Goal: Task Accomplishment & Management: Manage account settings

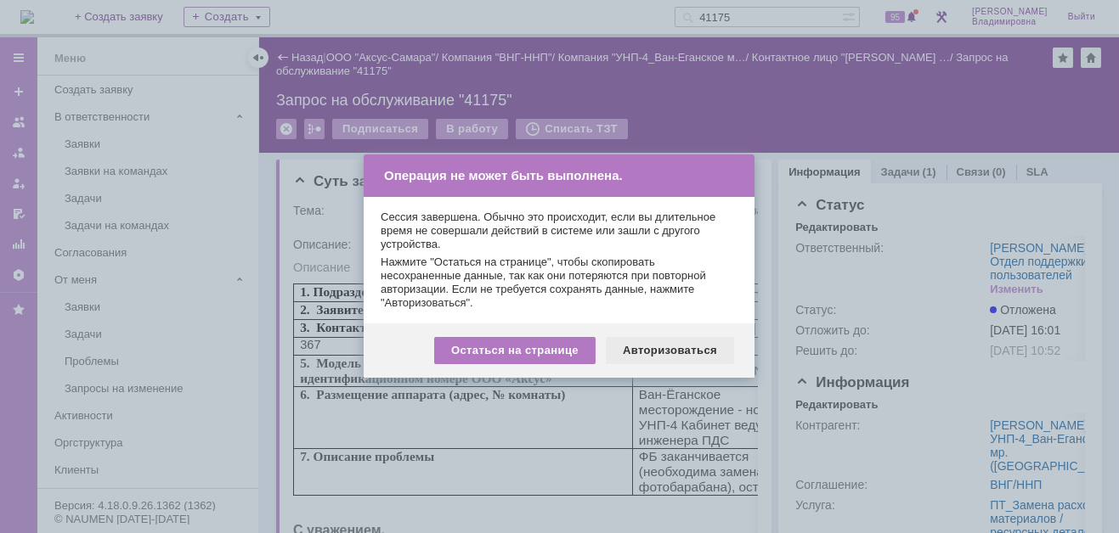
click at [661, 350] on div "Авторизоваться" at bounding box center [670, 350] width 128 height 27
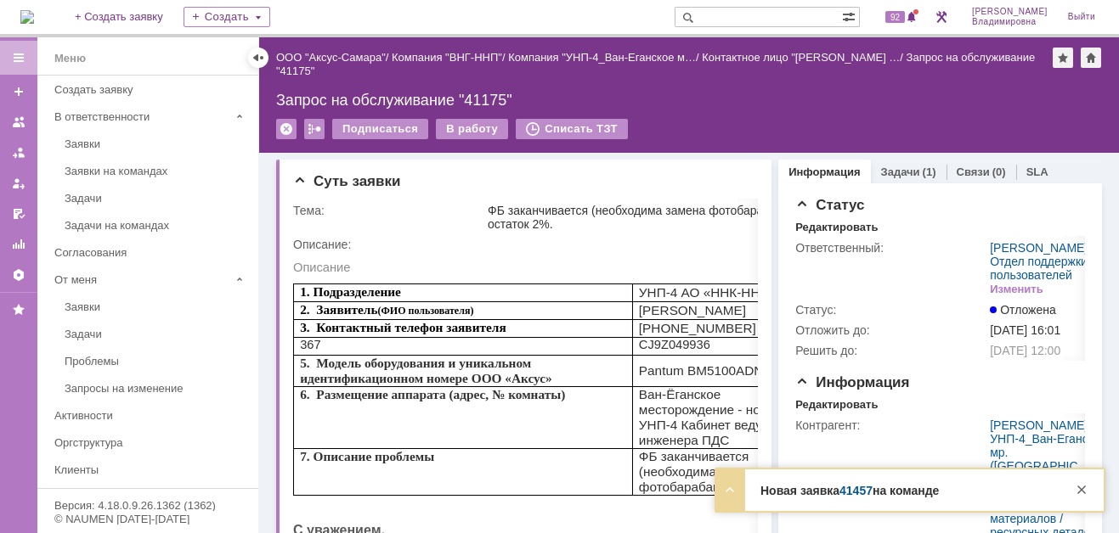
click at [839, 491] on link "41457" at bounding box center [855, 491] width 33 height 14
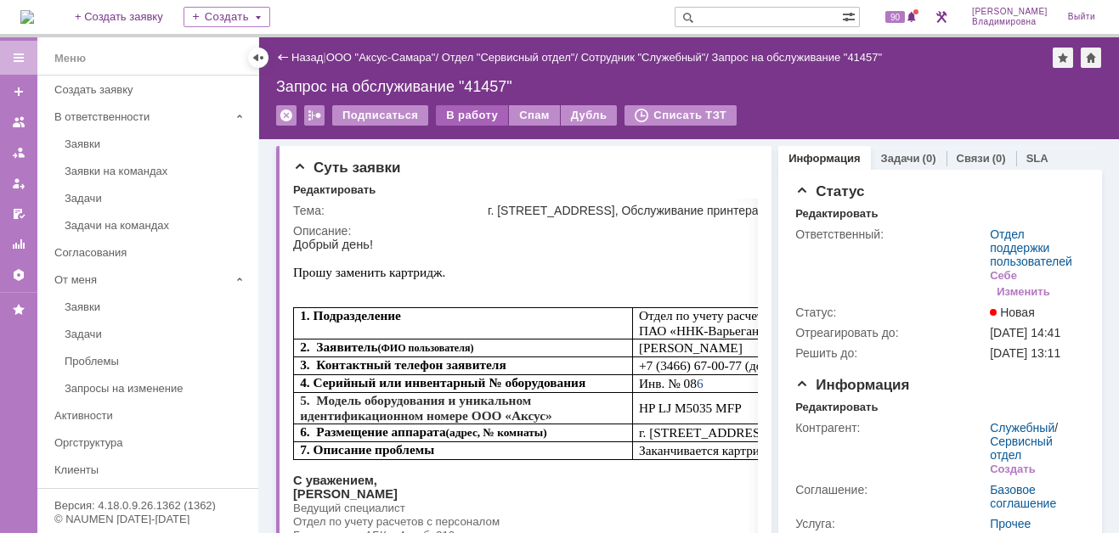
click at [476, 111] on div "В работу" at bounding box center [472, 115] width 72 height 20
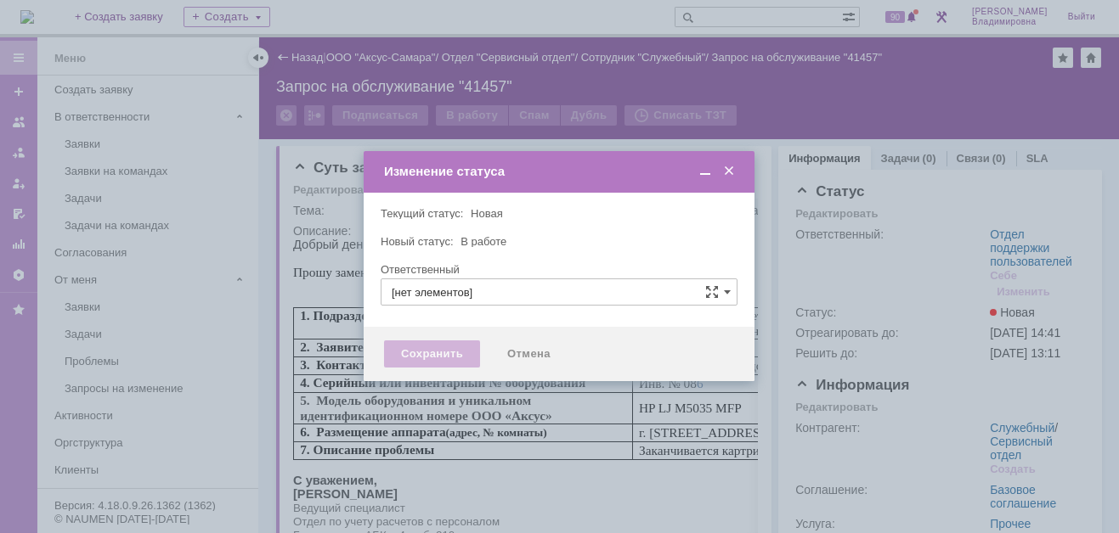
type input "Отдел поддержки пользователей"
type input "[PERSON_NAME]"
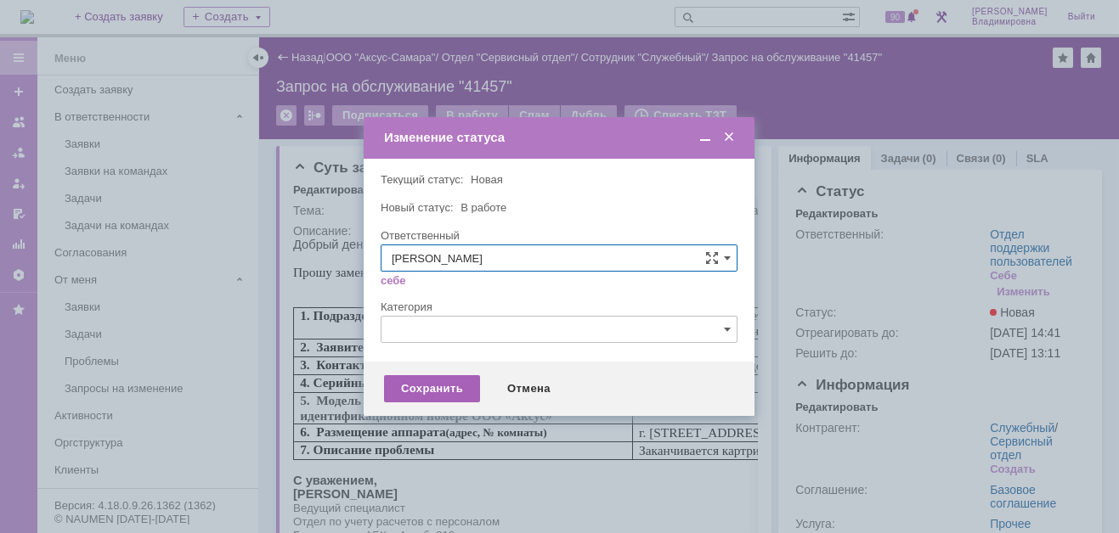
click at [431, 380] on div "Сохранить" at bounding box center [432, 388] width 96 height 27
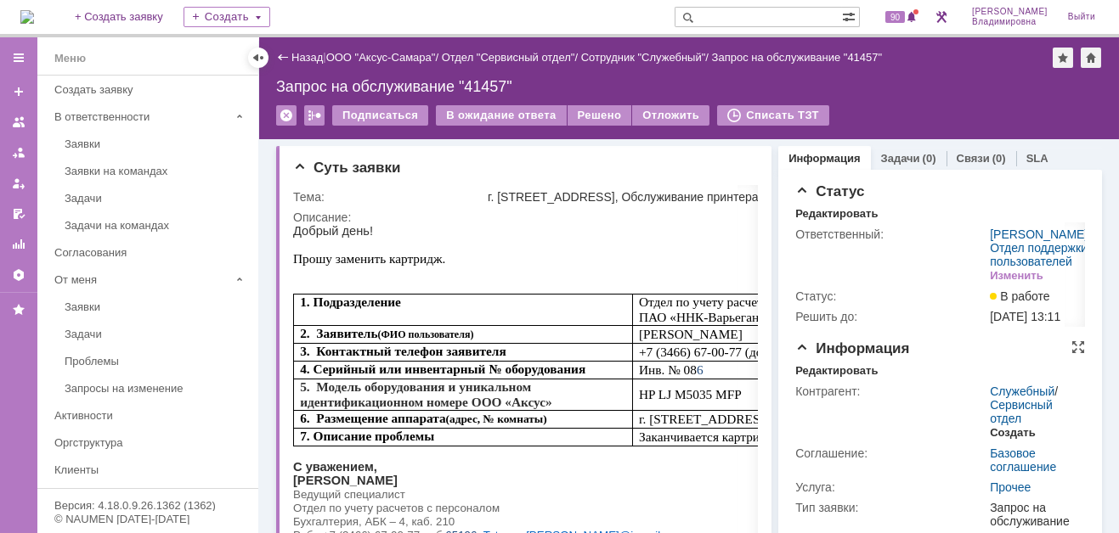
click at [1012, 440] on div "Создать" at bounding box center [1011, 433] width 45 height 14
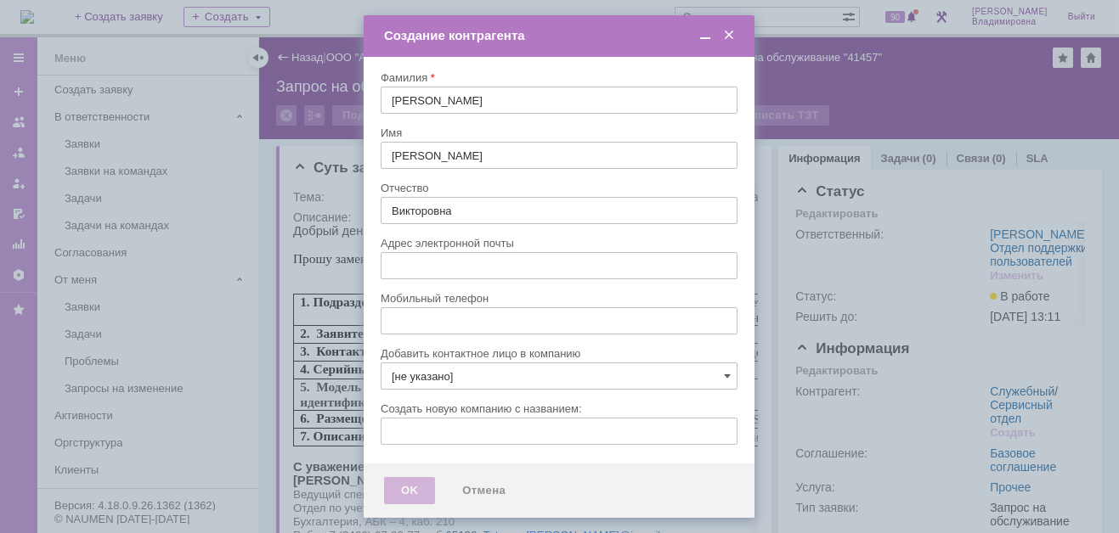
type input "tatyana.karimova@ipc-oil.ru"
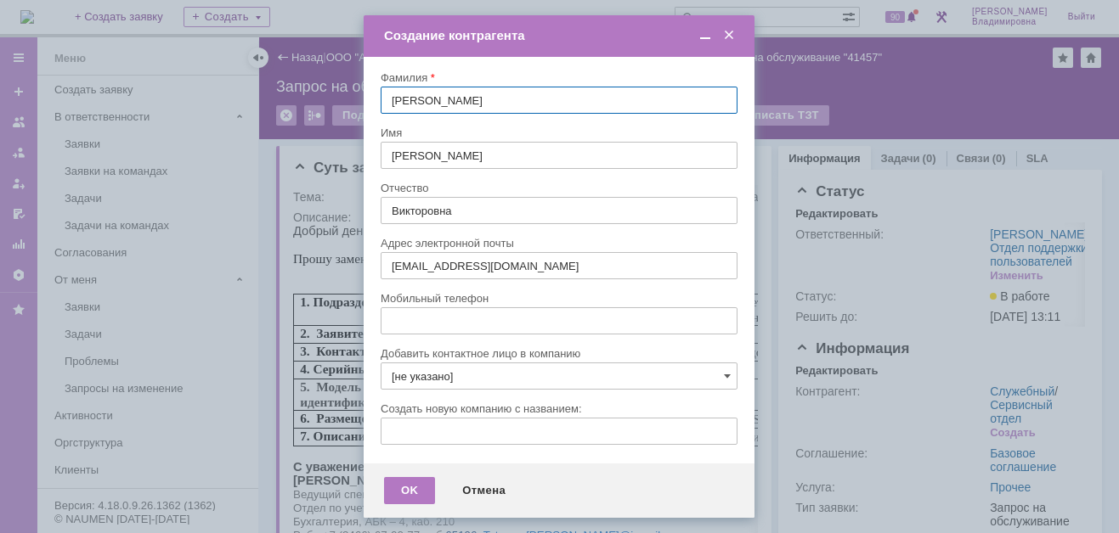
click at [721, 373] on input "[не указано]" at bounding box center [558, 376] width 357 height 27
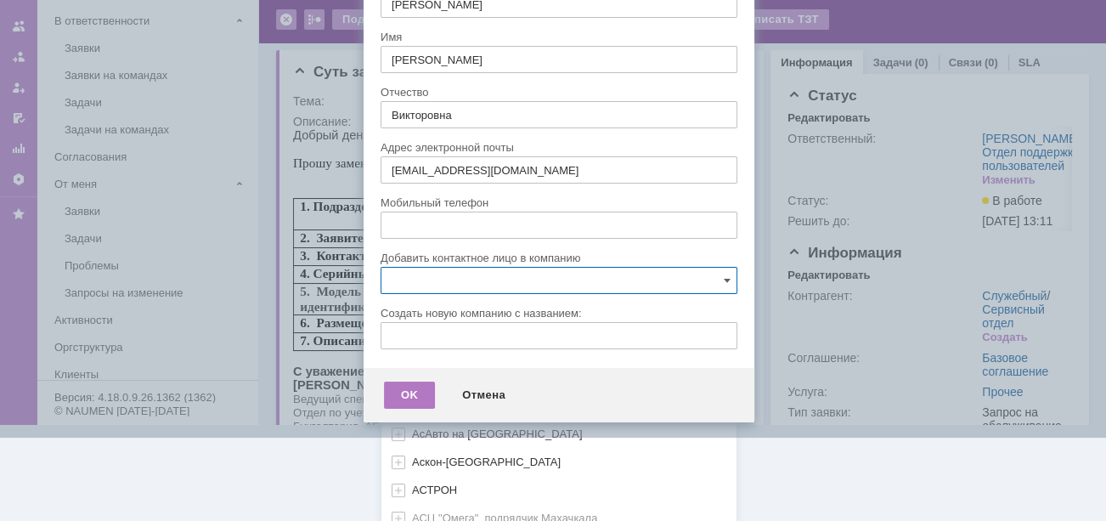
scroll to position [504, 0]
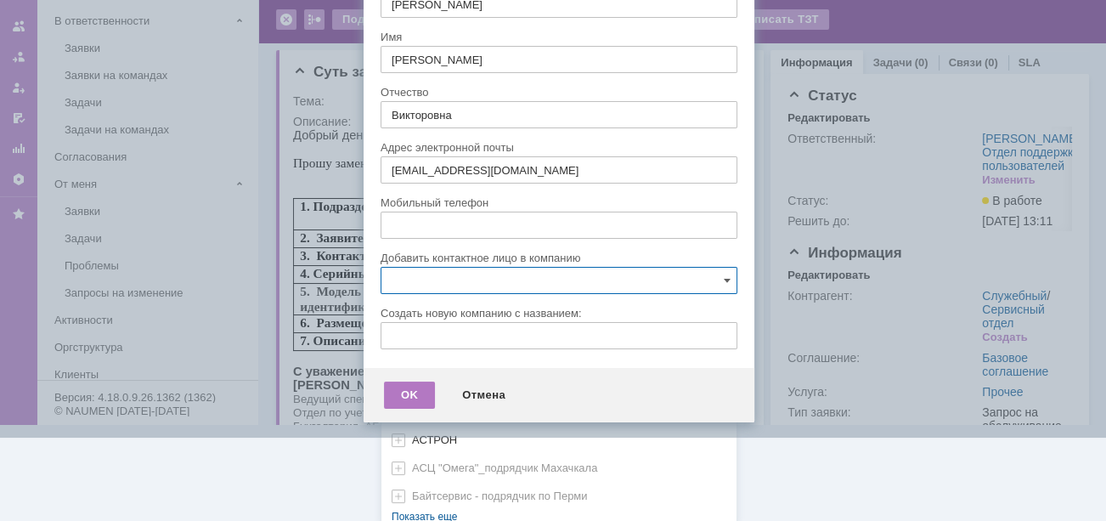
click at [435, 506] on div "[не указано] AVON AXUS Axus Computers DELPHI Xcom АВТОВАЗ Автоматизация успеха …" at bounding box center [558, 158] width 355 height 725
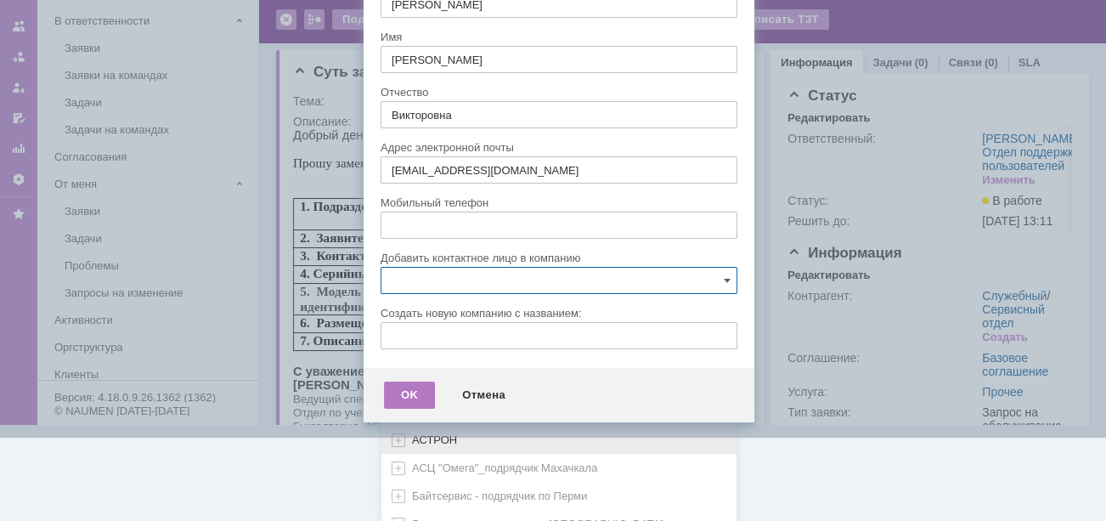
scroll to position [759, 0]
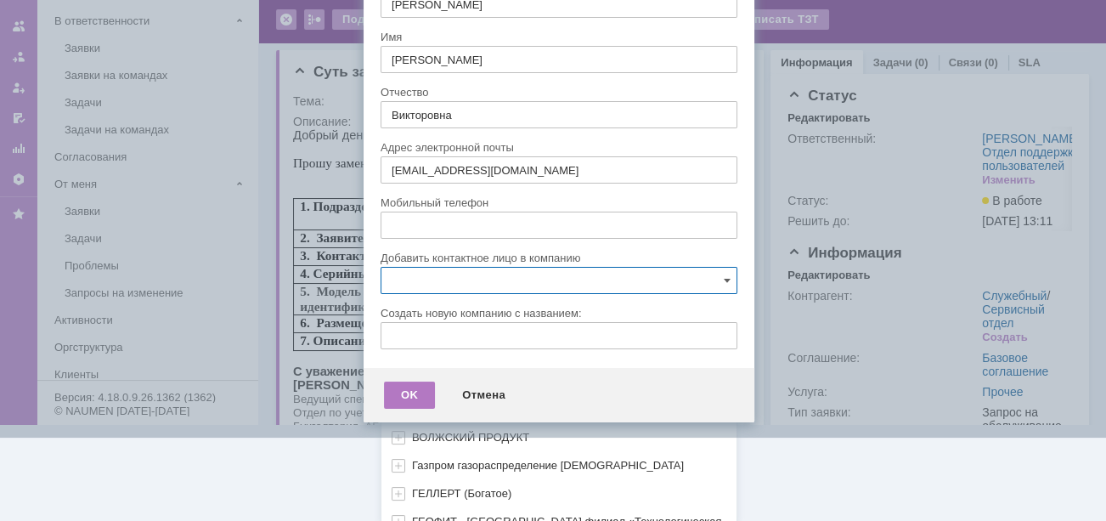
click at [442, 375] on span "ВНГ-ННП" at bounding box center [436, 381] width 49 height 13
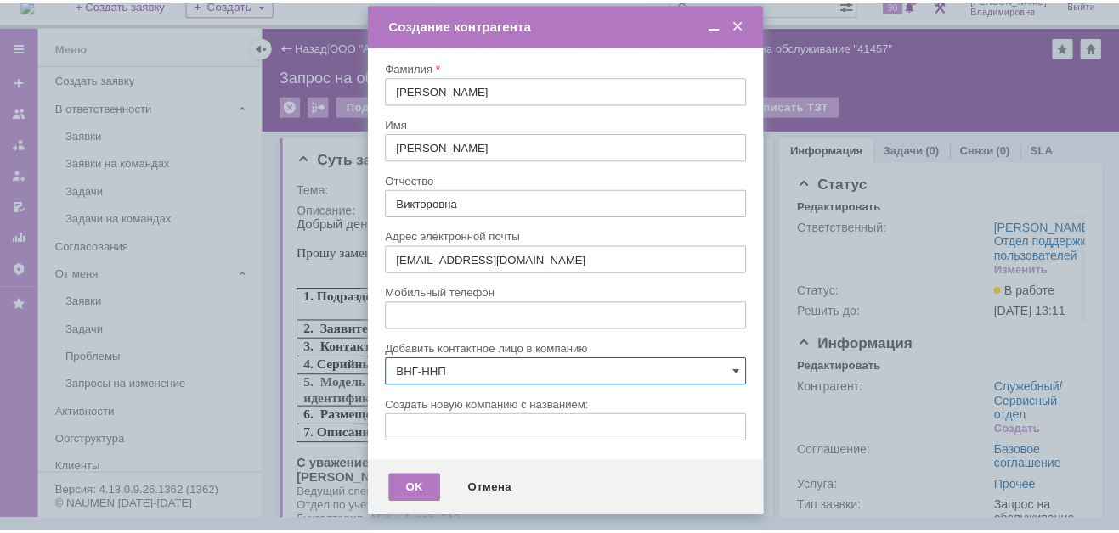
scroll to position [0, 0]
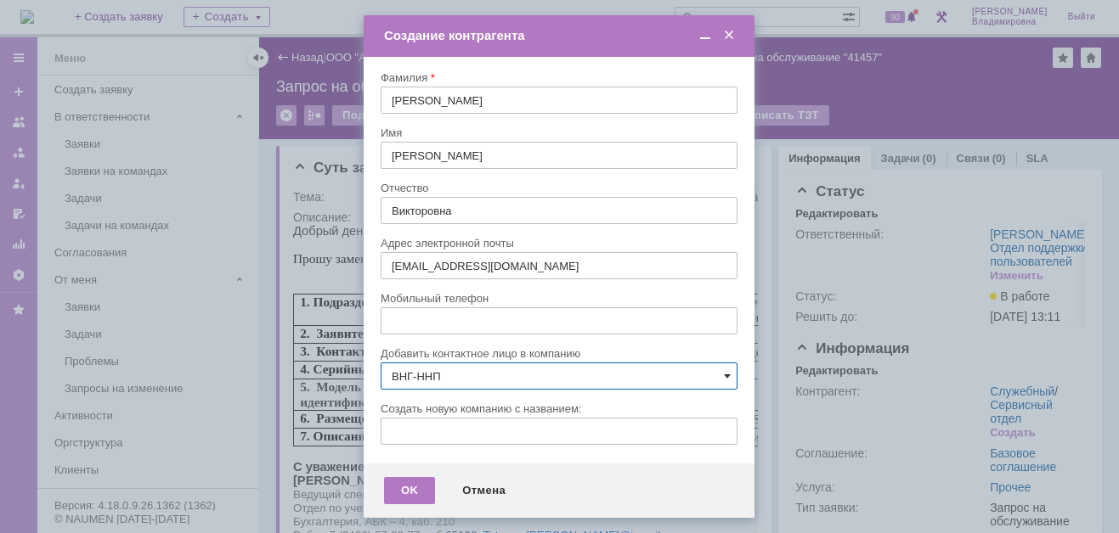
click at [727, 375] on span at bounding box center [727, 376] width 7 height 14
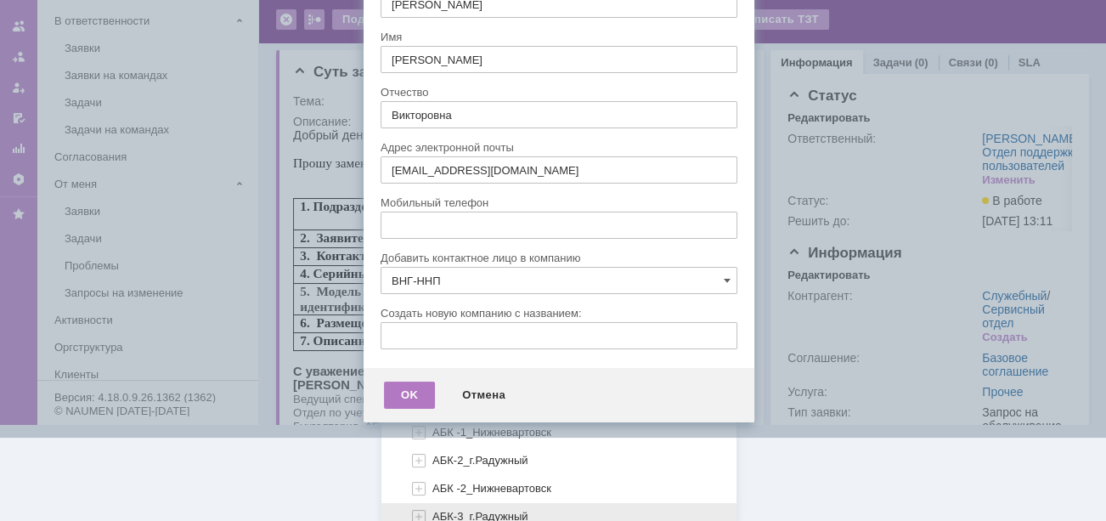
scroll to position [848, 0]
click at [449, 510] on span "АБК -4_Нижневартовск" at bounding box center [491, 516] width 119 height 13
type input "АБК -4_Нижневартовск"
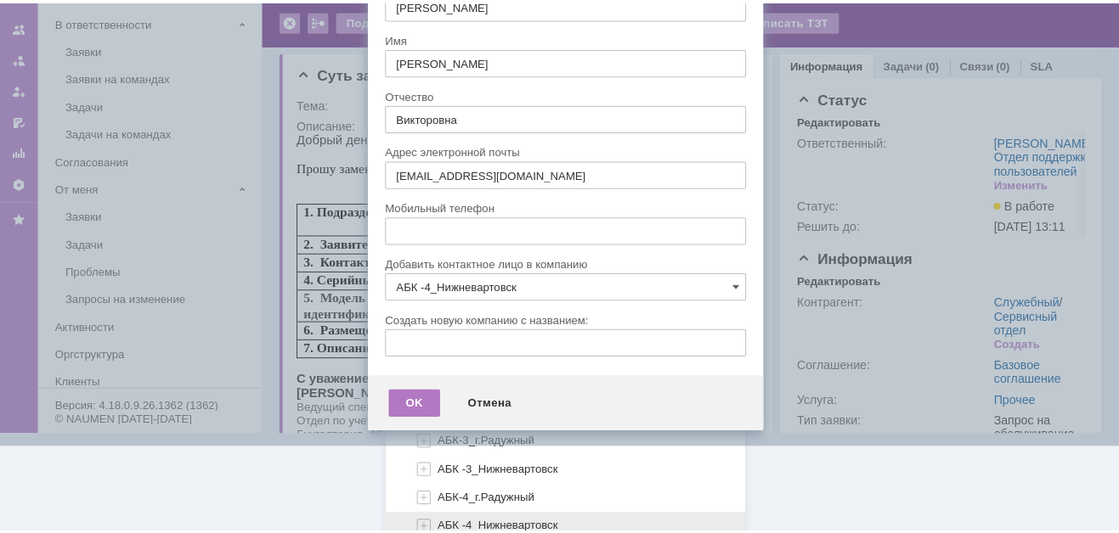
scroll to position [0, 0]
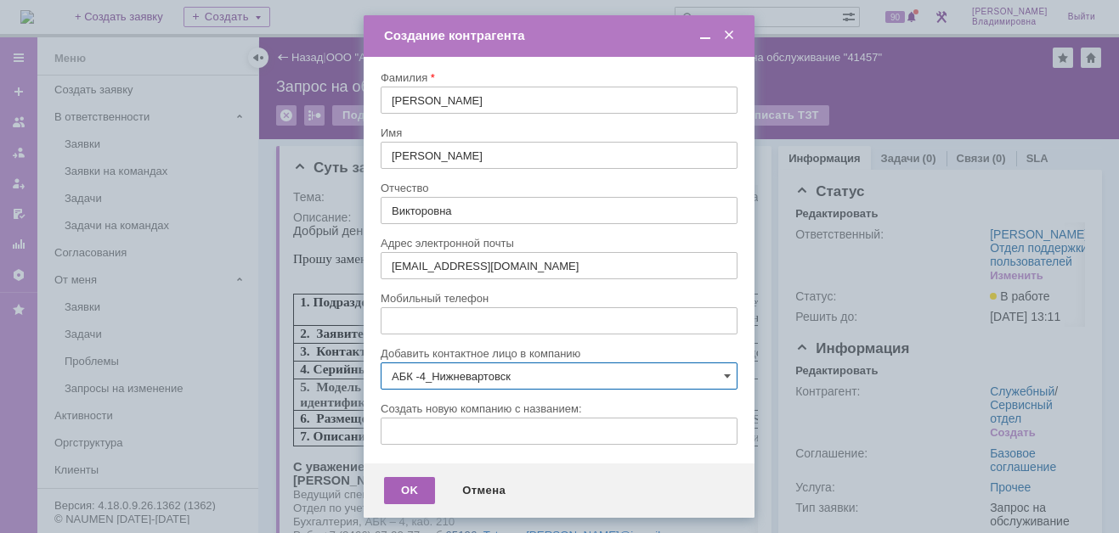
click at [396, 482] on div "OK" at bounding box center [409, 490] width 51 height 27
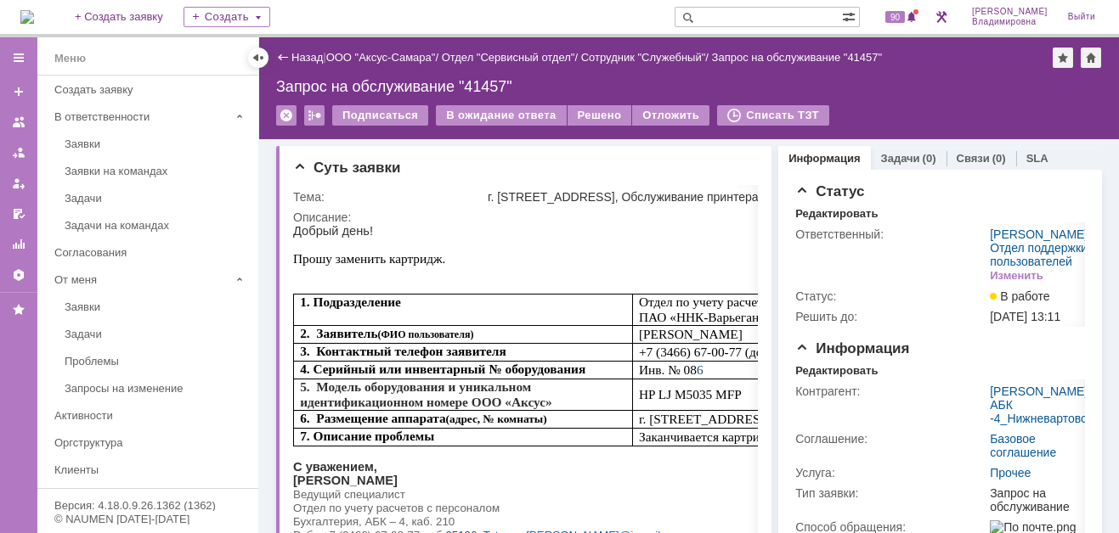
click at [34, 12] on img at bounding box center [27, 17] width 14 height 14
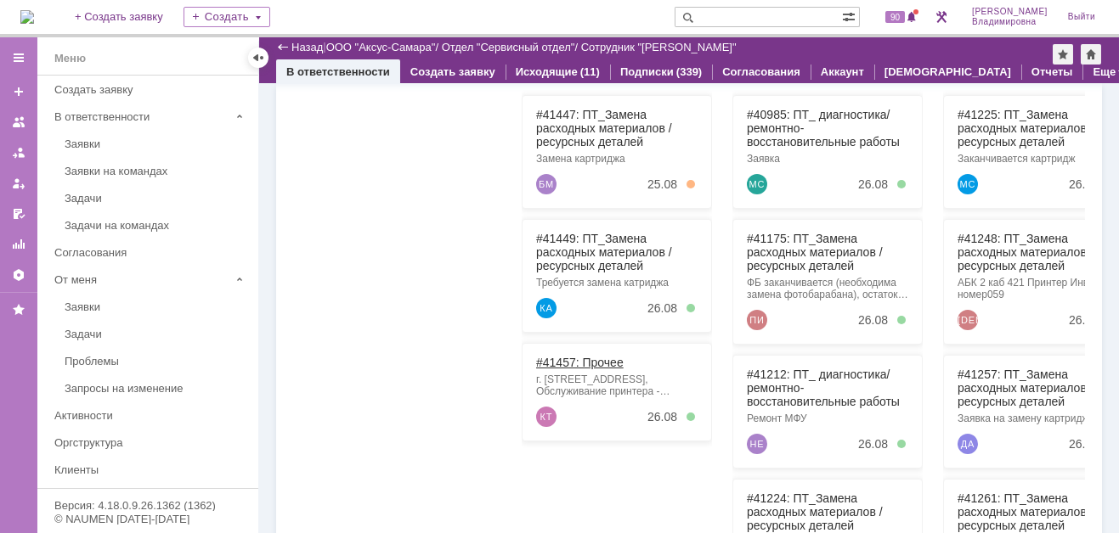
click at [569, 360] on link "#41457: Прочее" at bounding box center [579, 363] width 87 height 14
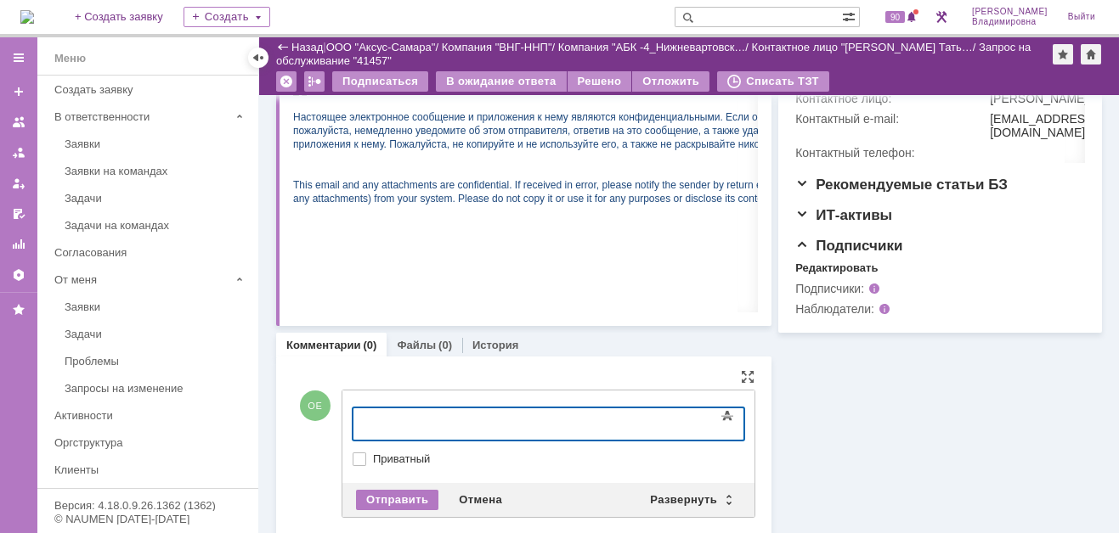
scroll to position [493, 0]
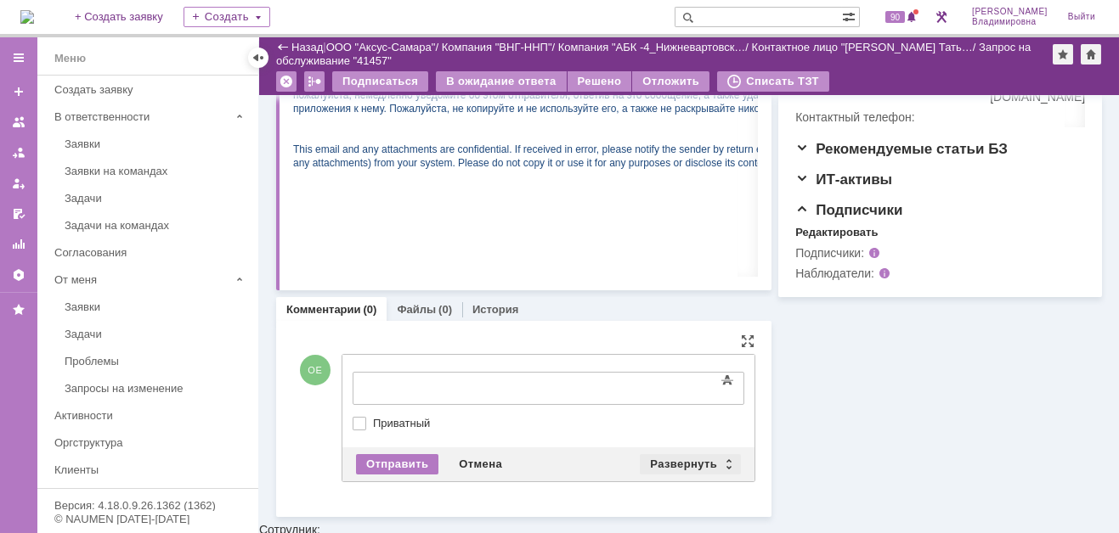
click at [679, 470] on div "Развернуть" at bounding box center [690, 464] width 101 height 20
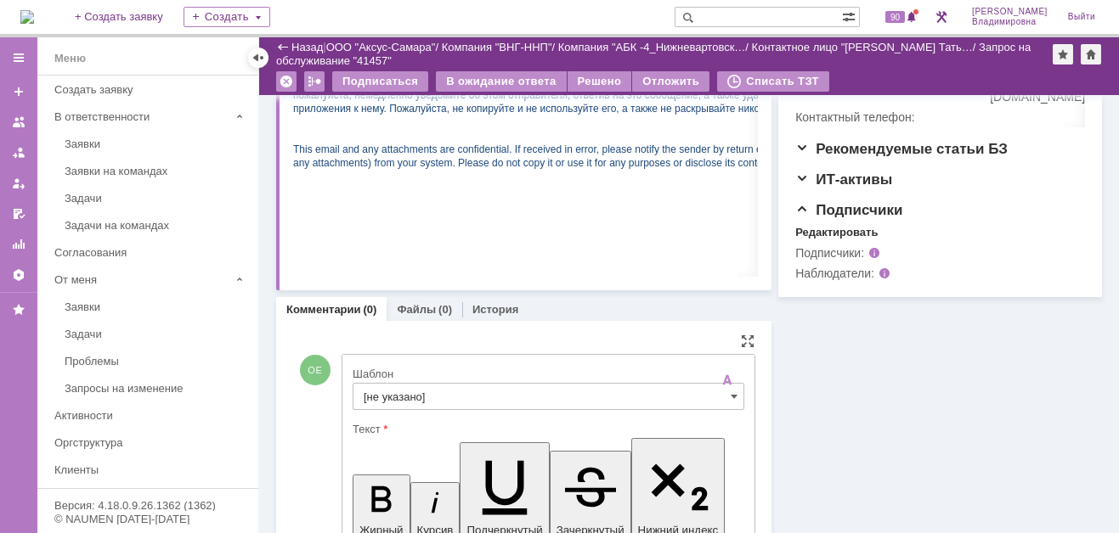
scroll to position [0, 0]
click at [412, 407] on input "[не указано]" at bounding box center [548, 396] width 392 height 27
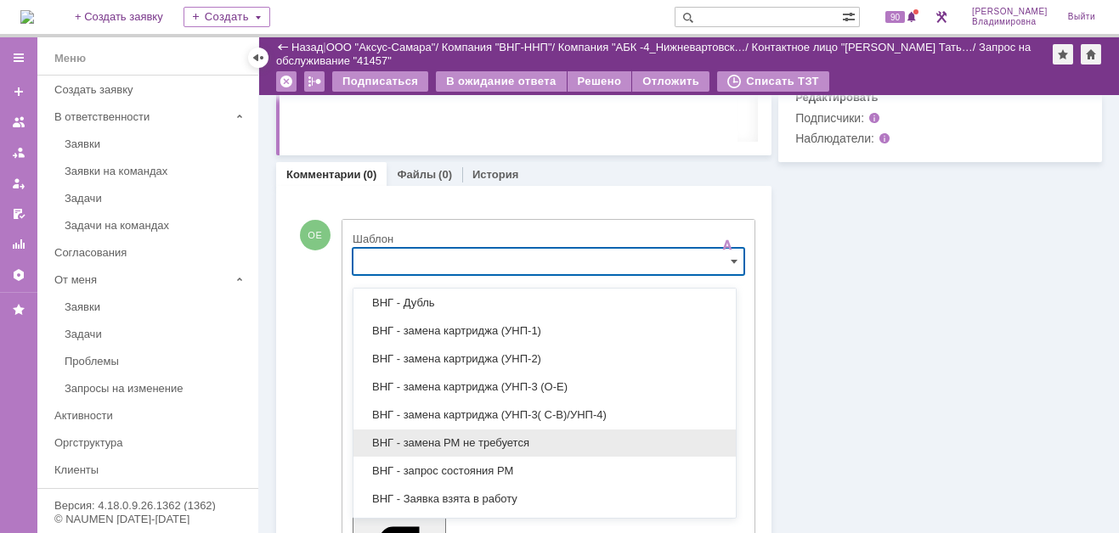
scroll to position [340, 0]
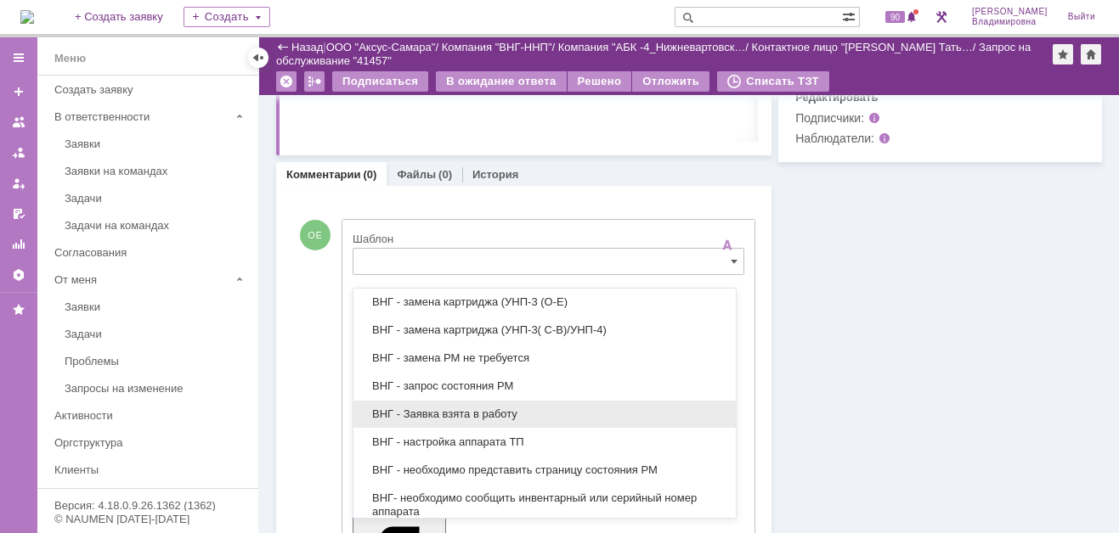
click at [467, 411] on span "ВНГ - Заявка взята в работу" at bounding box center [545, 415] width 362 height 14
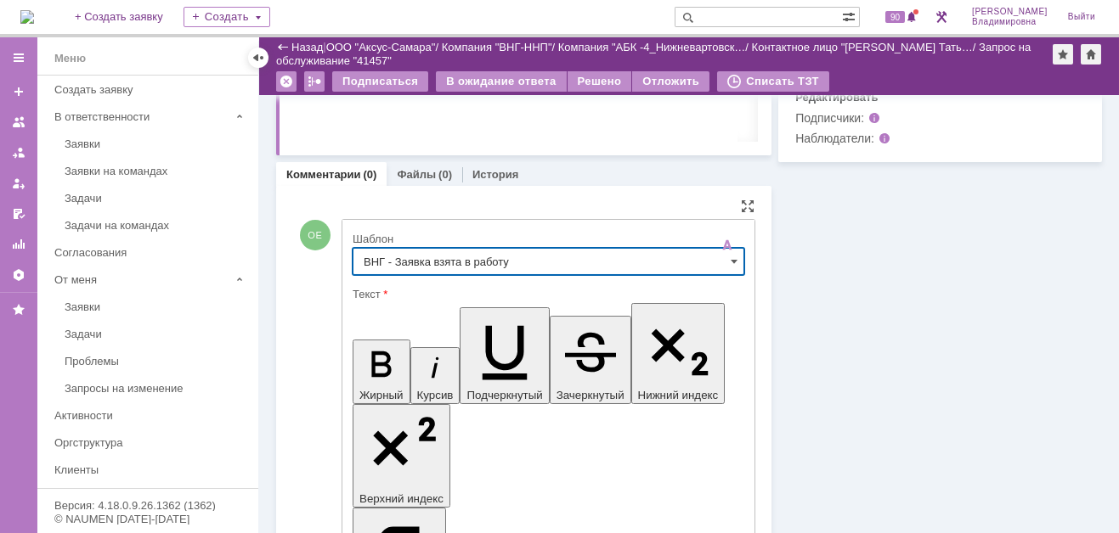
type input "ВНГ - Заявка взята в работу"
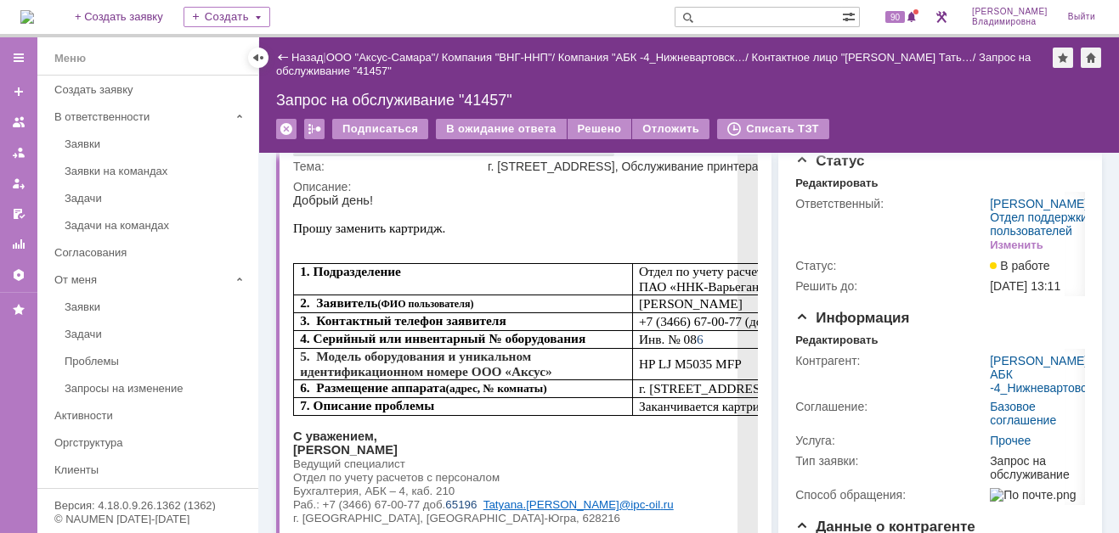
scroll to position [0, 0]
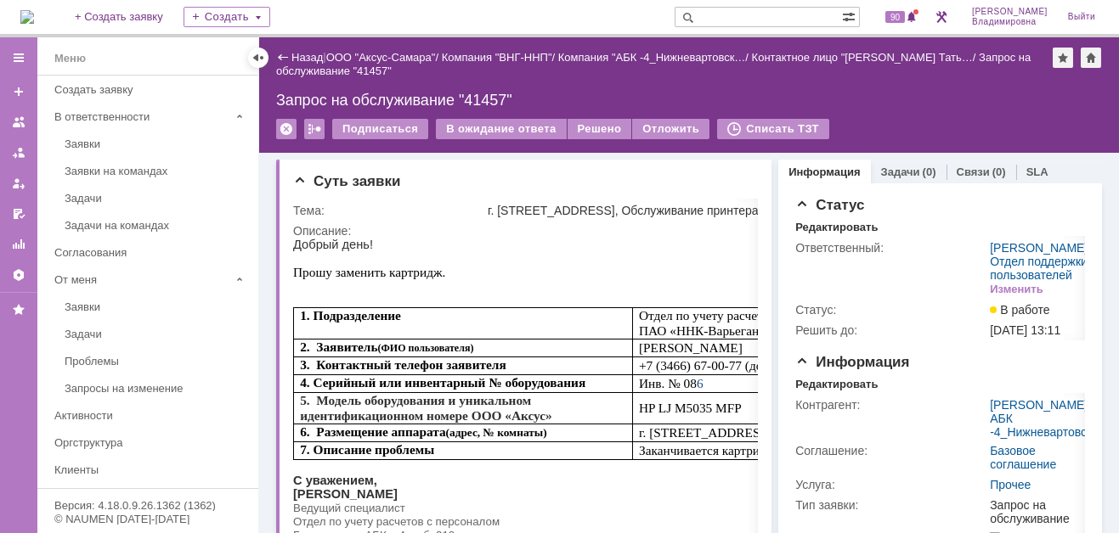
click at [32, 12] on img at bounding box center [27, 17] width 14 height 14
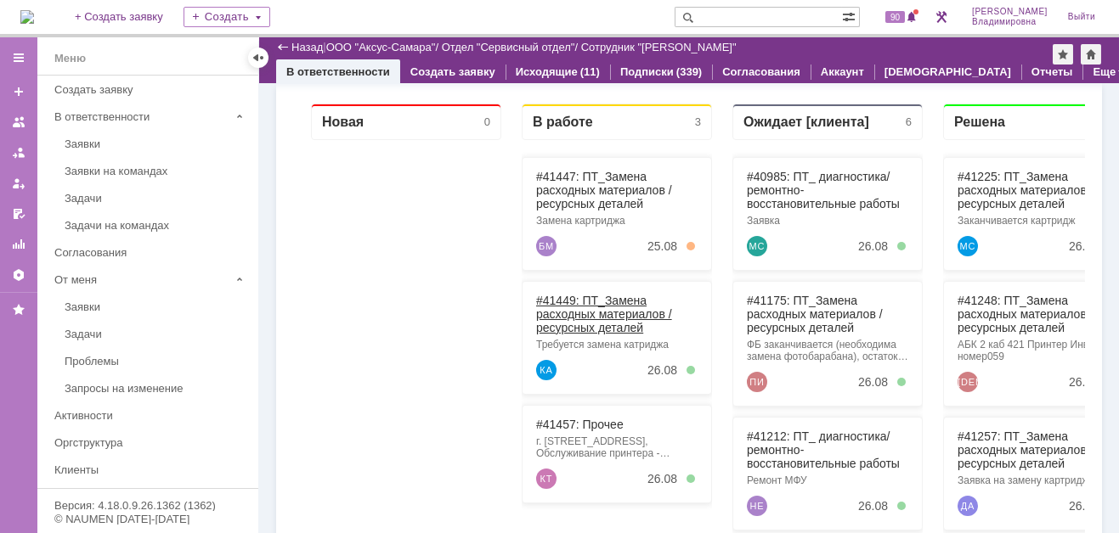
click at [566, 295] on link "#41449: ПТ_Замена расходных материалов / ресурсных деталей" at bounding box center [604, 314] width 136 height 41
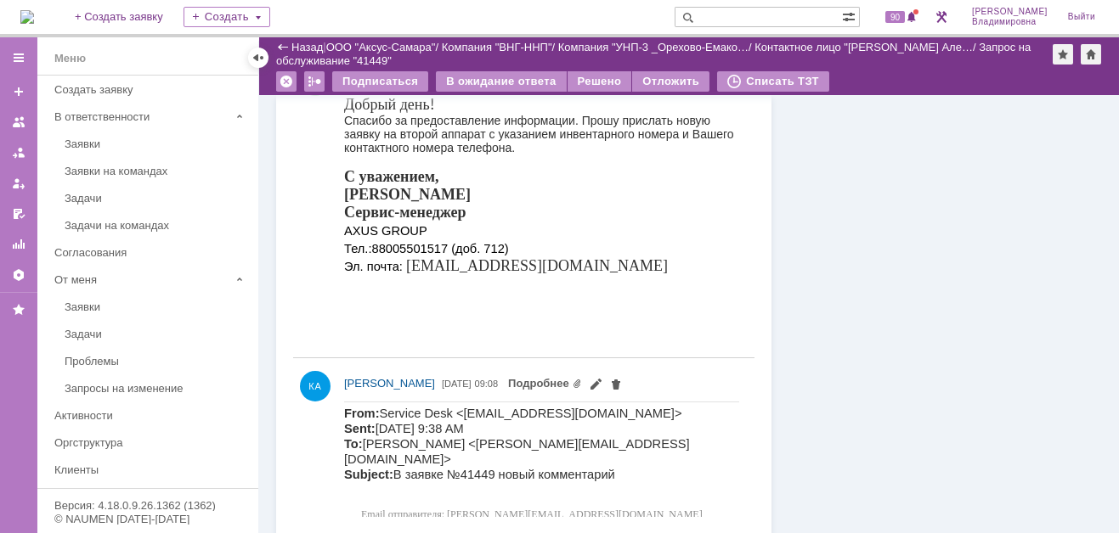
scroll to position [1443, 0]
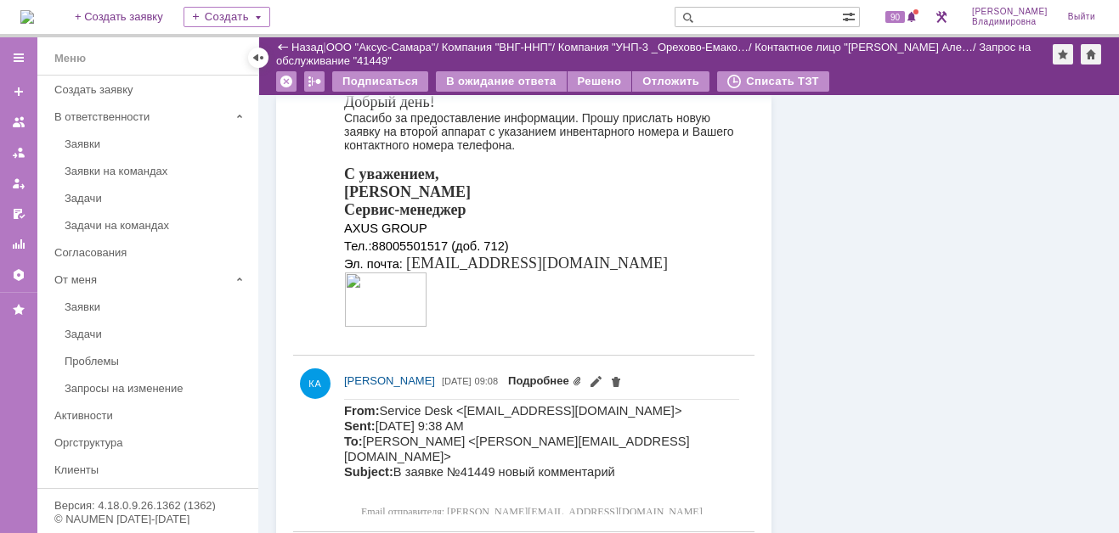
click at [582, 375] on link "Подробнее" at bounding box center [545, 381] width 74 height 13
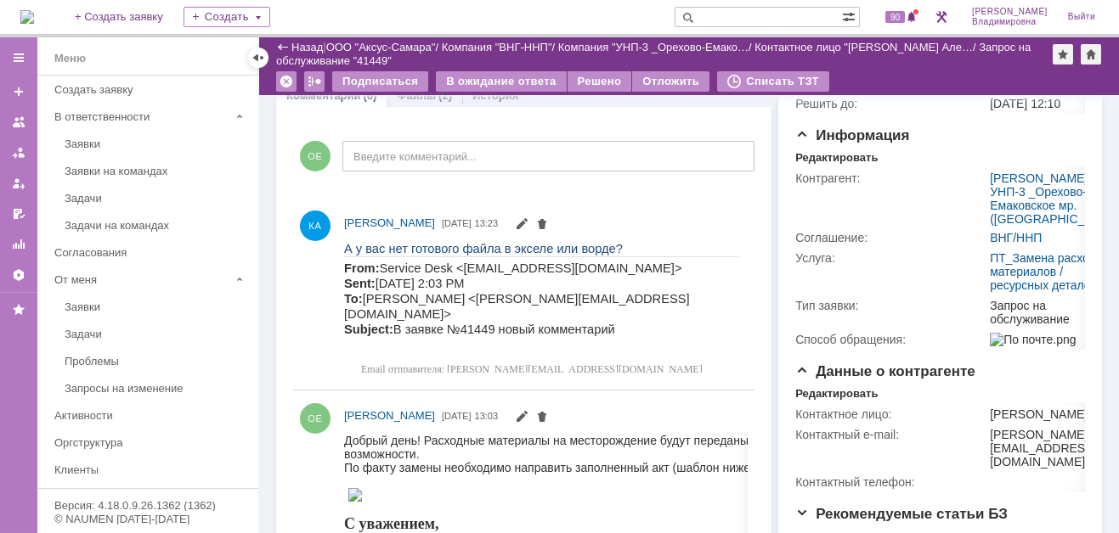
scroll to position [0, 0]
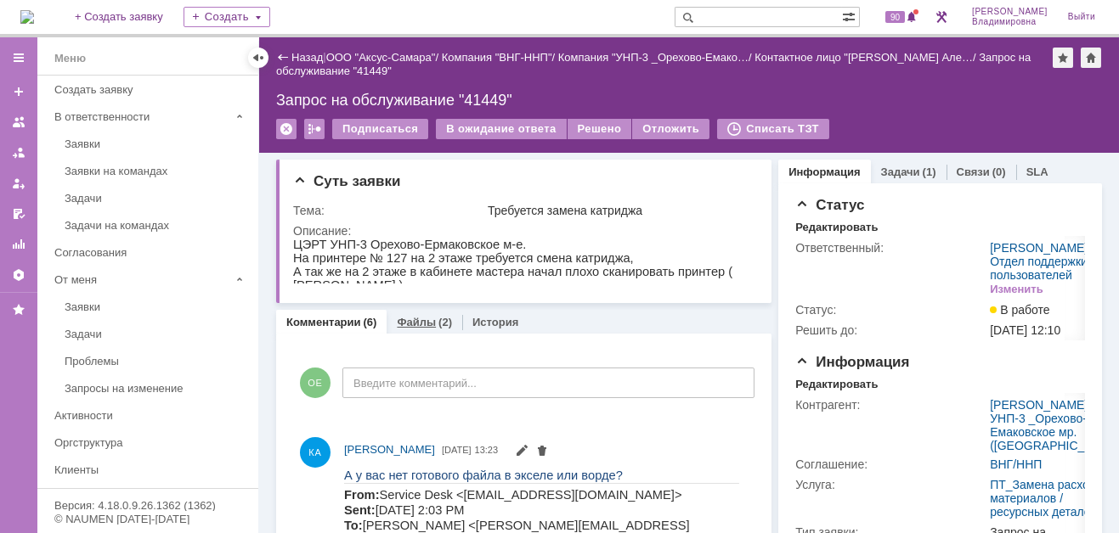
click at [398, 320] on link "Файлы" at bounding box center [416, 322] width 39 height 13
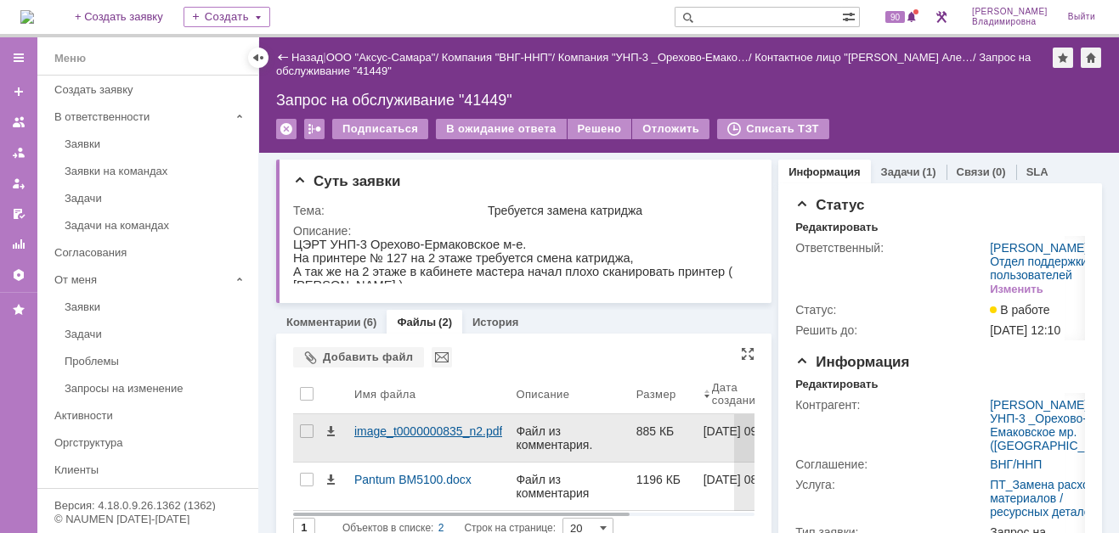
click at [378, 431] on div "image_t0000000835_n2.pdf" at bounding box center [428, 432] width 148 height 14
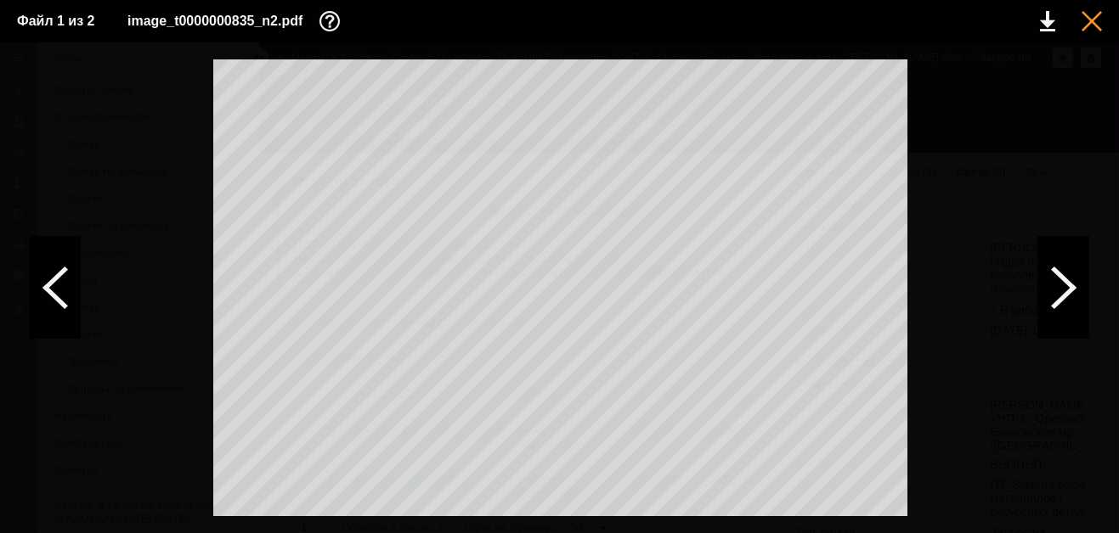
click at [1086, 23] on div at bounding box center [1091, 21] width 20 height 20
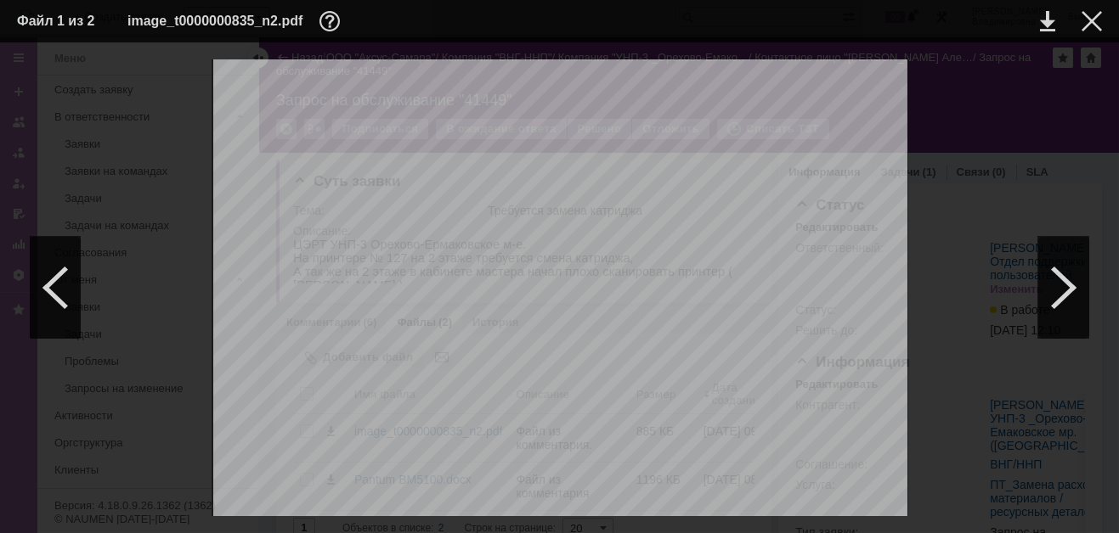
click at [1102, 16] on table "Файл 1 из 2 image_t0000000835_n2.pdf" at bounding box center [559, 21] width 1119 height 42
click at [1066, 290] on div at bounding box center [1063, 288] width 51 height 102
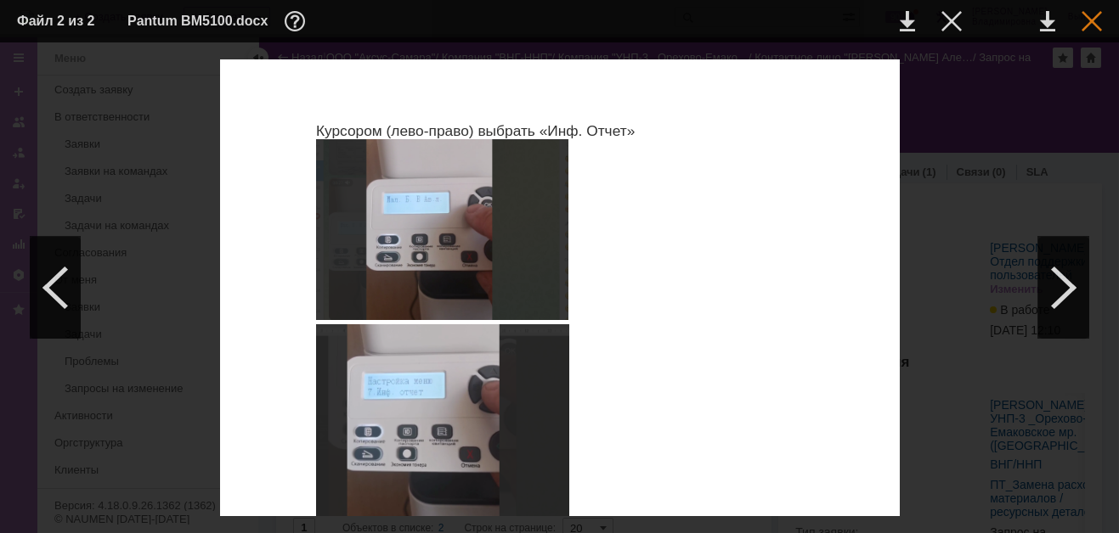
click at [961, 24] on div at bounding box center [951, 21] width 20 height 20
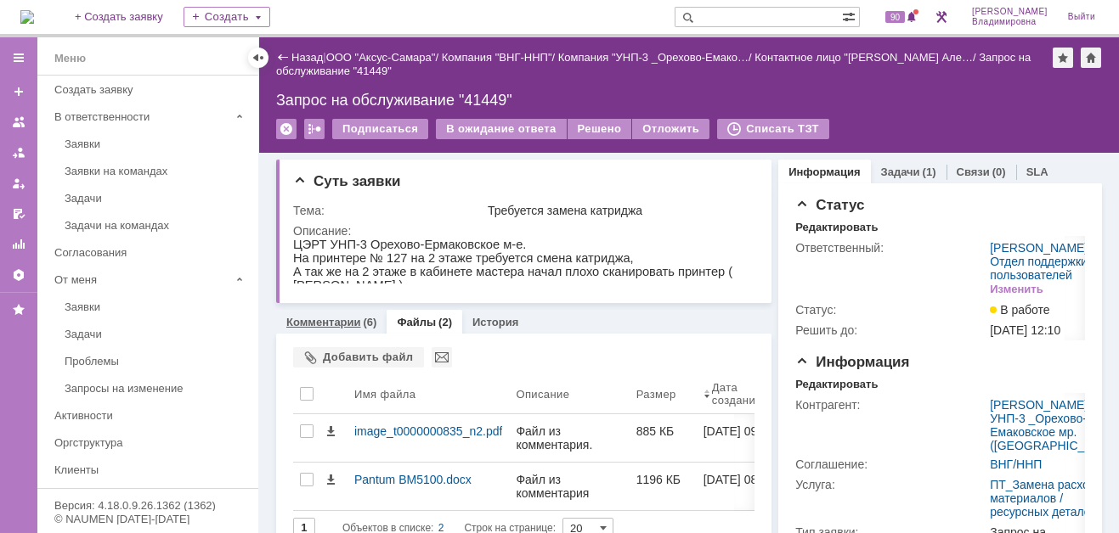
click at [335, 321] on link "Комментарии" at bounding box center [323, 322] width 75 height 13
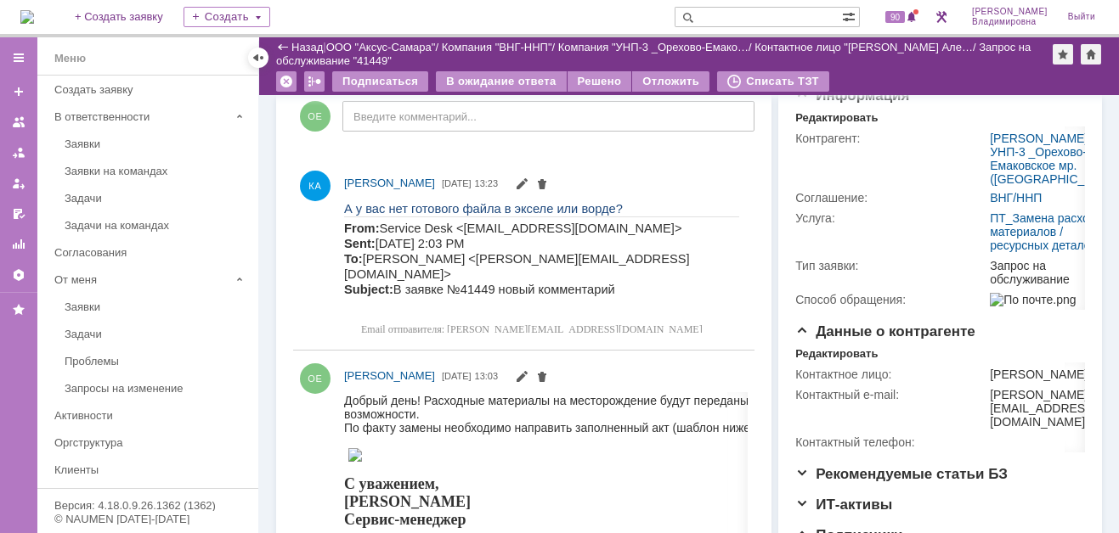
scroll to position [124, 0]
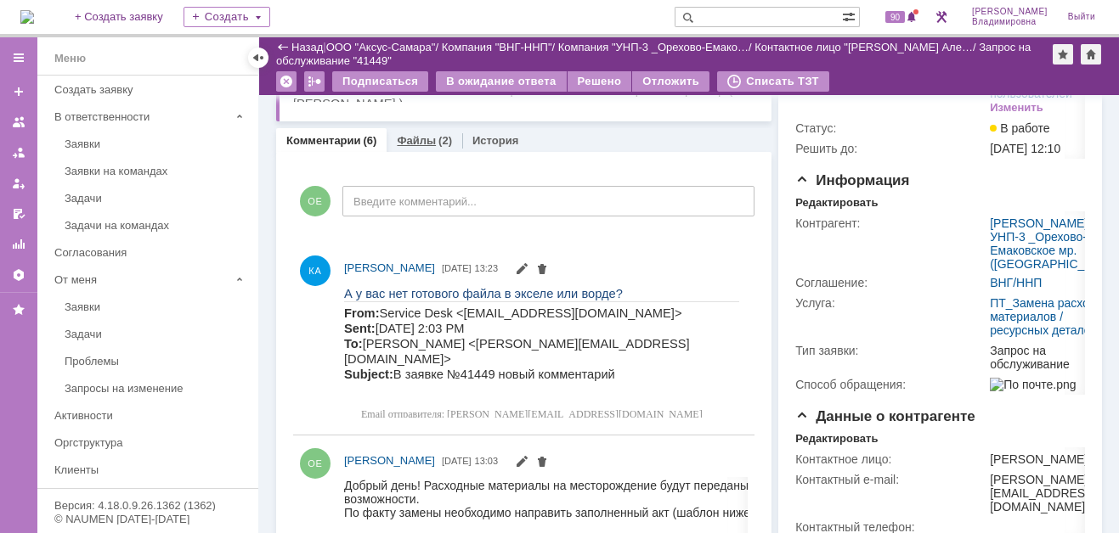
click at [414, 137] on link "Файлы" at bounding box center [416, 140] width 39 height 13
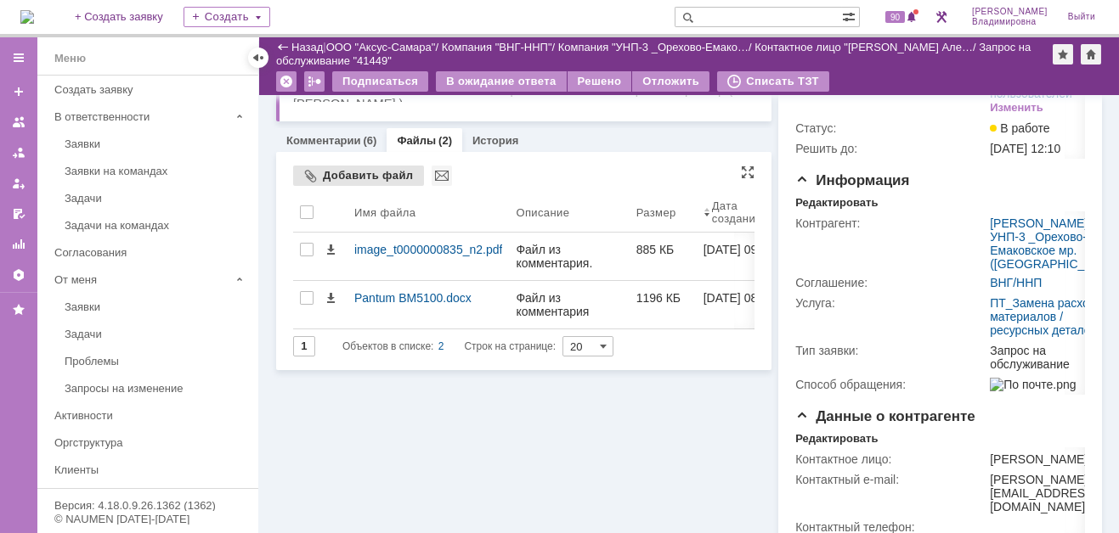
click at [353, 175] on div "Добавить файл" at bounding box center [358, 176] width 131 height 20
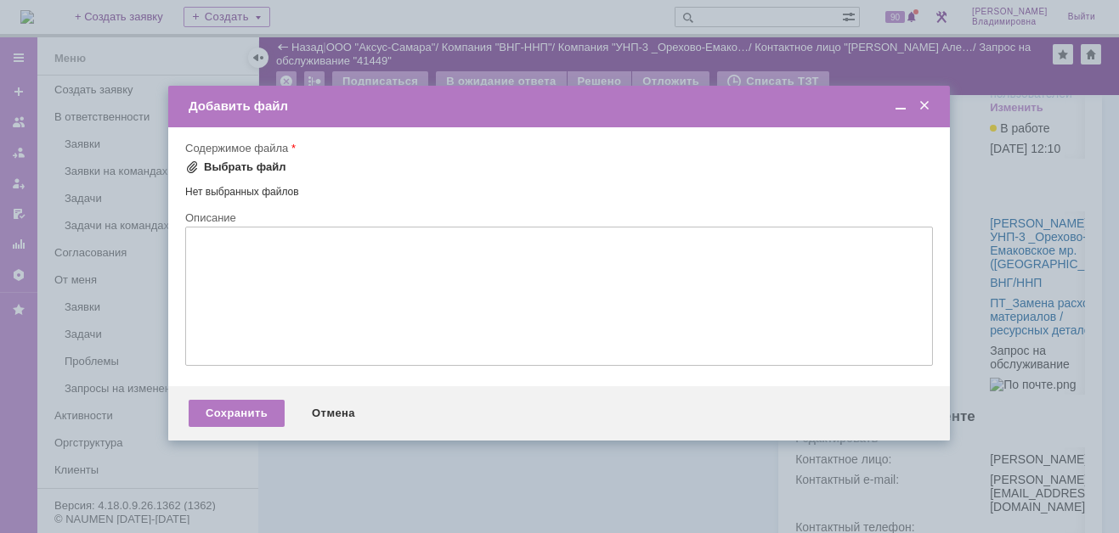
click at [197, 163] on span at bounding box center [192, 168] width 14 height 14
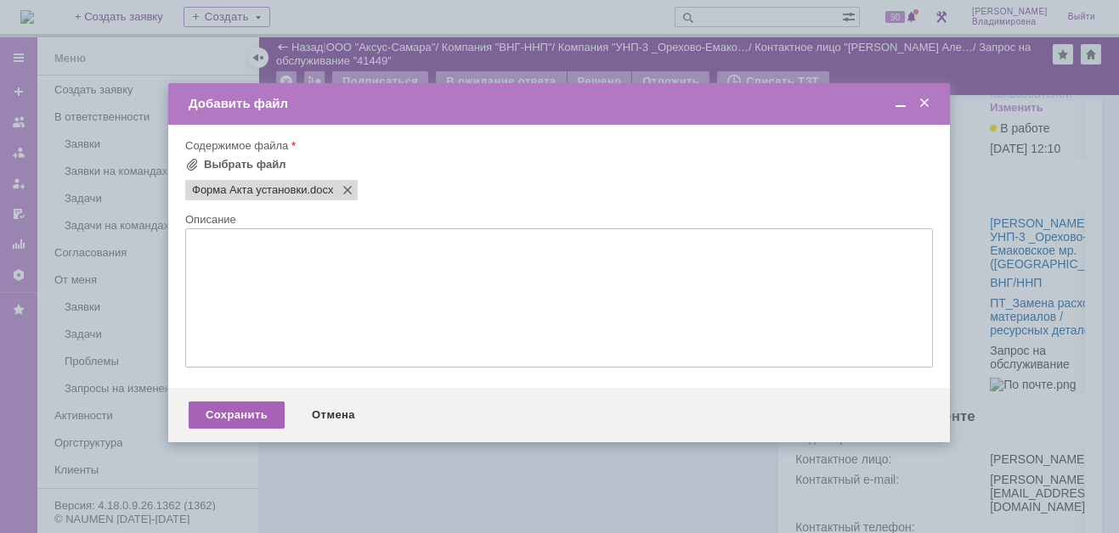
click at [219, 420] on div "Сохранить" at bounding box center [237, 415] width 96 height 27
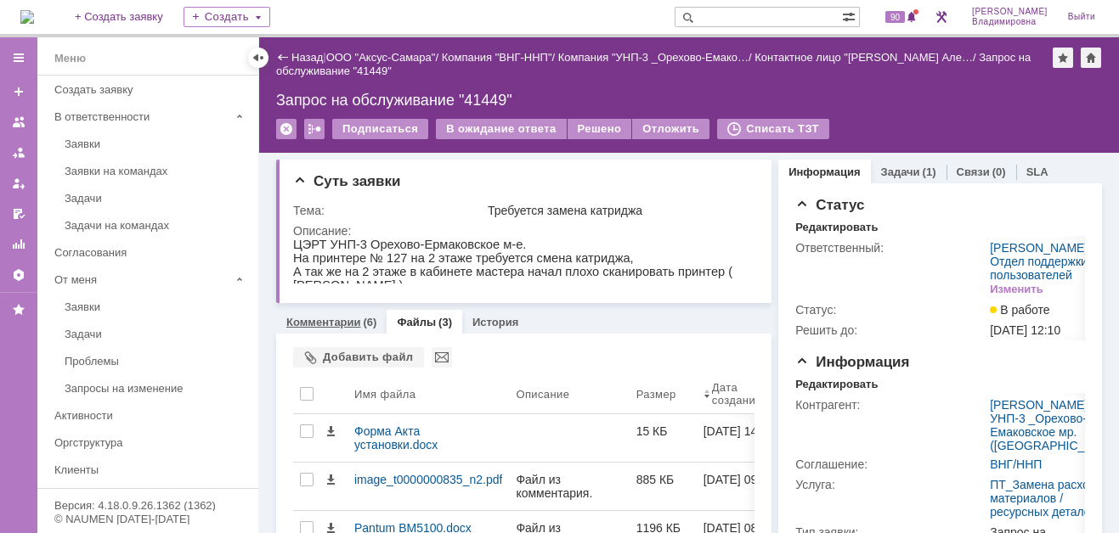
click at [342, 319] on link "Комментарии" at bounding box center [323, 322] width 75 height 13
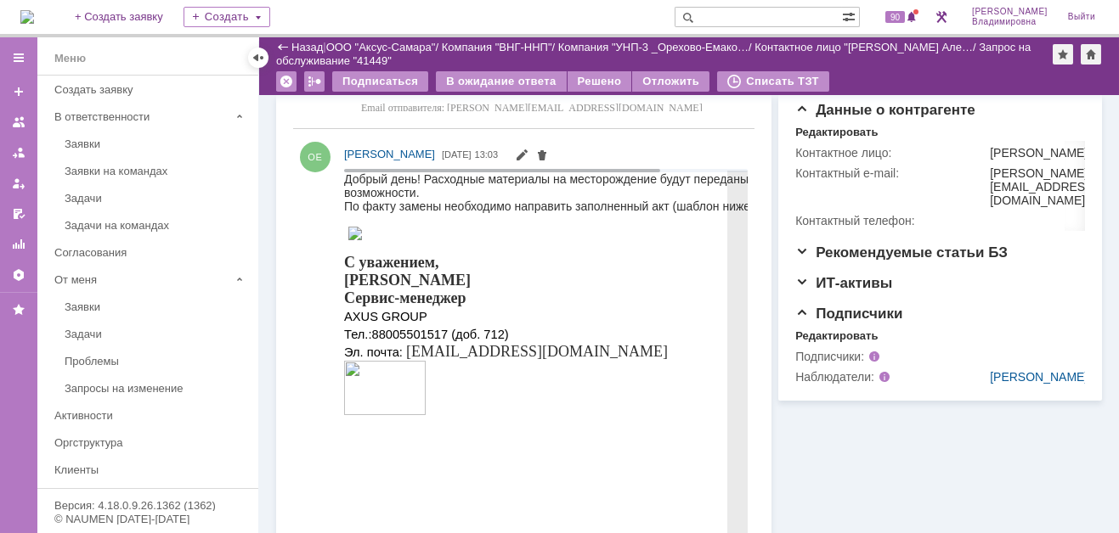
scroll to position [425, 0]
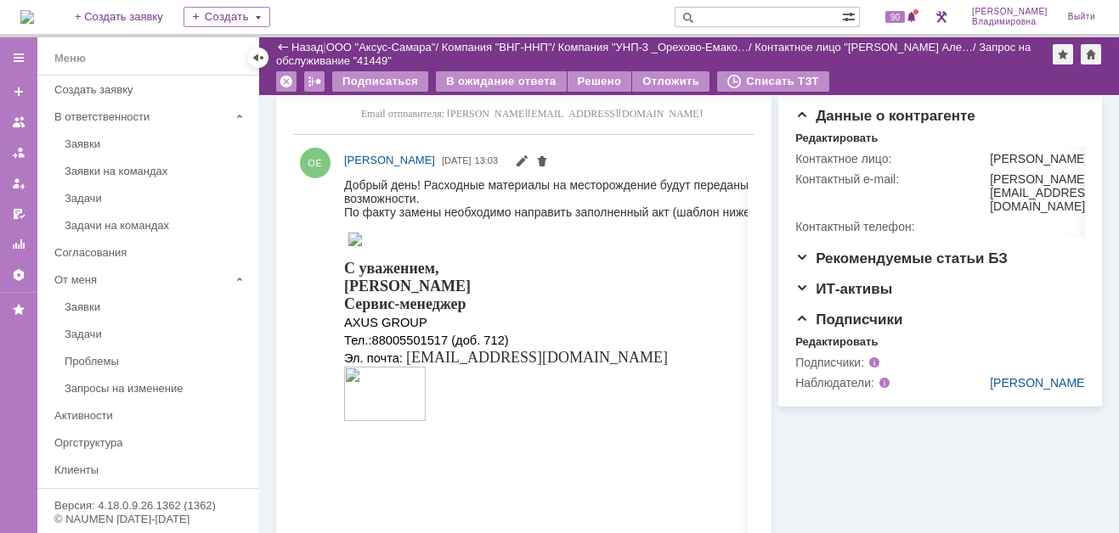
click at [34, 15] on img at bounding box center [27, 17] width 14 height 14
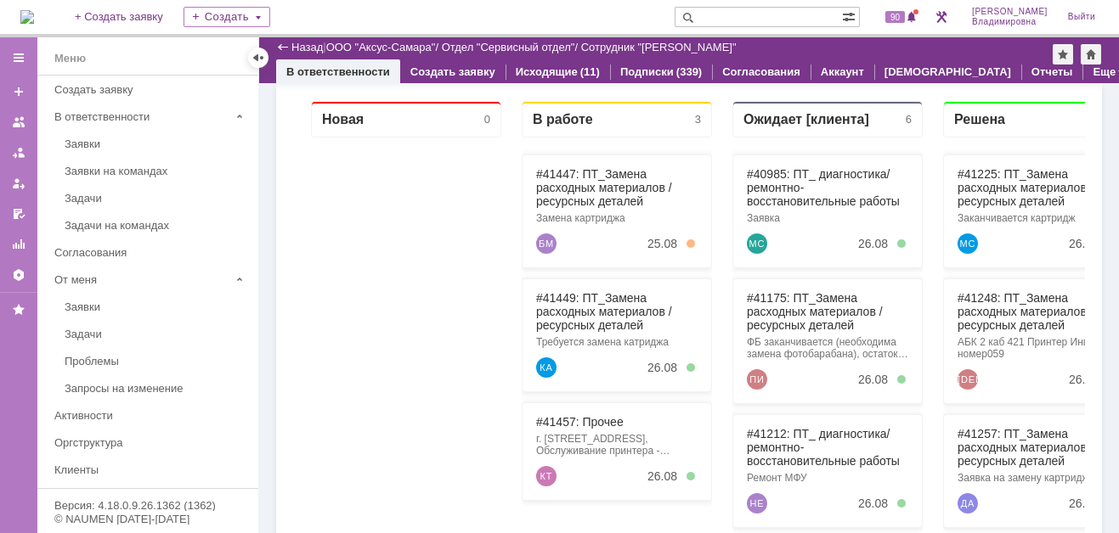
scroll to position [533, 0]
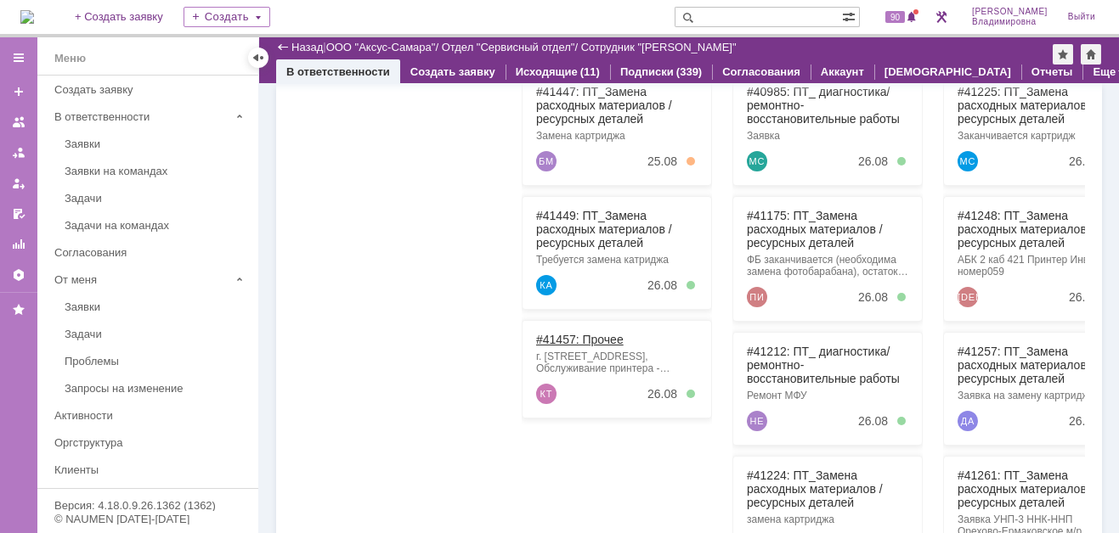
click at [566, 333] on link "#41457: Прочее" at bounding box center [579, 340] width 87 height 14
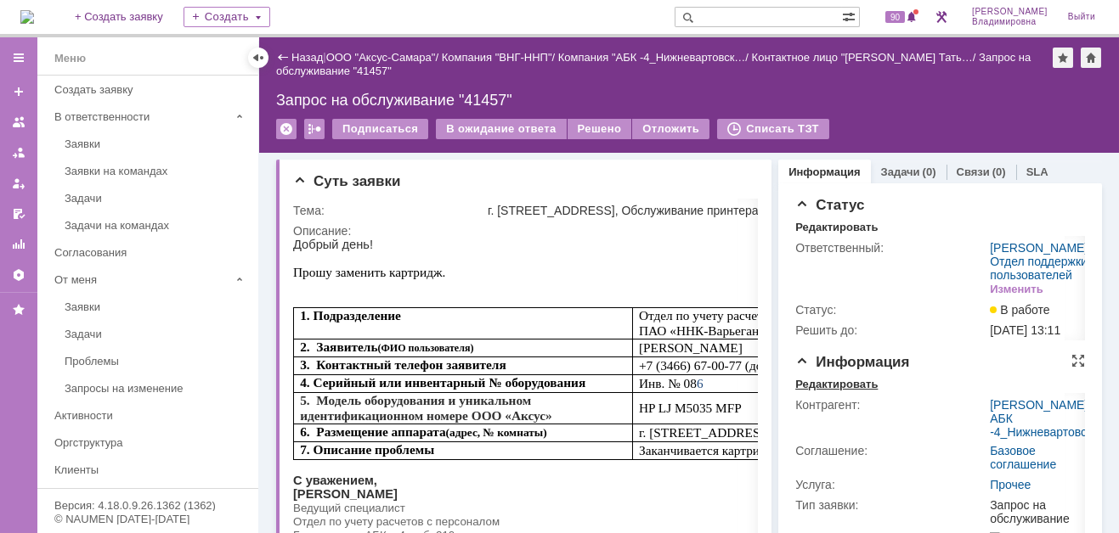
click at [839, 392] on div "Редактировать" at bounding box center [836, 385] width 82 height 14
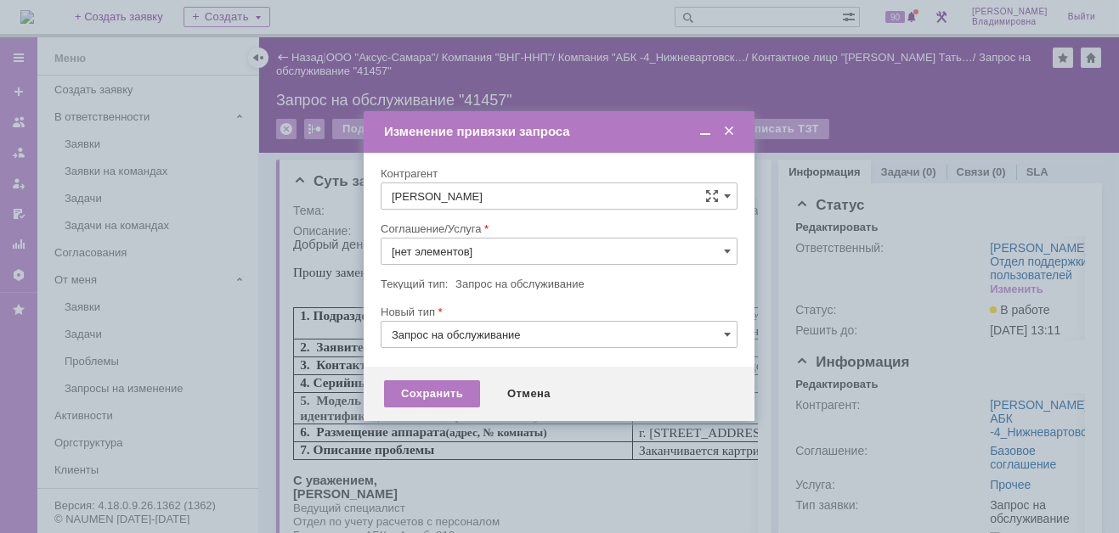
type input "Прочее"
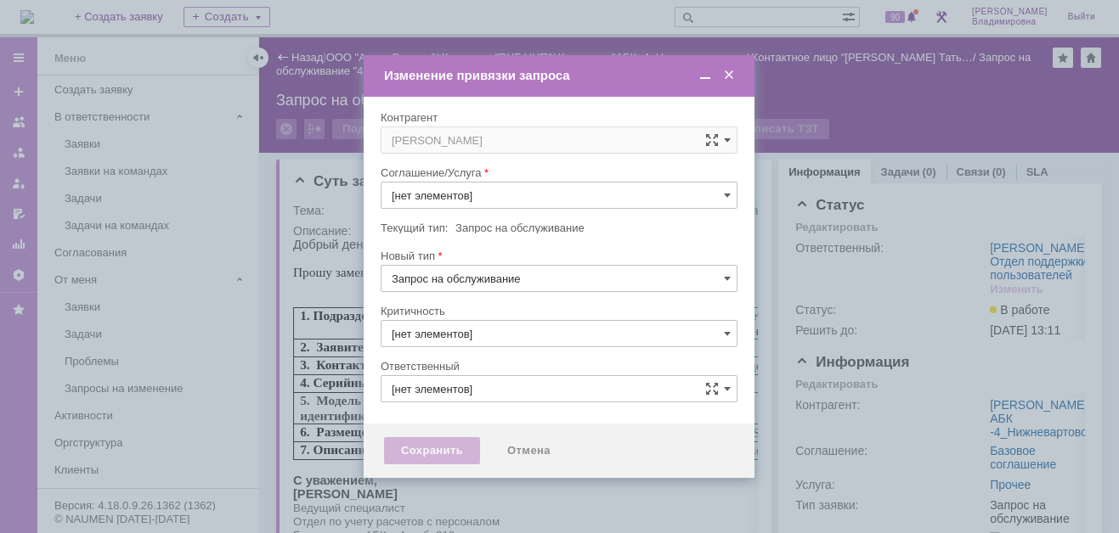
type input "3. Низкая"
type input "Прочее"
type input "[PERSON_NAME]"
type input "[не указано]"
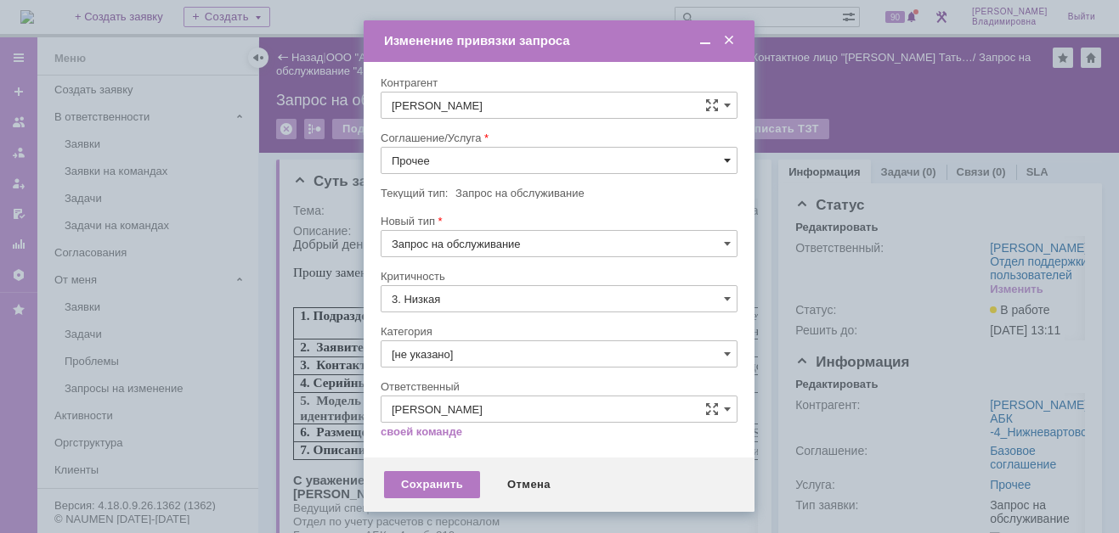
click at [725, 155] on span at bounding box center [727, 161] width 7 height 14
click at [457, 364] on span "ПТ_Замена расходных материалов / ресурсных деталей" at bounding box center [559, 371] width 335 height 14
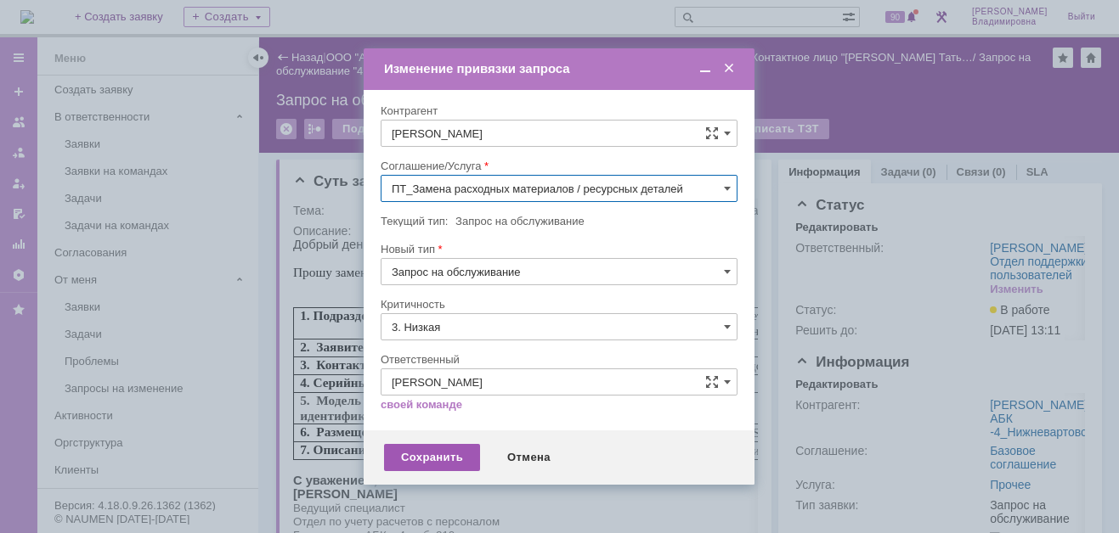
type input "ПТ_Замена расходных материалов / ресурсных деталей"
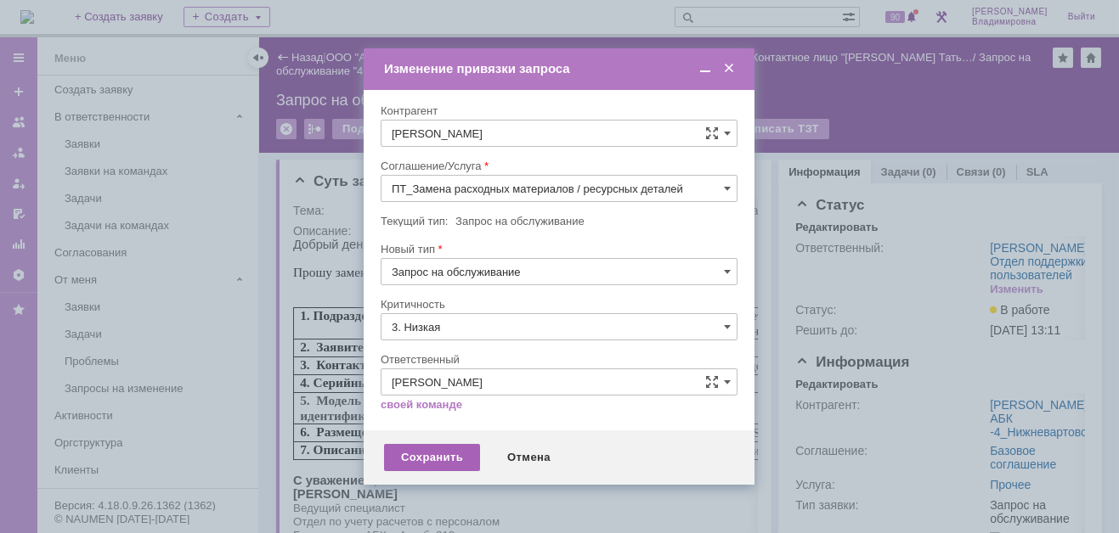
click at [434, 458] on div "Сохранить" at bounding box center [432, 457] width 96 height 27
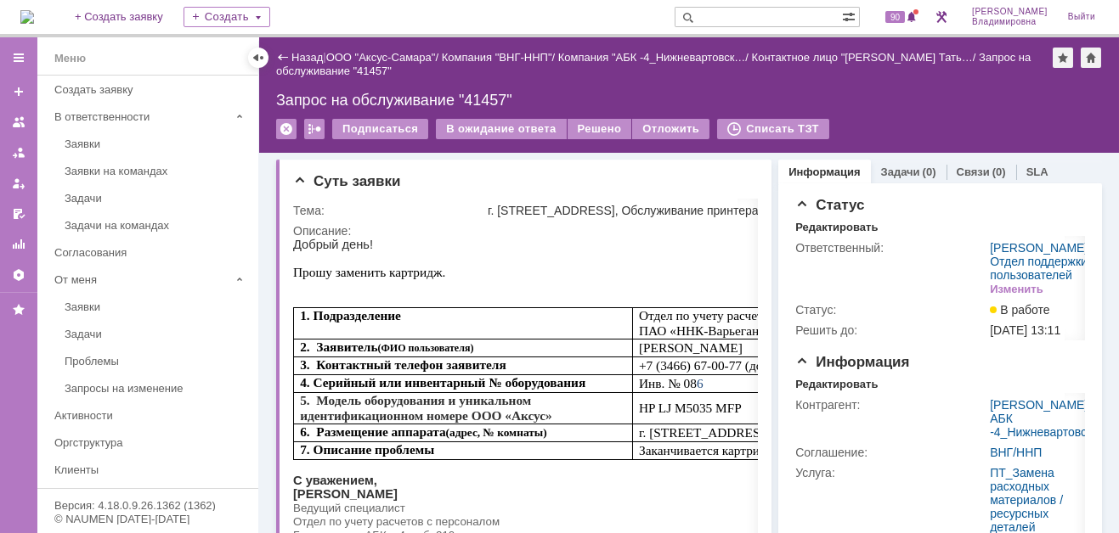
scroll to position [0, 0]
click at [744, 175] on div at bounding box center [751, 180] width 14 height 14
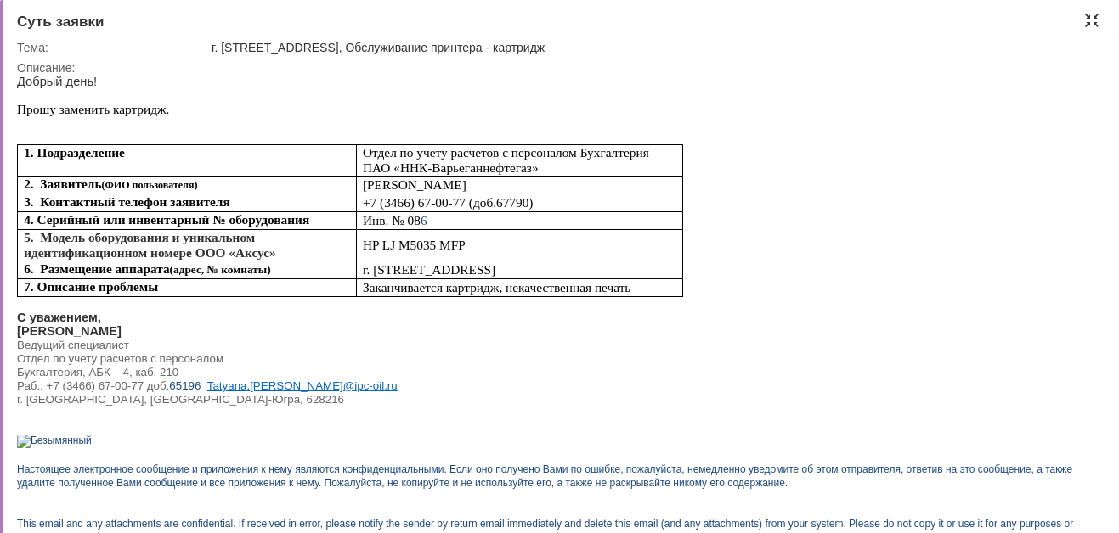
click at [1094, 20] on div at bounding box center [1092, 21] width 14 height 14
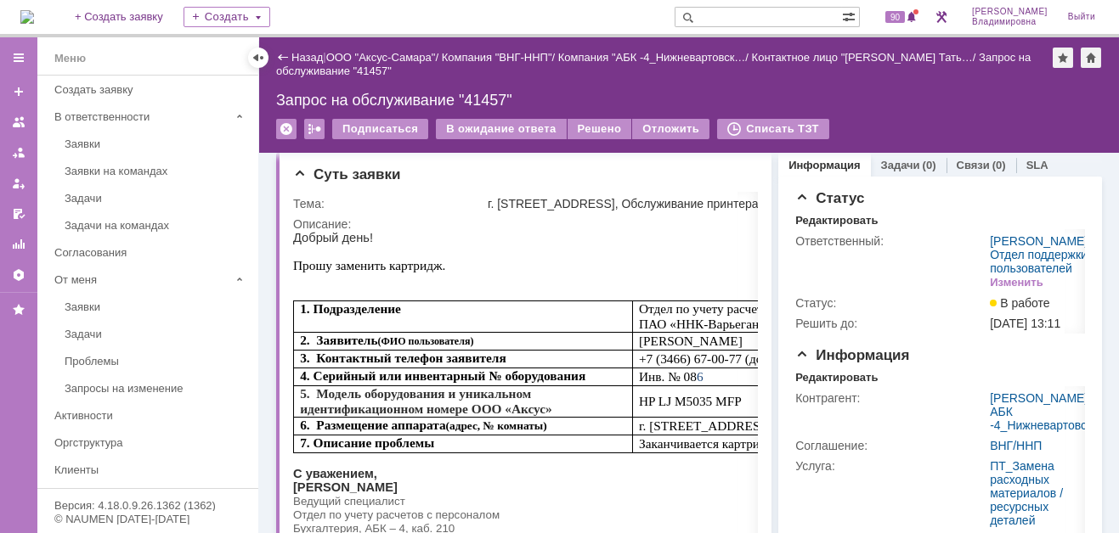
drag, startPoint x: 46, startPoint y: 9, endPoint x: 46, endPoint y: 20, distance: 11.0
click at [34, 10] on img at bounding box center [27, 17] width 14 height 14
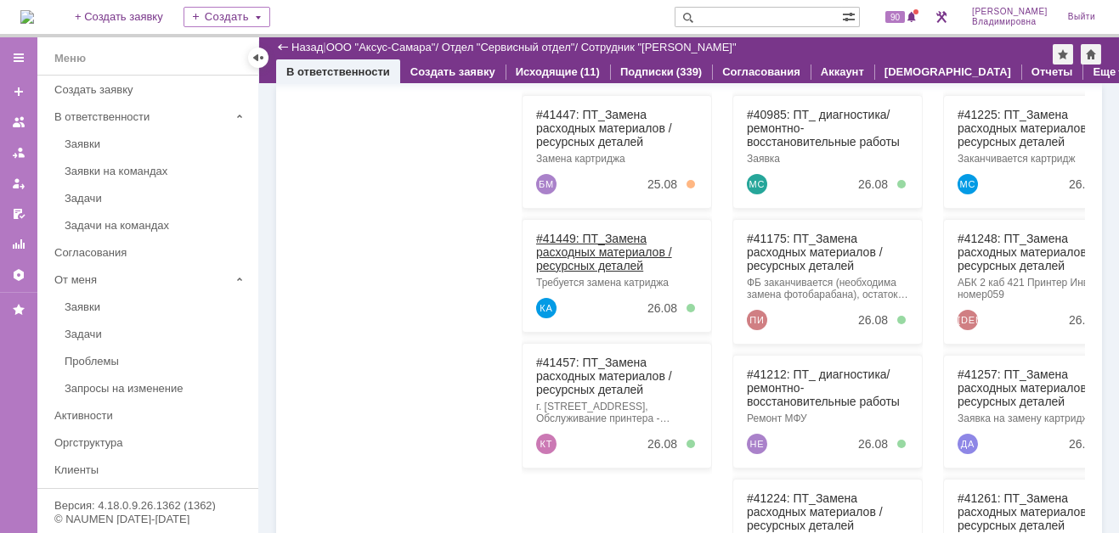
click at [569, 235] on link "#41449: ПТ_Замена расходных материалов / ресурсных деталей" at bounding box center [604, 252] width 136 height 41
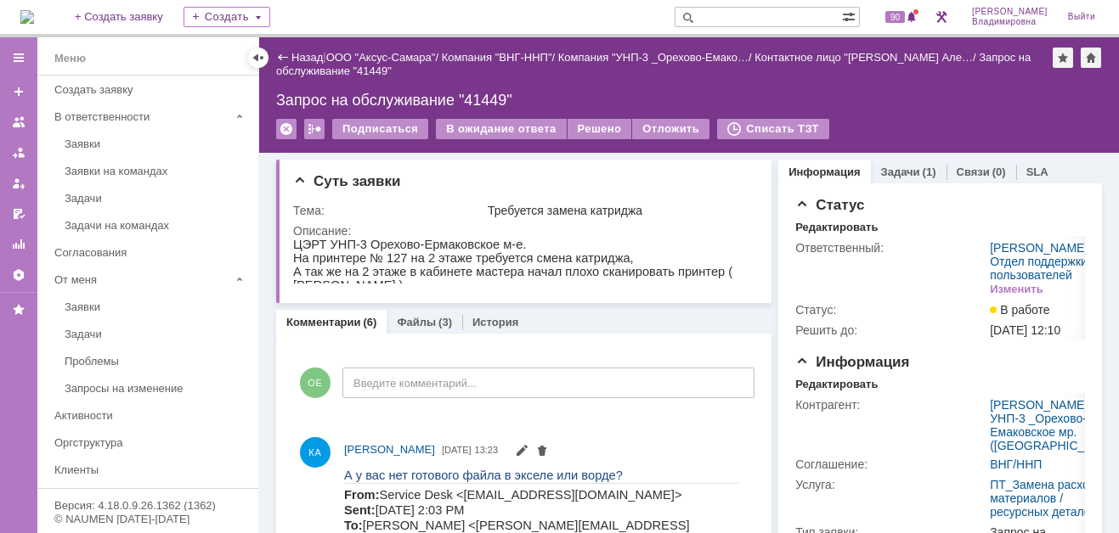
click at [282, 53] on div "Назад" at bounding box center [299, 57] width 47 height 13
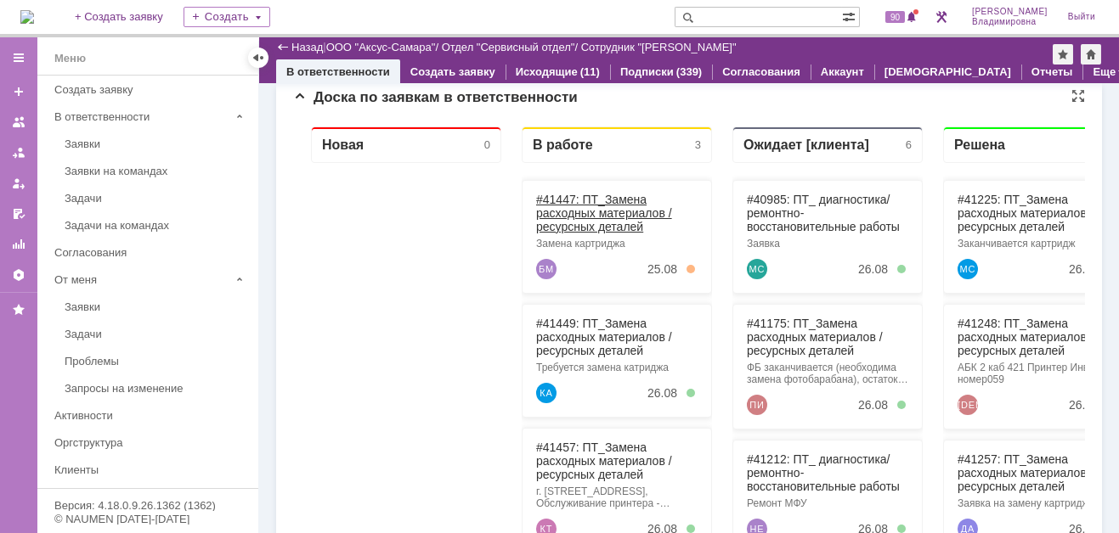
click at [565, 195] on link "#41447: ПТ_Замена расходных материалов / ресурсных деталей" at bounding box center [604, 213] width 136 height 41
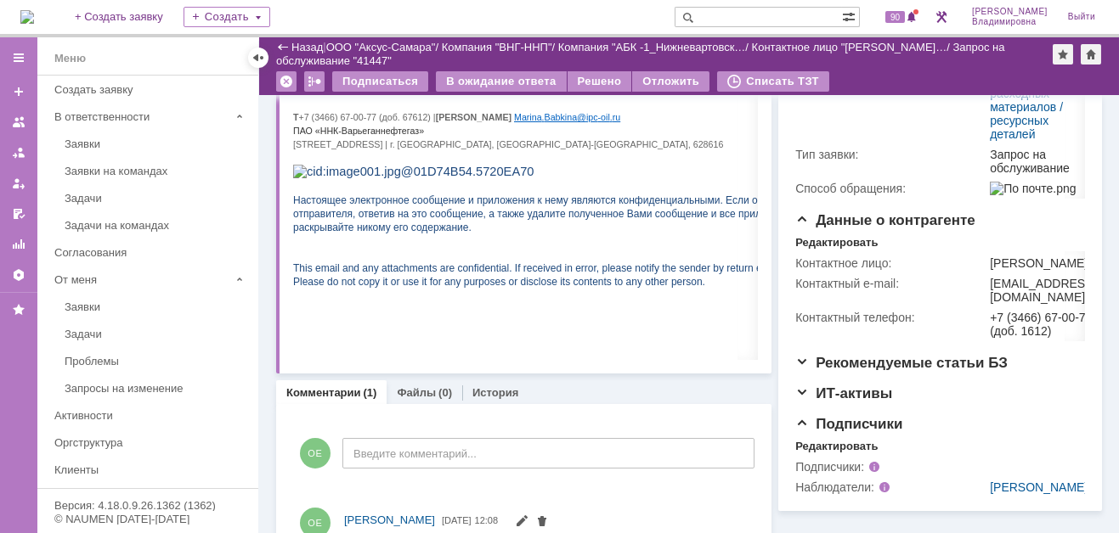
scroll to position [340, 0]
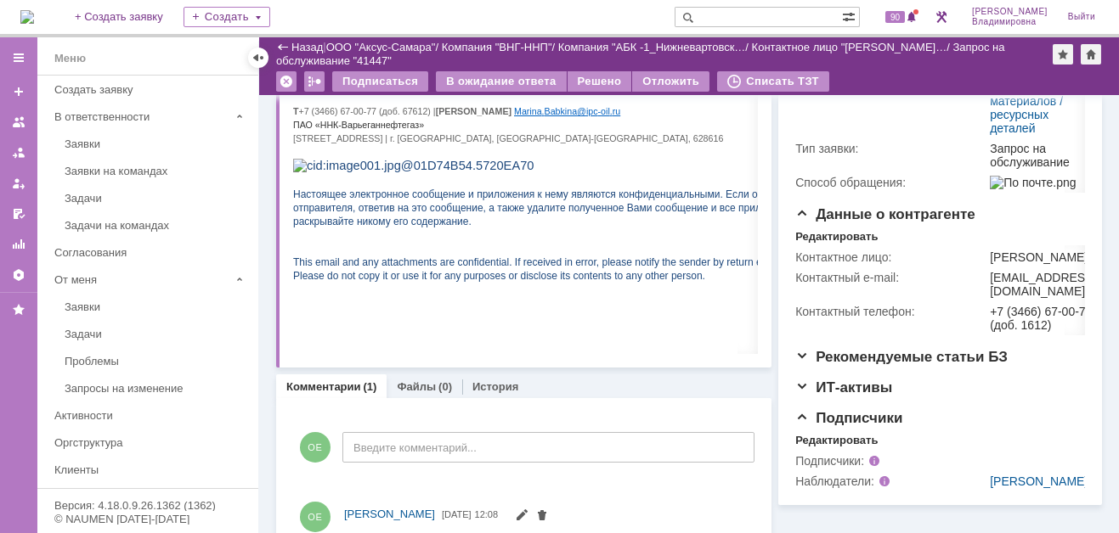
click at [34, 10] on img at bounding box center [27, 17] width 14 height 14
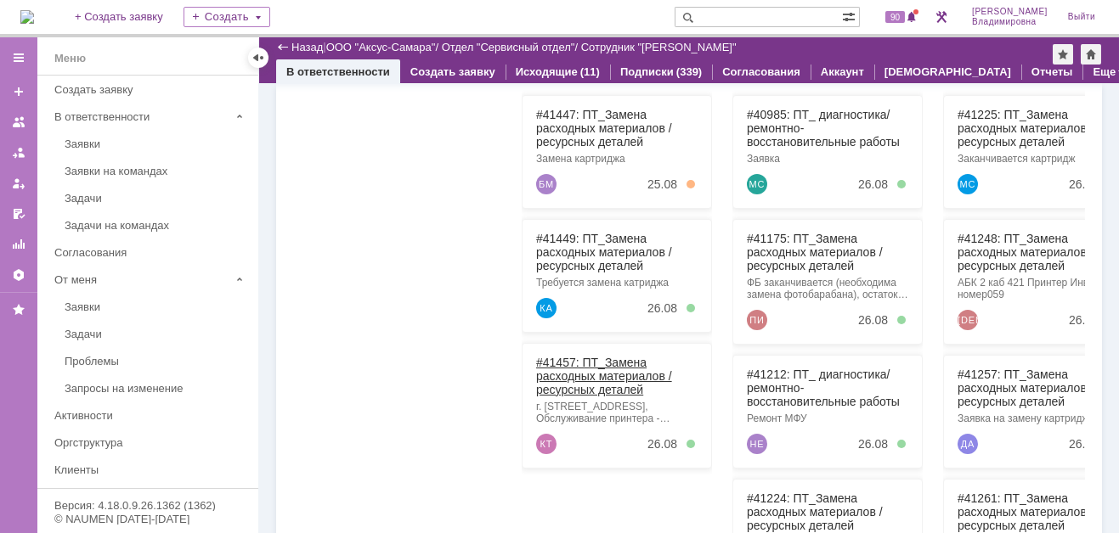
click at [571, 358] on link "#41457: ПТ_Замена расходных материалов / ресурсных деталей" at bounding box center [604, 376] width 136 height 41
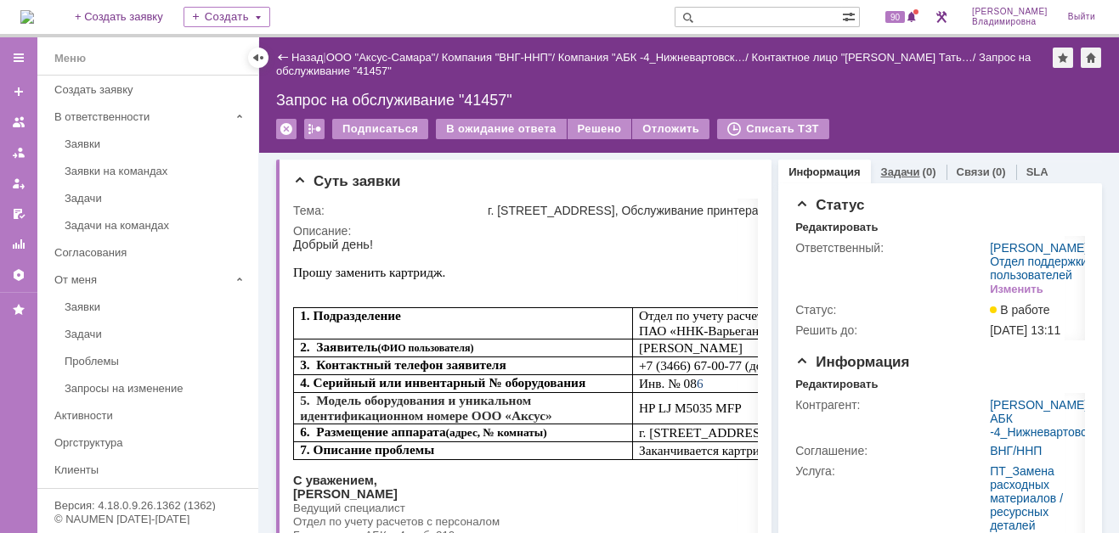
click at [892, 166] on link "Задачи" at bounding box center [900, 172] width 39 height 13
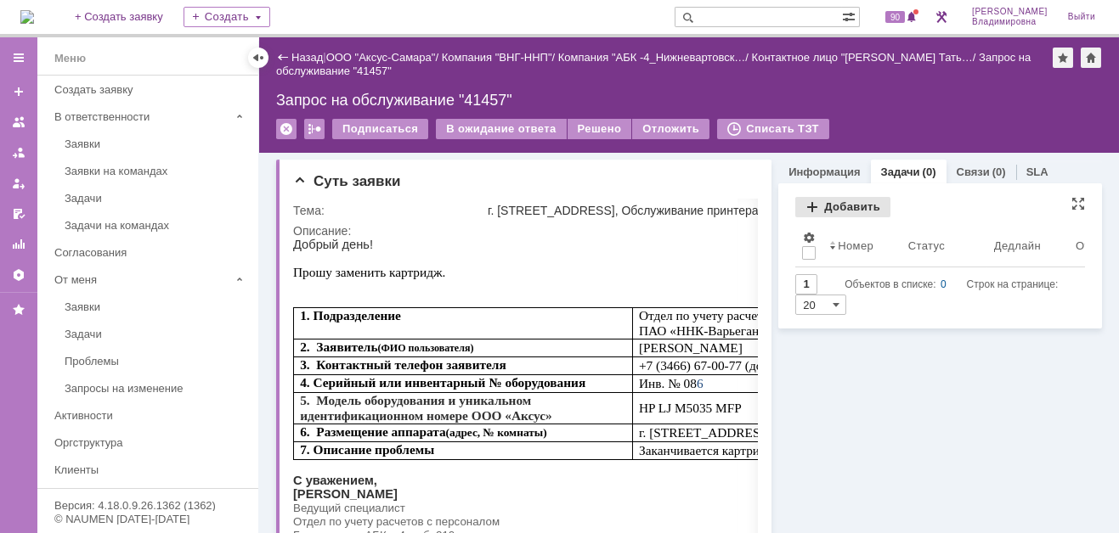
click at [832, 200] on div "Добавить" at bounding box center [842, 207] width 95 height 20
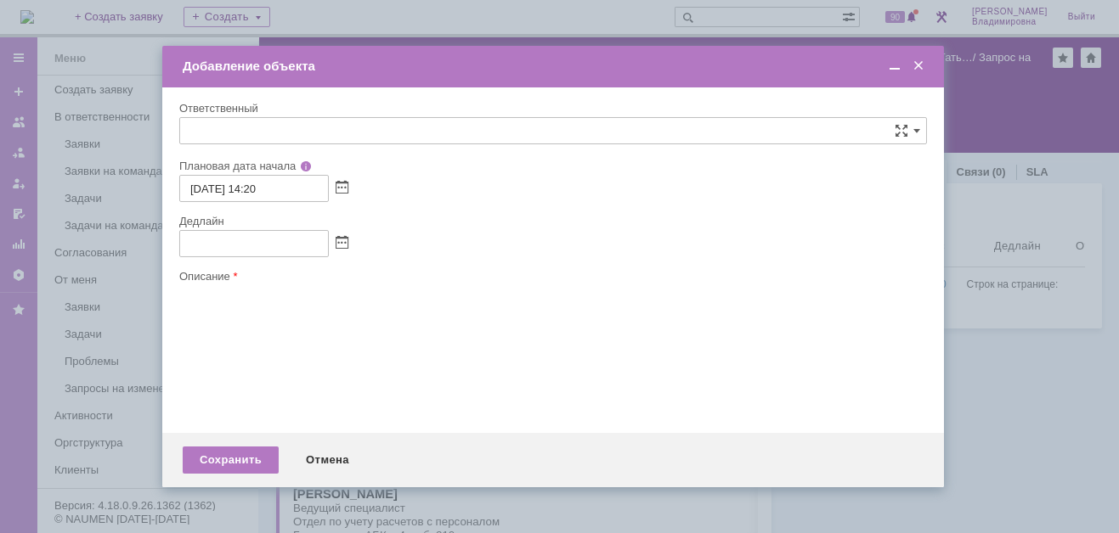
type input "[не указано]"
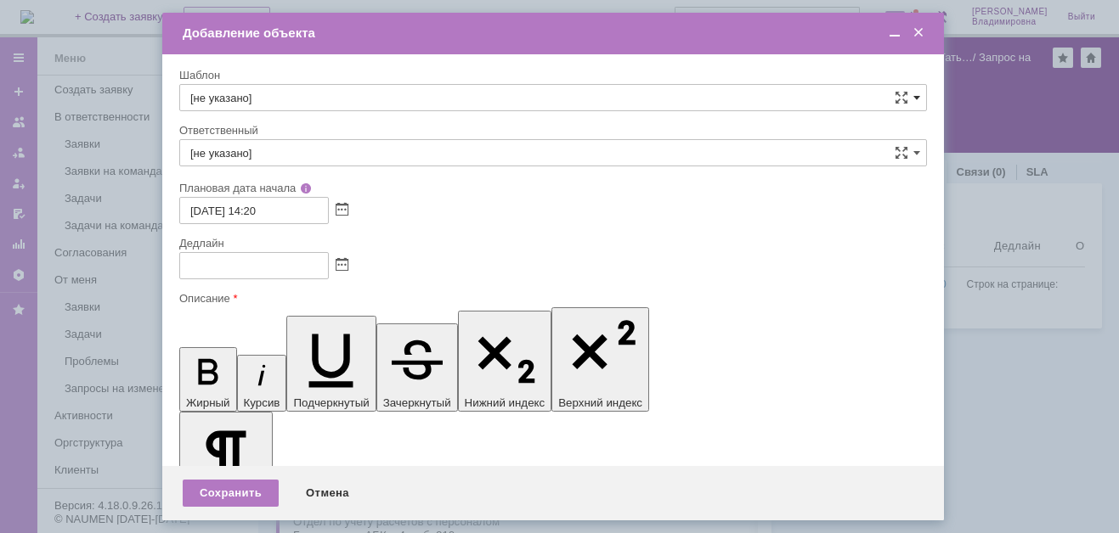
click at [913, 96] on span at bounding box center [916, 98] width 7 height 14
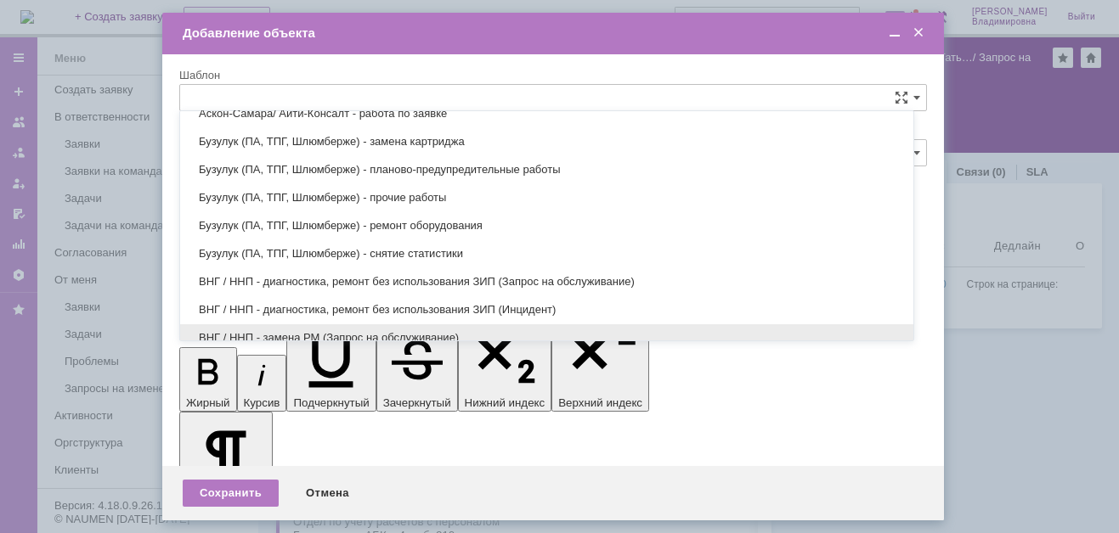
click at [284, 331] on span "ВНГ / ННП - замена РМ (Запрос на обслуживание)" at bounding box center [546, 338] width 713 height 14
type input "ВНГ / ННП - замена РМ (Запрос на обслуживание)"
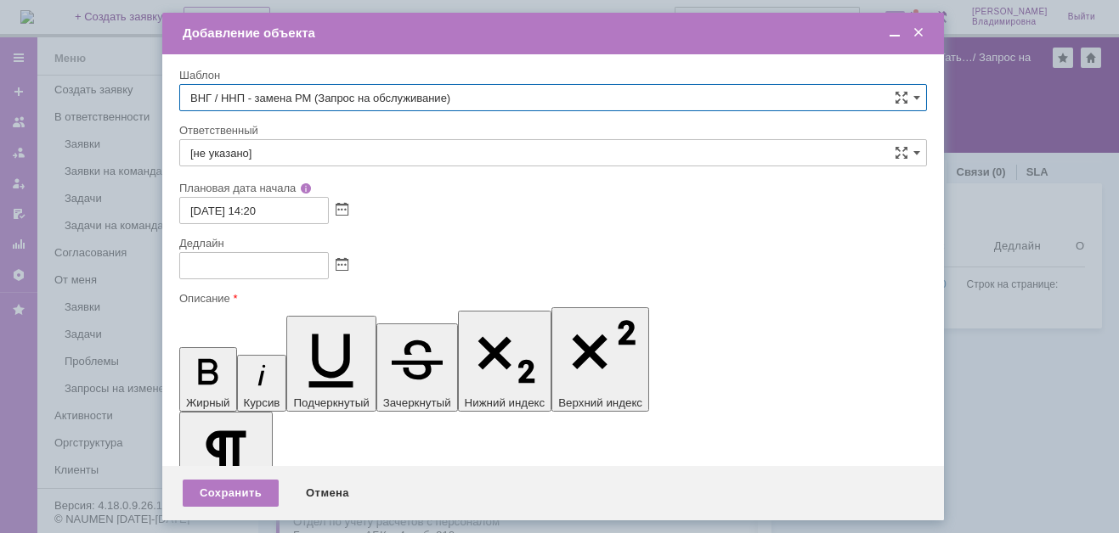
type input "[PERSON_NAME]"
type input "25.08.2025 22:20"
type input "ВНГ / ННП - замена РМ (Запрос на обслуживание)"
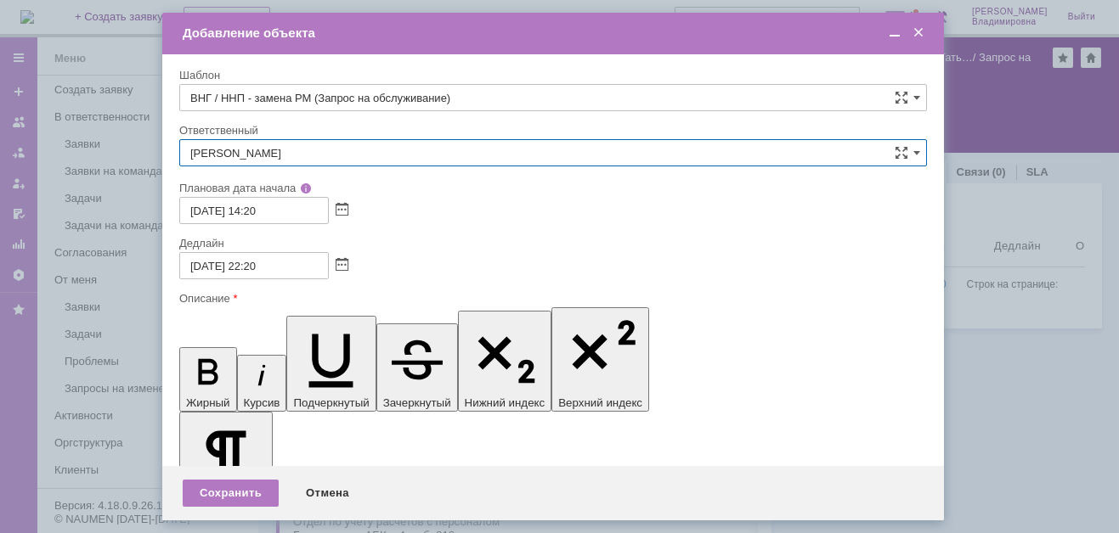
click at [290, 150] on input "[PERSON_NAME]" at bounding box center [552, 152] width 747 height 27
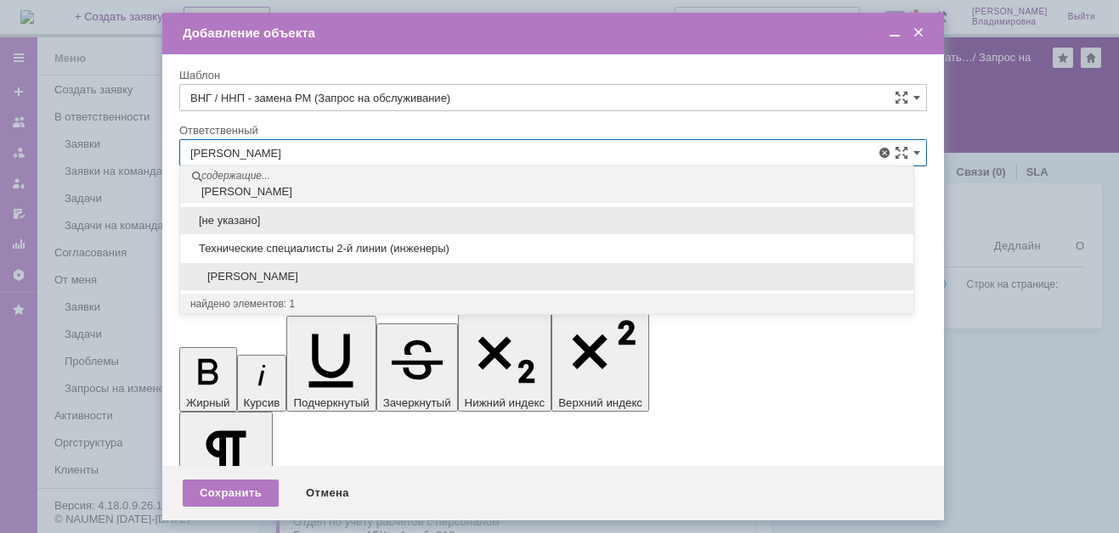
click at [234, 273] on span "Татаринов Валерий Анатольевич" at bounding box center [546, 277] width 713 height 14
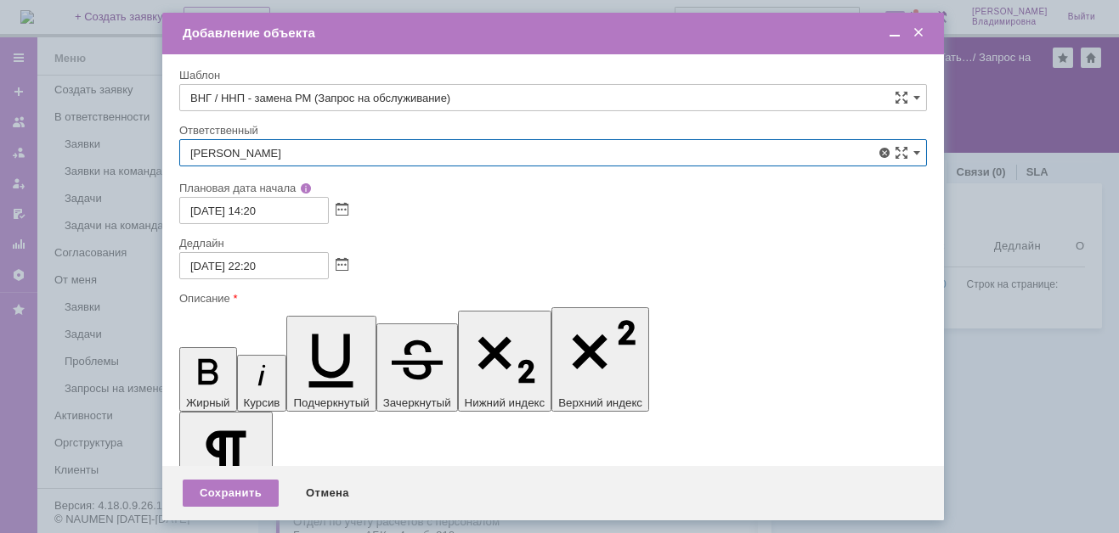
type input "Татаринов Валерий Анатольевич"
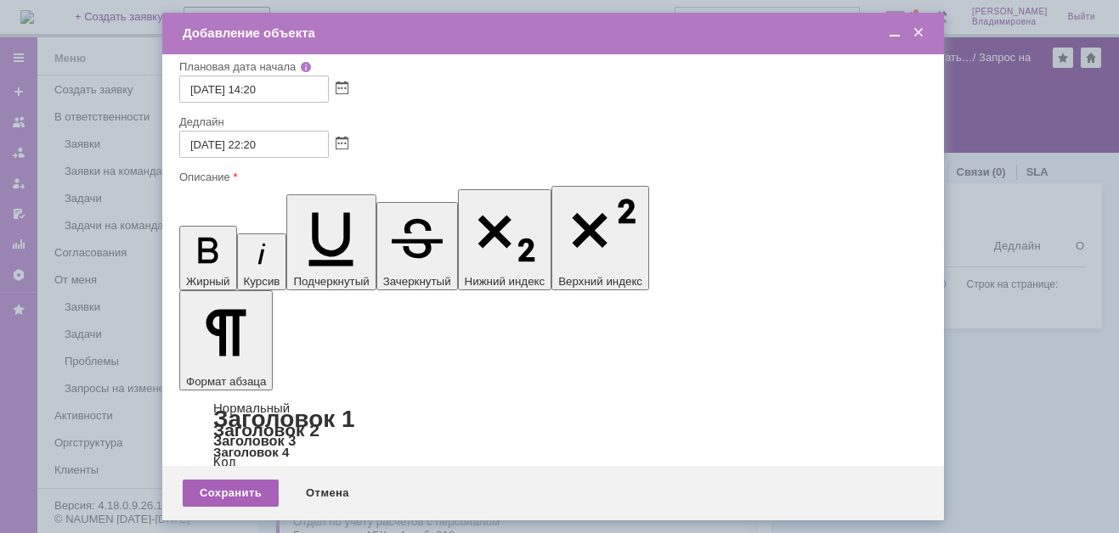
click at [224, 494] on div "Сохранить" at bounding box center [231, 493] width 96 height 27
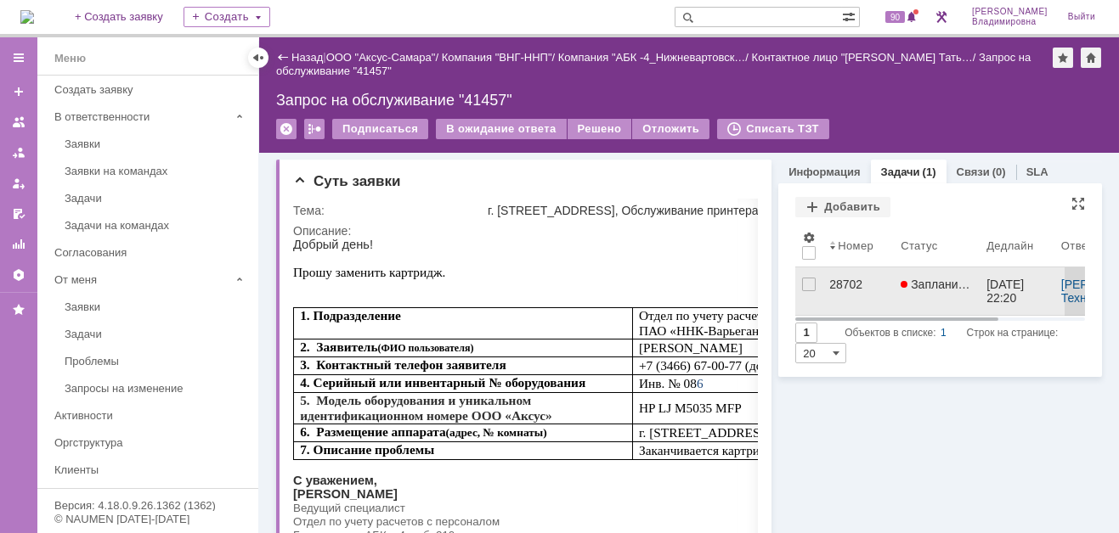
click at [829, 284] on div "28702" at bounding box center [858, 285] width 58 height 14
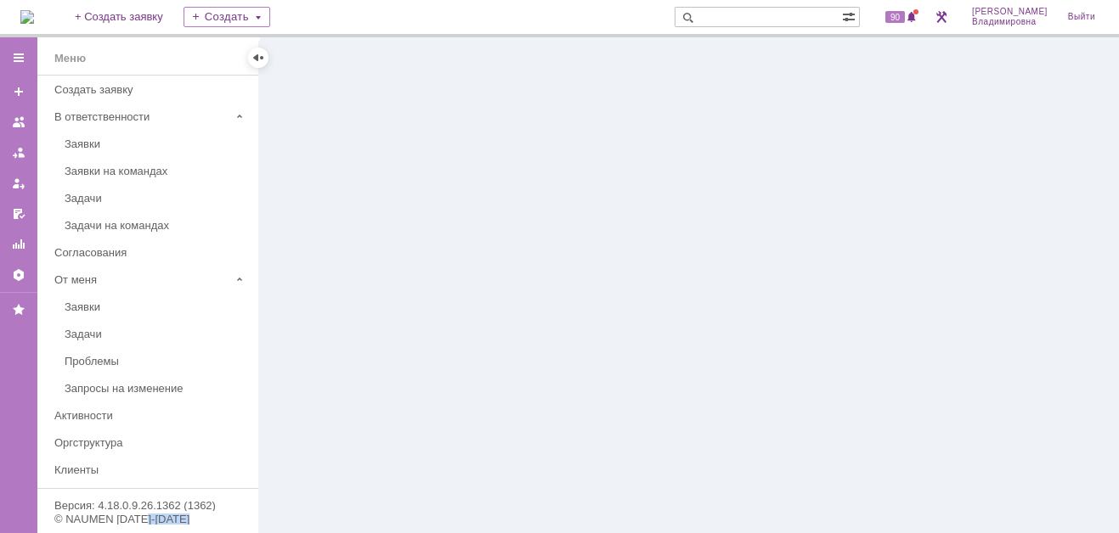
click at [824, 284] on div at bounding box center [688, 285] width 859 height 496
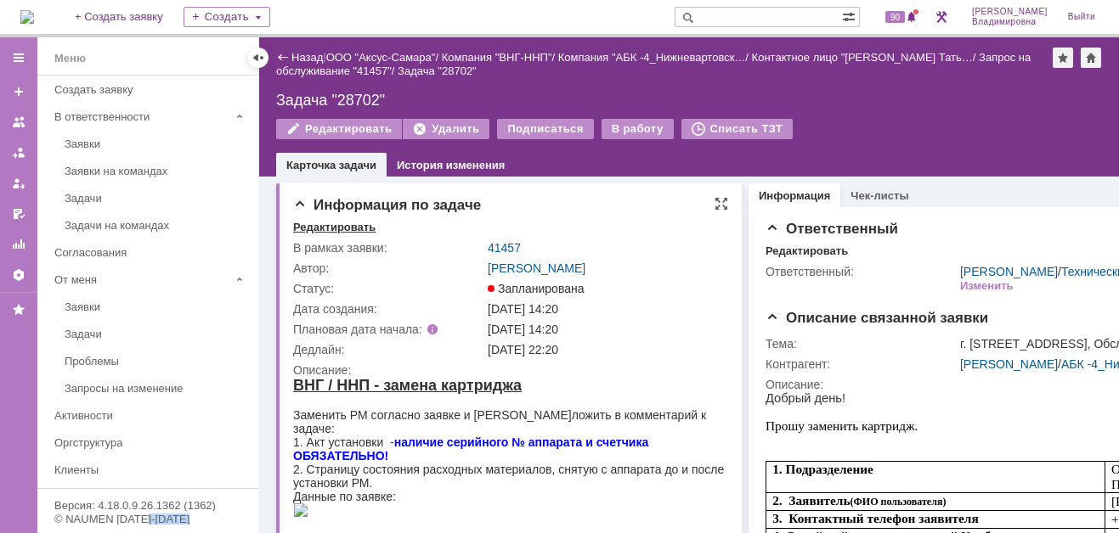
click at [337, 229] on div "Редактировать" at bounding box center [334, 228] width 82 height 14
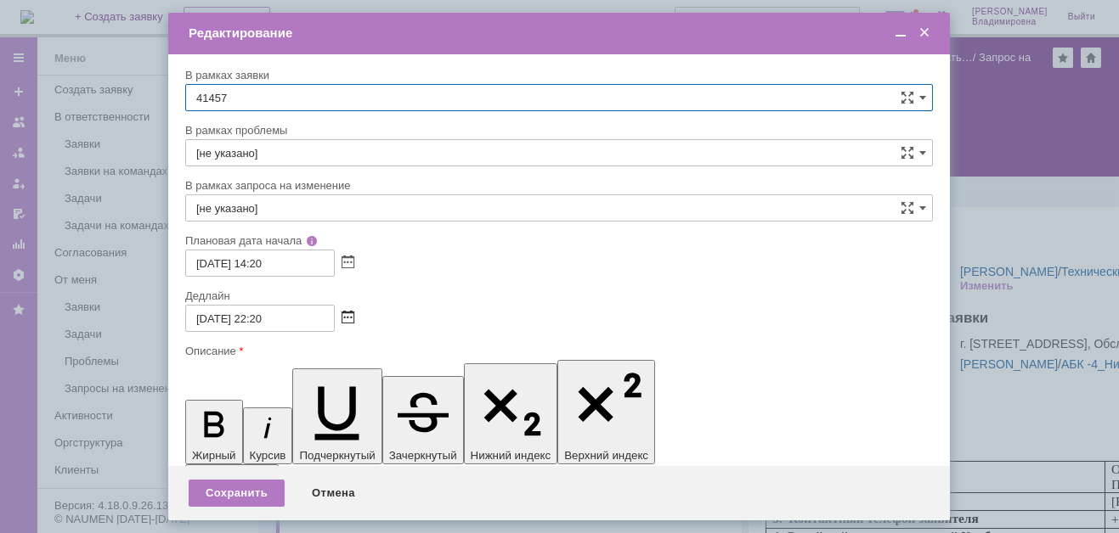
click at [347, 312] on span at bounding box center [347, 319] width 13 height 14
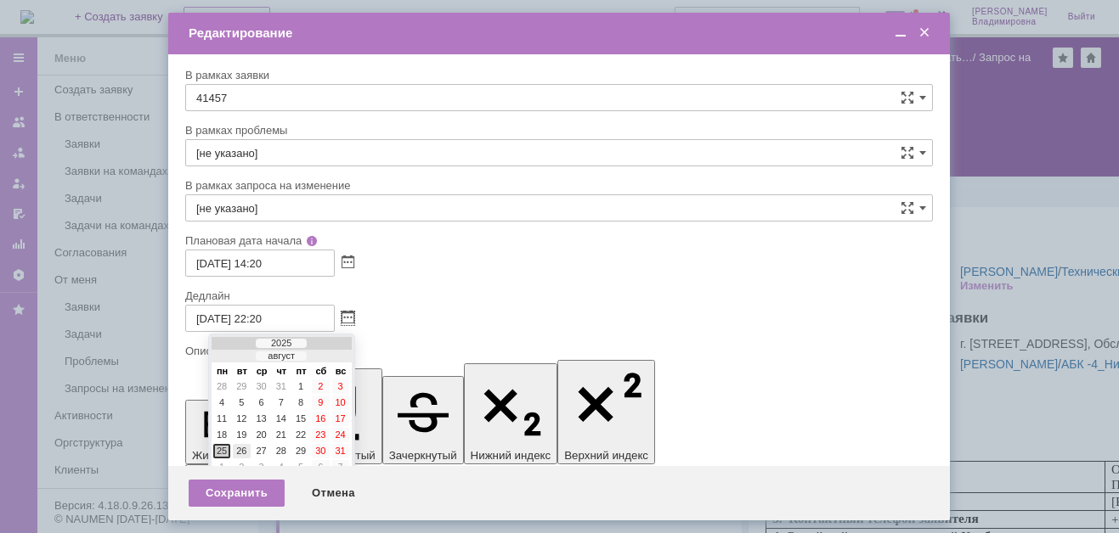
click at [240, 444] on div "26" at bounding box center [241, 451] width 17 height 14
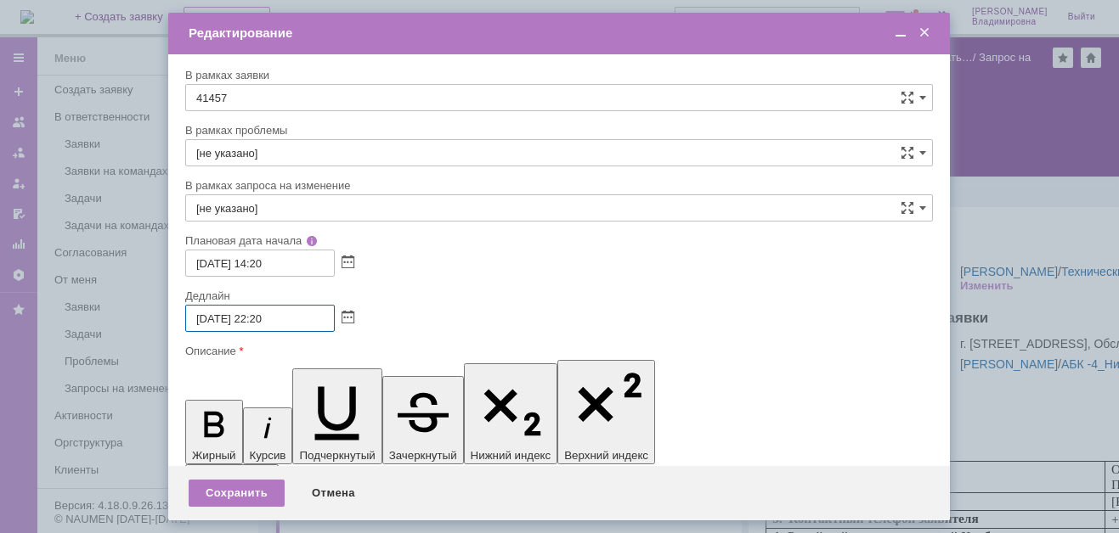
drag, startPoint x: 255, startPoint y: 316, endPoint x: 264, endPoint y: 315, distance: 9.4
click at [264, 315] on input "26.08.2025 22:20" at bounding box center [259, 318] width 149 height 27
click at [272, 317] on input "26.08.2025 13:20" at bounding box center [259, 318] width 149 height 27
type input "26.08.2025 13:00"
click at [257, 492] on div "Сохранить" at bounding box center [237, 493] width 96 height 27
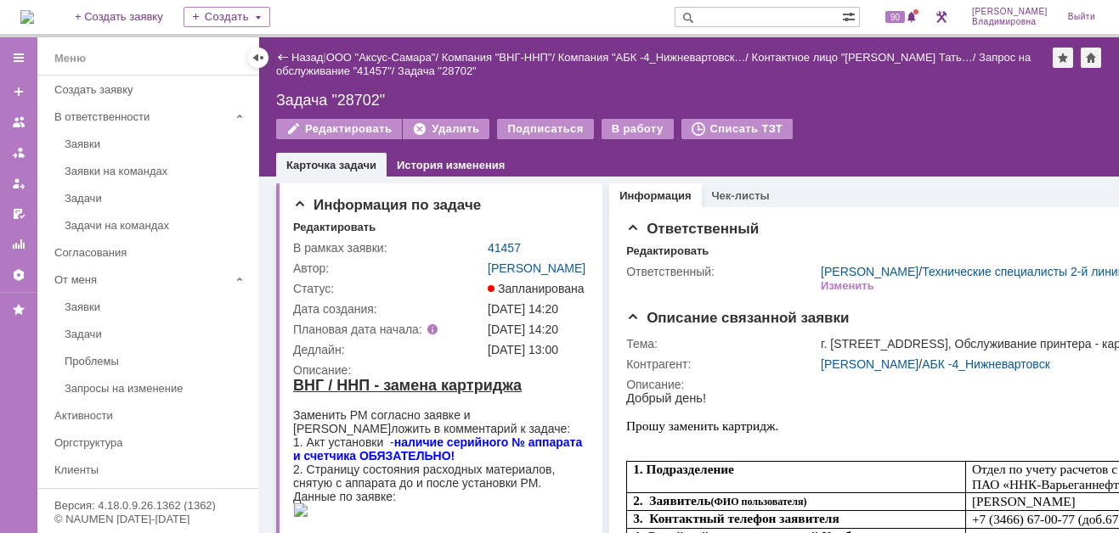
drag, startPoint x: 499, startPoint y: 244, endPoint x: 482, endPoint y: 240, distance: 18.2
click at [499, 244] on link "41457" at bounding box center [504, 248] width 33 height 14
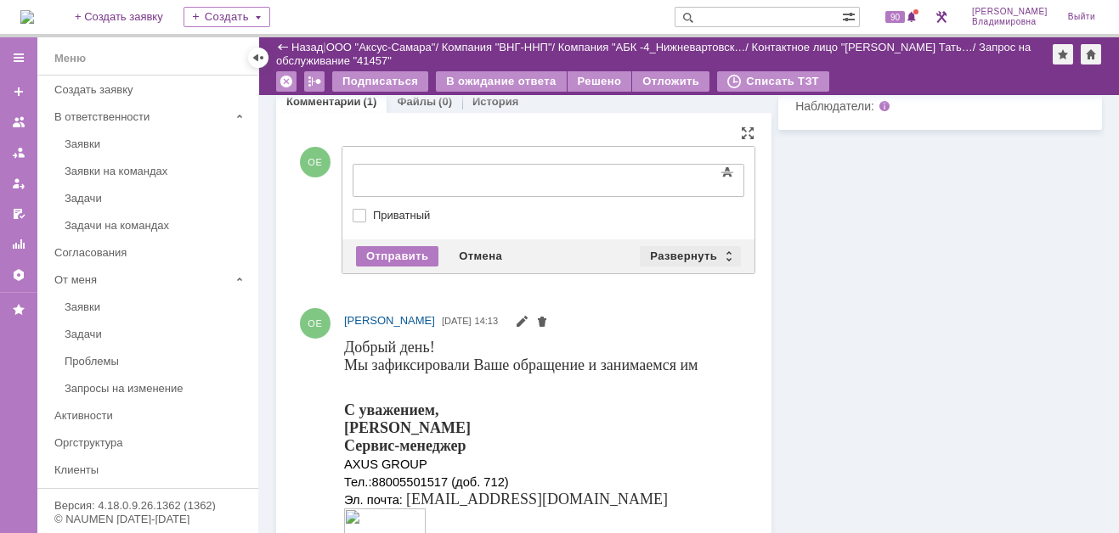
click at [691, 265] on div "Развернуть" at bounding box center [690, 256] width 101 height 20
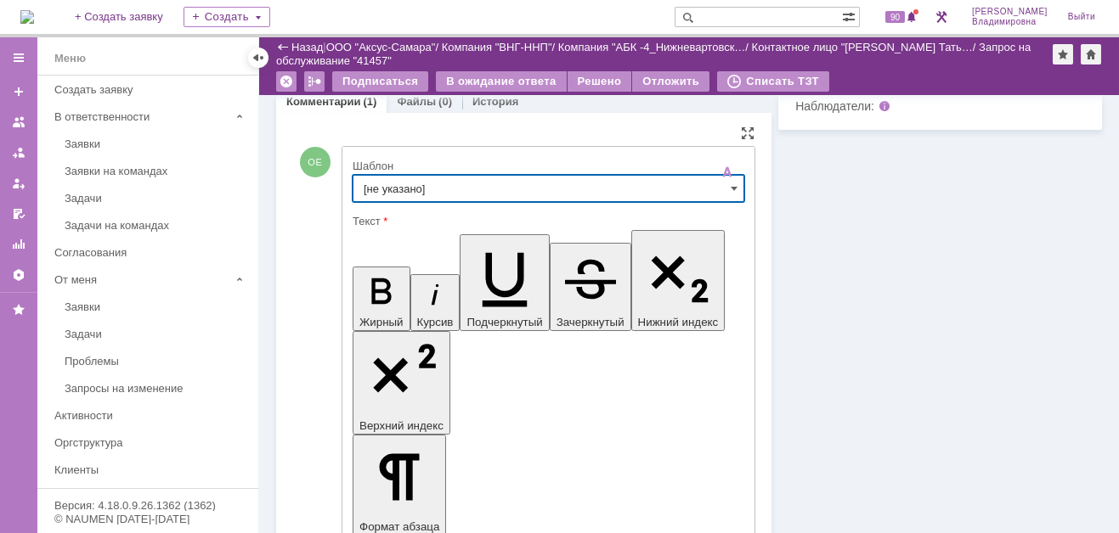
click at [376, 195] on input "[не указано]" at bounding box center [548, 188] width 392 height 27
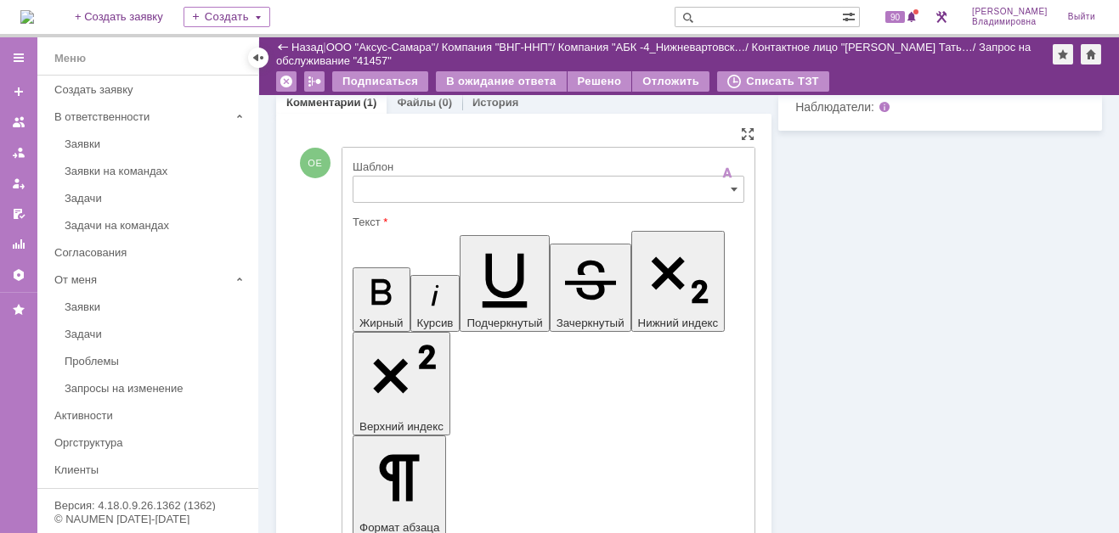
type input "[не указано]"
click at [730, 196] on span at bounding box center [733, 190] width 7 height 14
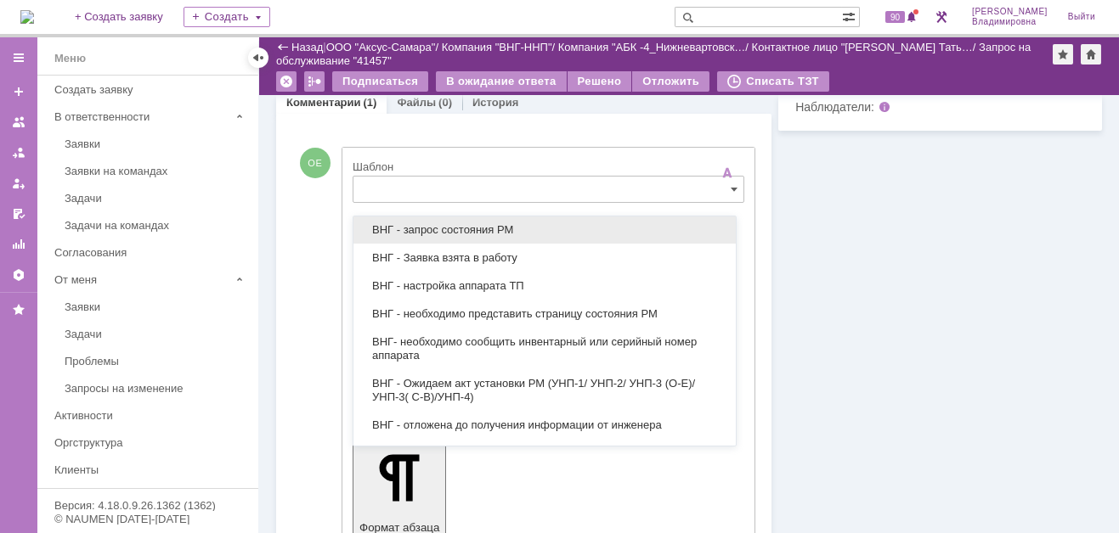
scroll to position [425, 0]
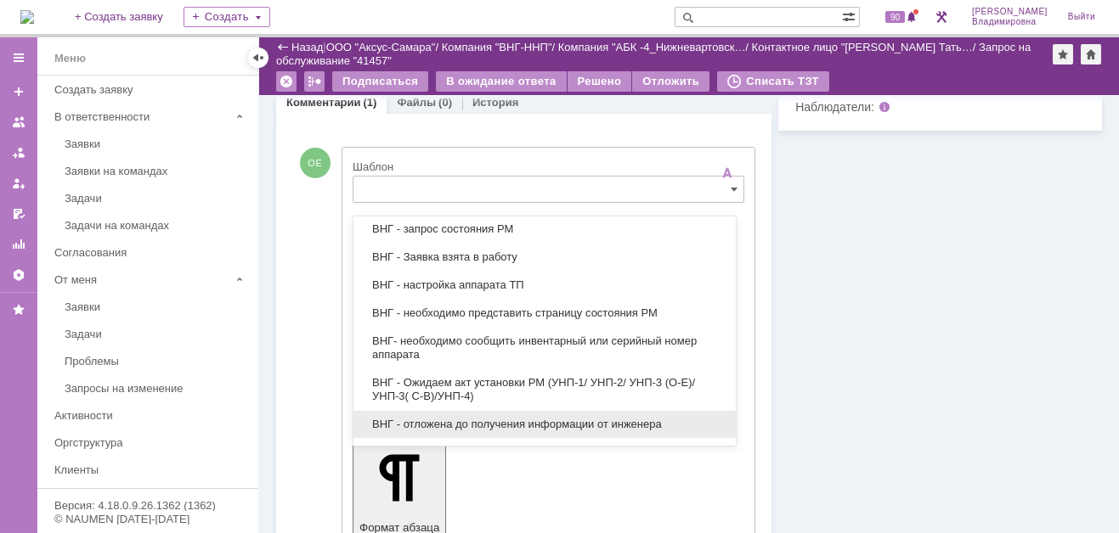
click at [453, 418] on span "ВНГ - отложена до получения информации от инженера" at bounding box center [545, 425] width 362 height 14
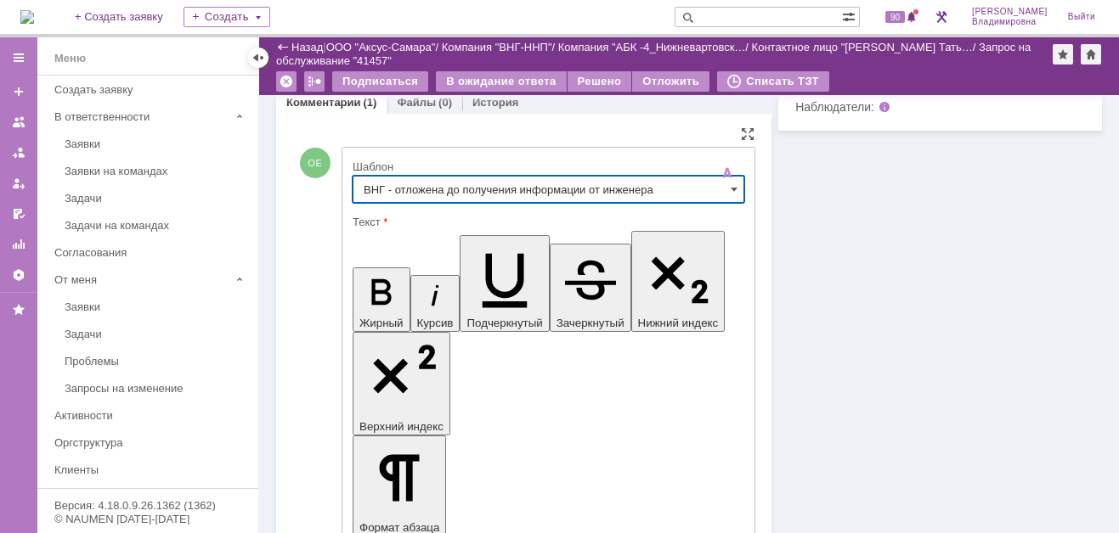
type input "ВНГ - отложена до получения информации от инженера"
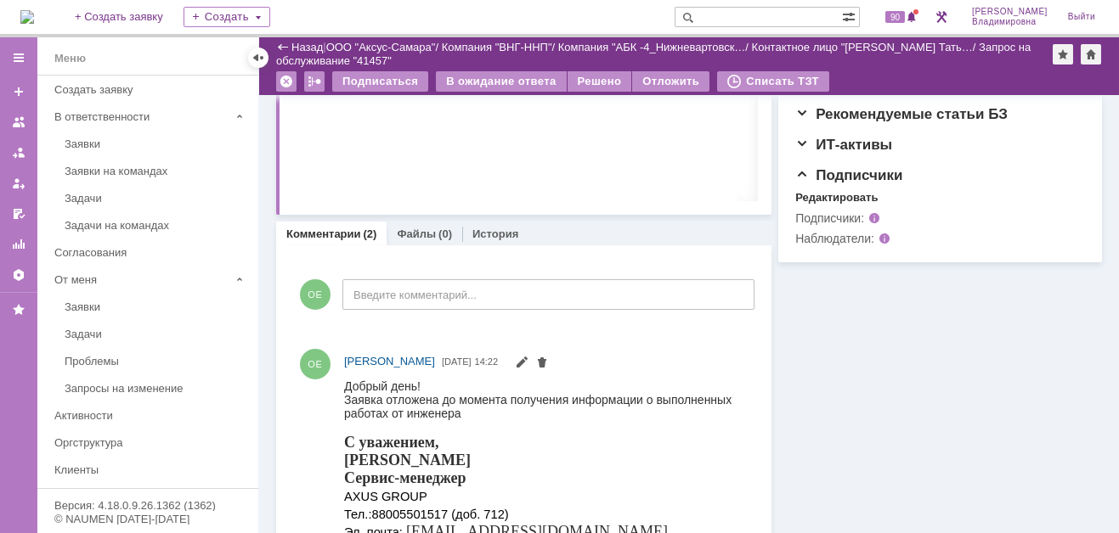
scroll to position [572, 0]
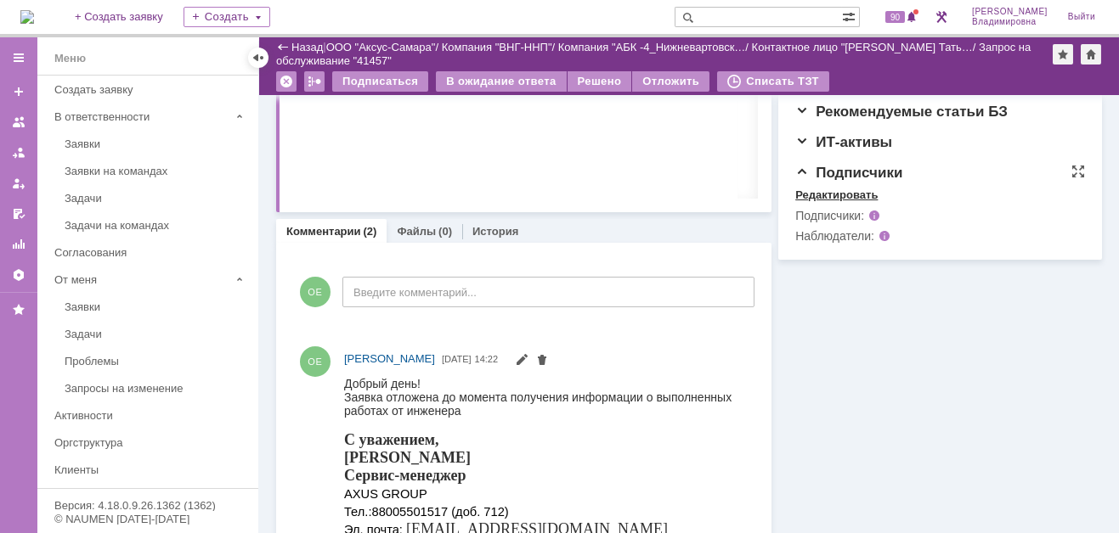
click at [821, 202] on div "Редактировать" at bounding box center [836, 196] width 82 height 14
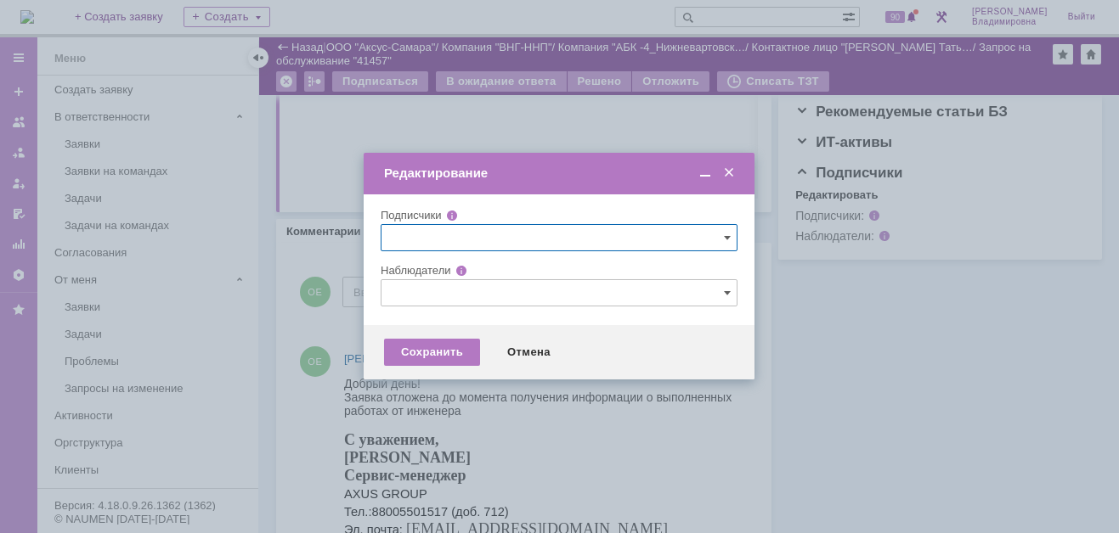
click at [422, 292] on input "text" at bounding box center [558, 292] width 357 height 27
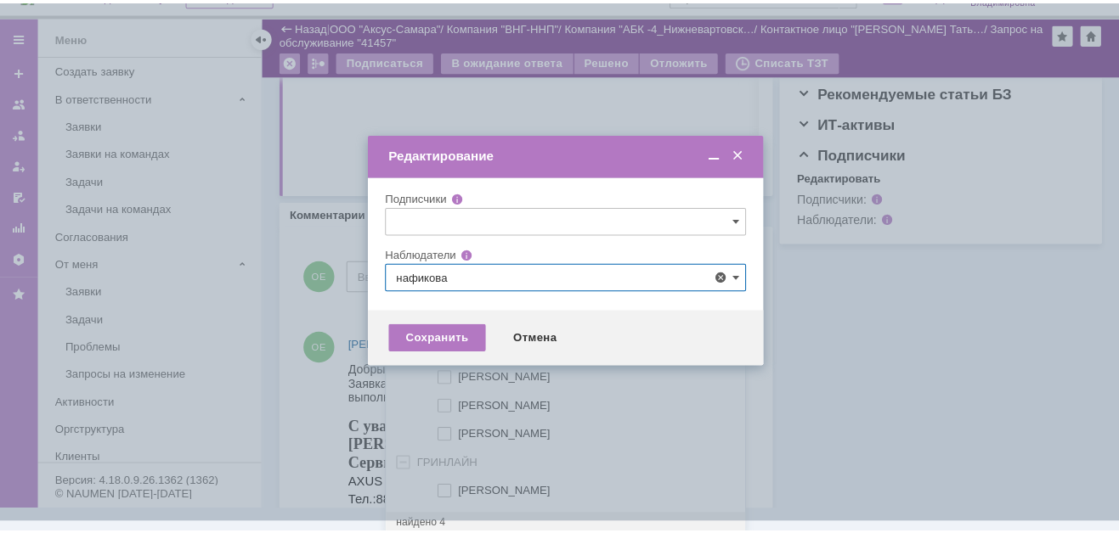
scroll to position [0, 0]
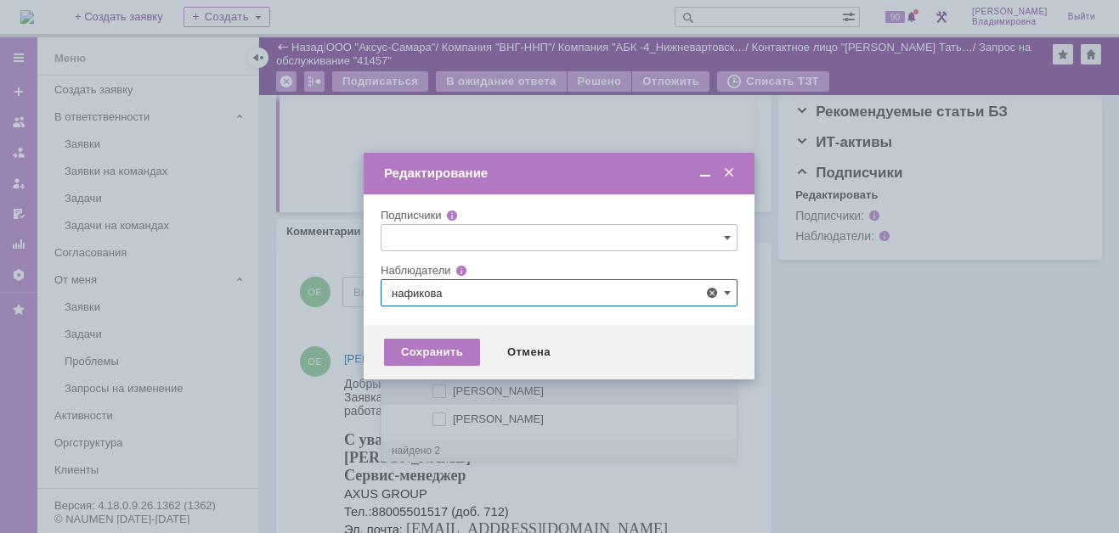
click at [453, 393] on span at bounding box center [453, 389] width 0 height 8
click at [435, 394] on input "[PERSON_NAME]" at bounding box center [440, 391] width 11 height 11
type input "[PERSON_NAME]"
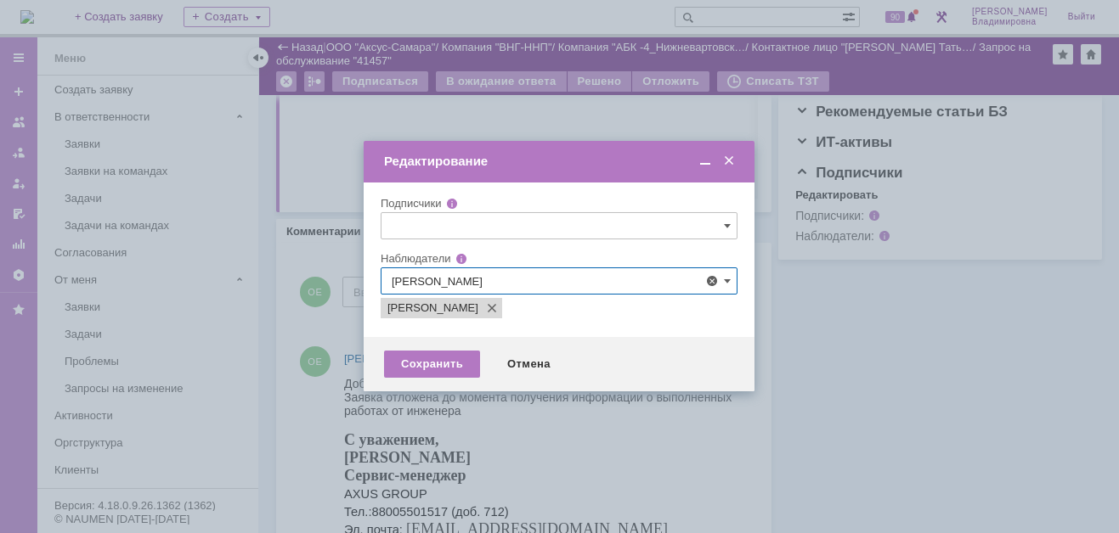
click at [323, 334] on div at bounding box center [559, 266] width 1119 height 533
click at [437, 358] on div "Сохранить" at bounding box center [432, 364] width 96 height 27
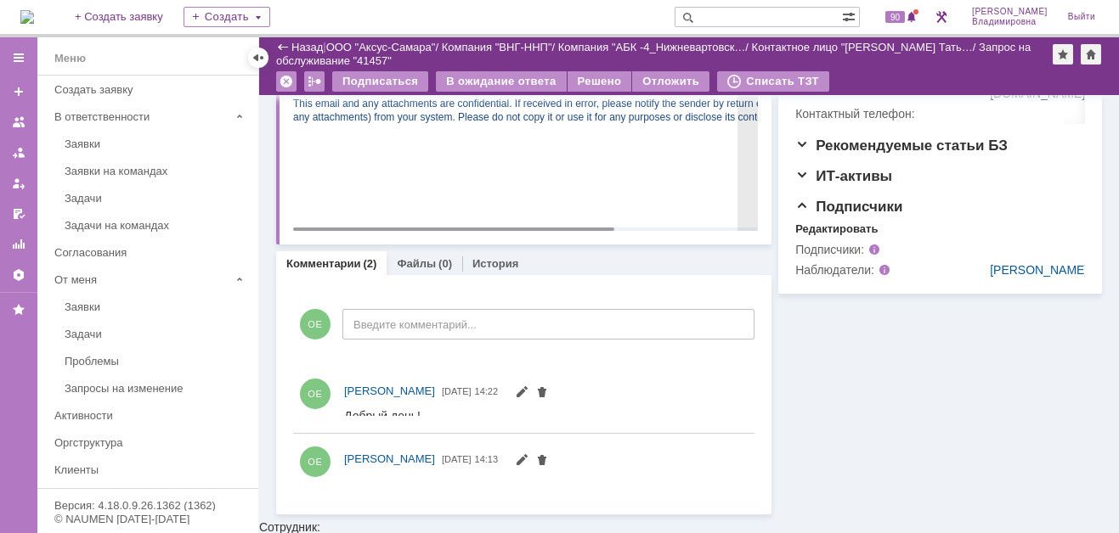
scroll to position [759, 0]
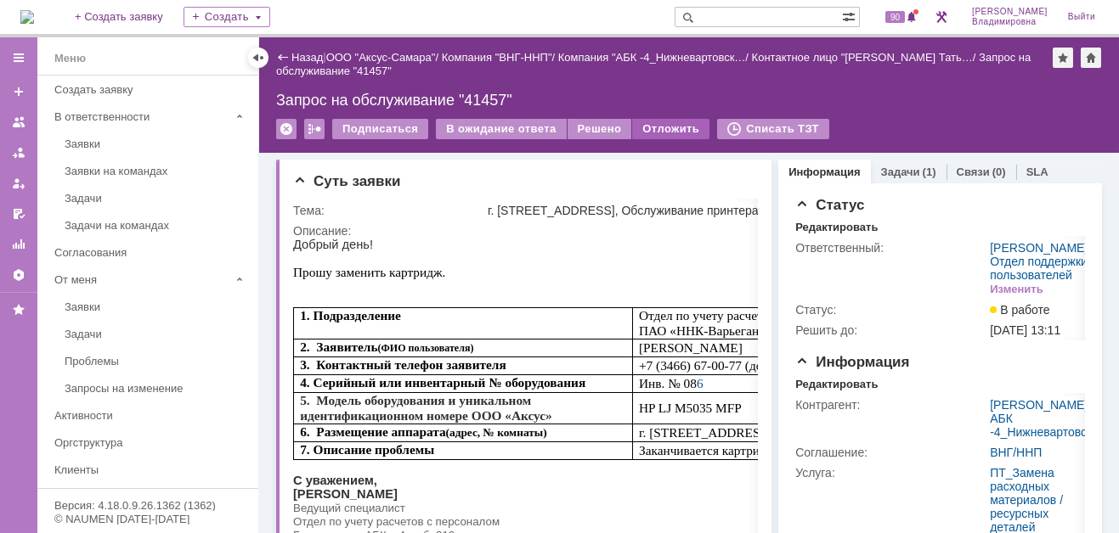
click at [646, 124] on div "Отложить" at bounding box center [670, 129] width 77 height 20
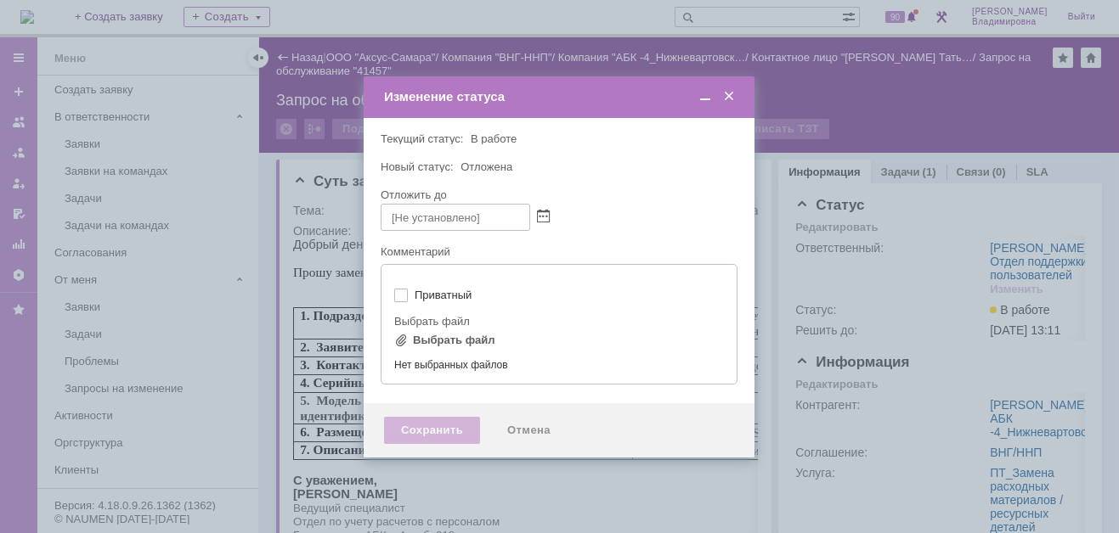
type input "[не указано]"
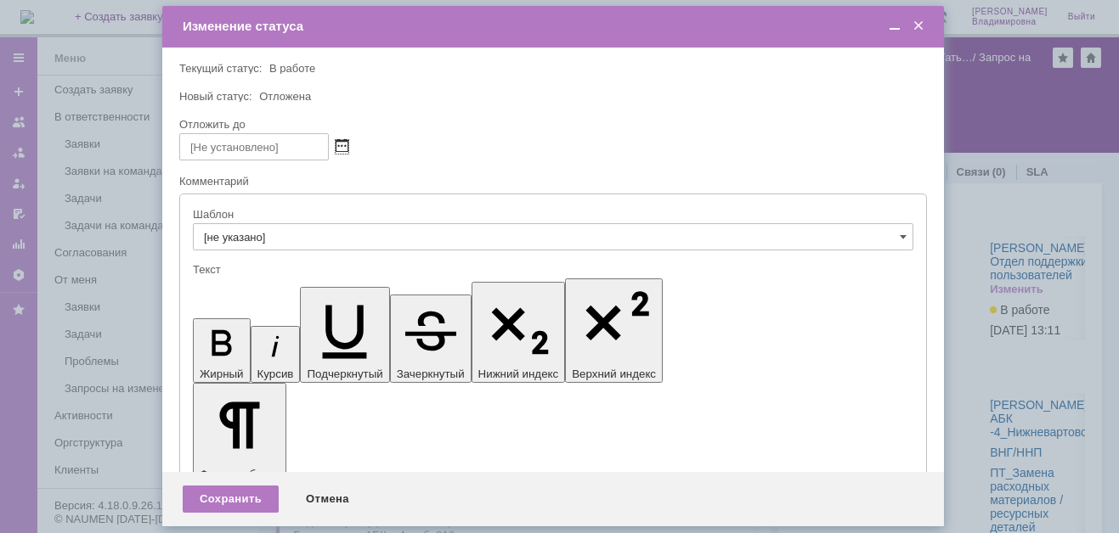
click at [342, 143] on span at bounding box center [341, 147] width 13 height 14
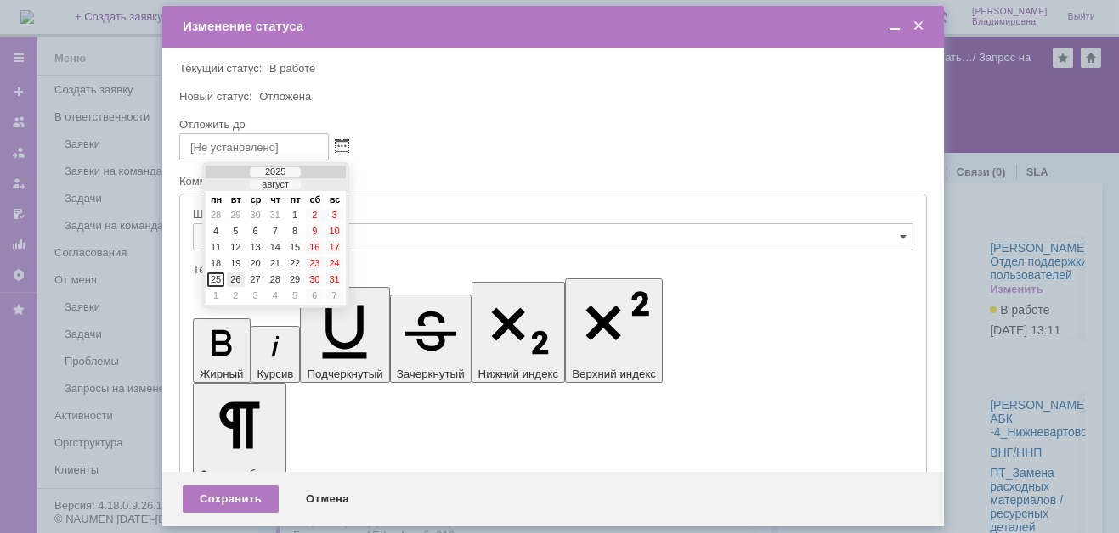
click at [234, 273] on div "26" at bounding box center [235, 280] width 17 height 14
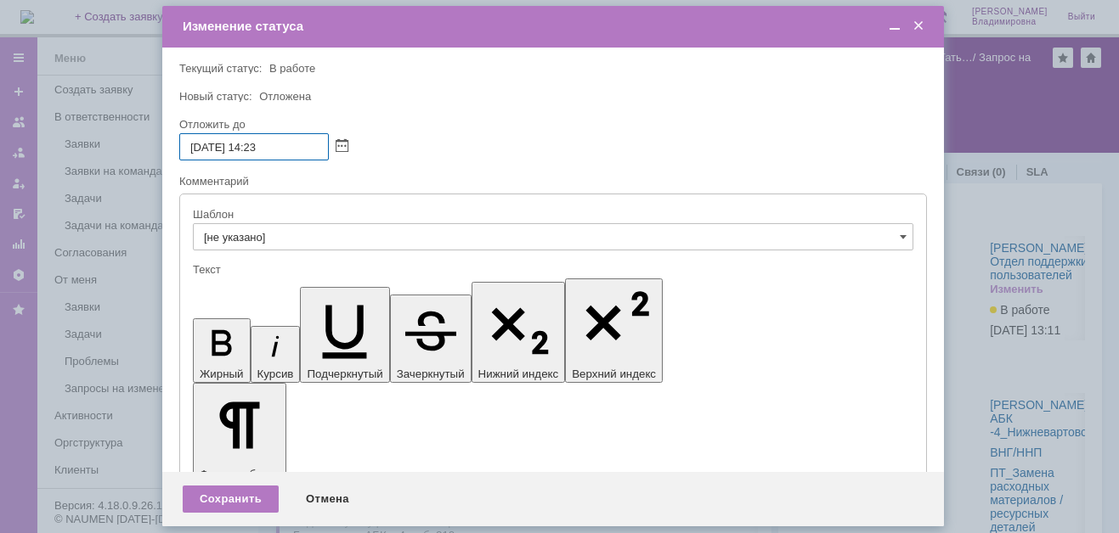
click at [259, 144] on input "26.08.2025 14:23" at bounding box center [253, 146] width 149 height 27
click at [275, 146] on input "26.08.2025 16:23" at bounding box center [253, 146] width 149 height 27
drag, startPoint x: 266, startPoint y: 143, endPoint x: 281, endPoint y: 144, distance: 15.3
click at [281, 144] on input "26.08.2025 16:23" at bounding box center [253, 146] width 149 height 27
type input "26.08.2025 16:00"
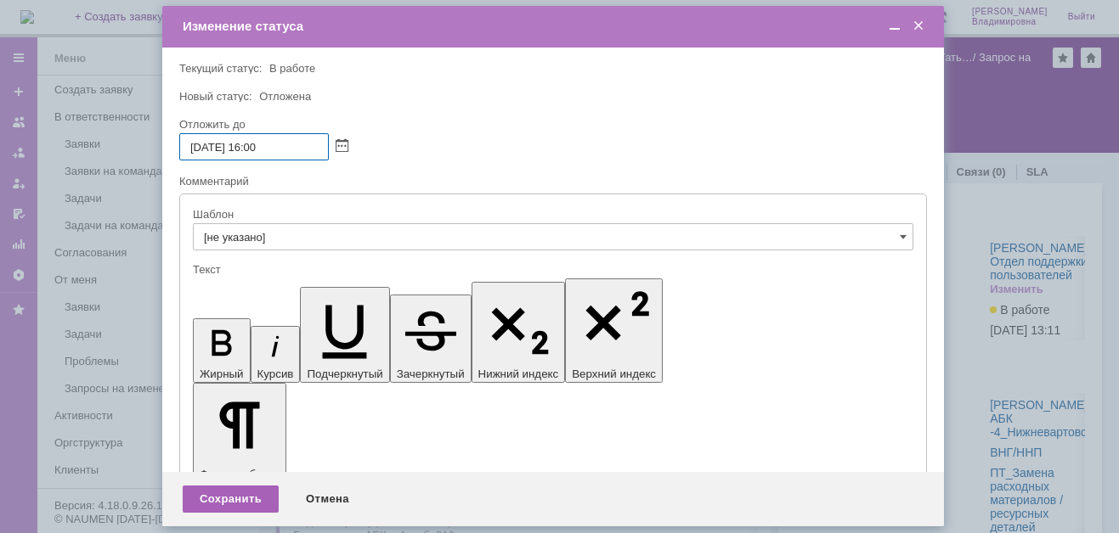
click at [242, 494] on div "Сохранить" at bounding box center [231, 499] width 96 height 27
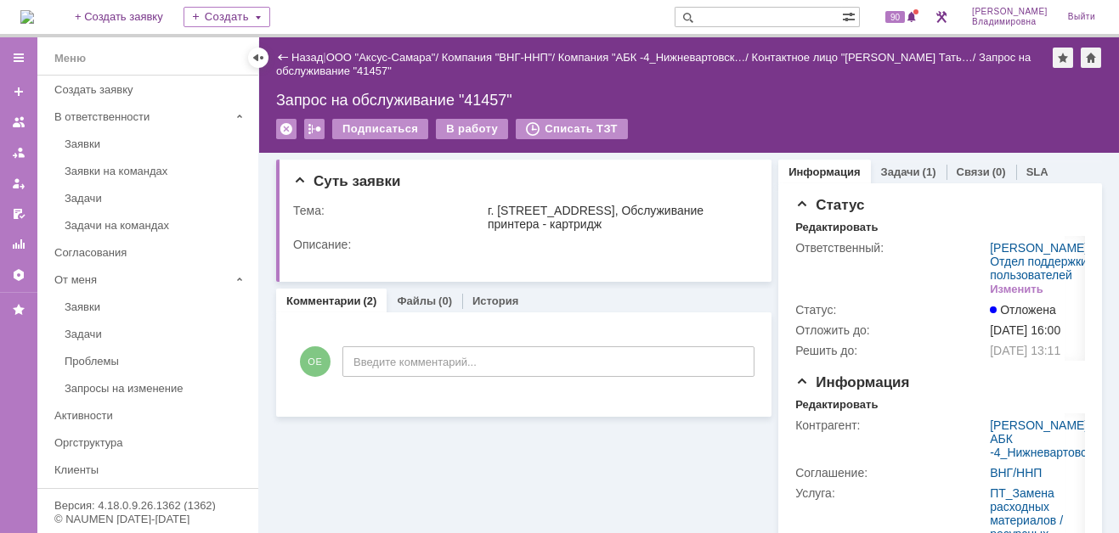
scroll to position [0, 0]
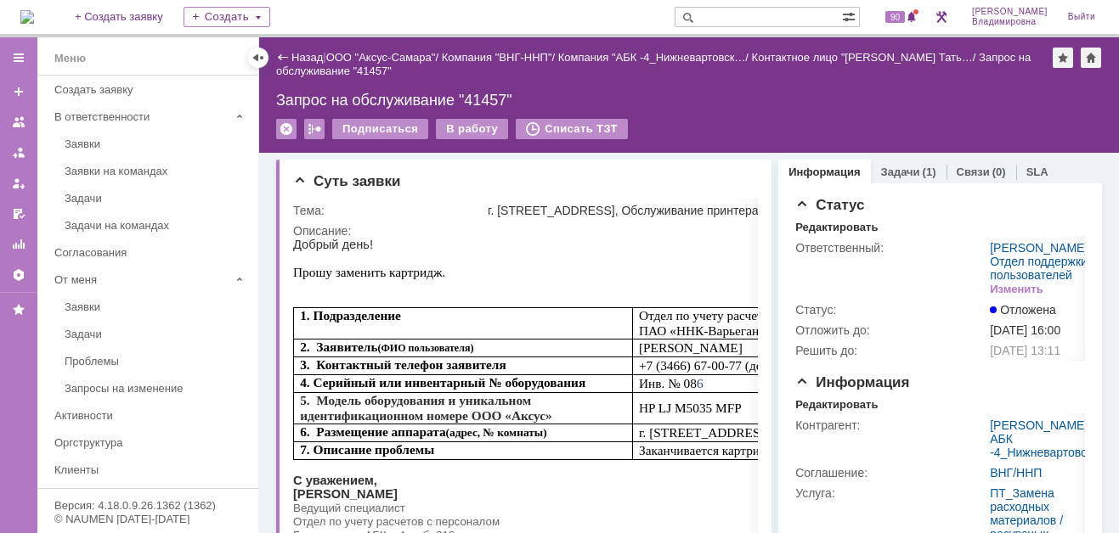
click at [34, 13] on img at bounding box center [27, 17] width 14 height 14
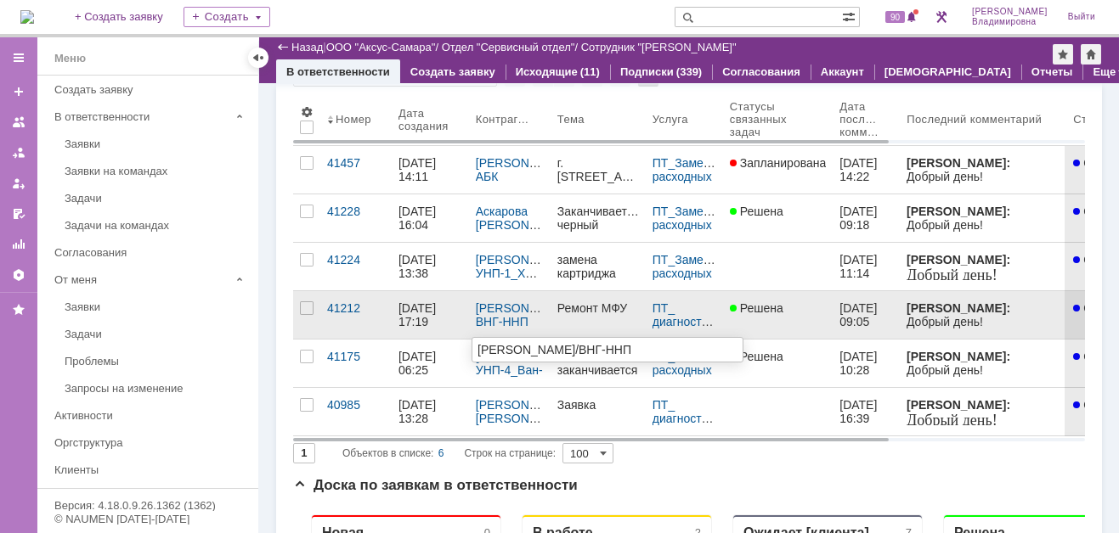
scroll to position [425, 0]
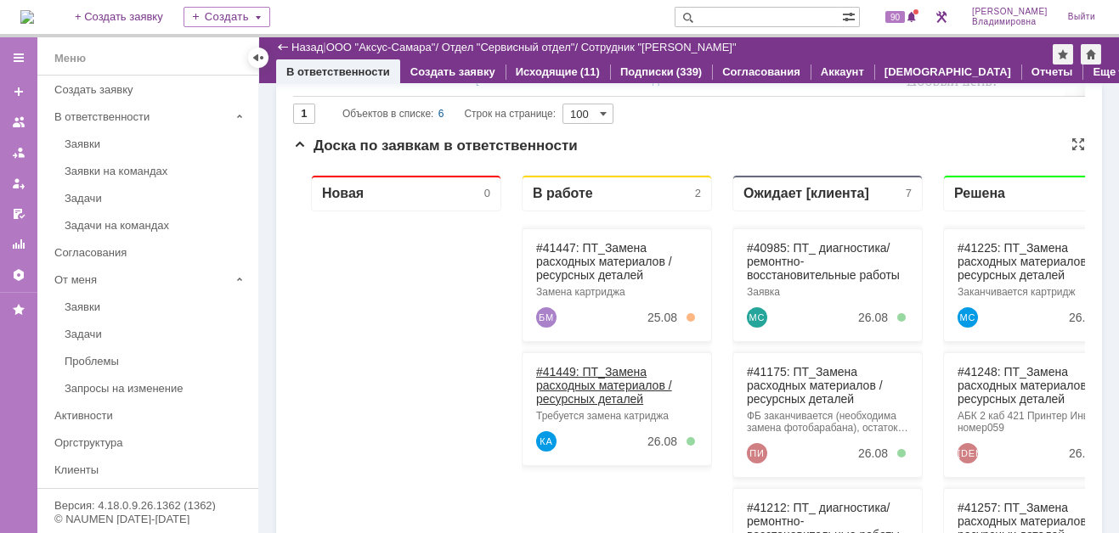
click at [571, 374] on link "#41449: ПТ_Замена расходных материалов / ресурсных деталей" at bounding box center [604, 385] width 136 height 41
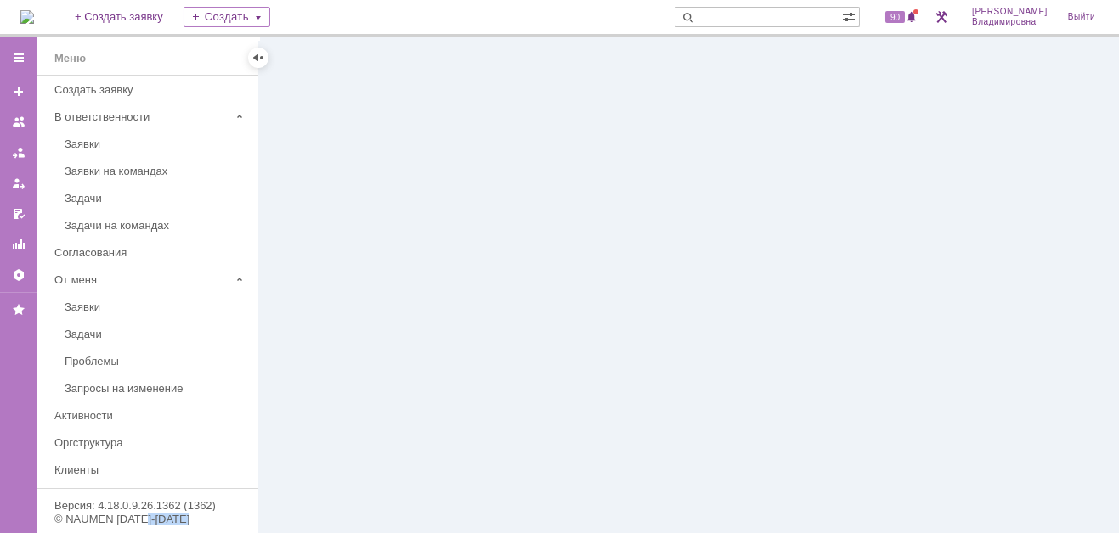
click at [571, 371] on div at bounding box center [688, 285] width 859 height 496
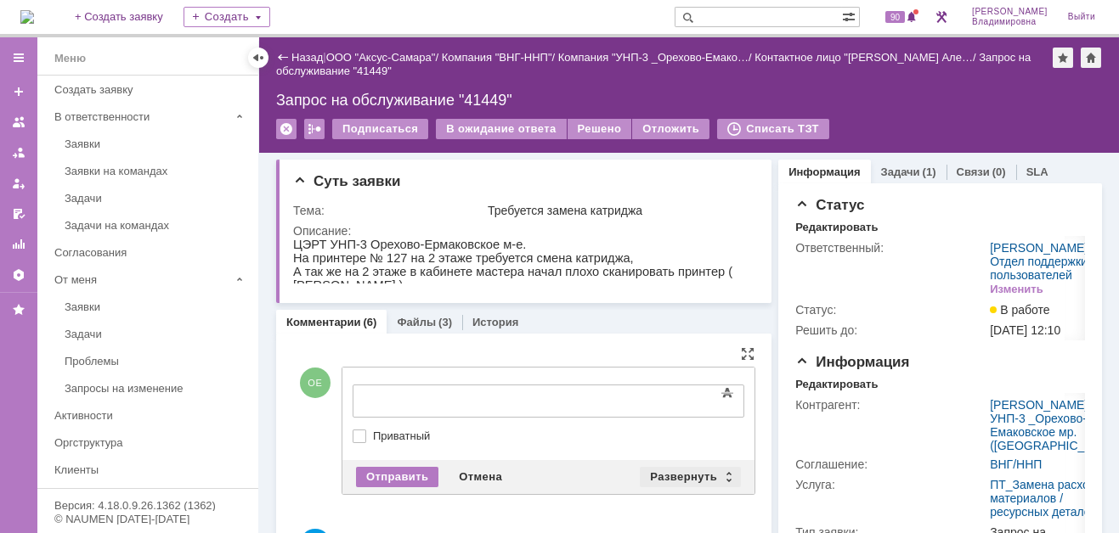
click at [674, 471] on div "Развернуть" at bounding box center [690, 477] width 101 height 20
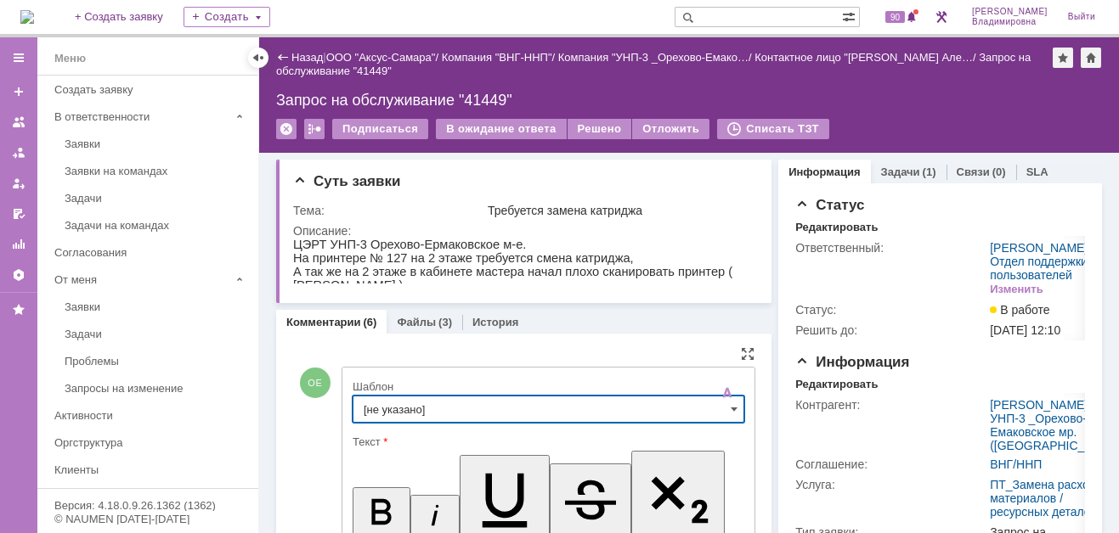
click at [397, 409] on input "[не указано]" at bounding box center [548, 409] width 392 height 27
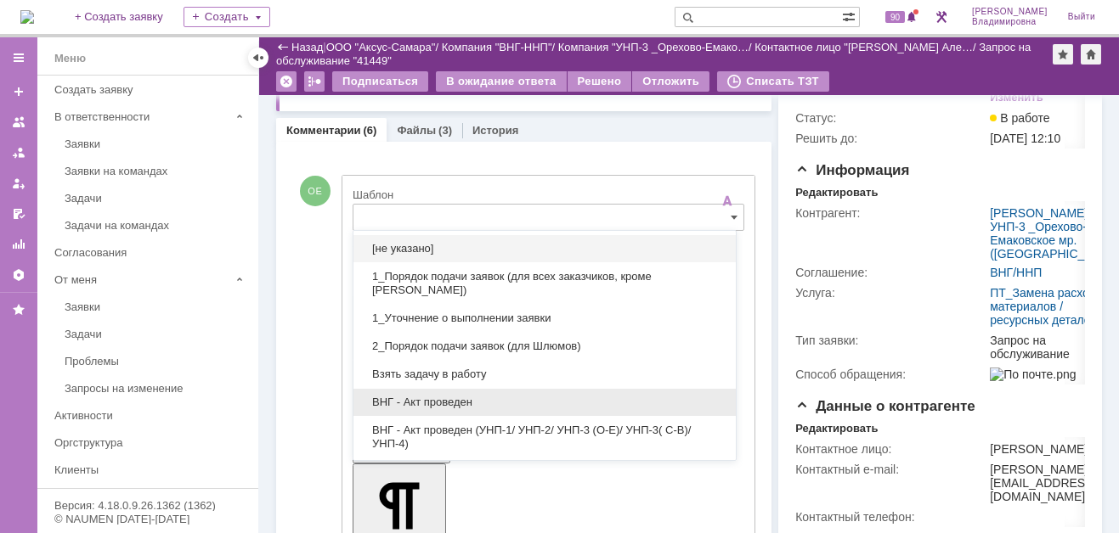
drag, startPoint x: 401, startPoint y: 397, endPoint x: 48, endPoint y: 79, distance: 475.0
click at [401, 397] on span "ВНГ - Акт проведен" at bounding box center [545, 403] width 362 height 14
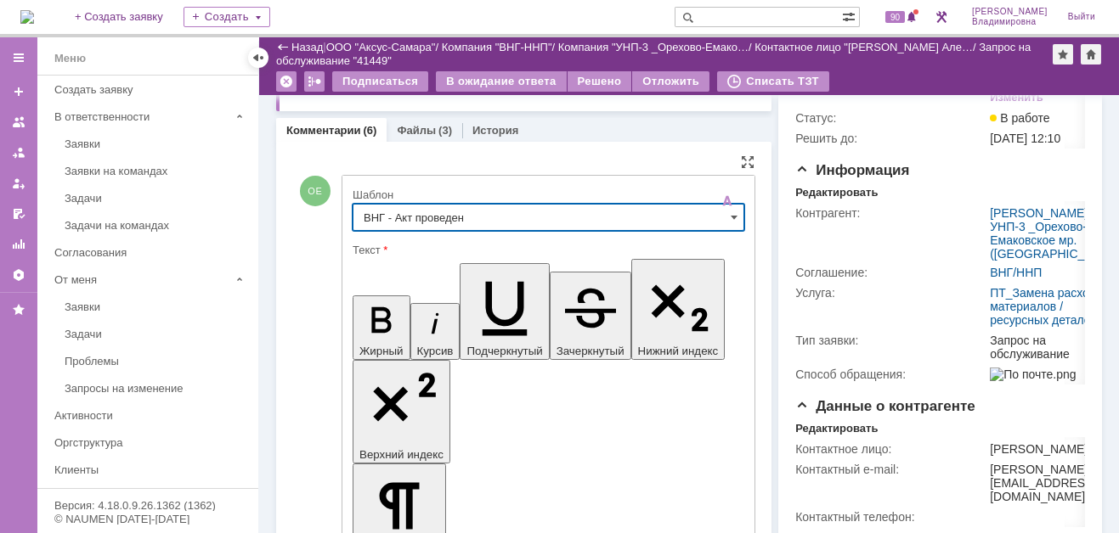
type input "ВНГ - Акт проведен"
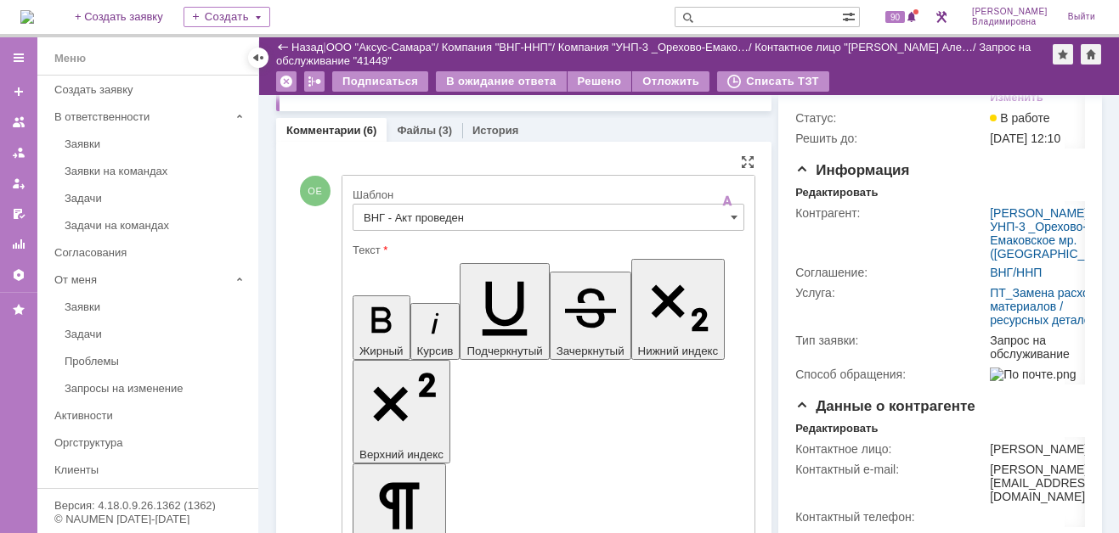
drag, startPoint x: 368, startPoint y: 3756, endPoint x: 441, endPoint y: 3780, distance: 76.8
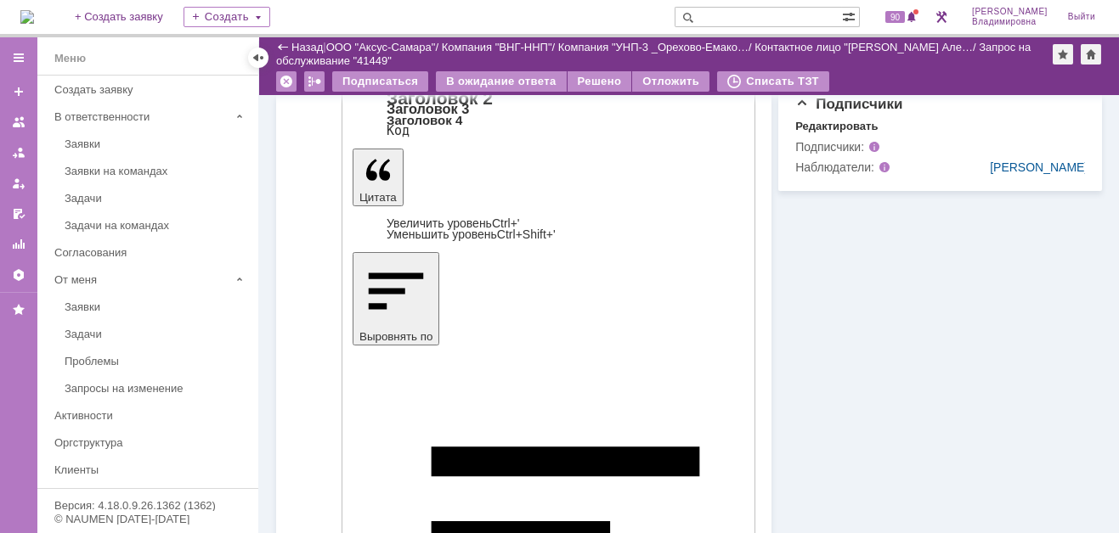
scroll to position [644, 0]
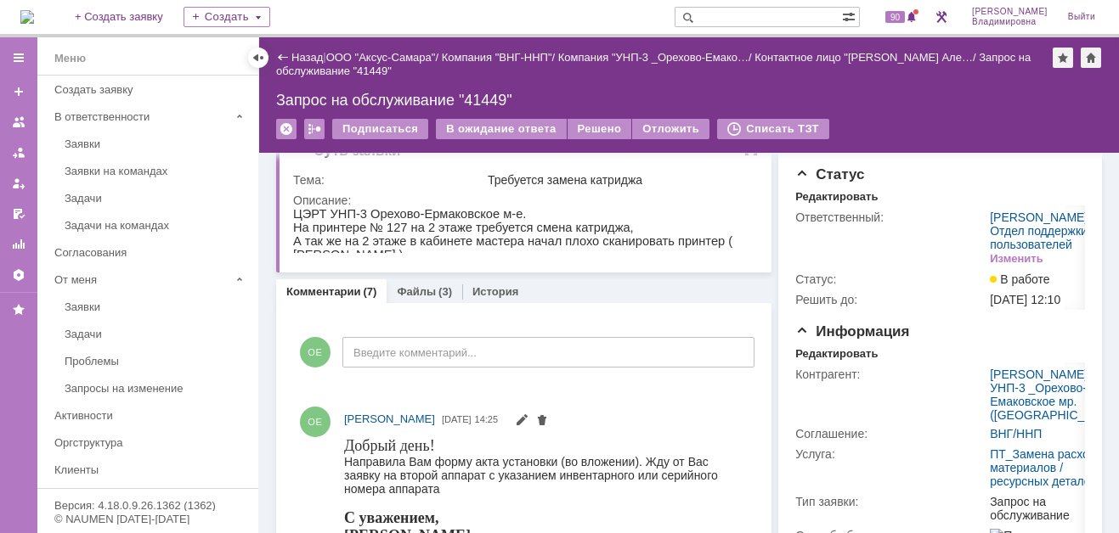
scroll to position [0, 0]
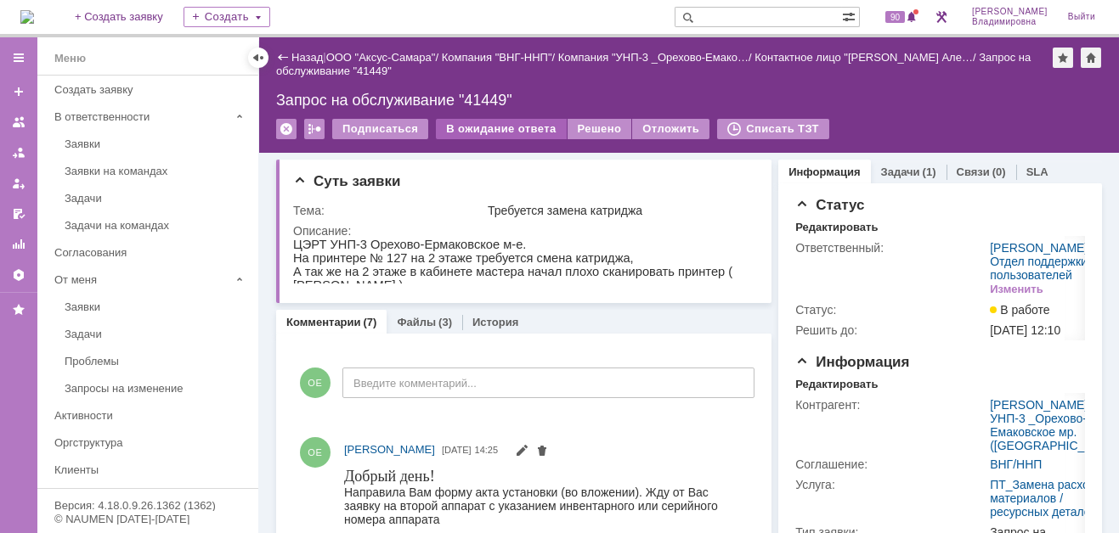
click at [504, 127] on div "В ожидание ответа" at bounding box center [501, 129] width 130 height 20
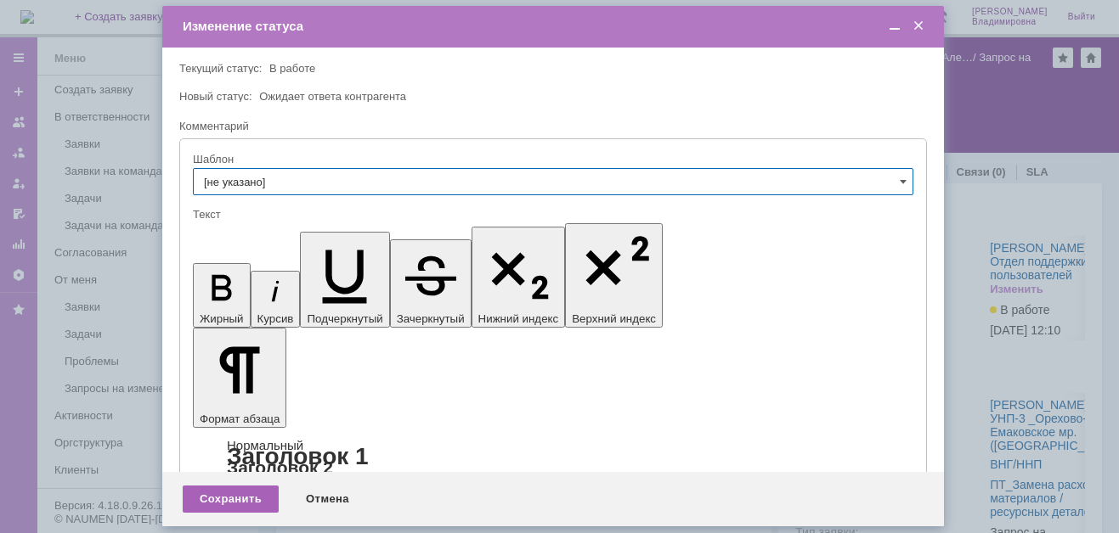
click at [236, 498] on div "Сохранить" at bounding box center [231, 499] width 96 height 27
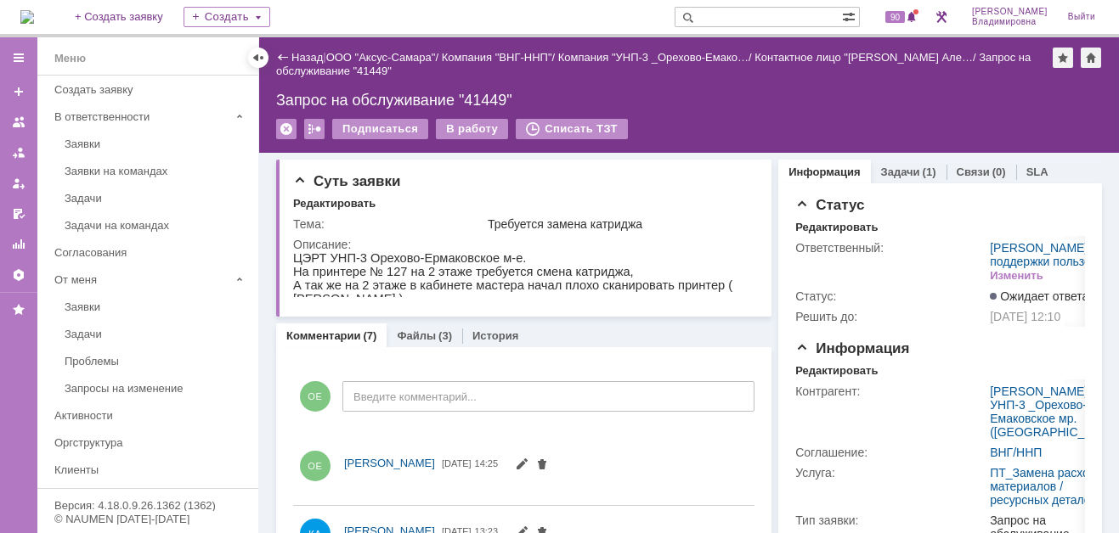
click at [31, 14] on img at bounding box center [27, 17] width 14 height 14
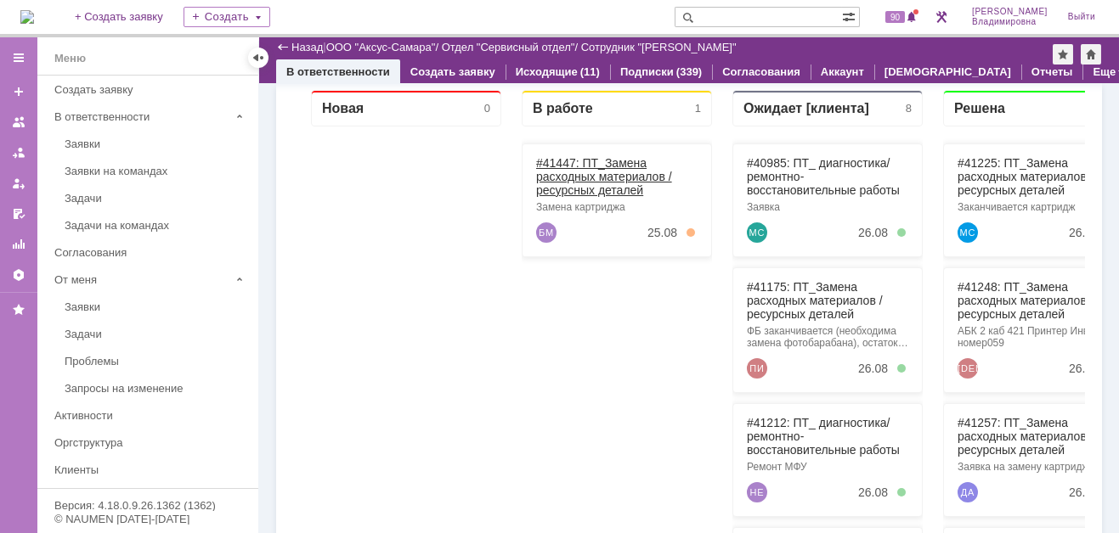
click at [569, 159] on link "#41447: ПТ_Замена расходных материалов / ресурсных деталей" at bounding box center [604, 176] width 136 height 41
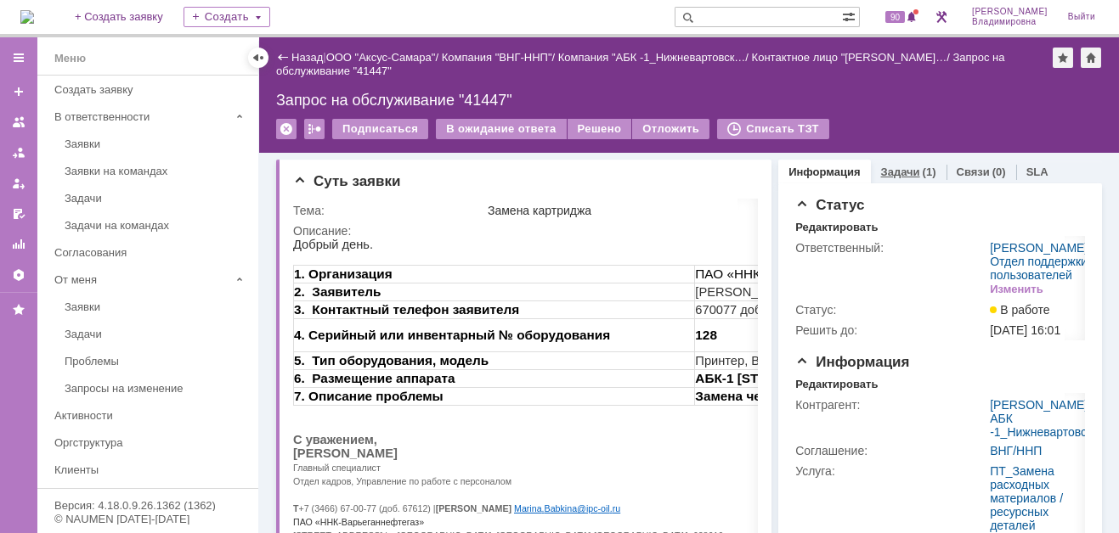
click at [893, 171] on link "Задачи" at bounding box center [900, 172] width 39 height 13
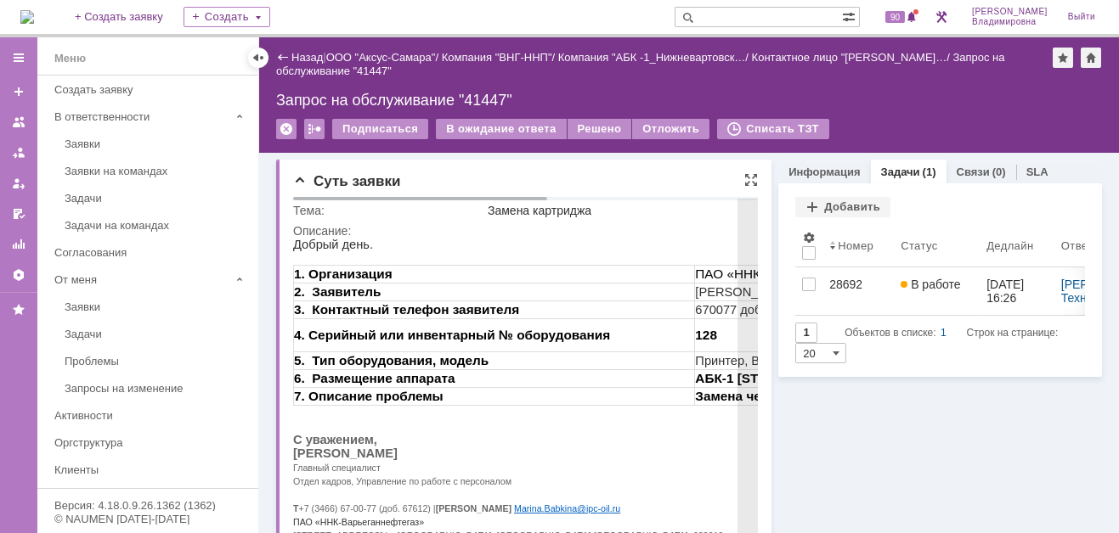
click at [605, 234] on div "Описание:" at bounding box center [716, 231] width 846 height 14
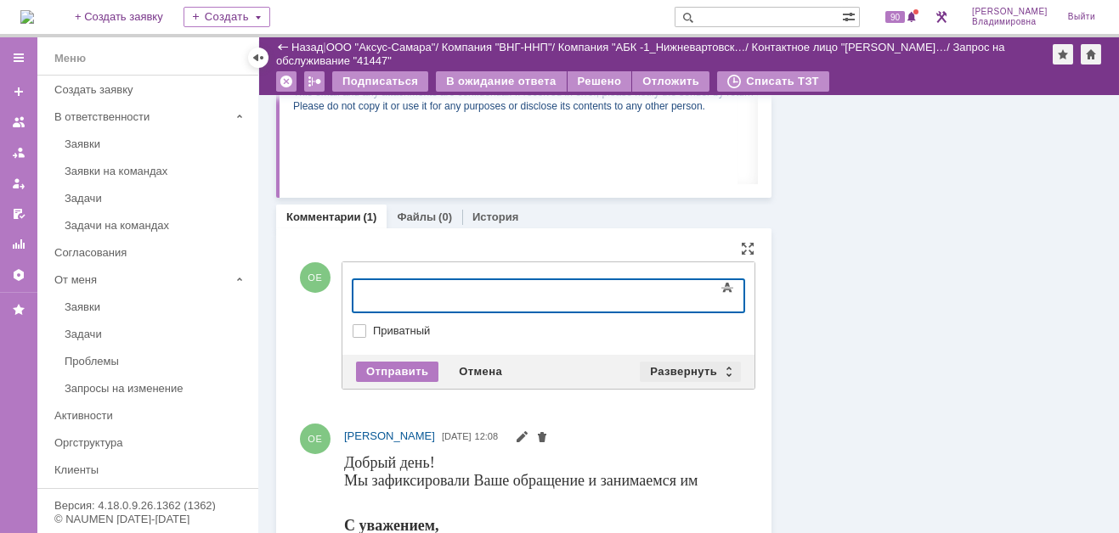
click at [661, 371] on div "Развернуть" at bounding box center [690, 372] width 101 height 20
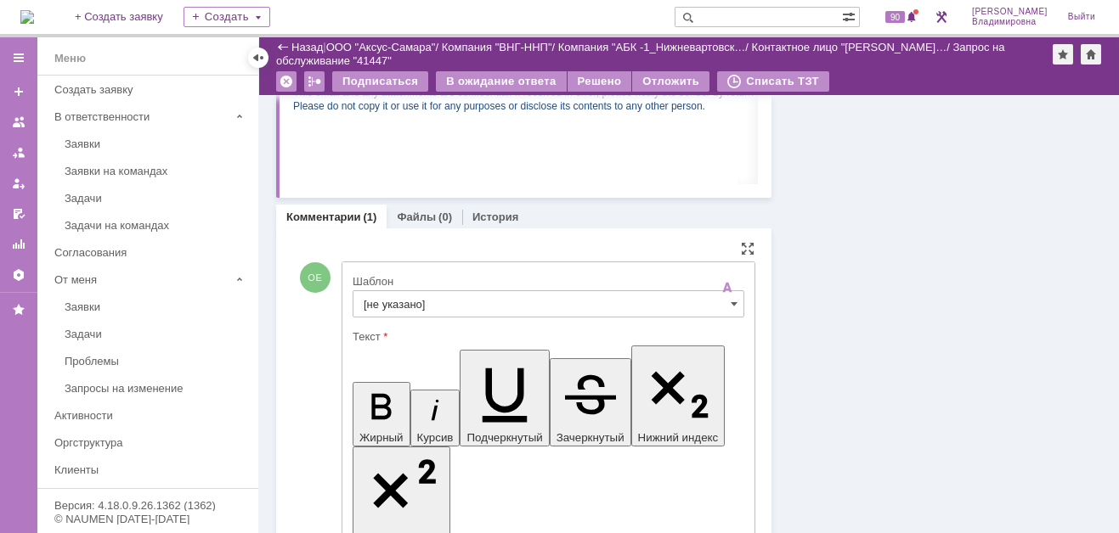
click at [412, 304] on input "[не указано]" at bounding box center [548, 303] width 392 height 27
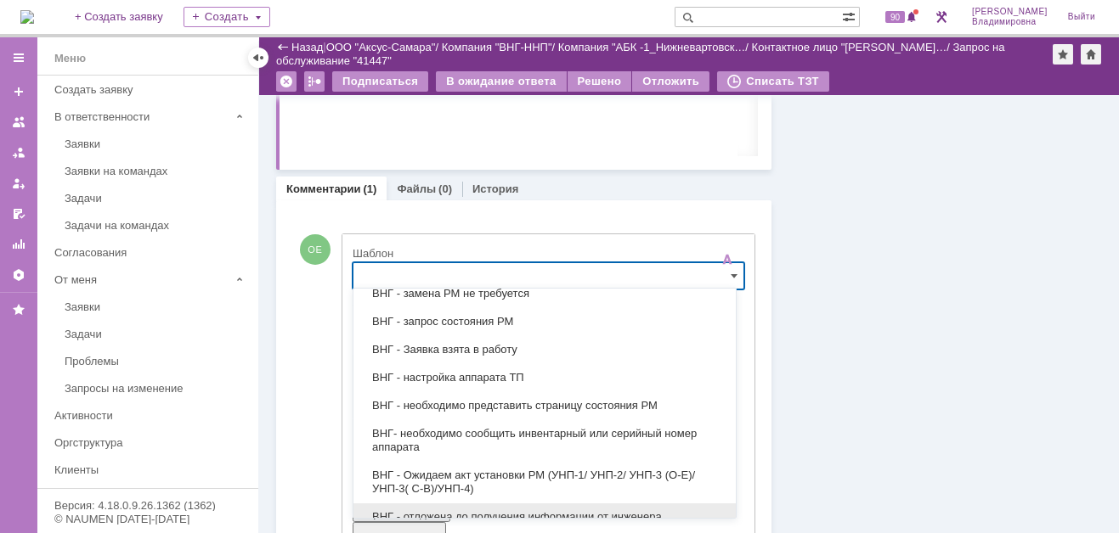
scroll to position [425, 0]
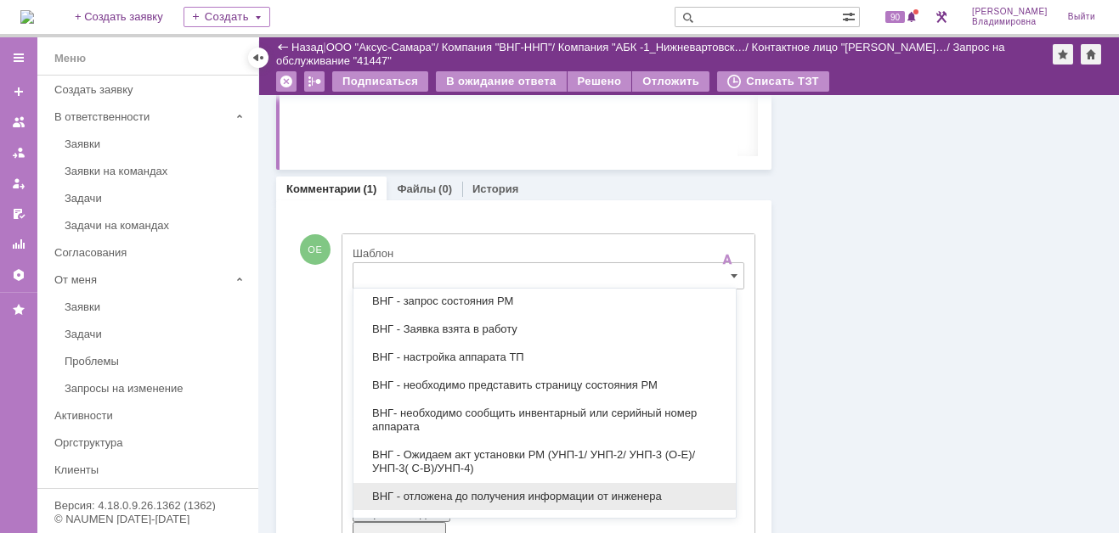
click at [460, 490] on span "ВНГ - отложена до получения информации от инженера" at bounding box center [545, 497] width 362 height 14
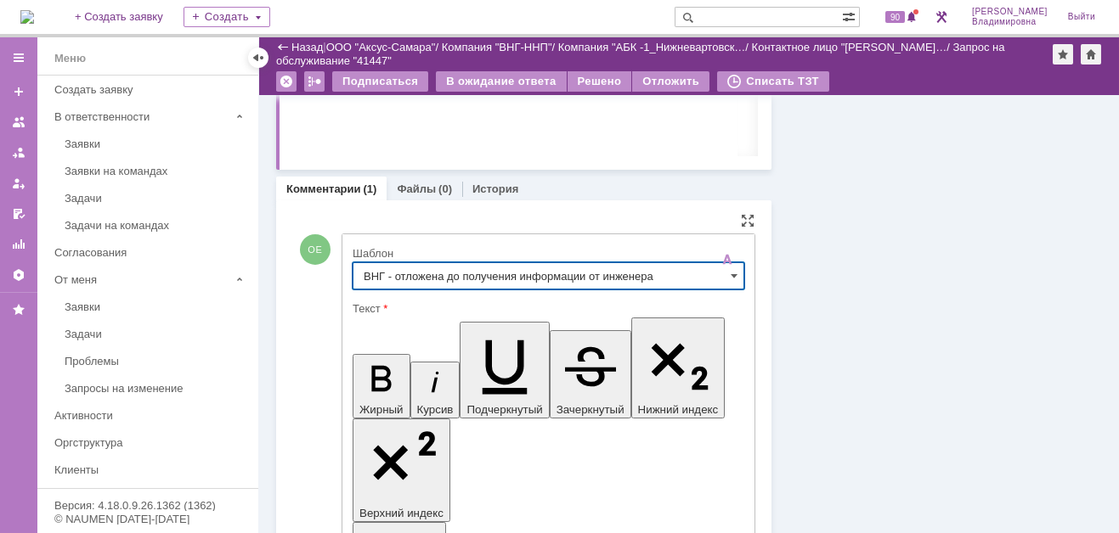
type input "ВНГ - отложена до получения информации от инженера"
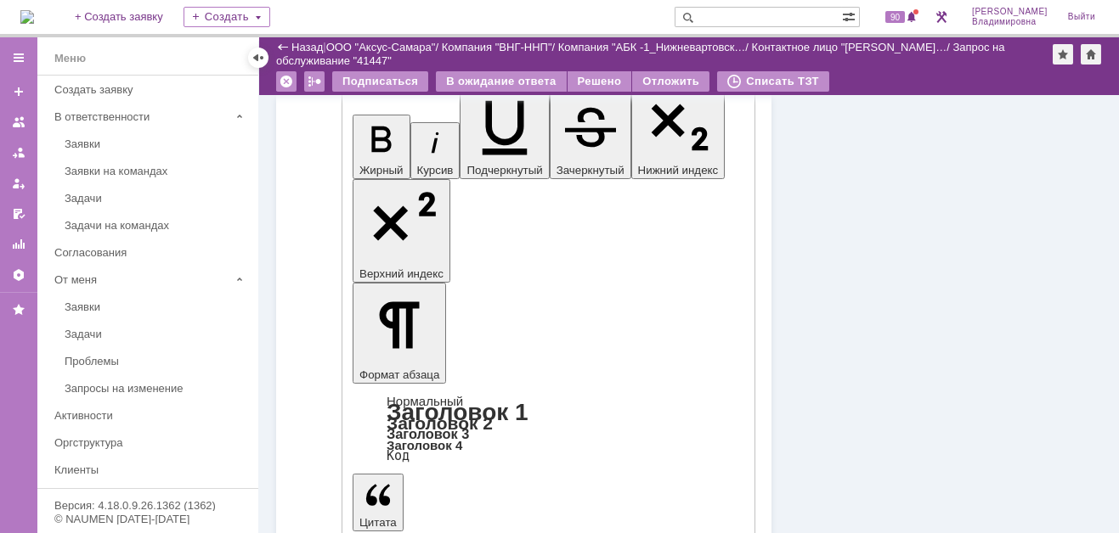
scroll to position [876, 0]
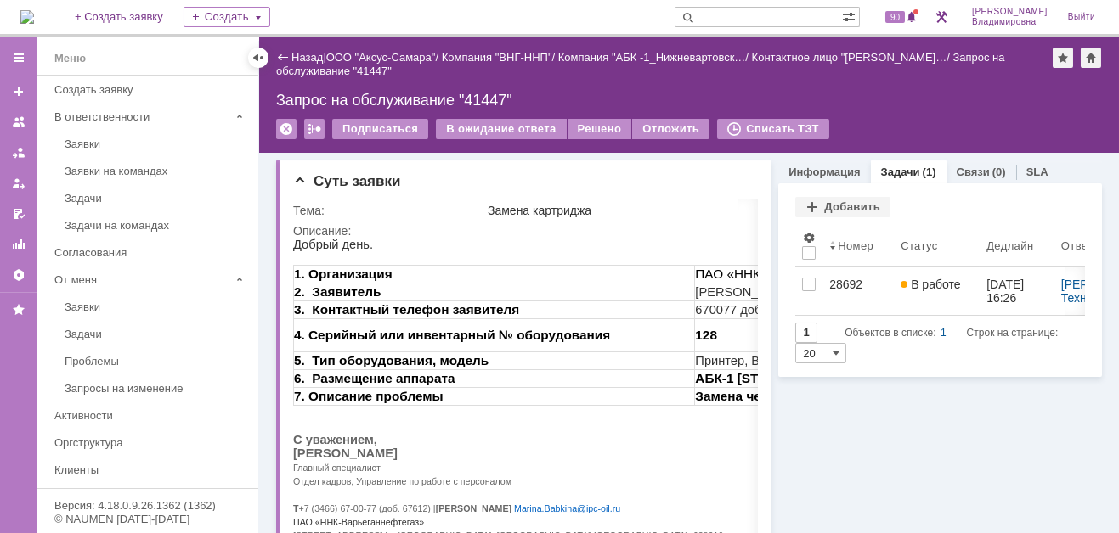
scroll to position [0, 0]
click at [659, 132] on div "Отложить" at bounding box center [670, 129] width 77 height 20
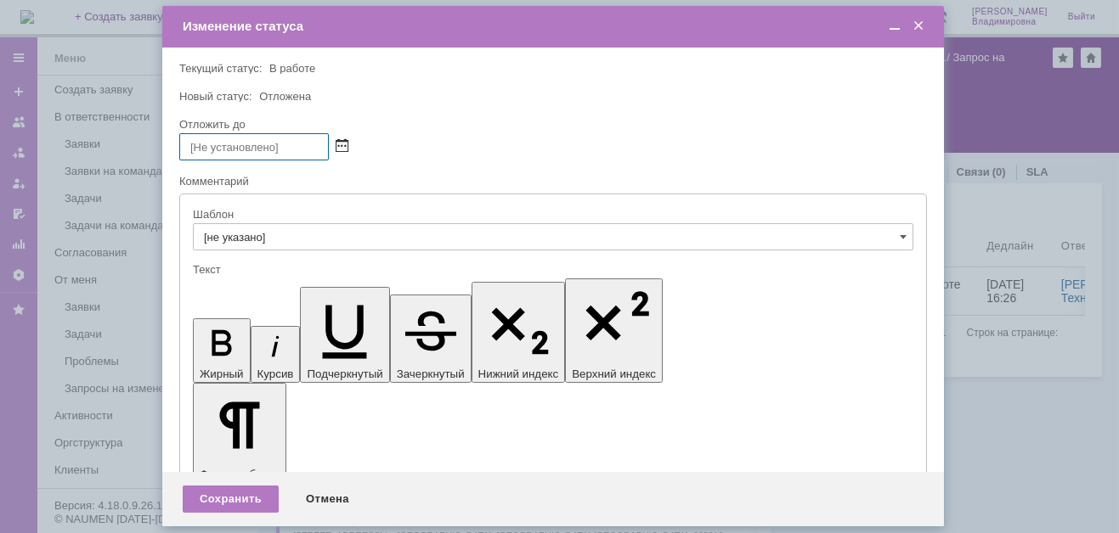
click at [341, 141] on span at bounding box center [341, 147] width 13 height 14
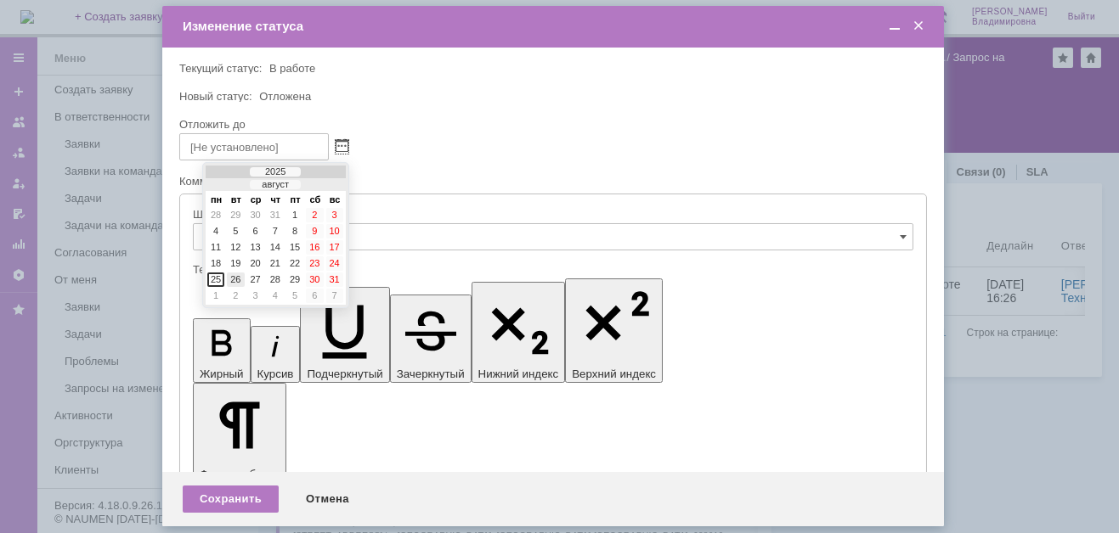
click at [234, 273] on div "26" at bounding box center [235, 280] width 17 height 14
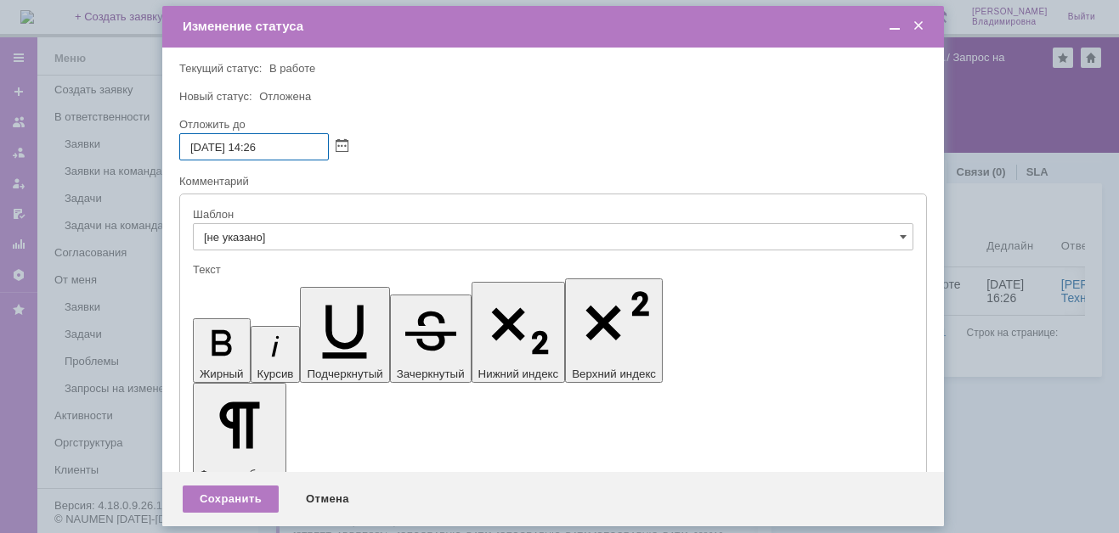
click at [261, 147] on input "26.08.2025 14:26" at bounding box center [253, 146] width 149 height 27
drag, startPoint x: 265, startPoint y: 146, endPoint x: 279, endPoint y: 149, distance: 14.7
click at [279, 149] on input "26.08.2025 16:26" at bounding box center [253, 146] width 149 height 27
type input "26.08.2025 16:00"
click at [228, 499] on div "Сохранить" at bounding box center [231, 499] width 96 height 27
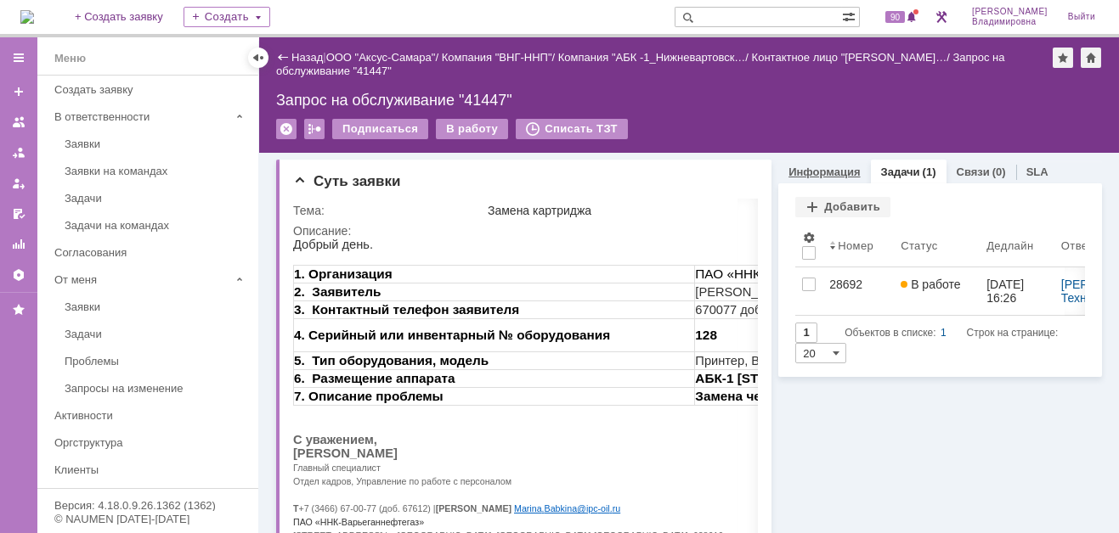
click at [838, 168] on link "Информация" at bounding box center [823, 172] width 71 height 13
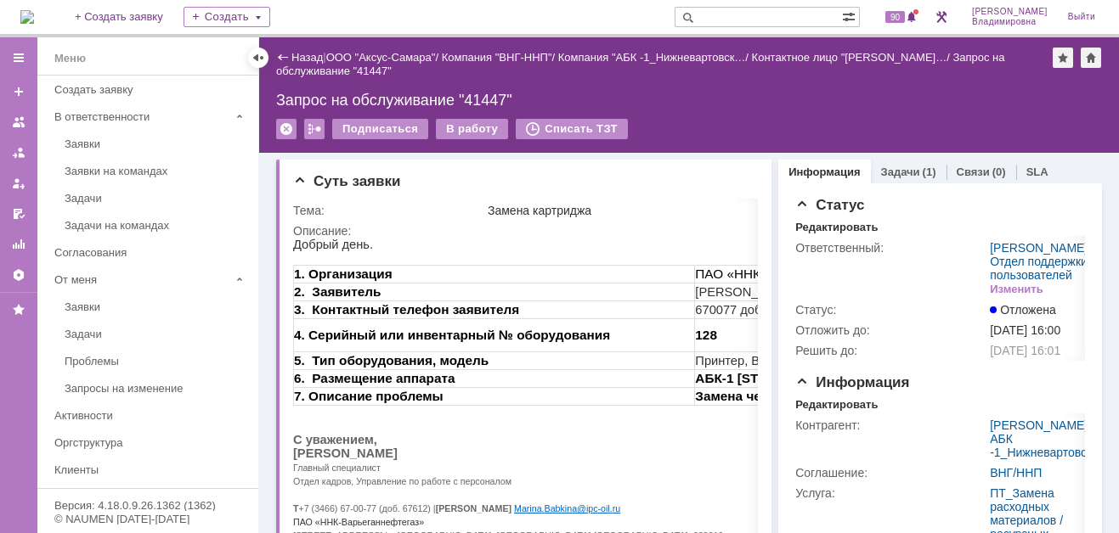
click at [33, 16] on img at bounding box center [27, 17] width 14 height 14
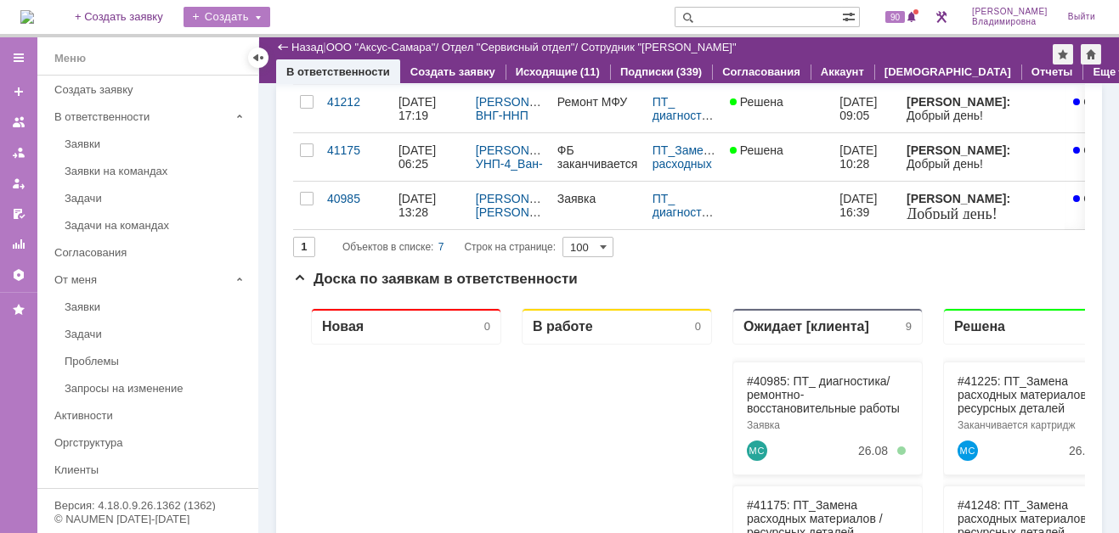
click at [255, 15] on div "Создать" at bounding box center [226, 17] width 87 height 20
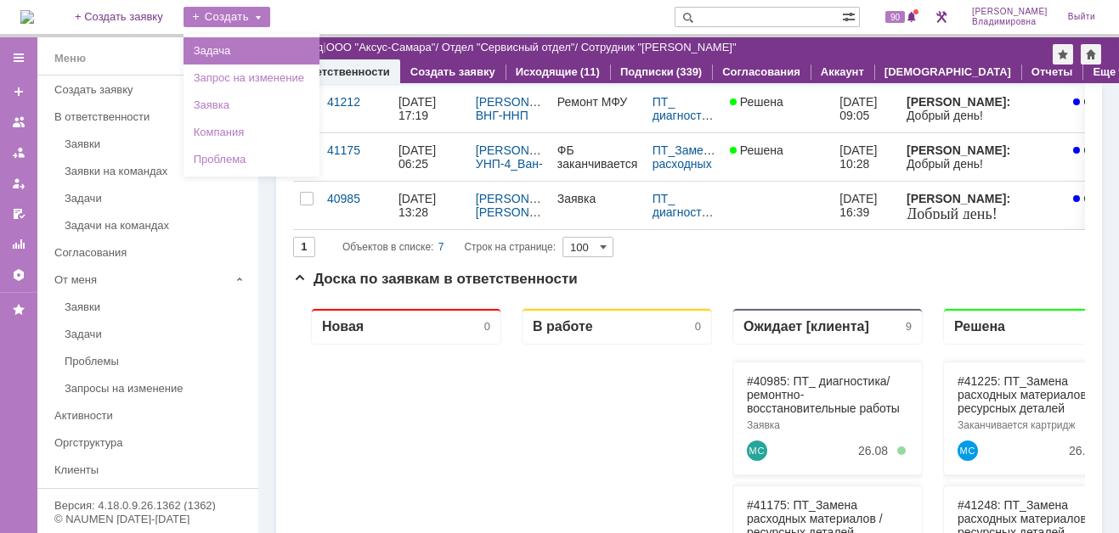
click at [262, 47] on link "Задача" at bounding box center [251, 51] width 129 height 20
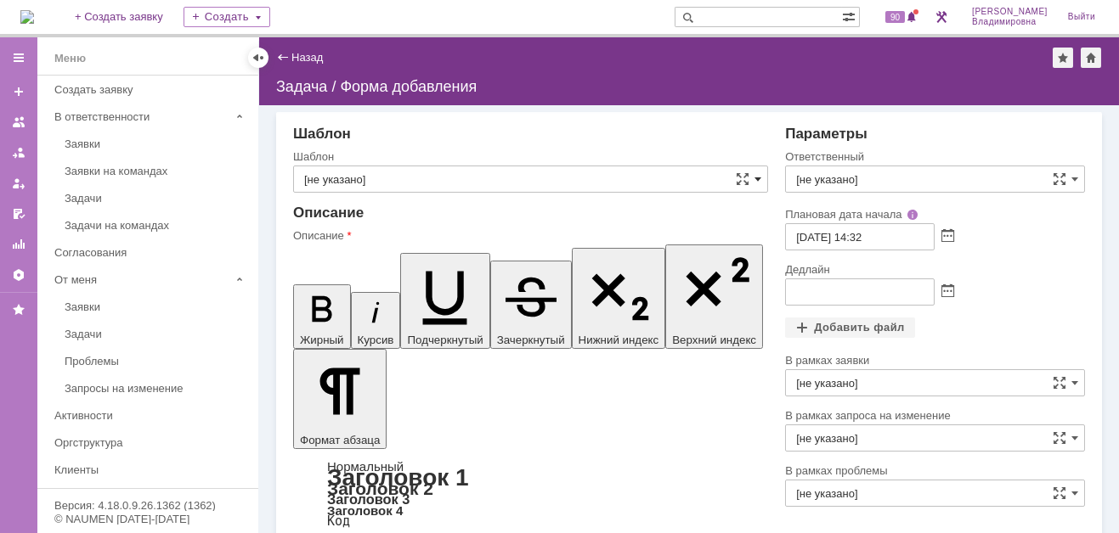
click at [754, 177] on span at bounding box center [757, 179] width 7 height 14
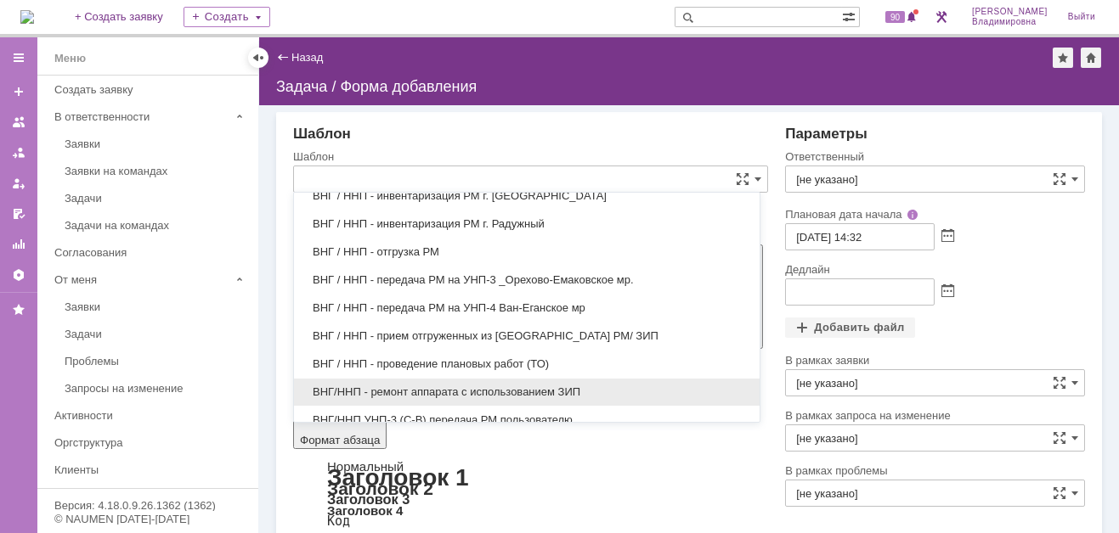
scroll to position [774, 0]
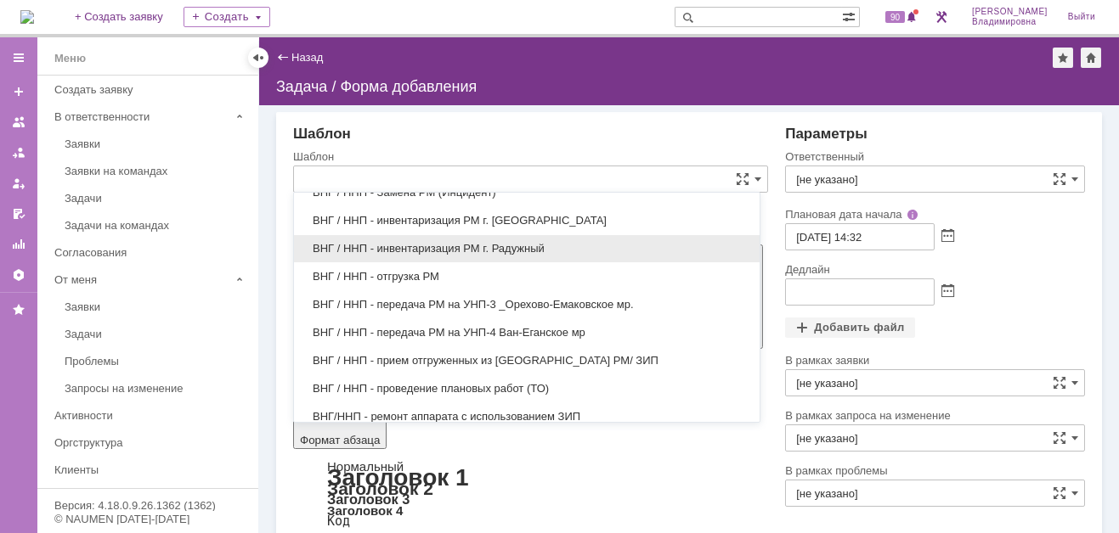
click at [420, 242] on span "ВНГ / ННП - инвентаризация РМ г. Радужный" at bounding box center [526, 249] width 445 height 14
type input "ВНГ / ННП - инвентаризация РМ г. Радужный"
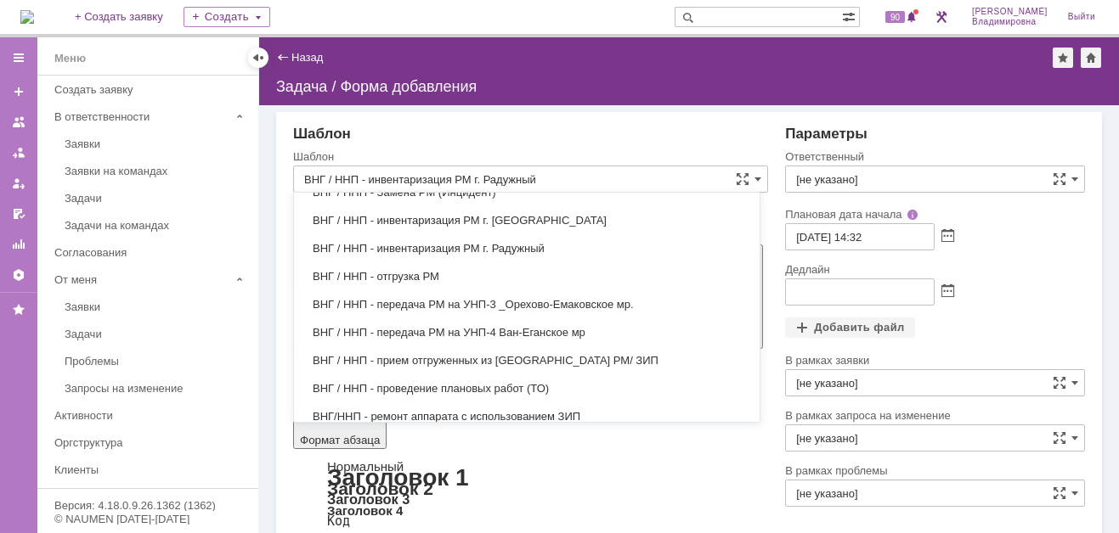
type input "Раков Константин Сергеевич"
type input "25.08.2025 15:32"
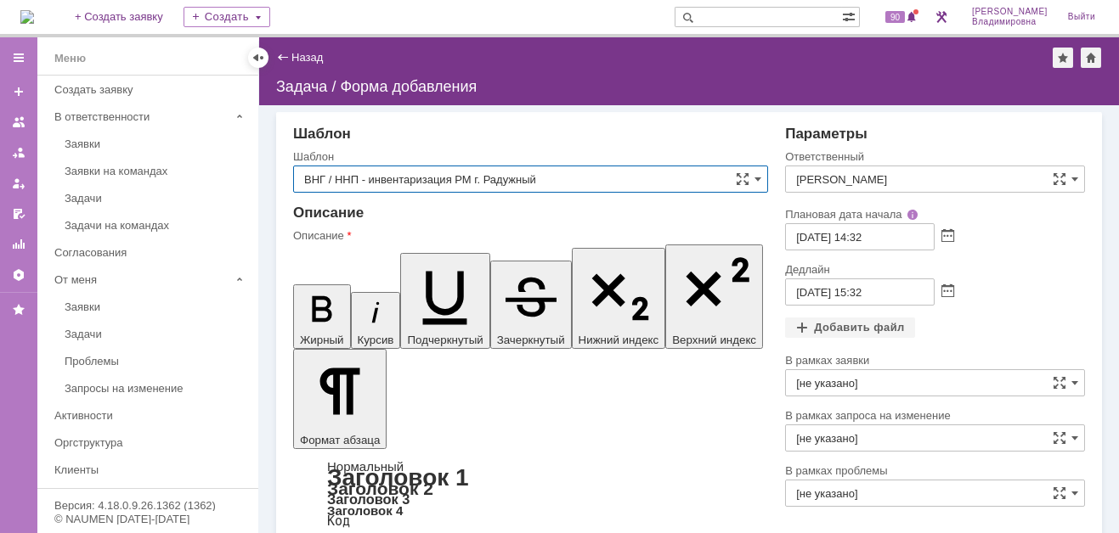
type input "ВНГ / ННП - инвентаризация РМ г. Радужный"
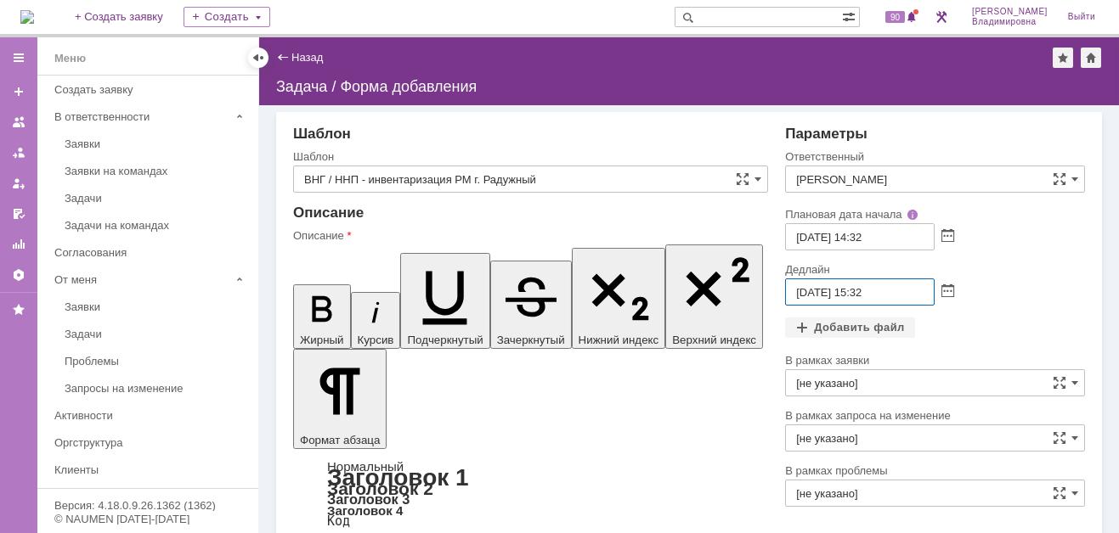
click at [858, 289] on input "25.08.2025 15:32" at bounding box center [859, 292] width 149 height 27
type input "25.08.2025 16:32"
click at [827, 325] on div "Добавить файл" at bounding box center [850, 328] width 130 height 20
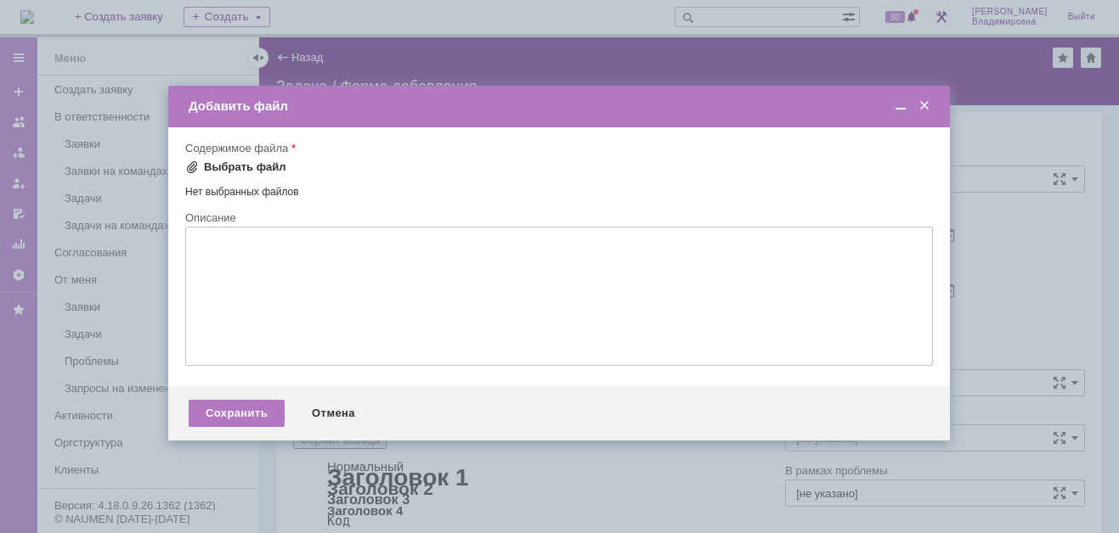
click at [190, 163] on span at bounding box center [192, 168] width 14 height 14
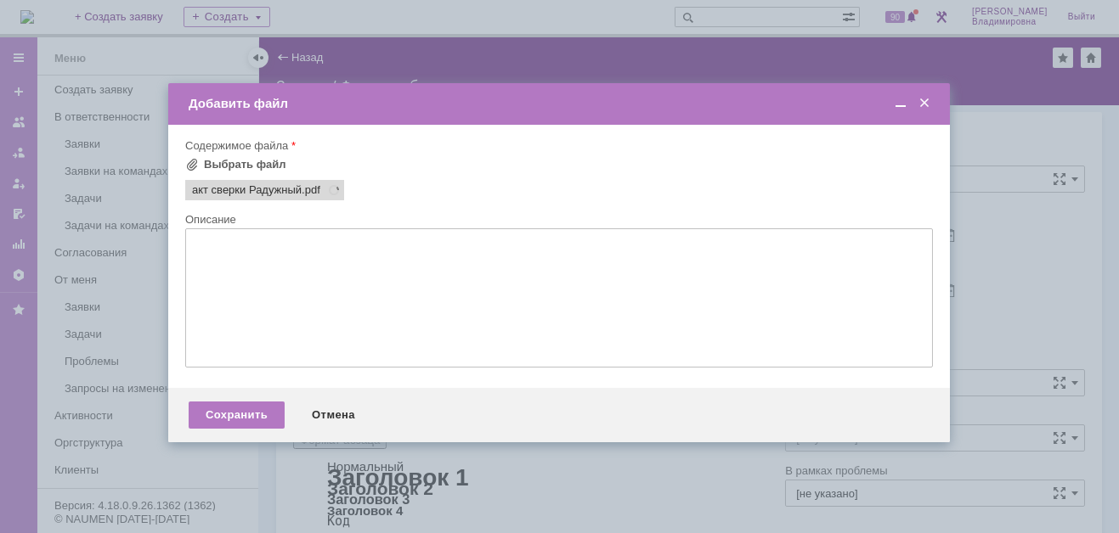
scroll to position [0, 0]
click at [217, 422] on div "Сохранить" at bounding box center [237, 415] width 96 height 27
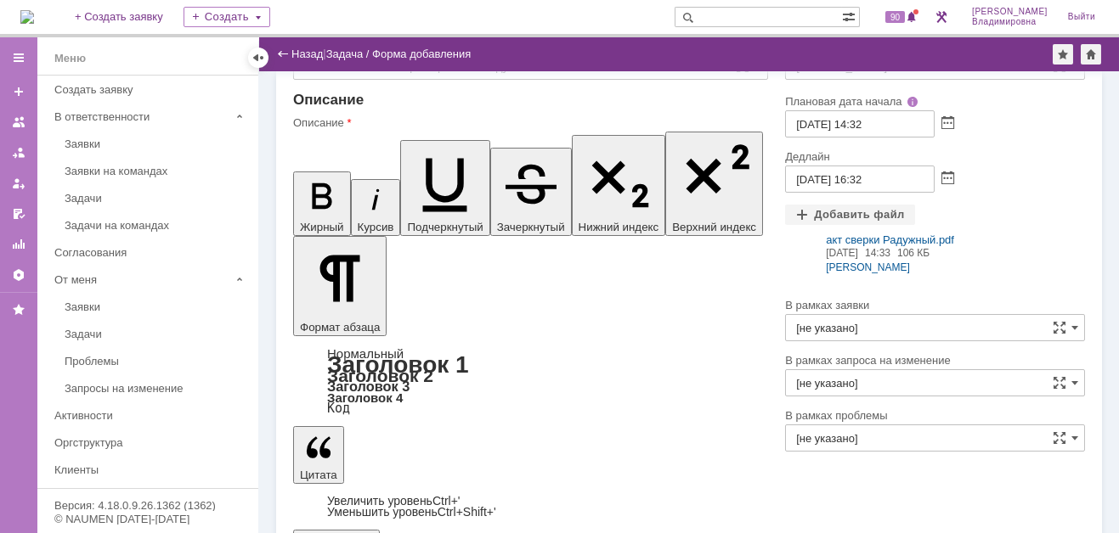
scroll to position [70, 0]
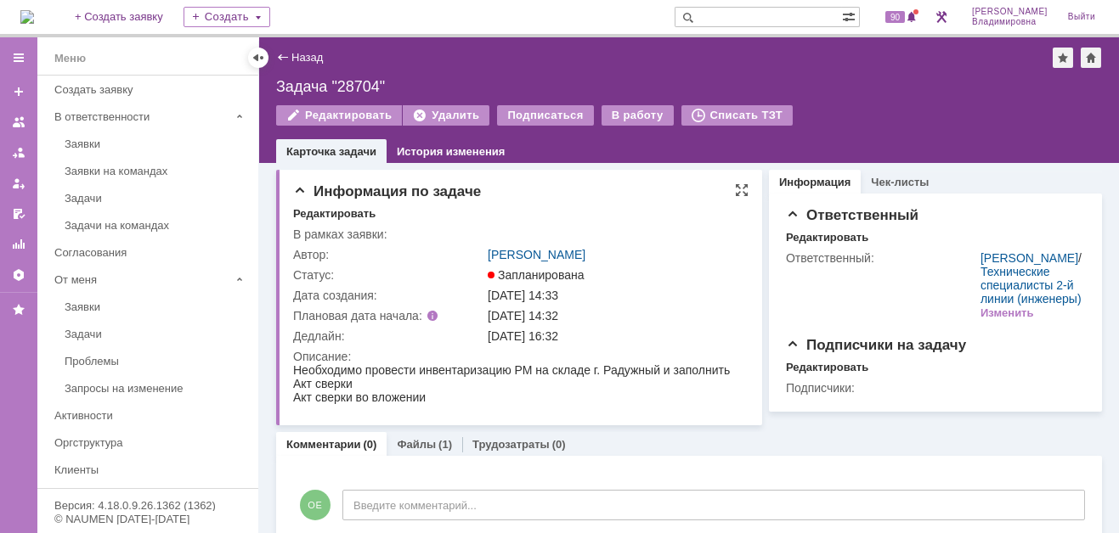
scroll to position [59, 0]
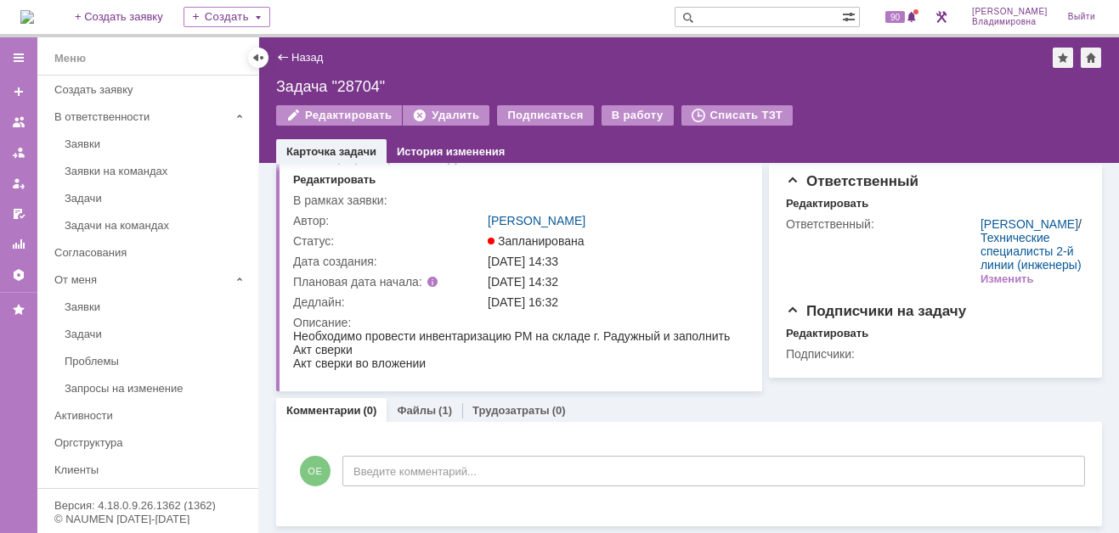
click at [731, 20] on input "text" at bounding box center [757, 17] width 167 height 20
type input "41175"
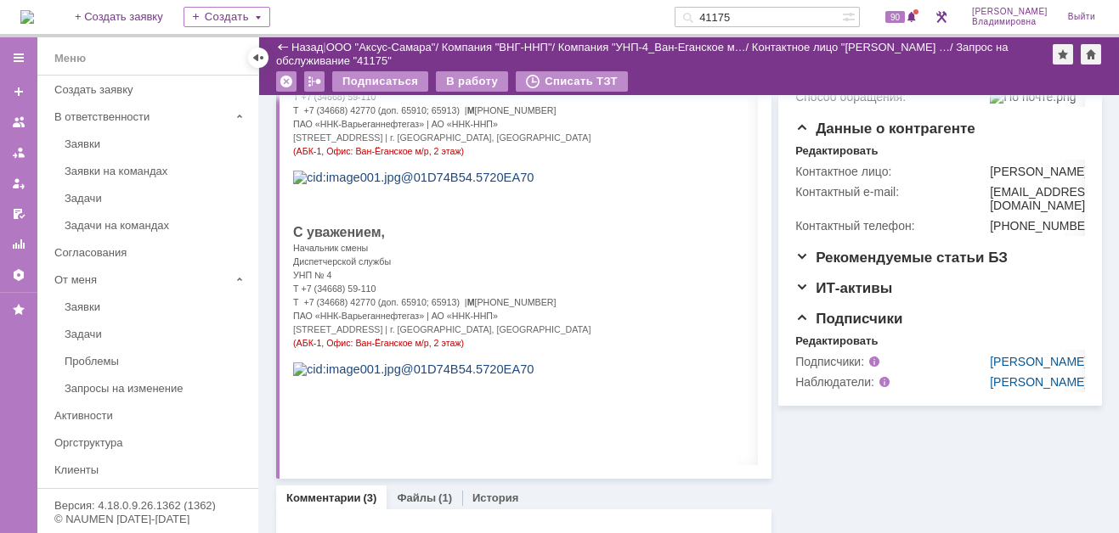
scroll to position [425, 0]
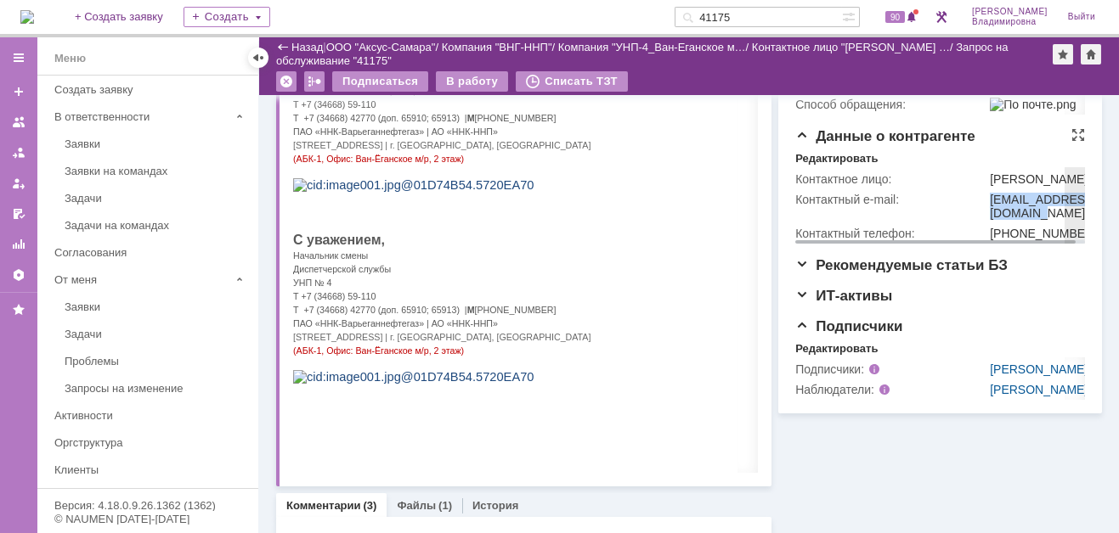
drag, startPoint x: 981, startPoint y: 316, endPoint x: 1022, endPoint y: 330, distance: 43.0
click at [1022, 220] on div "ilya.pimanov@ipc-oil.ru" at bounding box center [1042, 206] width 107 height 27
copy div "ilya.pimanov@ipc-oil.ru"
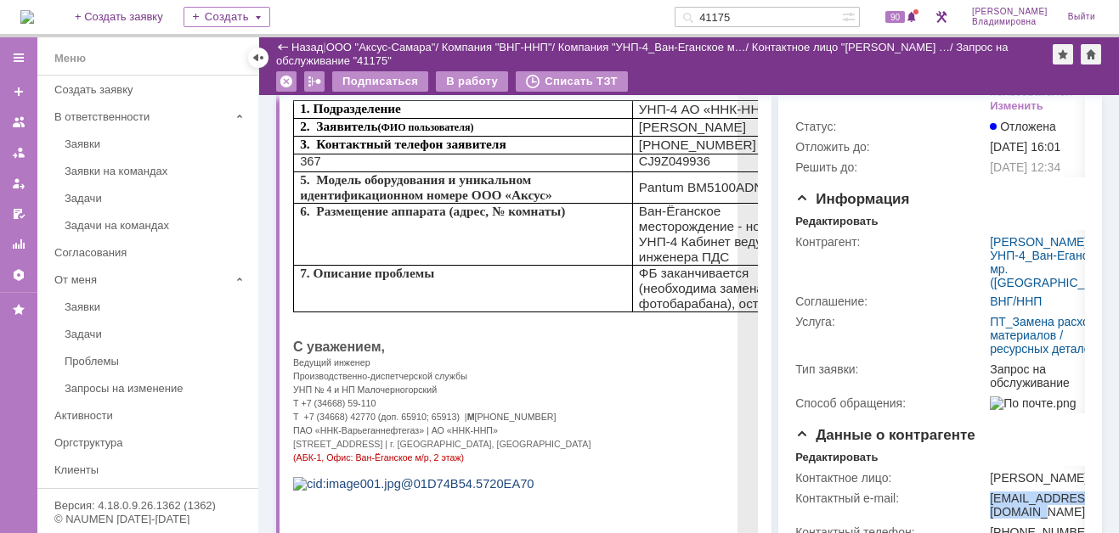
scroll to position [85, 0]
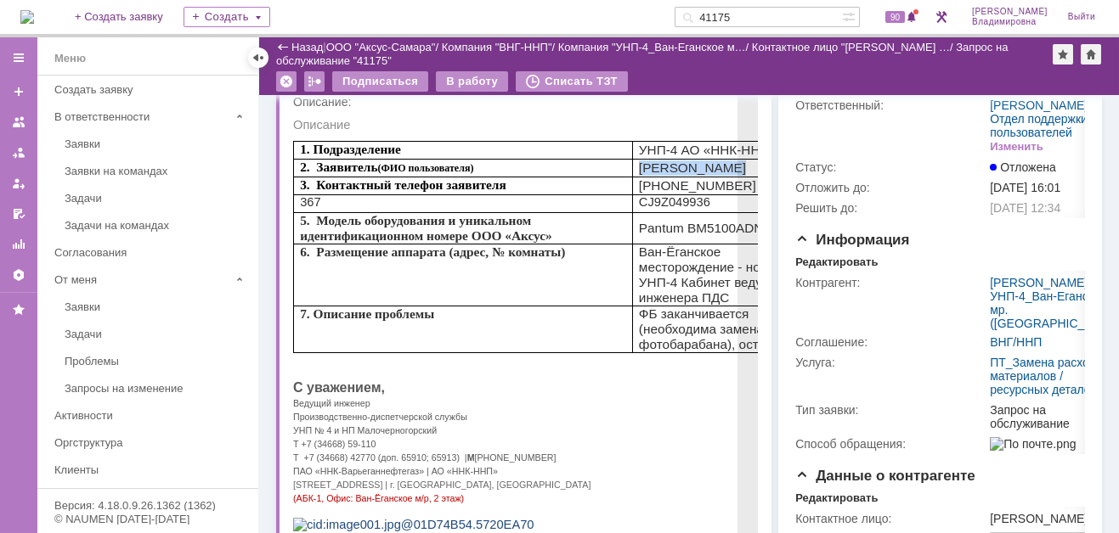
drag, startPoint x: 639, startPoint y: 169, endPoint x: 724, endPoint y: 172, distance: 85.0
click at [724, 172] on span "Утюмов Даниил Евгеньевич" at bounding box center [692, 168] width 107 height 14
copy span "Утюмов Даниил"
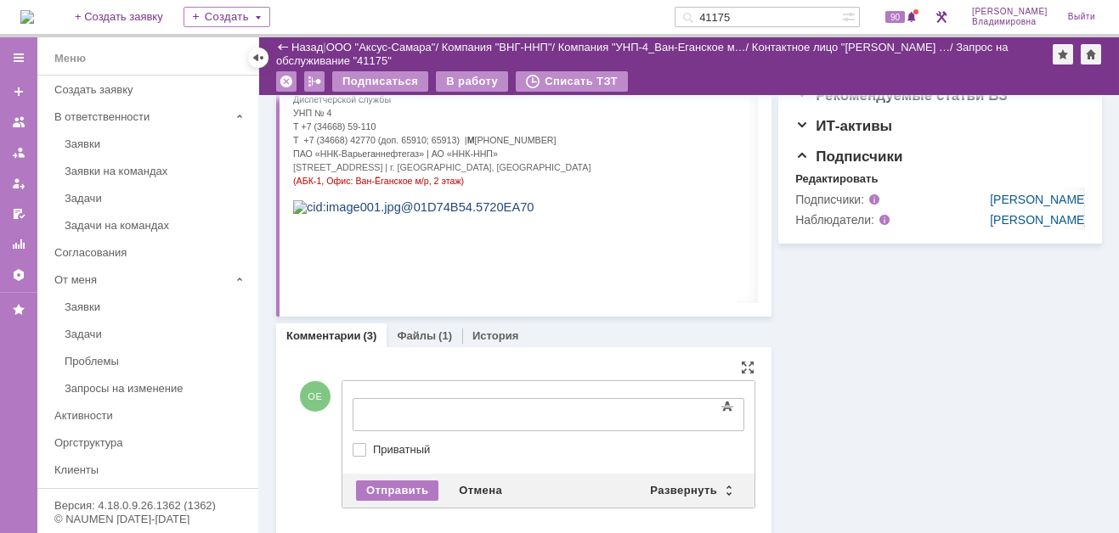
scroll to position [0, 0]
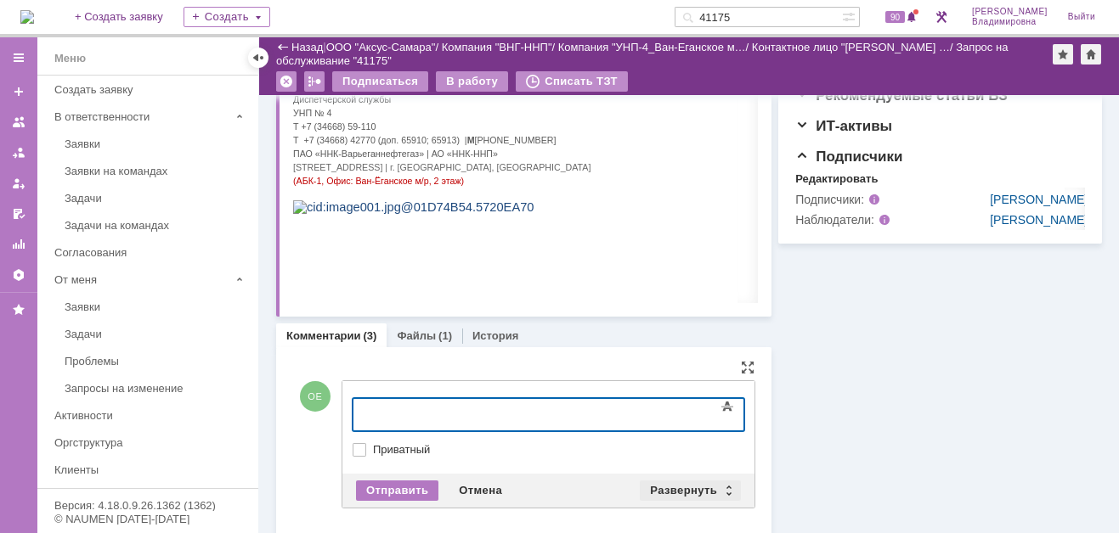
click at [680, 488] on div "Развернуть" at bounding box center [690, 491] width 101 height 20
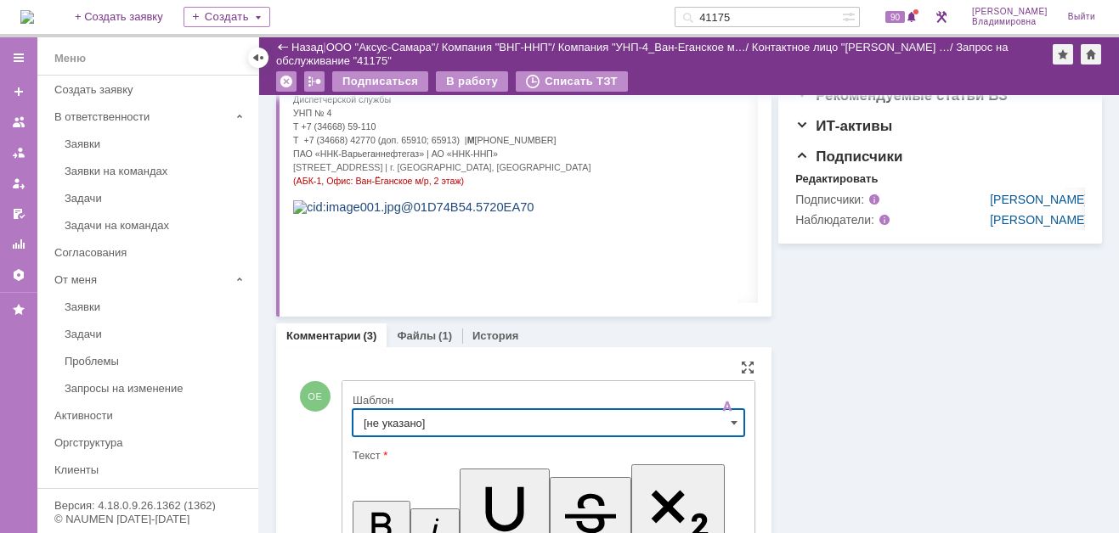
scroll to position [742, 0]
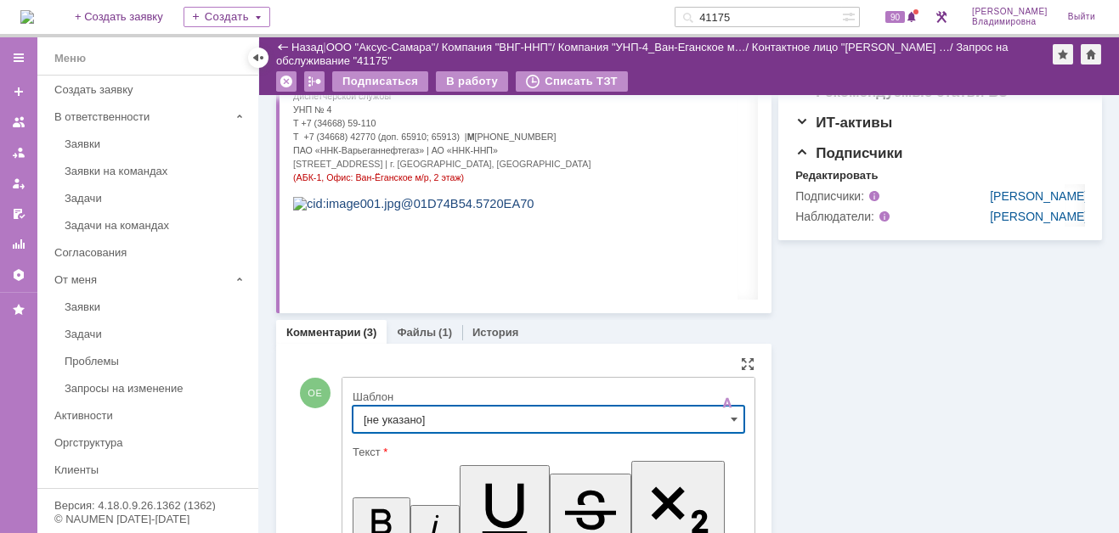
click at [380, 420] on input "[не указано]" at bounding box center [548, 419] width 392 height 27
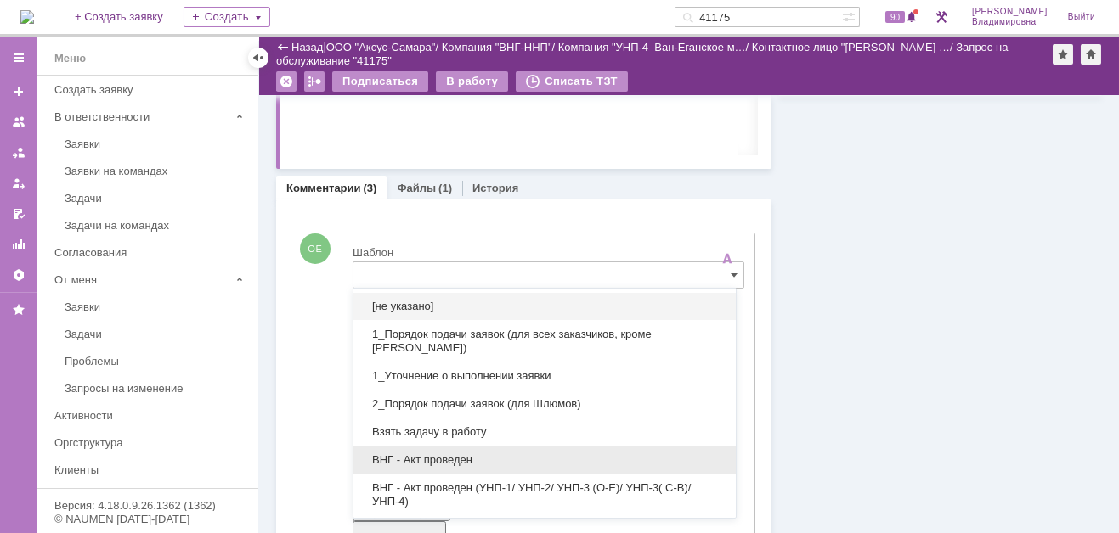
drag, startPoint x: 434, startPoint y: 452, endPoint x: 64, endPoint y: 65, distance: 535.2
click at [434, 454] on span "ВНГ - Акт проведен" at bounding box center [545, 461] width 362 height 14
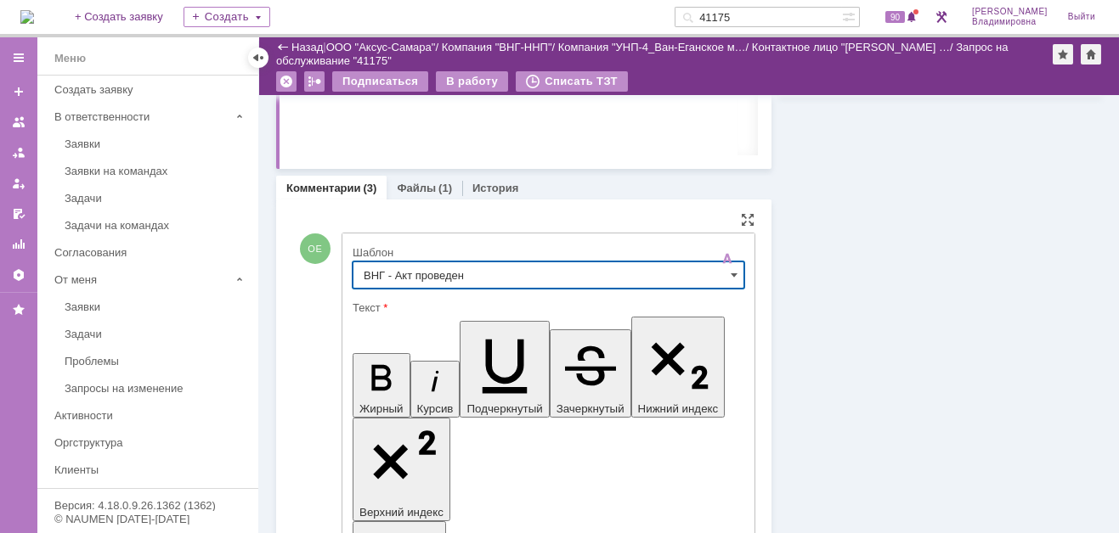
type input "ВНГ - Акт проведен"
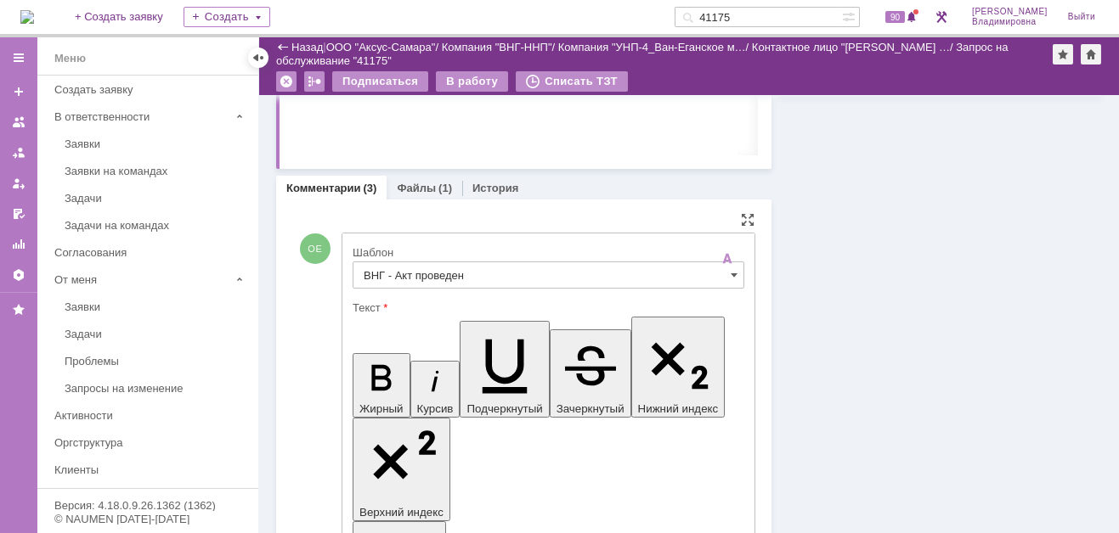
drag, startPoint x: 368, startPoint y: 3818, endPoint x: 435, endPoint y: 3841, distance: 70.9
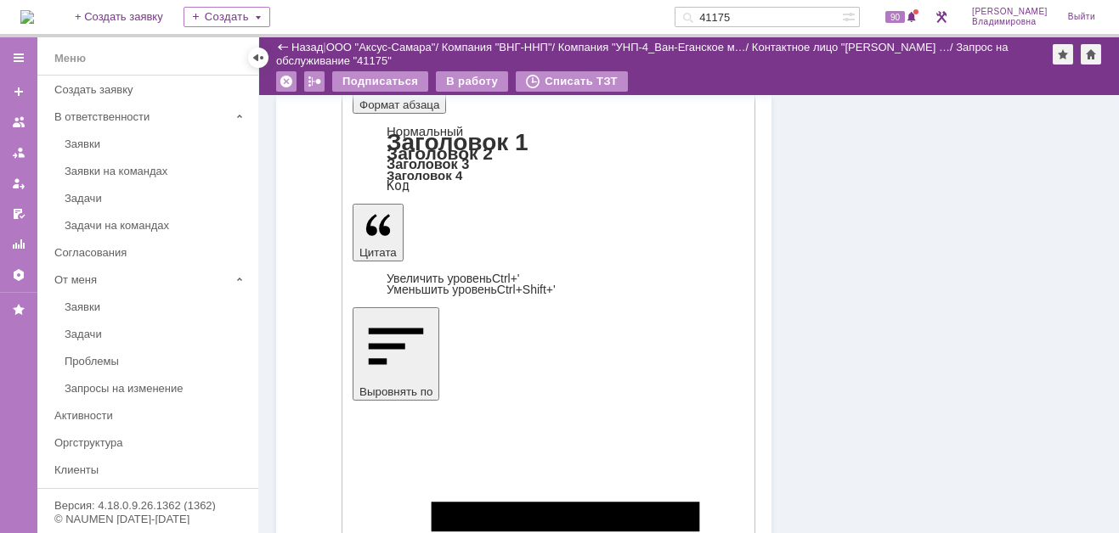
scroll to position [912, 0]
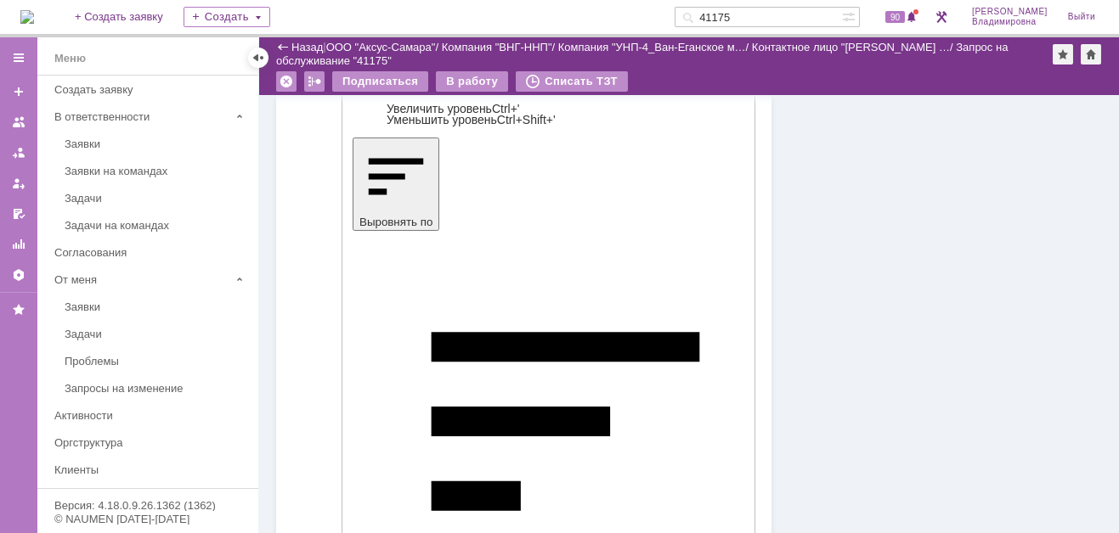
scroll to position [1081, 0]
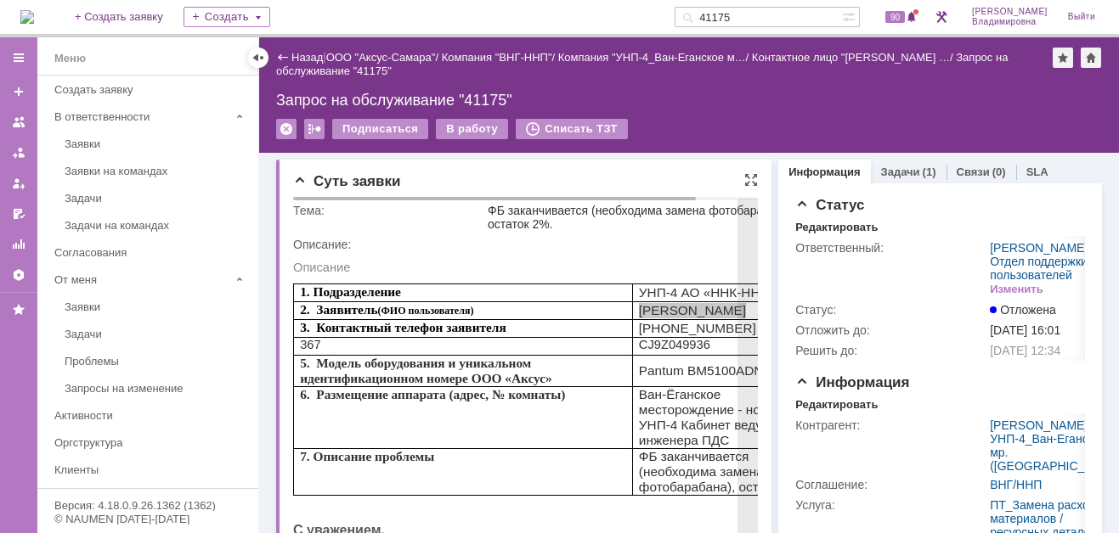
scroll to position [0, 0]
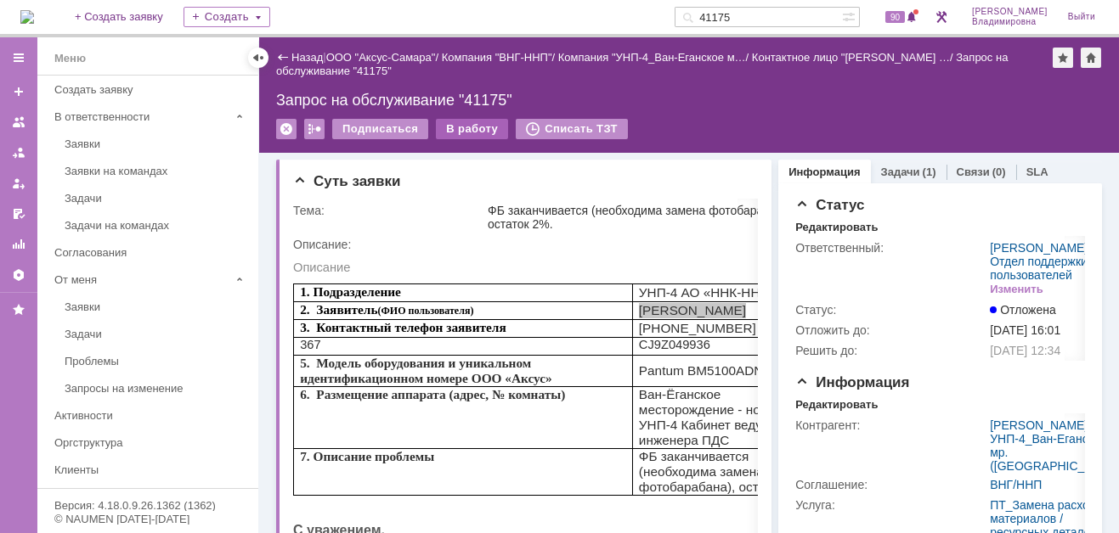
click at [460, 127] on div "В работу" at bounding box center [472, 129] width 72 height 20
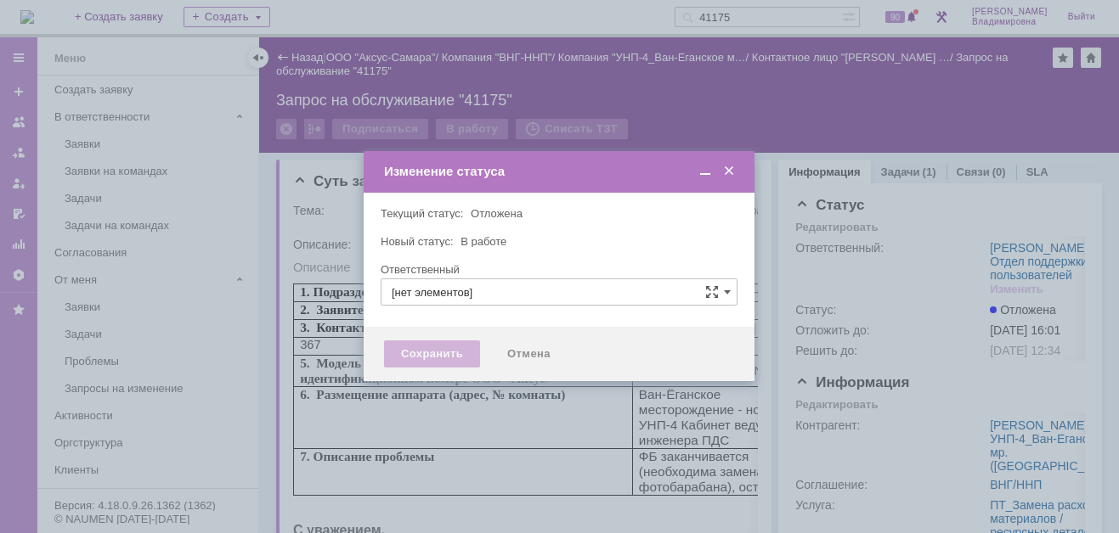
type input "[PERSON_NAME]"
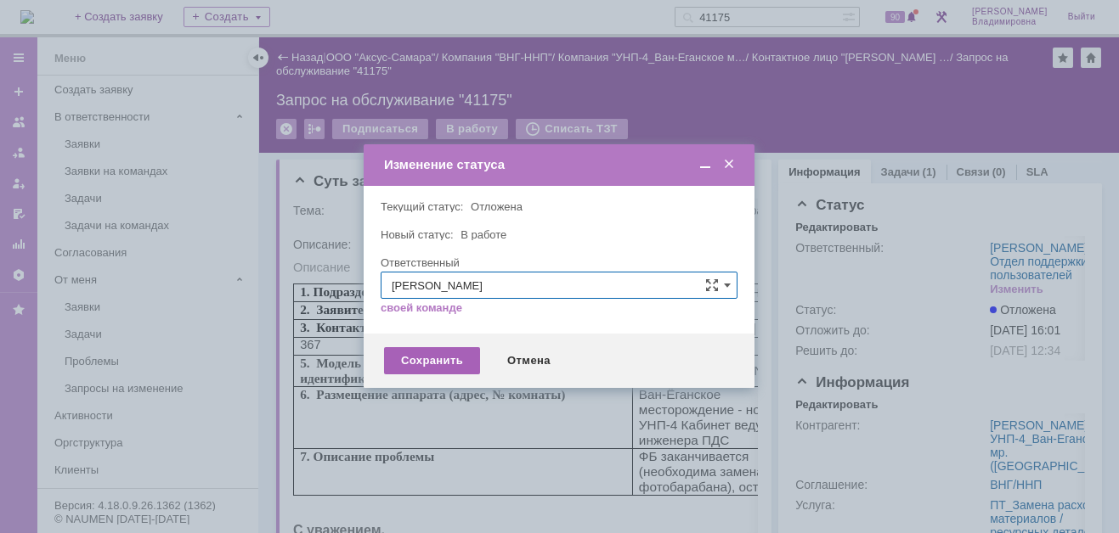
click at [444, 360] on div "Сохранить" at bounding box center [432, 360] width 96 height 27
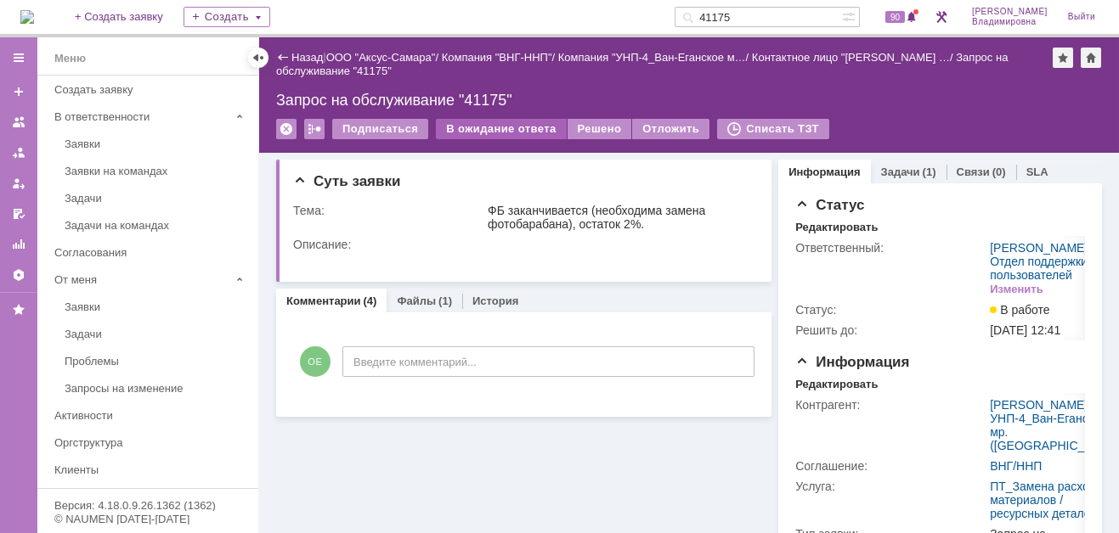
click at [471, 125] on div "В ожидание ответа" at bounding box center [501, 129] width 130 height 20
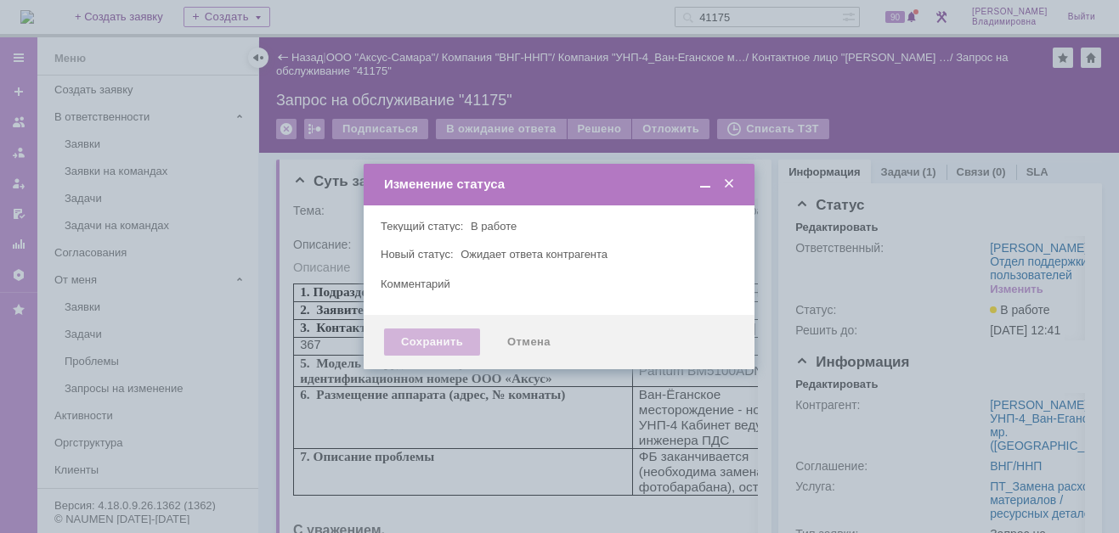
click at [434, 323] on div "Сохранить Отмена" at bounding box center [559, 342] width 391 height 54
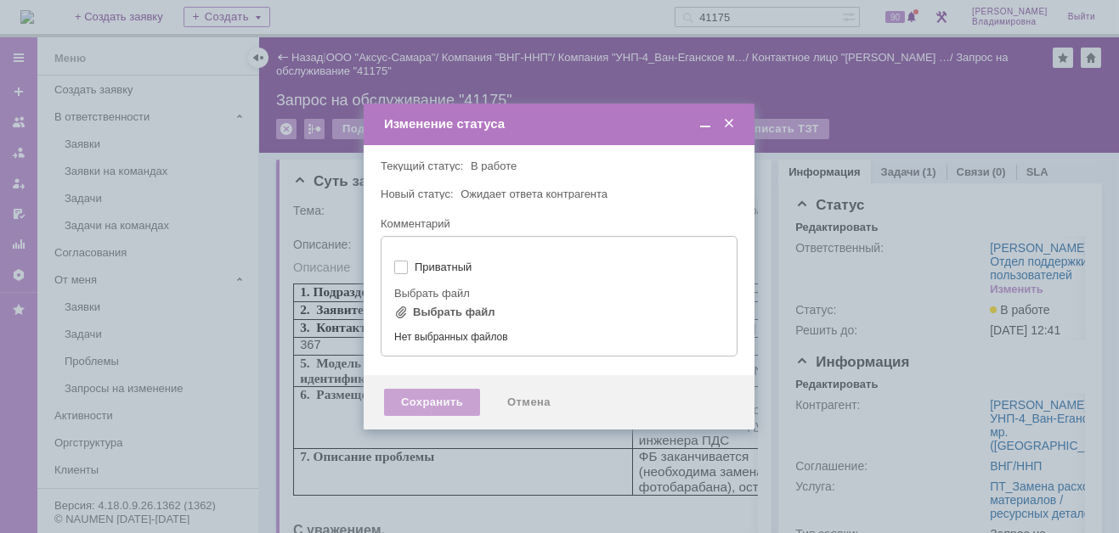
type input "[не указано]"
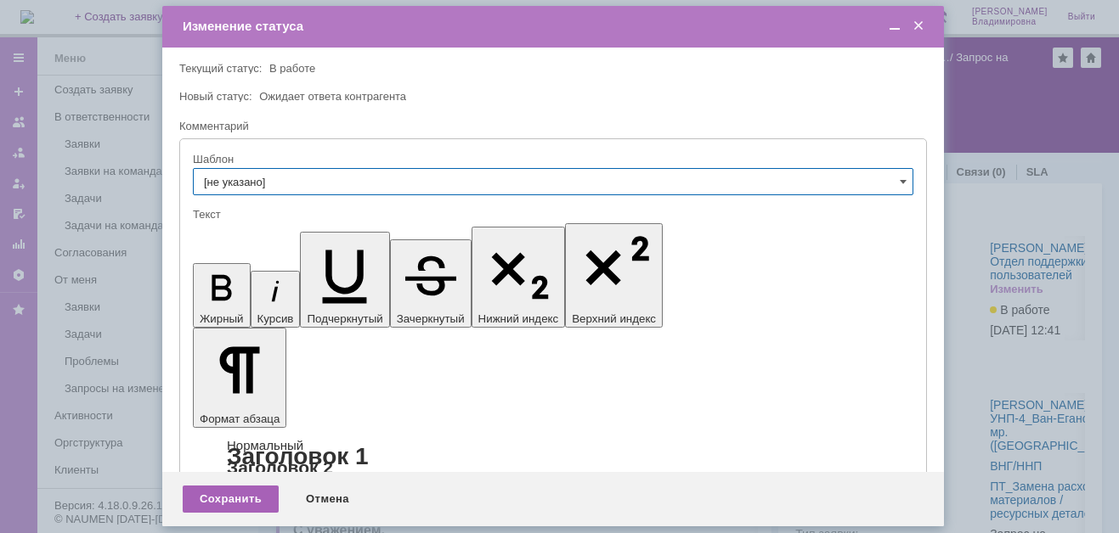
click at [238, 496] on div "Сохранить" at bounding box center [231, 499] width 96 height 27
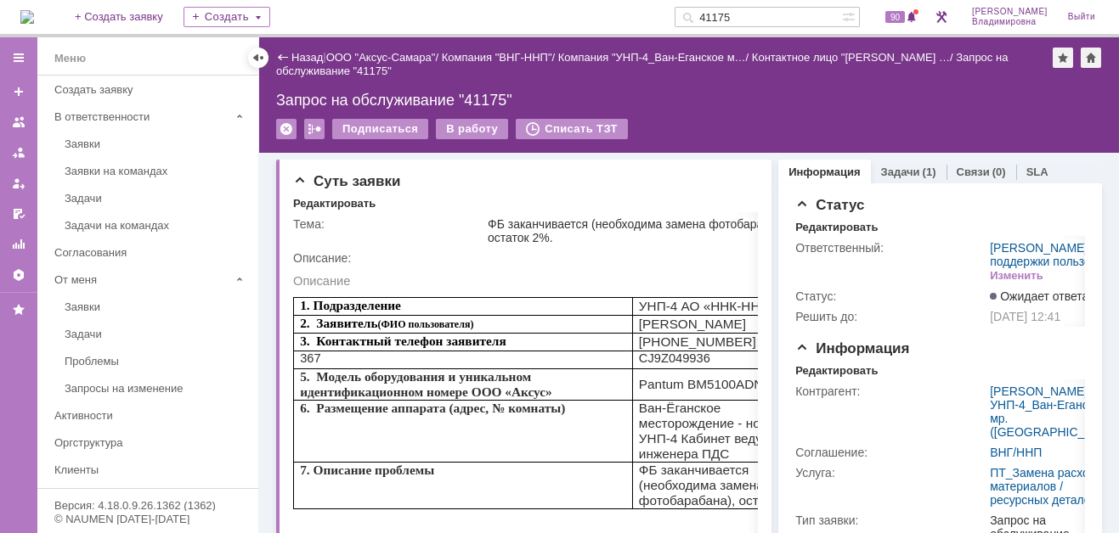
drag, startPoint x: 763, startPoint y: 15, endPoint x: 712, endPoint y: 21, distance: 51.3
click at [712, 21] on div "41175" at bounding box center [757, 17] width 167 height 20
type input "40985"
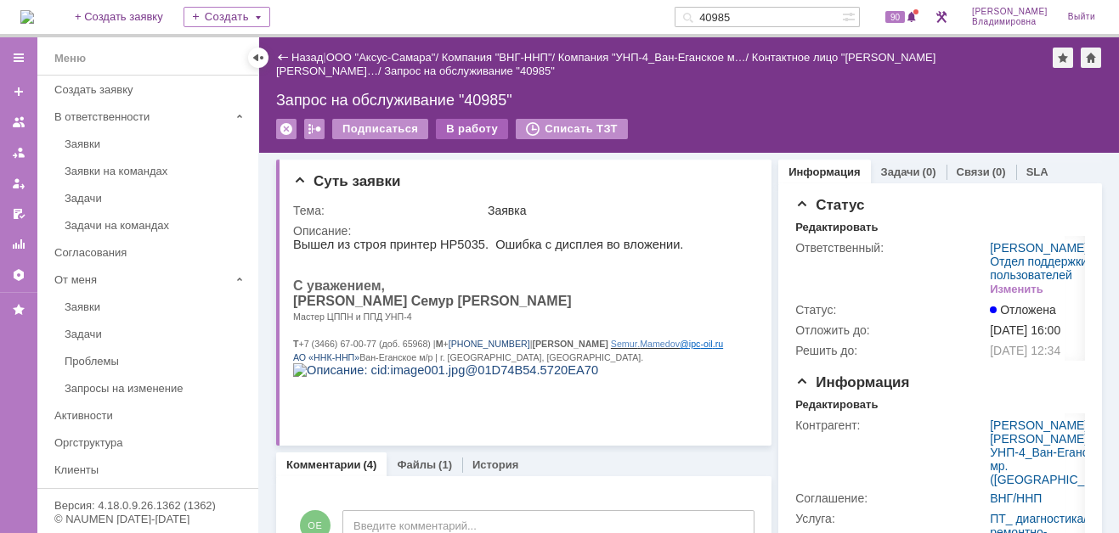
click at [469, 130] on div "В работу" at bounding box center [472, 129] width 72 height 20
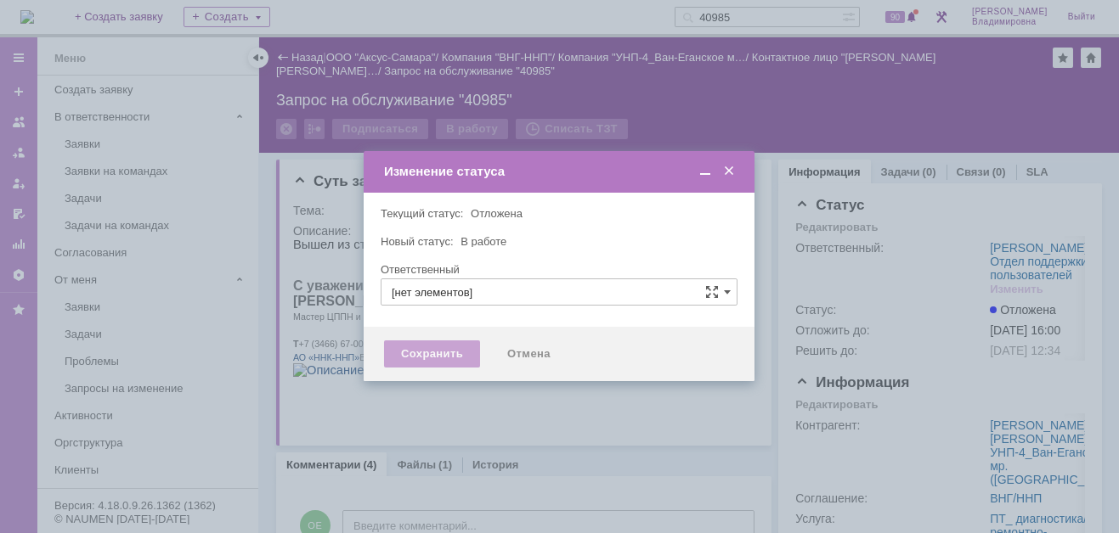
type input "[PERSON_NAME]"
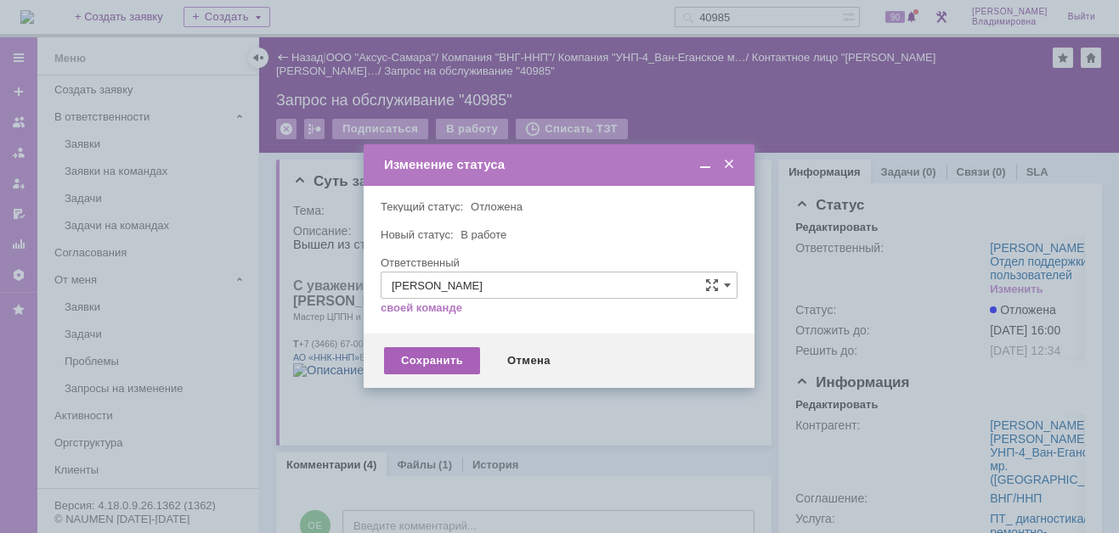
click at [421, 349] on div "Сохранить" at bounding box center [432, 360] width 96 height 27
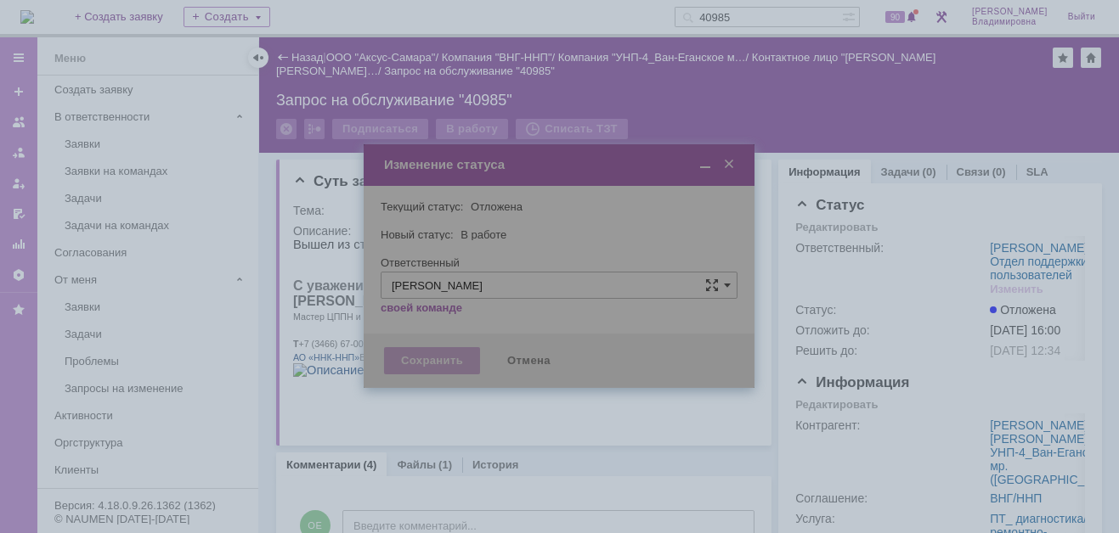
click at [439, 363] on div at bounding box center [559, 266] width 391 height 244
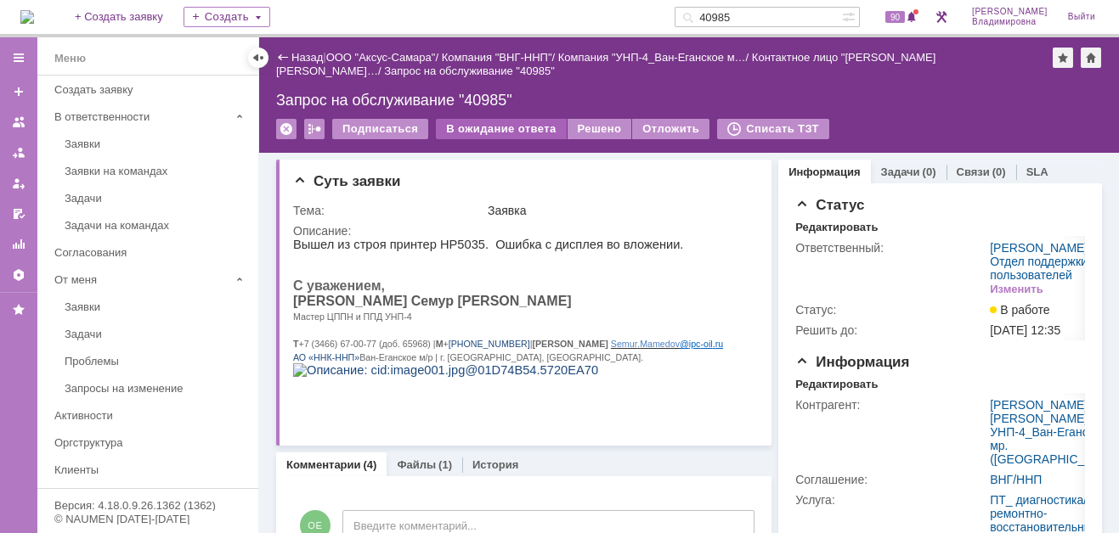
click at [525, 121] on div "В ожидание ответа" at bounding box center [501, 129] width 130 height 20
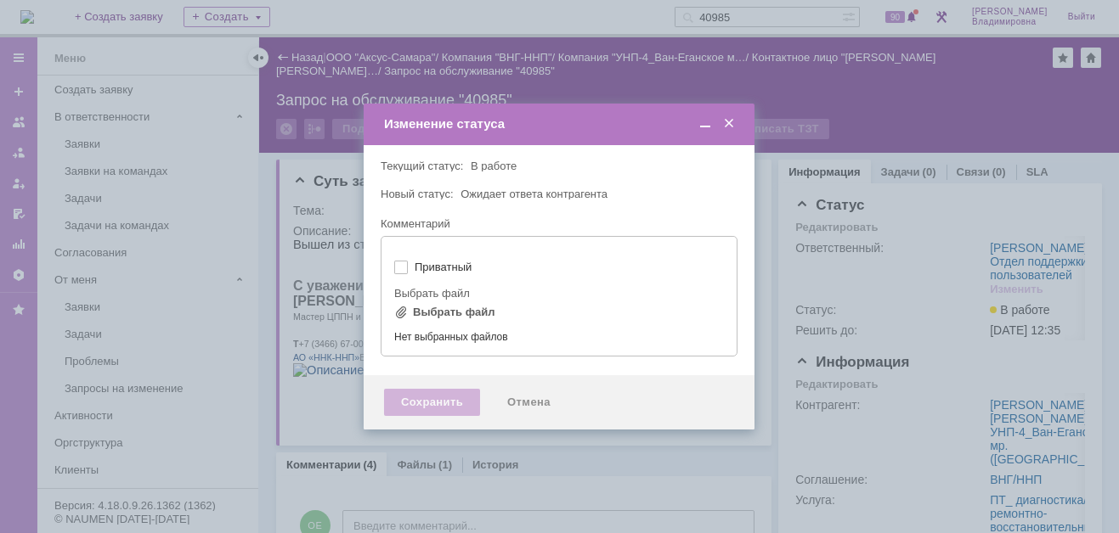
type input "[не указано]"
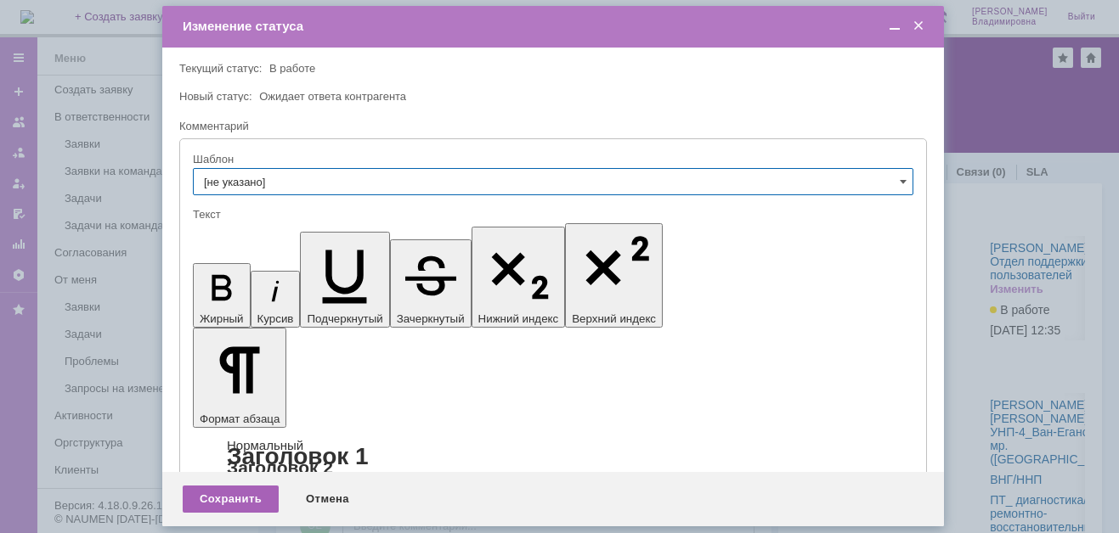
click at [229, 494] on div "Сохранить" at bounding box center [231, 499] width 96 height 27
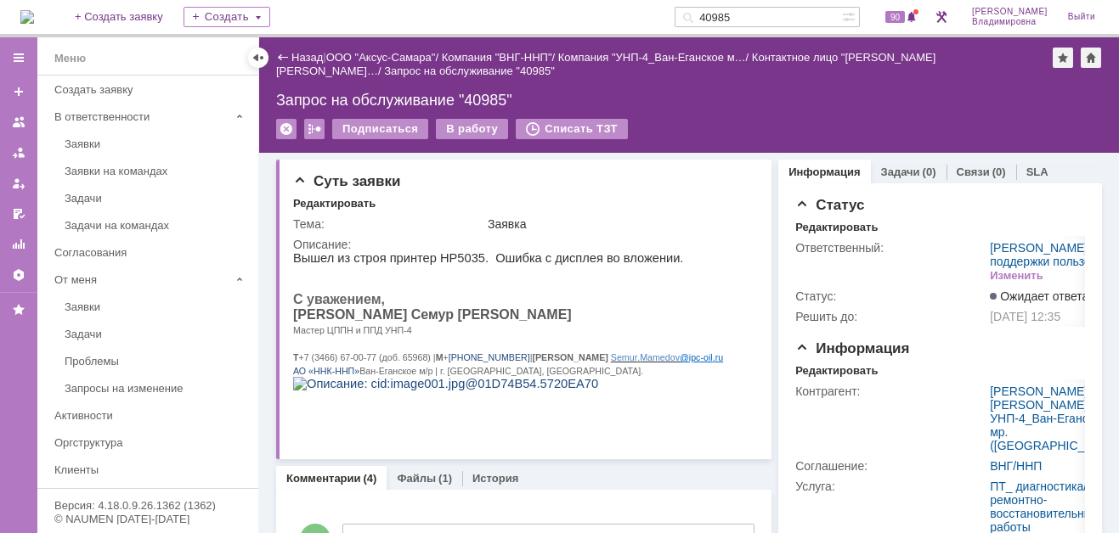
drag, startPoint x: 759, startPoint y: 18, endPoint x: 663, endPoint y: 11, distance: 96.2
click at [679, 7] on div "На домашнюю + Создать заявку Создать 40985 90 Орлова Елена Владимировна Выйти" at bounding box center [559, 18] width 1119 height 37
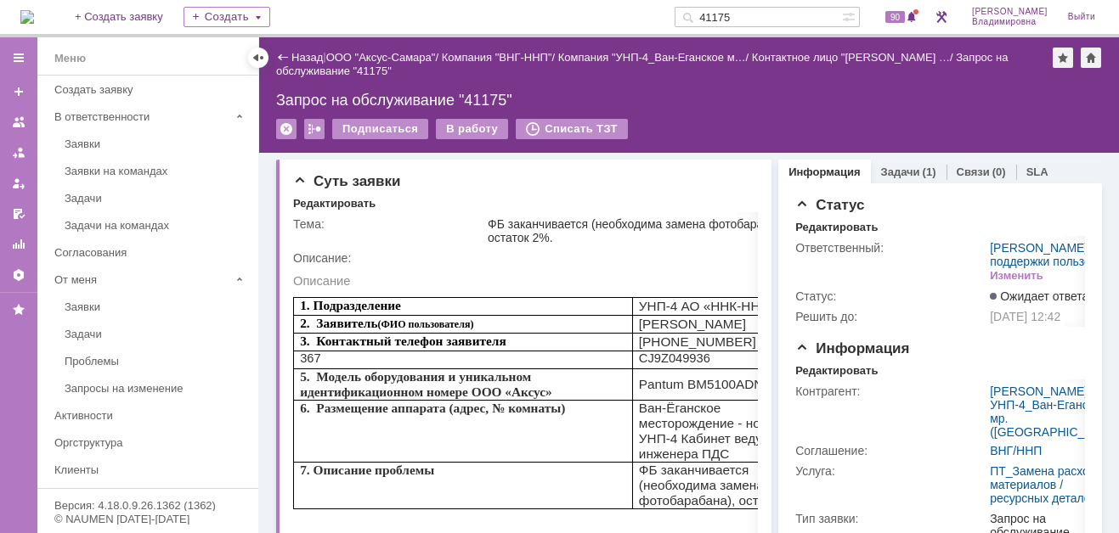
drag, startPoint x: 765, startPoint y: 14, endPoint x: 702, endPoint y: 12, distance: 63.7
click at [702, 12] on div "41175" at bounding box center [757, 17] width 167 height 20
type input "41212"
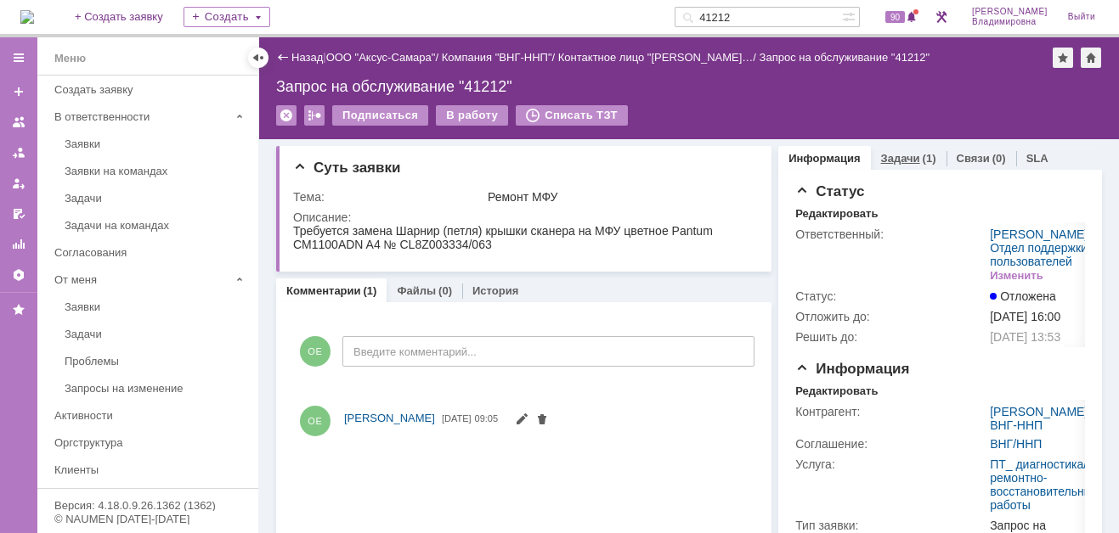
click at [890, 159] on link "Задачи" at bounding box center [900, 158] width 39 height 13
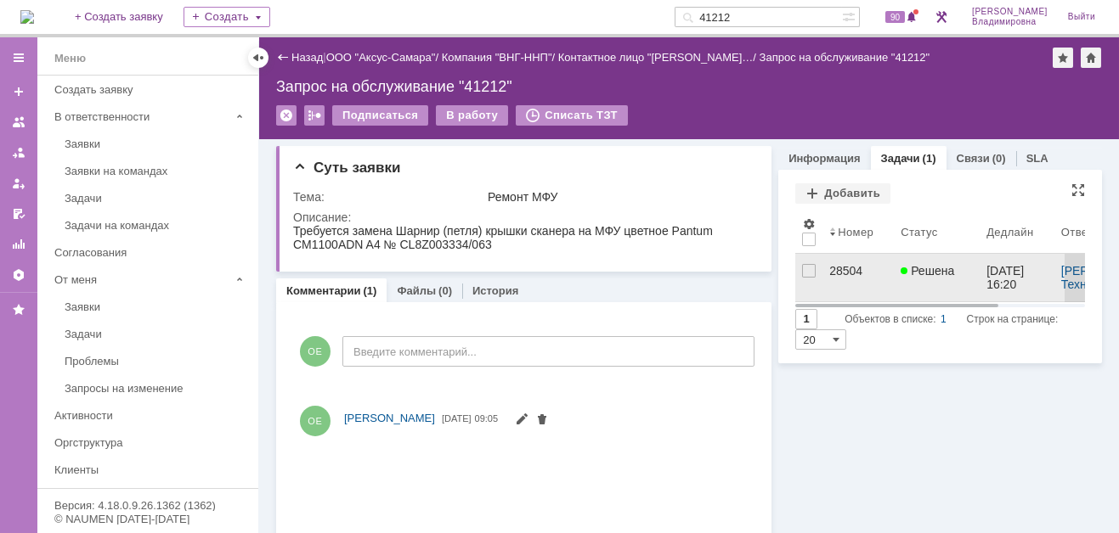
click at [832, 268] on div "28504" at bounding box center [858, 271] width 58 height 14
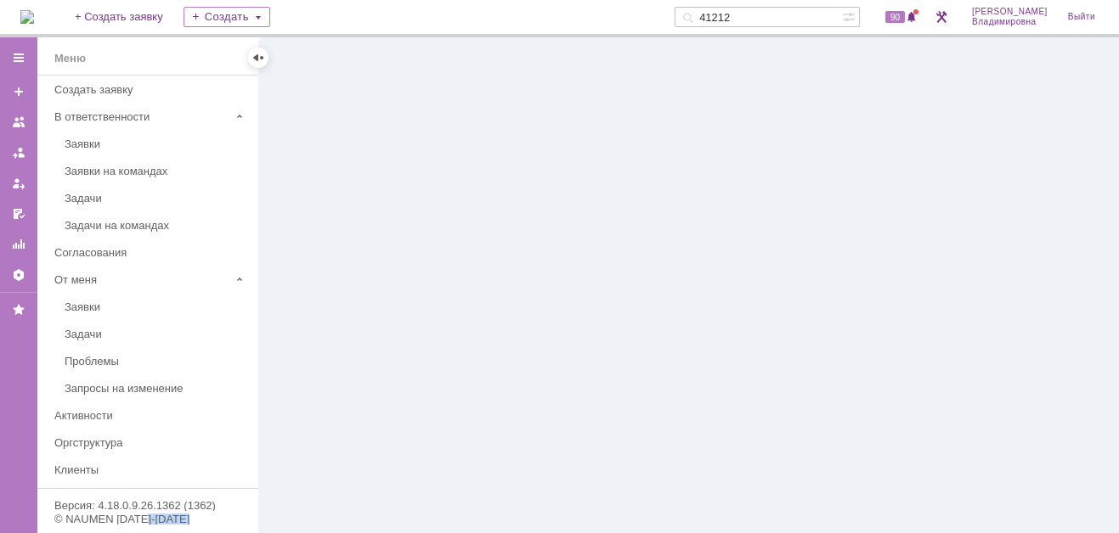
click at [833, 268] on div at bounding box center [688, 285] width 859 height 496
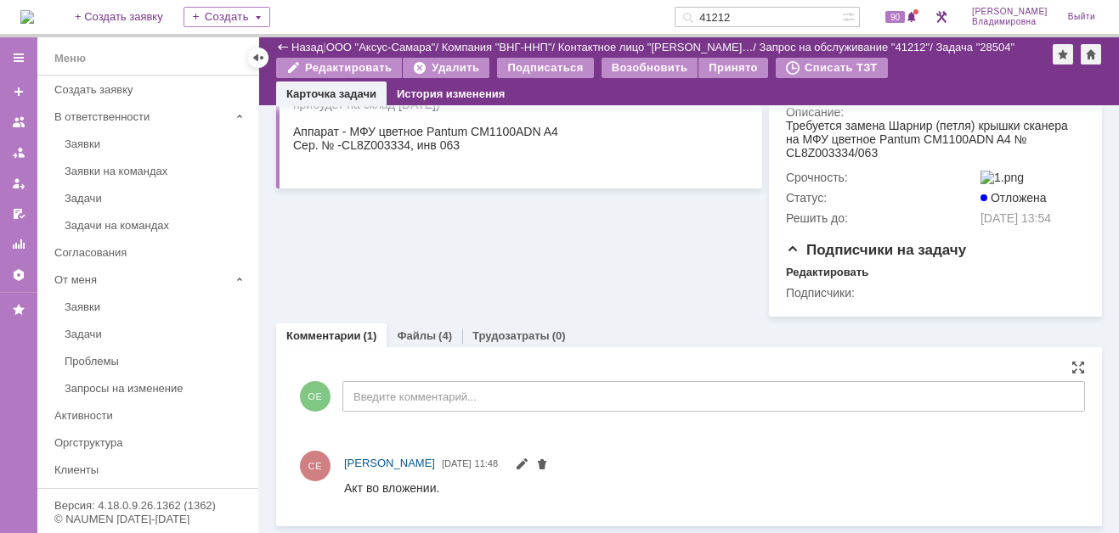
scroll to position [314, 0]
click at [422, 337] on link "Файлы" at bounding box center [416, 336] width 39 height 13
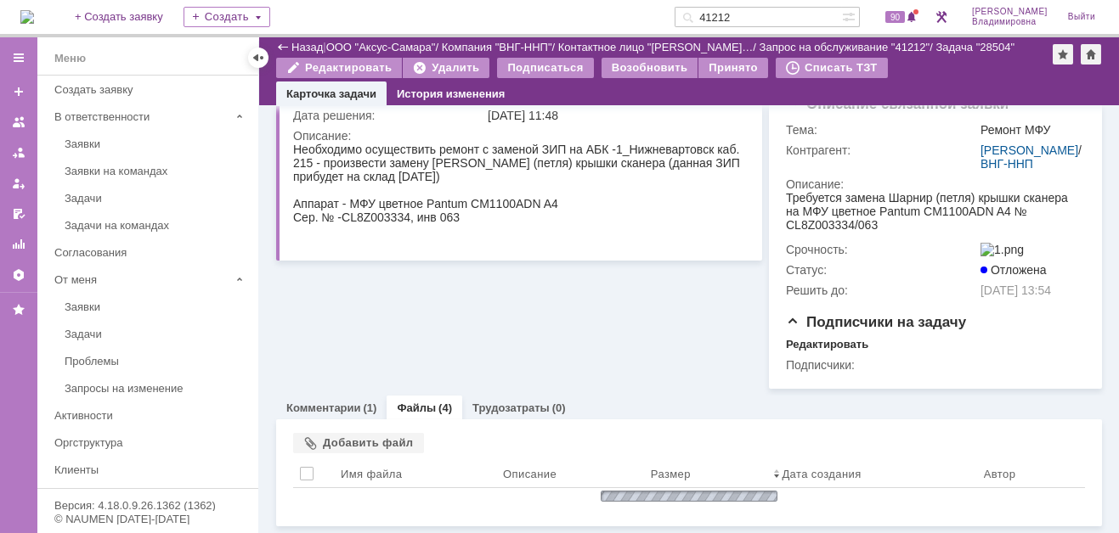
scroll to position [314, 0]
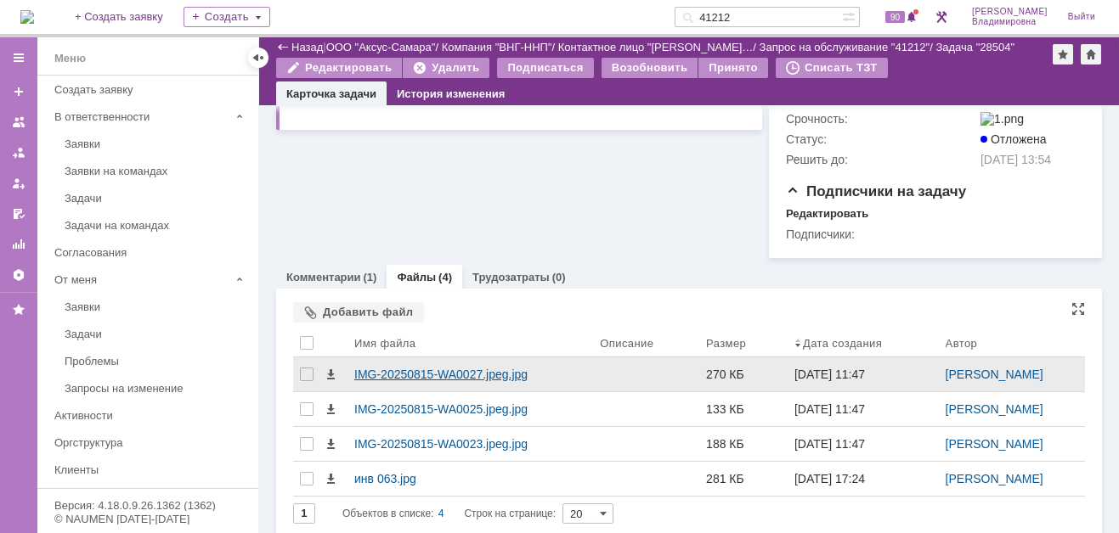
click at [381, 381] on div "IMG-20250815-WA0027.jpeg.jpg" at bounding box center [470, 375] width 232 height 14
click at [381, 428] on body "Идет загрузка, пожалуйста, подождите. На домашнюю + Создать заявку Создать 4121…" at bounding box center [559, 266] width 1119 height 533
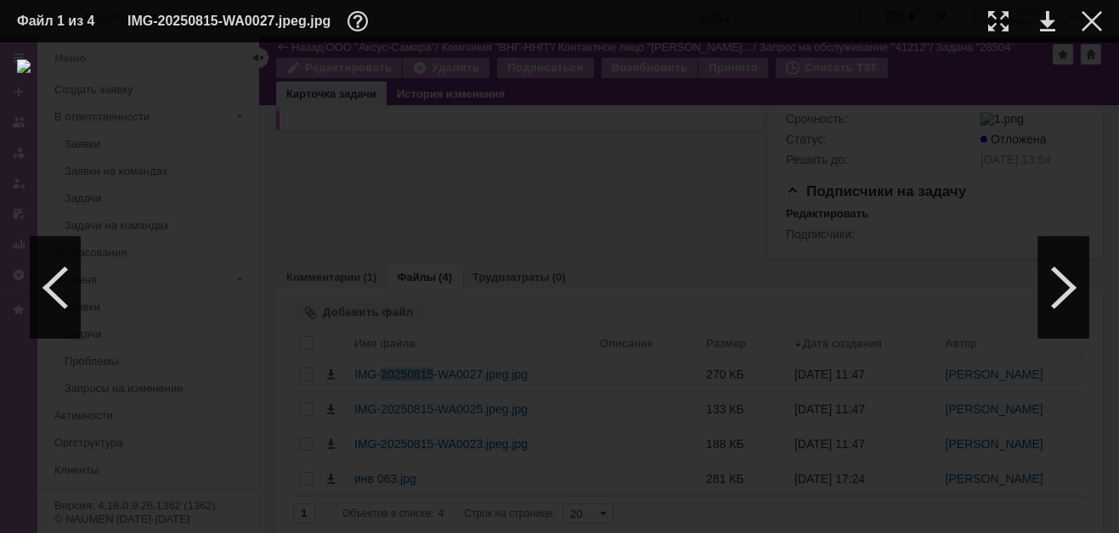
click at [558, 277] on img at bounding box center [559, 287] width 1085 height 457
click at [1051, 25] on link at bounding box center [1047, 21] width 15 height 20
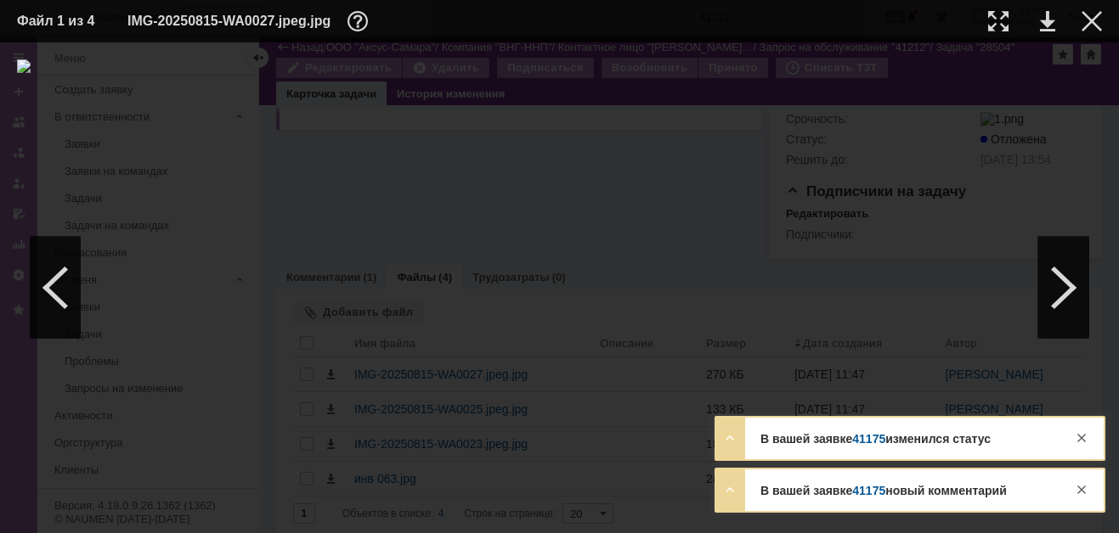
click at [739, 307] on div at bounding box center [559, 287] width 1085 height 457
drag, startPoint x: 1089, startPoint y: 12, endPoint x: 1008, endPoint y: 93, distance: 114.7
click at [1090, 12] on div at bounding box center [1091, 21] width 20 height 20
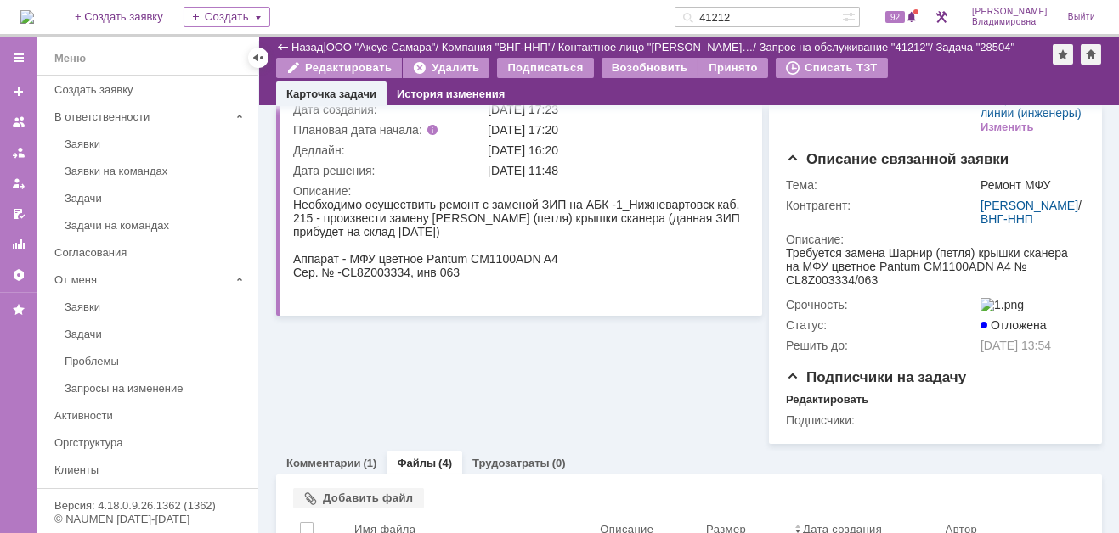
scroll to position [0, 0]
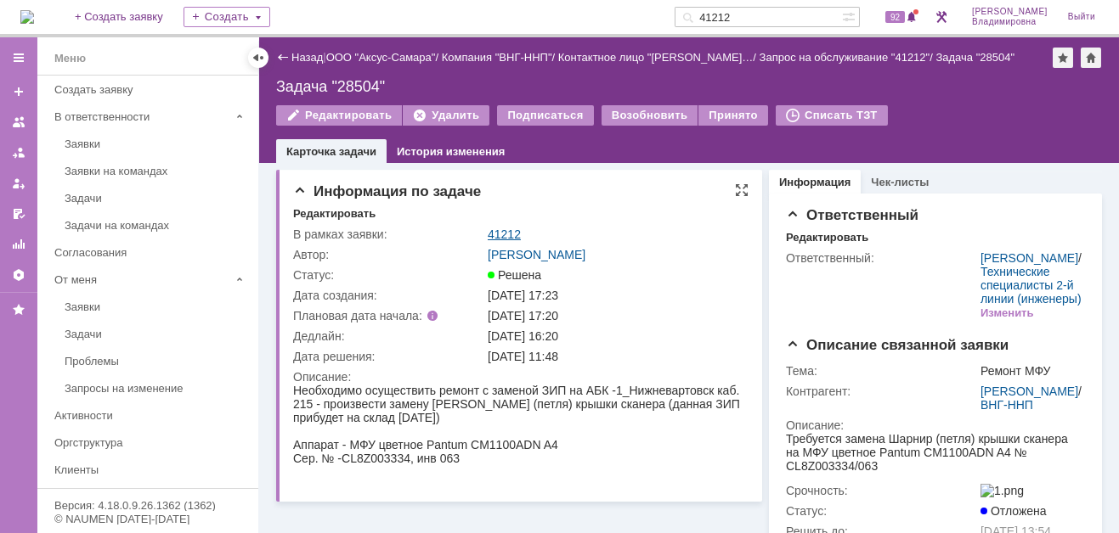
click at [499, 232] on link "41212" at bounding box center [504, 235] width 33 height 14
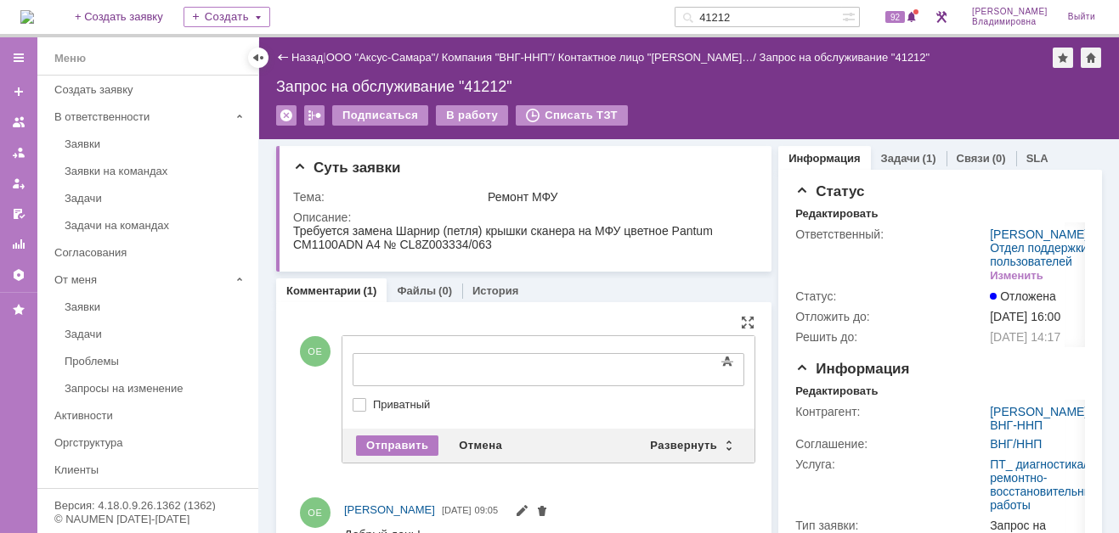
drag, startPoint x: 388, startPoint y: 345, endPoint x: 403, endPoint y: 352, distance: 16.0
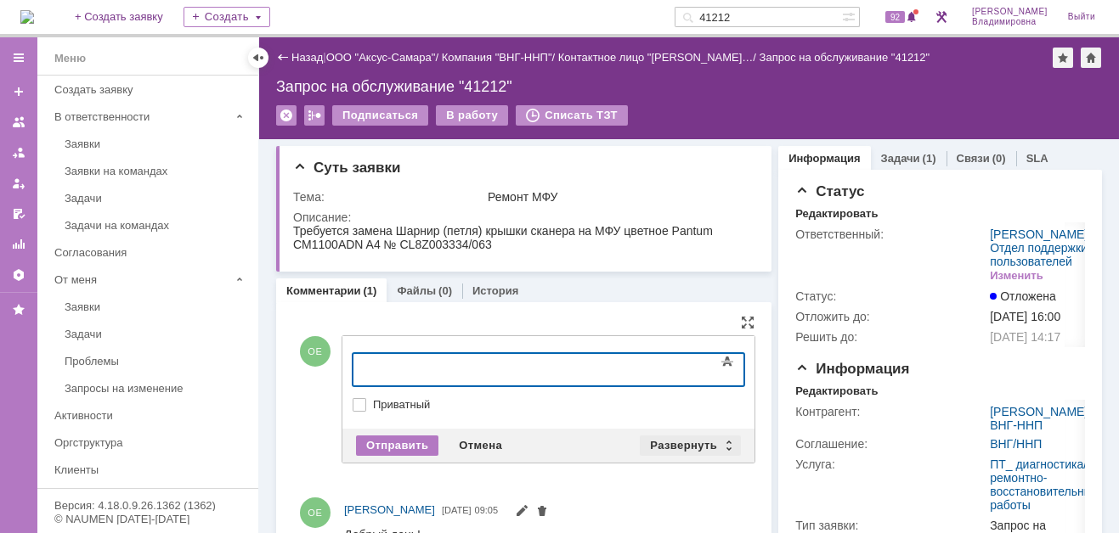
click at [691, 441] on div "Развернуть" at bounding box center [690, 446] width 101 height 20
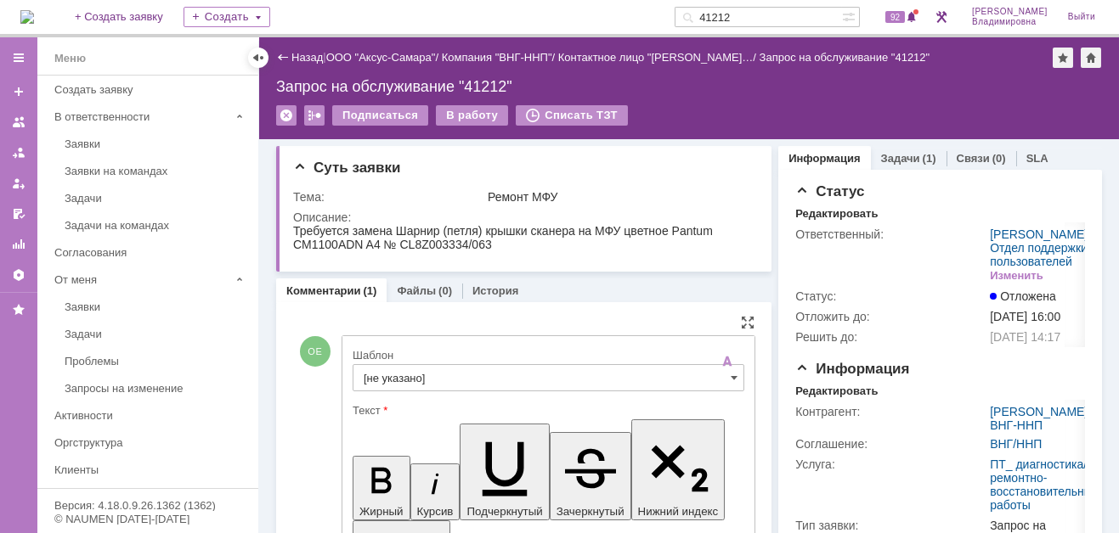
click at [378, 370] on input "[не указано]" at bounding box center [548, 377] width 392 height 27
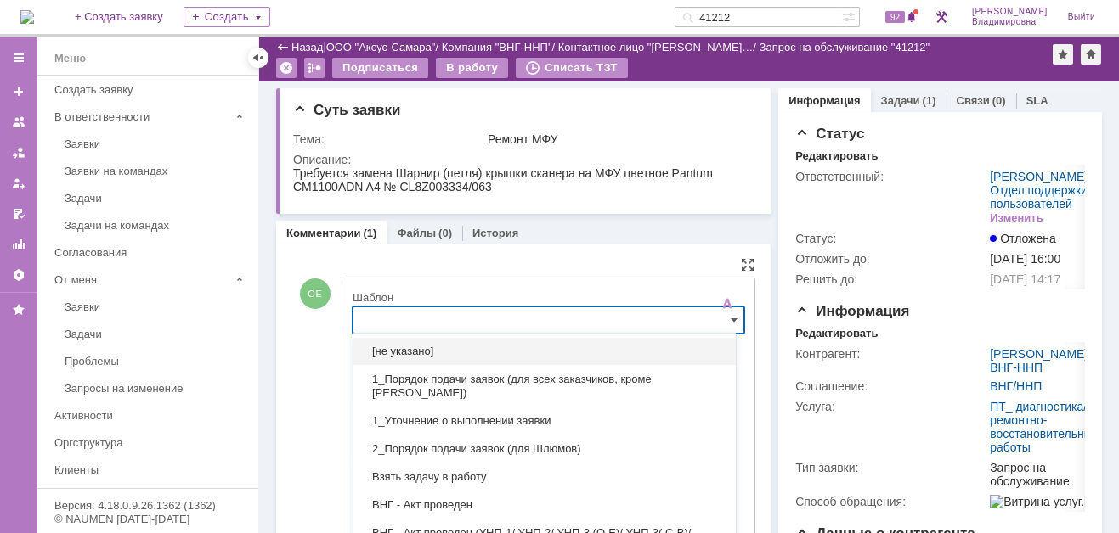
scroll to position [104, 0]
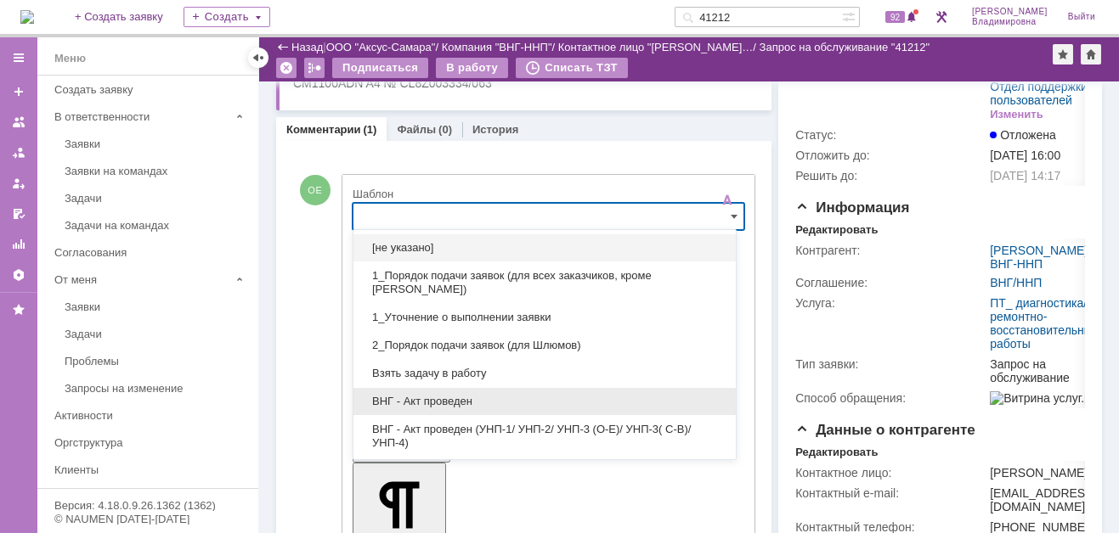
click at [412, 399] on span "ВНГ - Акт проведен" at bounding box center [545, 402] width 362 height 14
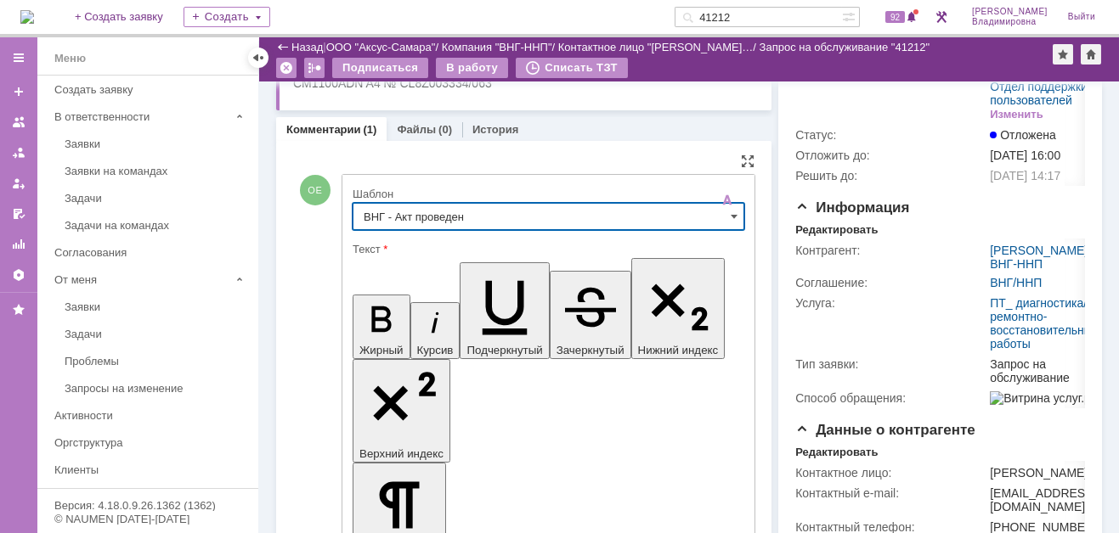
type input "ВНГ - Акт проведен"
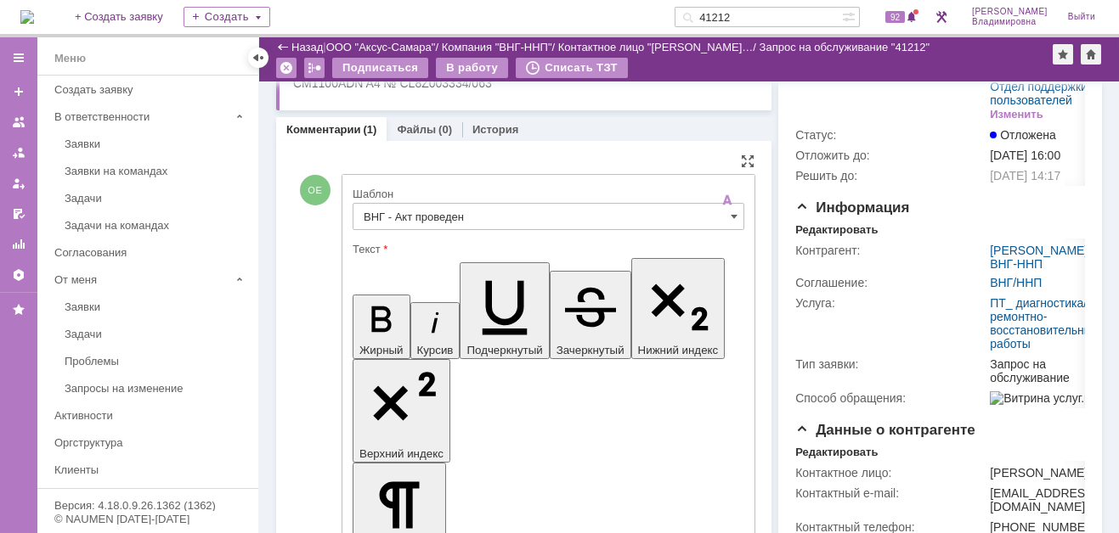
drag, startPoint x: 564, startPoint y: 3756, endPoint x: 618, endPoint y: 3796, distance: 67.4
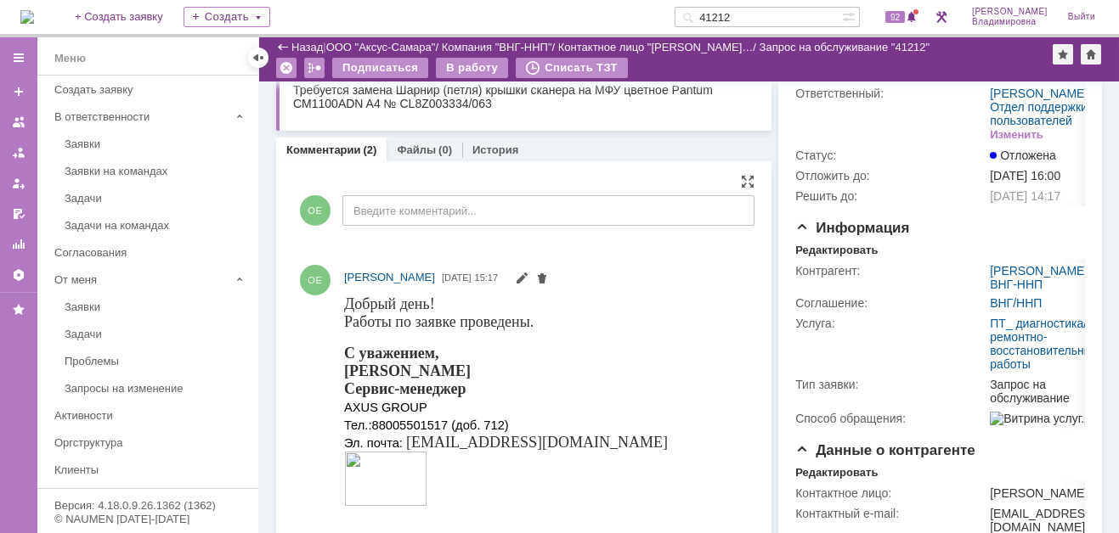
scroll to position [0, 0]
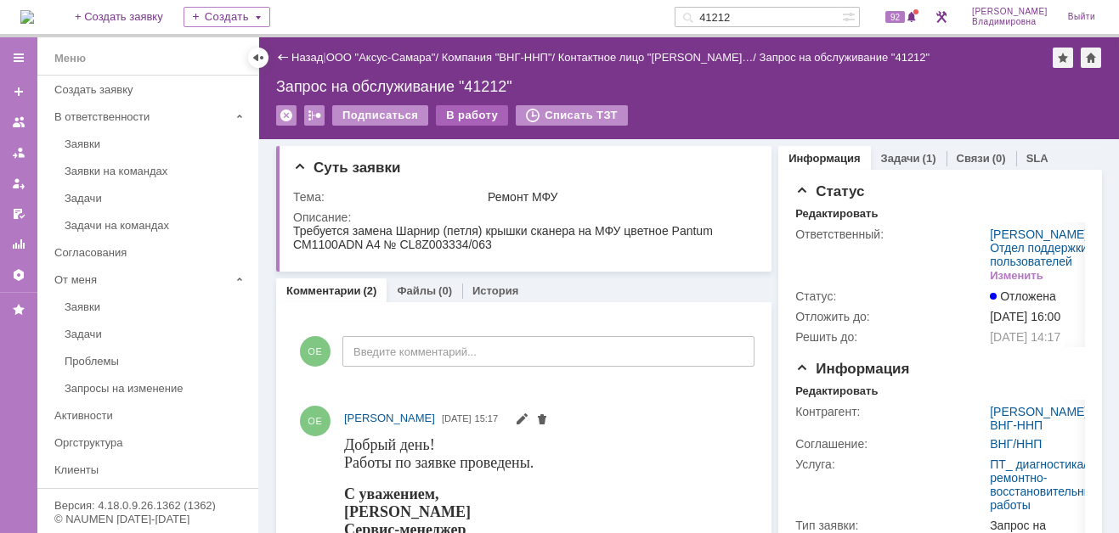
click at [454, 113] on div "В работу" at bounding box center [472, 115] width 72 height 20
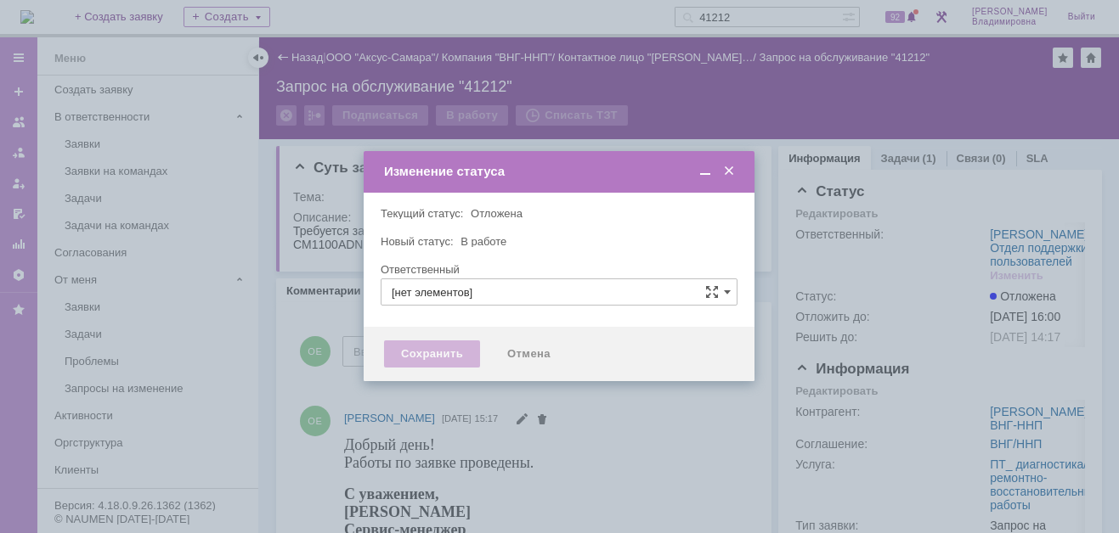
type input "[PERSON_NAME]"
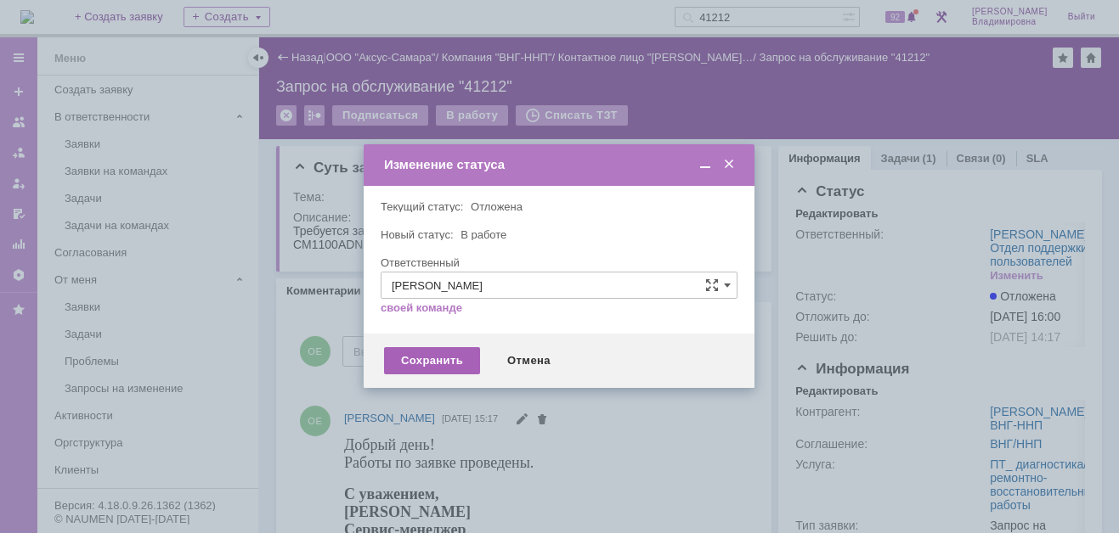
click at [420, 354] on div "Сохранить" at bounding box center [432, 360] width 96 height 27
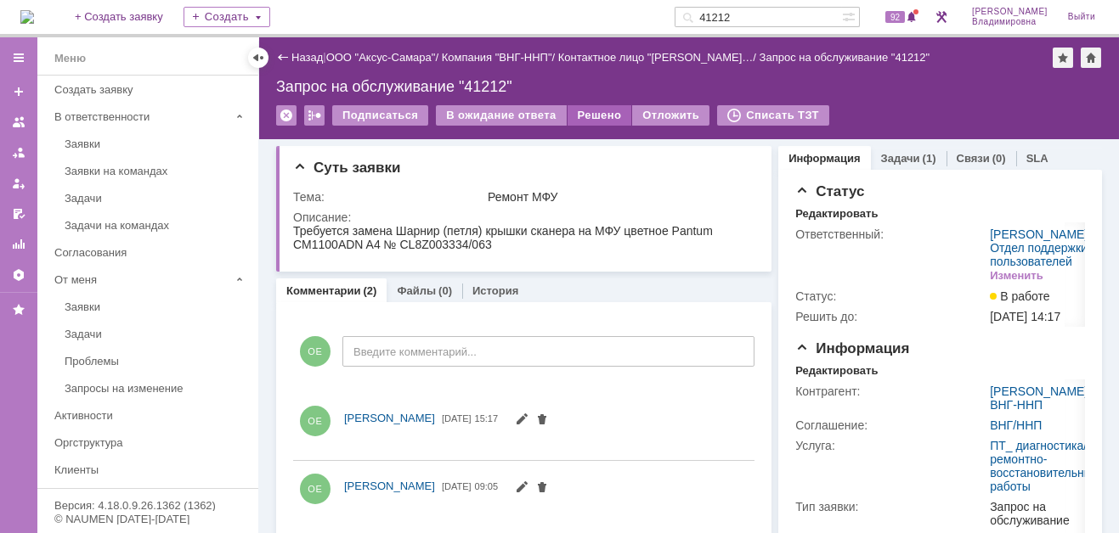
click at [595, 110] on div "Решено" at bounding box center [599, 115] width 65 height 20
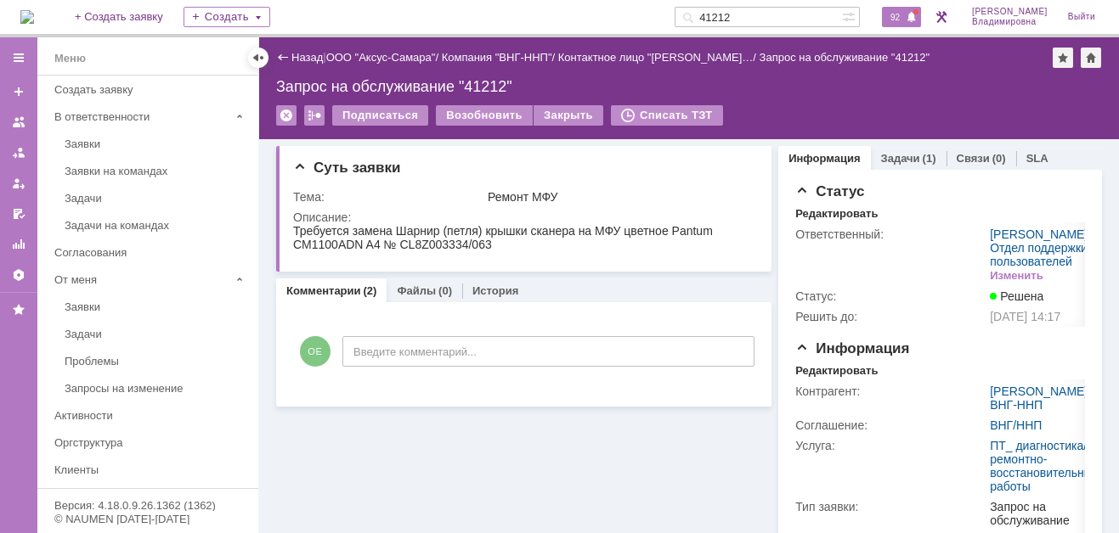
click at [905, 12] on span "92" at bounding box center [895, 17] width 20 height 12
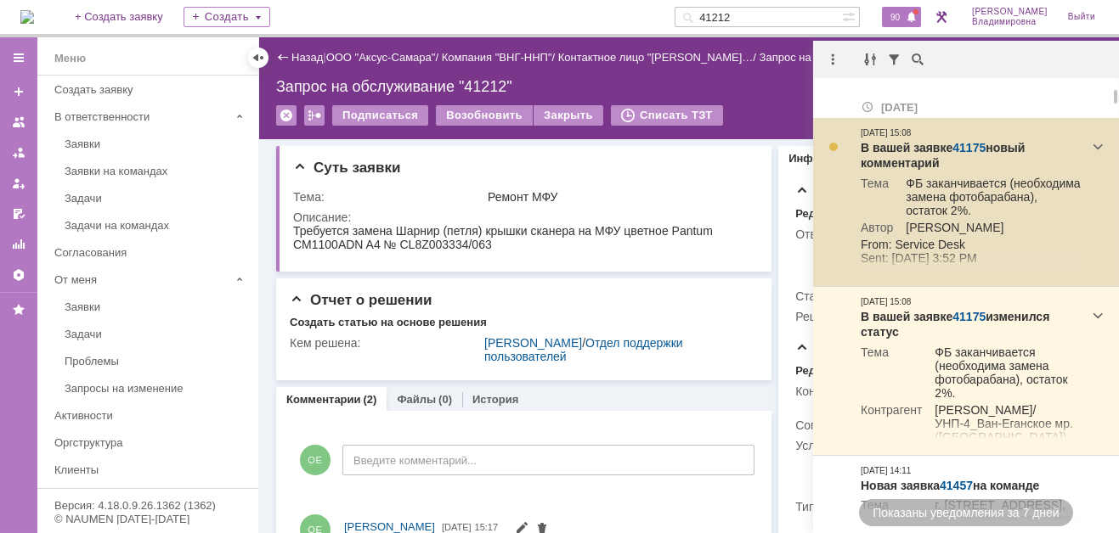
click at [977, 141] on link "41175" at bounding box center [968, 148] width 33 height 14
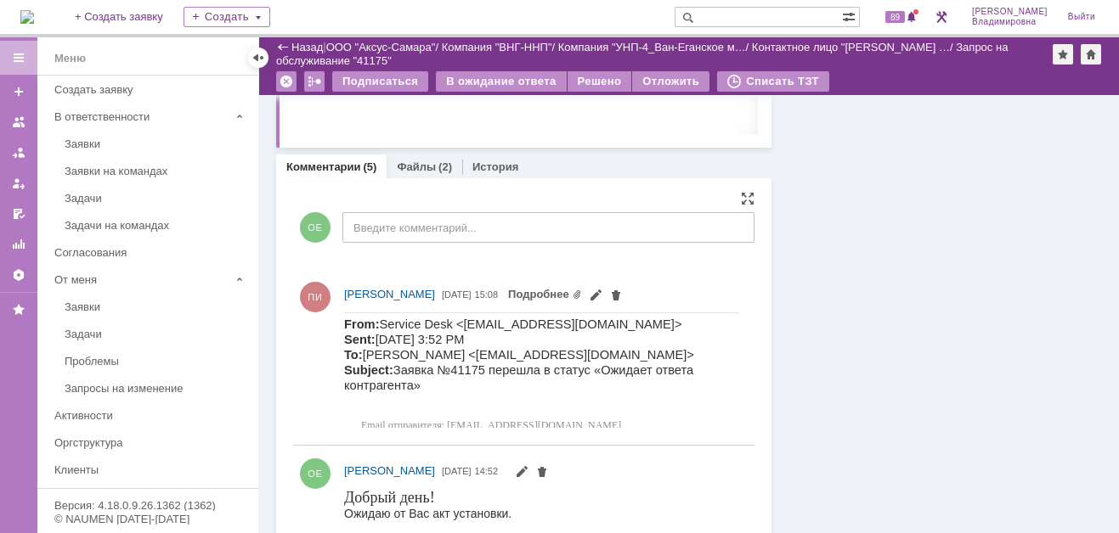
scroll to position [764, 0]
click at [582, 294] on link "Подробнее" at bounding box center [545, 293] width 74 height 13
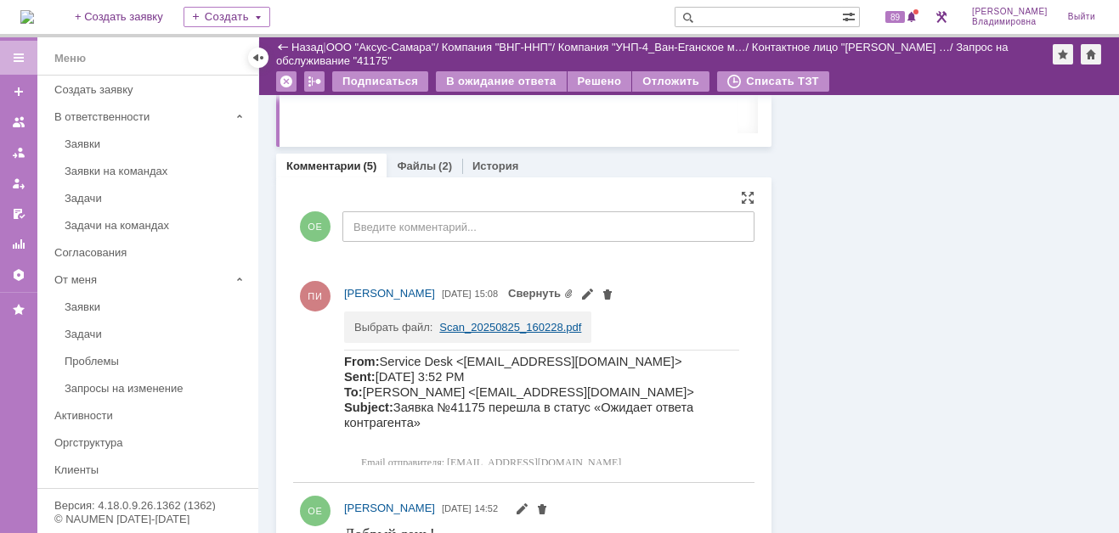
click at [504, 321] on link "Scan_20250825_160228.pdf" at bounding box center [510, 327] width 142 height 13
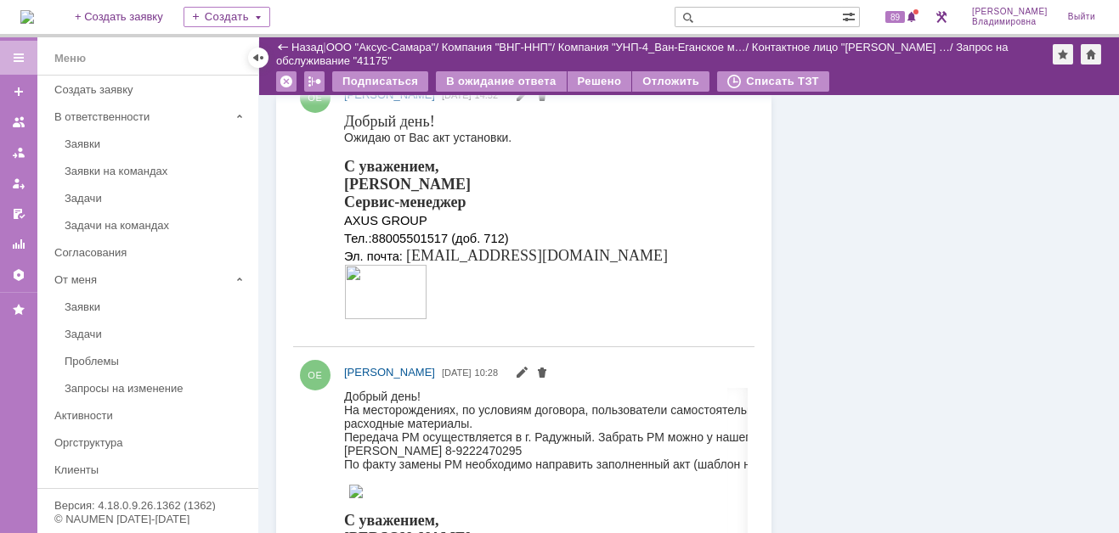
scroll to position [753, 0]
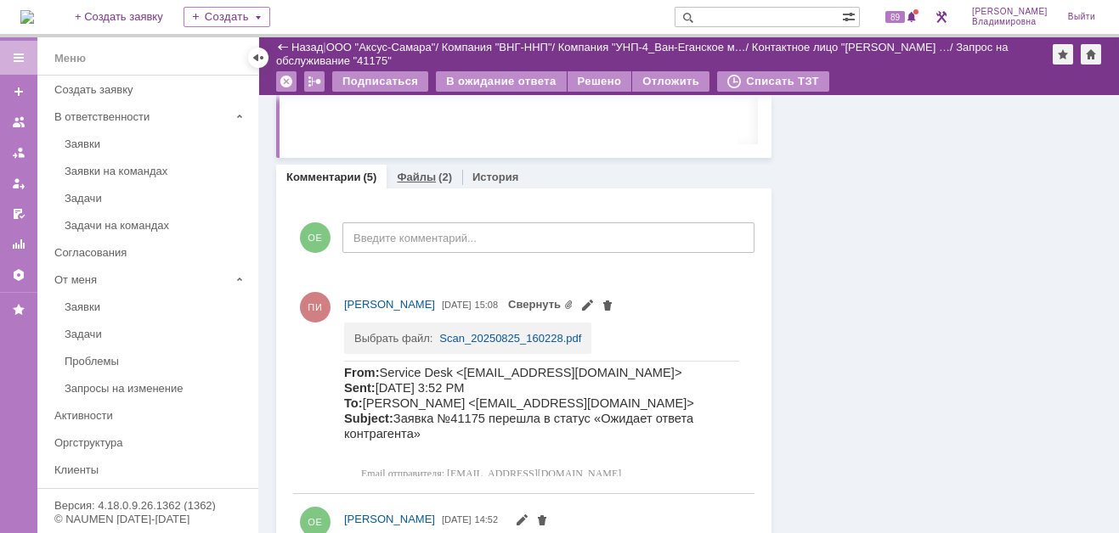
click at [403, 177] on link "Файлы" at bounding box center [416, 177] width 39 height 13
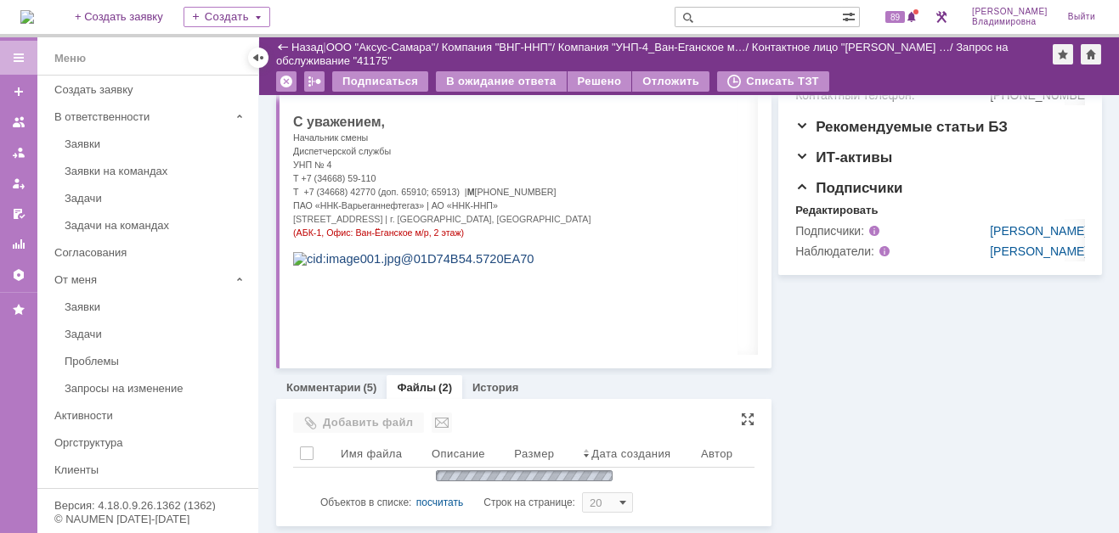
scroll to position [633, 0]
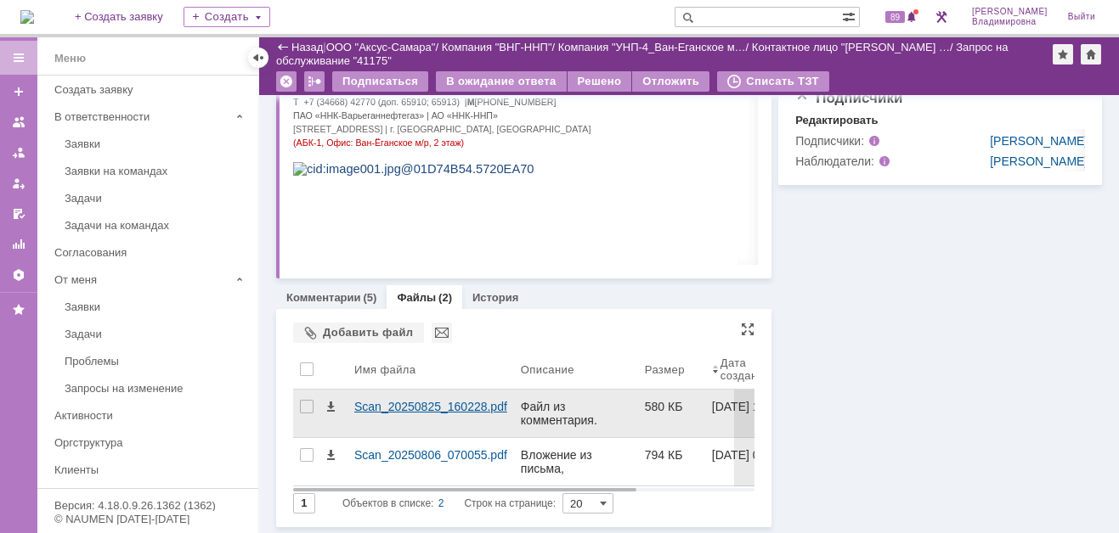
click at [386, 403] on div "Scan_20250825_160228.pdf" at bounding box center [430, 407] width 153 height 14
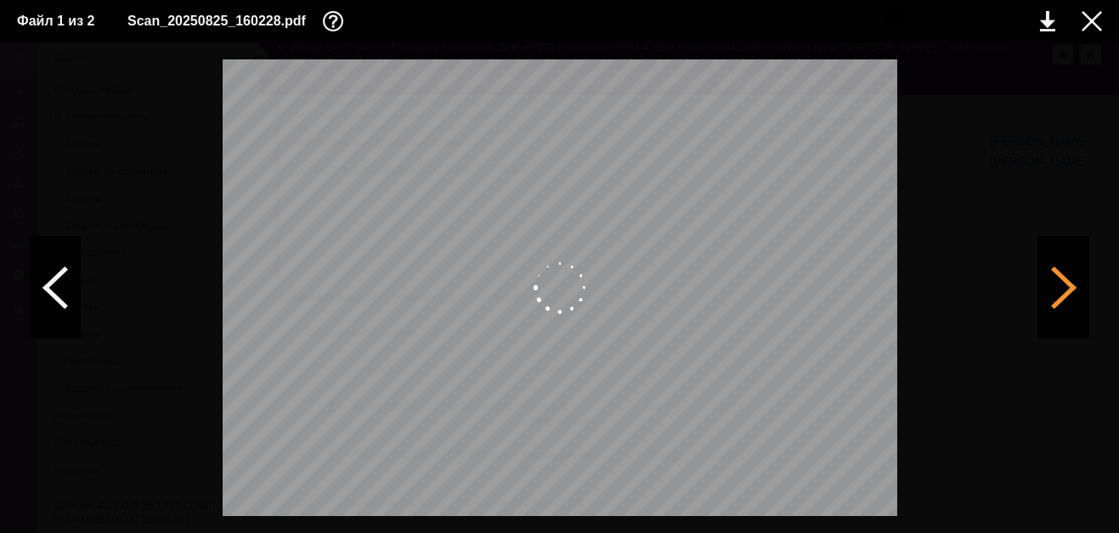
click at [1064, 288] on div at bounding box center [1063, 288] width 51 height 102
click at [1062, 281] on div at bounding box center [1063, 288] width 51 height 102
click at [54, 277] on div at bounding box center [55, 288] width 51 height 102
click at [48, 280] on div at bounding box center [55, 288] width 51 height 102
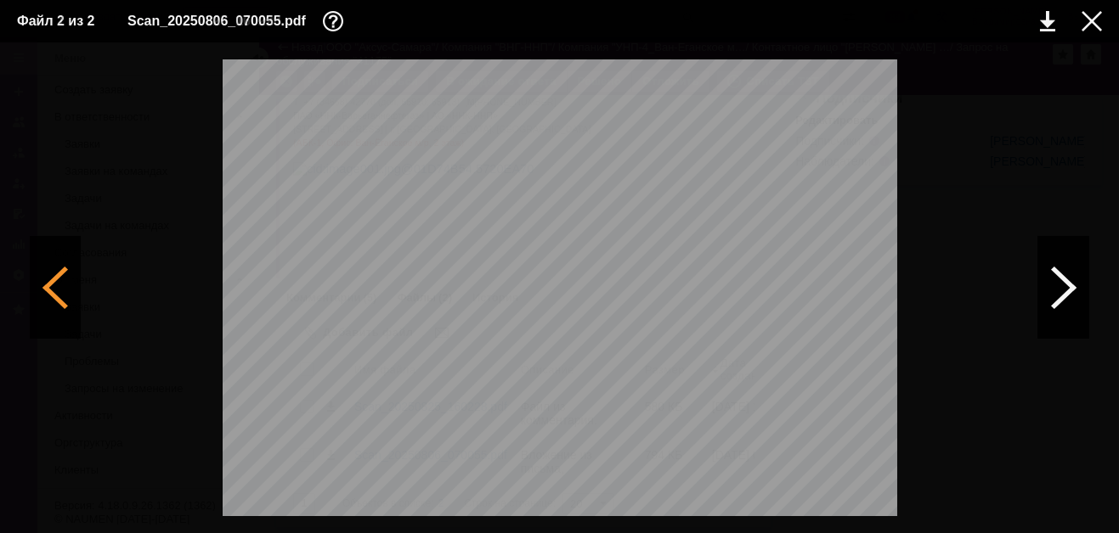
click at [51, 279] on div at bounding box center [55, 288] width 51 height 102
click at [1066, 285] on div at bounding box center [1063, 288] width 51 height 102
click at [1092, 20] on div at bounding box center [1091, 21] width 20 height 20
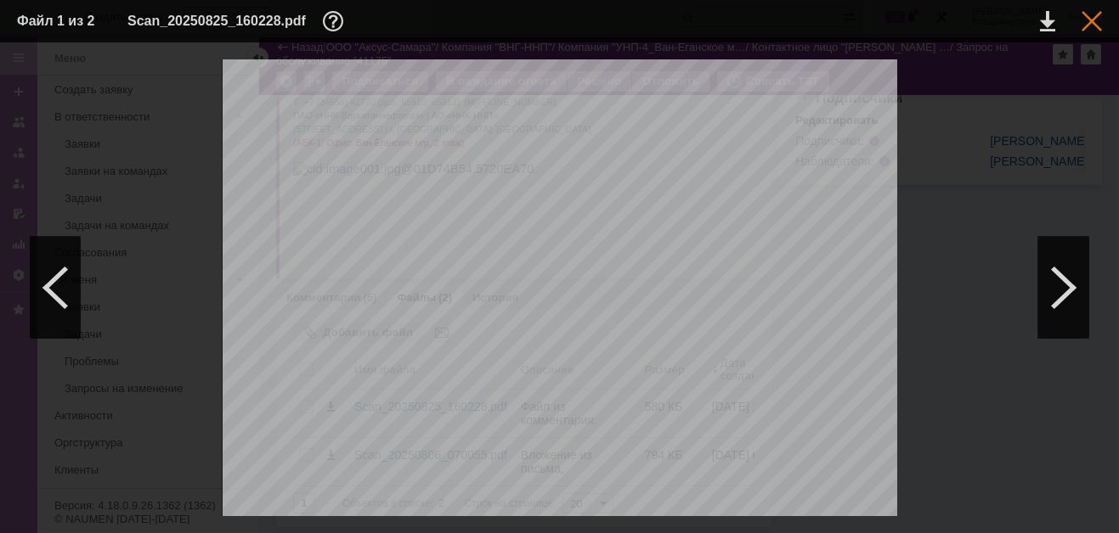
click at [1085, 17] on div at bounding box center [1091, 21] width 20 height 20
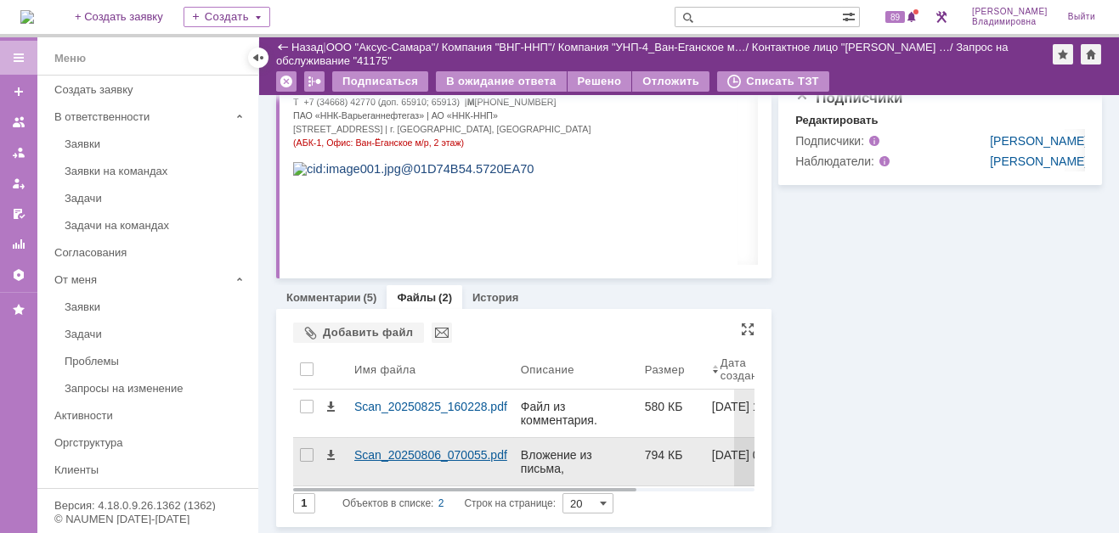
click at [381, 454] on div "Scan_20250806_070055.pdf" at bounding box center [430, 455] width 153 height 14
drag, startPoint x: 381, startPoint y: 454, endPoint x: 449, endPoint y: 452, distance: 68.0
click at [449, 452] on div "Scan_20250806_070055.pdf" at bounding box center [430, 455] width 153 height 14
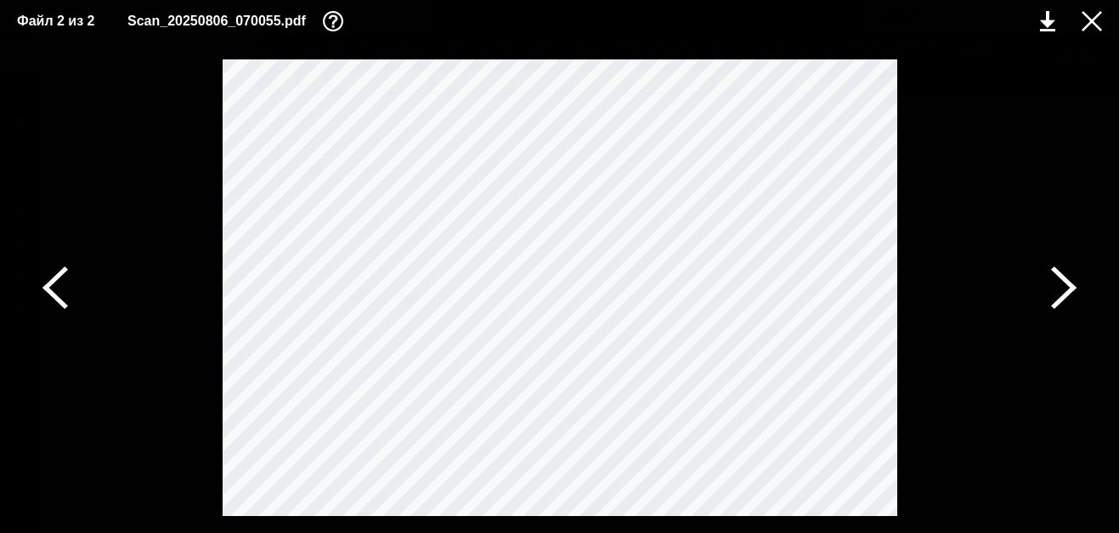
scroll to position [329, 0]
click at [1090, 19] on div at bounding box center [1091, 21] width 20 height 20
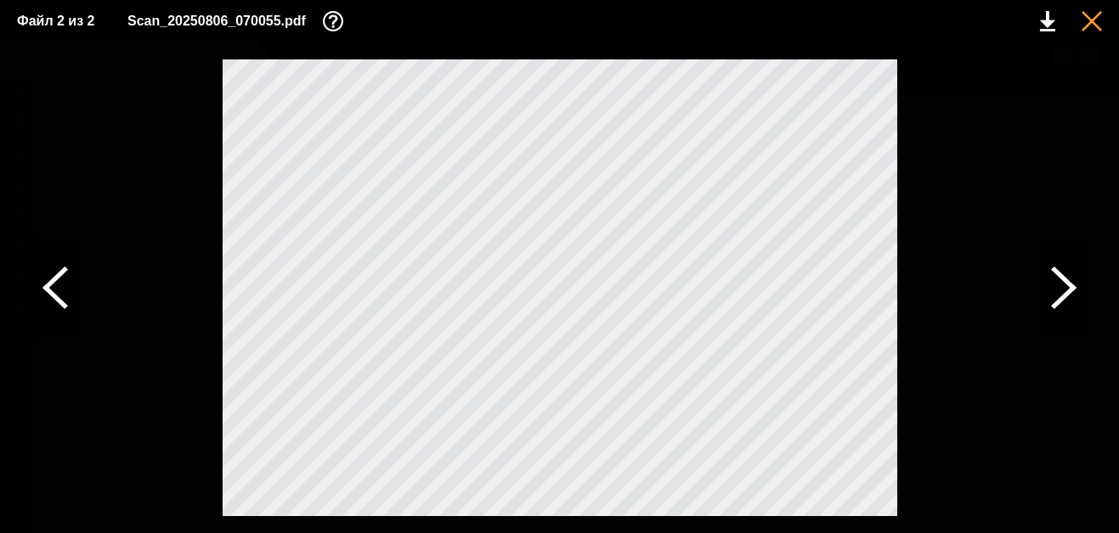
click at [1091, 20] on div at bounding box center [1091, 21] width 20 height 20
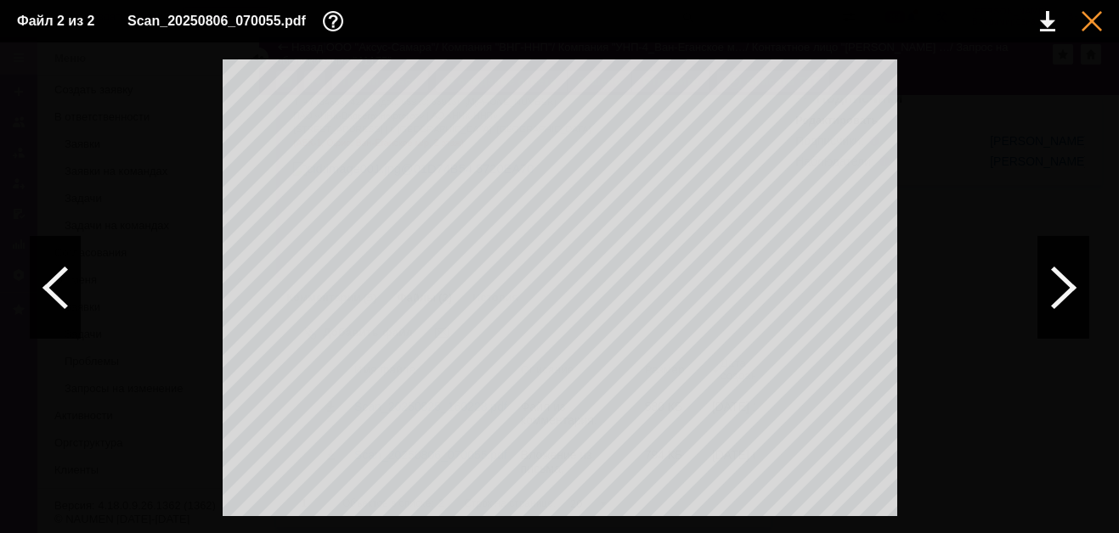
click at [1085, 19] on div at bounding box center [1091, 21] width 20 height 20
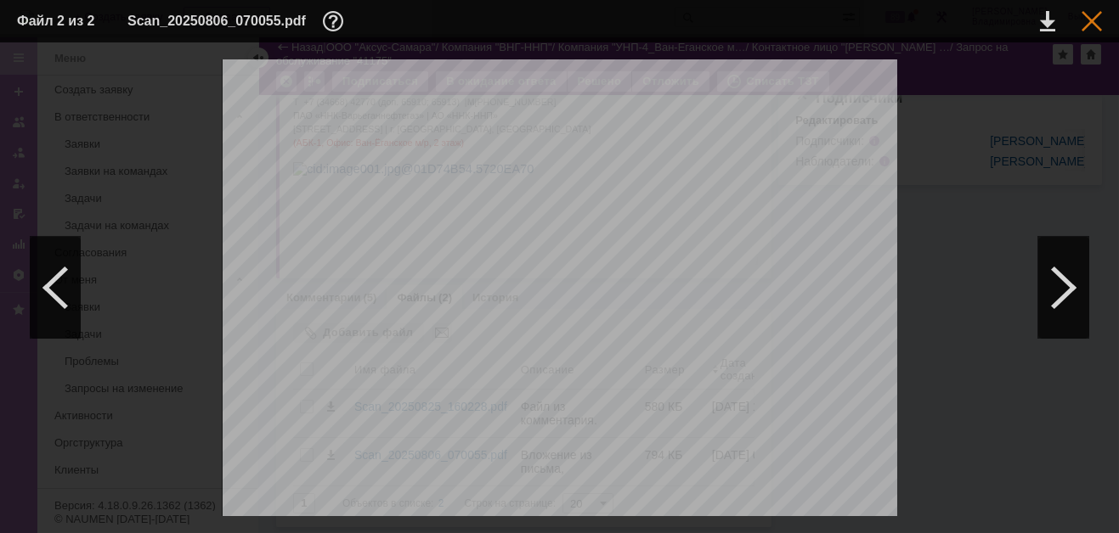
click at [1089, 21] on div at bounding box center [1091, 21] width 20 height 20
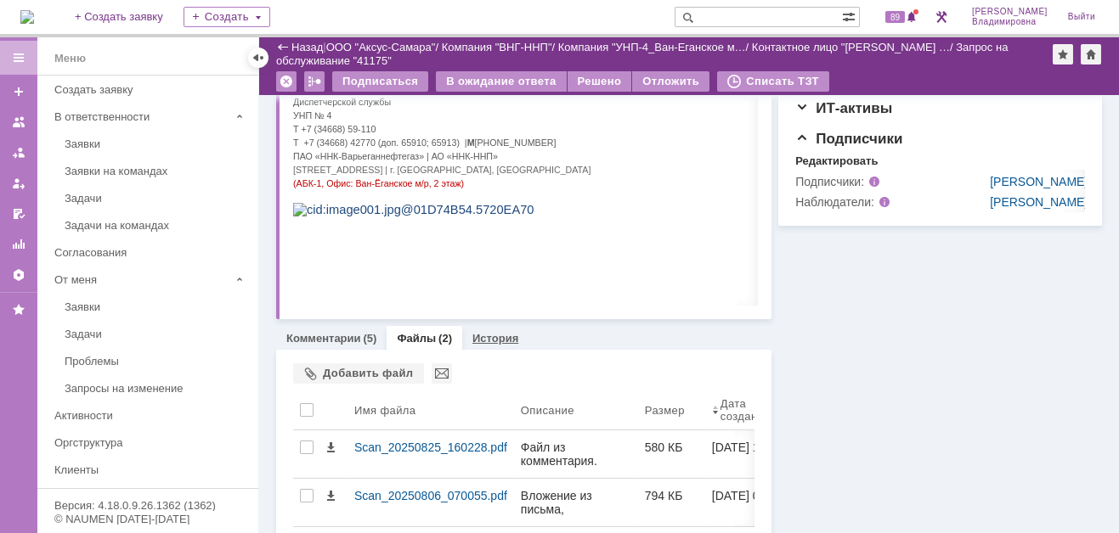
scroll to position [632, 0]
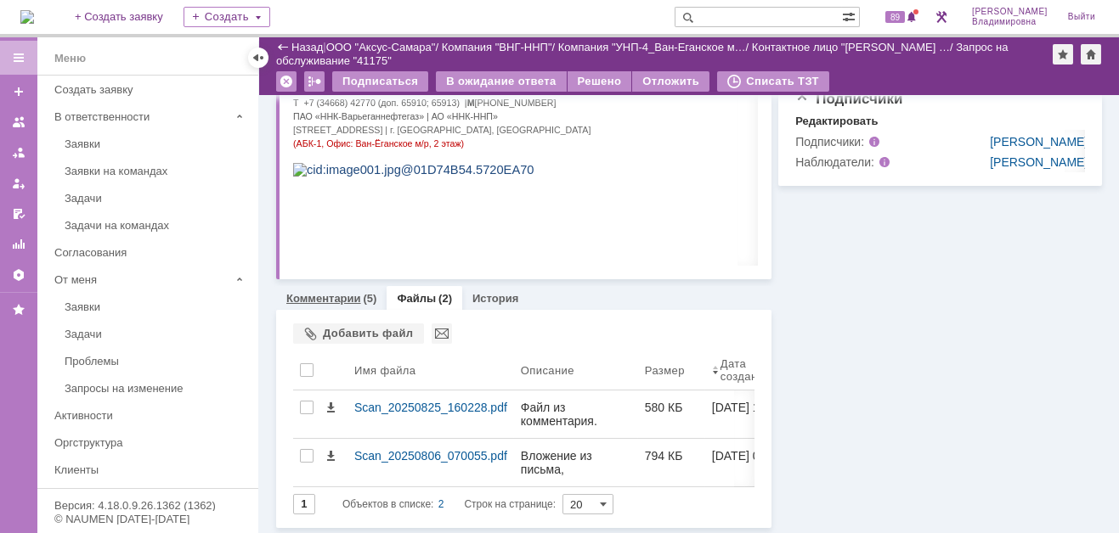
click at [334, 293] on link "Комментарии" at bounding box center [323, 298] width 75 height 13
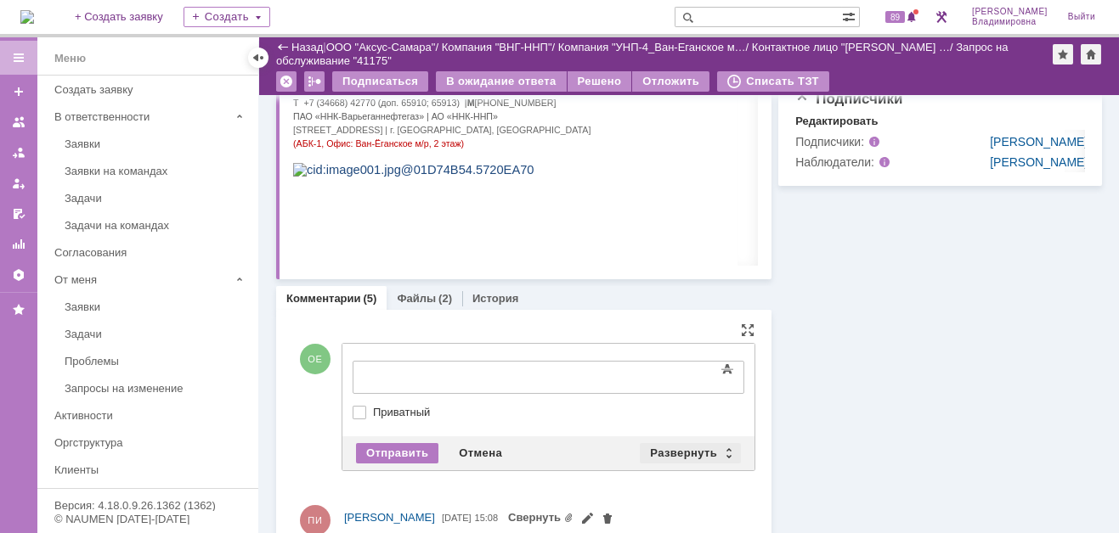
click at [668, 446] on div "Развернуть" at bounding box center [690, 453] width 101 height 20
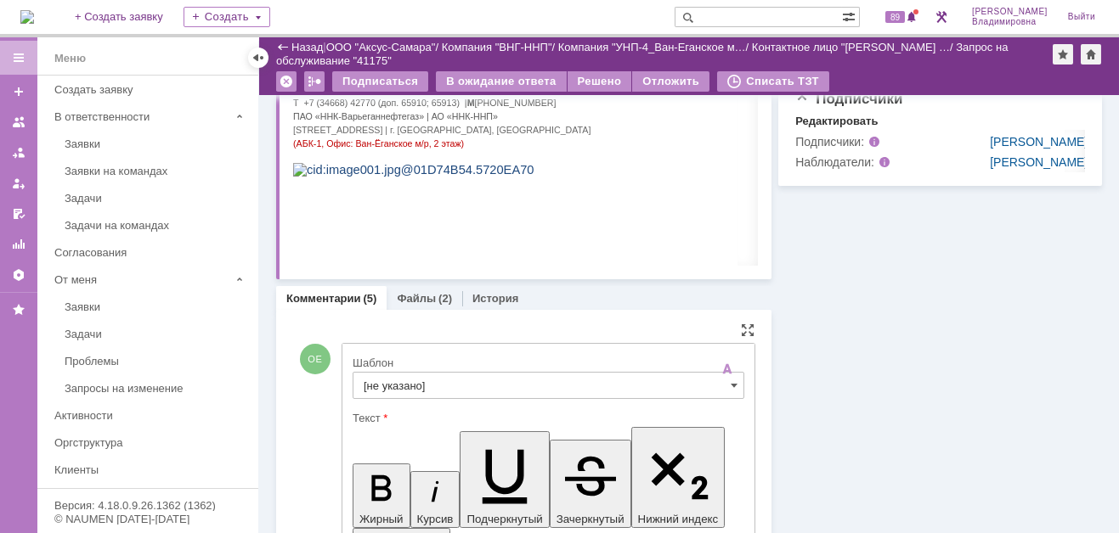
click at [388, 381] on input "[не указано]" at bounding box center [548, 385] width 392 height 27
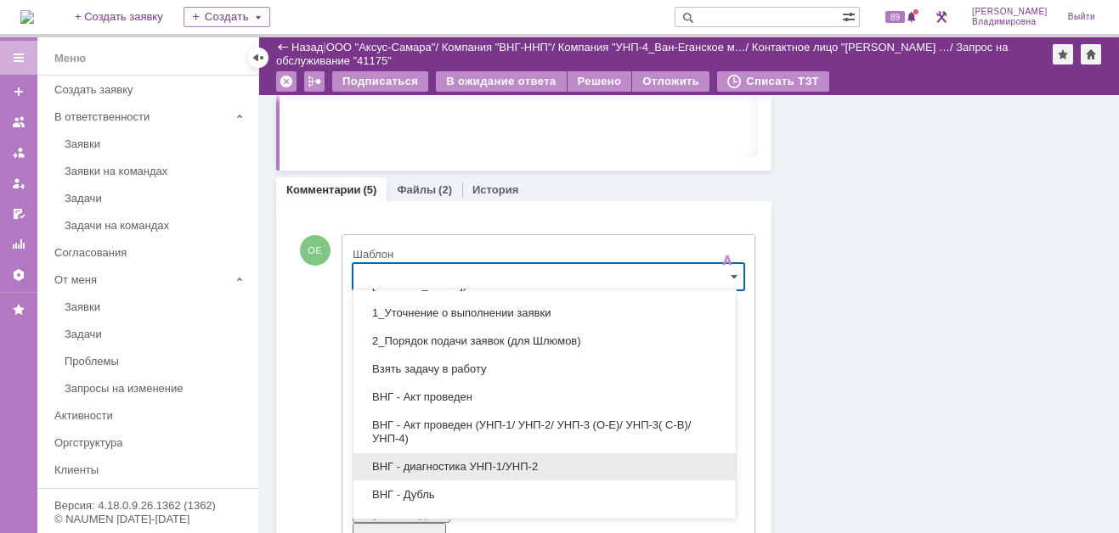
scroll to position [85, 0]
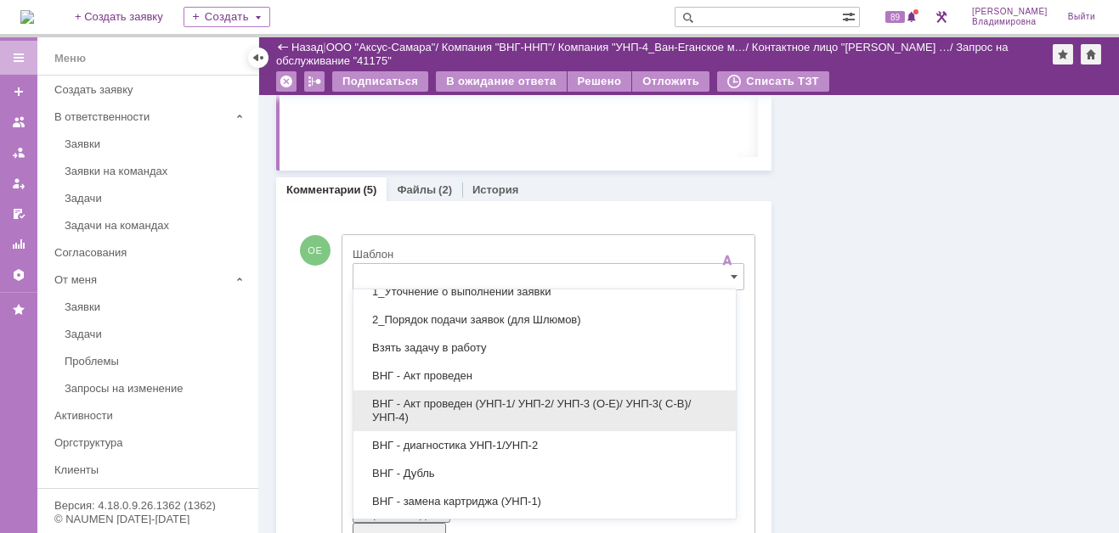
drag, startPoint x: 428, startPoint y: 400, endPoint x: 75, endPoint y: 31, distance: 511.2
click at [428, 400] on span "ВНГ - Акт проведен (УНП-1/ УНП-2/ УНП-3 (О-Е)/ УНП-3( С-В)/УНП-4)" at bounding box center [545, 410] width 362 height 27
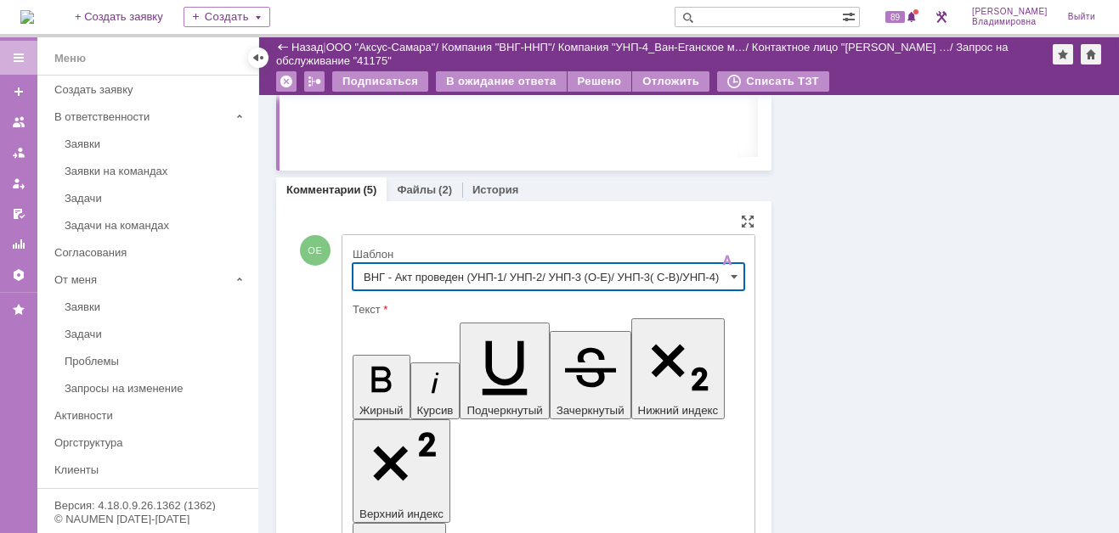
type input "ВНГ - Акт проведен (УНП-1/ УНП-2/ УНП-3 (О-Е)/ УНП-3( С-В)/УНП-4)"
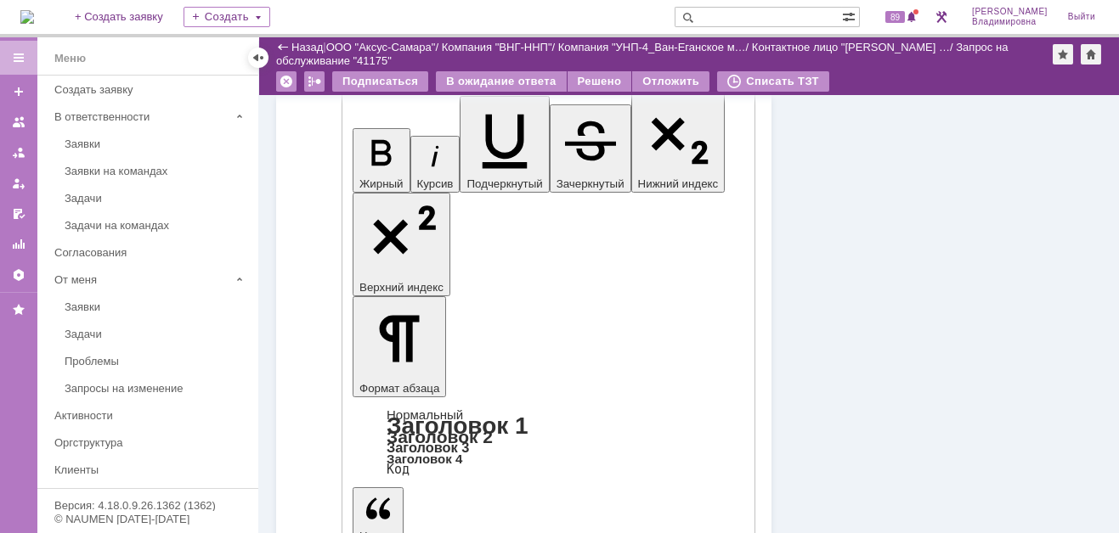
scroll to position [1165, 0]
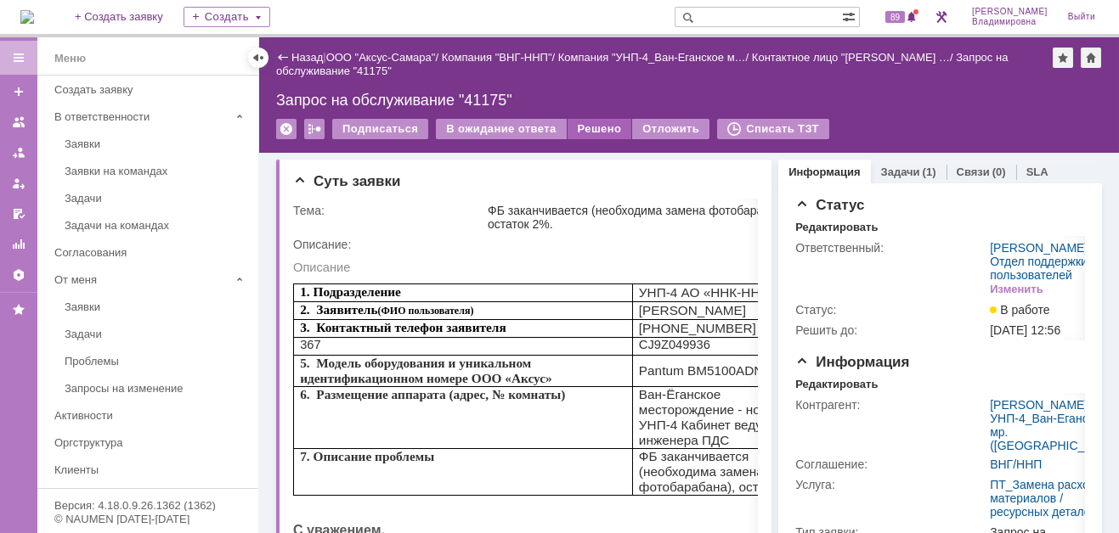
scroll to position [0, 0]
click at [600, 130] on div "Решено" at bounding box center [599, 129] width 65 height 20
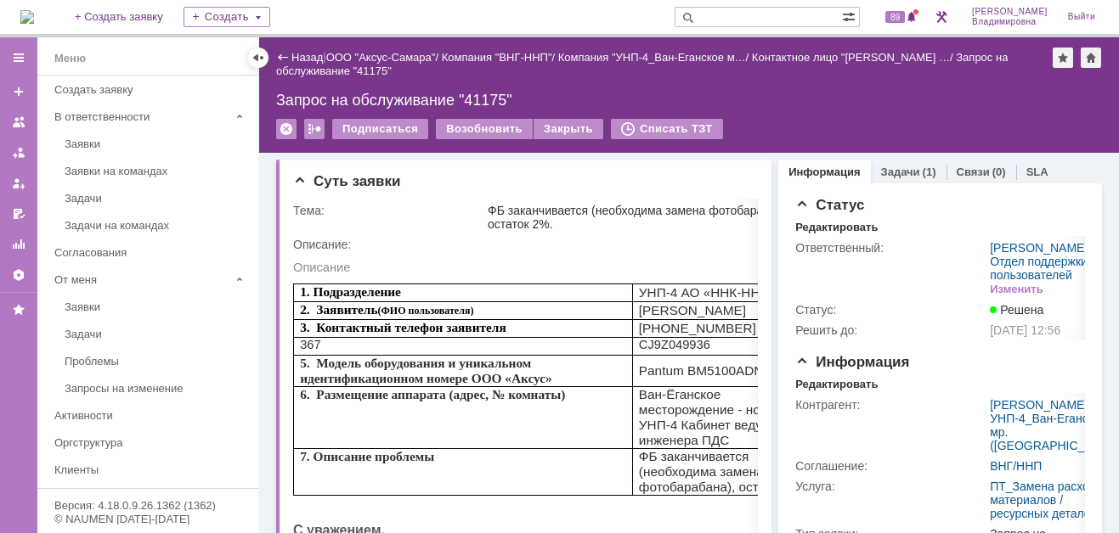
click at [730, 16] on input "text" at bounding box center [757, 17] width 167 height 20
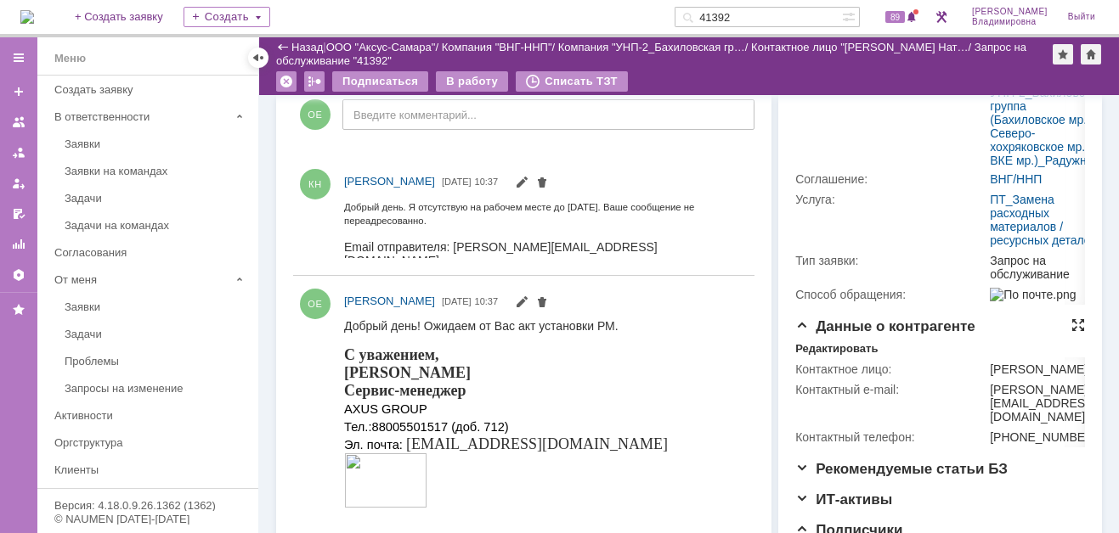
click at [1071, 332] on div at bounding box center [1078, 325] width 14 height 14
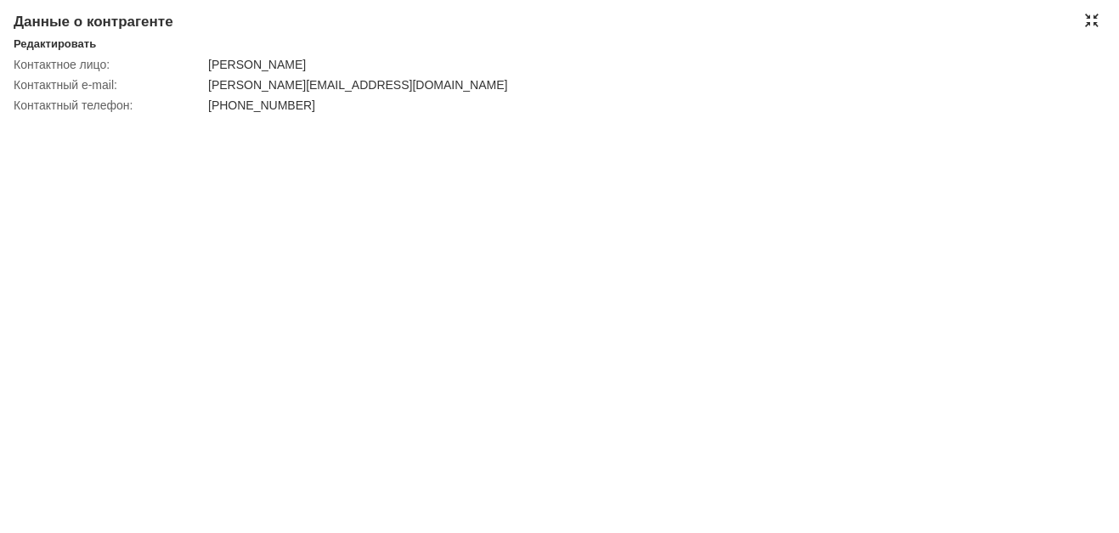
click at [1091, 14] on div at bounding box center [1092, 21] width 14 height 14
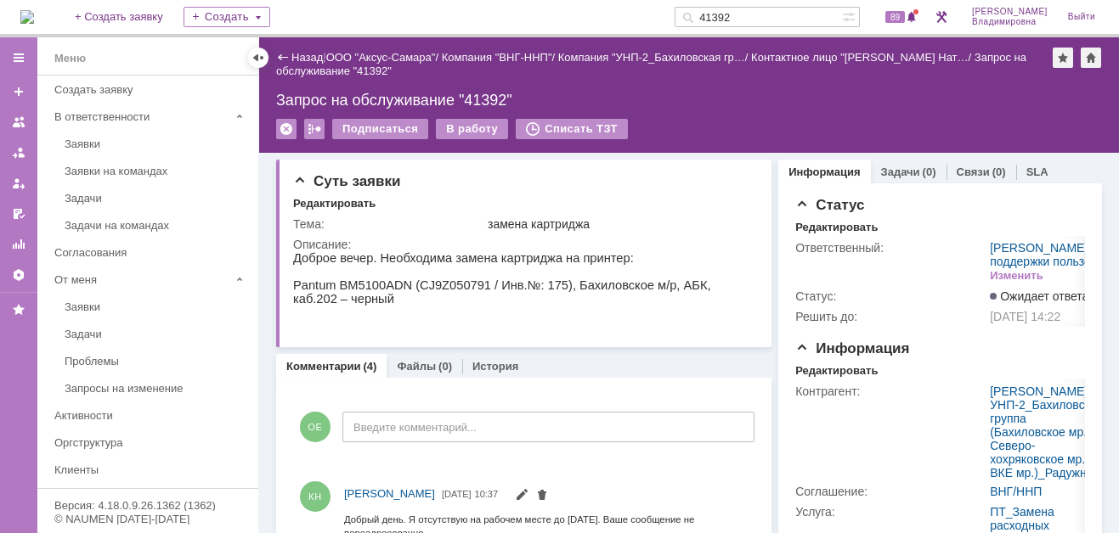
drag, startPoint x: 765, startPoint y: 13, endPoint x: 702, endPoint y: 20, distance: 63.3
click at [696, 14] on div "На домашнюю + Создать заявку Создать 41392 89 Орлова Елена Владимировна Выйти" at bounding box center [559, 18] width 1119 height 37
type input "41228"
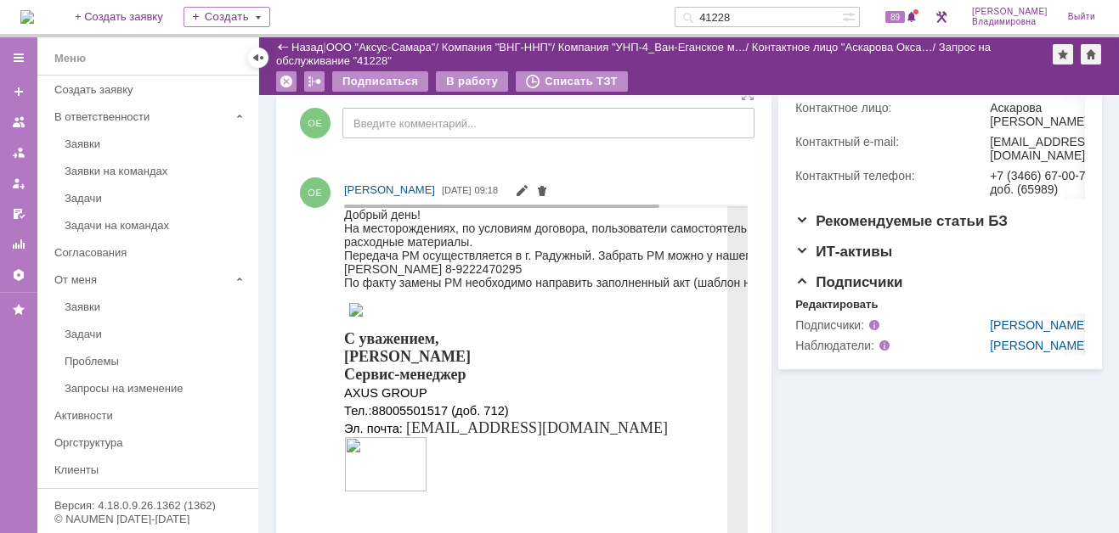
scroll to position [340, 0]
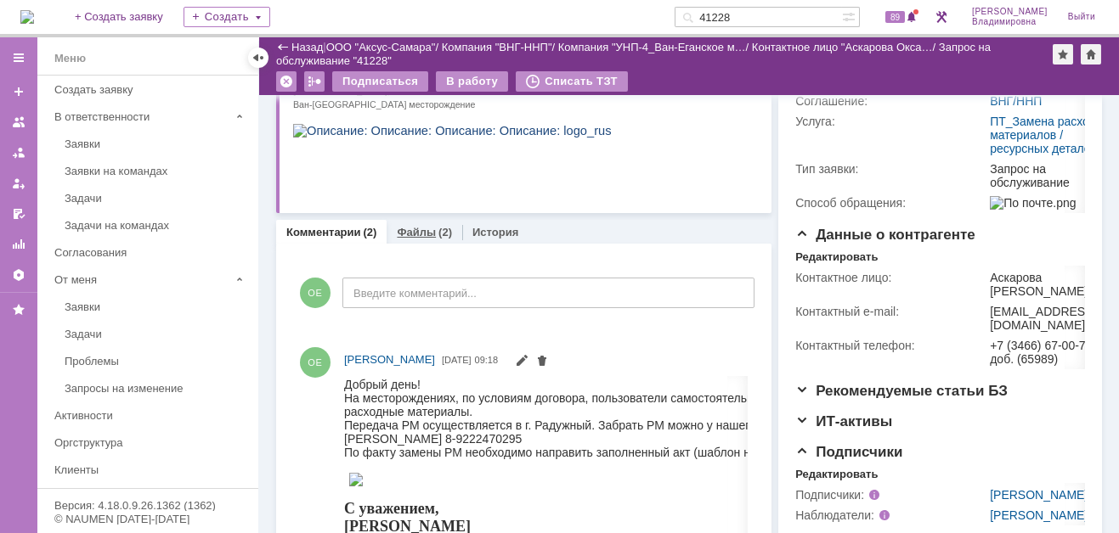
click at [412, 228] on link "Файлы" at bounding box center [416, 232] width 39 height 13
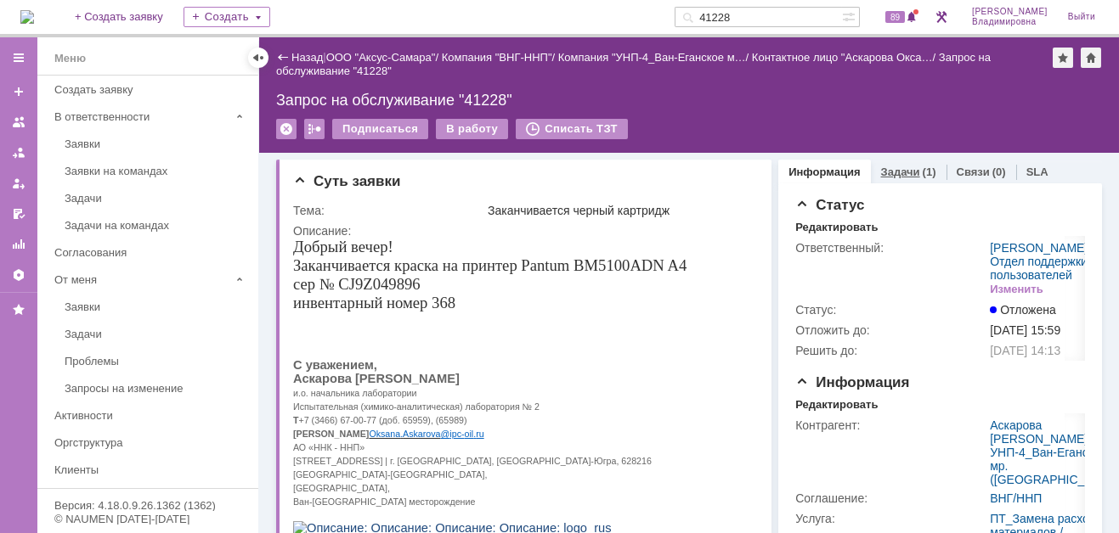
click at [882, 168] on link "Задачи" at bounding box center [900, 172] width 39 height 13
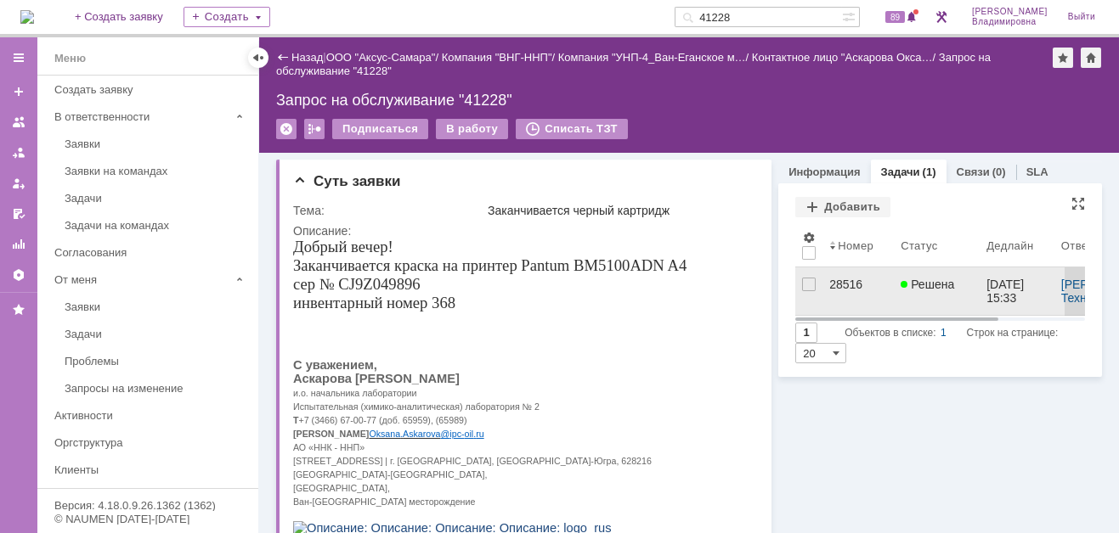
click at [839, 282] on div "28516" at bounding box center [858, 285] width 58 height 14
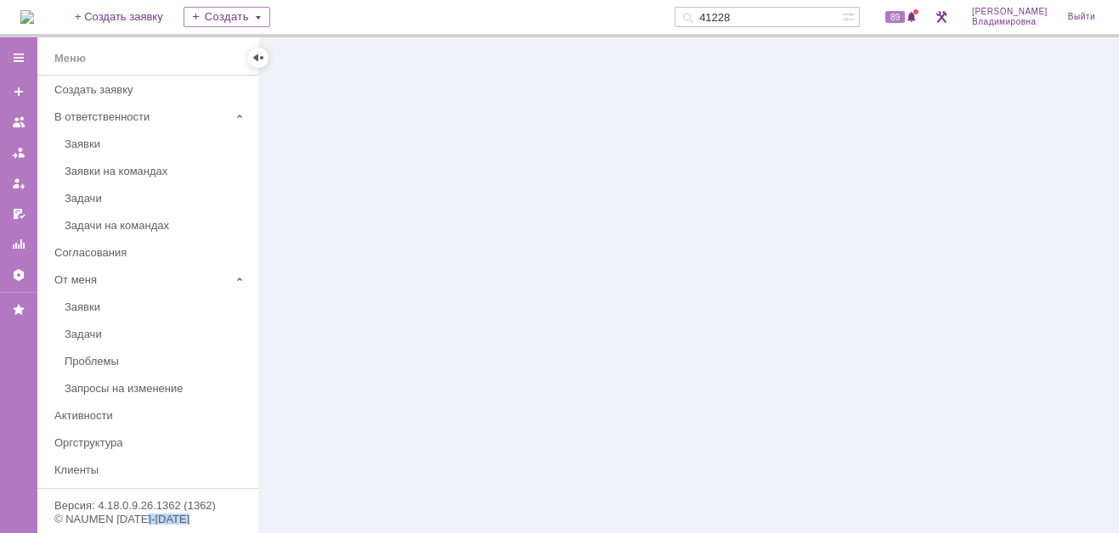
click at [839, 282] on div at bounding box center [688, 285] width 859 height 496
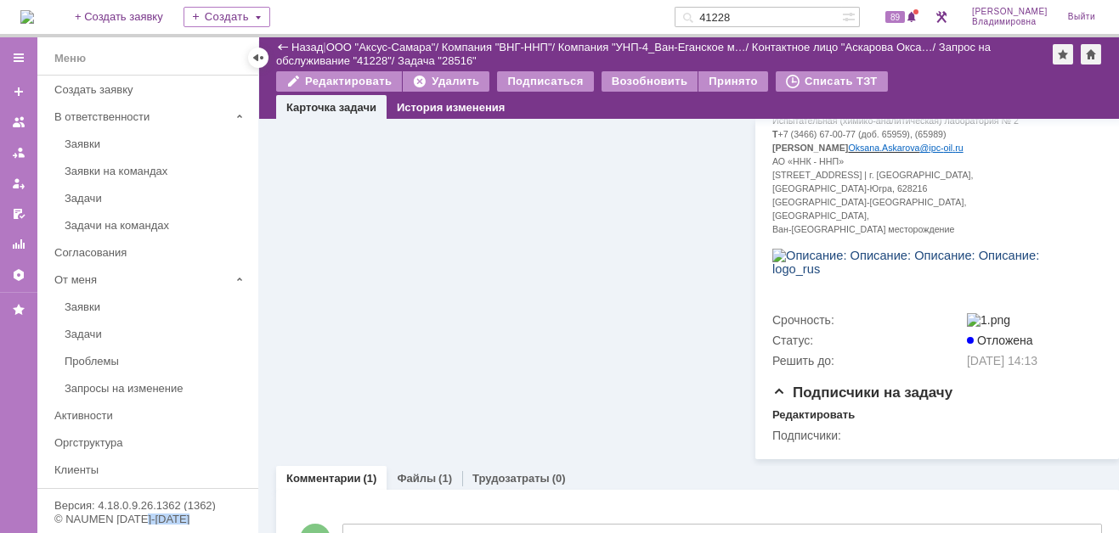
scroll to position [724, 0]
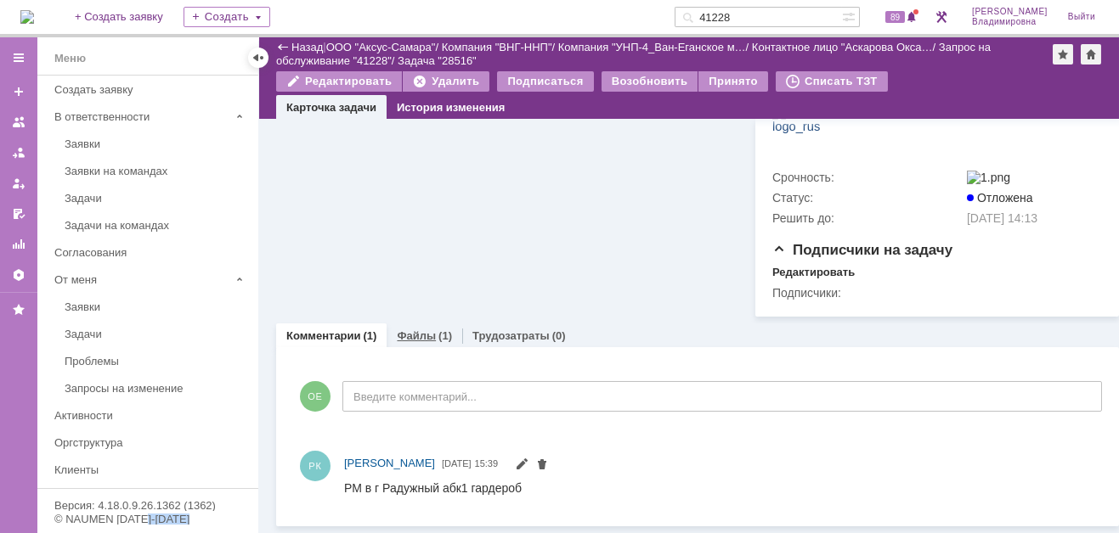
click at [406, 340] on link "Файлы" at bounding box center [416, 336] width 39 height 13
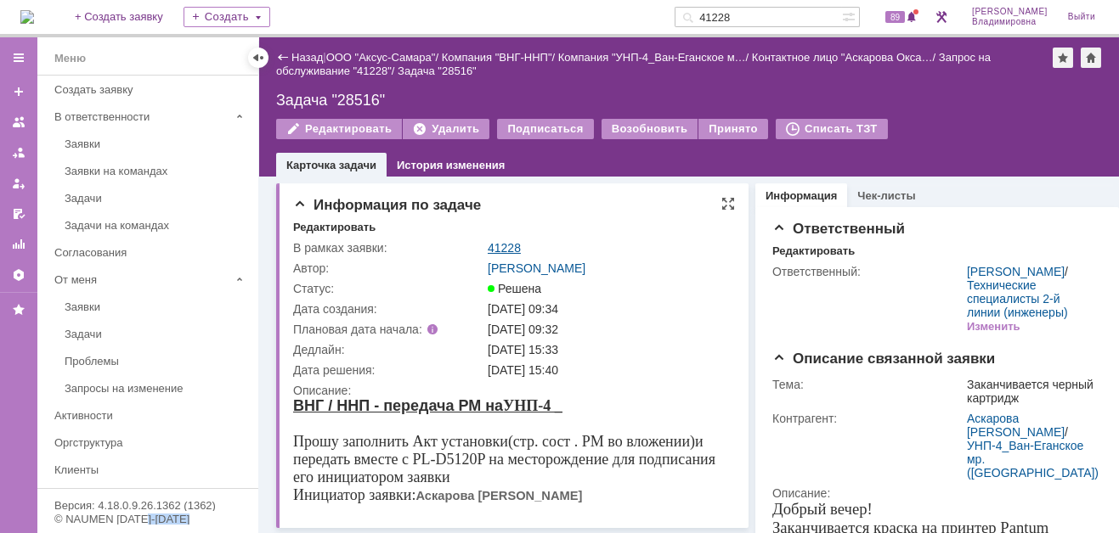
click at [506, 247] on link "41228" at bounding box center [504, 248] width 33 height 14
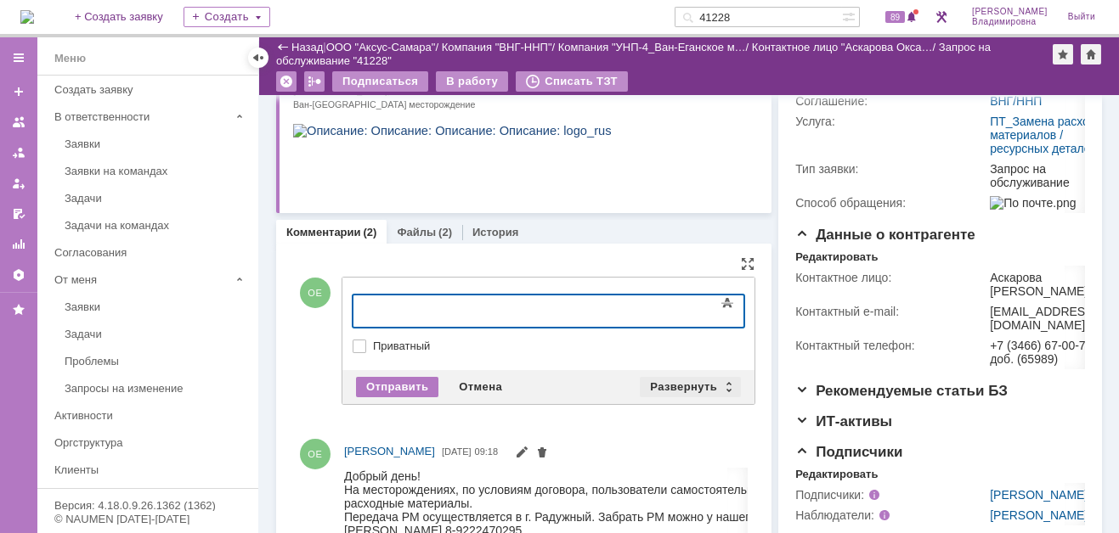
click at [671, 384] on div "Развернуть" at bounding box center [690, 387] width 101 height 20
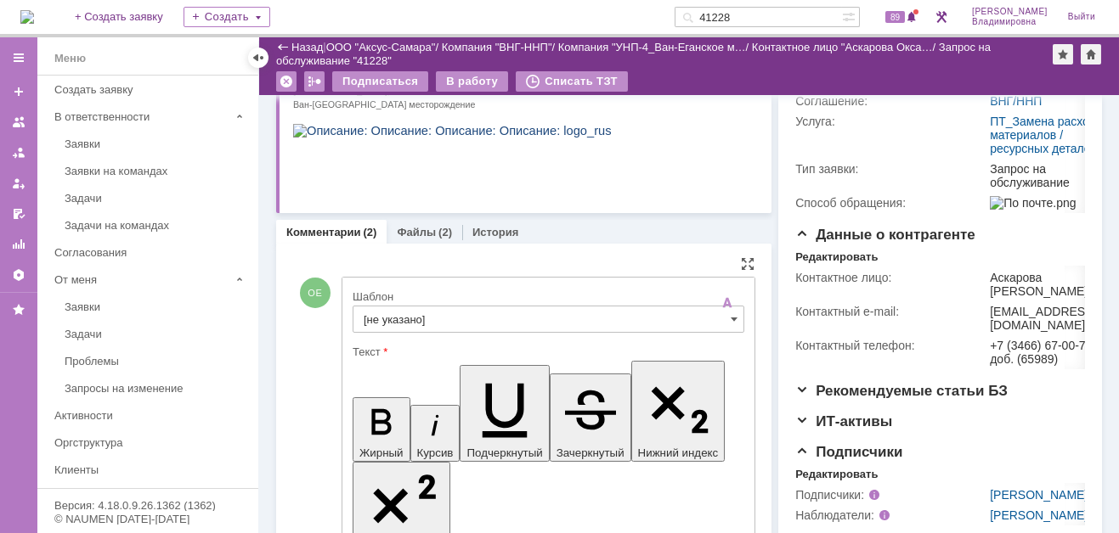
click at [407, 318] on input "[не указано]" at bounding box center [548, 319] width 392 height 27
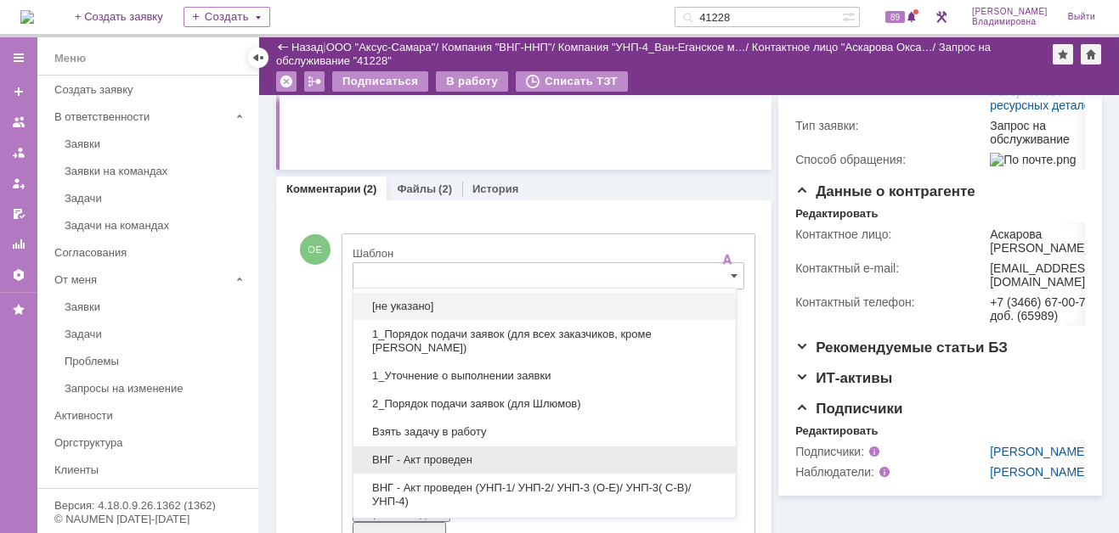
click at [435, 447] on div "ВНГ - Акт проведен" at bounding box center [544, 460] width 382 height 27
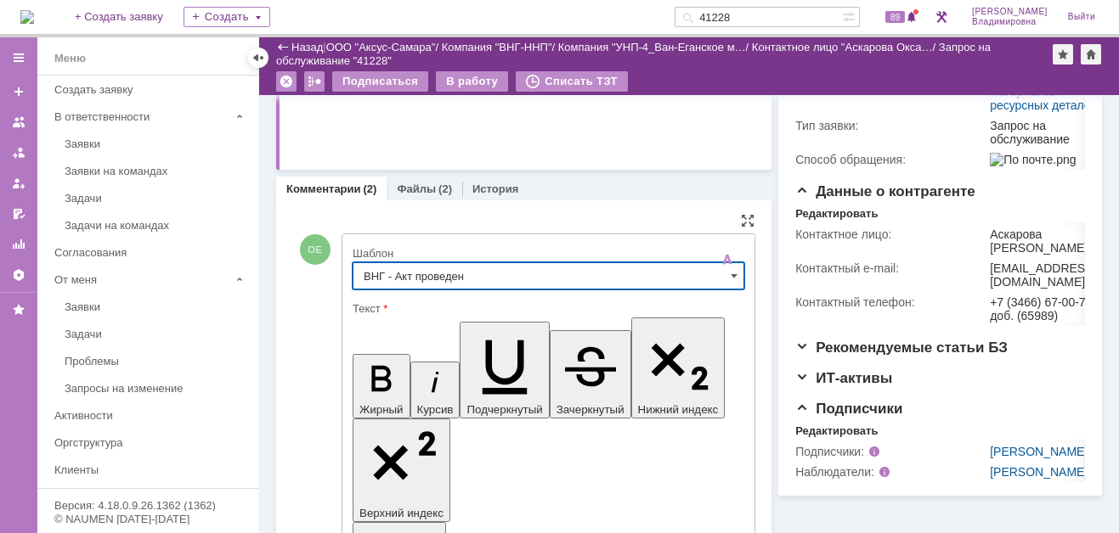
type input "ВНГ - Акт проведен"
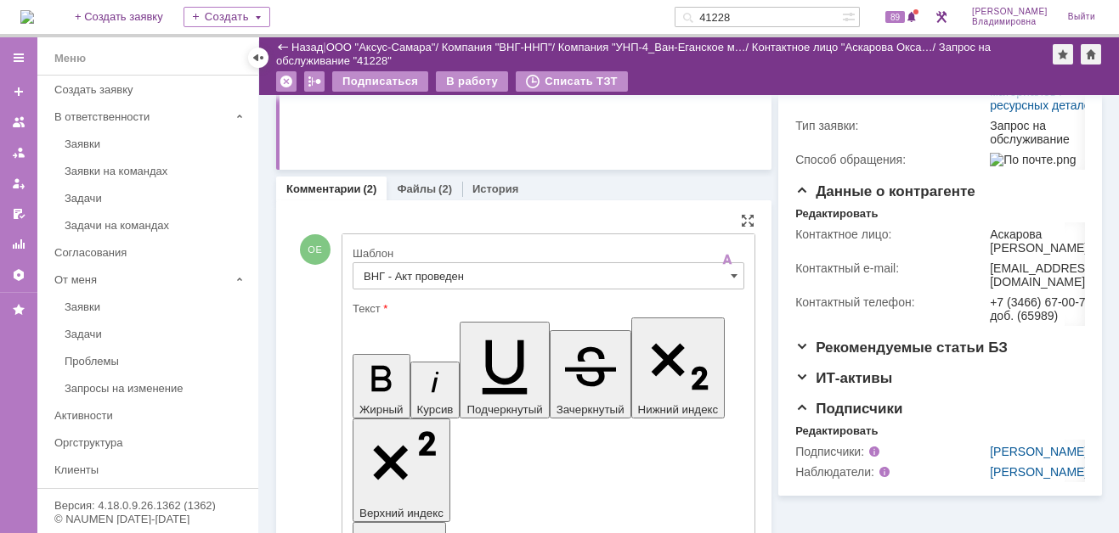
drag, startPoint x: 369, startPoint y: 3819, endPoint x: 428, endPoint y: 3845, distance: 64.7
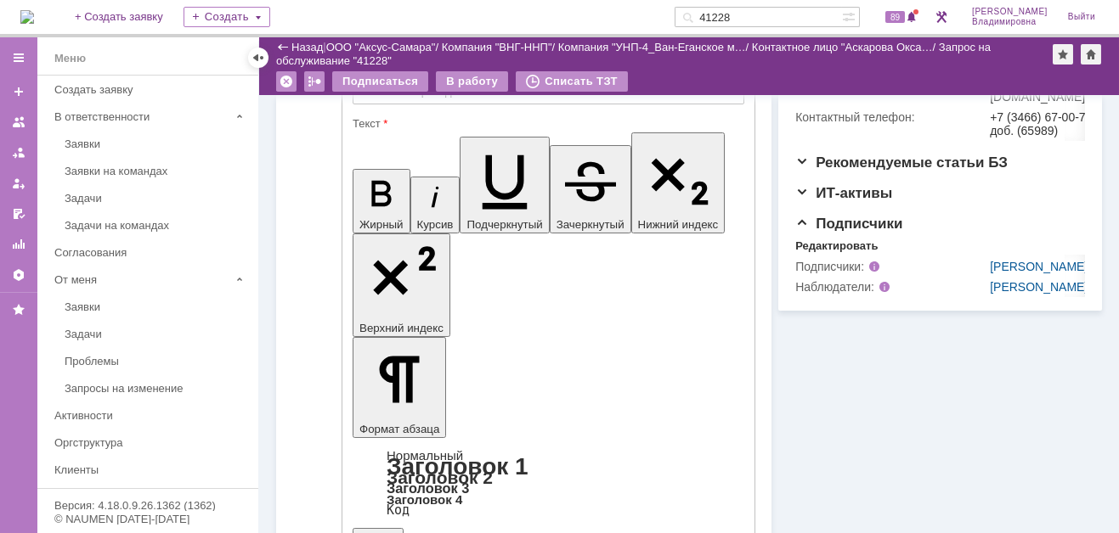
scroll to position [808, 0]
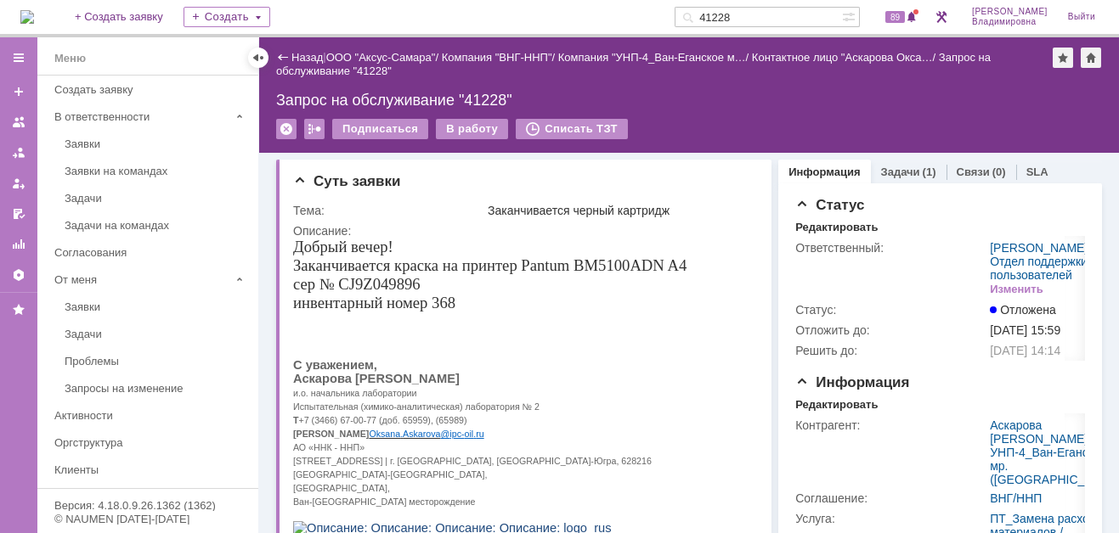
scroll to position [0, 0]
click at [473, 124] on div "В работу" at bounding box center [472, 129] width 72 height 20
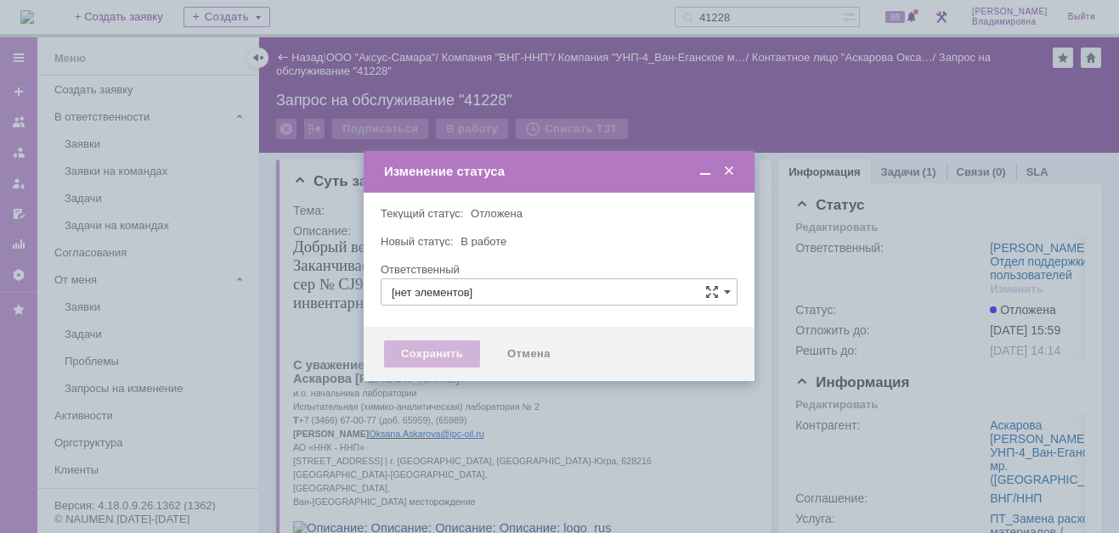
type input "[PERSON_NAME]"
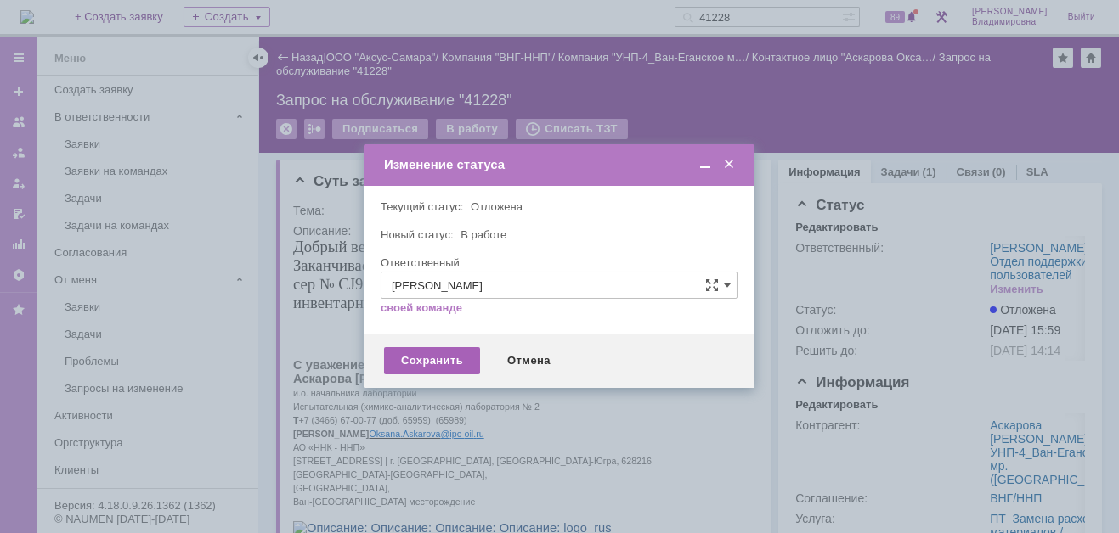
click at [433, 361] on div "Сохранить" at bounding box center [432, 360] width 96 height 27
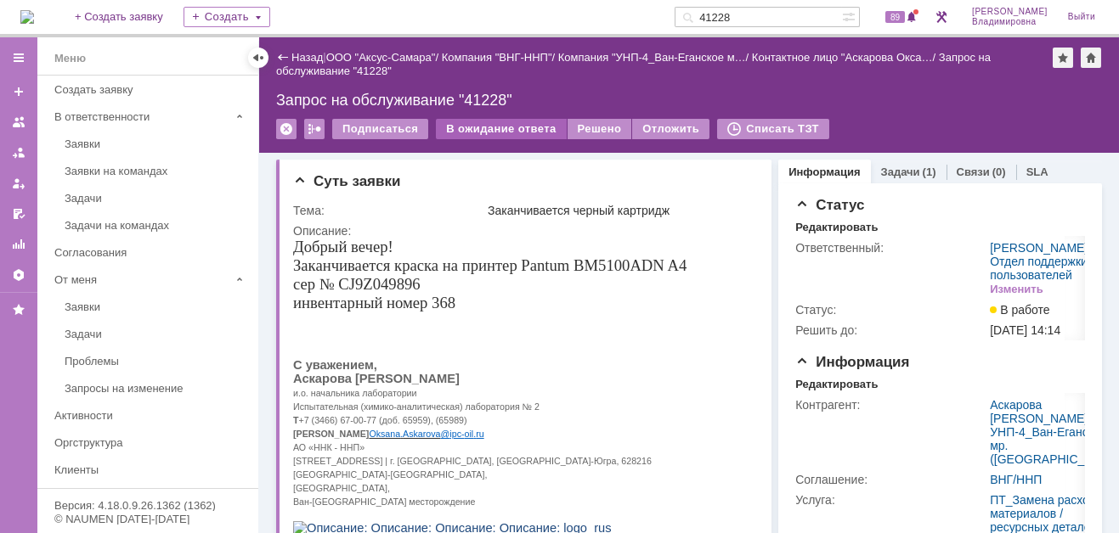
click at [504, 123] on div "В ожидание ответа" at bounding box center [501, 129] width 130 height 20
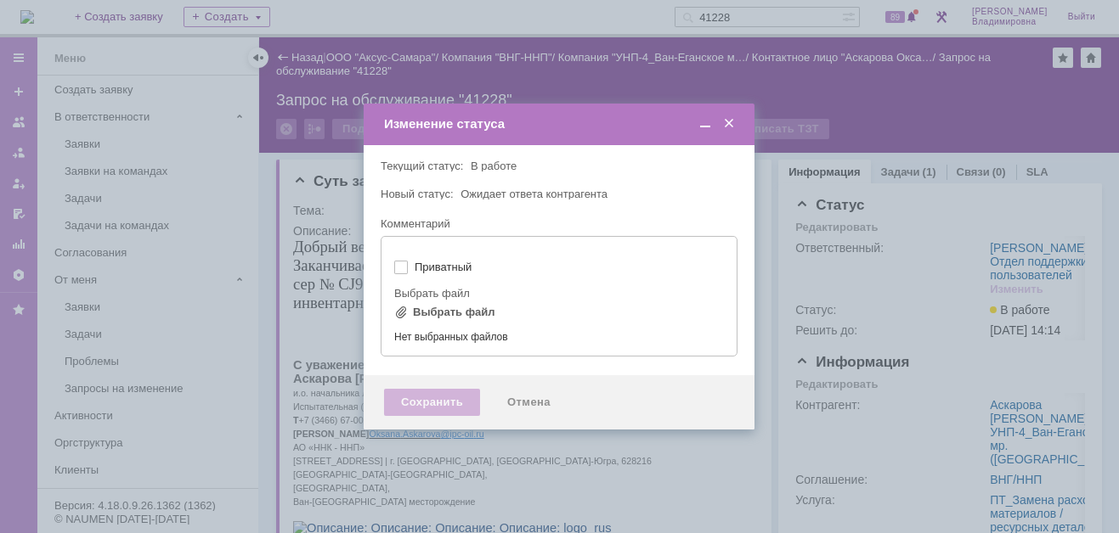
type input "[не указано]"
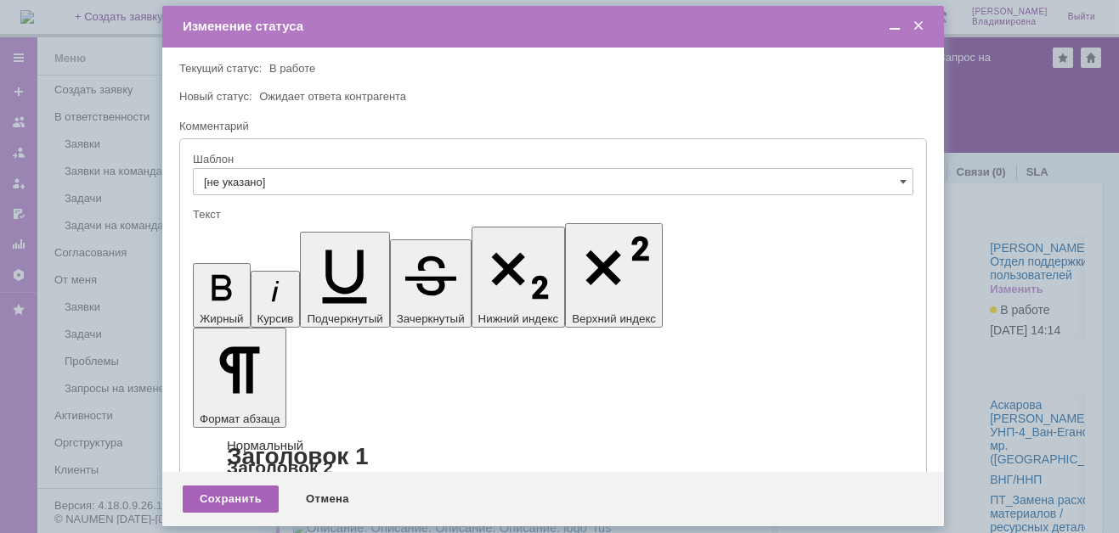
click at [204, 494] on div "Сохранить" at bounding box center [231, 499] width 96 height 27
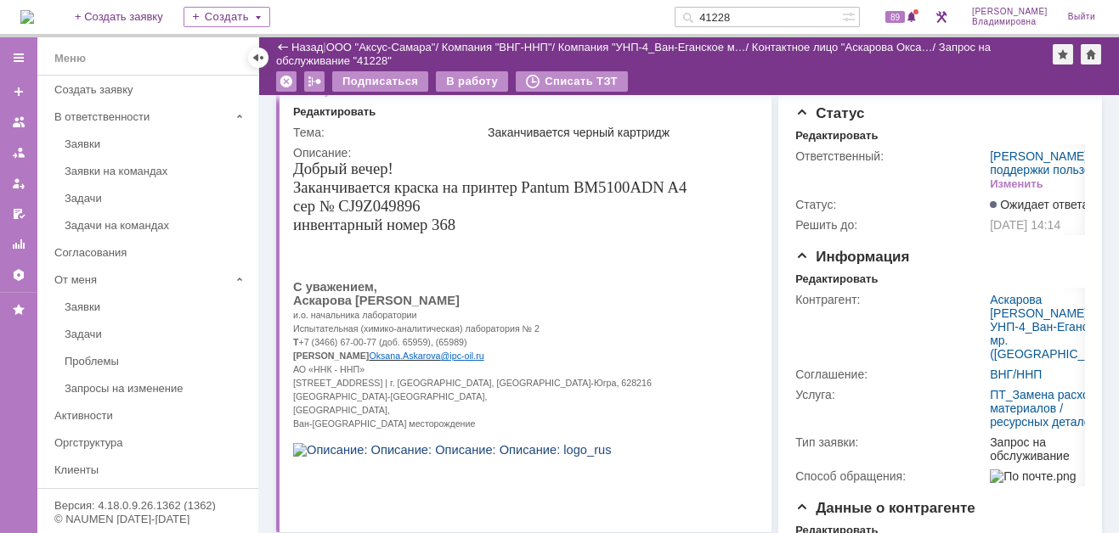
drag, startPoint x: 767, startPoint y: 8, endPoint x: 703, endPoint y: 12, distance: 63.8
click at [703, 12] on div "41228" at bounding box center [757, 17] width 167 height 20
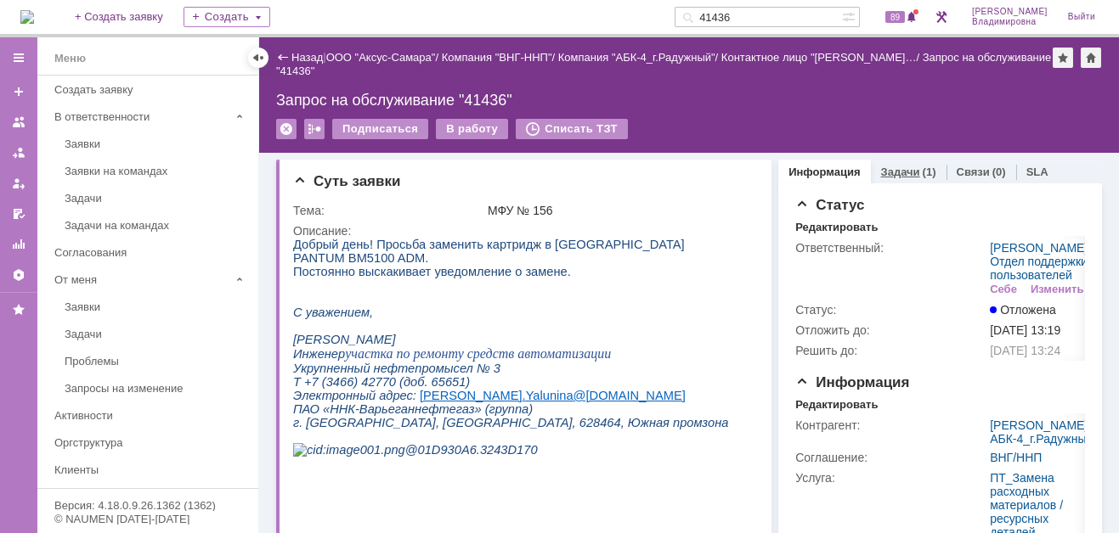
click at [881, 172] on link "Задачи" at bounding box center [900, 172] width 39 height 13
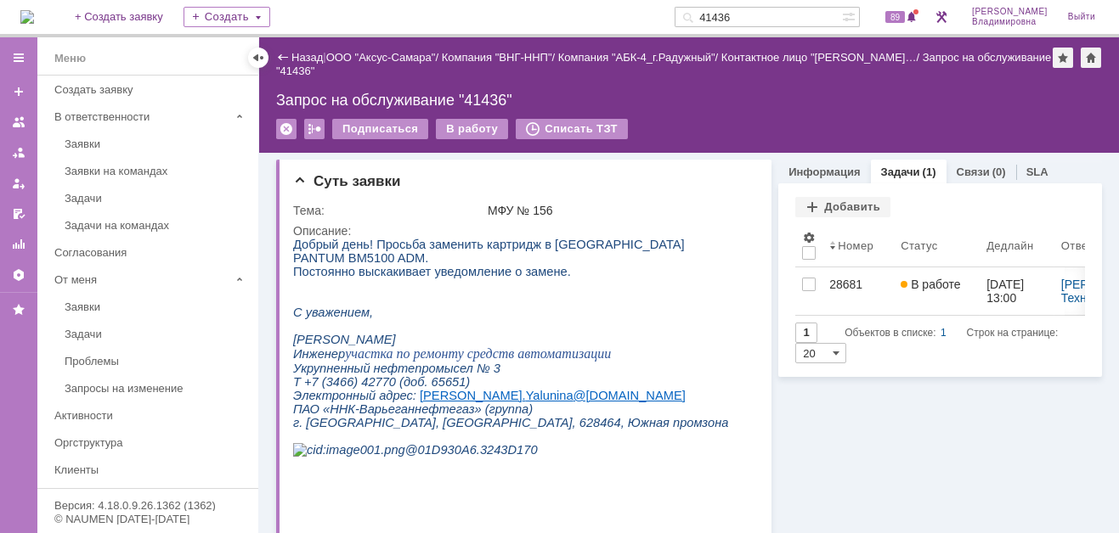
drag, startPoint x: 758, startPoint y: 12, endPoint x: 680, endPoint y: 17, distance: 77.5
click at [688, 14] on div "На домашнюю + Создать заявку Создать 41436 89 Орлова Елена Владимировна Выйти" at bounding box center [559, 18] width 1119 height 37
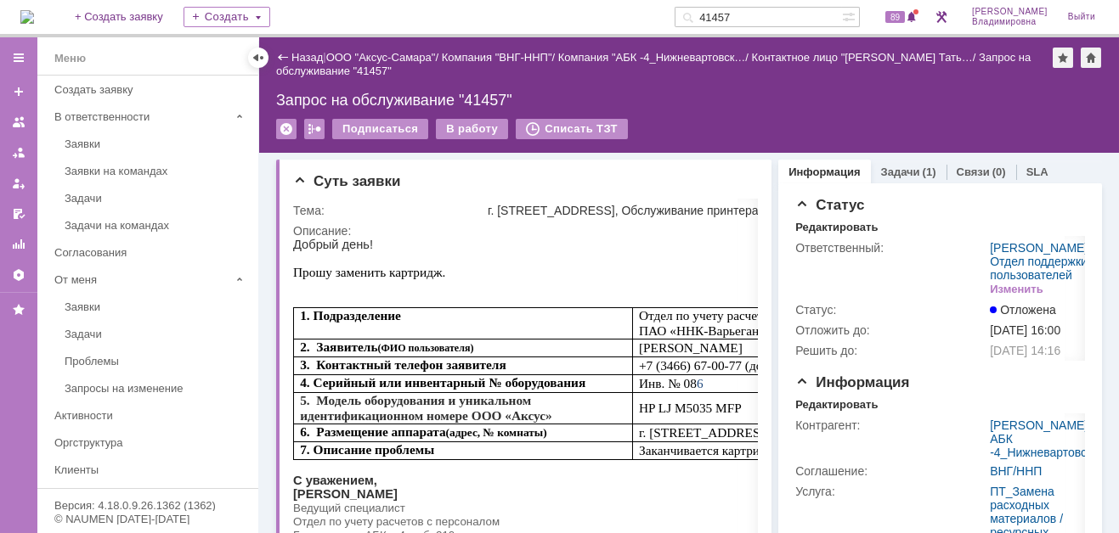
drag, startPoint x: 762, startPoint y: 11, endPoint x: 694, endPoint y: 11, distance: 67.9
click at [694, 11] on div "На домашнюю + Создать заявку Создать 41457 89 Орлова Елена Владимировна Выйти" at bounding box center [559, 18] width 1119 height 37
type input "41449"
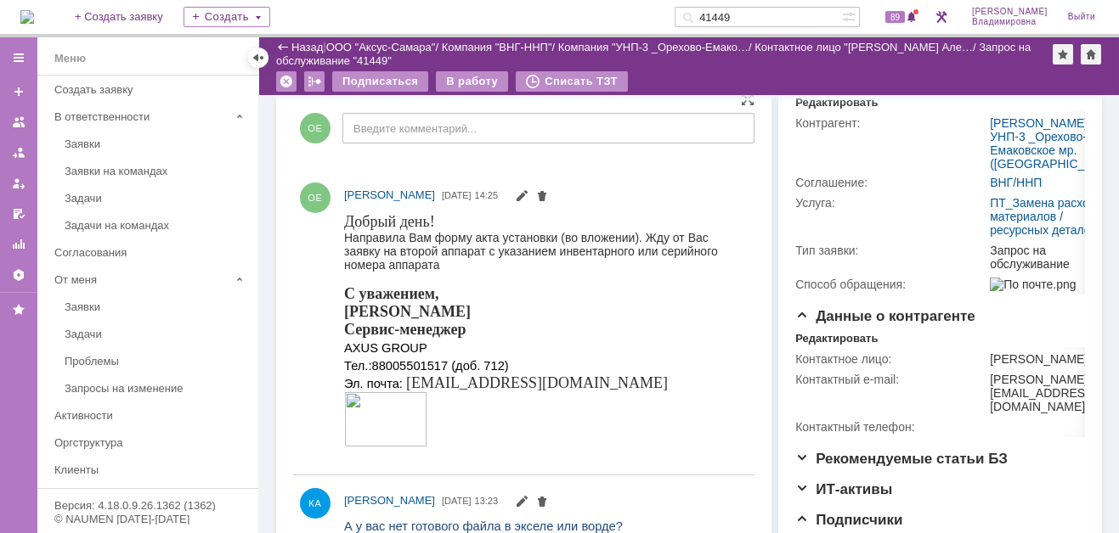
scroll to position [152, 0]
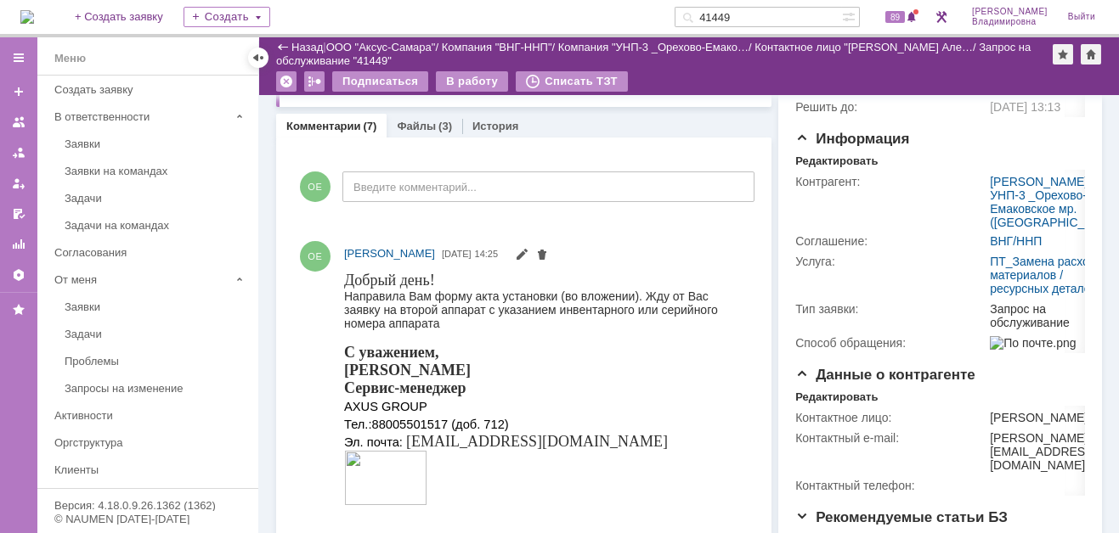
click at [31, 24] on img at bounding box center [27, 17] width 14 height 14
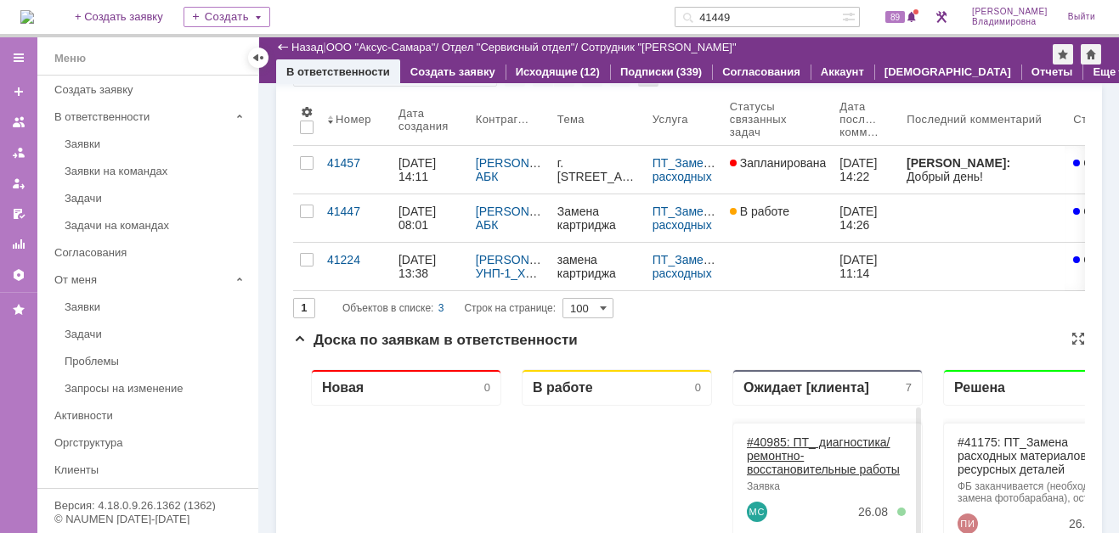
scroll to position [340, 0]
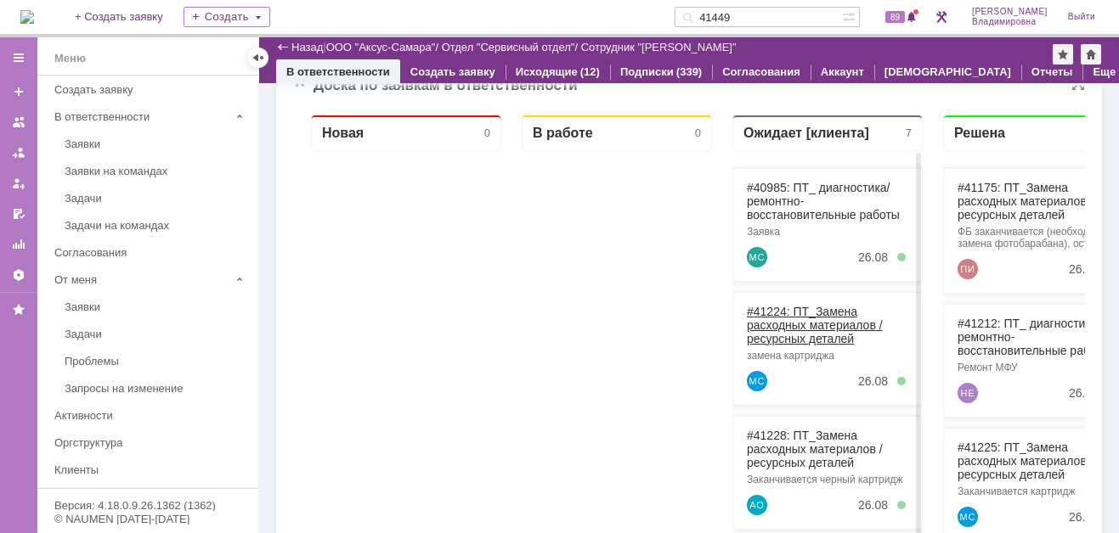
click at [778, 309] on link "#41224: ПТ_Замена расходных материалов / ресурсных деталей" at bounding box center [815, 325] width 136 height 41
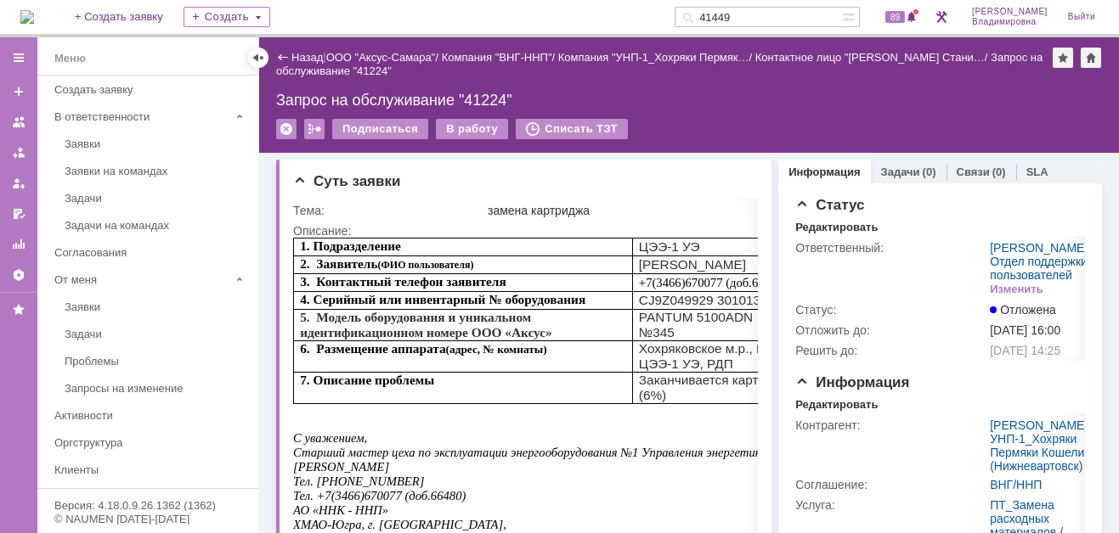
scroll to position [510, 0]
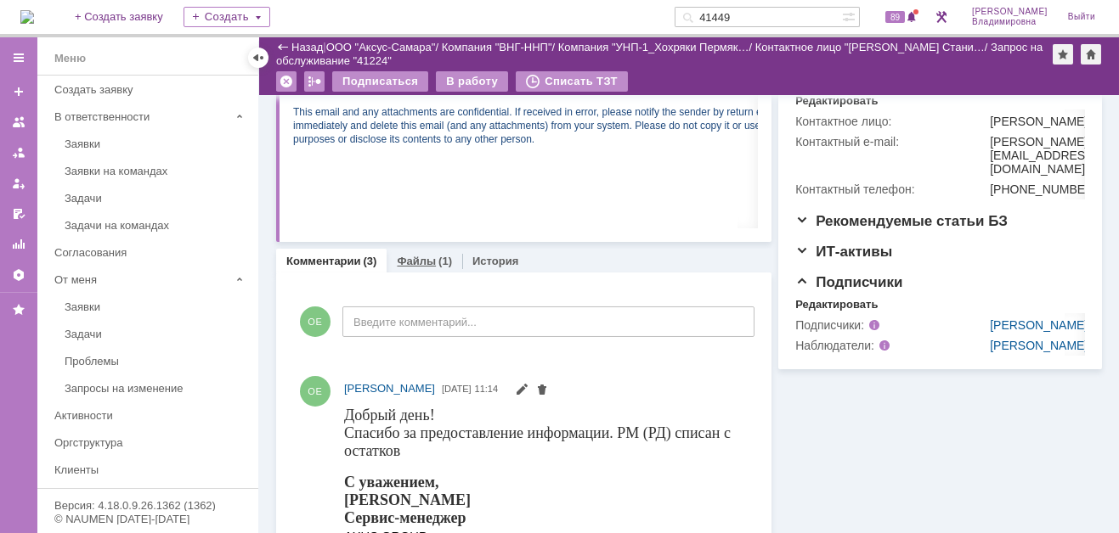
click at [413, 260] on link "Файлы" at bounding box center [416, 261] width 39 height 13
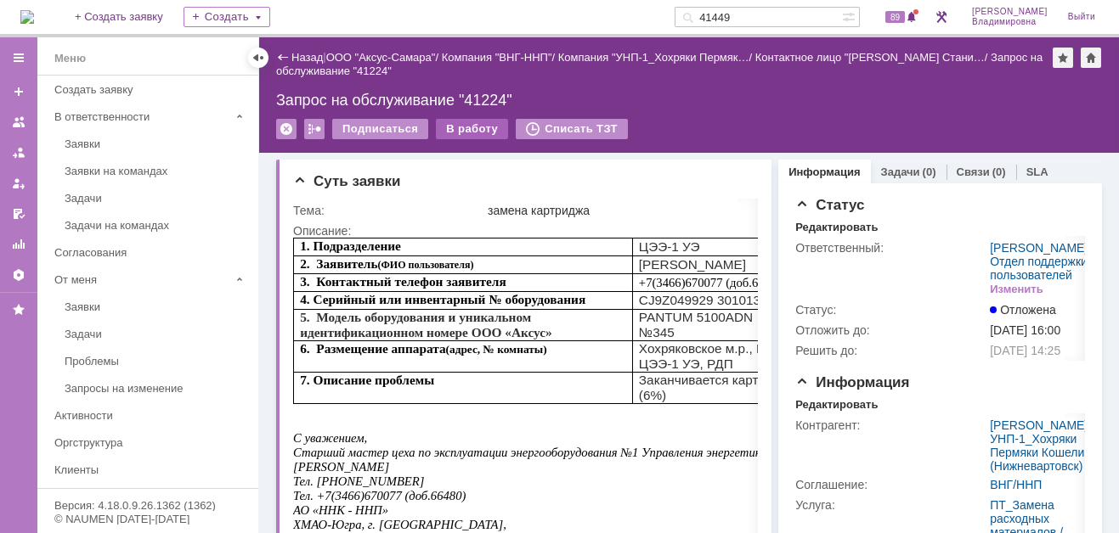
click at [471, 124] on div "В работу" at bounding box center [472, 129] width 72 height 20
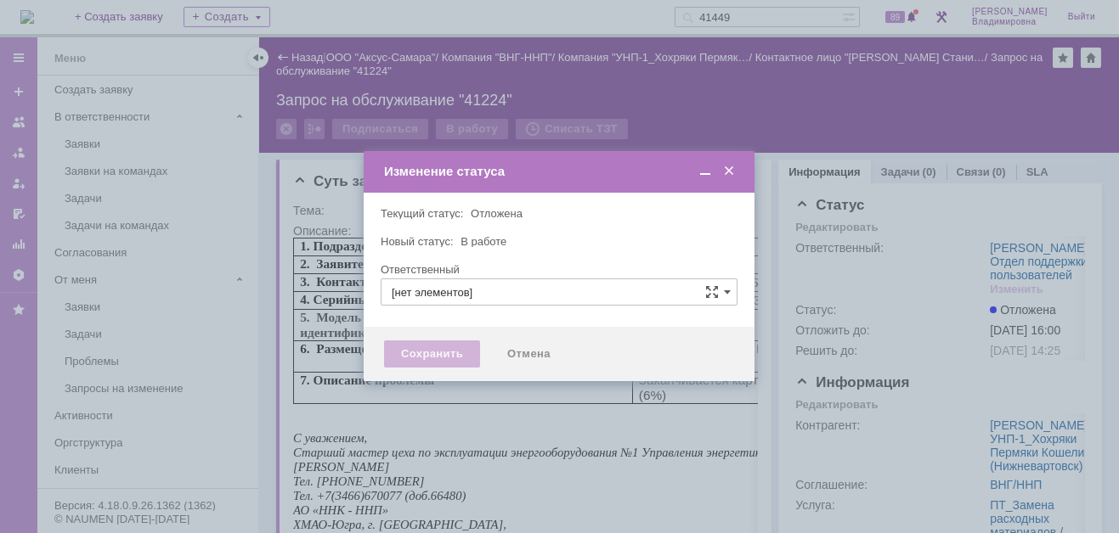
type input "[PERSON_NAME]"
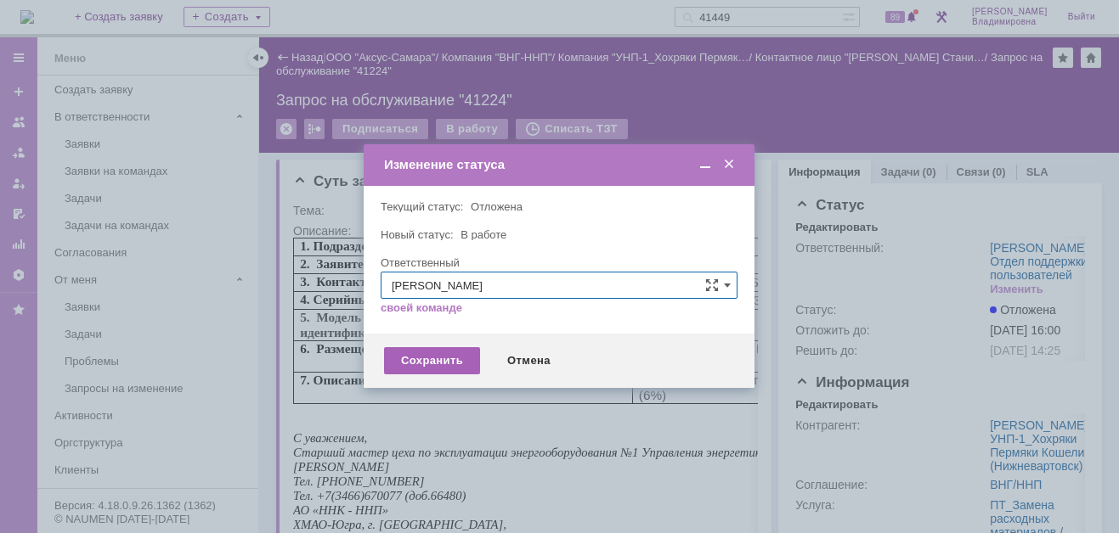
click at [449, 354] on div "Сохранить" at bounding box center [432, 360] width 96 height 27
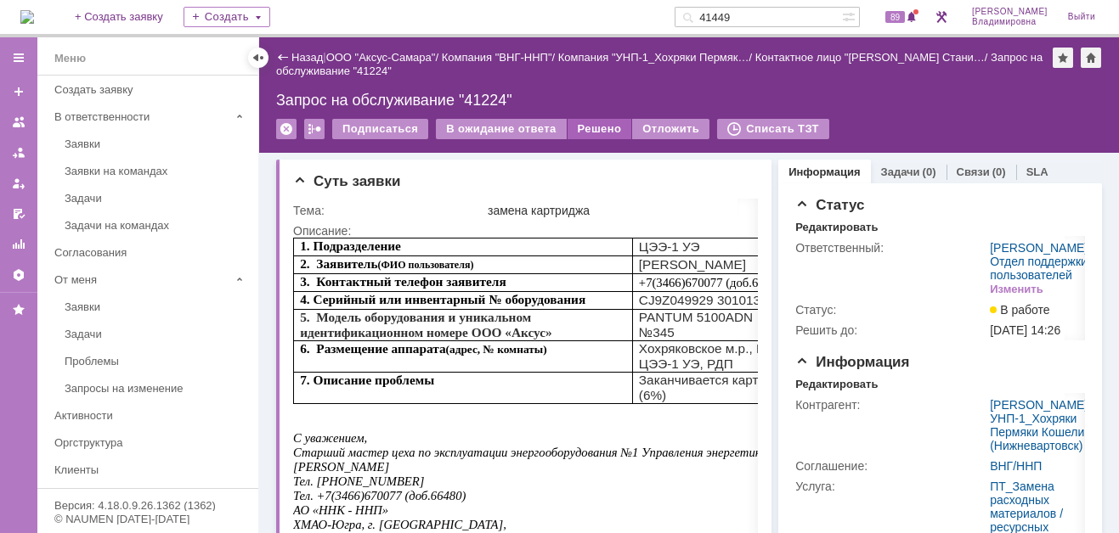
click at [592, 122] on div "Решено" at bounding box center [599, 129] width 65 height 20
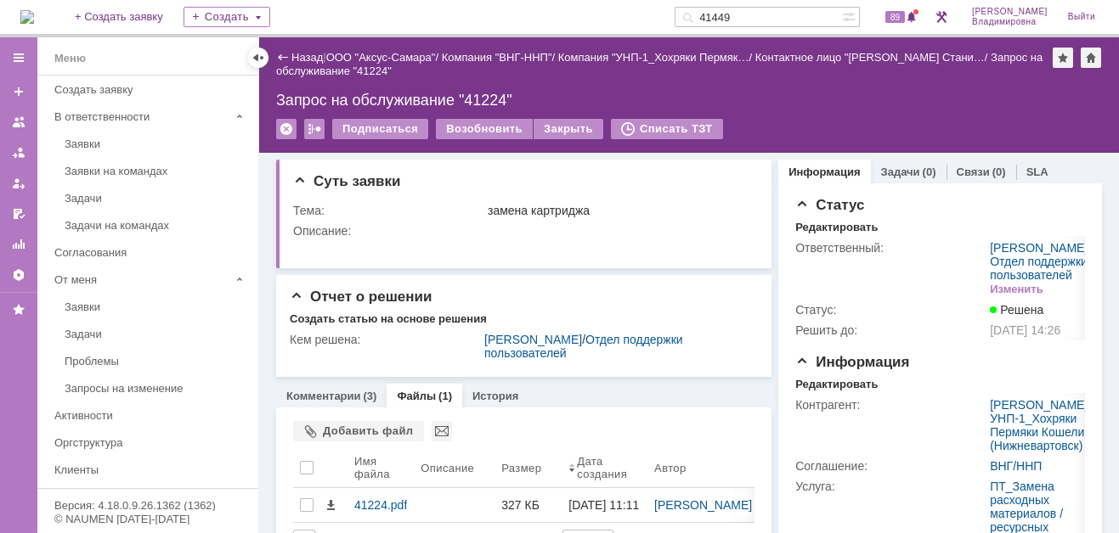
click at [34, 14] on img at bounding box center [27, 17] width 14 height 14
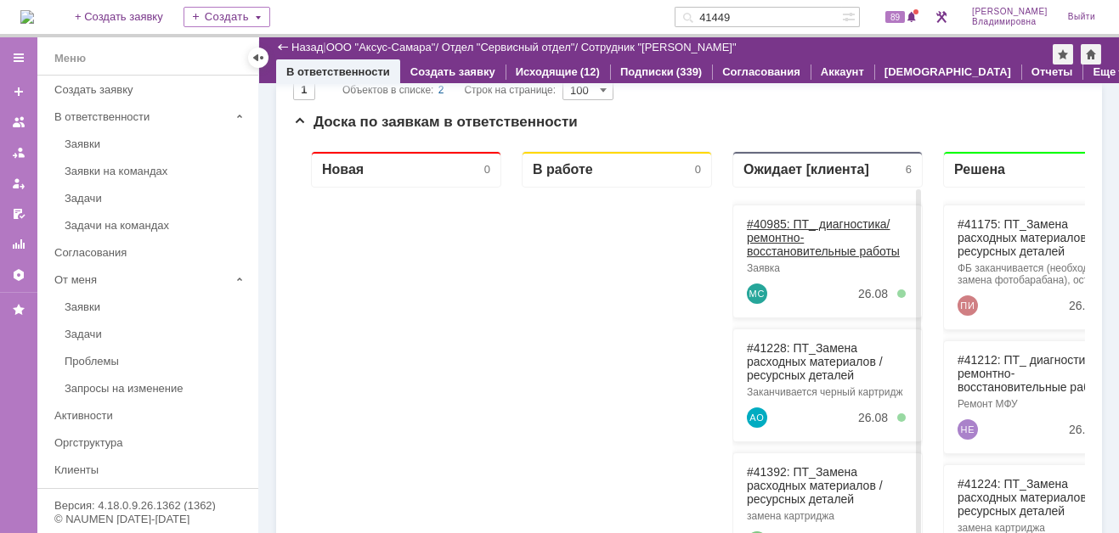
scroll to position [71, 0]
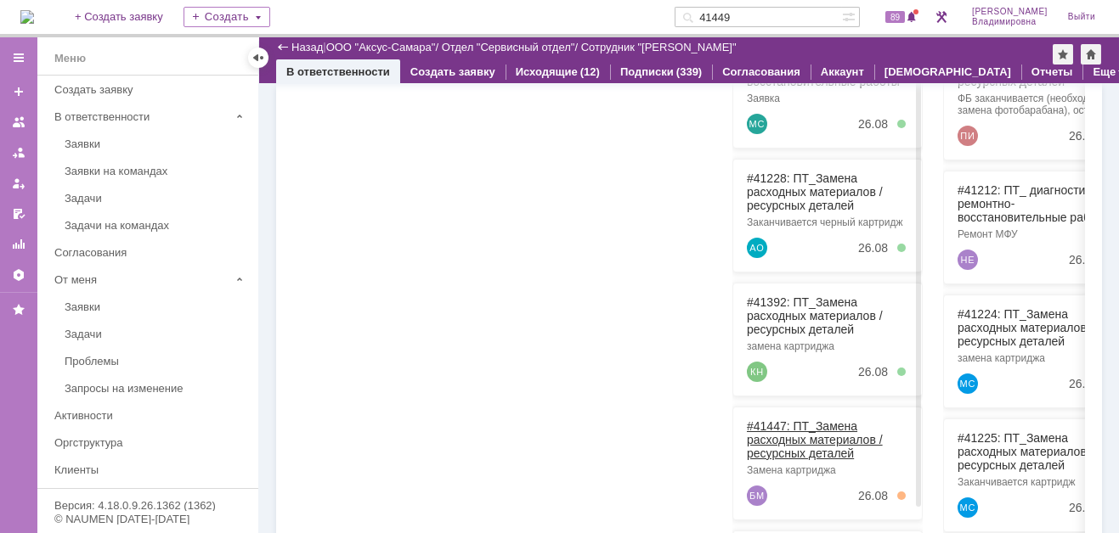
click at [779, 420] on link "#41447: ПТ_Замена расходных материалов / ресурсных деталей" at bounding box center [815, 440] width 136 height 41
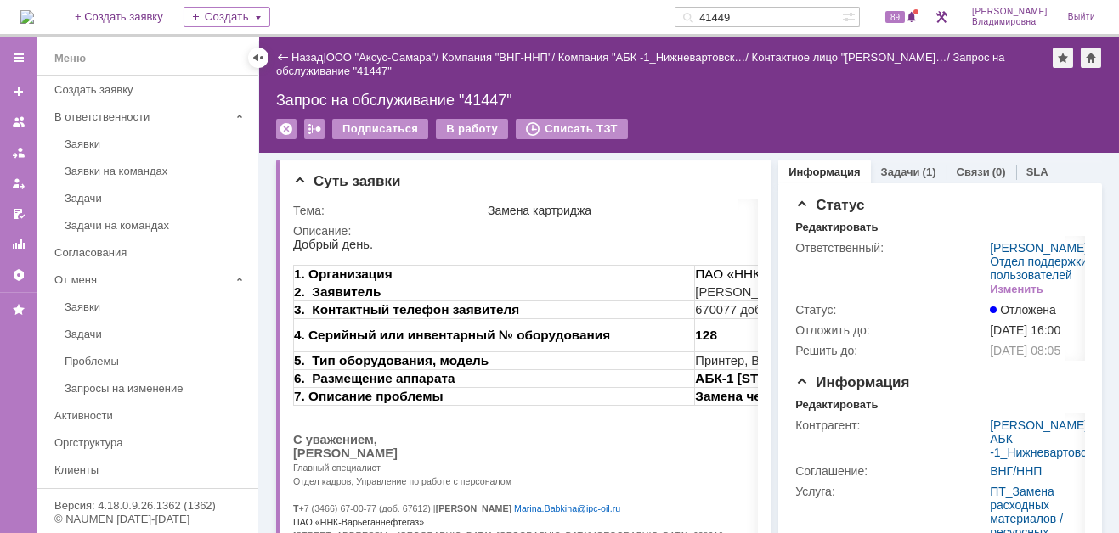
drag, startPoint x: 888, startPoint y: 167, endPoint x: 880, endPoint y: 184, distance: 19.0
click at [888, 169] on link "Задачи" at bounding box center [900, 172] width 39 height 13
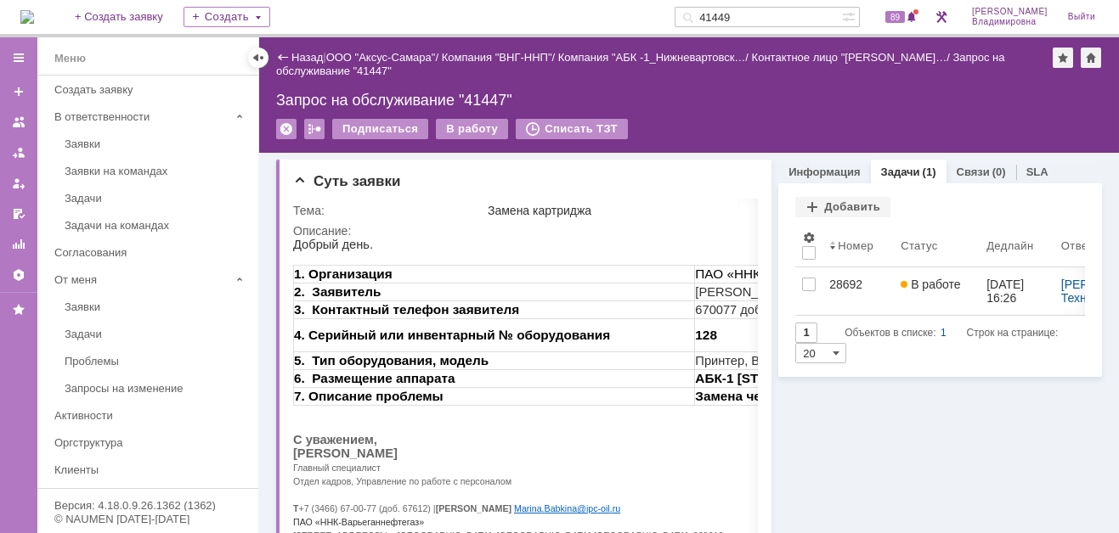
drag, startPoint x: 304, startPoint y: 52, endPoint x: 286, endPoint y: 73, distance: 27.7
click at [304, 52] on link "Назад" at bounding box center [306, 57] width 31 height 13
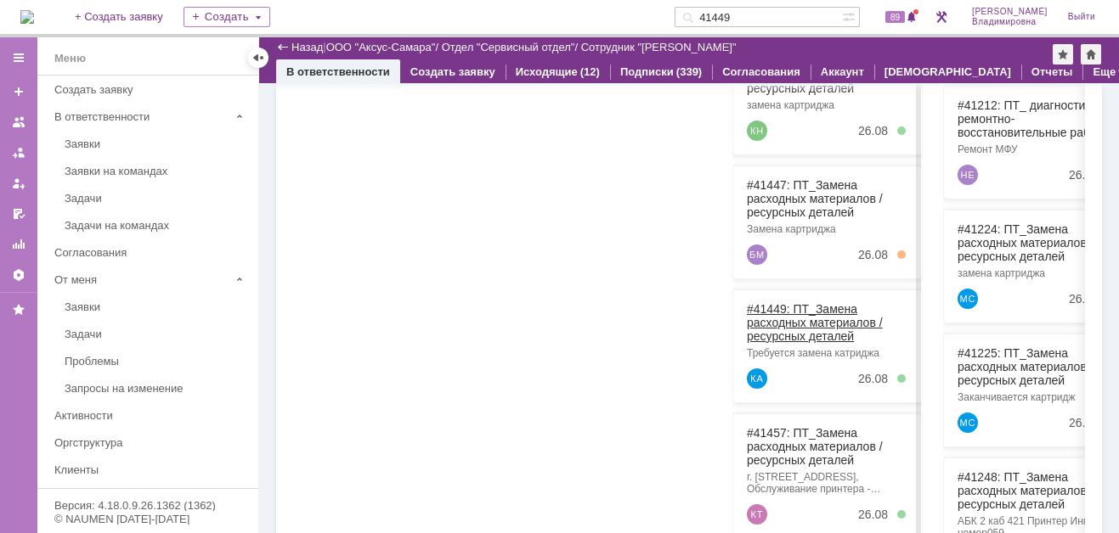
click at [769, 304] on link "#41449: ПТ_Замена расходных материалов / ресурсных деталей" at bounding box center [815, 322] width 136 height 41
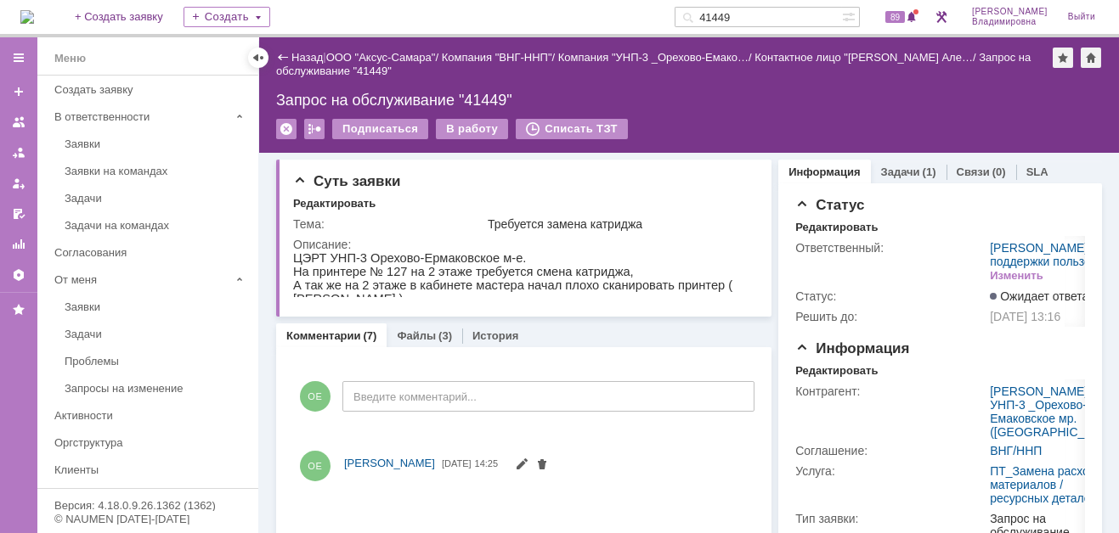
click at [289, 57] on div "Назад" at bounding box center [299, 57] width 47 height 13
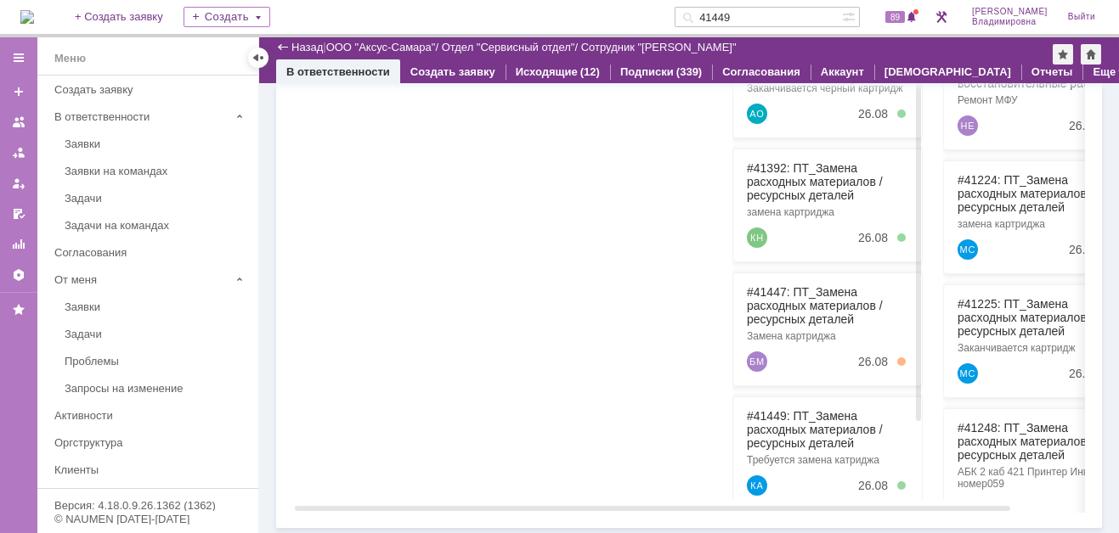
scroll to position [156, 0]
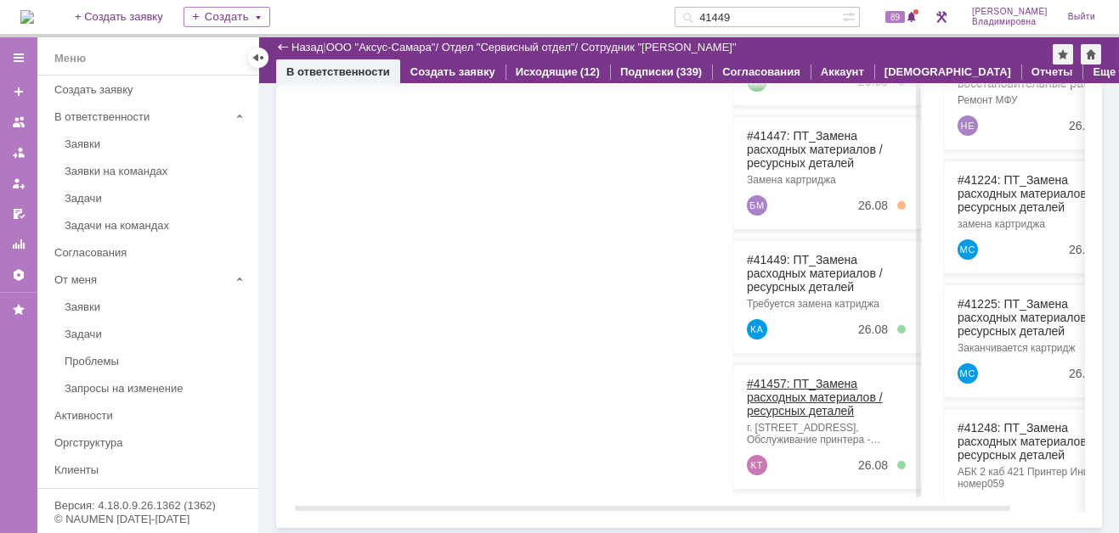
click at [776, 377] on link "#41457: ПТ_Замена расходных материалов / ресурсных деталей" at bounding box center [815, 397] width 136 height 41
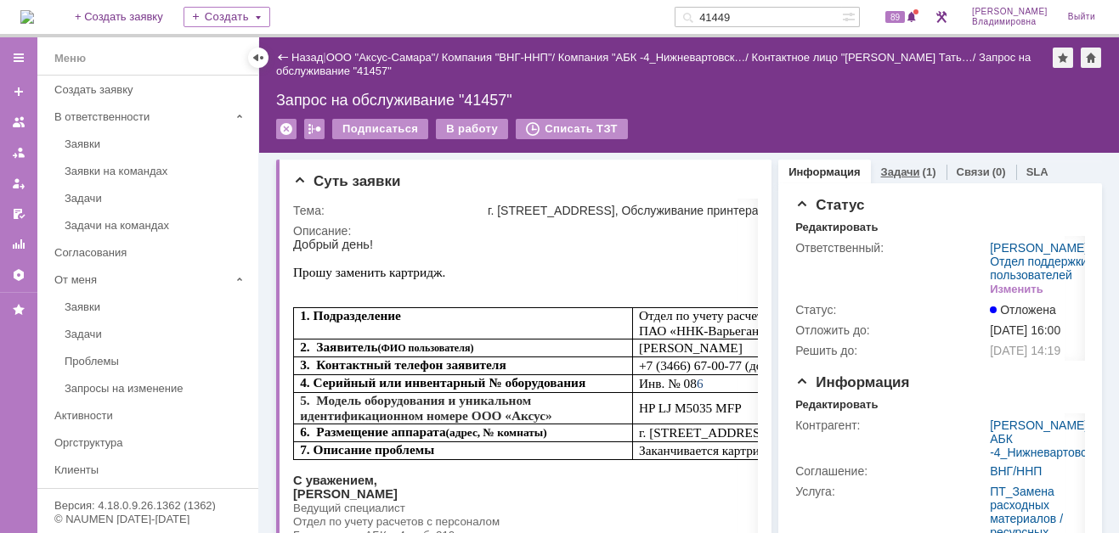
click at [881, 166] on link "Задачи" at bounding box center [900, 172] width 39 height 13
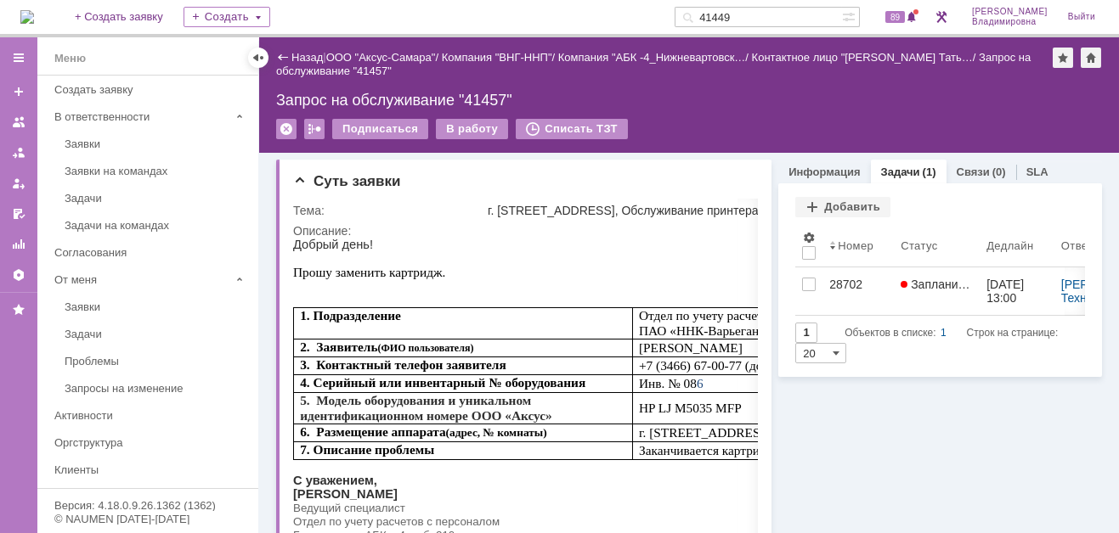
click at [34, 10] on img at bounding box center [27, 17] width 14 height 14
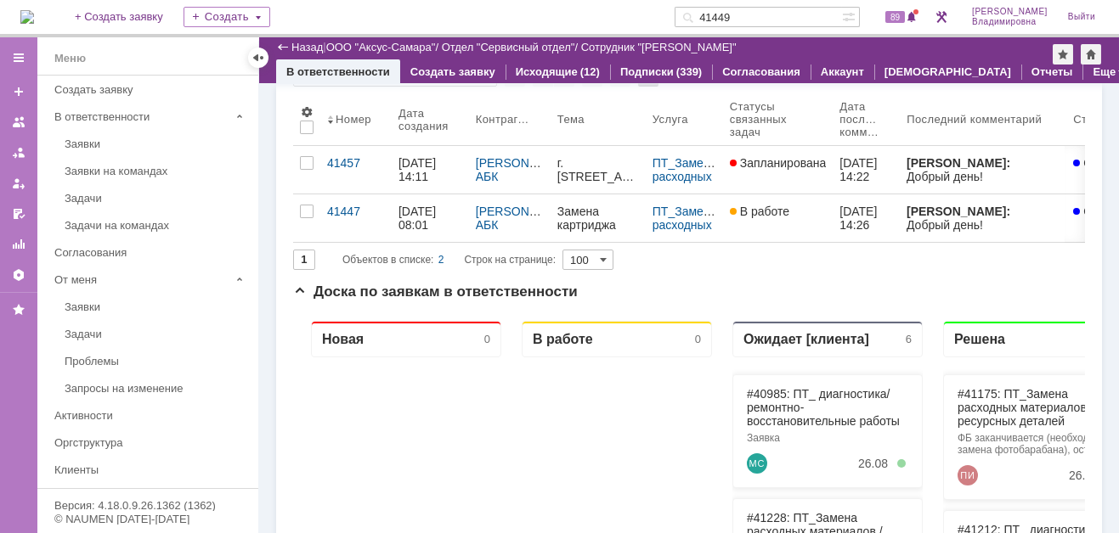
drag, startPoint x: 739, startPoint y: 18, endPoint x: 660, endPoint y: 24, distance: 79.2
click at [660, 24] on div "На домашнюю + Создать заявку Создать 41449 89 Орлова Елена Владимировна Выйти" at bounding box center [559, 18] width 1119 height 37
type input "41228"
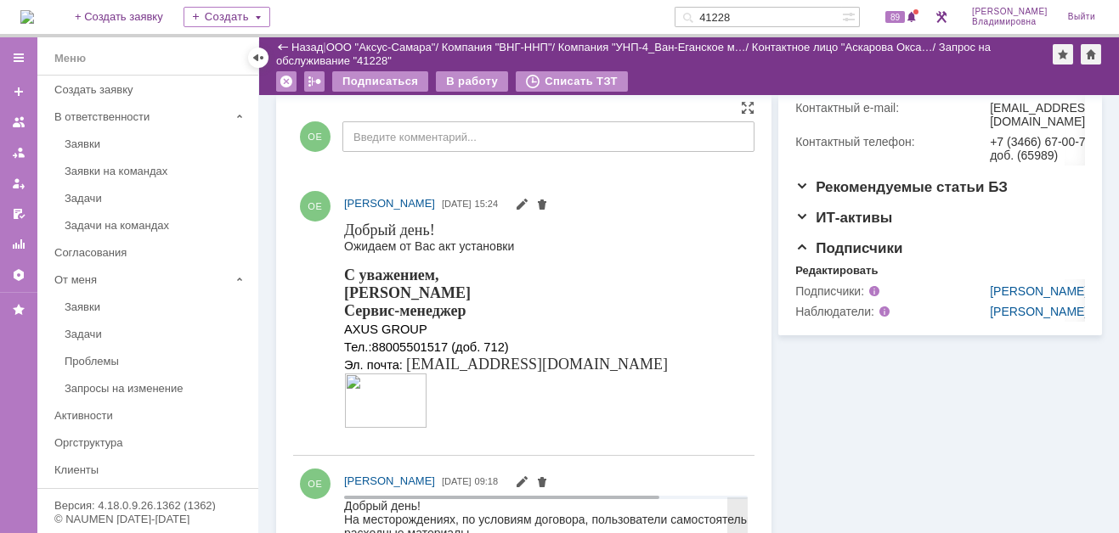
scroll to position [340, 0]
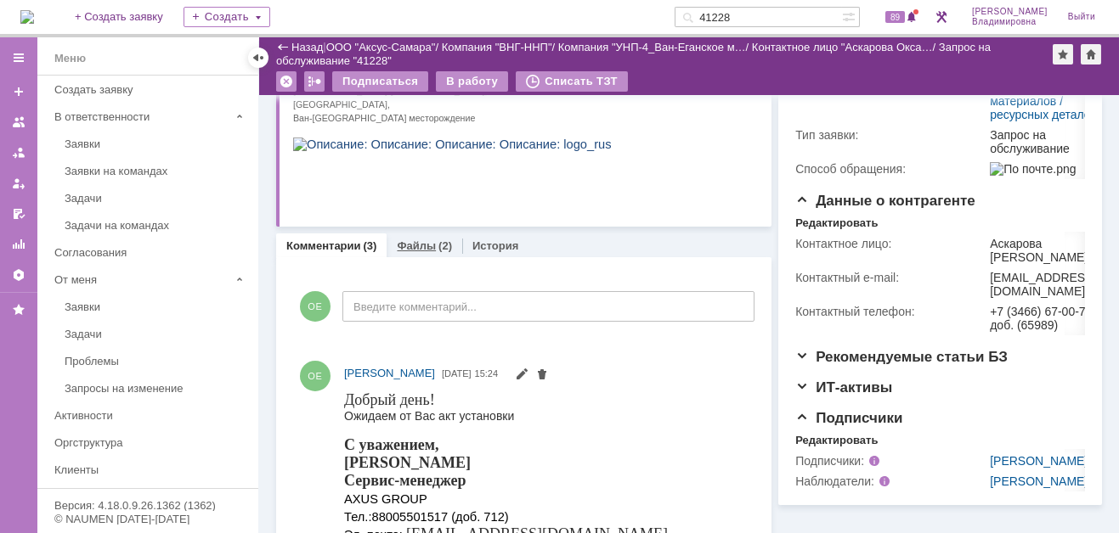
click at [429, 241] on link "Файлы" at bounding box center [416, 246] width 39 height 13
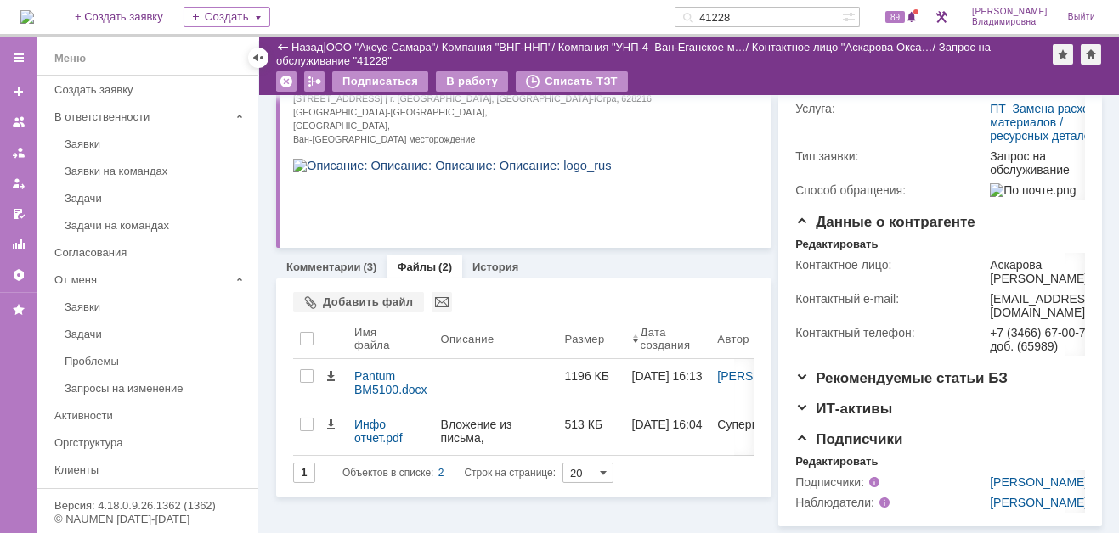
click at [474, 159] on p at bounding box center [489, 152] width 393 height 14
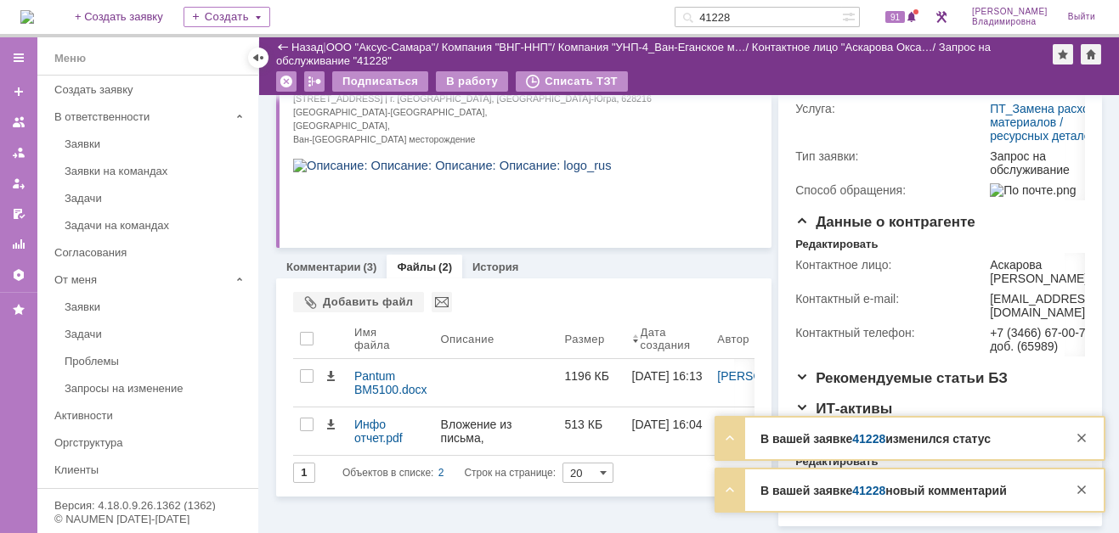
click at [867, 446] on link "41228" at bounding box center [868, 439] width 33 height 14
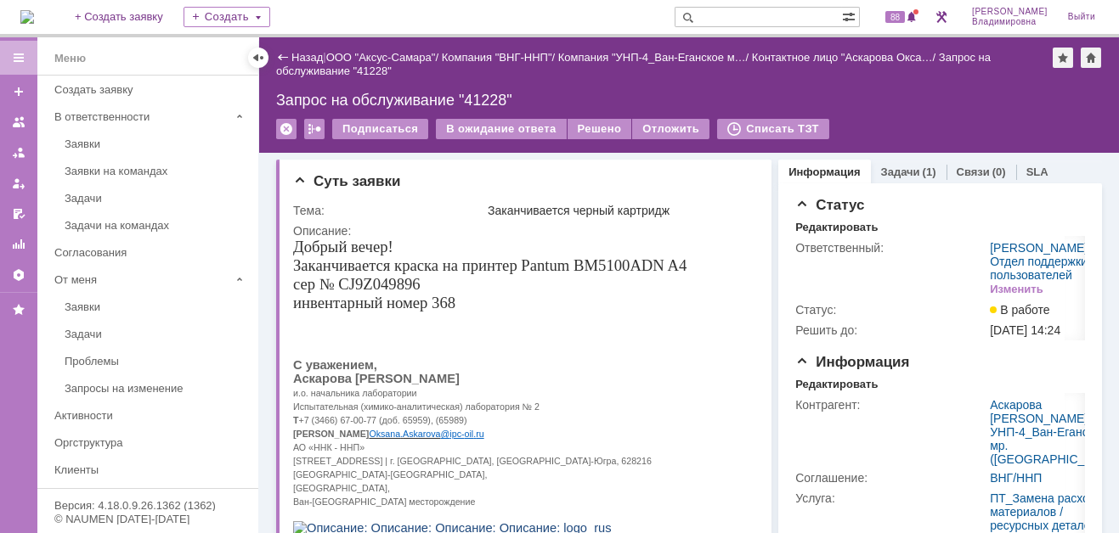
click at [736, 13] on input "text" at bounding box center [757, 17] width 167 height 20
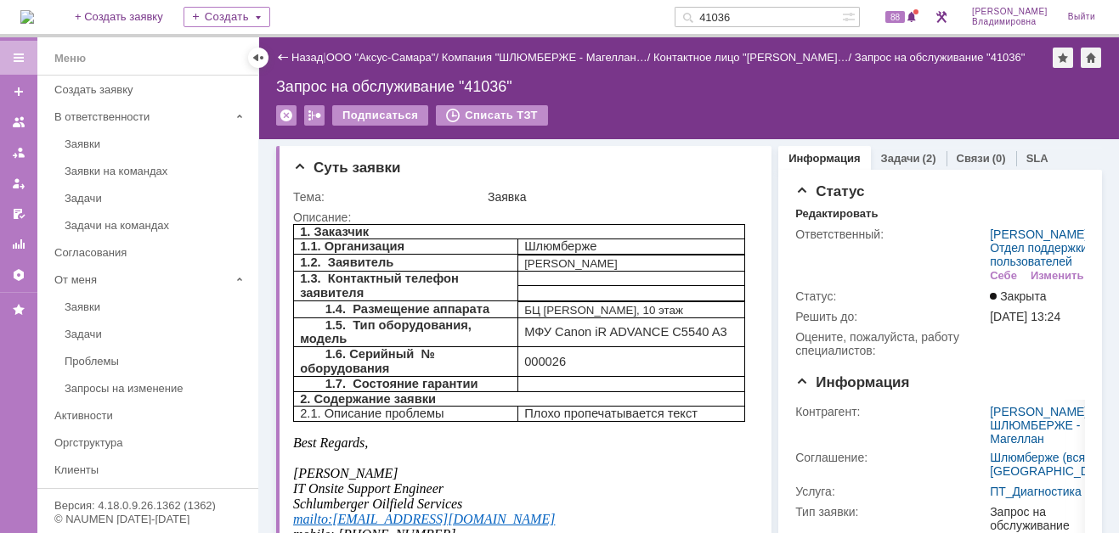
drag, startPoint x: 759, startPoint y: 13, endPoint x: 709, endPoint y: 30, distance: 52.9
click at [705, 16] on div "41036" at bounding box center [757, 17] width 167 height 20
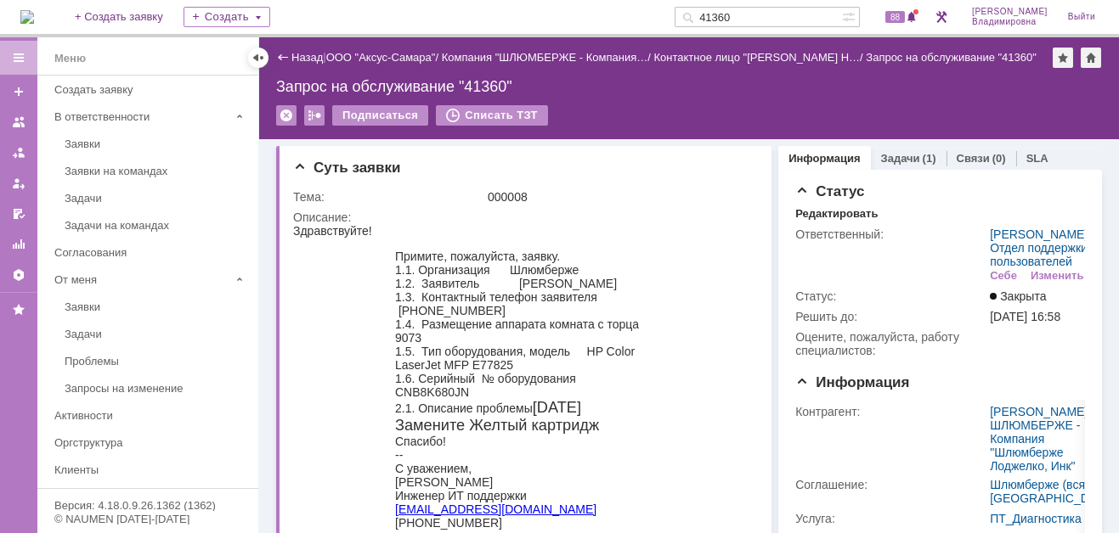
drag, startPoint x: 766, startPoint y: 14, endPoint x: 713, endPoint y: 17, distance: 53.6
click at [713, 17] on div "41360" at bounding box center [757, 17] width 167 height 20
type input "41036"
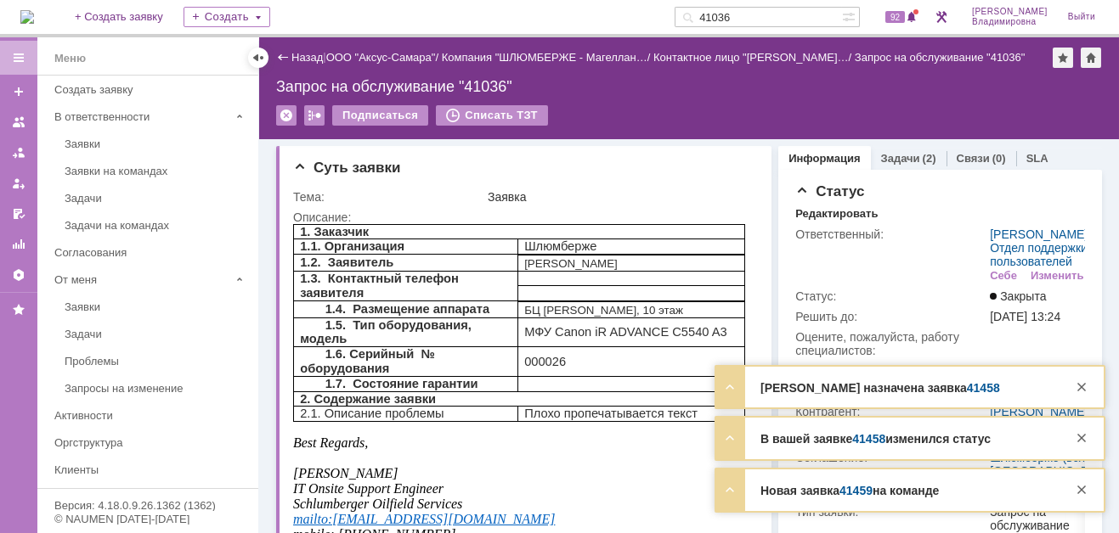
click at [967, 386] on link "41458" at bounding box center [983, 388] width 33 height 14
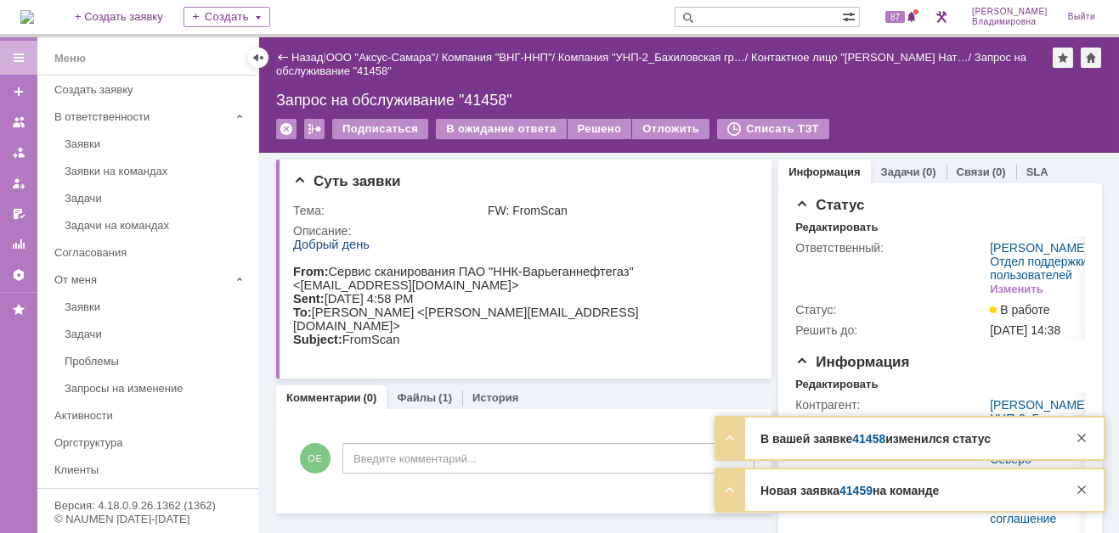
click at [859, 491] on link "41459" at bounding box center [855, 491] width 33 height 14
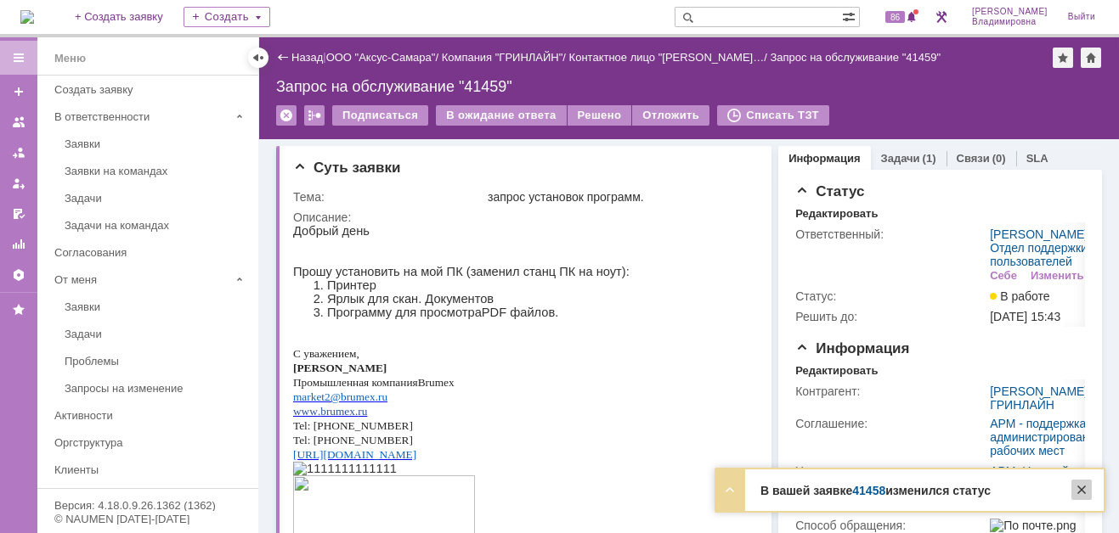
click at [1078, 486] on div at bounding box center [1081, 490] width 20 height 20
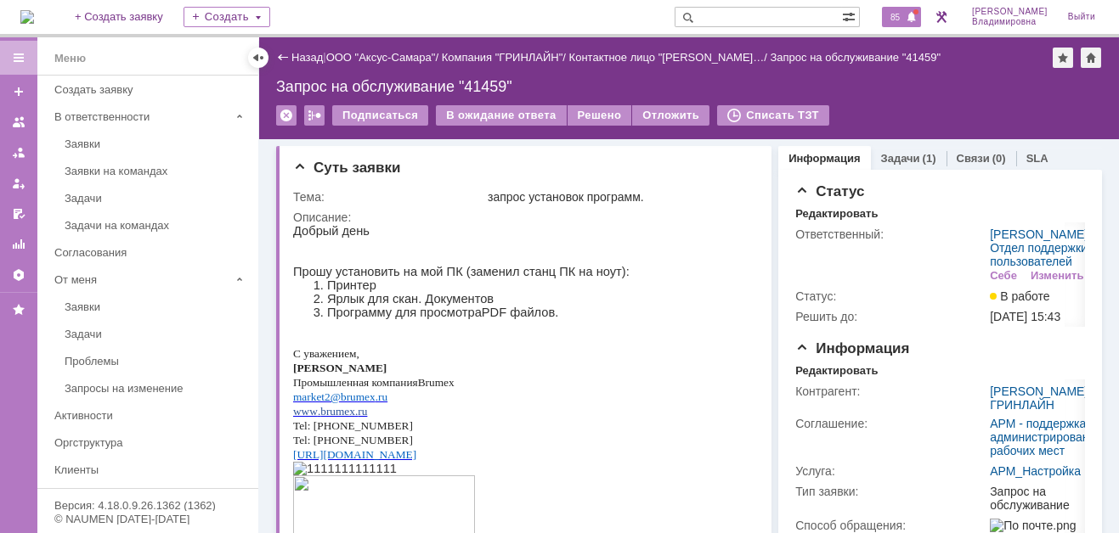
click at [905, 17] on span "85" at bounding box center [895, 17] width 20 height 12
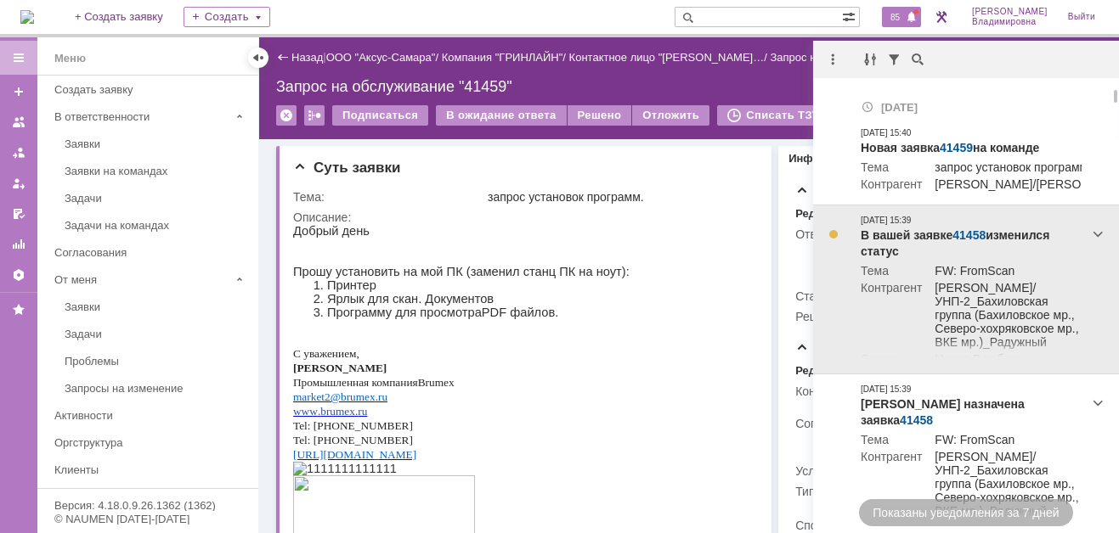
click at [976, 242] on link "41458" at bounding box center [968, 235] width 33 height 14
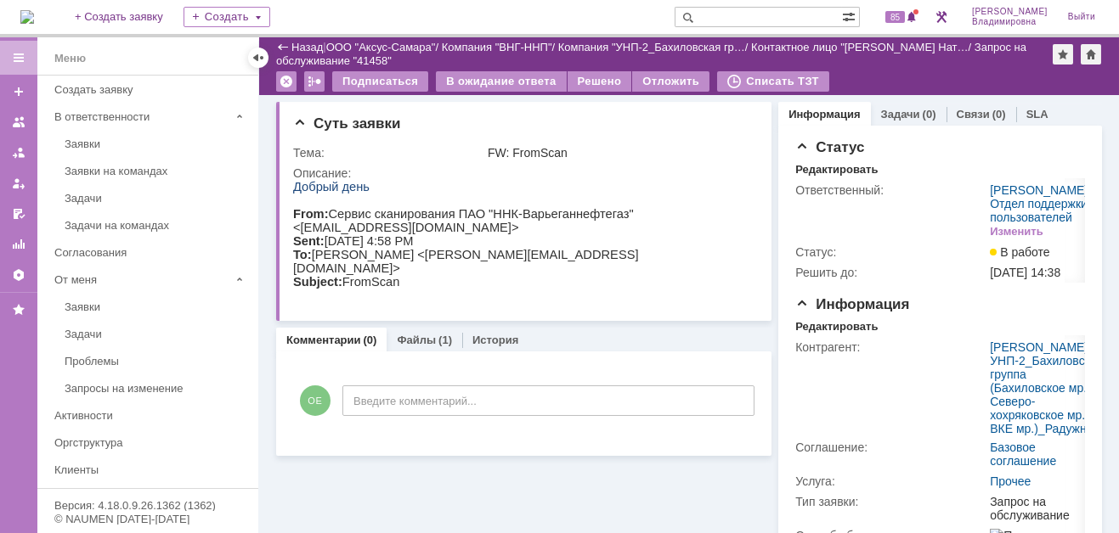
scroll to position [85, 0]
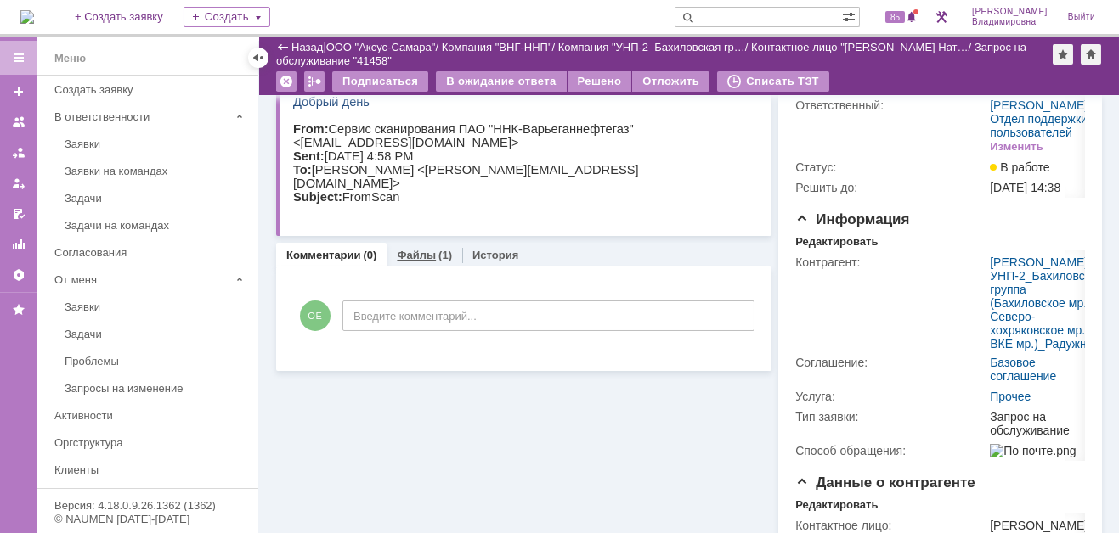
click at [406, 252] on link "Файлы" at bounding box center [416, 255] width 39 height 13
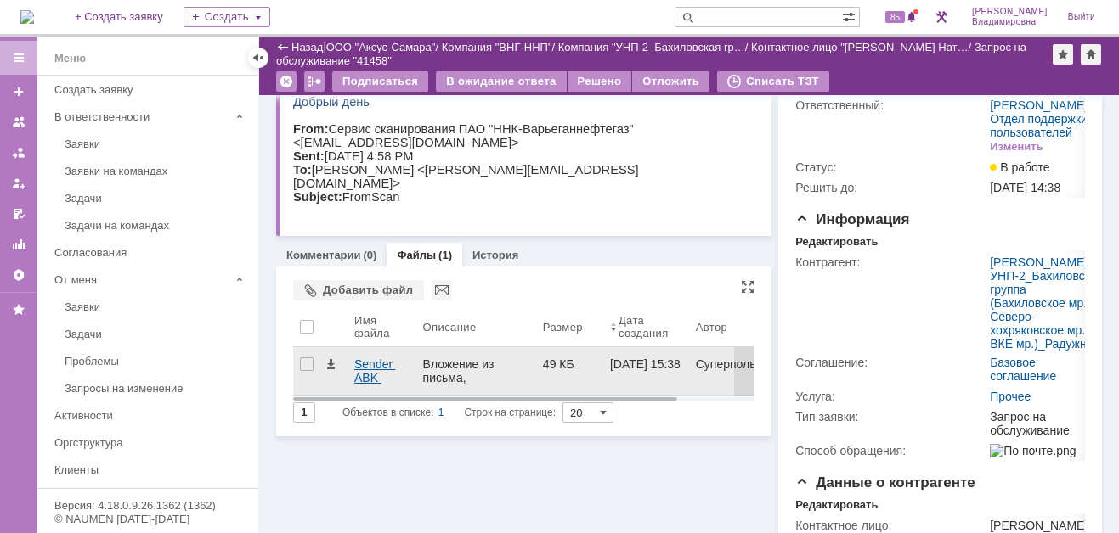
click at [352, 366] on div "Sender ABK Bakhili.pdf" at bounding box center [381, 371] width 69 height 48
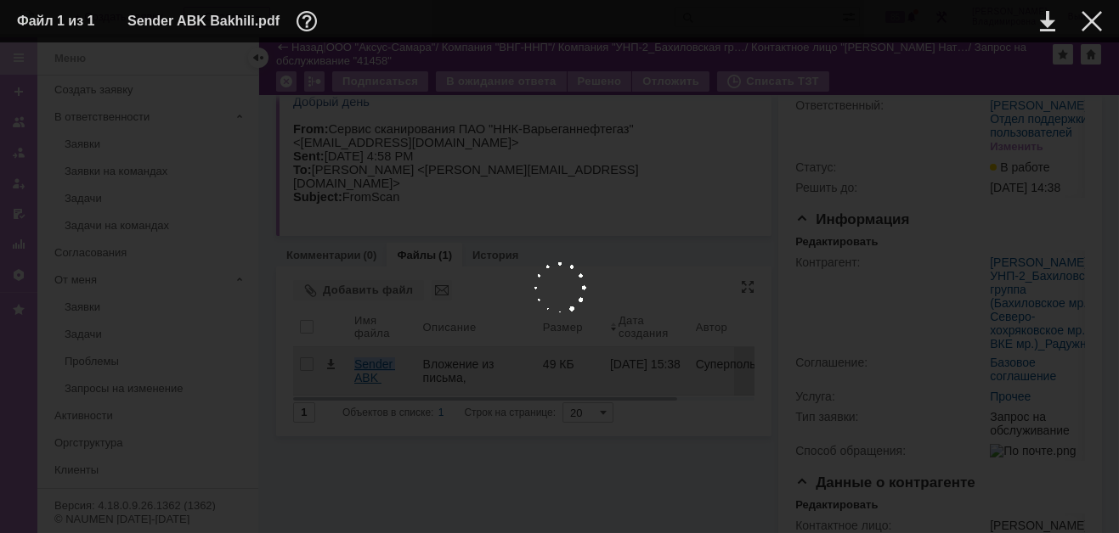
click at [352, 366] on body "Идет загрузка, пожалуйста, подождите. На домашнюю + Создать заявку Создать 85 […" at bounding box center [559, 266] width 1119 height 533
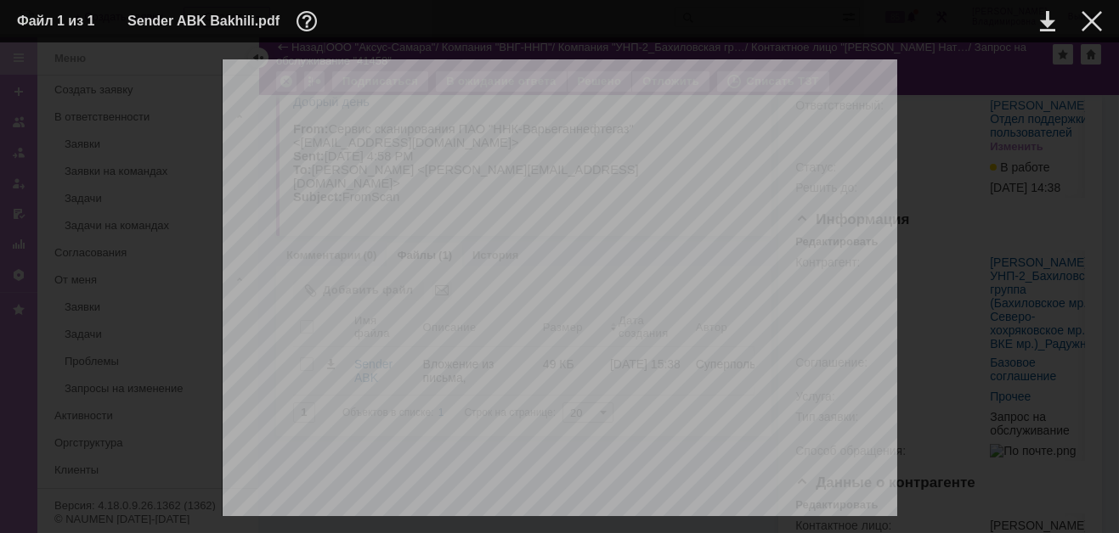
click at [982, 54] on div "ИНФОРМАЦИЯ О ФАЙЛЕ Имя файла: Sender ABK Bakhili.pdf Размер: 49.29КБ Дата созда…" at bounding box center [559, 287] width 1119 height 491
click at [1051, 12] on link at bounding box center [1047, 21] width 15 height 20
click at [1042, 18] on link at bounding box center [1047, 21] width 15 height 20
drag, startPoint x: 556, startPoint y: 65, endPoint x: 577, endPoint y: 69, distance: 20.7
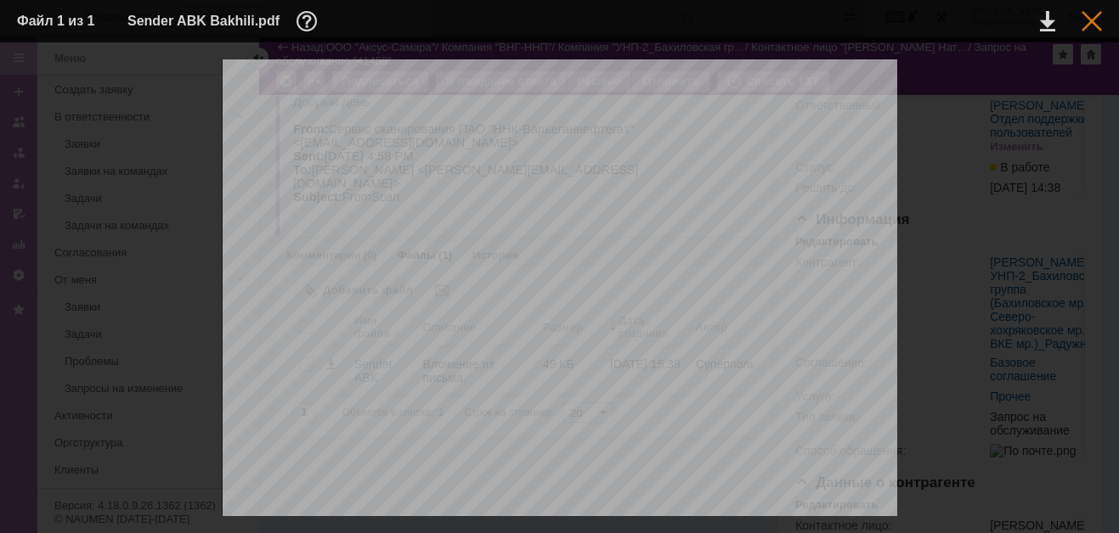
click at [1091, 18] on div at bounding box center [1091, 21] width 20 height 20
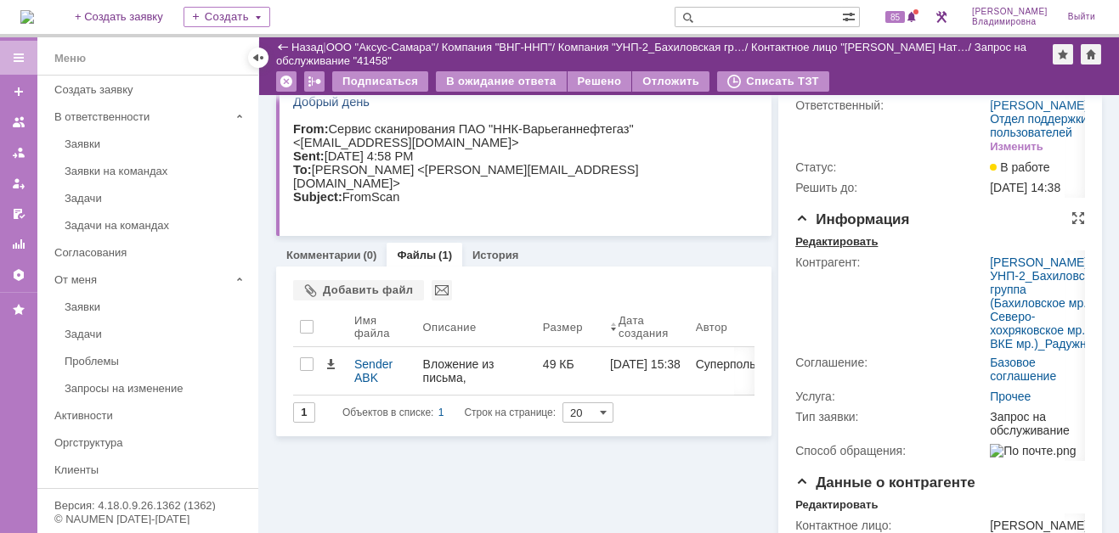
click at [821, 249] on div "Редактировать" at bounding box center [836, 242] width 82 height 14
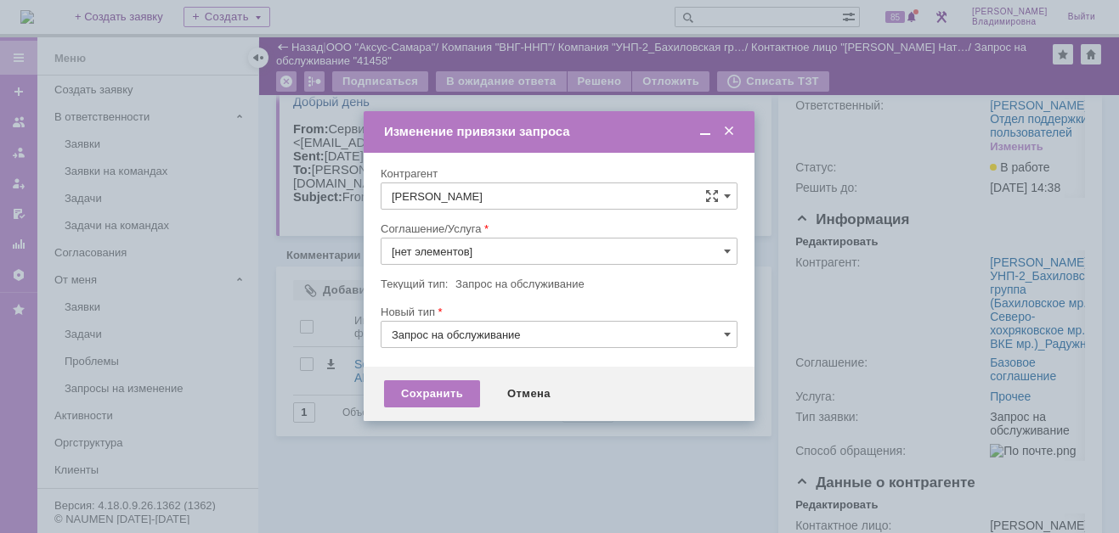
type input "Прочее"
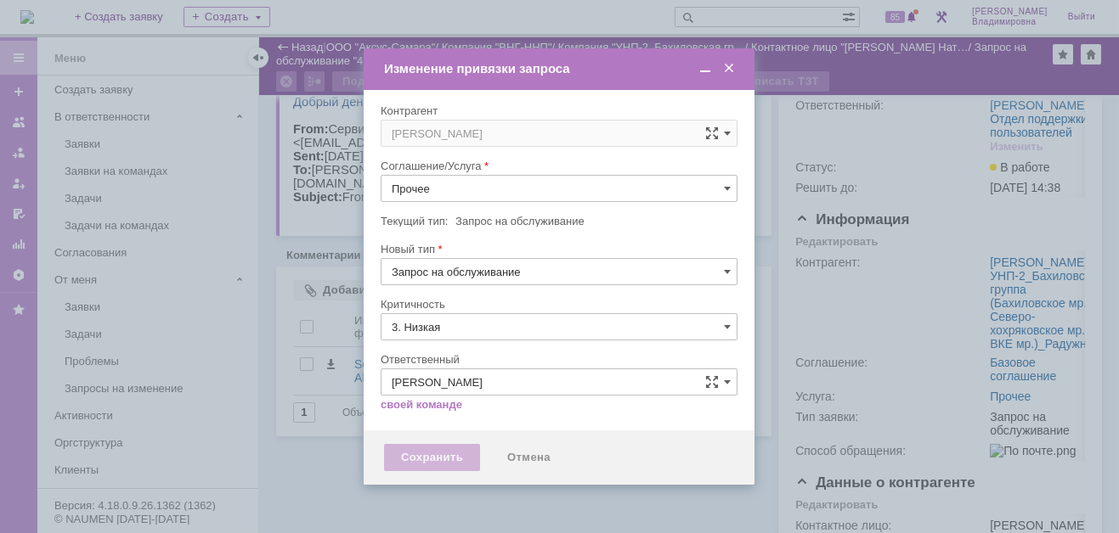
type input "[не указано]"
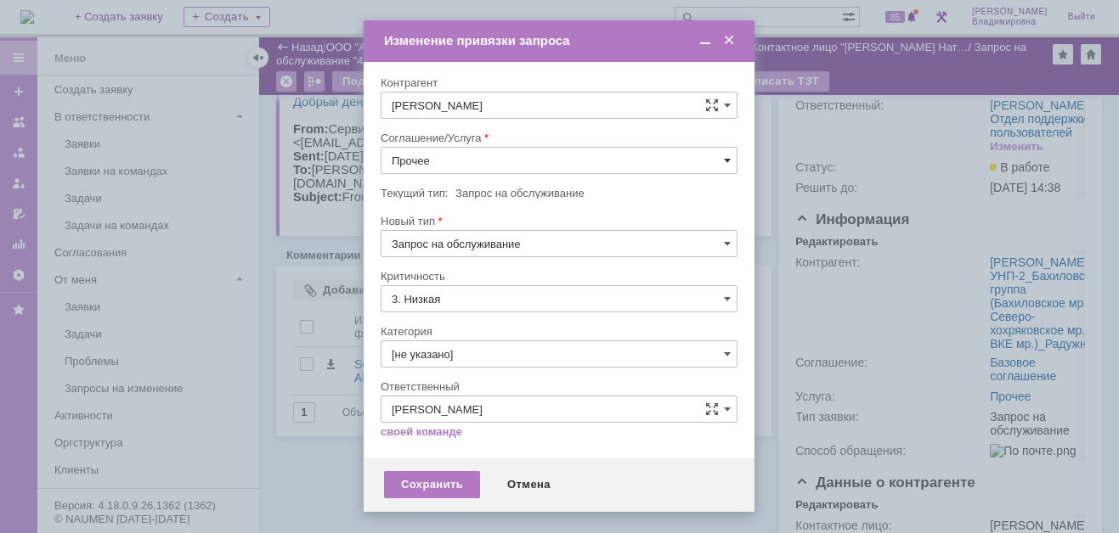
click at [727, 159] on span at bounding box center [727, 161] width 7 height 14
click at [482, 364] on span "ПТ_Замена расходных материалов / ресурсных деталей" at bounding box center [559, 371] width 335 height 14
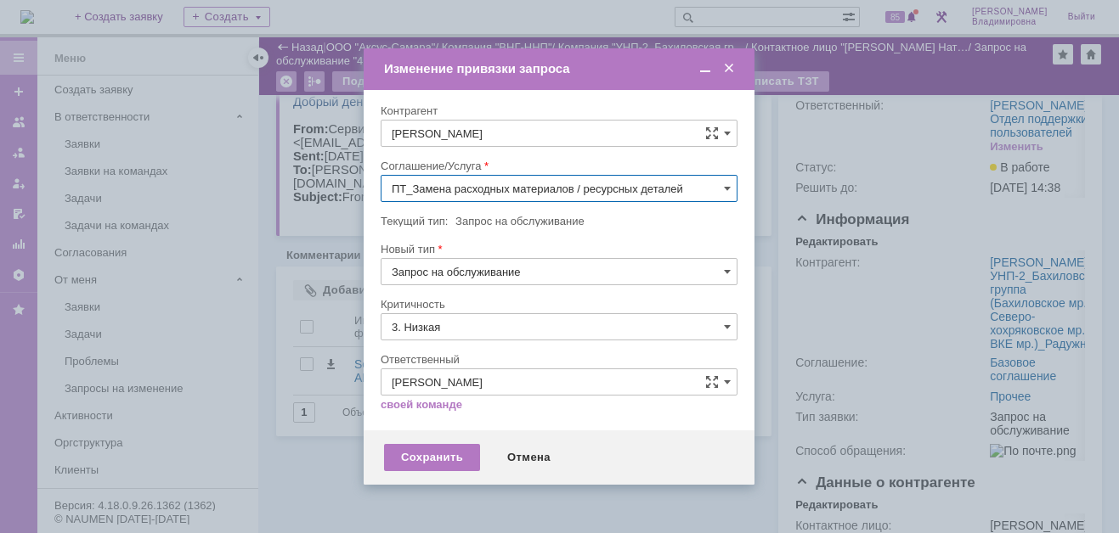
click at [482, 362] on div "Ответственный" at bounding box center [556, 359] width 353 height 11
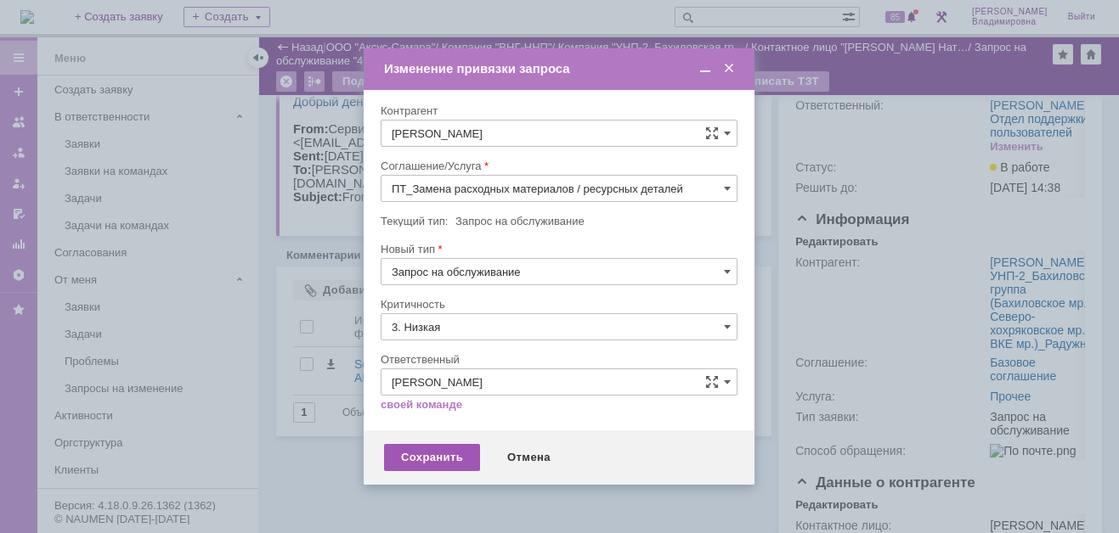
type input "ПТ_Замена расходных материалов / ресурсных деталей"
click at [441, 457] on div "Сохранить" at bounding box center [432, 457] width 96 height 27
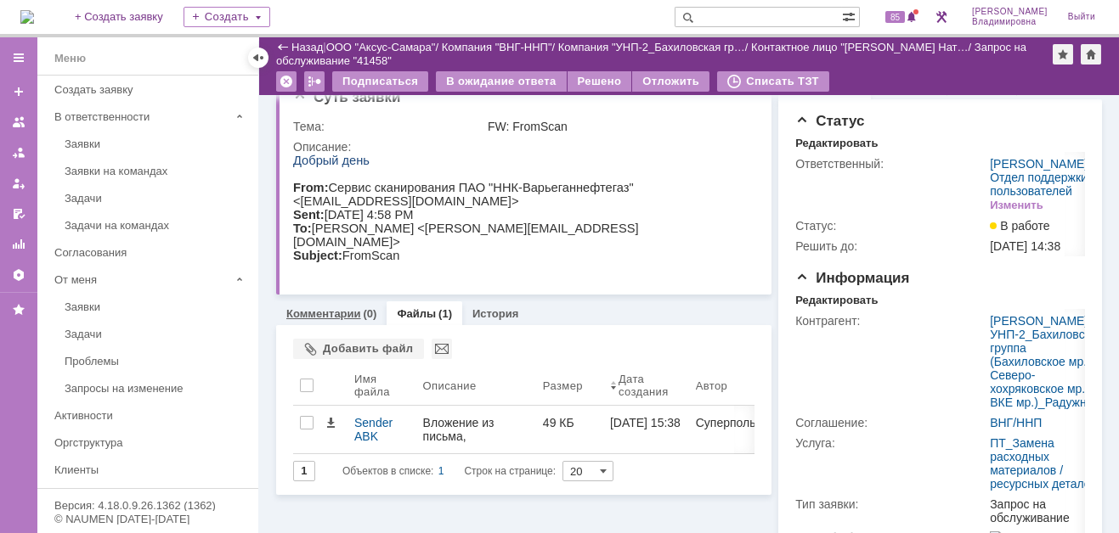
scroll to position [0, 0]
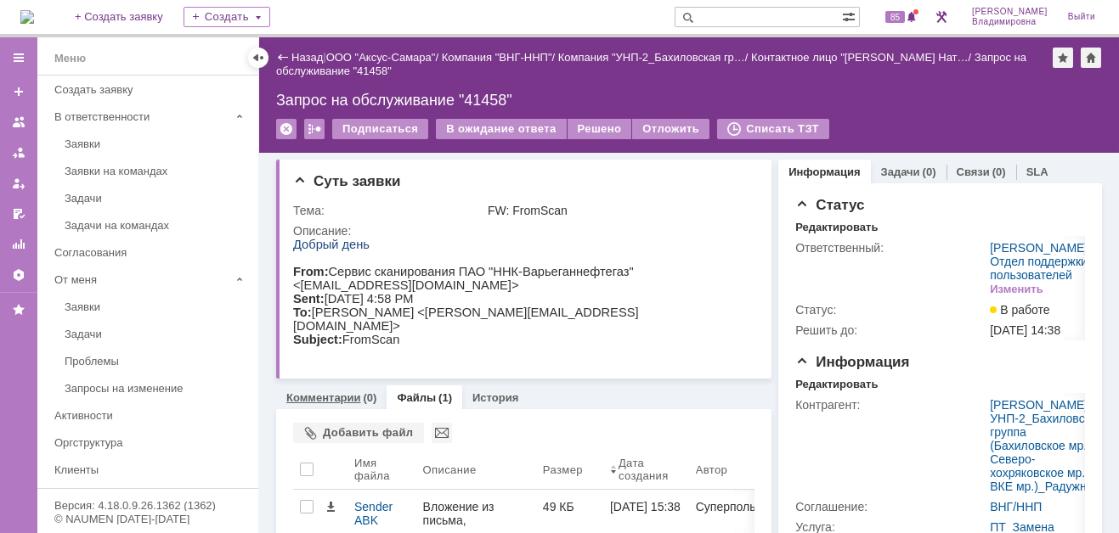
click at [340, 394] on link "Комментарии" at bounding box center [323, 398] width 75 height 13
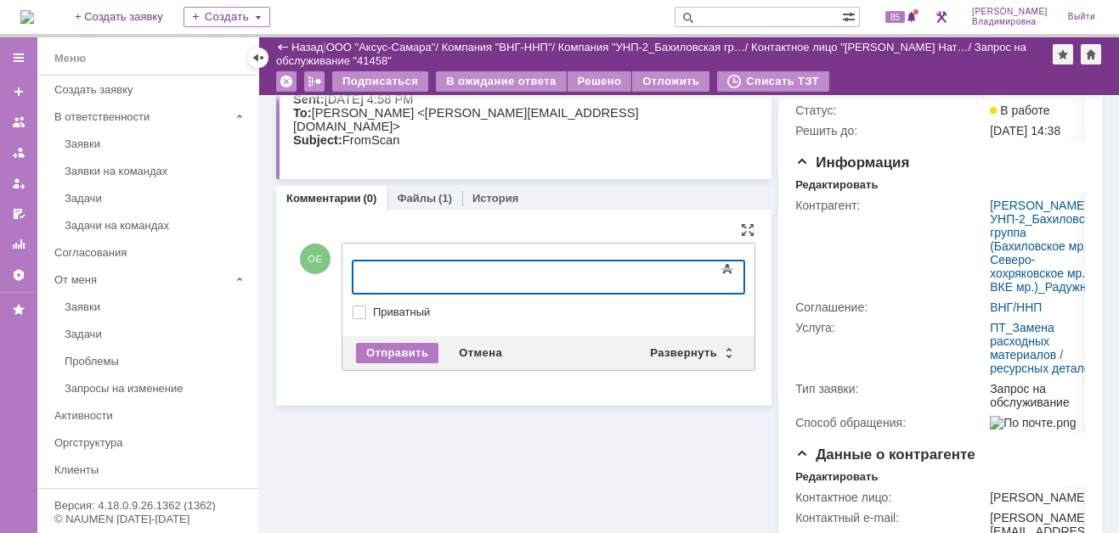
scroll to position [340, 0]
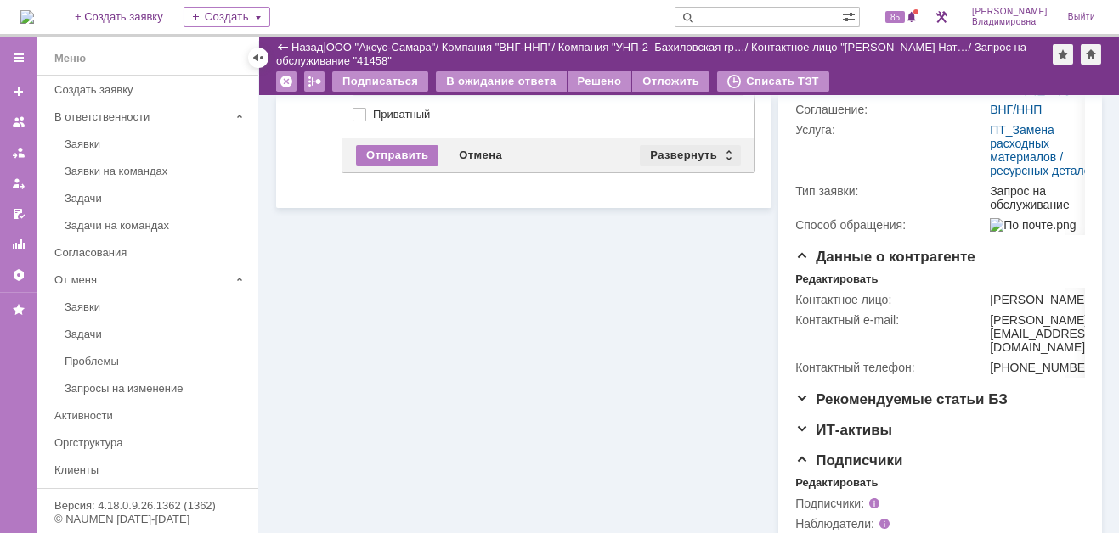
click at [674, 146] on div "Развернуть" at bounding box center [690, 155] width 101 height 20
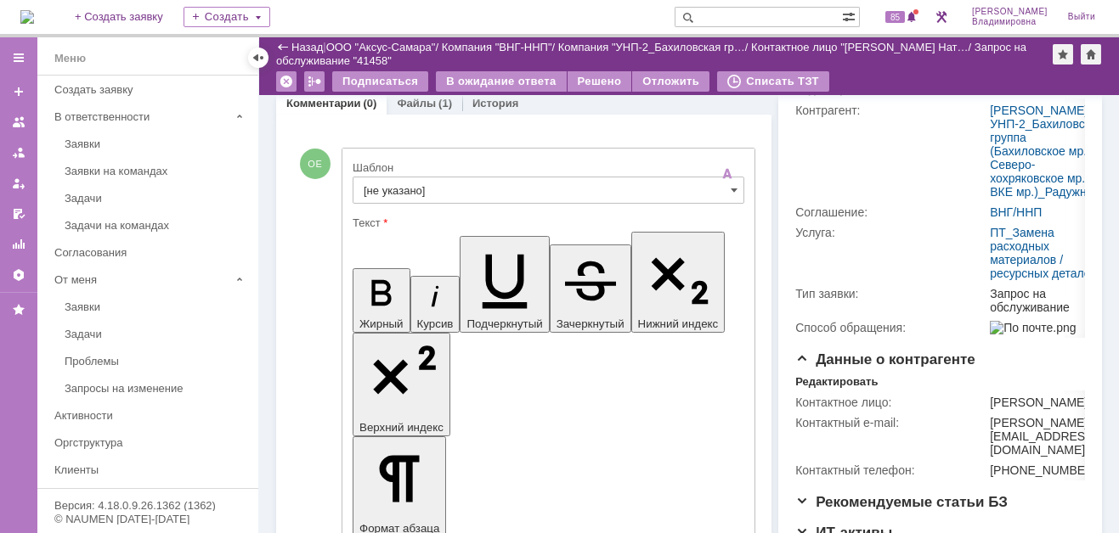
scroll to position [170, 0]
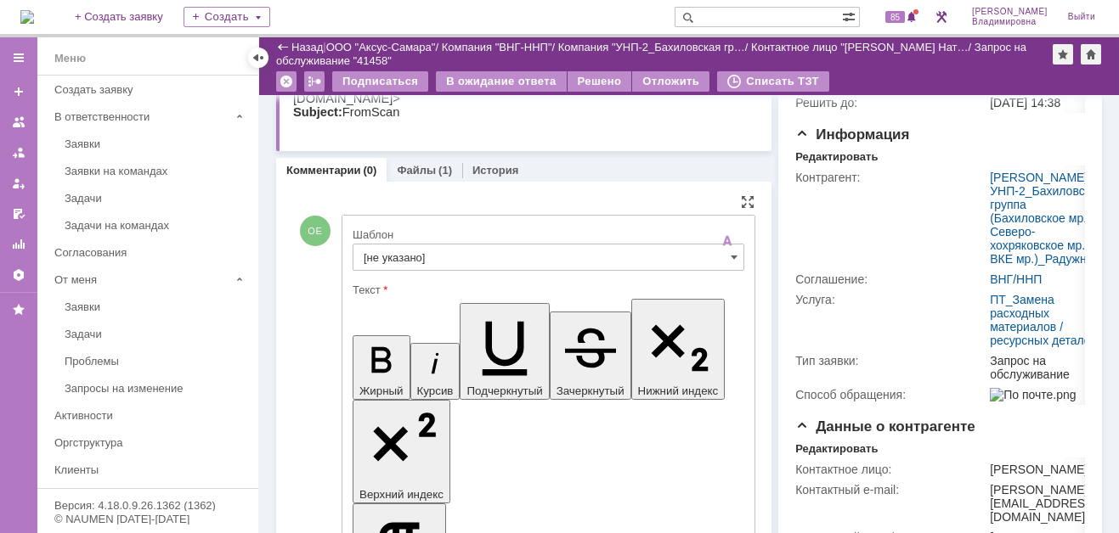
click at [374, 251] on input "[не указано]" at bounding box center [548, 257] width 392 height 27
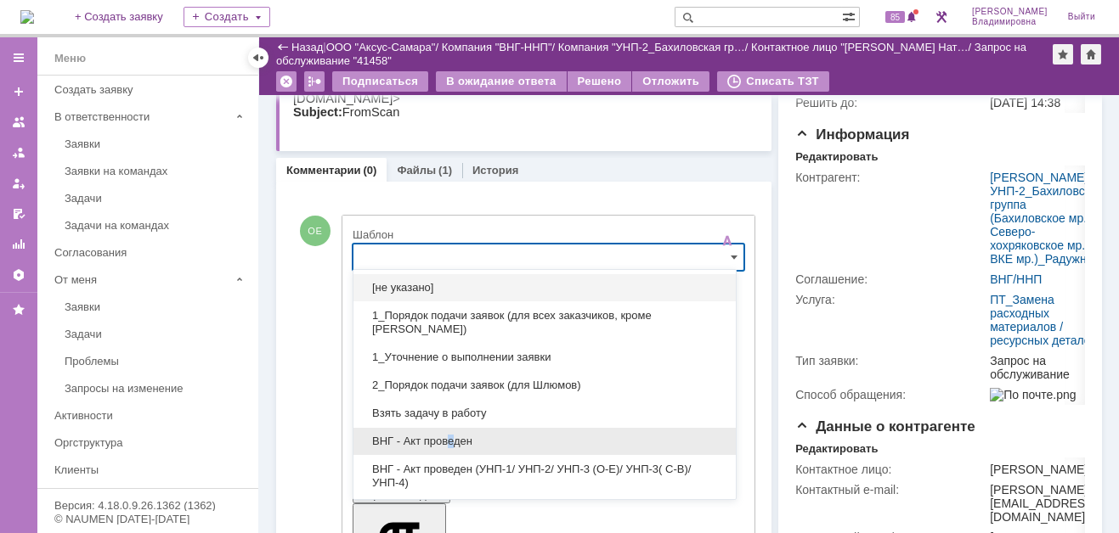
click at [451, 436] on span "ВНГ - Акт проведен" at bounding box center [545, 442] width 362 height 14
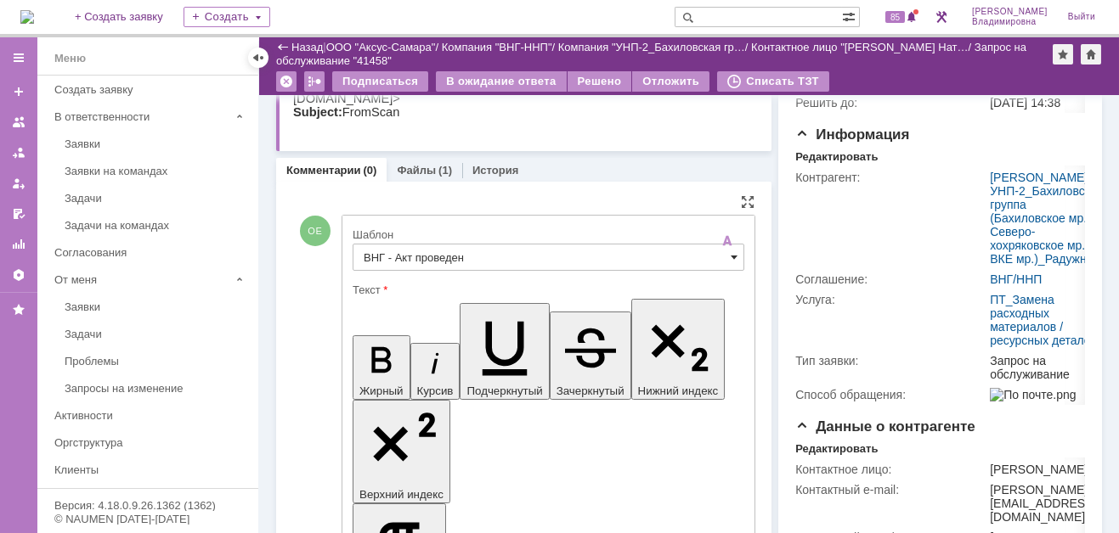
click at [730, 255] on span at bounding box center [733, 258] width 7 height 14
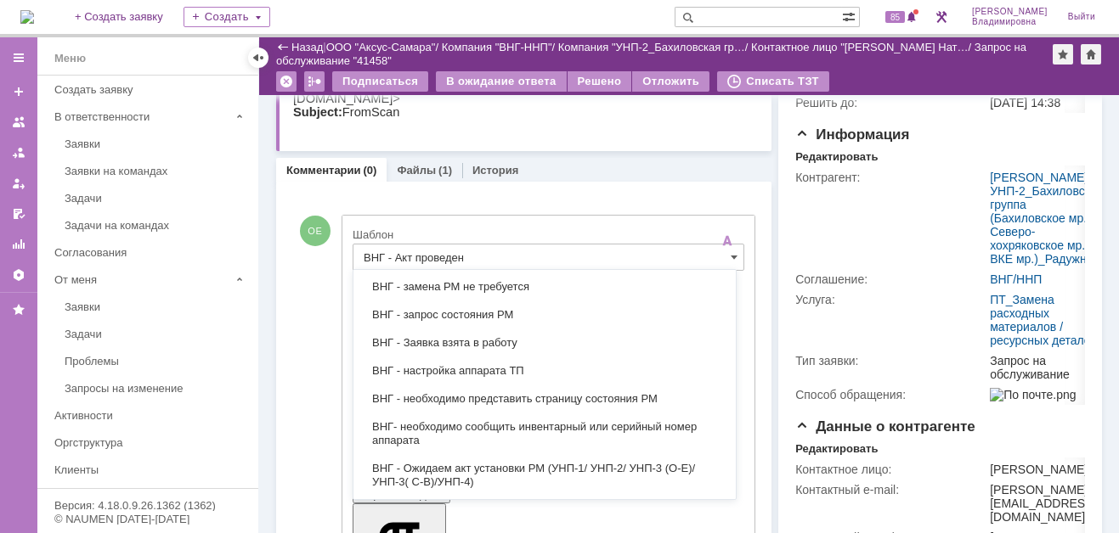
scroll to position [425, 0]
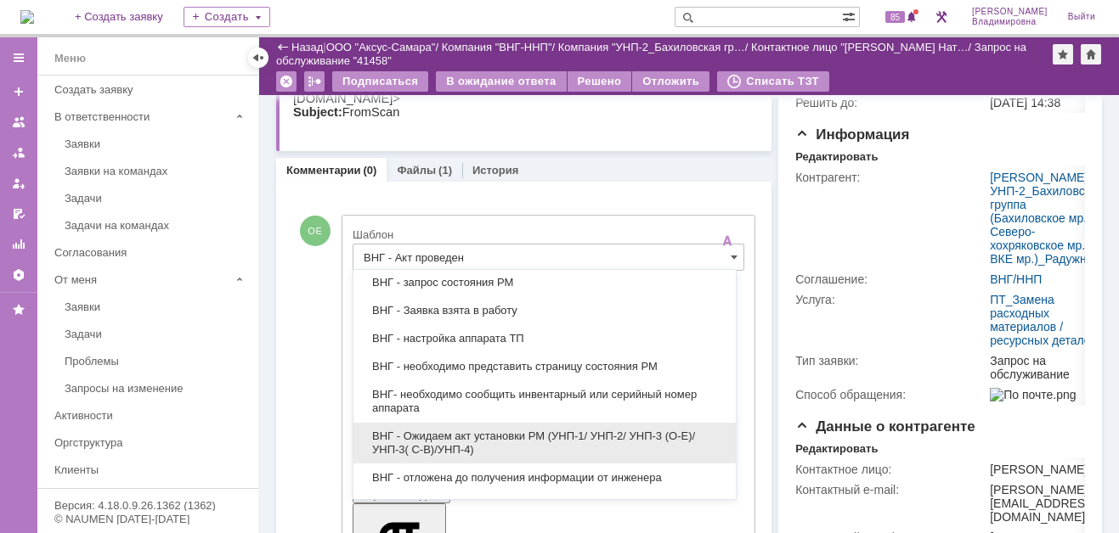
click at [466, 430] on span "ВНГ - Ожидаем акт установки РМ (УНП-1/ УНП-2/ УНП-3 (О-Е)/ УНП-3( С-В)/УНП-4)" at bounding box center [545, 443] width 362 height 27
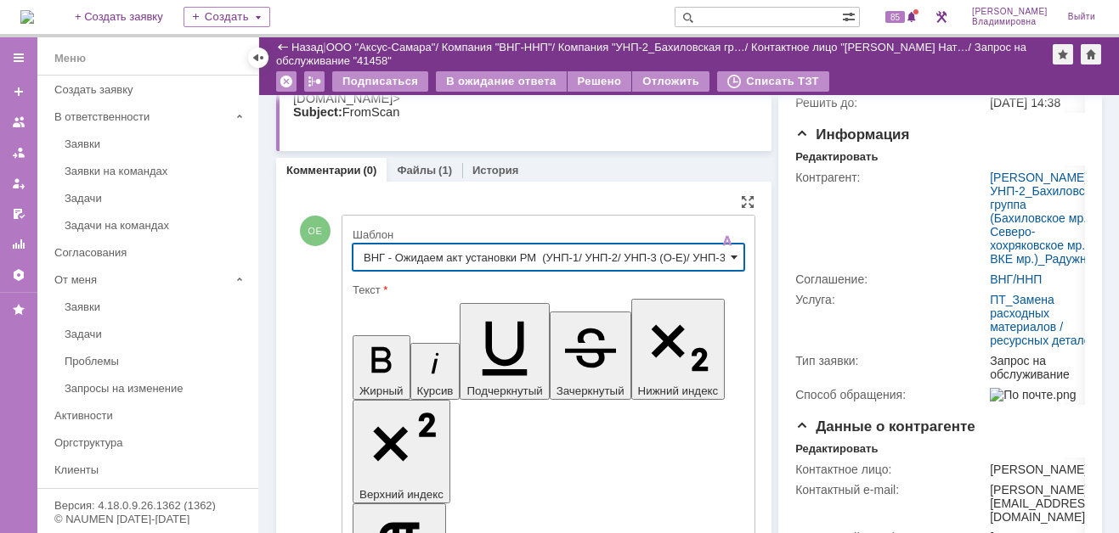
click at [722, 254] on input "ВНГ - Ожидаем акт установки РМ (УНП-1/ УНП-2/ УНП-3 (О-Е)/ УНП-3( С-В)/УНП-4)" at bounding box center [548, 257] width 392 height 27
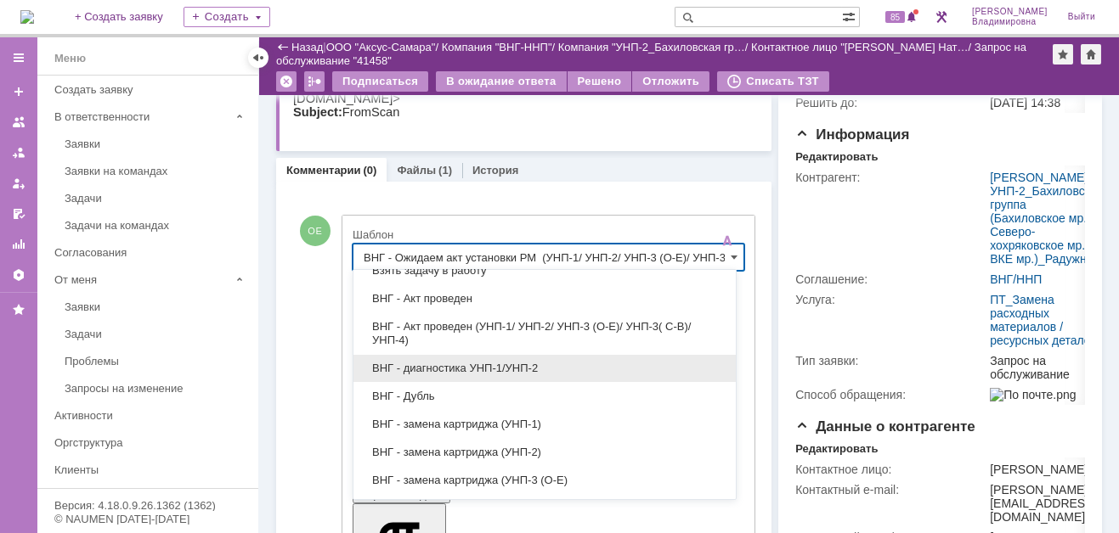
scroll to position [121, 0]
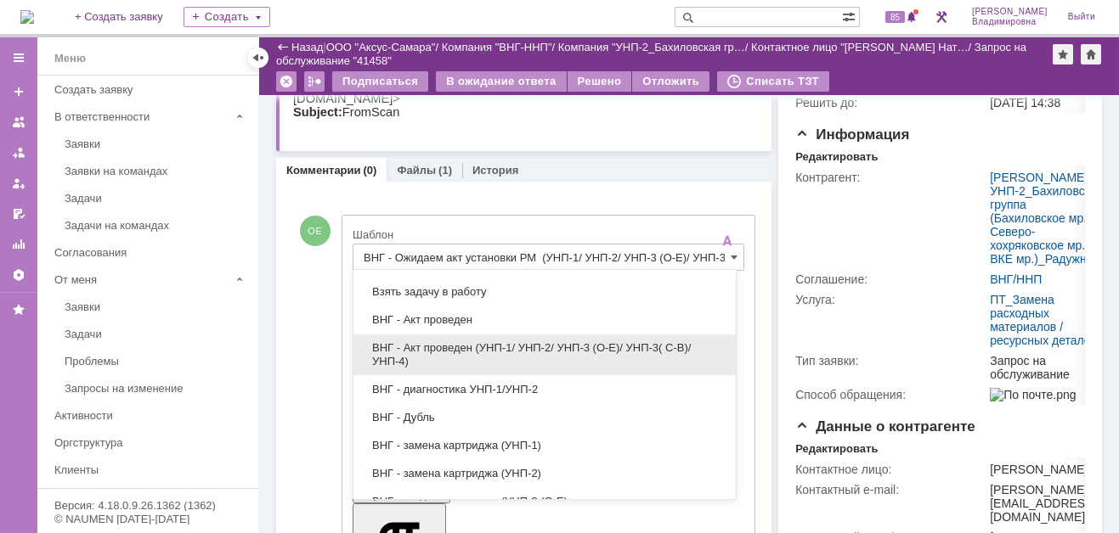
click at [454, 341] on span "ВНГ - Акт проведен (УНП-1/ УНП-2/ УНП-3 (О-Е)/ УНП-3( С-В)/УНП-4)" at bounding box center [545, 354] width 362 height 27
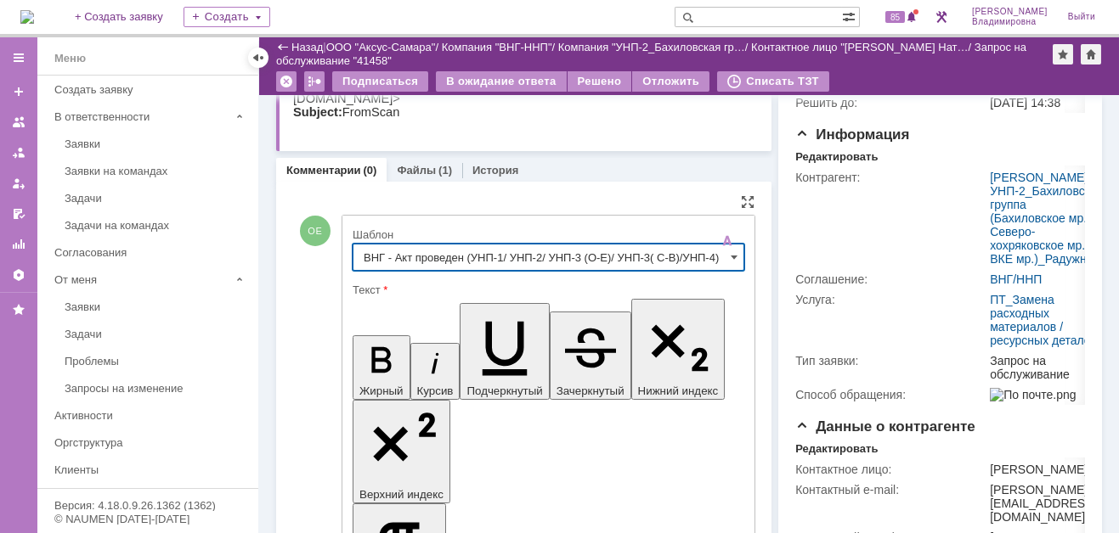
type input "ВНГ - Акт проведен (УНП-1/ УНП-2/ УНП-3 (О-Е)/ УНП-3( С-В)/УНП-4)"
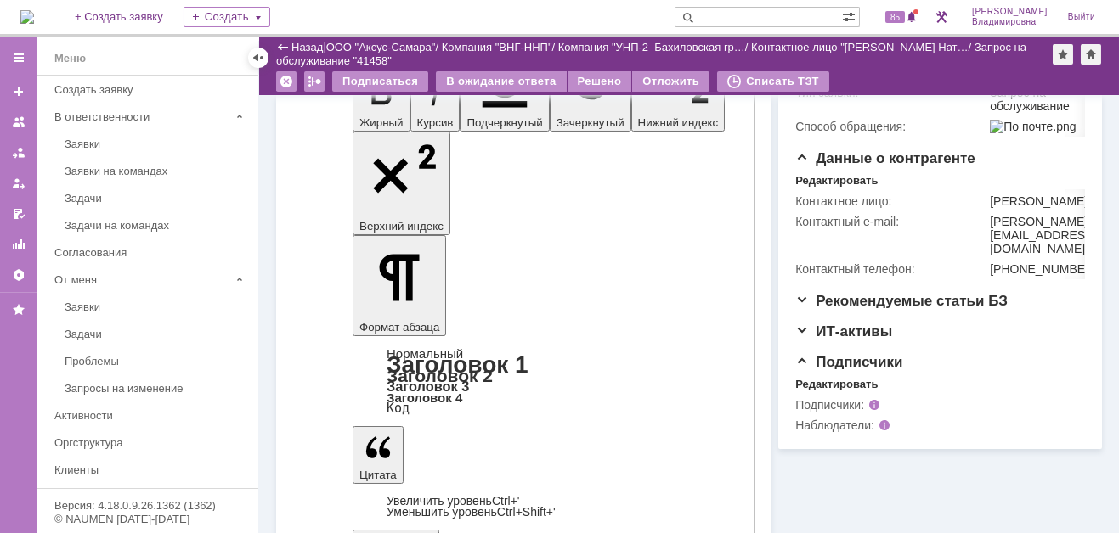
scroll to position [438, 0]
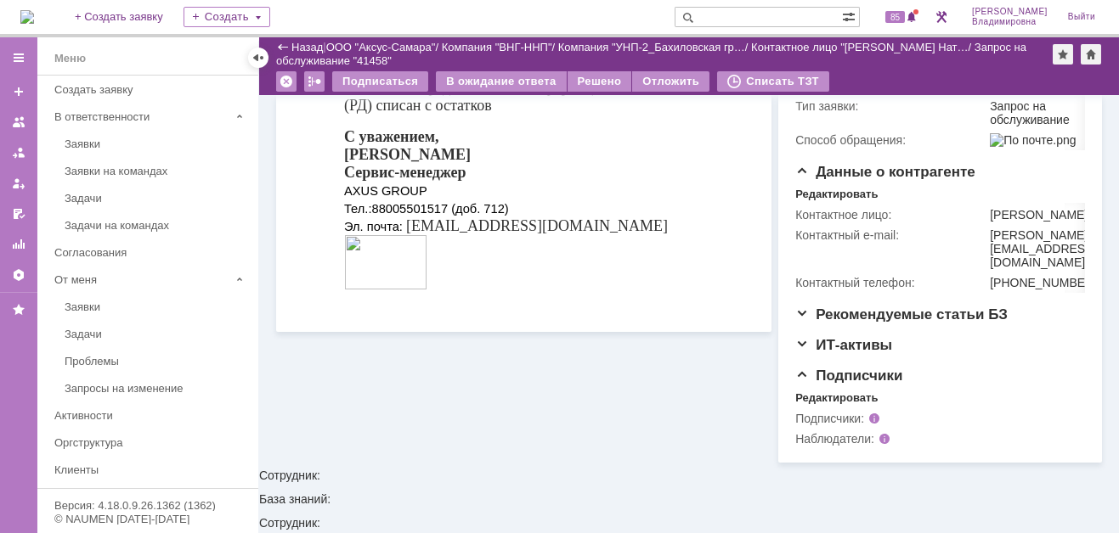
scroll to position [85, 0]
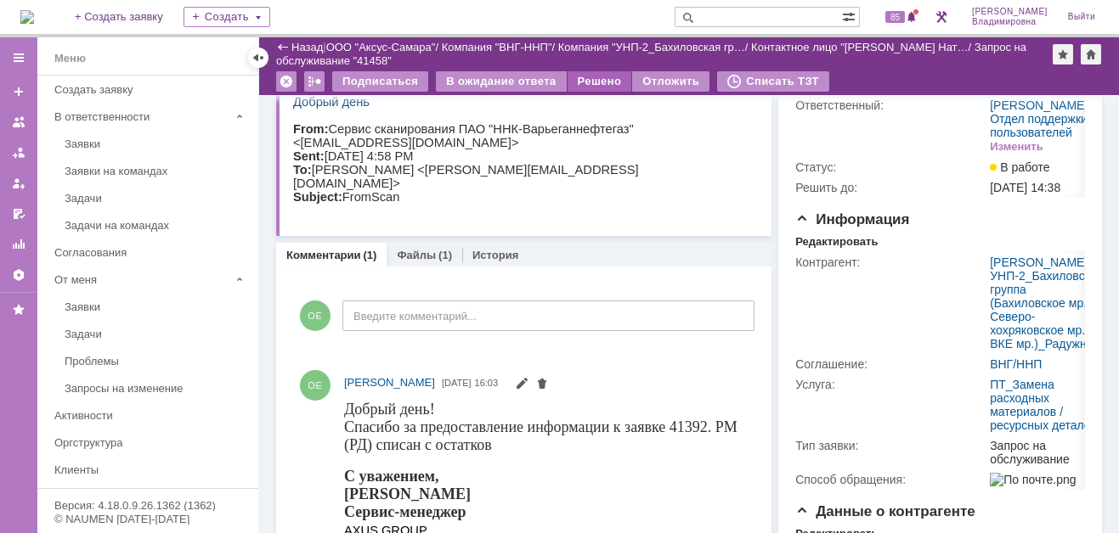
click at [600, 77] on div "Решено" at bounding box center [599, 81] width 65 height 20
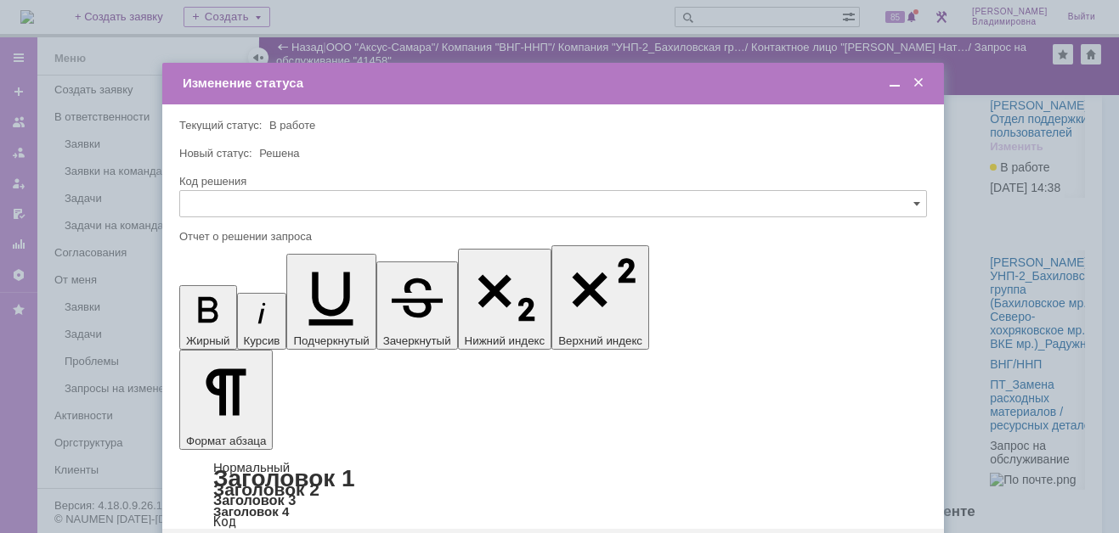
scroll to position [0, 0]
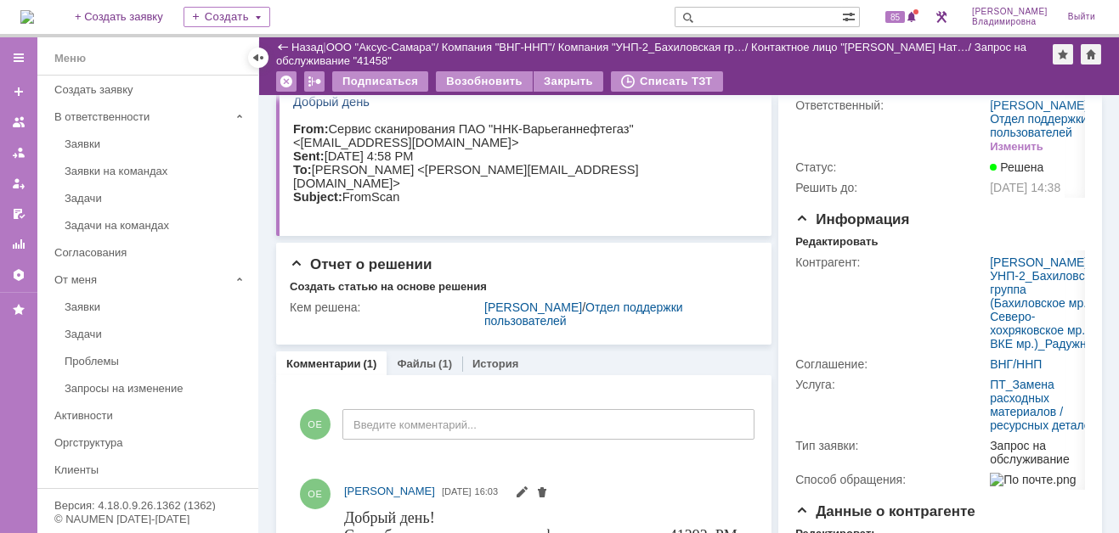
click at [731, 12] on input "text" at bounding box center [757, 17] width 167 height 20
type input "41392"
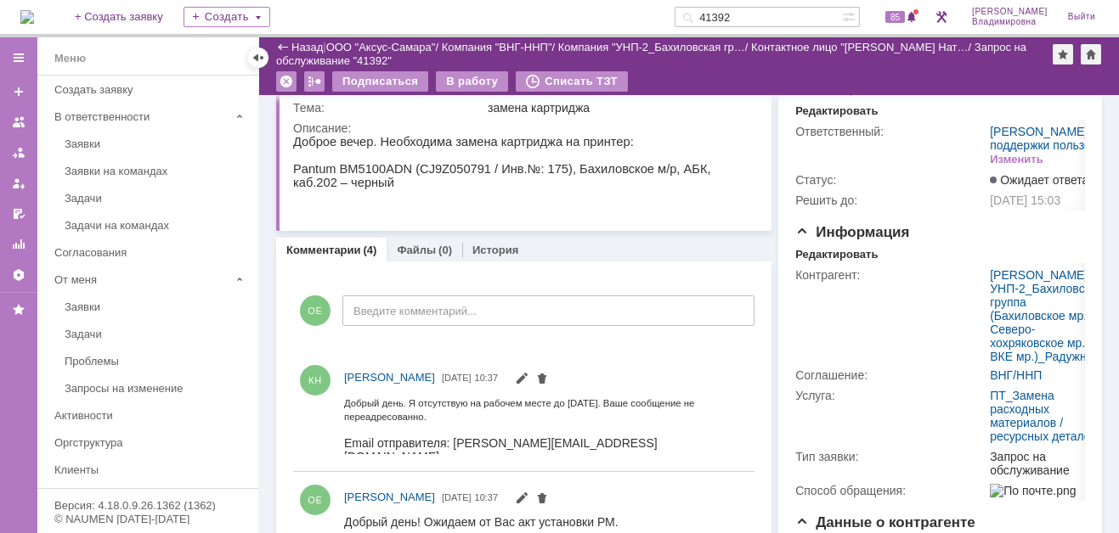
scroll to position [85, 0]
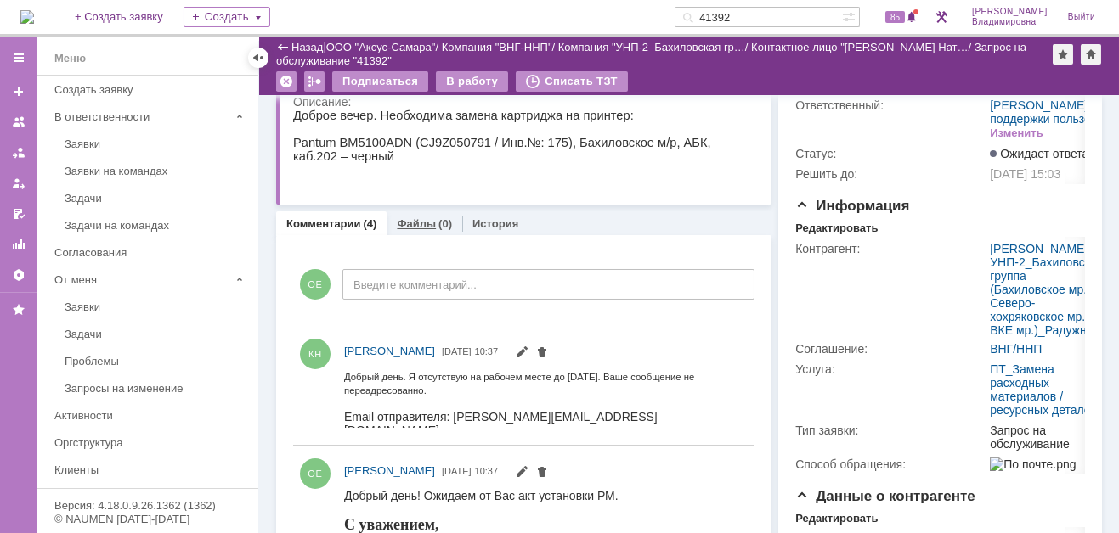
click at [419, 220] on link "Файлы" at bounding box center [416, 223] width 39 height 13
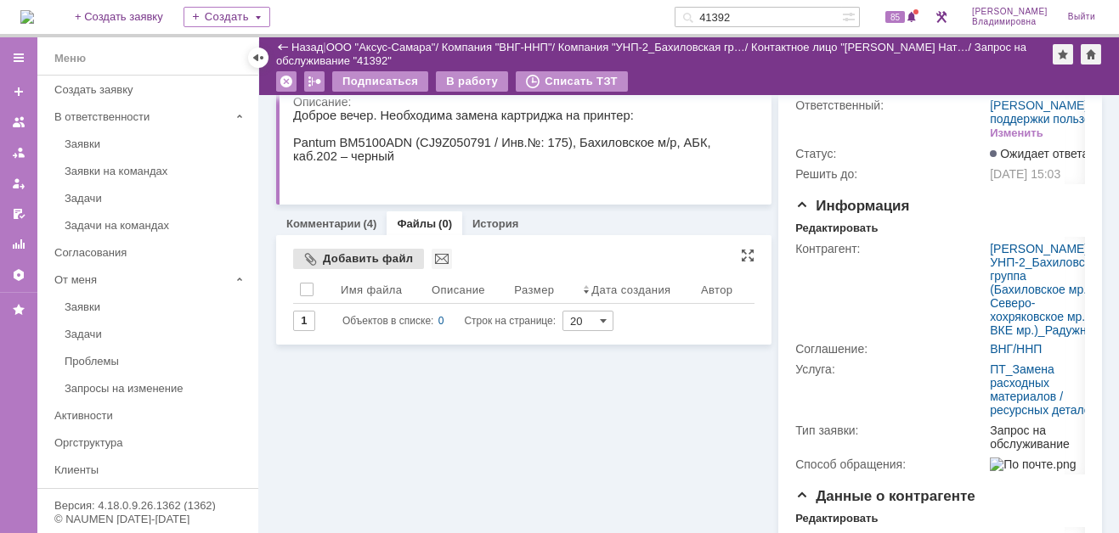
click at [355, 256] on div "Добавить файл" at bounding box center [358, 259] width 131 height 20
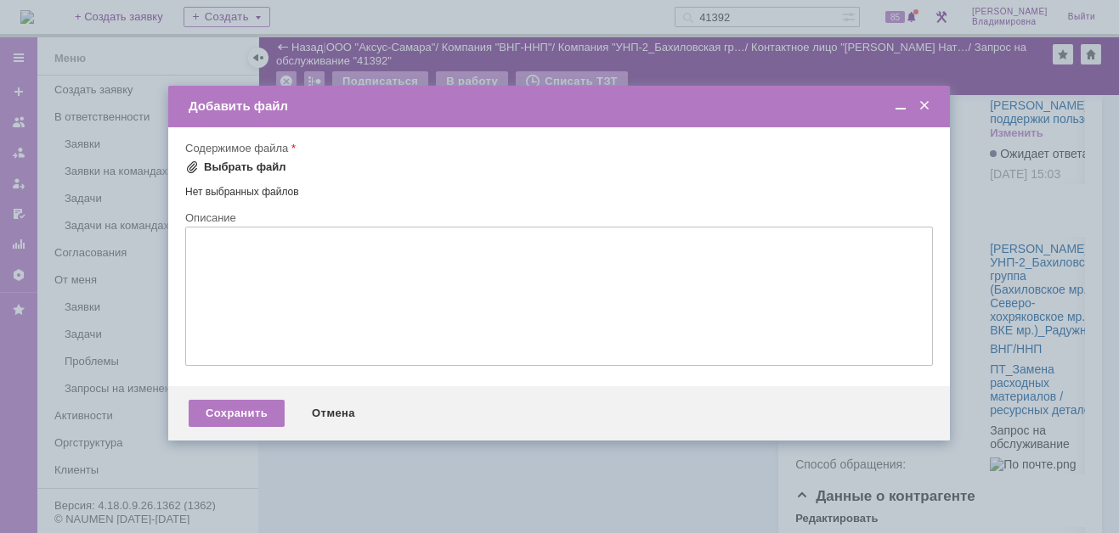
click at [216, 167] on div "Выбрать файл" at bounding box center [245, 168] width 82 height 14
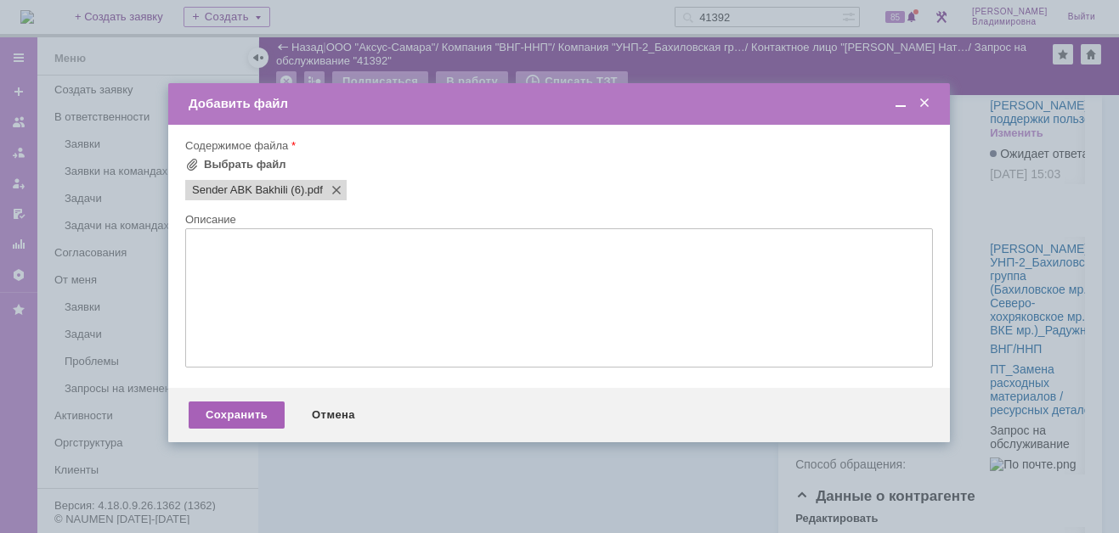
click at [233, 418] on div "Сохранить" at bounding box center [237, 415] width 96 height 27
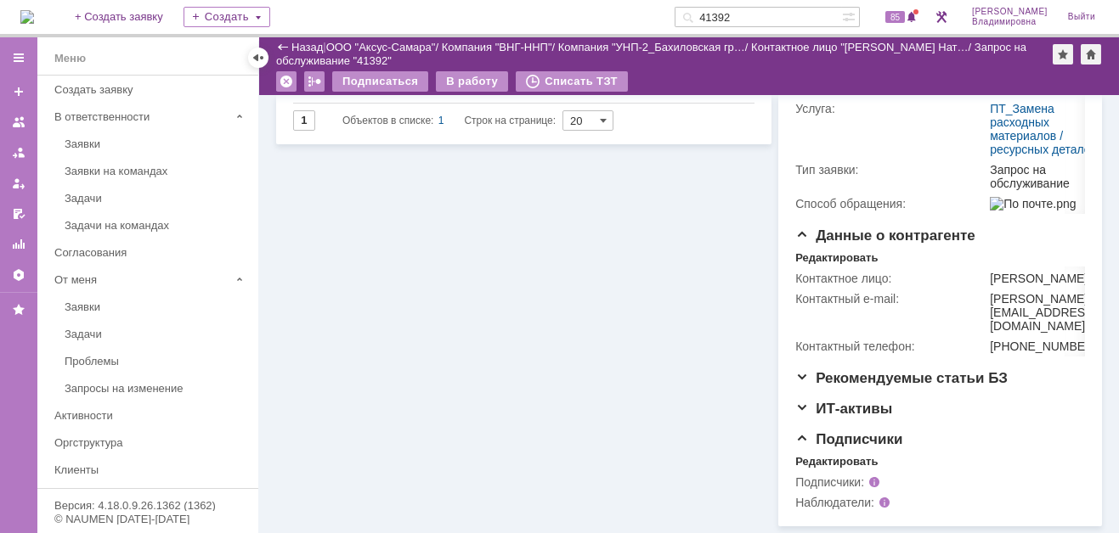
scroll to position [397, 0]
click at [825, 462] on div "Редактировать" at bounding box center [836, 462] width 82 height 14
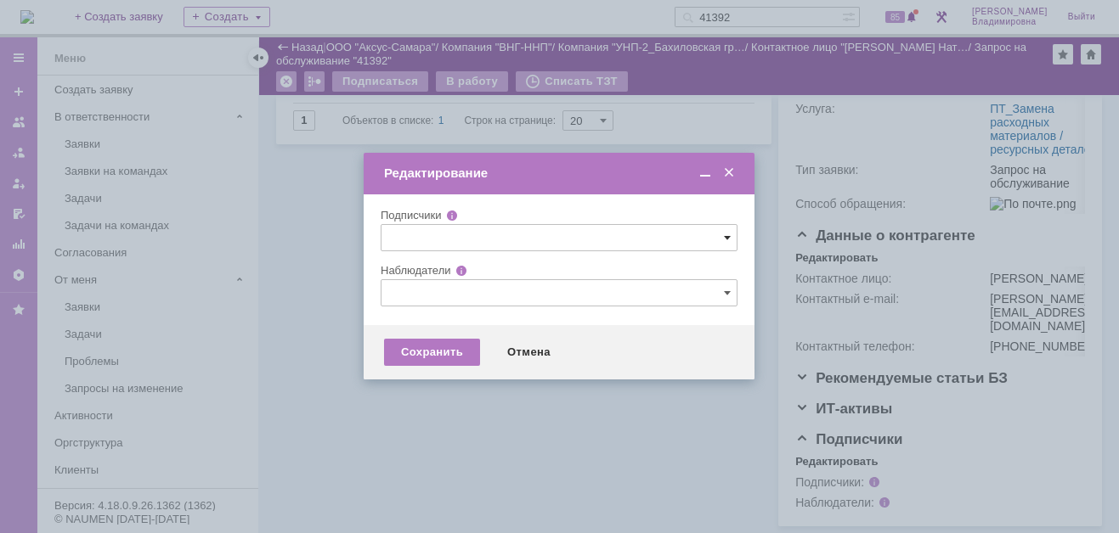
click at [724, 233] on span at bounding box center [727, 238] width 7 height 14
click at [429, 465] on div "_подрядчик Михайловка АСЦ "Омега"_подрядчик Махачкала Автоматизация успеха-подр…" at bounding box center [558, 110] width 355 height 739
click at [726, 172] on span at bounding box center [728, 173] width 17 height 15
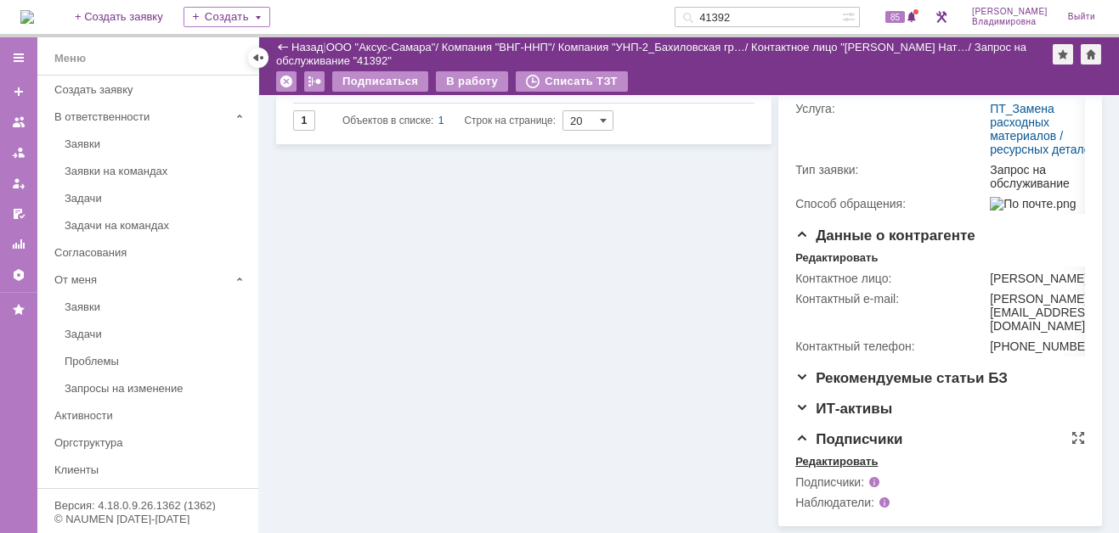
click at [843, 459] on div "Редактировать" at bounding box center [836, 462] width 82 height 14
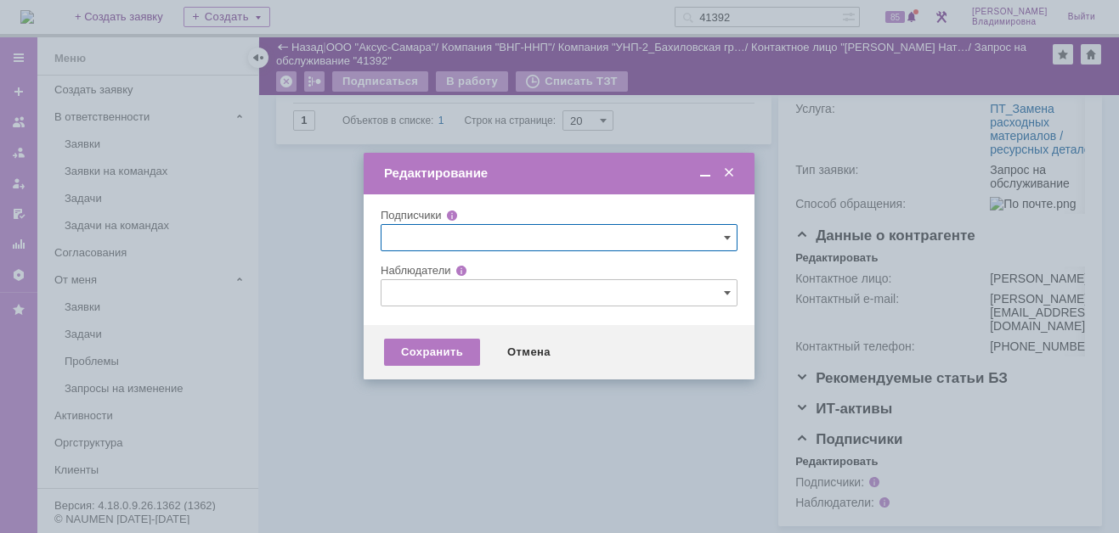
click at [420, 290] on input "text" at bounding box center [558, 292] width 357 height 27
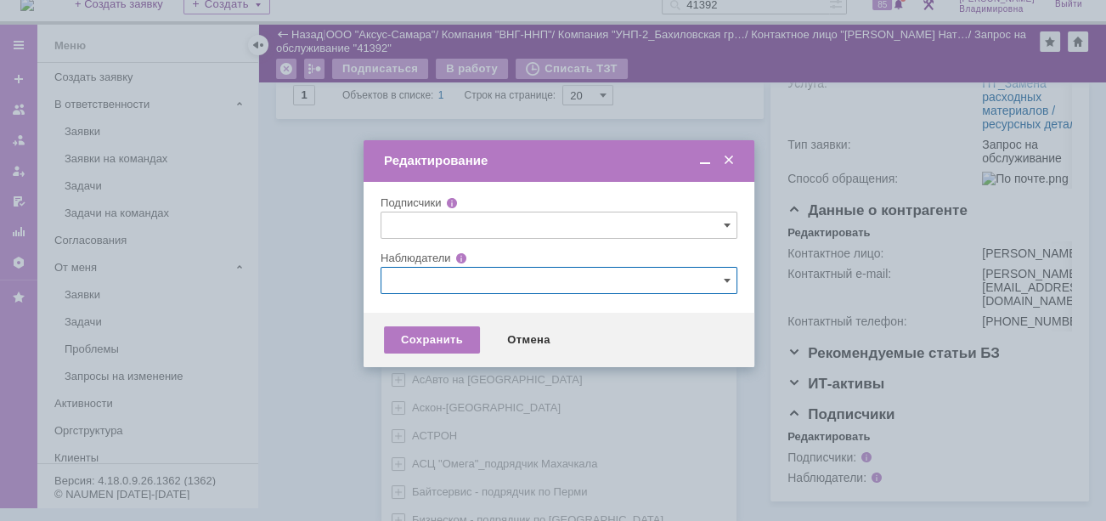
scroll to position [504, 0]
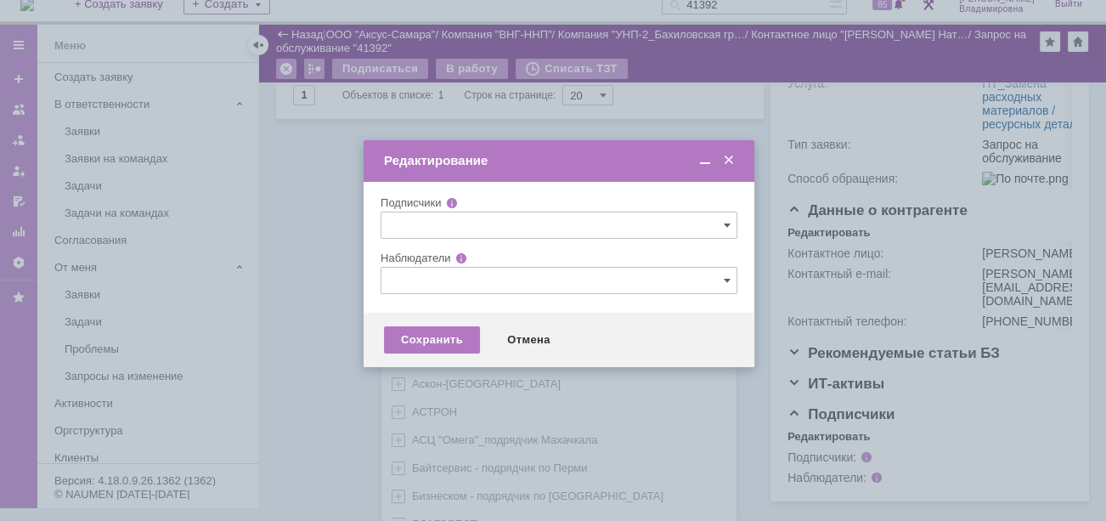
click at [450, 506] on div "AVON AXUS Axus Computers DELPHI Xcom АВТОВАЗ Автоматизация успеха Автоматизация…" at bounding box center [558, 529] width 355 height 1467
click at [463, 513] on span "УНП-2_Бахиловская группа (Бахиловское мр., Северо-хохряковское мр., ВКЕ мр.)_Ра…" at bounding box center [573, 526] width 283 height 26
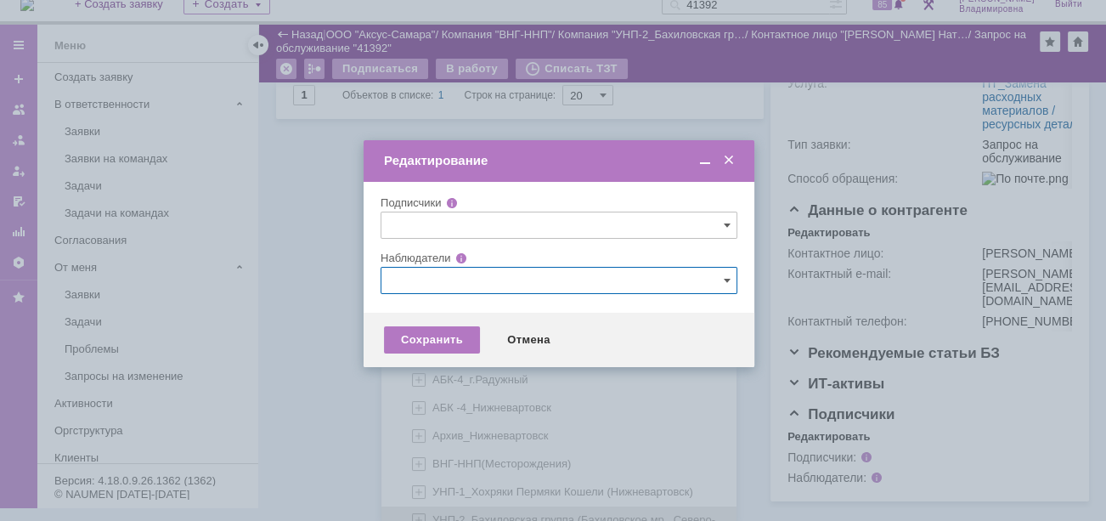
scroll to position [937, 0]
click at [412, 267] on input "text" at bounding box center [558, 280] width 357 height 27
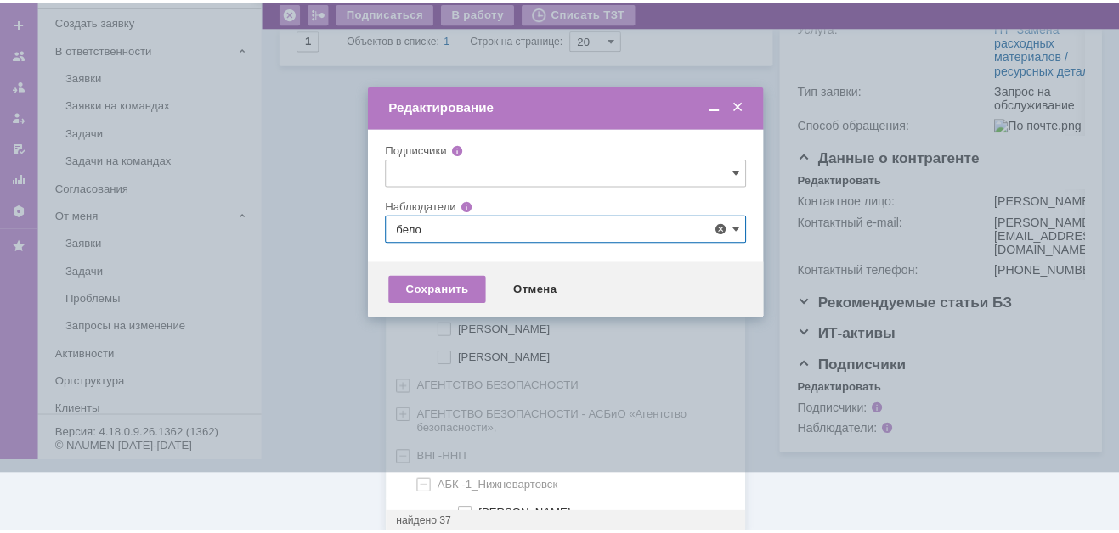
scroll to position [0, 0]
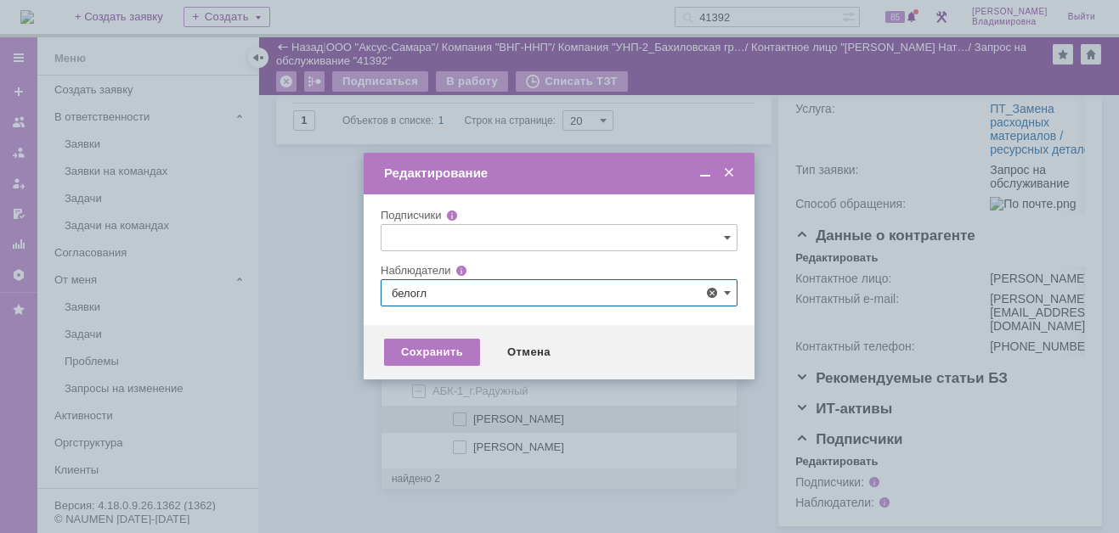
click at [473, 417] on span at bounding box center [473, 417] width 0 height 8
click at [461, 417] on input "Белоглазов Алексей Валерьевич" at bounding box center [460, 419] width 11 height 11
type input "Белоглазов Алексей Валерьевич"
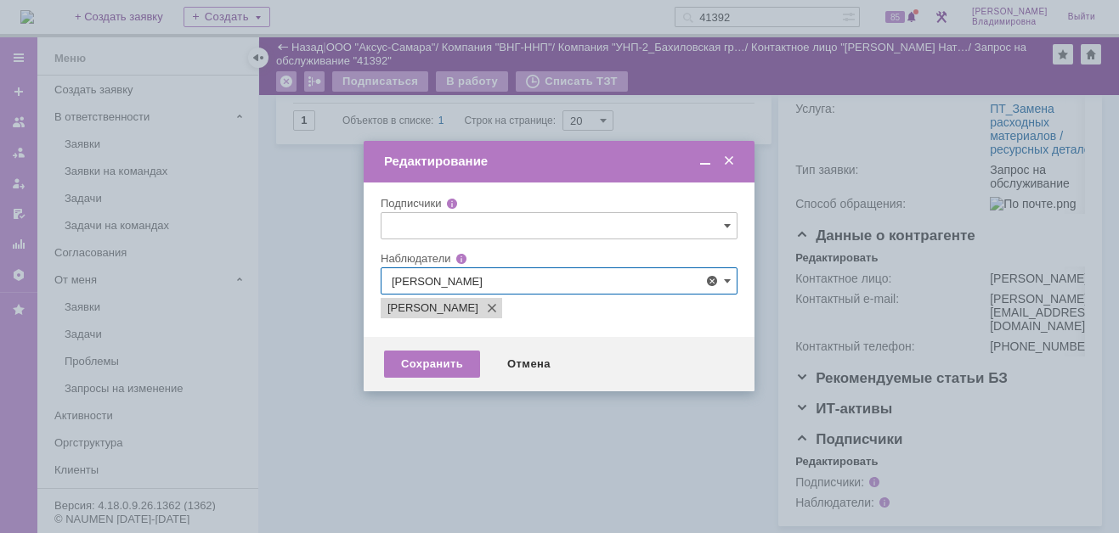
click at [389, 426] on div at bounding box center [559, 266] width 1119 height 533
click at [435, 368] on div "Сохранить" at bounding box center [432, 364] width 96 height 27
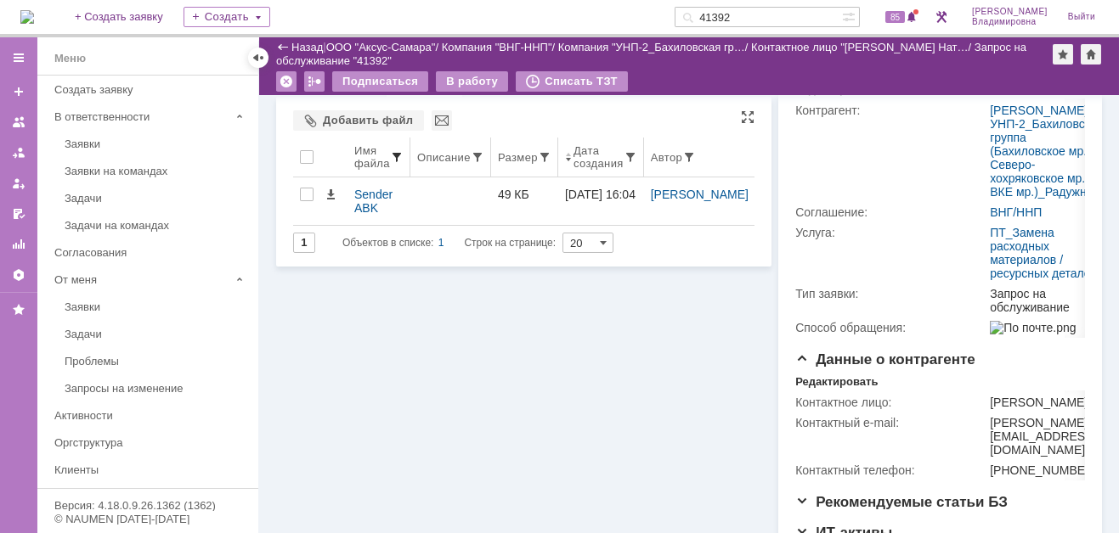
scroll to position [56, 0]
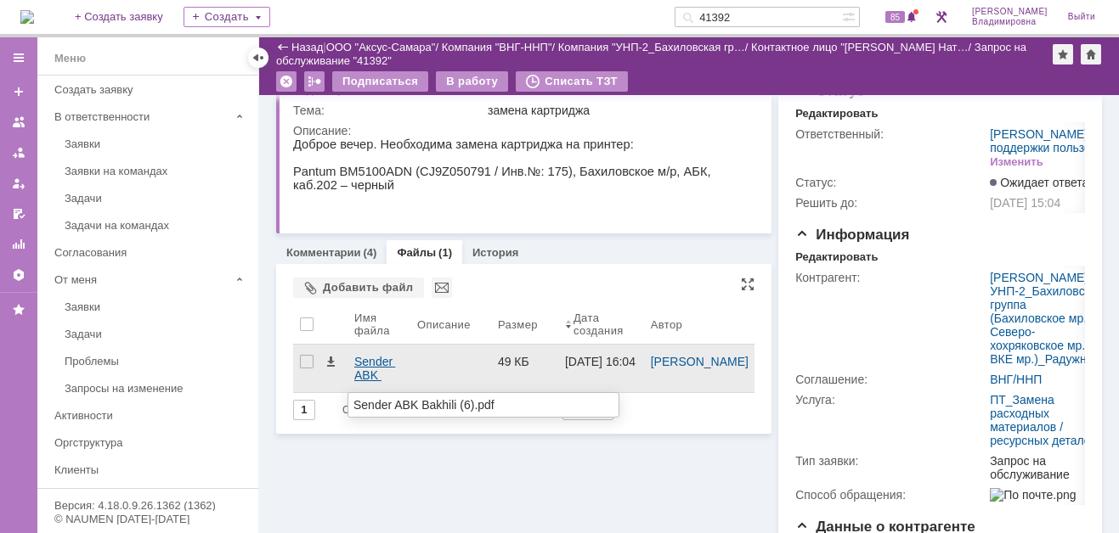
click at [365, 362] on div "Sender ABK Bakhili (6).pdf" at bounding box center [378, 368] width 49 height 27
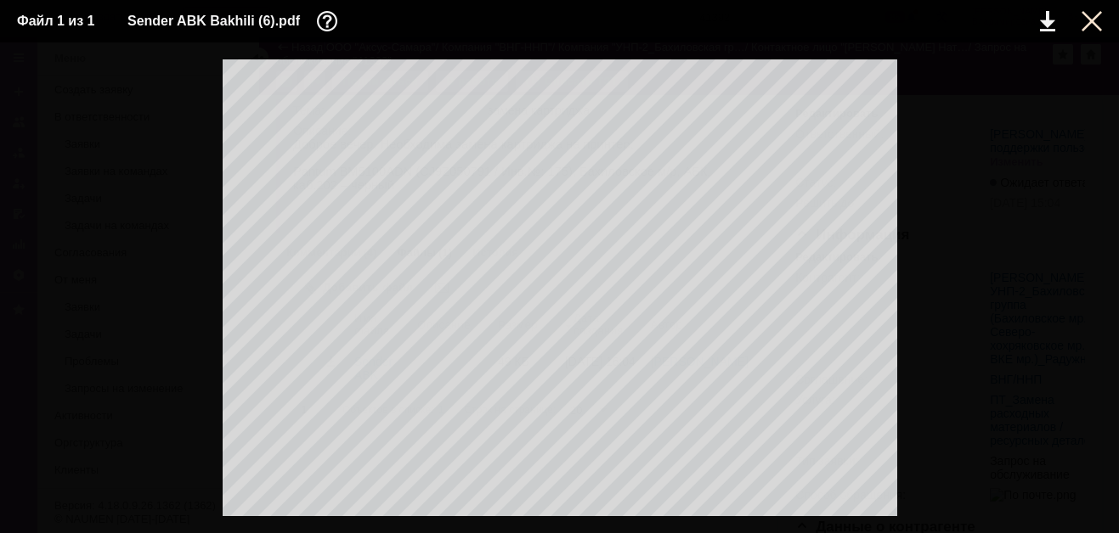
click at [1086, 16] on div at bounding box center [1091, 21] width 20 height 20
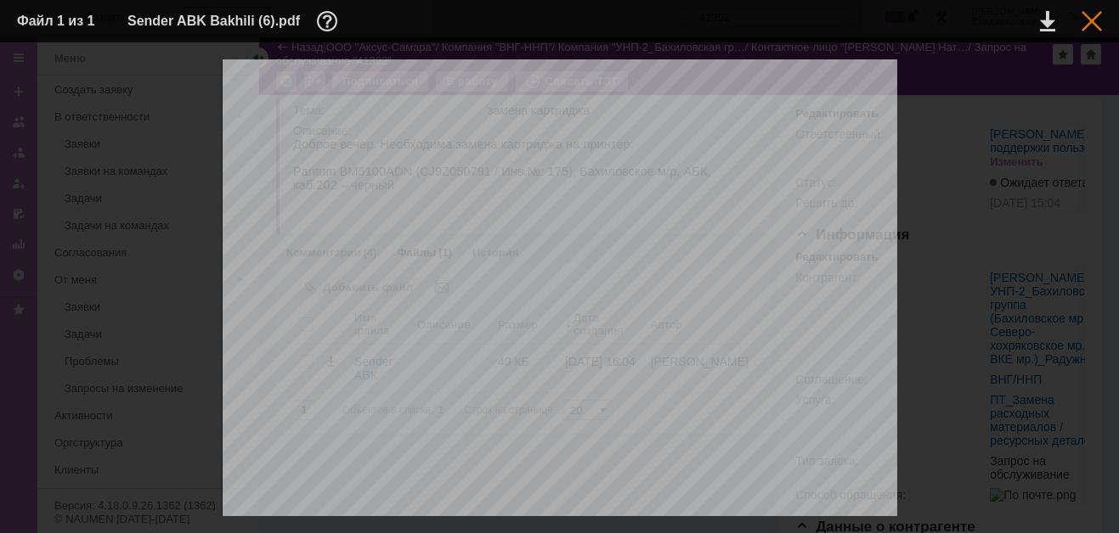
click at [1089, 17] on div at bounding box center [1091, 21] width 20 height 20
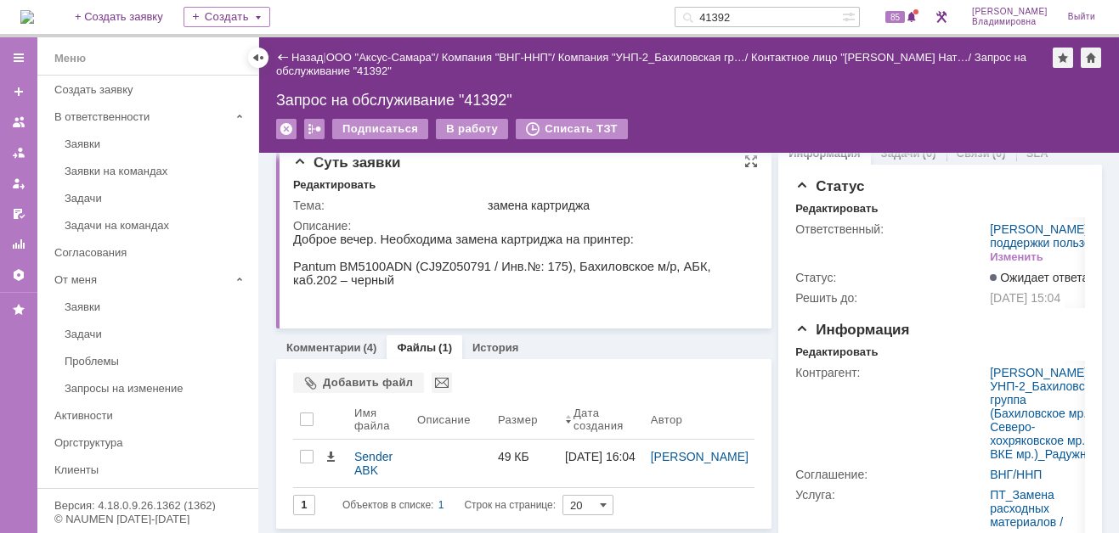
scroll to position [0, 0]
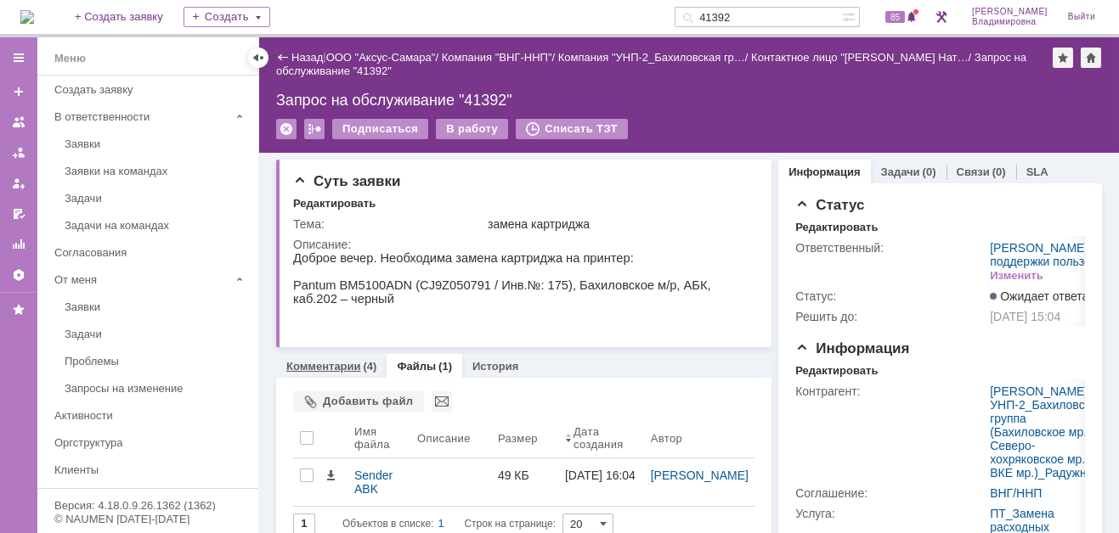
click at [325, 361] on link "Комментарии" at bounding box center [323, 366] width 75 height 13
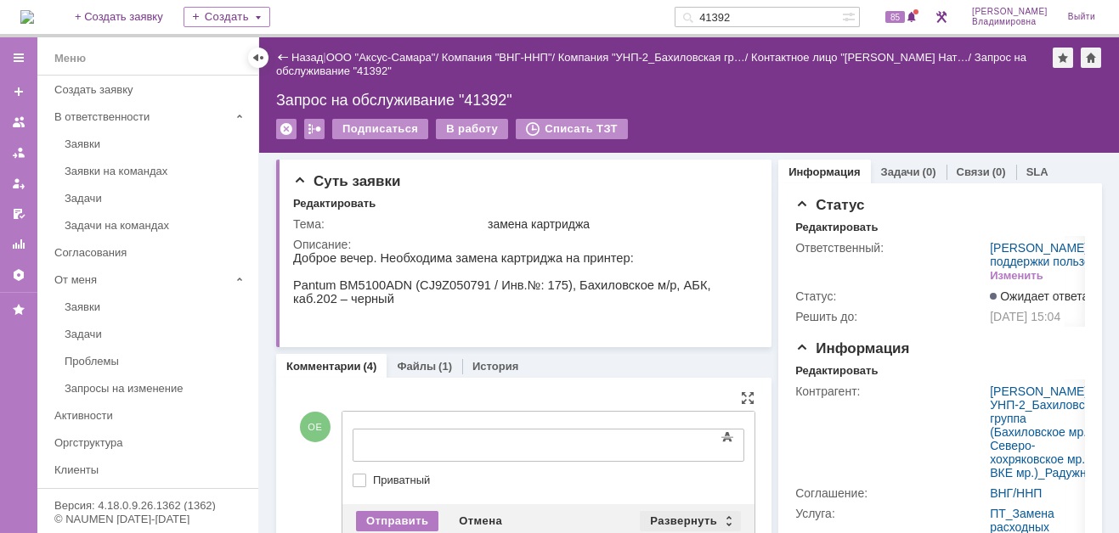
click at [674, 515] on div "Развернуть" at bounding box center [690, 521] width 101 height 20
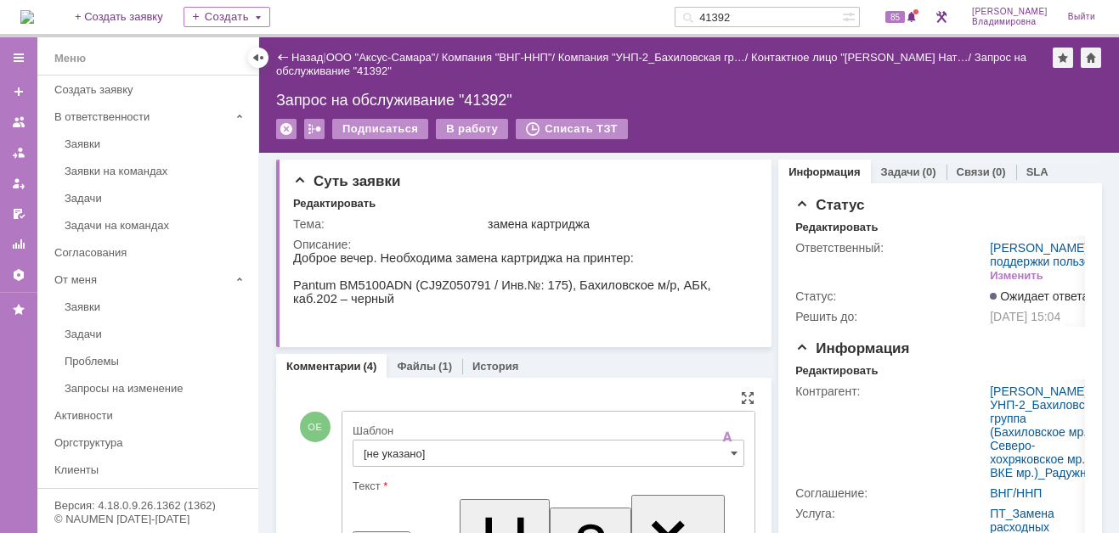
scroll to position [215, 0]
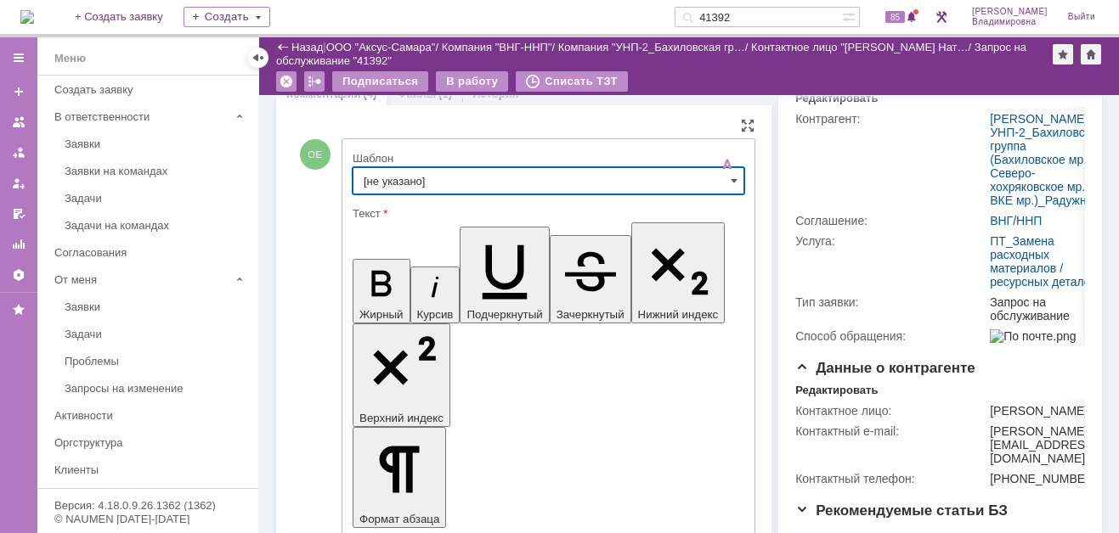
click at [384, 178] on input "[не указано]" at bounding box center [548, 180] width 392 height 27
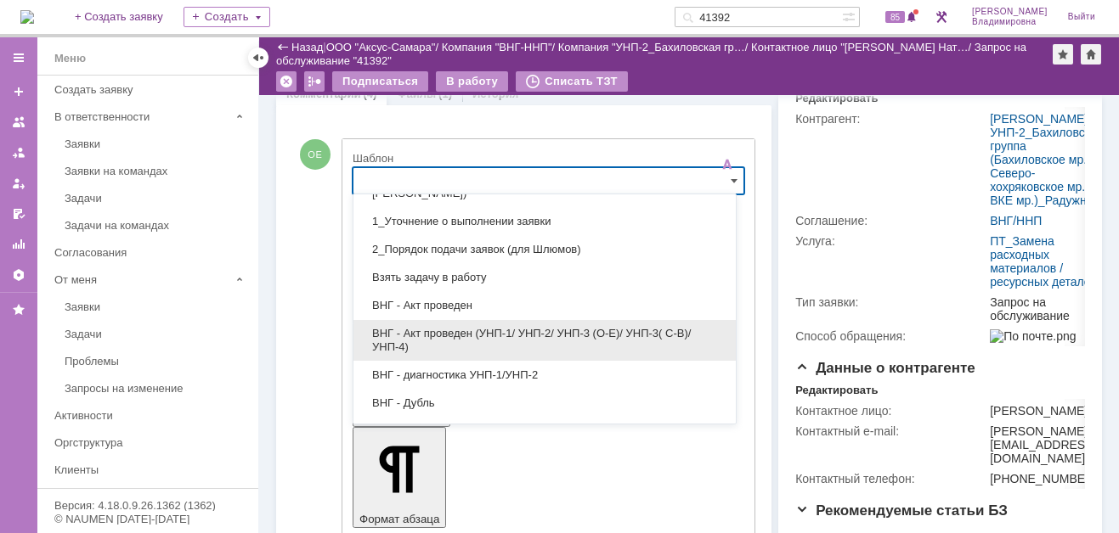
scroll to position [85, 0]
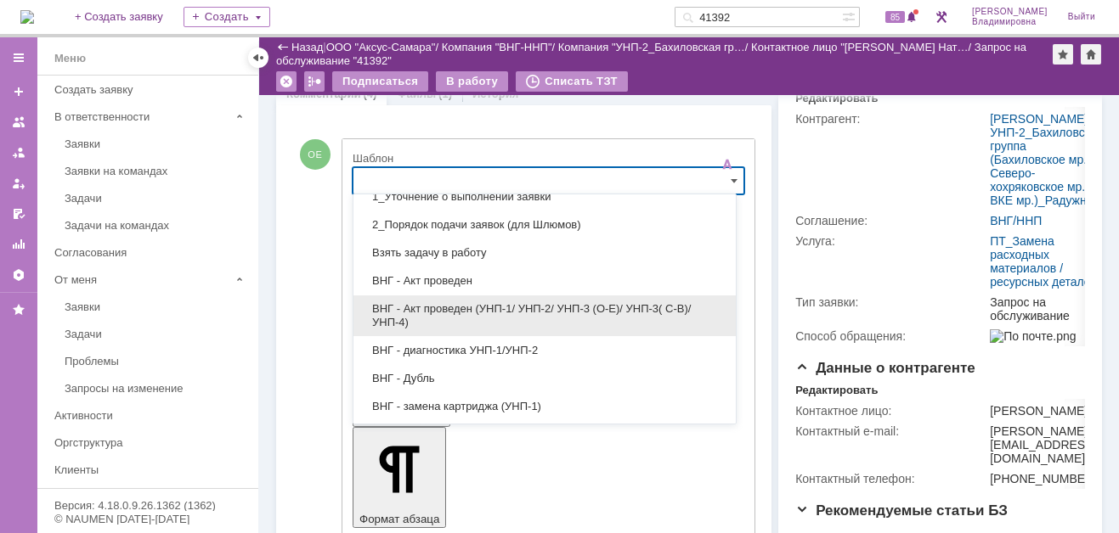
click at [429, 302] on span "ВНГ - Акт проведен (УНП-1/ УНП-2/ УНП-3 (О-Е)/ УНП-3( С-В)/УНП-4)" at bounding box center [545, 315] width 362 height 27
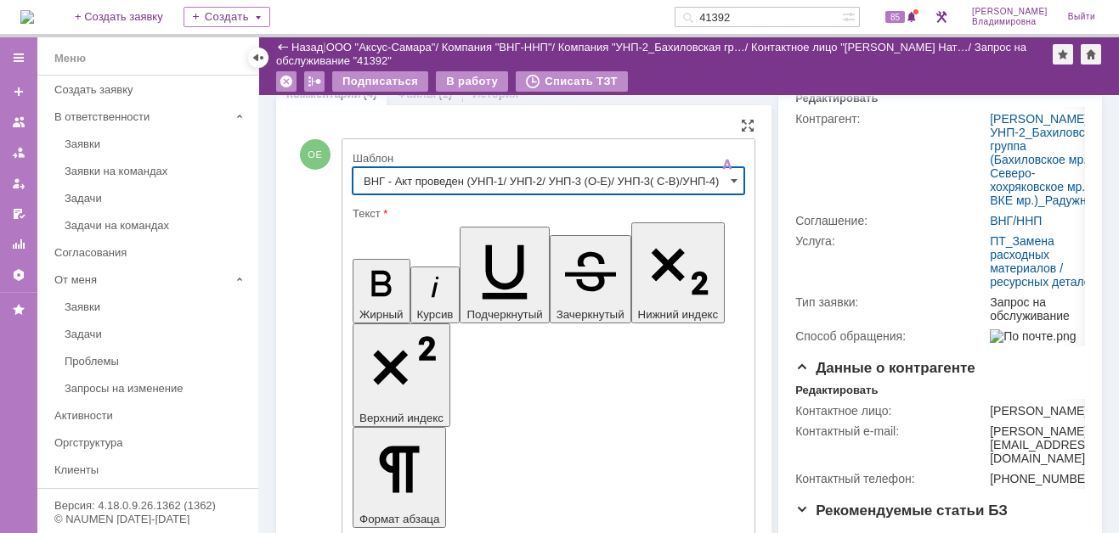
type input "ВНГ - Акт проведен (УНП-1/ УНП-2/ УНП-3 (О-Е)/ УНП-3( С-В)/УНП-4)"
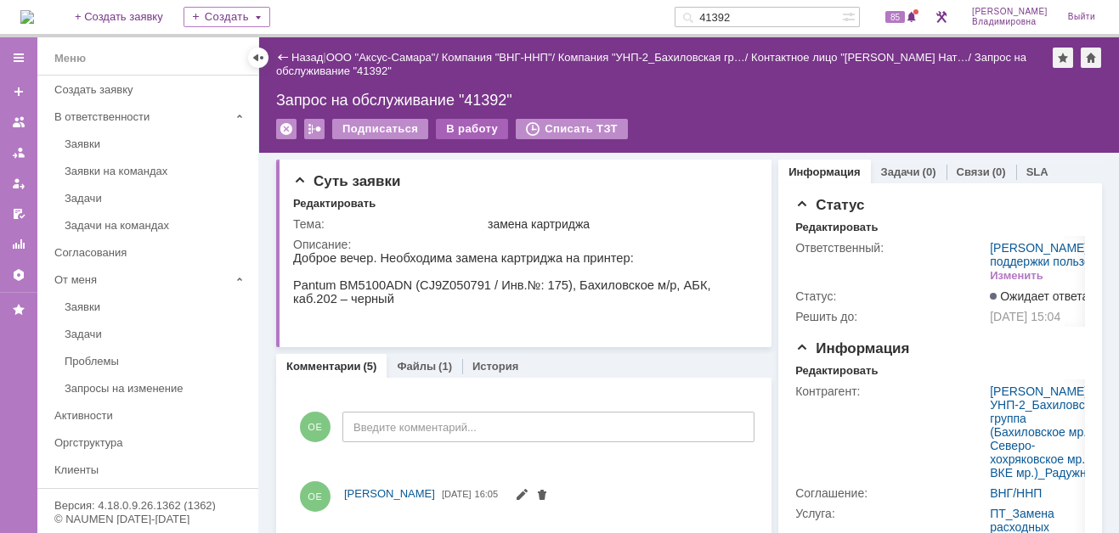
scroll to position [0, 0]
click at [481, 124] on div "В работу" at bounding box center [472, 129] width 72 height 20
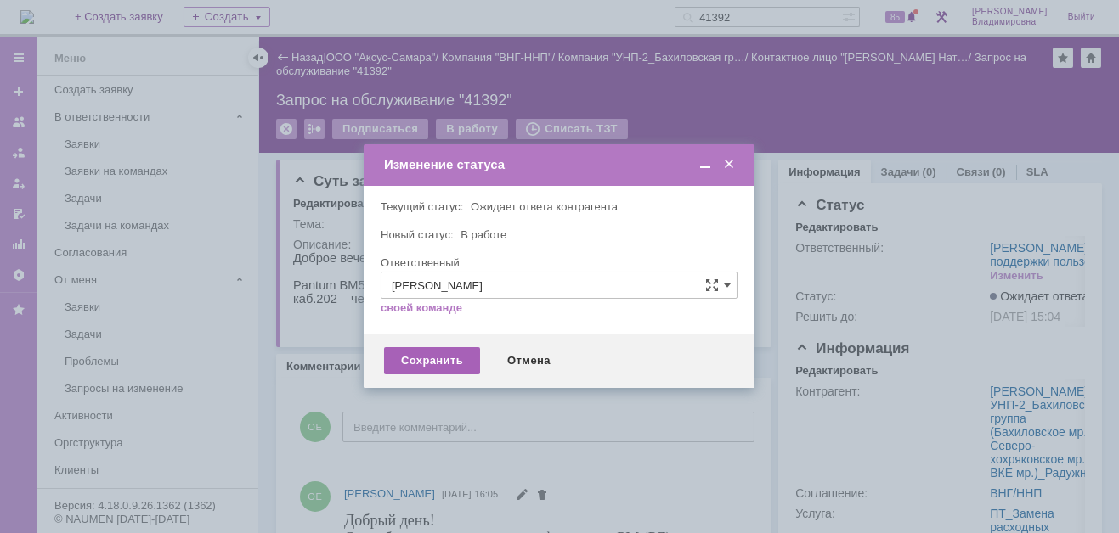
click at [420, 355] on div "Сохранить" at bounding box center [432, 360] width 96 height 27
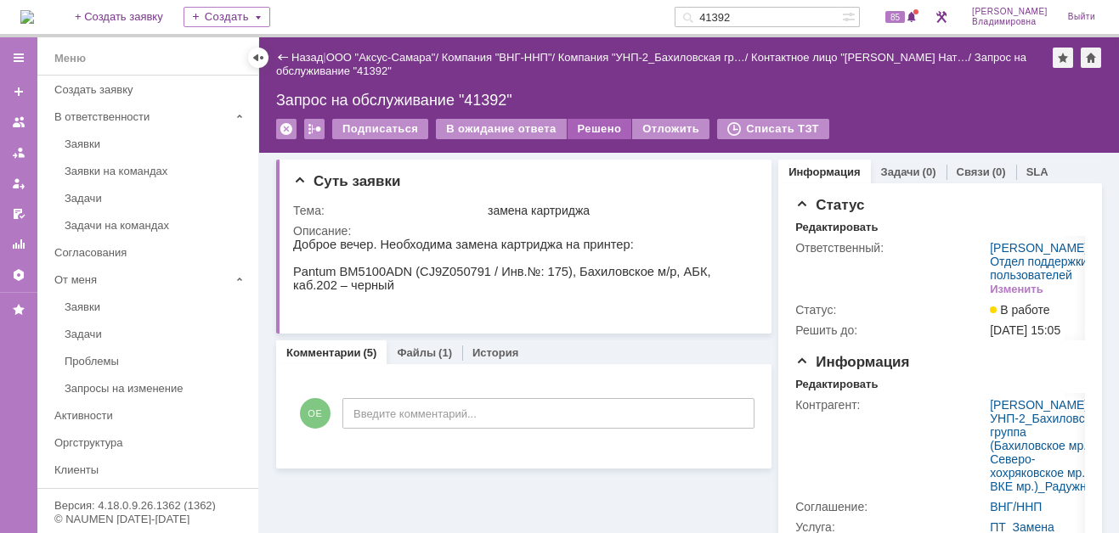
click at [603, 123] on div "Решено" at bounding box center [599, 129] width 65 height 20
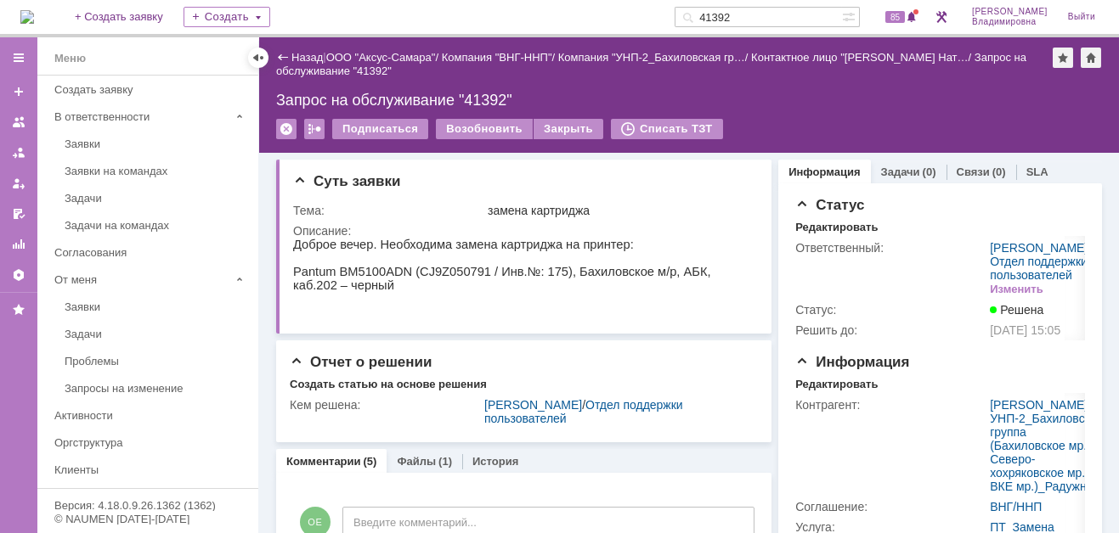
drag, startPoint x: 762, startPoint y: 15, endPoint x: 686, endPoint y: 20, distance: 75.8
click at [686, 20] on div "На домашнюю + Создать заявку Создать 41392 85 Орлова Елена Владимировна Выйти" at bounding box center [559, 18] width 1119 height 37
type input "41228"
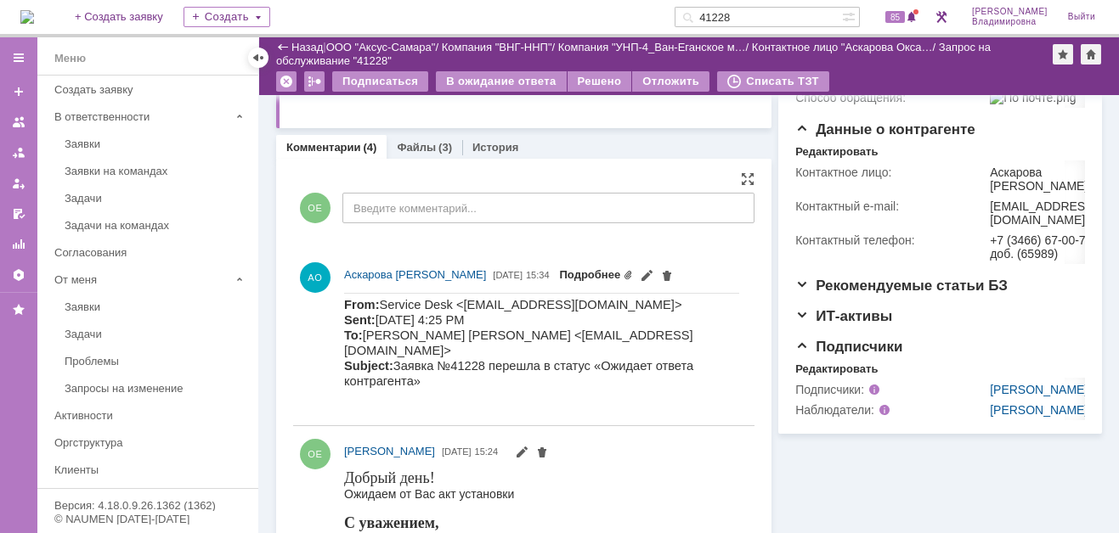
click at [634, 272] on link "Подробнее" at bounding box center [597, 274] width 74 height 13
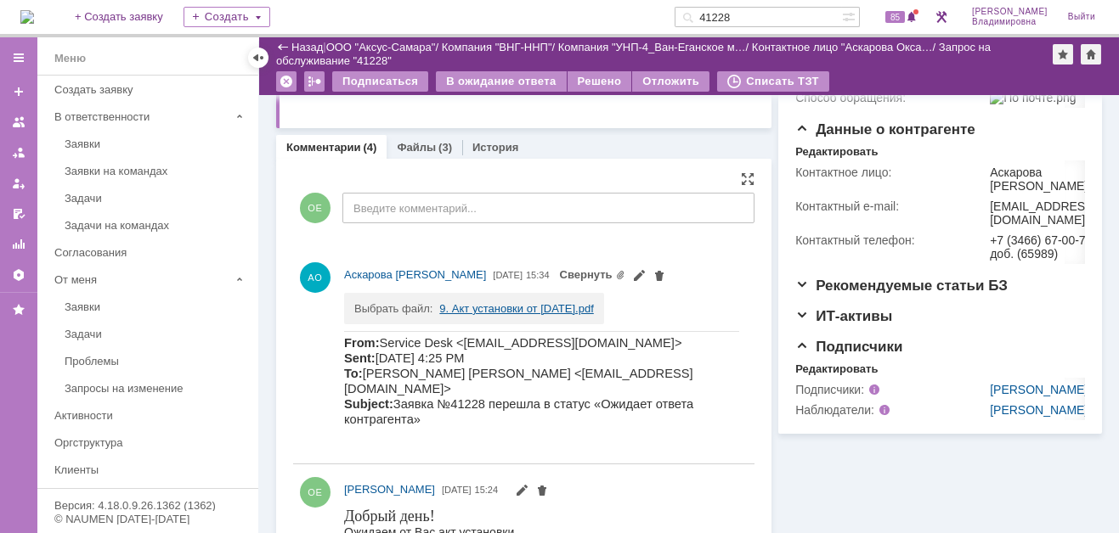
click at [488, 305] on link "9. Акт установки от [DATE].pdf" at bounding box center [516, 308] width 154 height 13
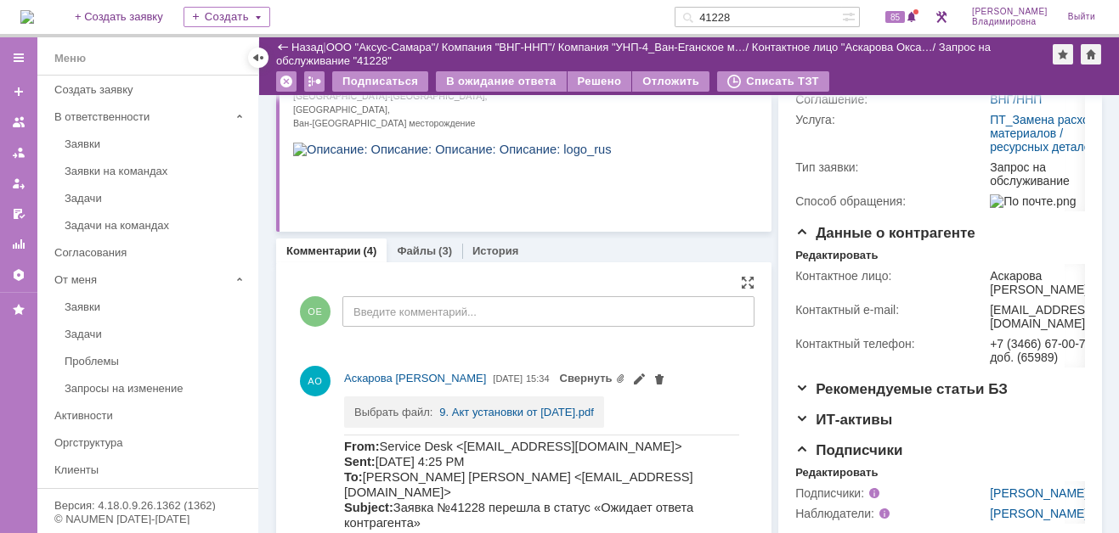
scroll to position [234, 0]
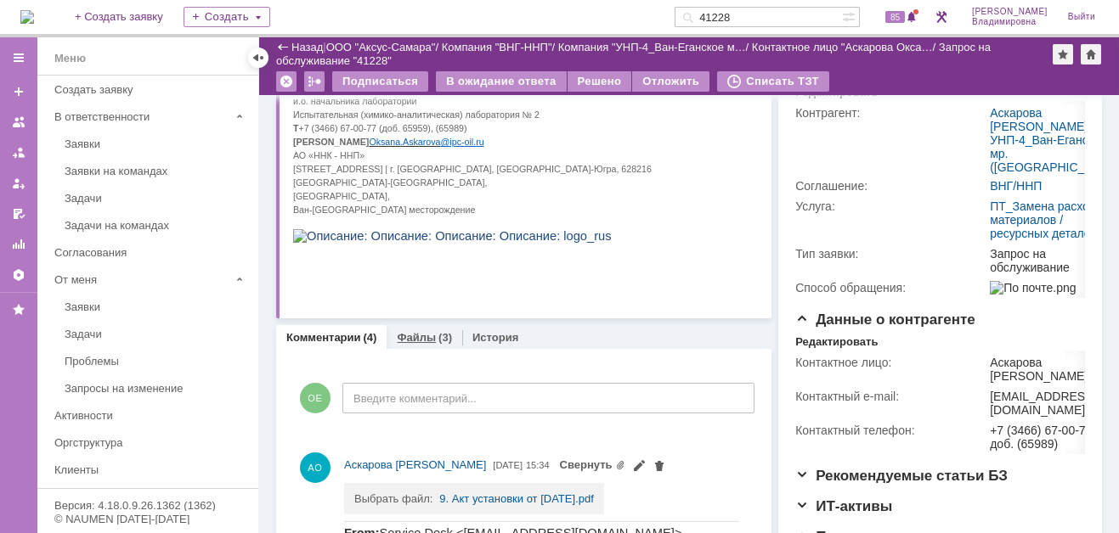
click at [415, 332] on link "Файлы" at bounding box center [416, 337] width 39 height 13
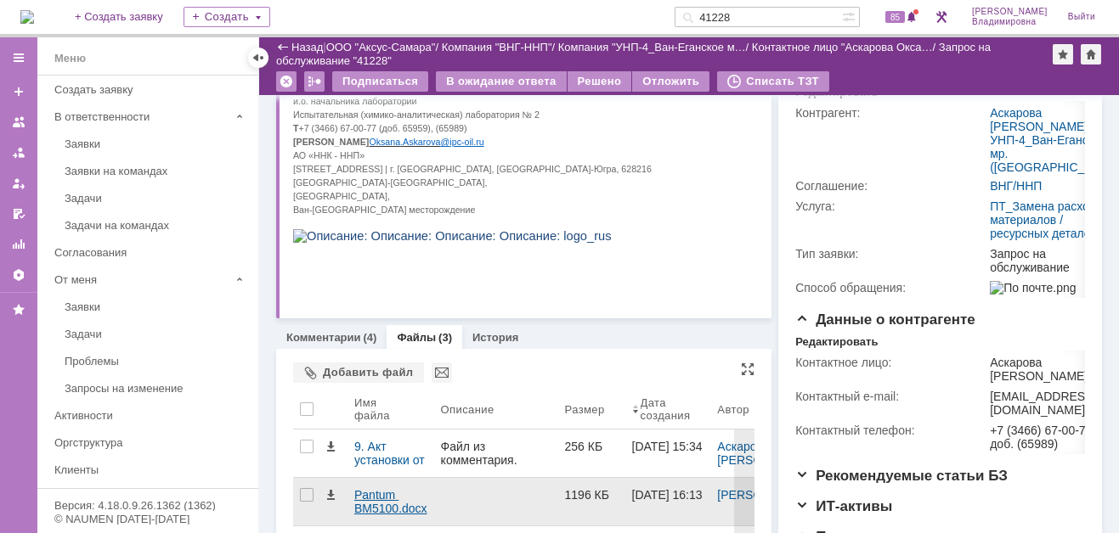
click at [380, 499] on div "Pantum BM5100.docx" at bounding box center [390, 501] width 73 height 27
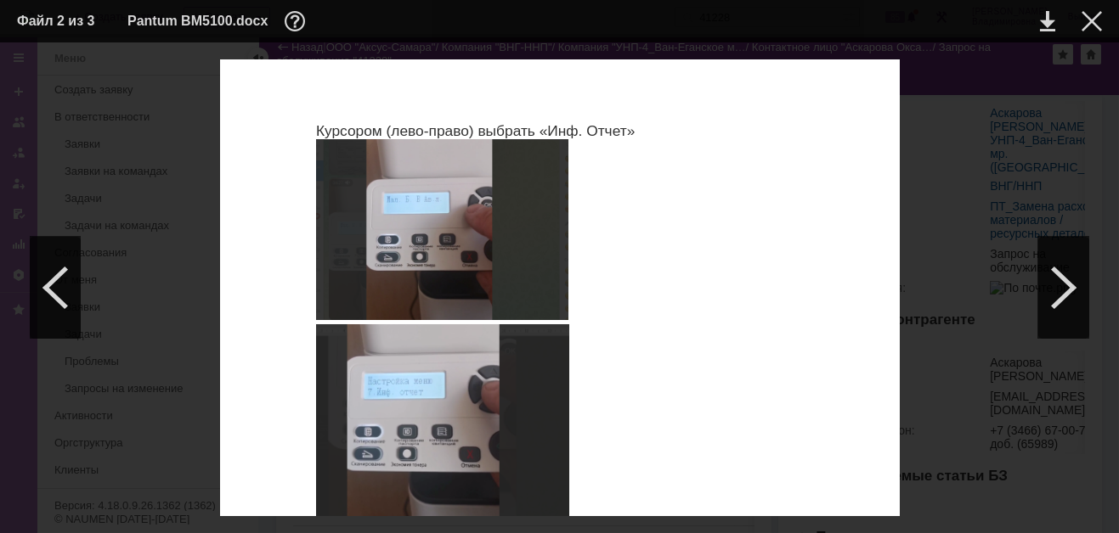
scroll to position [340, 0]
click at [1087, 18] on div at bounding box center [1091, 21] width 20 height 20
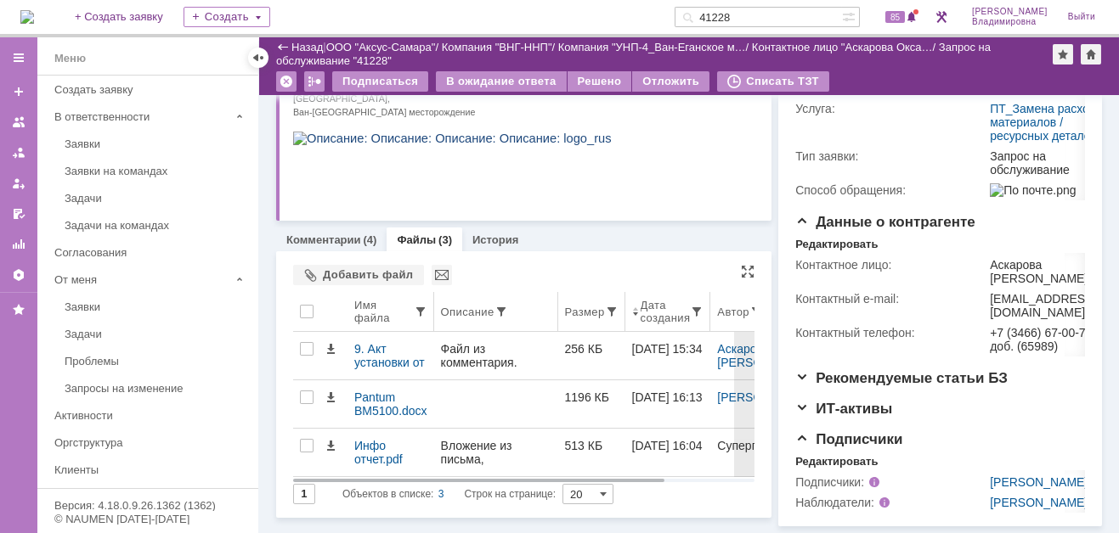
scroll to position [425, 0]
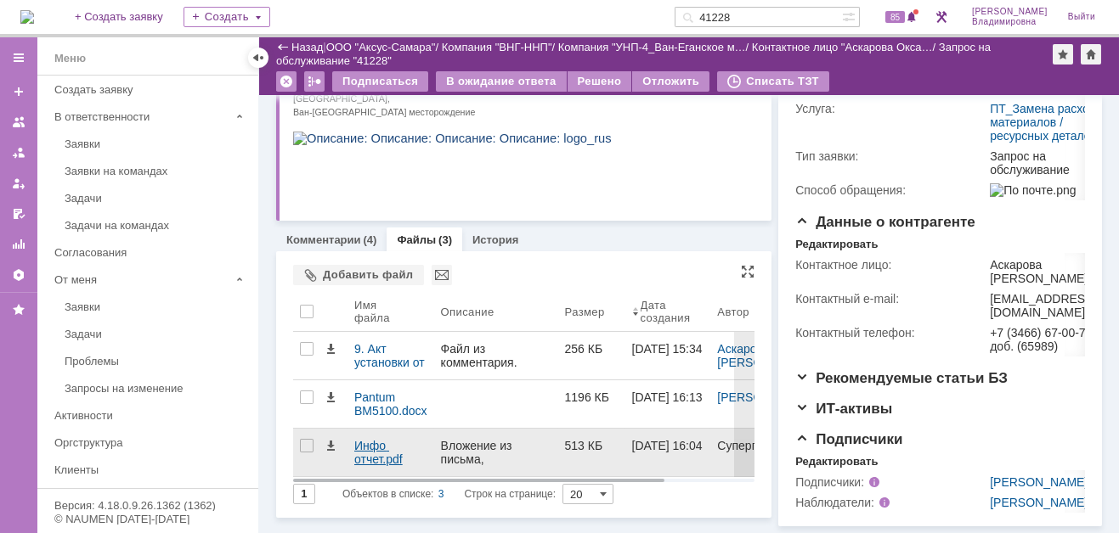
click at [372, 439] on div "Инфо отчет.pdf" at bounding box center [390, 452] width 73 height 27
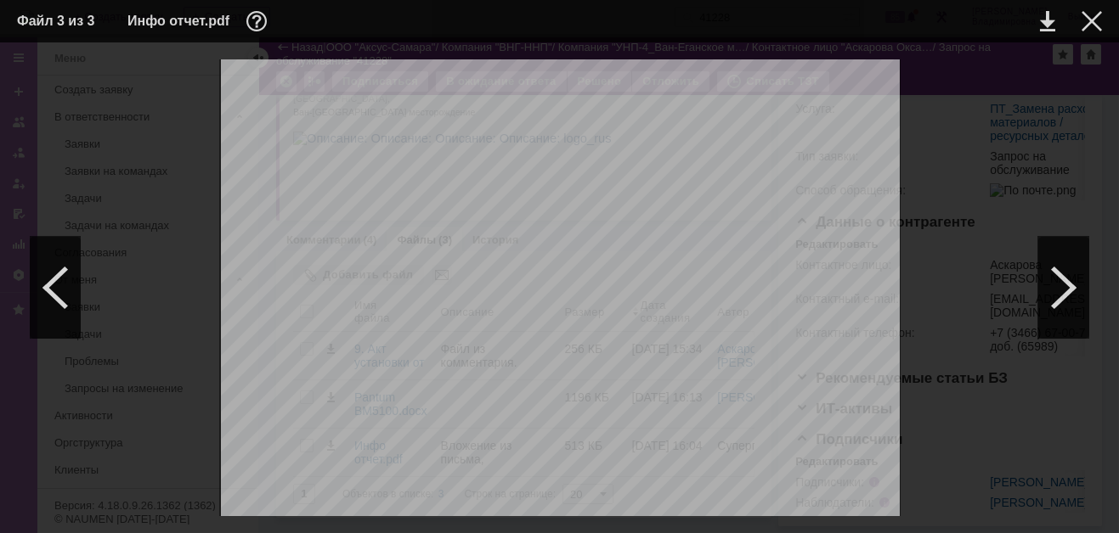
scroll to position [170, 0]
click at [1091, 16] on div at bounding box center [1091, 21] width 20 height 20
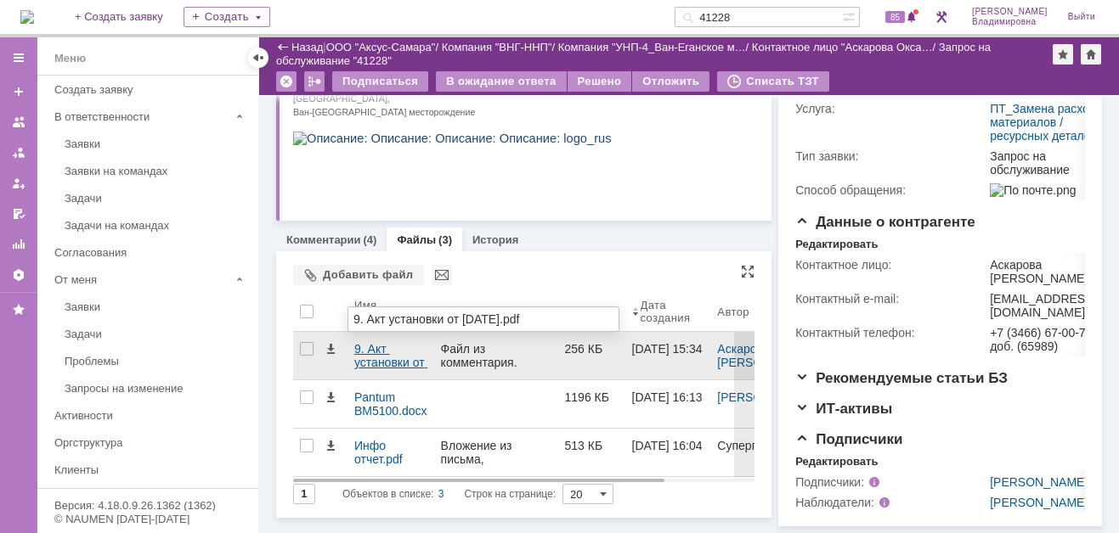
click at [373, 332] on div "9. Акт установки от [DATE].pdf" at bounding box center [390, 356] width 87 height 48
click at [373, 247] on body "Идет загрузка, пожалуйста, подождите. На домашнюю + Создать заявку Создать 4122…" at bounding box center [559, 266] width 1119 height 533
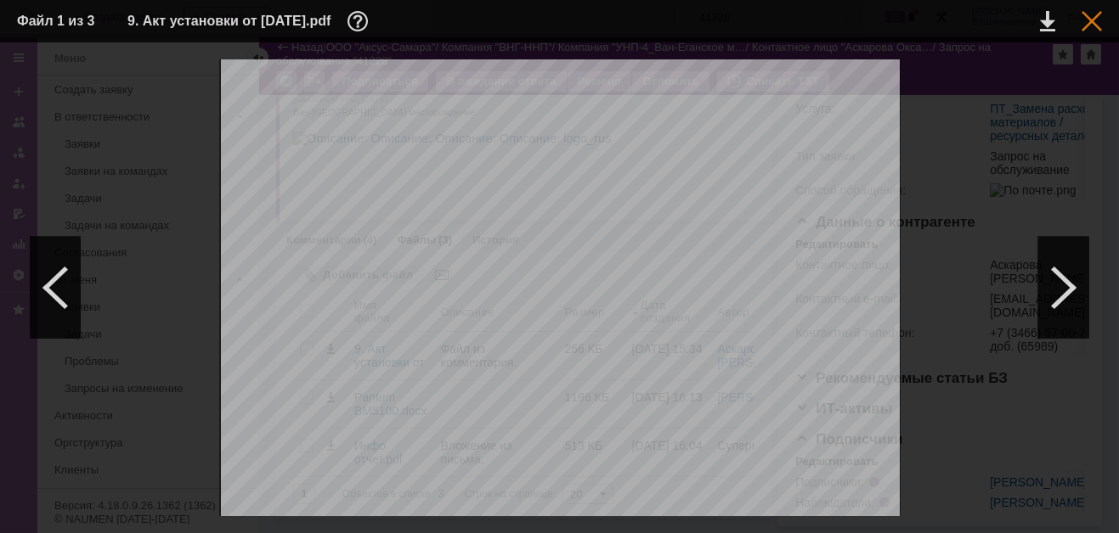
click at [1091, 19] on div at bounding box center [1091, 21] width 20 height 20
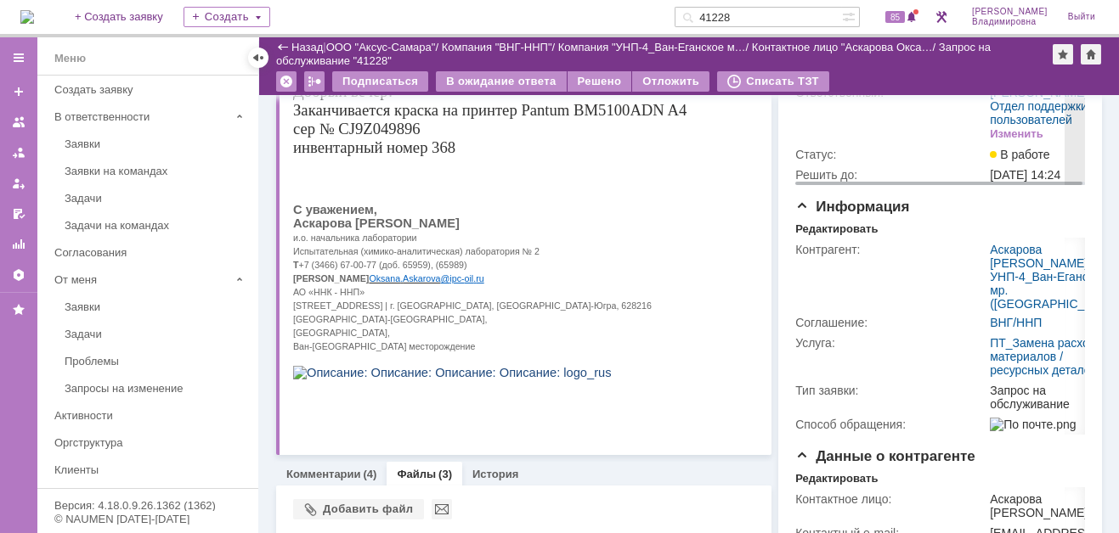
scroll to position [0, 0]
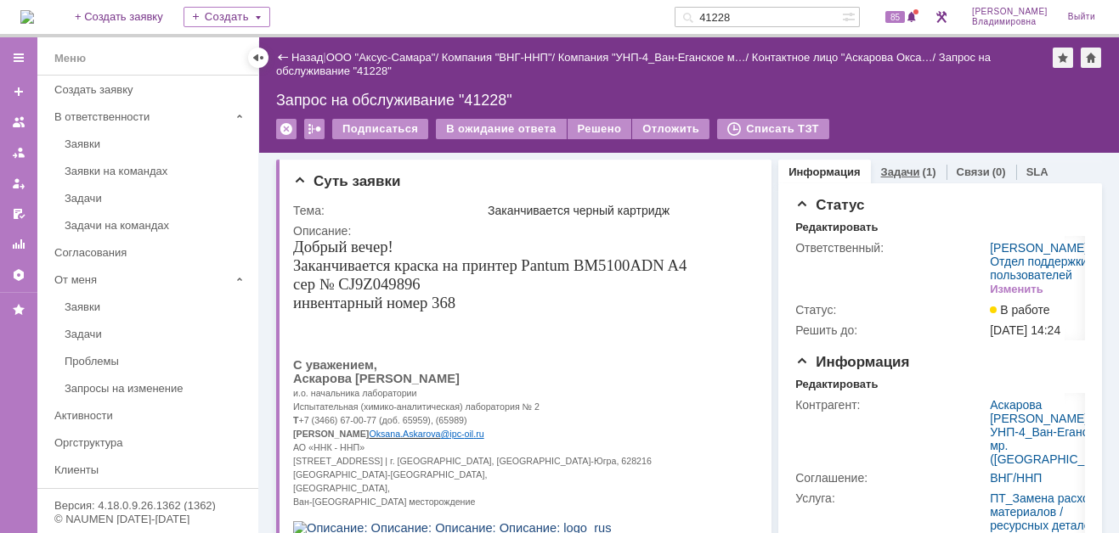
click at [888, 168] on link "Задачи" at bounding box center [900, 172] width 39 height 13
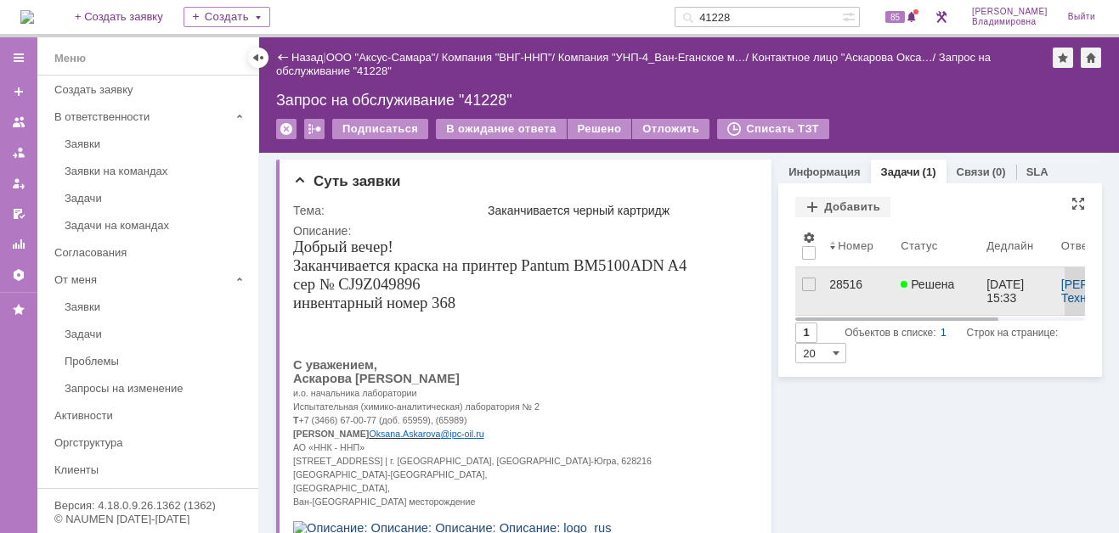
click at [844, 283] on div "28516" at bounding box center [858, 285] width 58 height 14
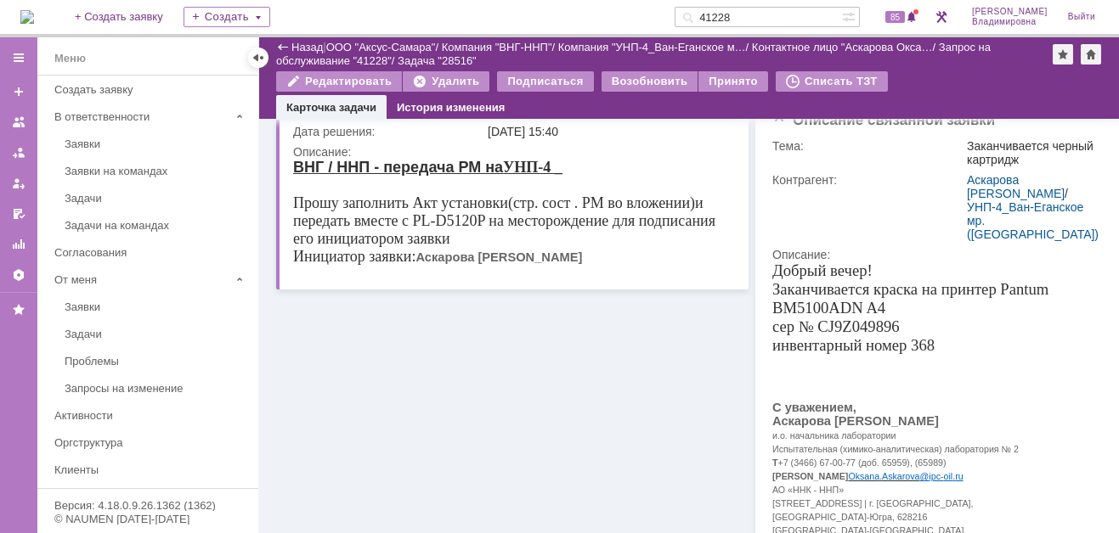
scroll to position [215, 0]
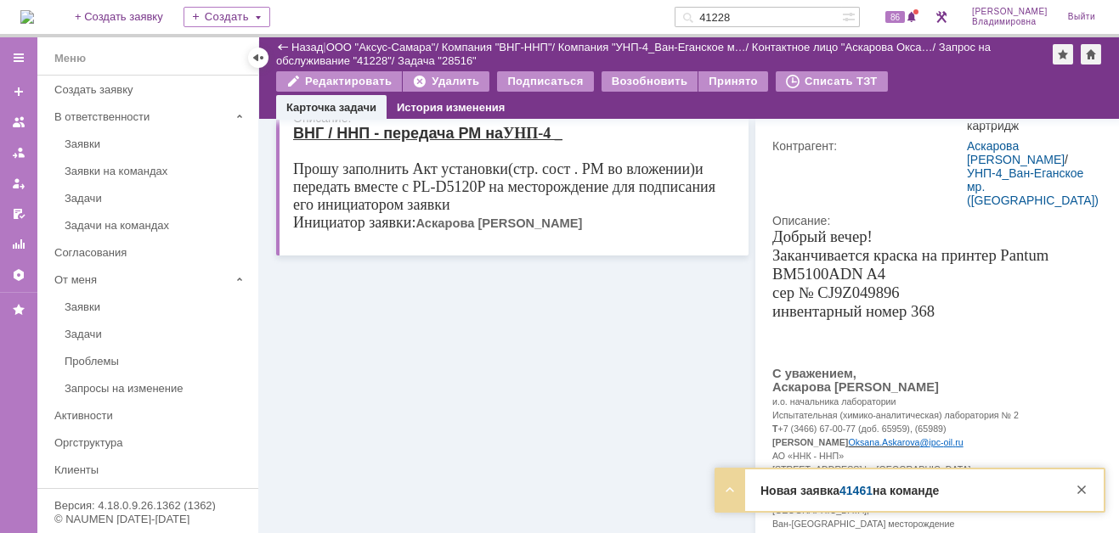
click at [865, 489] on link "41461" at bounding box center [855, 491] width 33 height 14
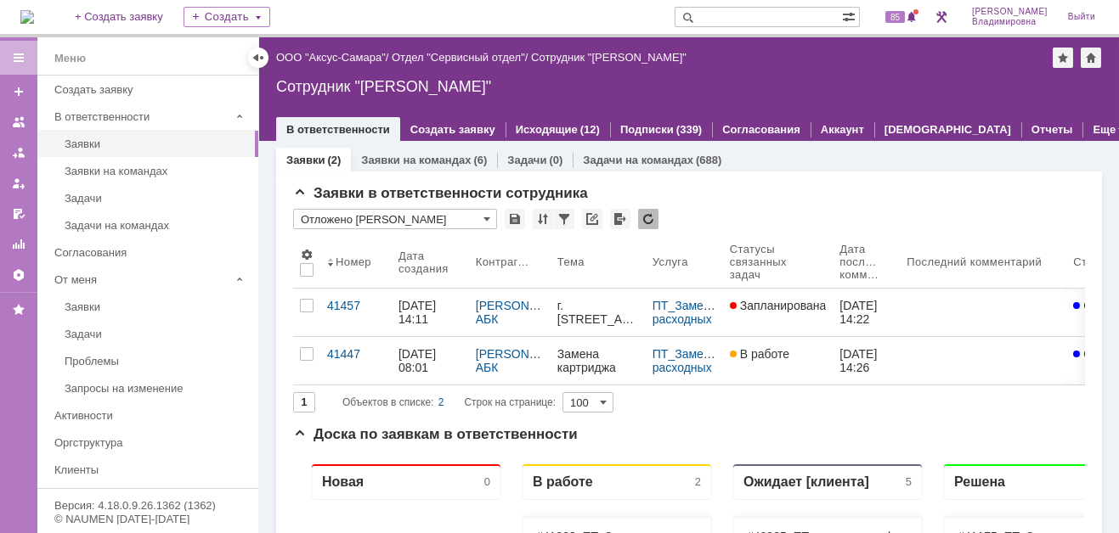
click at [726, 14] on input "text" at bounding box center [757, 17] width 167 height 20
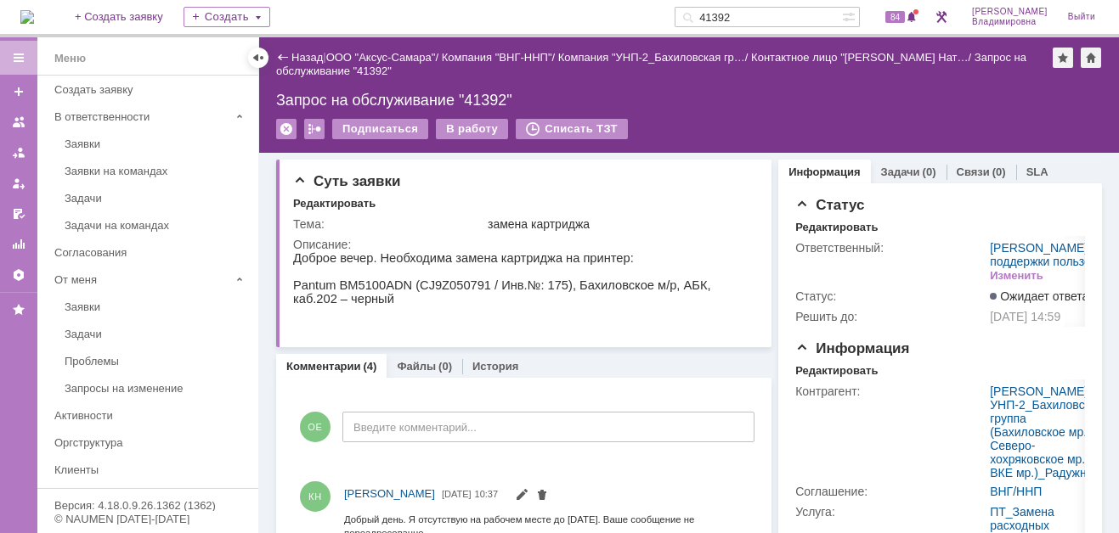
drag, startPoint x: 765, startPoint y: 18, endPoint x: 690, endPoint y: 45, distance: 80.3
click at [706, 19] on div "41392" at bounding box center [757, 17] width 167 height 20
type input "41449"
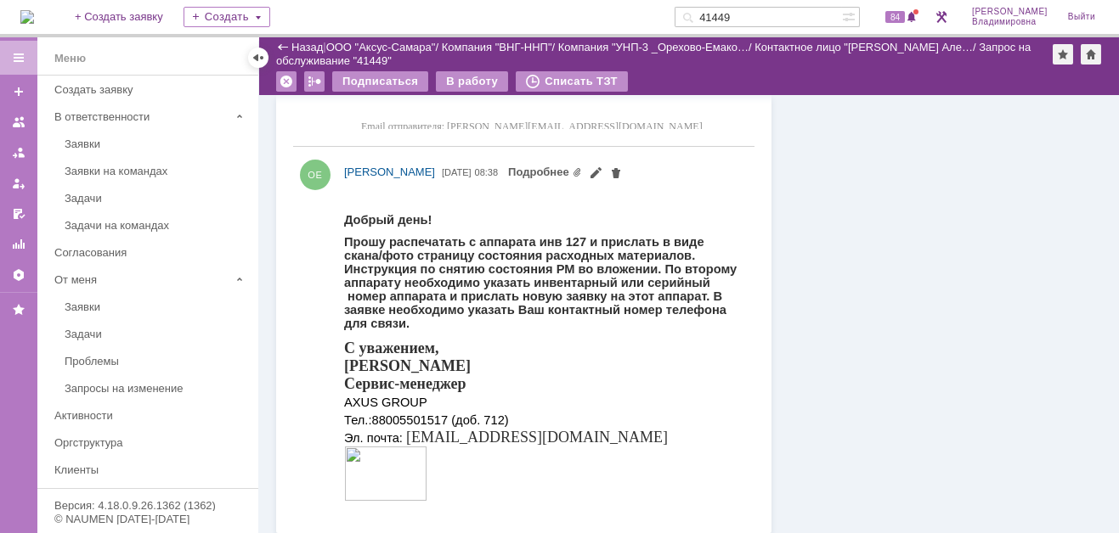
scroll to position [1723, 0]
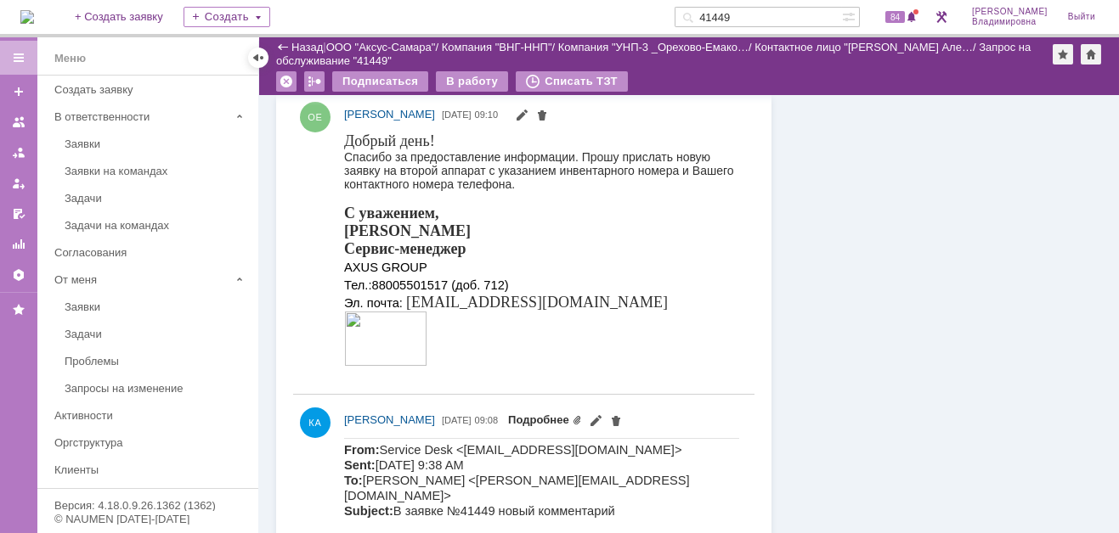
click at [582, 414] on link "Подробнее" at bounding box center [545, 420] width 74 height 13
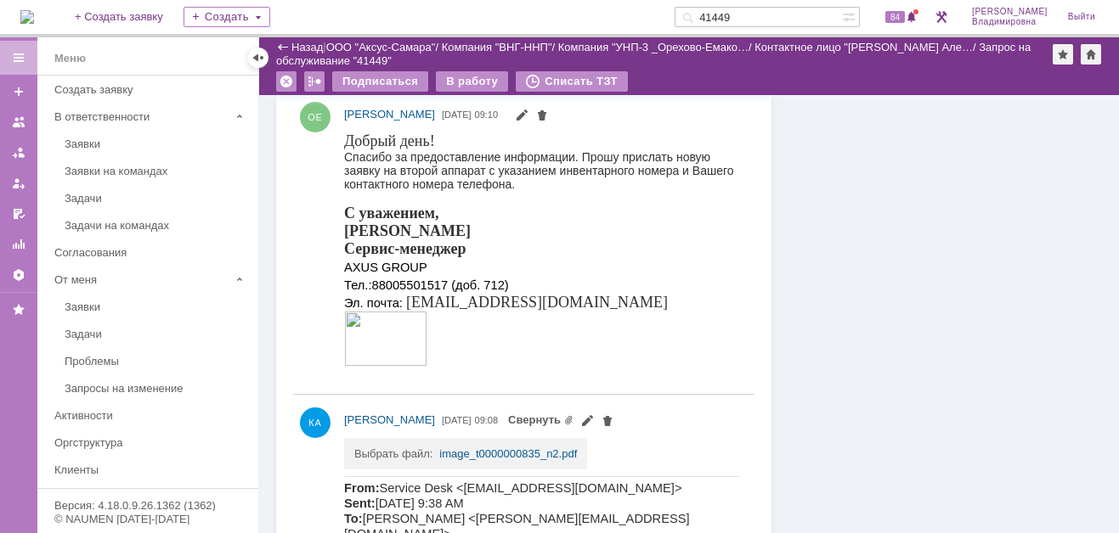
click at [391, 447] on td "Выбрать файл:" at bounding box center [396, 448] width 85 height 21
click at [498, 448] on link "image_t0000000835_n2.pdf" at bounding box center [508, 454] width 138 height 13
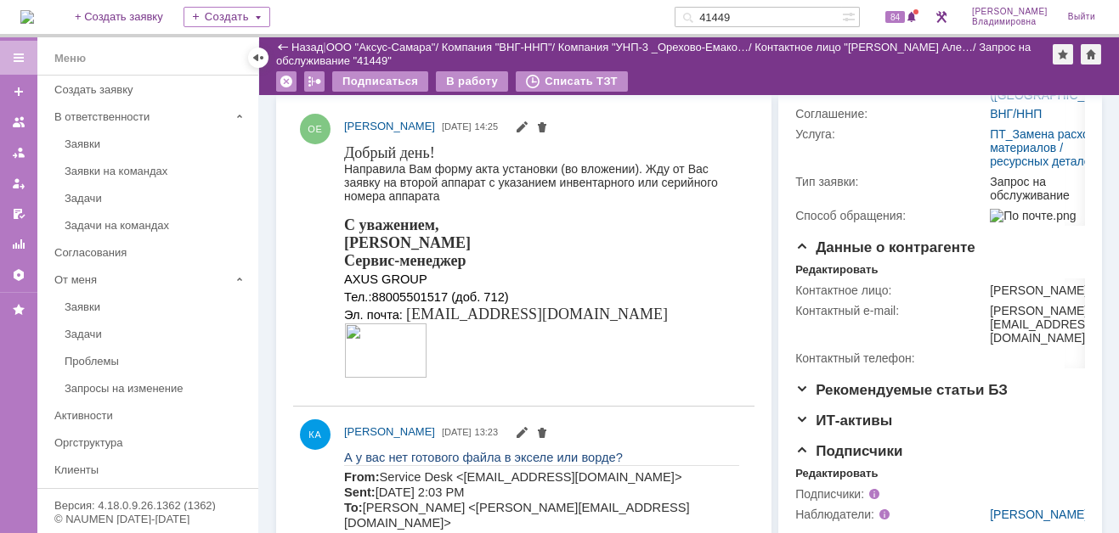
scroll to position [0, 0]
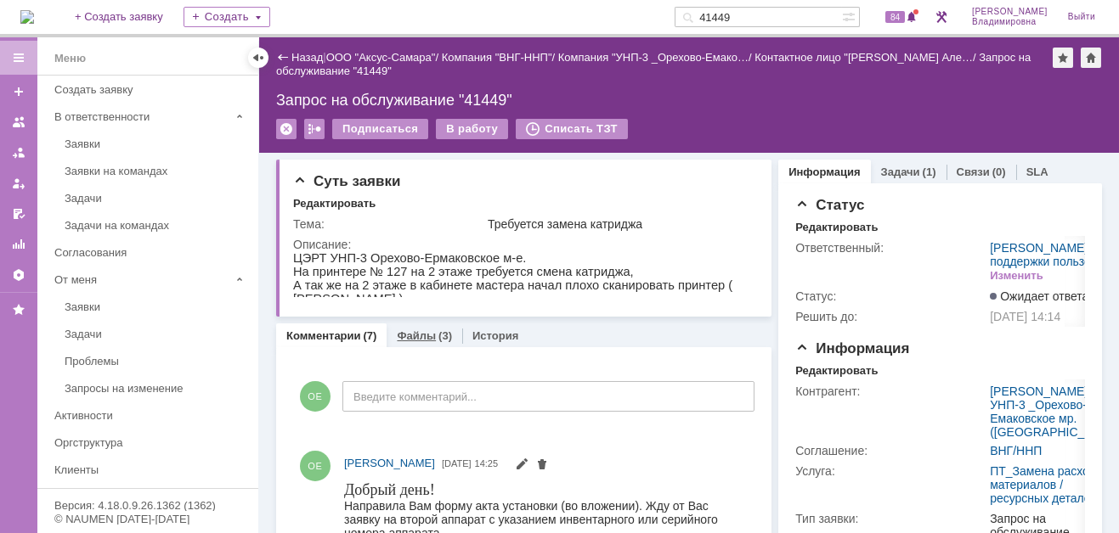
click at [414, 331] on link "Файлы" at bounding box center [416, 336] width 39 height 13
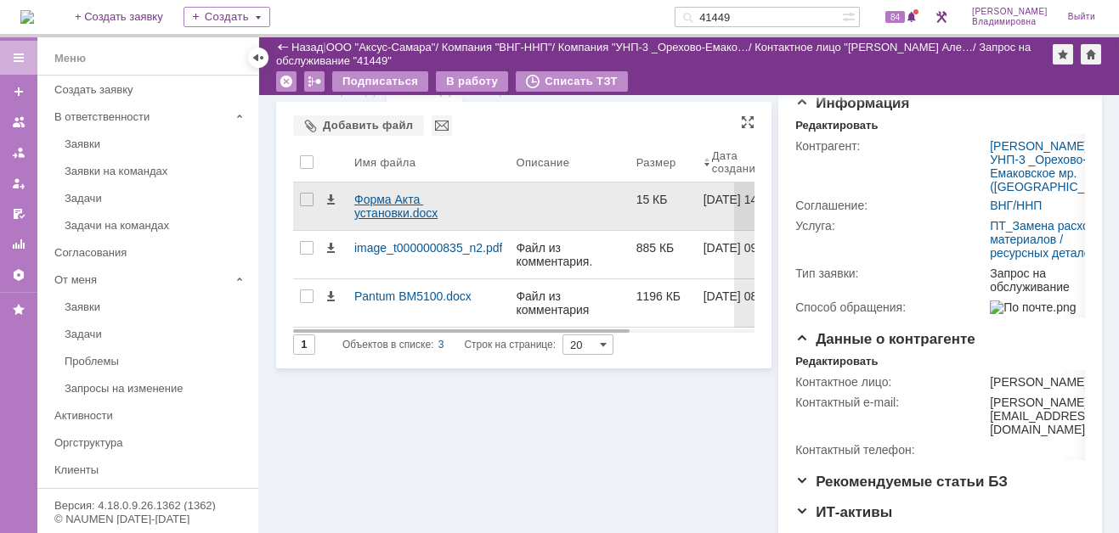
scroll to position [170, 0]
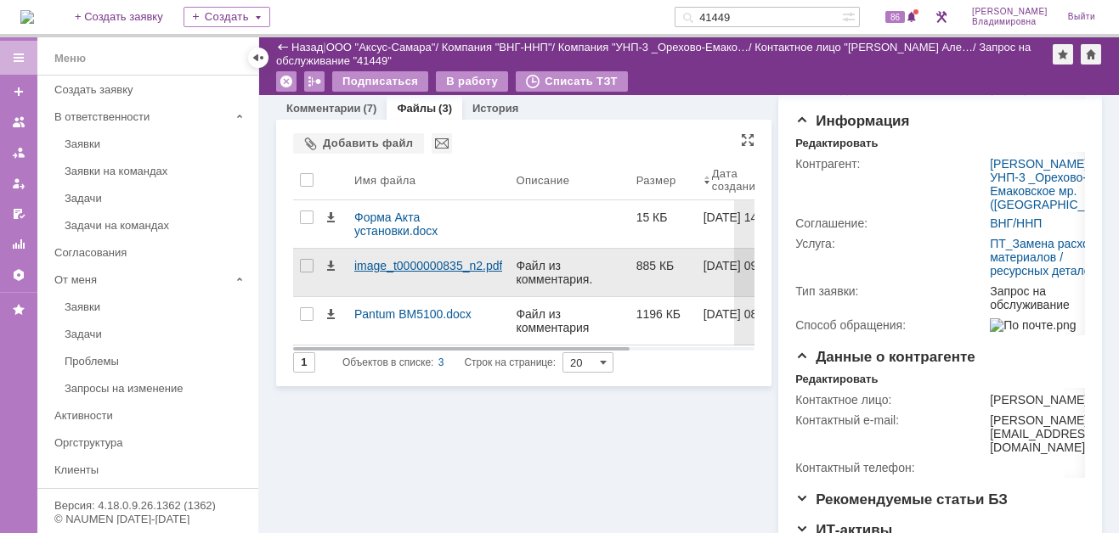
click at [404, 253] on div "image_t0000000835_n2.pdf" at bounding box center [427, 273] width 161 height 48
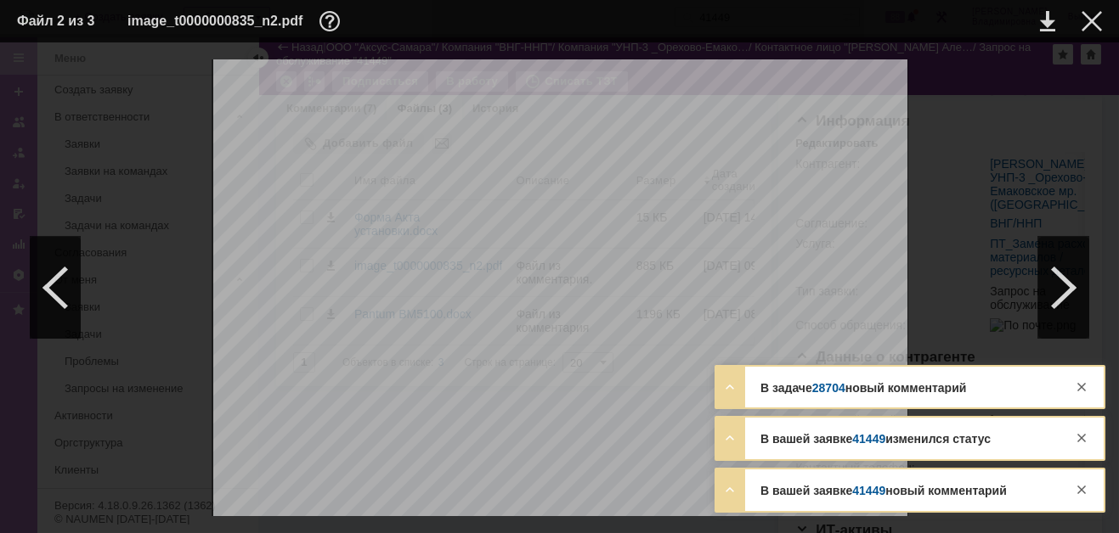
scroll to position [510, 0]
click at [862, 438] on link "41449" at bounding box center [868, 439] width 33 height 14
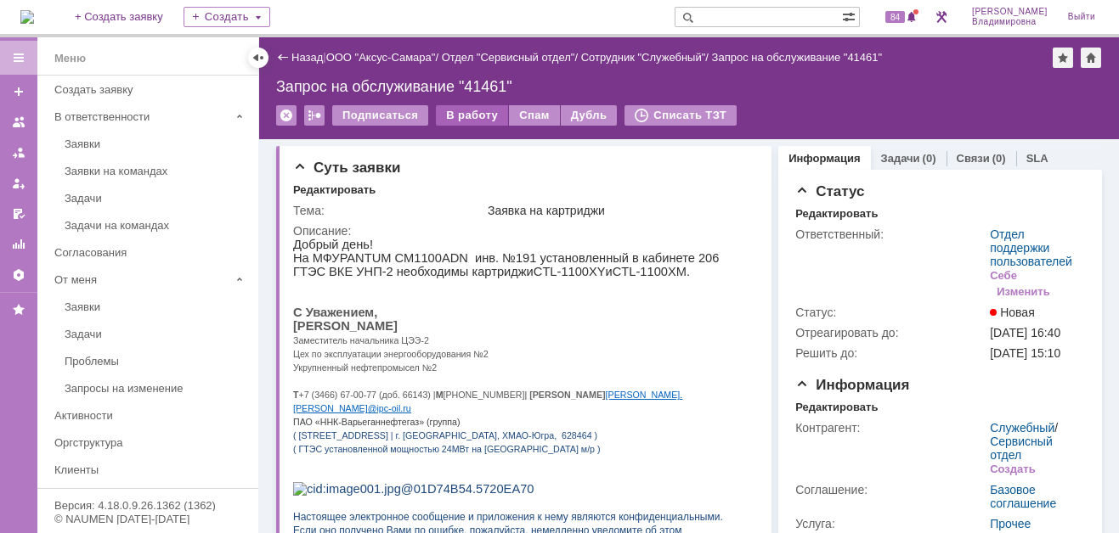
click at [459, 115] on div "В работу" at bounding box center [472, 115] width 72 height 20
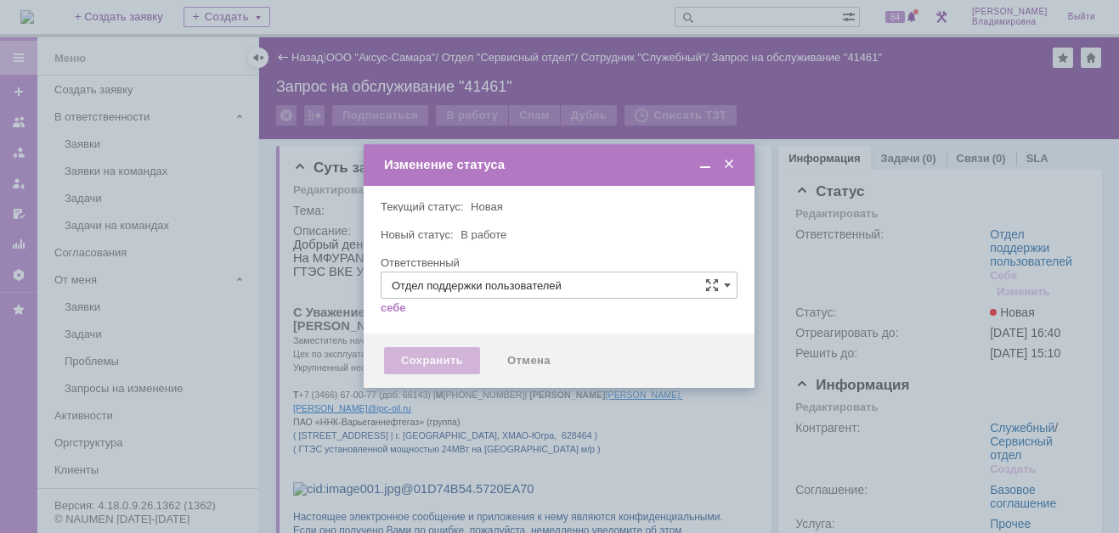
type input "[PERSON_NAME]"
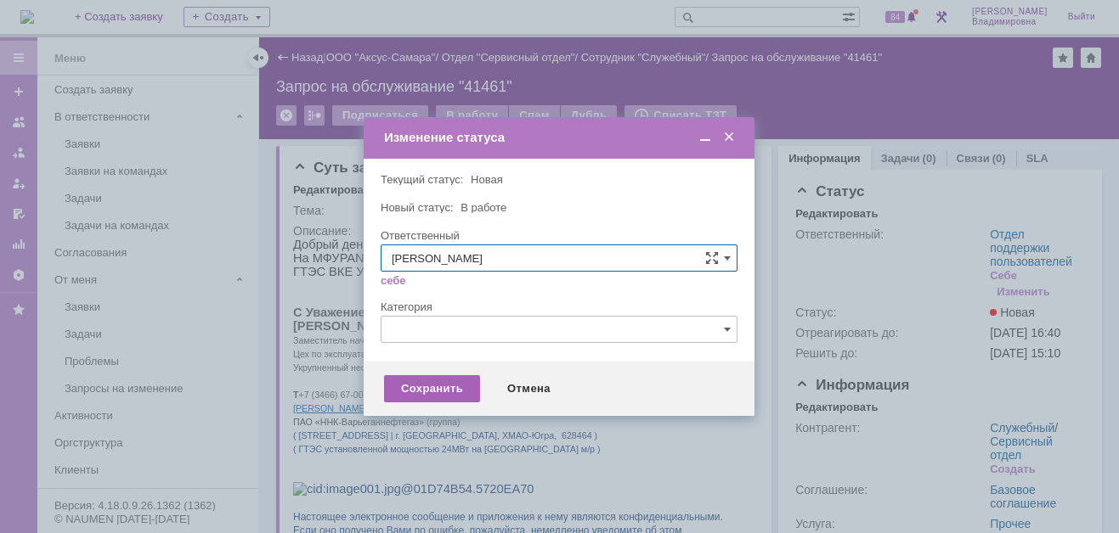
click at [431, 384] on div "Сохранить" at bounding box center [432, 388] width 96 height 27
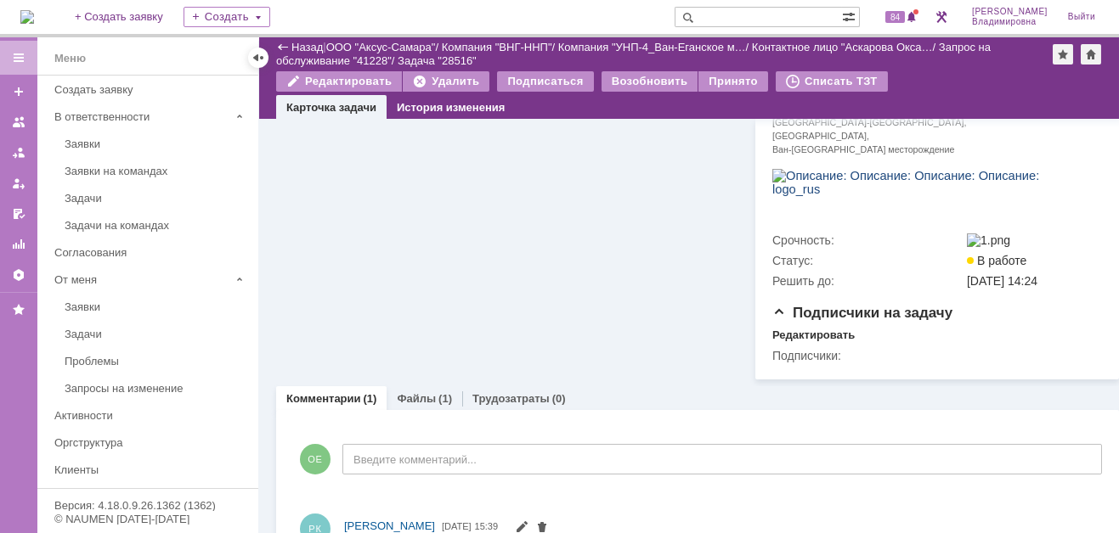
scroll to position [724, 0]
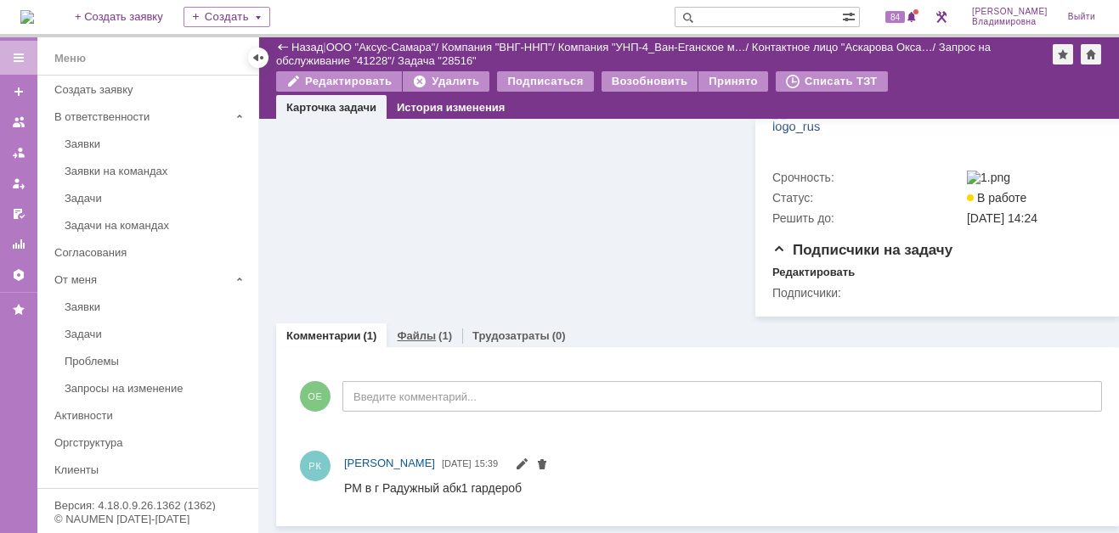
click at [412, 335] on link "Файлы" at bounding box center [416, 336] width 39 height 13
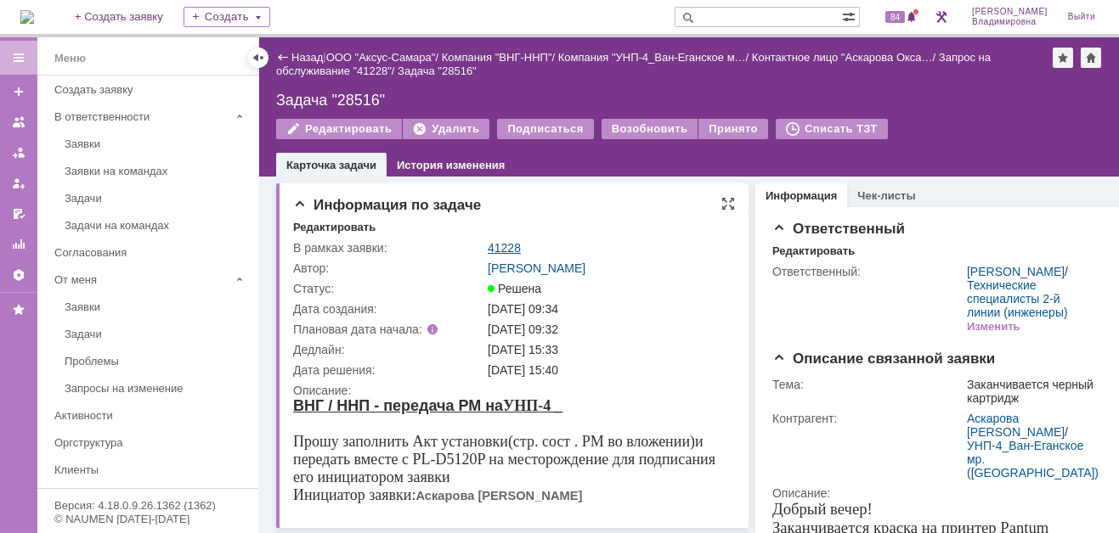
click at [507, 246] on link "41228" at bounding box center [504, 248] width 33 height 14
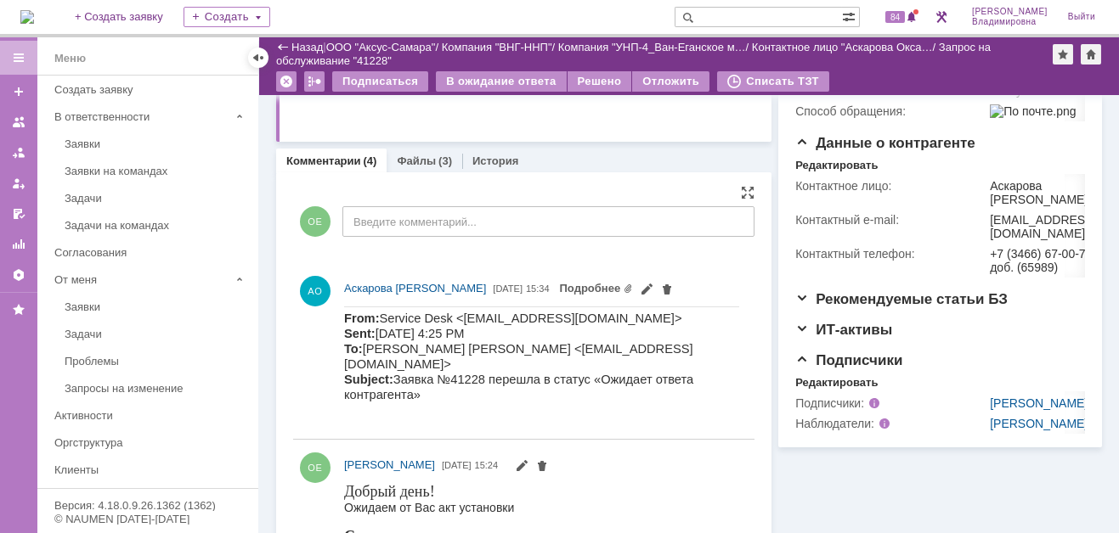
scroll to position [340, 0]
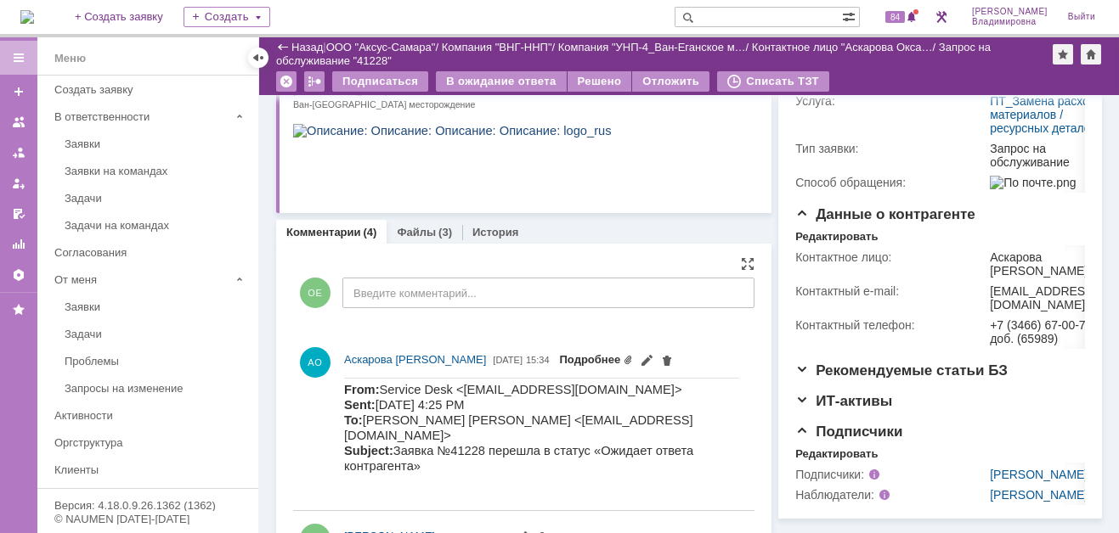
click at [634, 356] on link "Подробнее" at bounding box center [597, 359] width 74 height 13
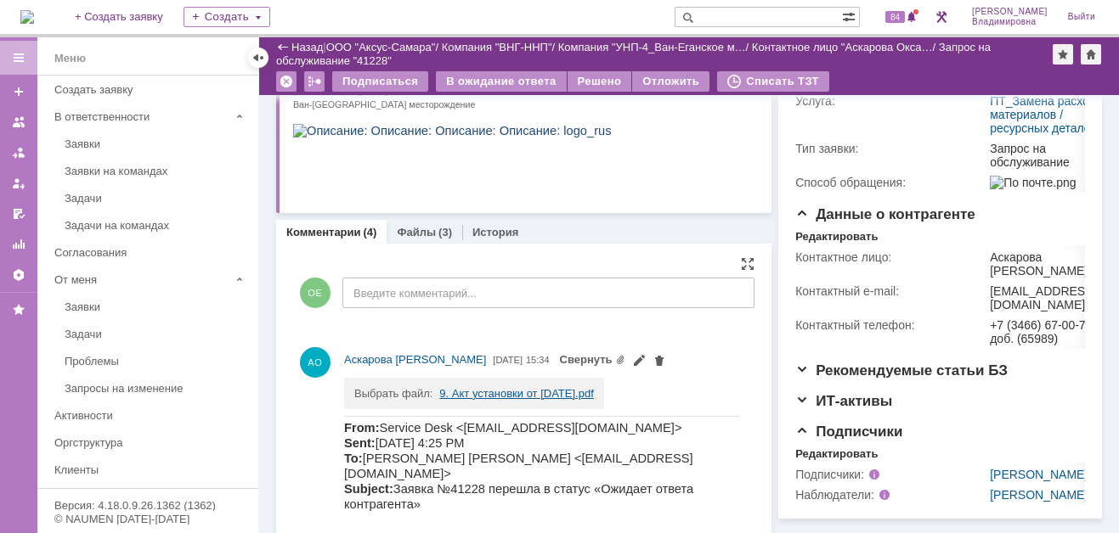
click at [475, 393] on link "9. Акт установки от [DATE].pdf" at bounding box center [516, 393] width 154 height 13
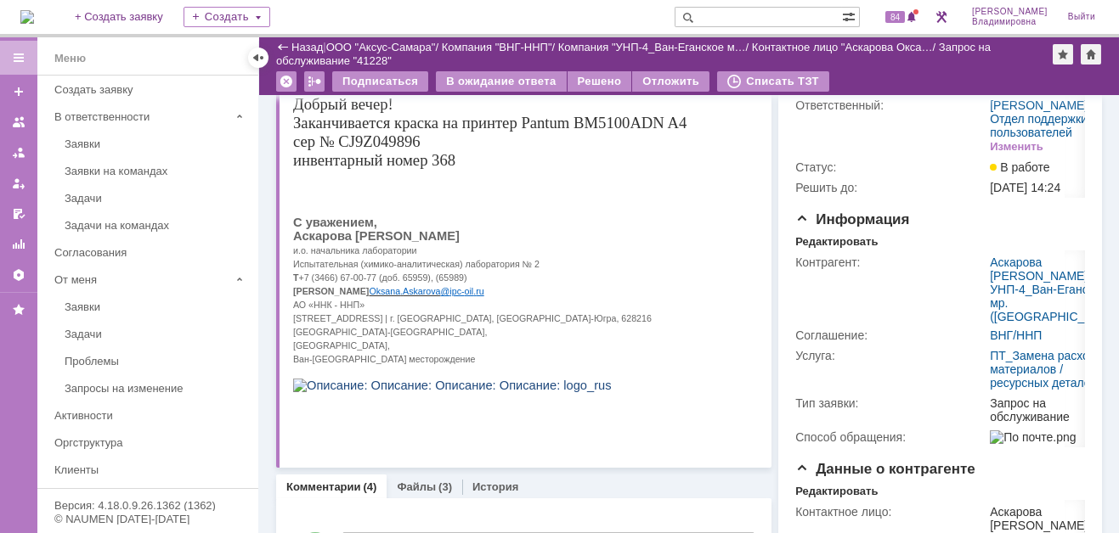
scroll to position [0, 0]
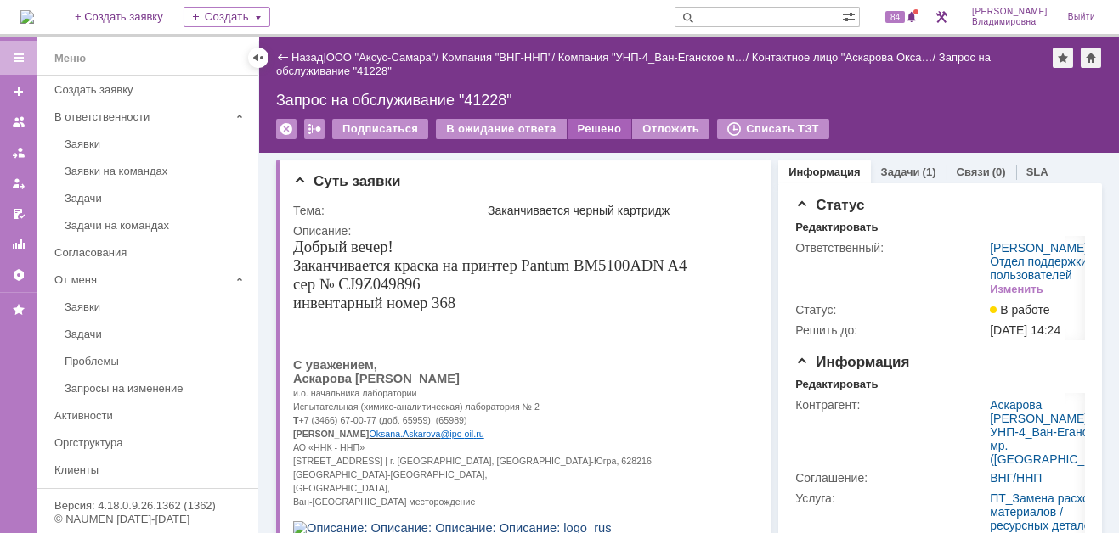
click at [589, 129] on div "Решено" at bounding box center [599, 129] width 65 height 20
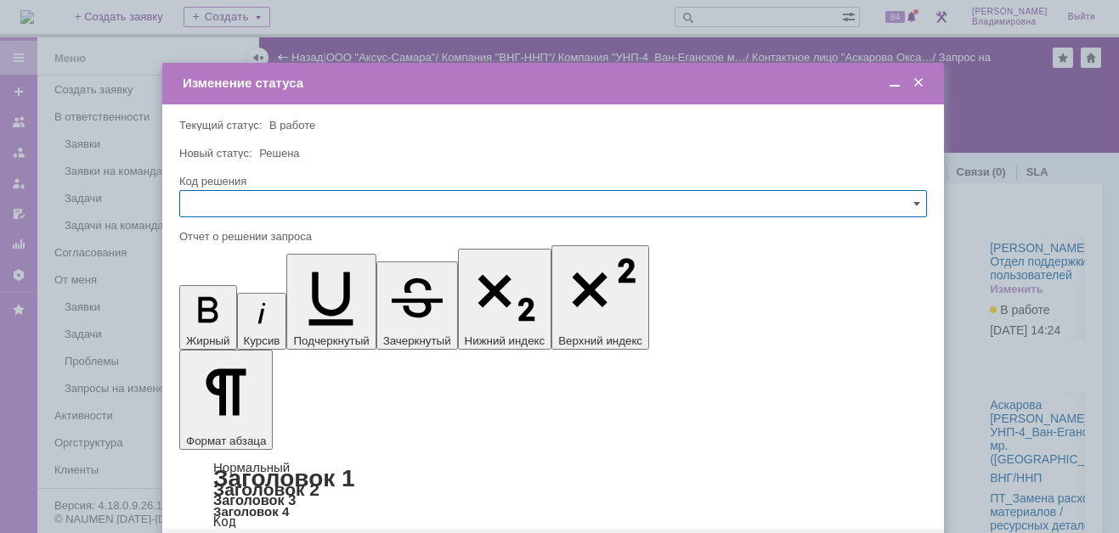
click at [918, 82] on span at bounding box center [918, 83] width 17 height 15
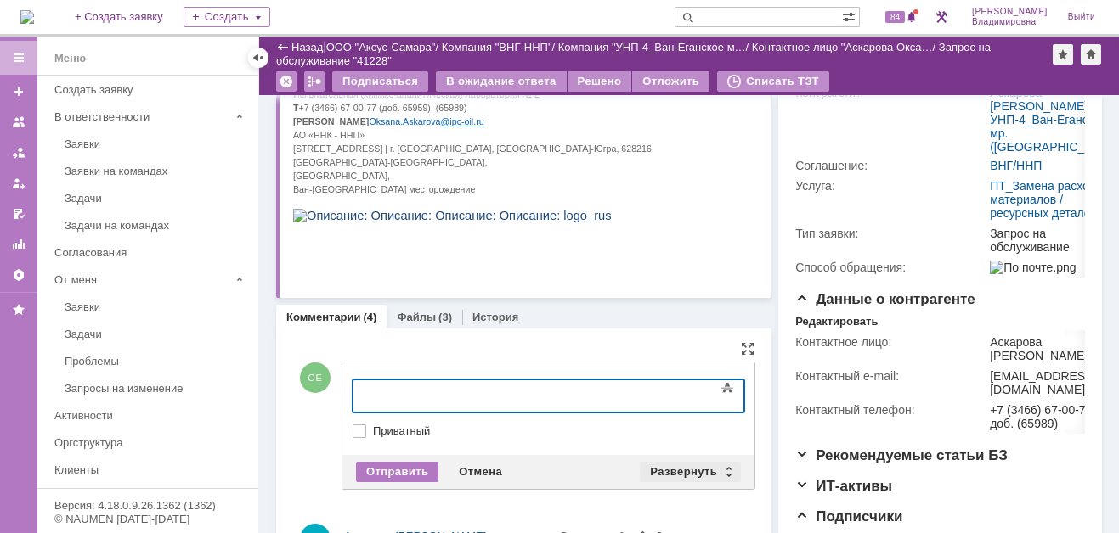
click at [687, 463] on div "Развернуть" at bounding box center [690, 472] width 101 height 20
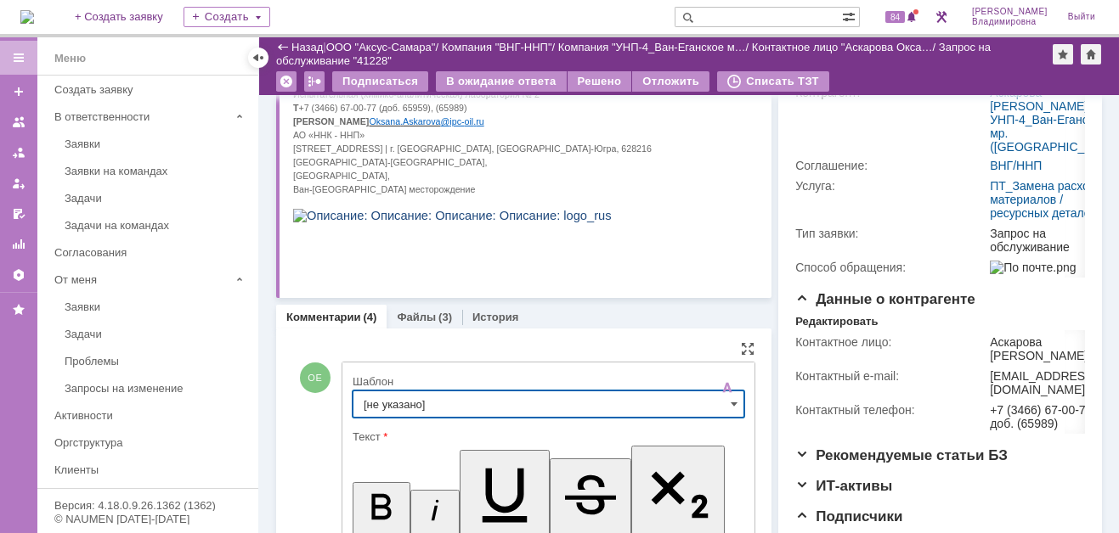
click at [403, 403] on input "[не указано]" at bounding box center [548, 404] width 392 height 27
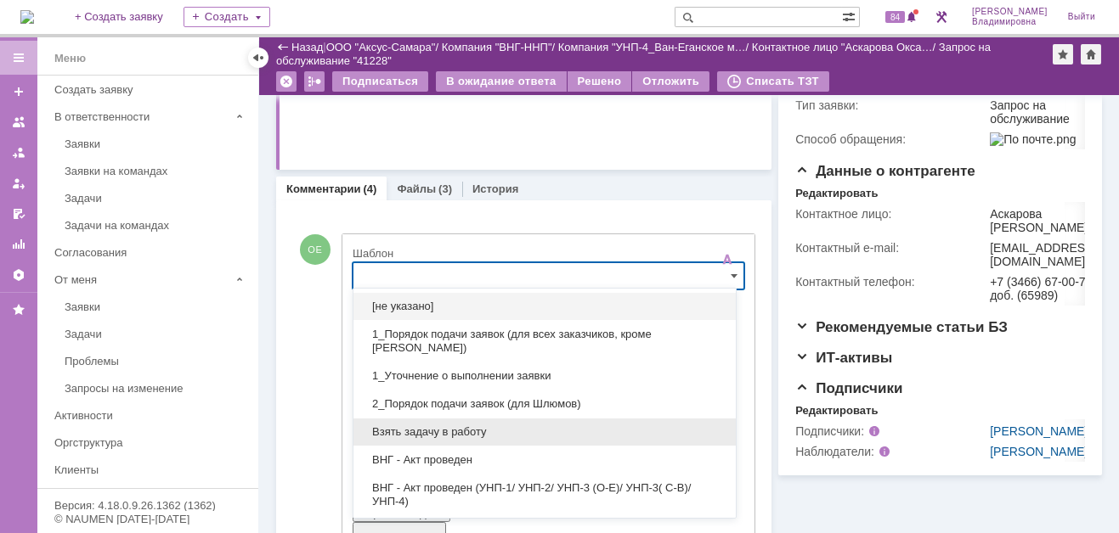
scroll to position [85, 0]
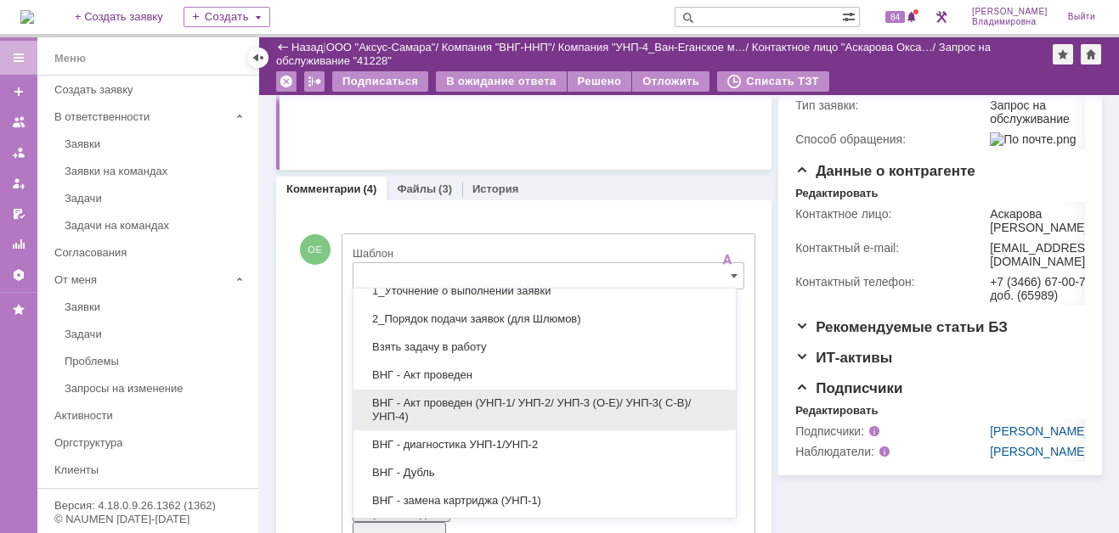
click at [430, 402] on span "ВНГ - Акт проведен (УНП-1/ УНП-2/ УНП-3 (О-Е)/ УНП-3( С-В)/УНП-4)" at bounding box center [545, 410] width 362 height 27
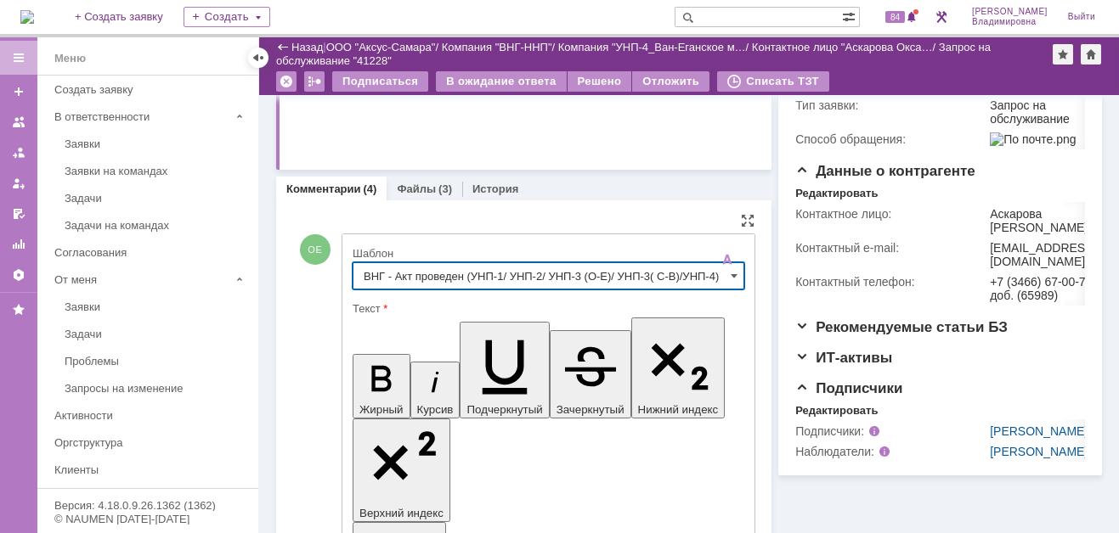
type input "ВНГ - Акт проведен (УНП-1/ УНП-2/ УНП-3 (О-Е)/ УНП-3( С-В)/УНП-4)"
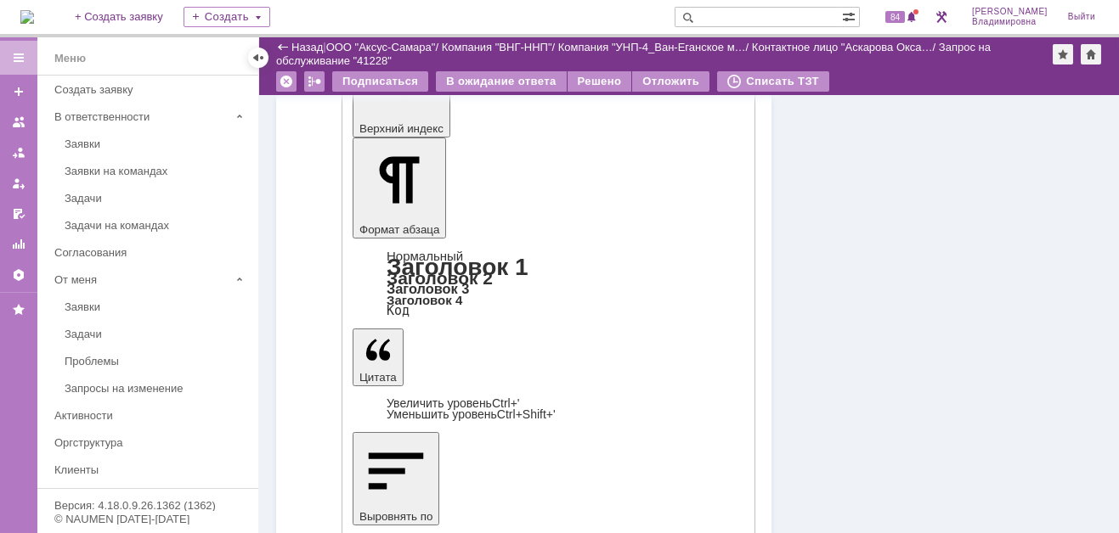
scroll to position [808, 0]
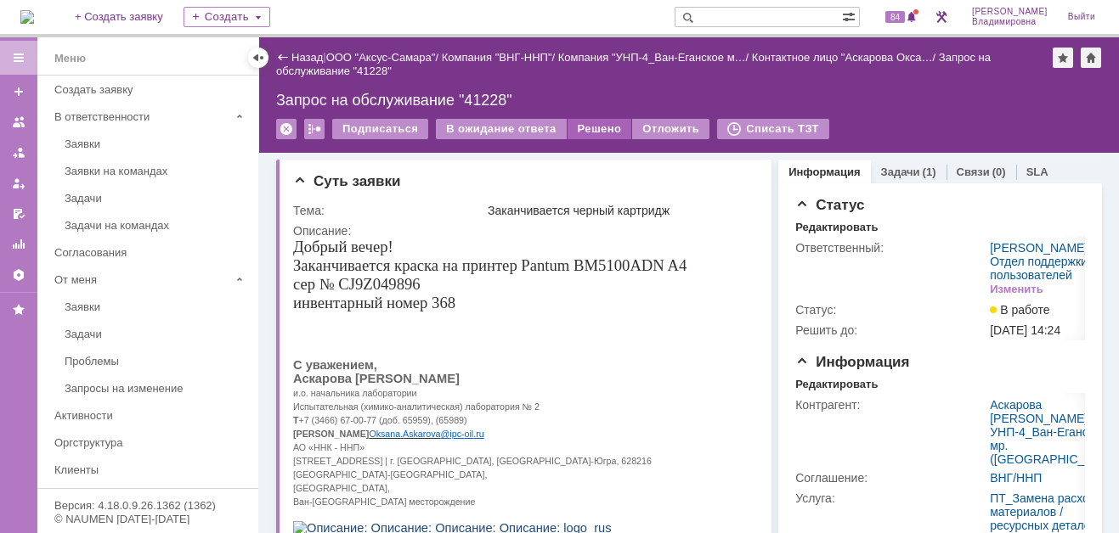
scroll to position [0, 0]
click at [591, 124] on div "Решено" at bounding box center [599, 129] width 65 height 20
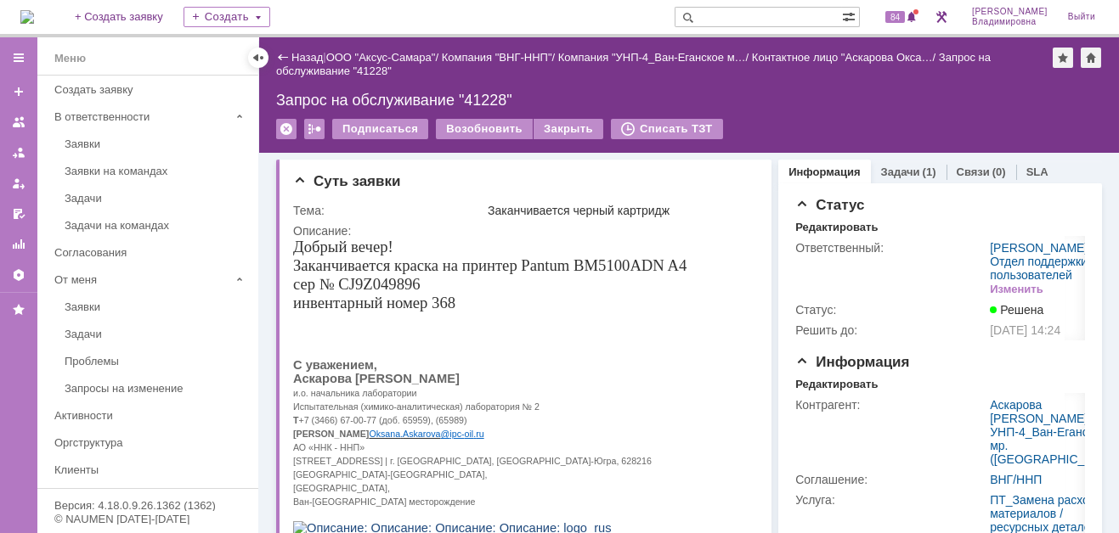
click at [34, 13] on img at bounding box center [27, 17] width 14 height 14
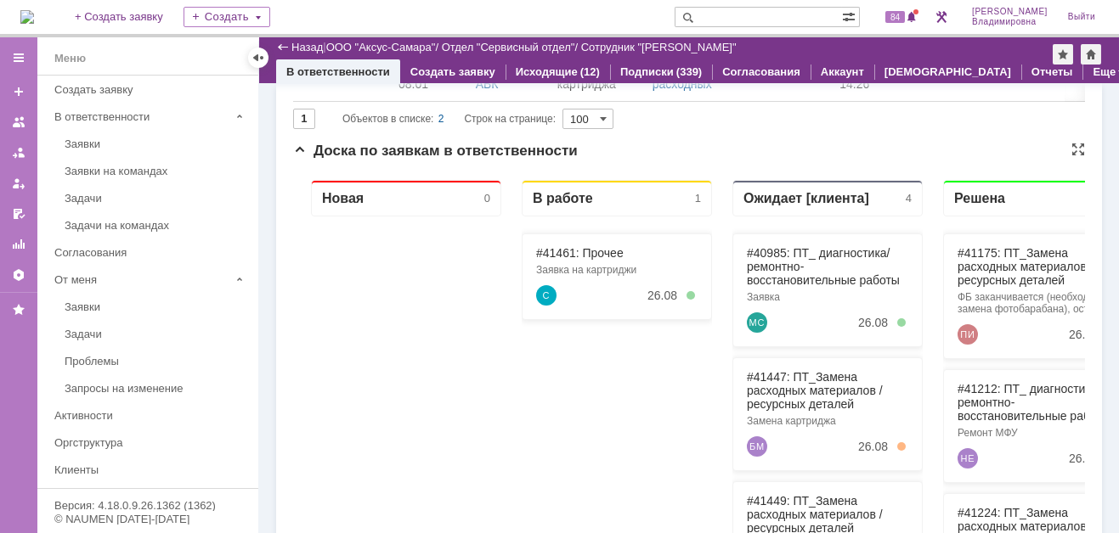
scroll to position [340, 0]
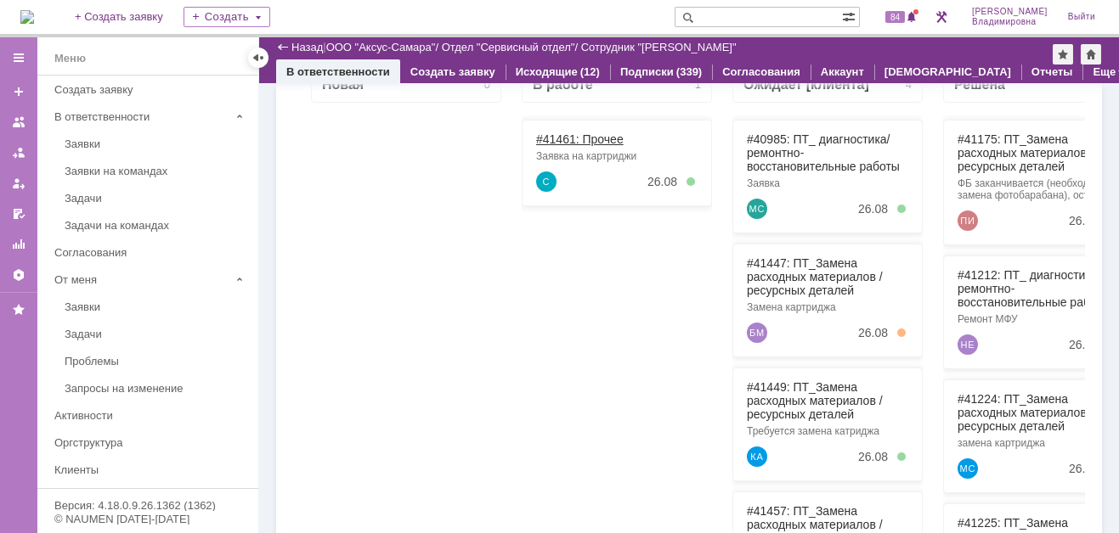
click at [572, 136] on link "#41461: Прочее" at bounding box center [579, 139] width 87 height 14
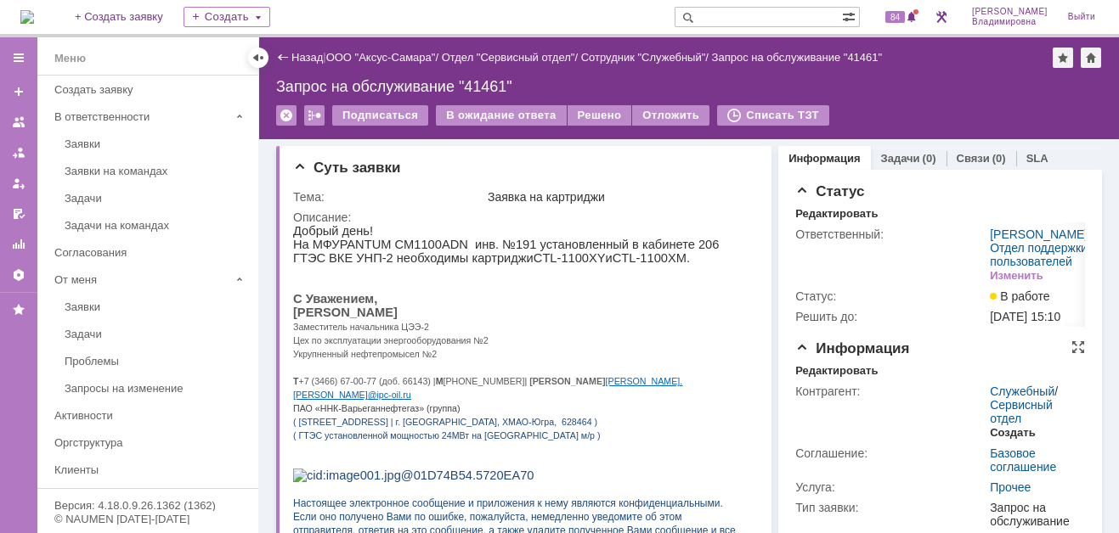
click at [1006, 440] on div "Создать" at bounding box center [1011, 433] width 45 height 14
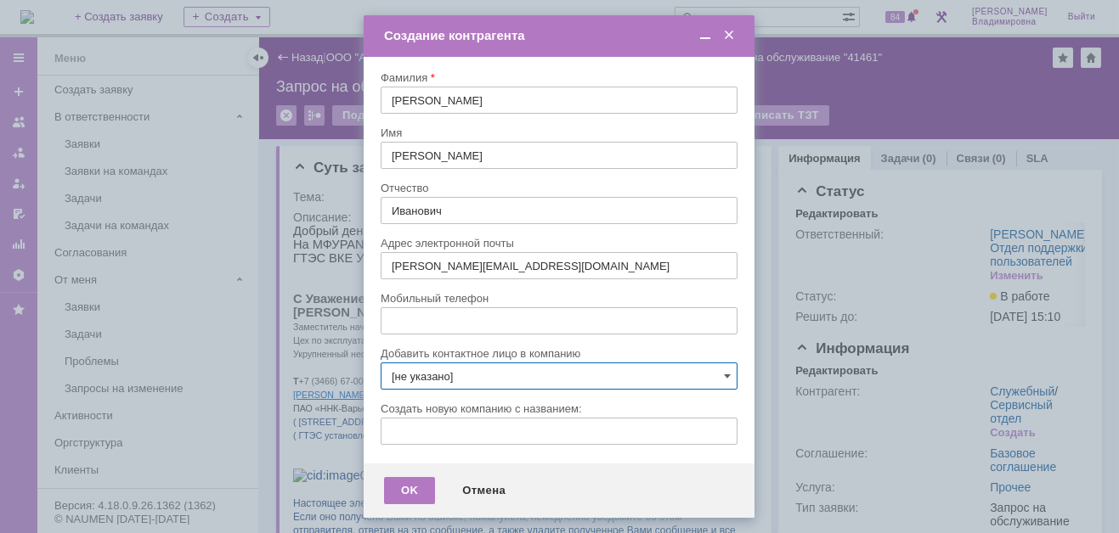
click at [720, 375] on input "[не указано]" at bounding box center [558, 376] width 357 height 27
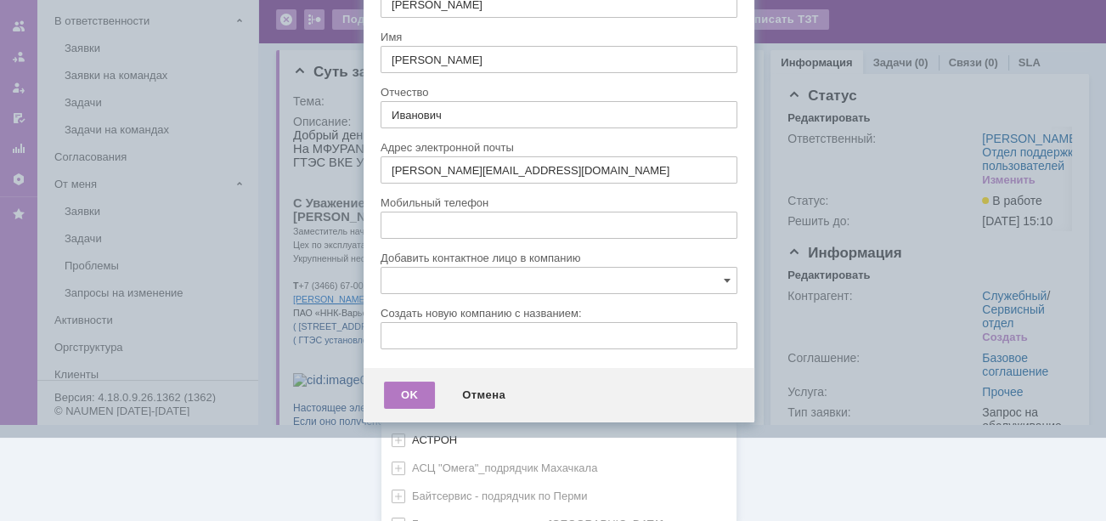
click at [404, 503] on div "[не указано] AVON AXUS Axus Computers DELPHI Xcom АВТОВАЗ Автоматизация успеха …" at bounding box center [558, 529] width 355 height 1467
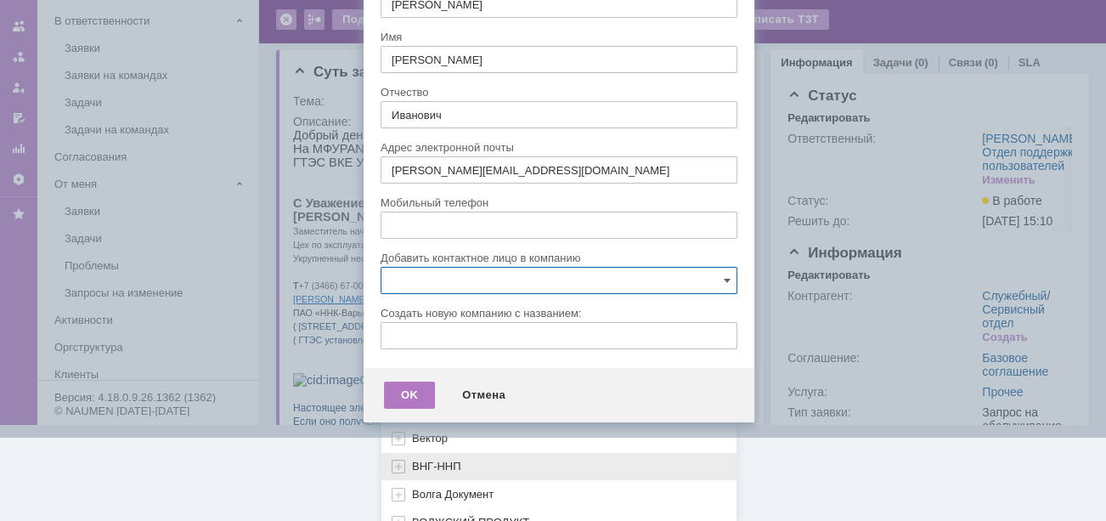
click at [437, 459] on span "ВНГ-ННП" at bounding box center [436, 465] width 49 height 13
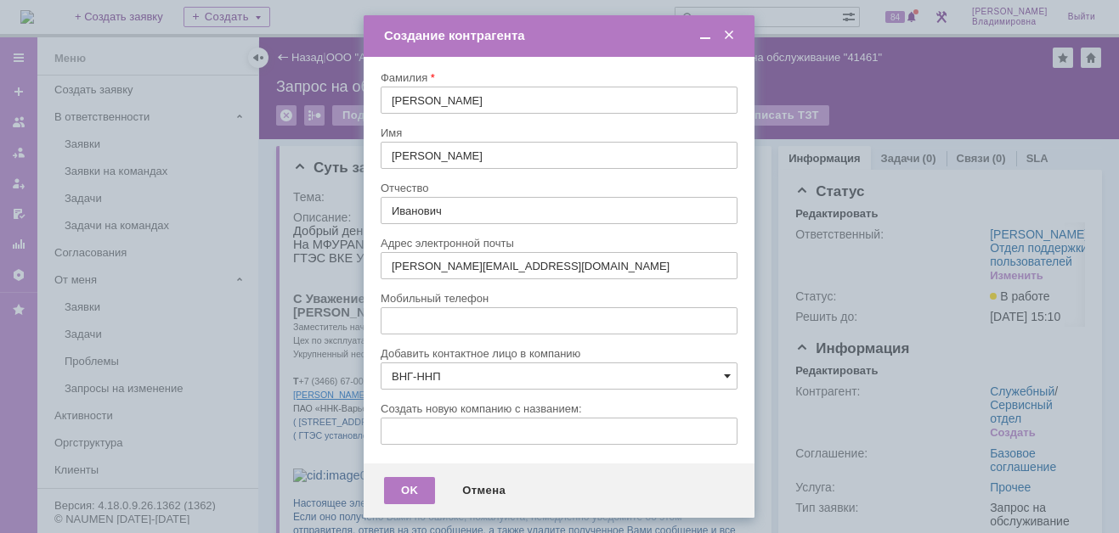
click at [724, 373] on span at bounding box center [727, 376] width 7 height 14
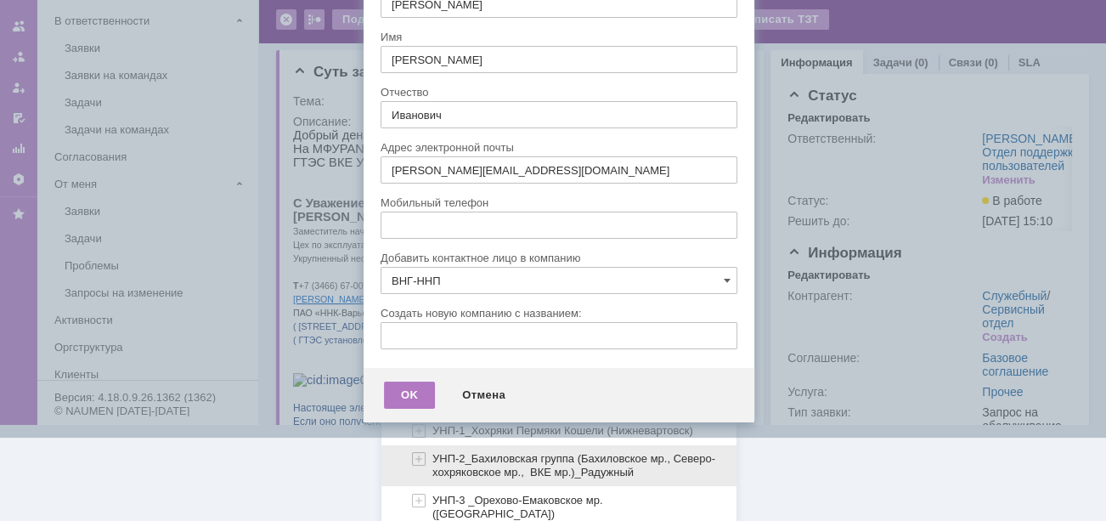
click at [454, 453] on span "УНП-2_Бахиловская группа (Бахиловское мр., Северо-хохряковское мр., ВКЕ мр.)_Ра…" at bounding box center [573, 465] width 283 height 26
type input "УНП-2_Бахиловская группа (Бахиловское мр., Северо-хохряковское мр., ВКЕ мр.)_Ра…"
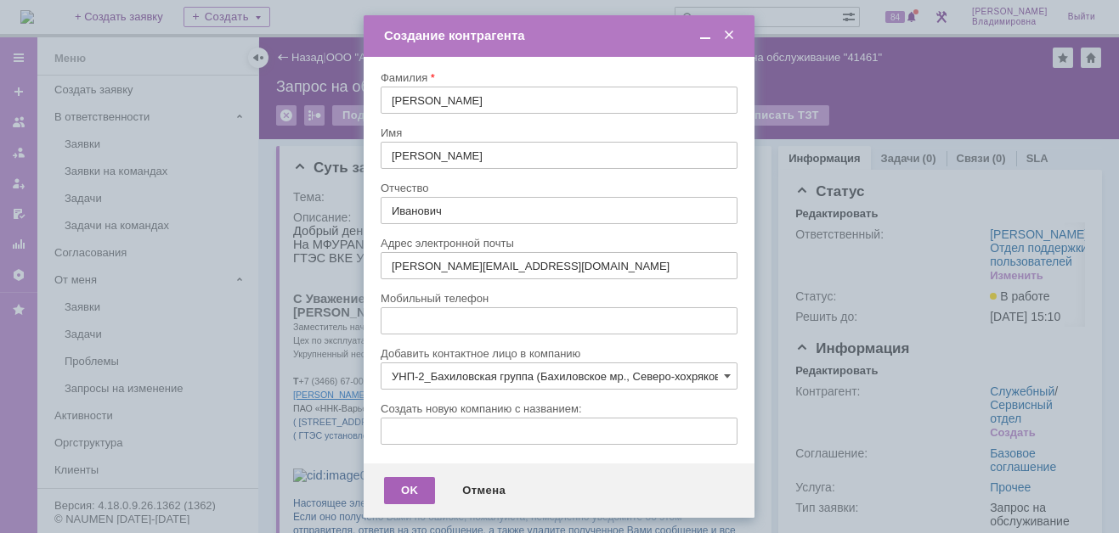
click at [403, 487] on div "OK" at bounding box center [409, 490] width 51 height 27
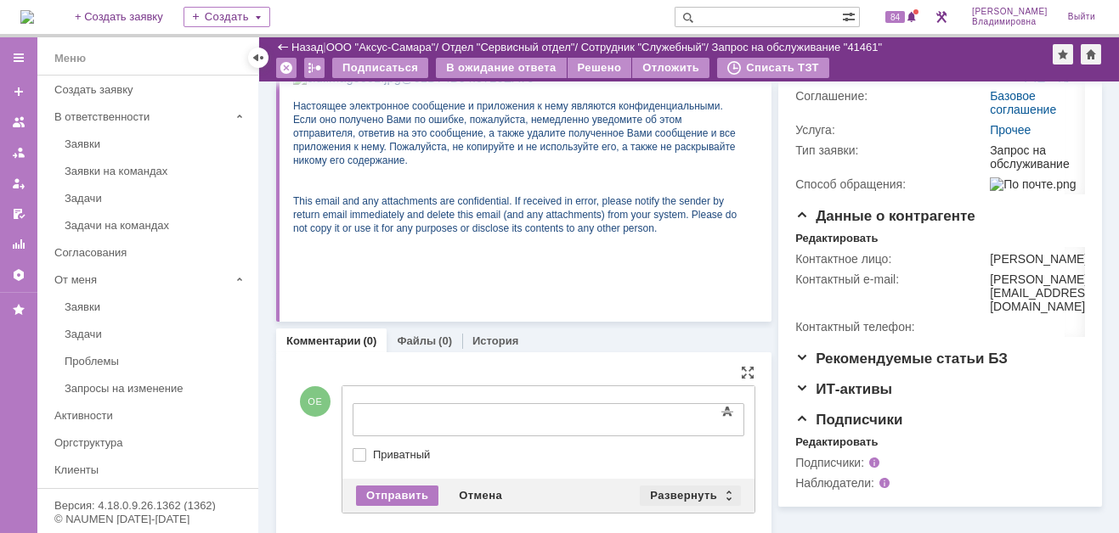
click at [677, 491] on div "Развернуть" at bounding box center [690, 496] width 101 height 20
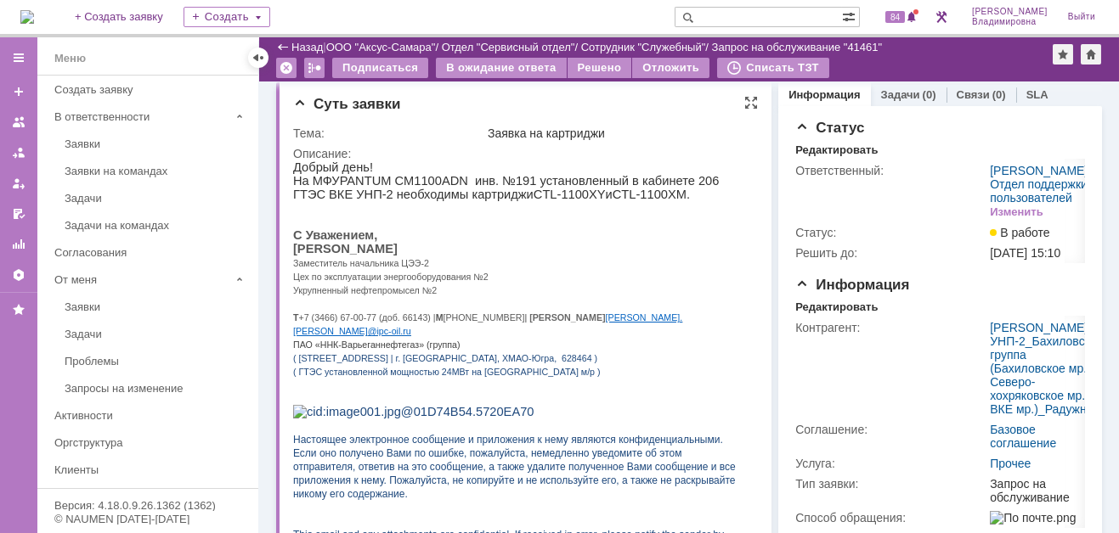
scroll to position [431, 0]
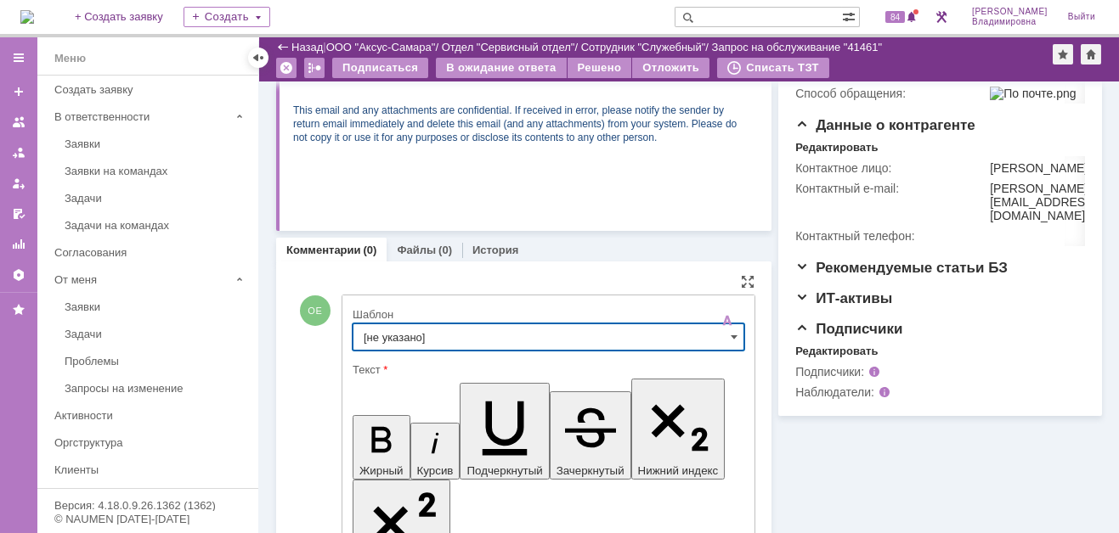
click at [389, 331] on input "[не указано]" at bounding box center [548, 337] width 392 height 27
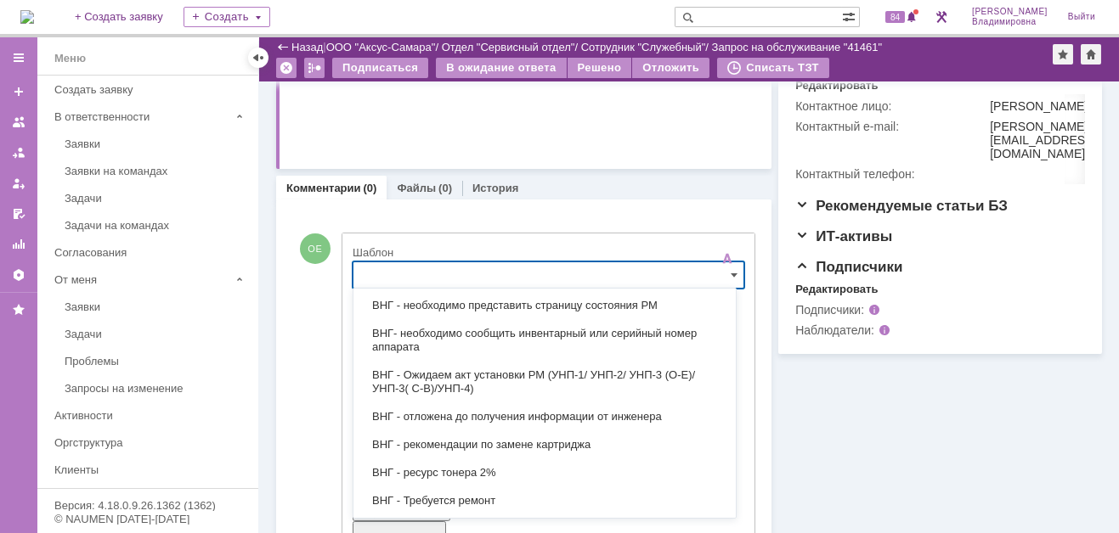
scroll to position [510, 0]
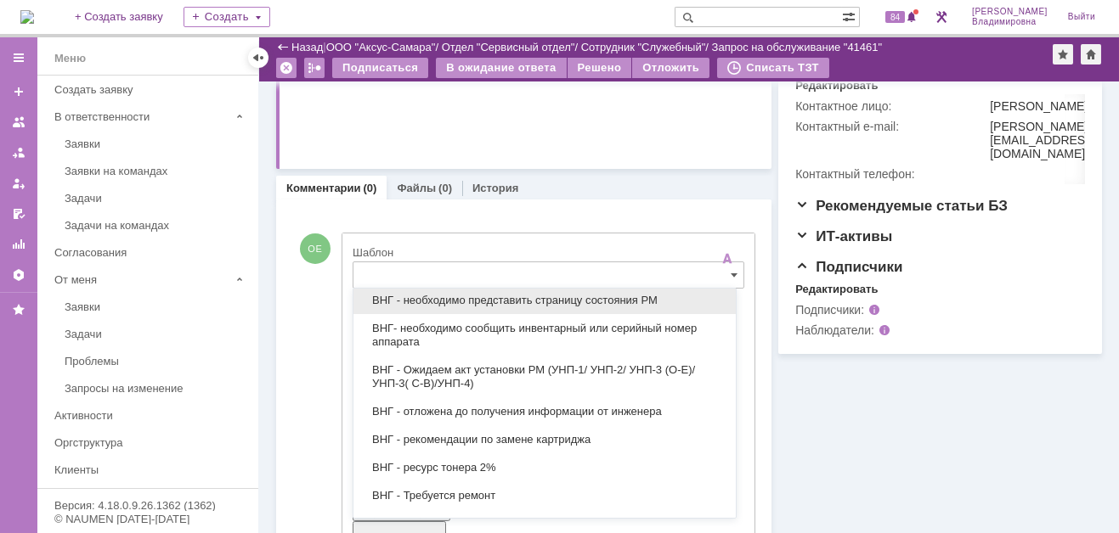
click at [461, 294] on span "ВНГ - необходимо представить страницу состояния РМ" at bounding box center [545, 301] width 362 height 14
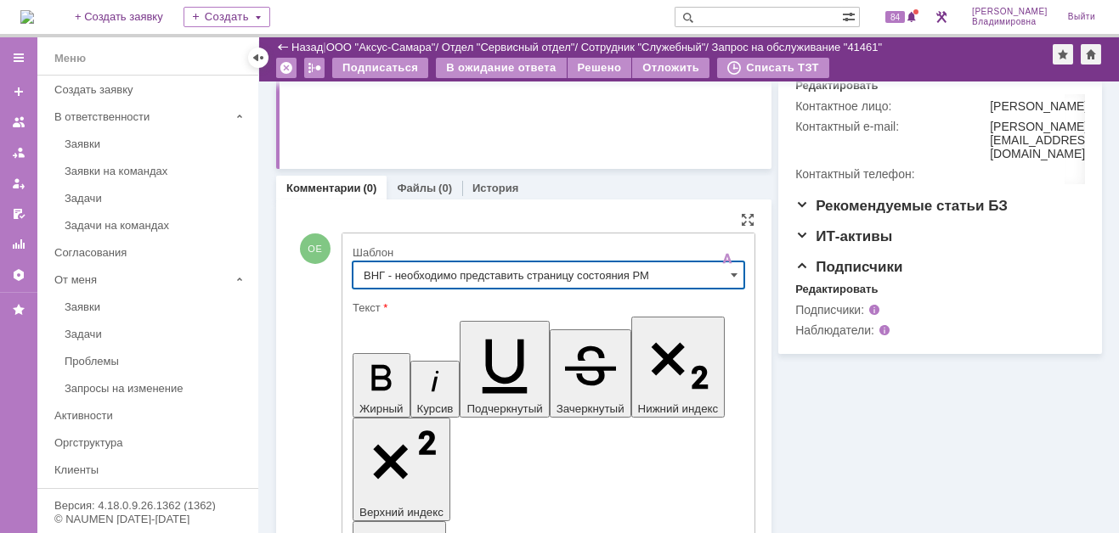
type input "ВНГ - необходимо представить страницу состояния РМ"
click at [414, 182] on link "Файлы" at bounding box center [416, 188] width 39 height 13
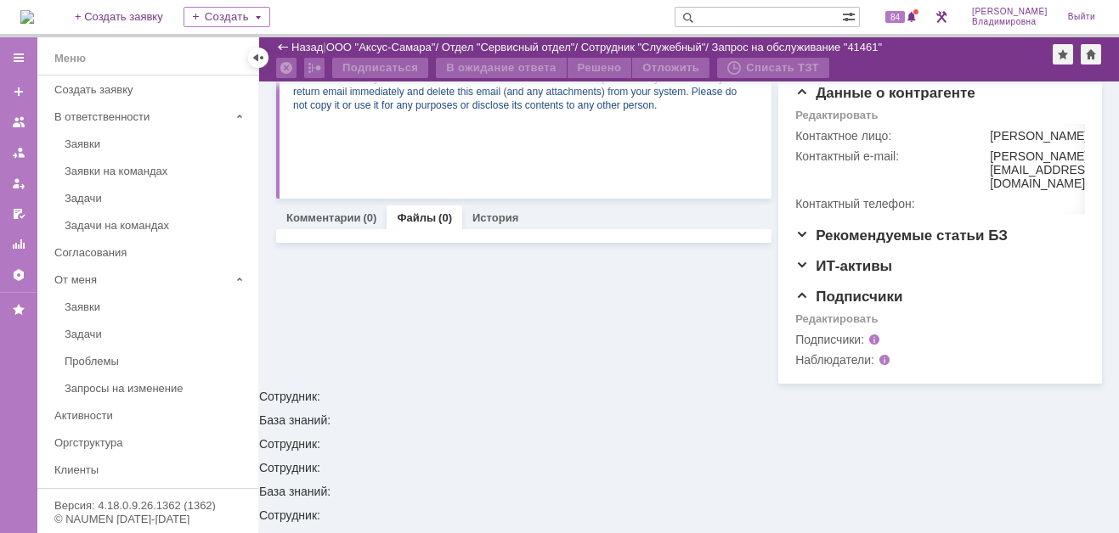
scroll to position [384, 0]
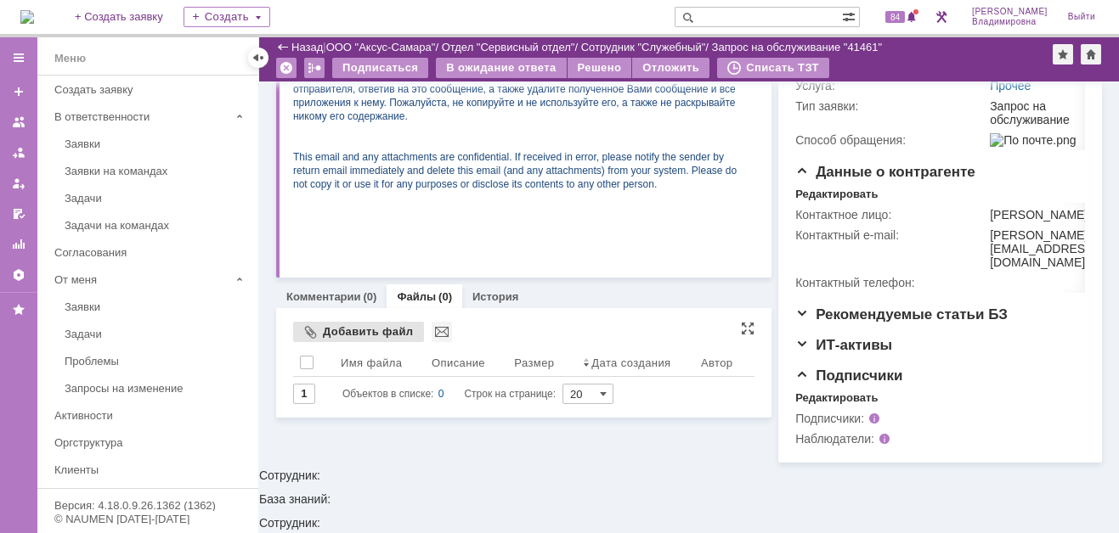
click at [338, 327] on div "Добавить файл" at bounding box center [358, 332] width 131 height 20
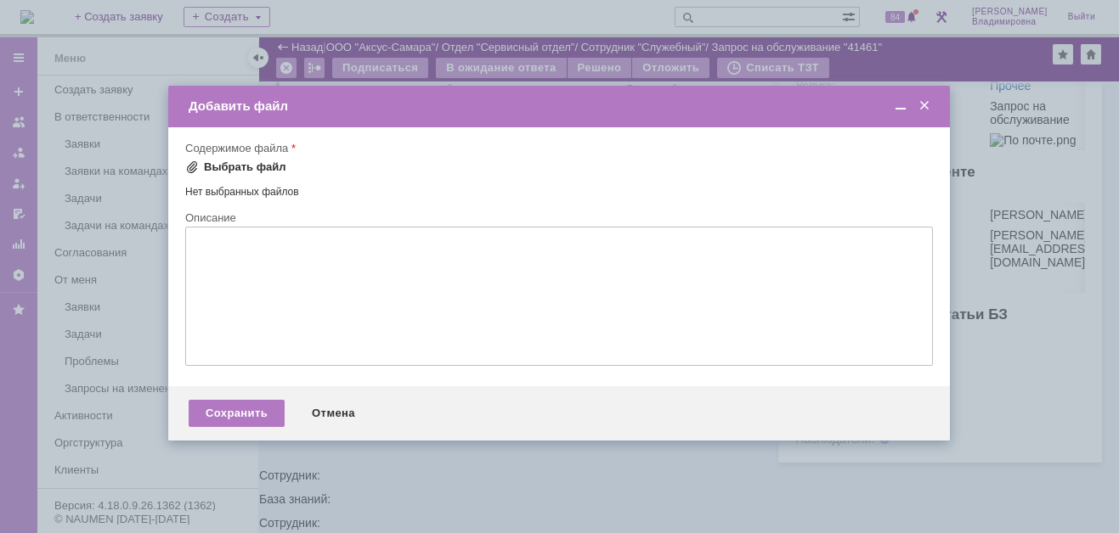
click at [193, 166] on span at bounding box center [192, 168] width 14 height 14
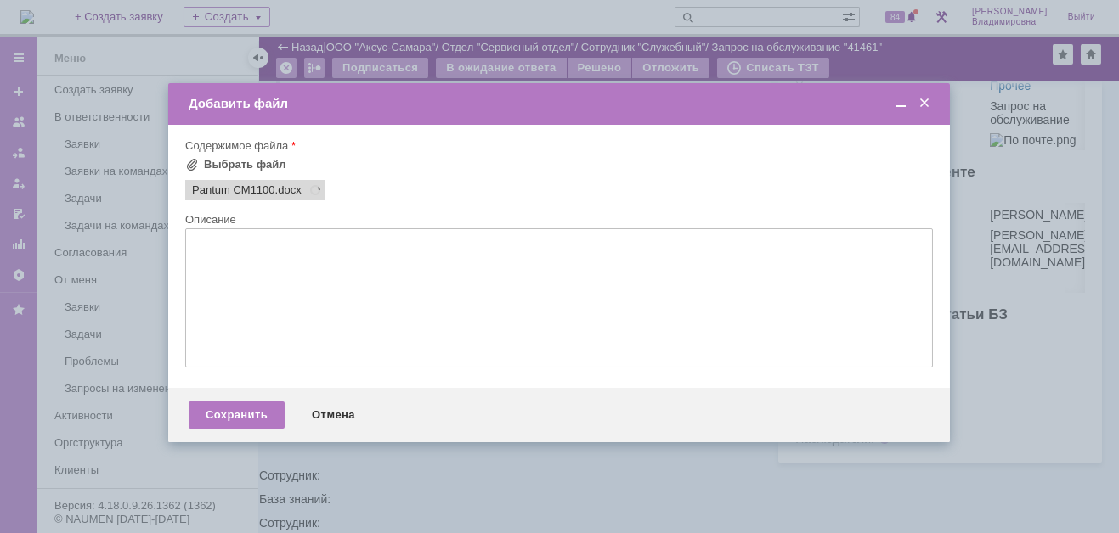
scroll to position [0, 0]
click at [245, 421] on div "Сохранить" at bounding box center [237, 415] width 96 height 27
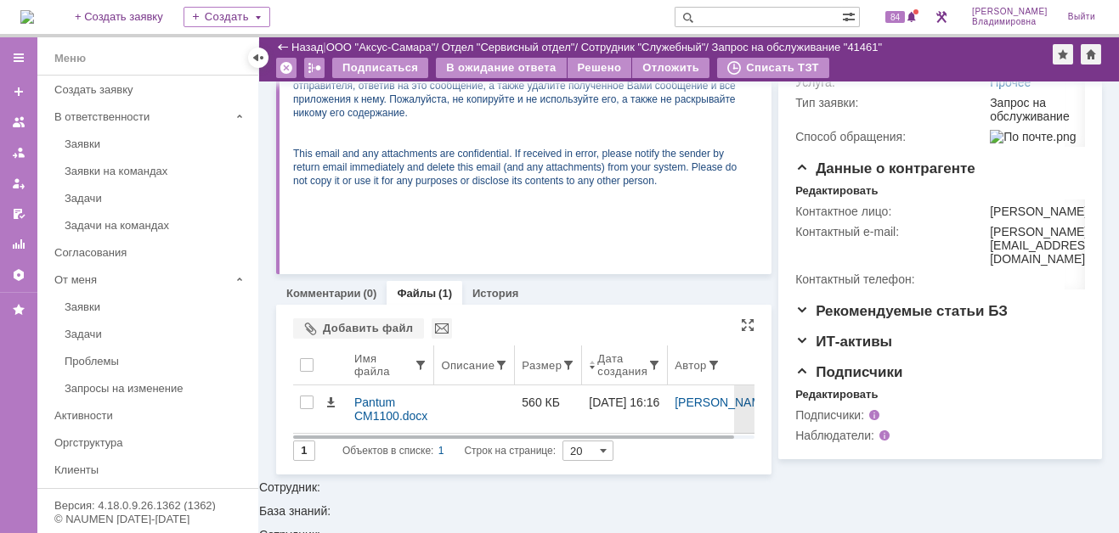
scroll to position [384, 0]
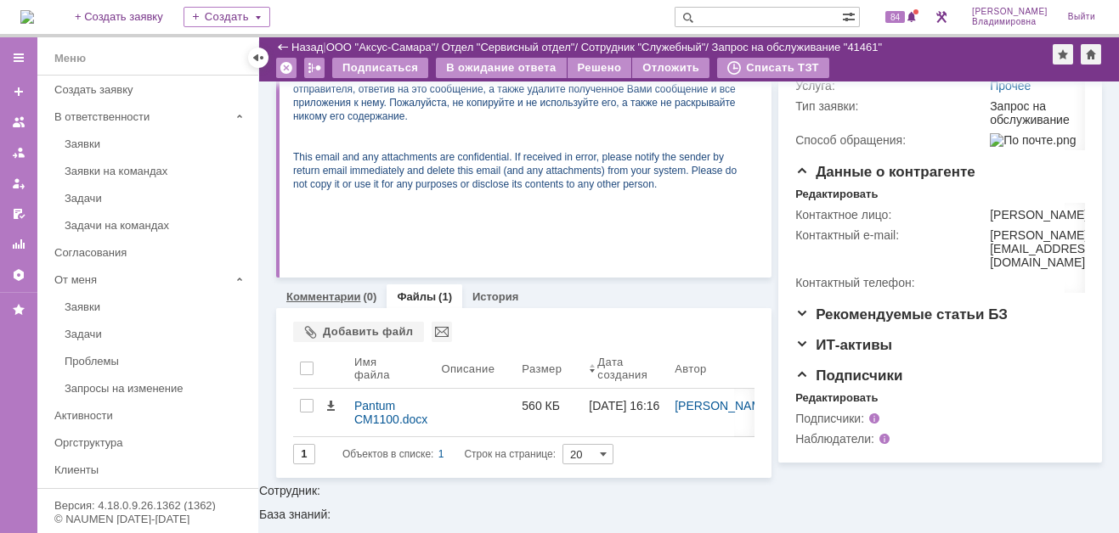
click at [335, 296] on link "Комментарии" at bounding box center [323, 296] width 75 height 13
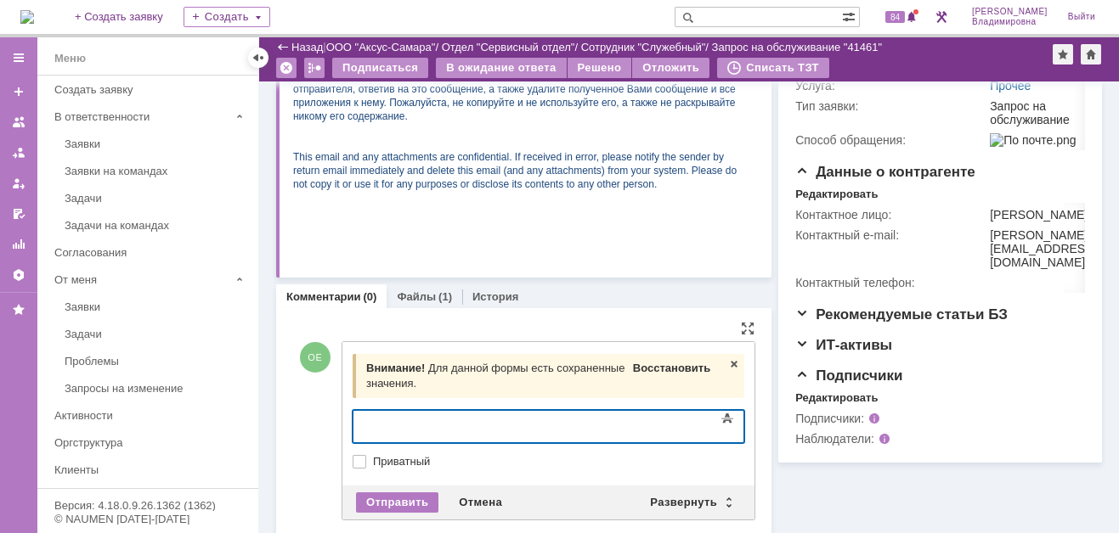
click at [676, 366] on span "Восстановить" at bounding box center [671, 368] width 77 height 13
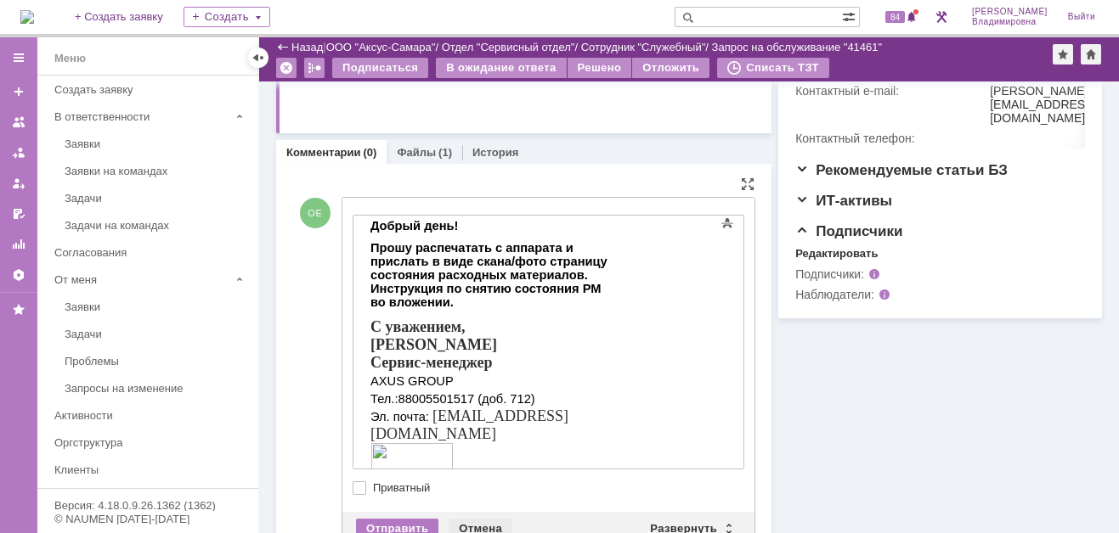
scroll to position [583, 0]
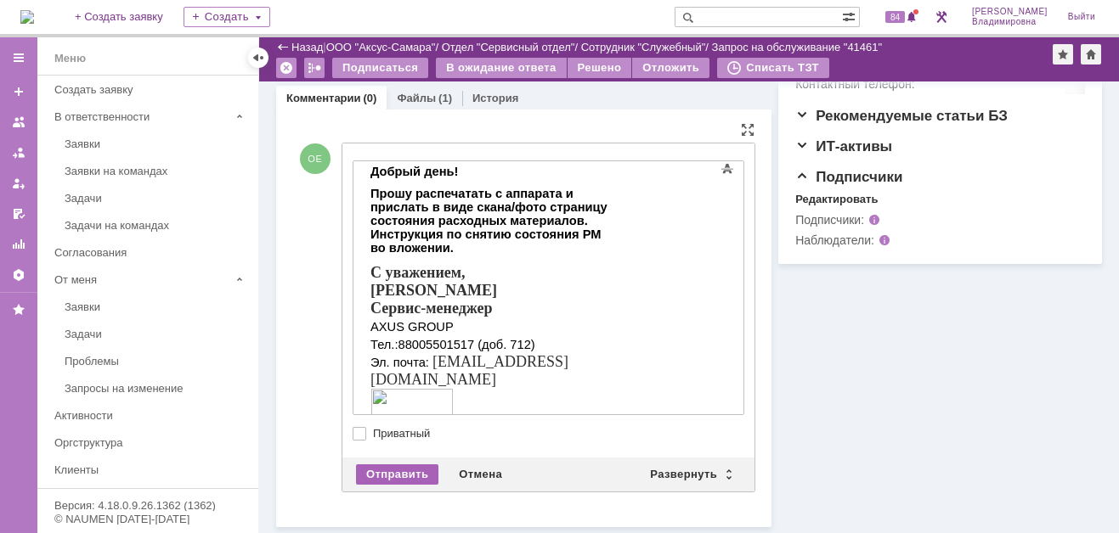
click at [400, 470] on div "Отправить" at bounding box center [397, 475] width 82 height 20
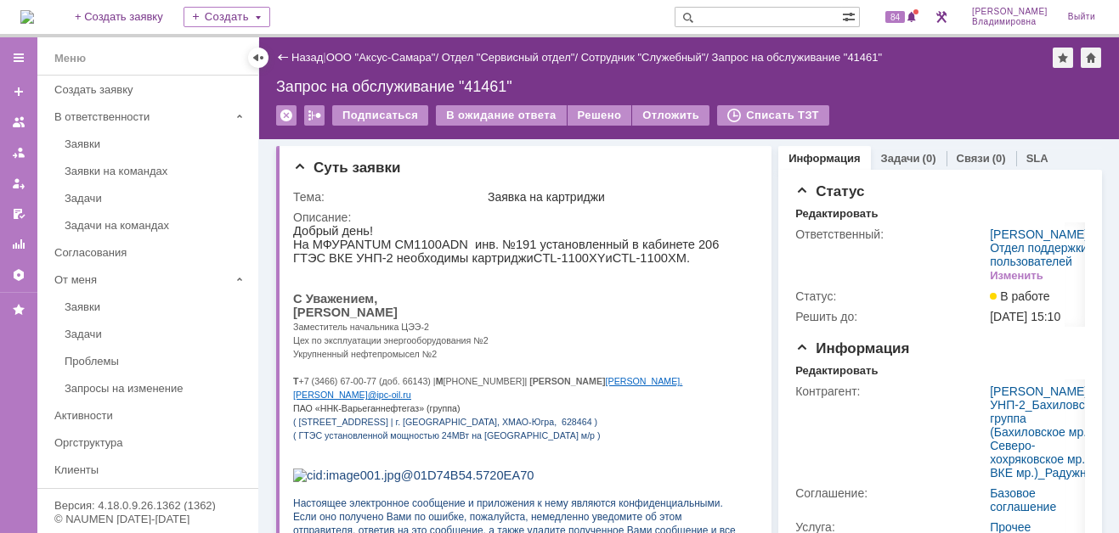
scroll to position [0, 0]
click at [501, 112] on div "В ожидание ответа" at bounding box center [501, 115] width 130 height 20
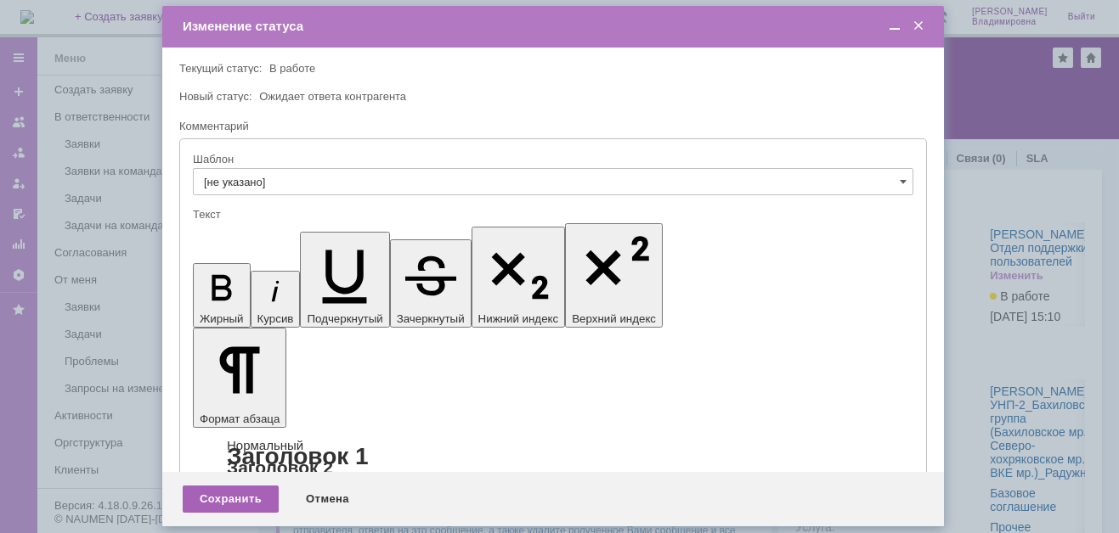
click at [257, 488] on div "Сохранить" at bounding box center [231, 499] width 96 height 27
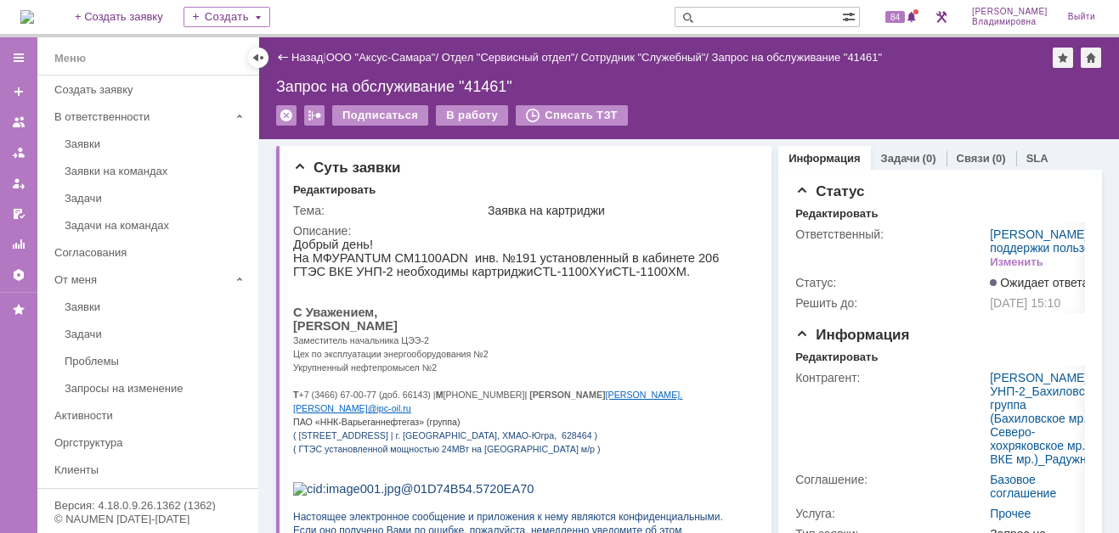
click at [735, 19] on input "text" at bounding box center [757, 17] width 167 height 20
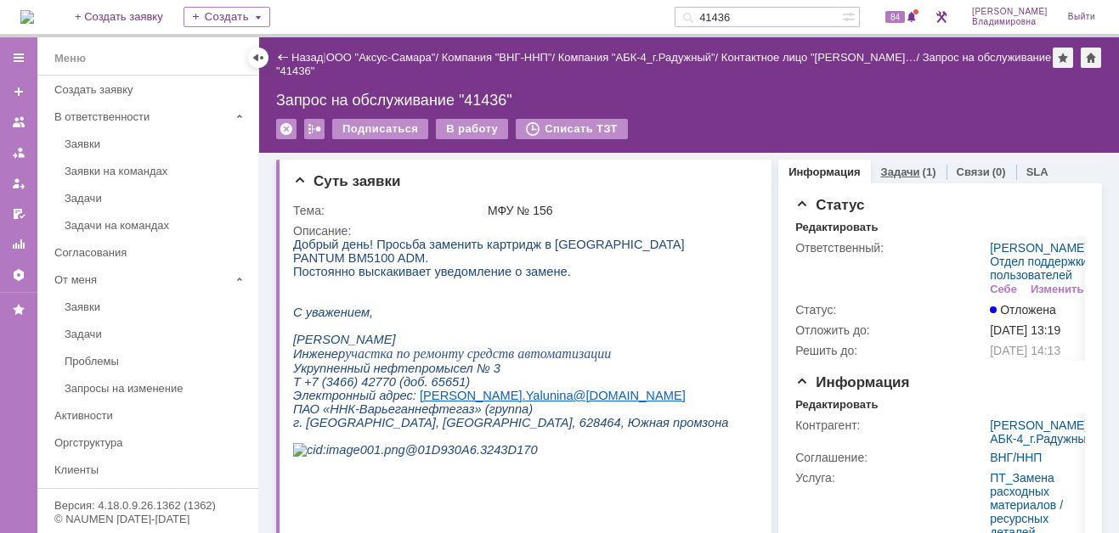
click at [882, 167] on link "Задачи" at bounding box center [900, 172] width 39 height 13
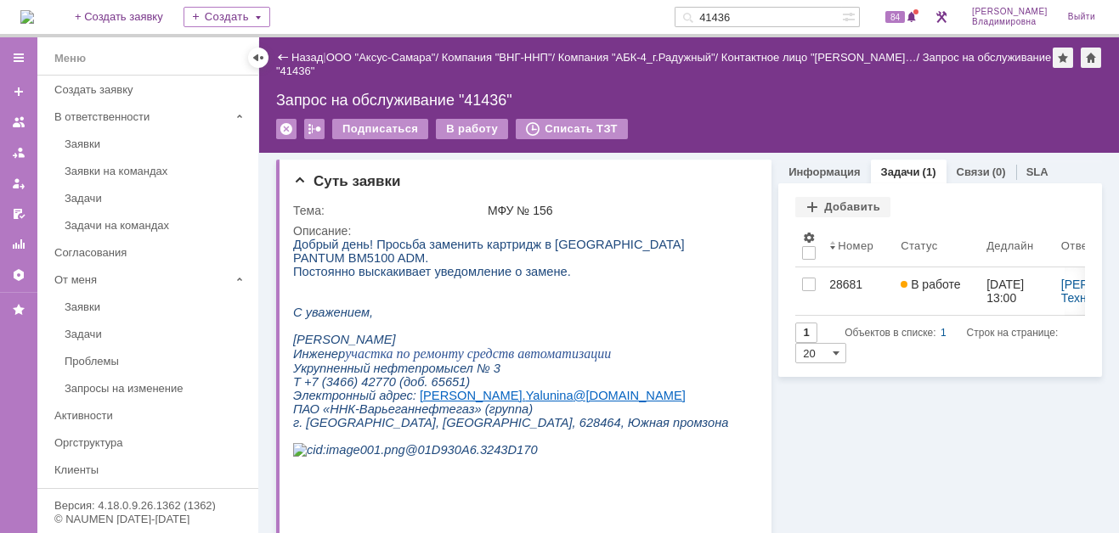
click at [281, 59] on div "Назад" at bounding box center [299, 57] width 47 height 13
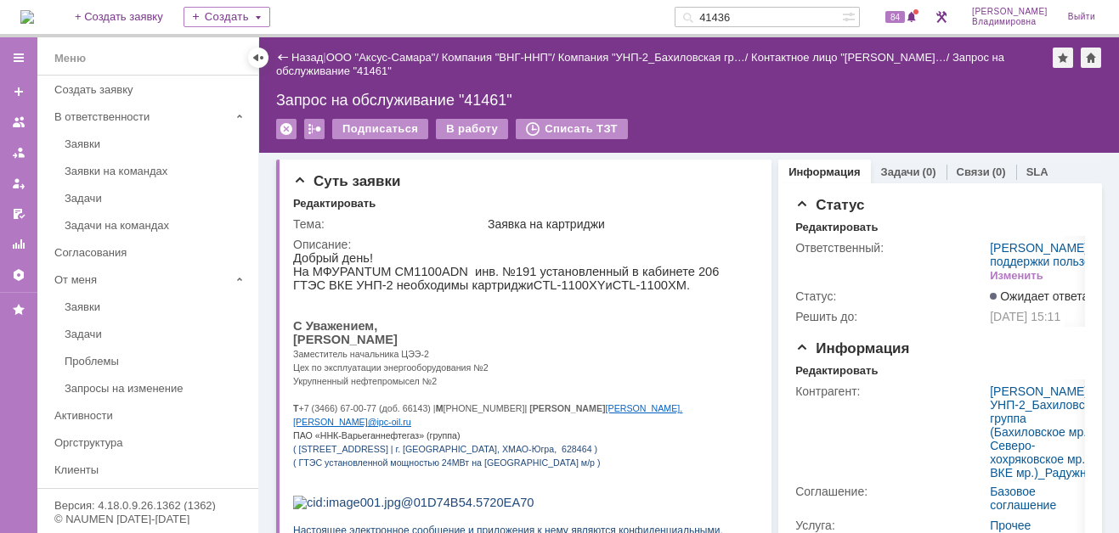
drag, startPoint x: 765, startPoint y: 14, endPoint x: 686, endPoint y: 19, distance: 79.1
click at [686, 19] on div "На домашнюю + Создать заявку Создать 41436 84 Орлова Елена Владимировна Выйти" at bounding box center [559, 18] width 1119 height 37
drag, startPoint x: 758, startPoint y: 20, endPoint x: 693, endPoint y: 14, distance: 65.6
click at [693, 14] on div "На домашнюю + Создать заявку Создать 41461 84 Орлова Елена Владимировна Выйти" at bounding box center [559, 18] width 1119 height 37
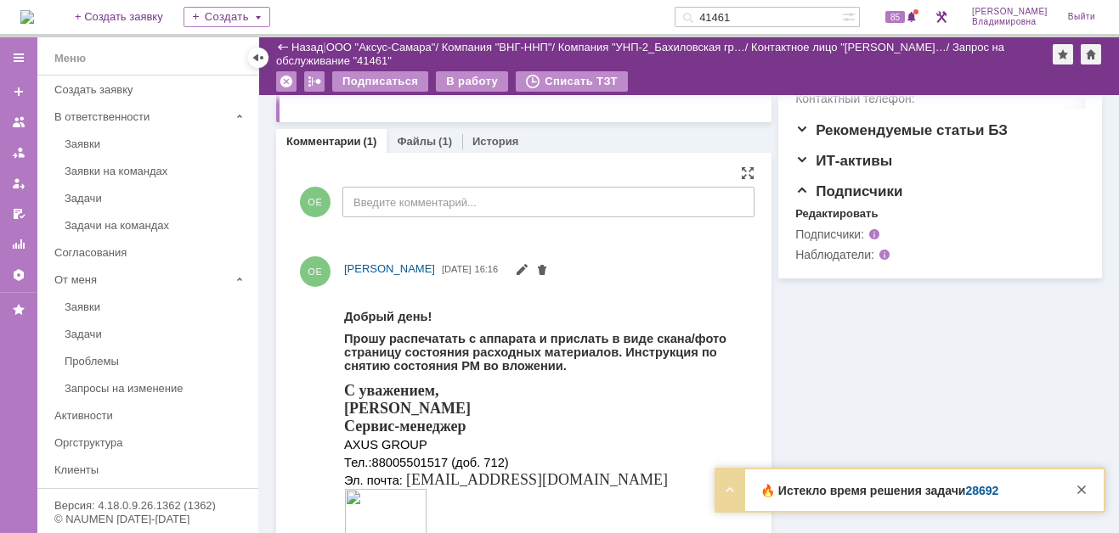
scroll to position [595, 0]
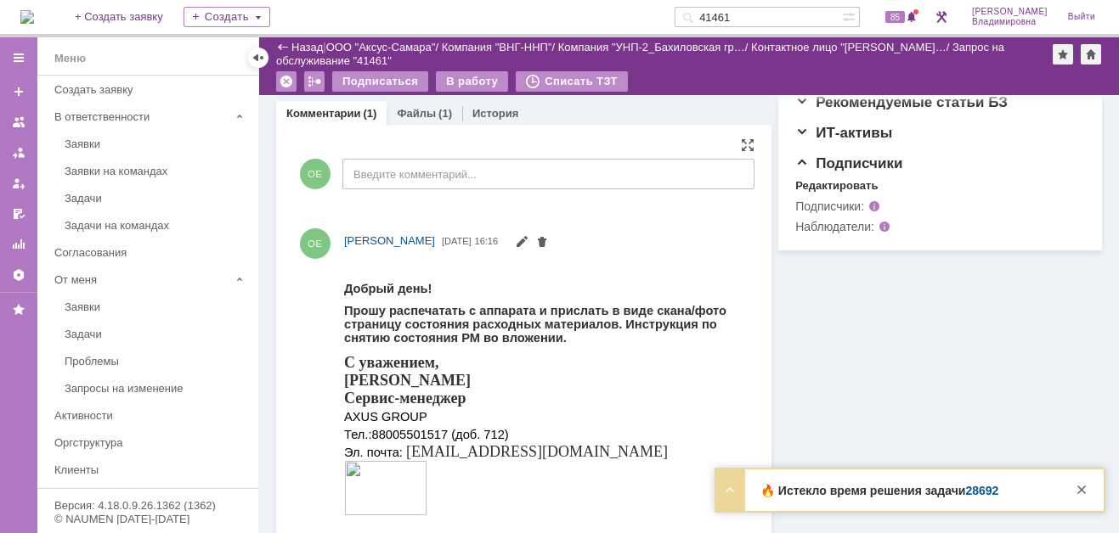
click at [674, 432] on div "С уважением, Орлова Елена Сервис-менеджер AXUS GROUP Тел.: 88005501517 (доб. 71…" at bounding box center [541, 435] width 395 height 164
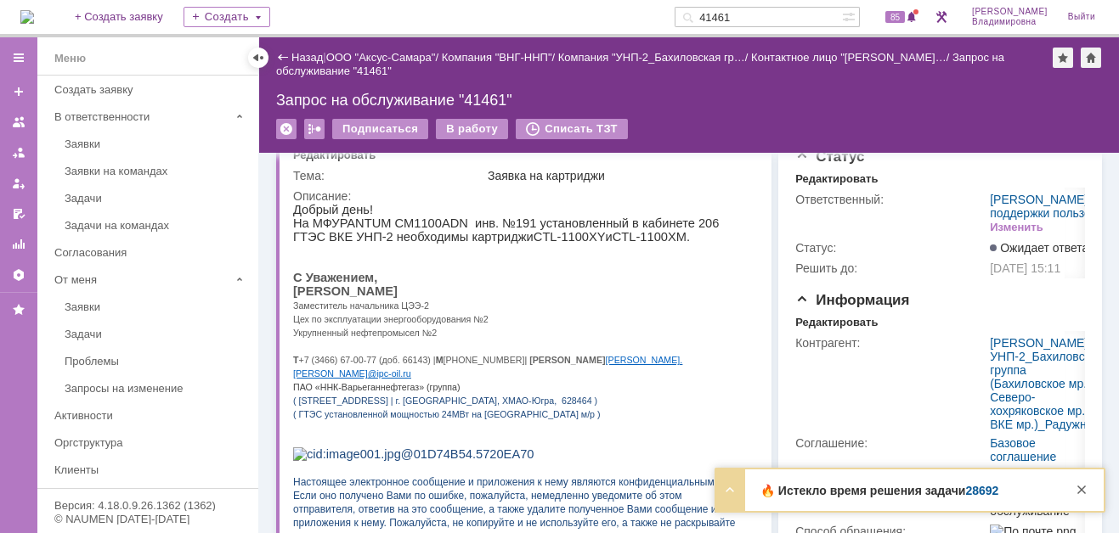
scroll to position [0, 0]
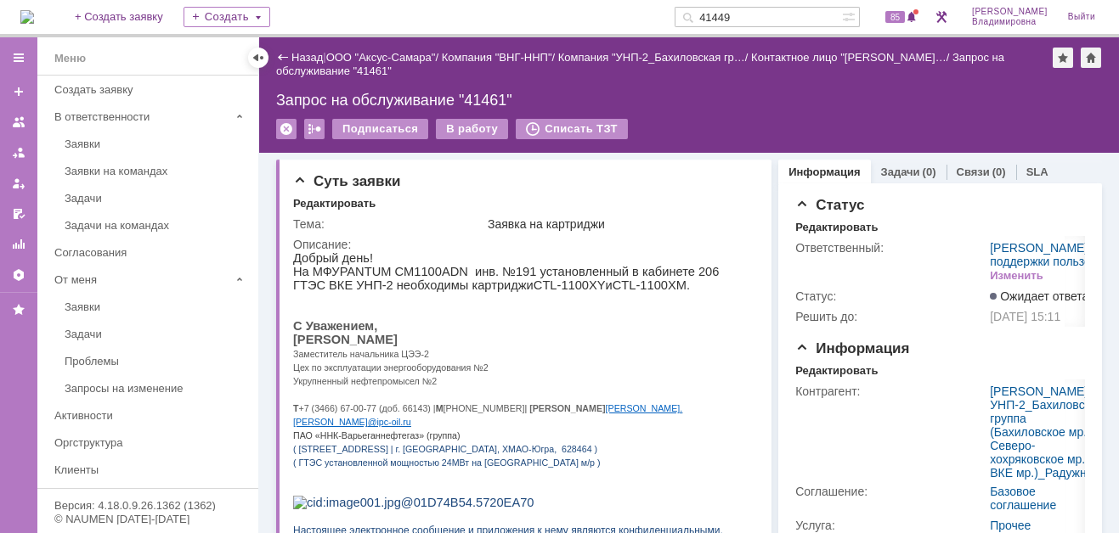
type input "41449"
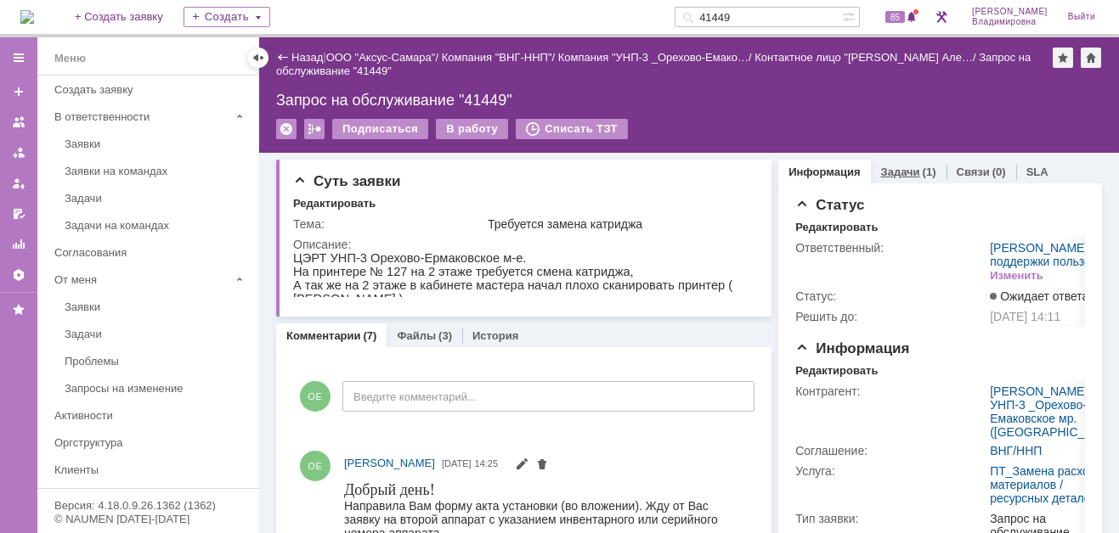
click at [886, 166] on link "Задачи" at bounding box center [900, 172] width 39 height 13
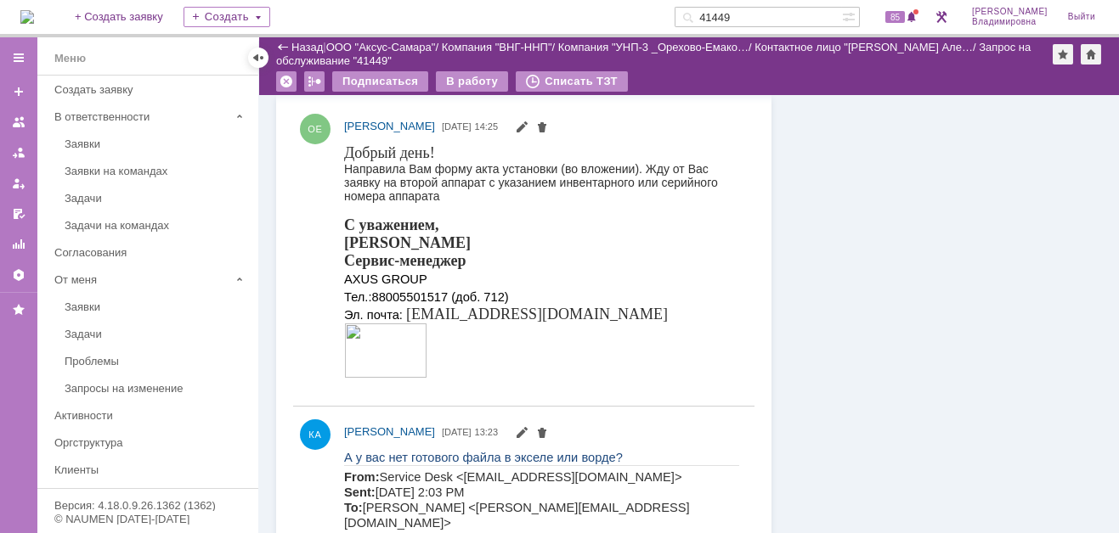
scroll to position [24, 0]
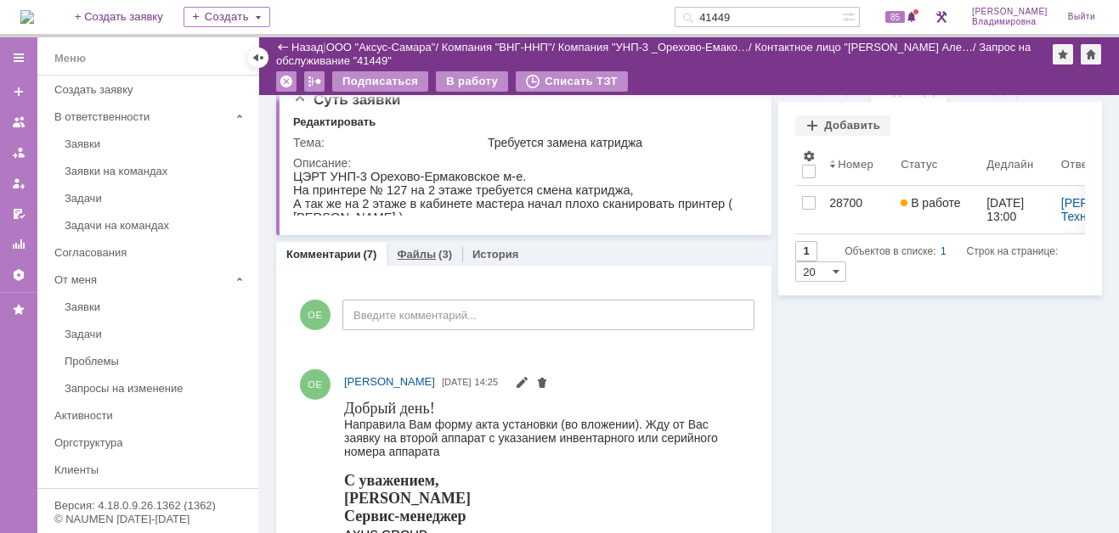
click at [412, 251] on link "Файлы" at bounding box center [416, 254] width 39 height 13
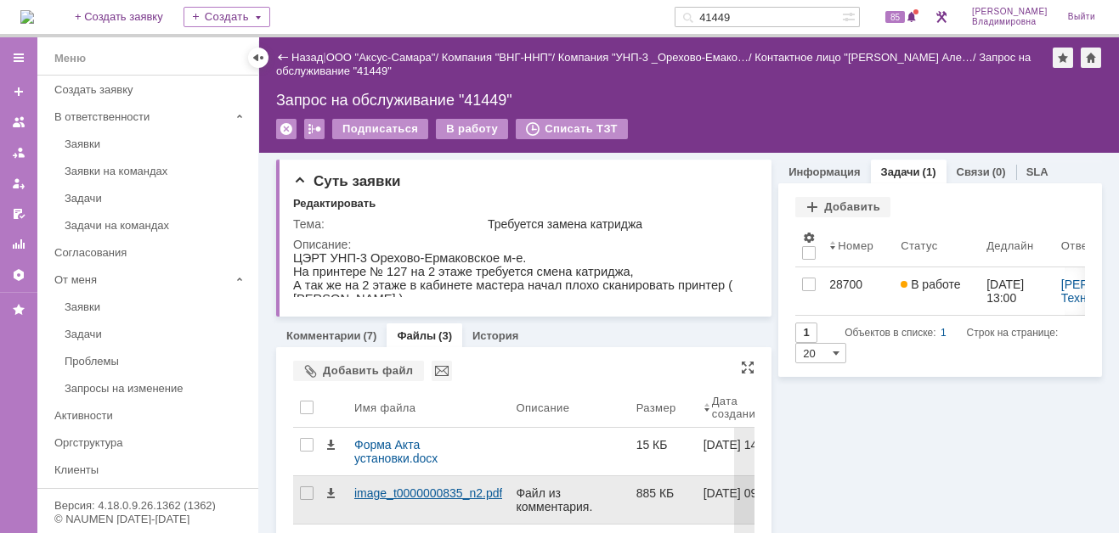
click at [372, 490] on div "image_t0000000835_n2.pdf" at bounding box center [428, 494] width 148 height 14
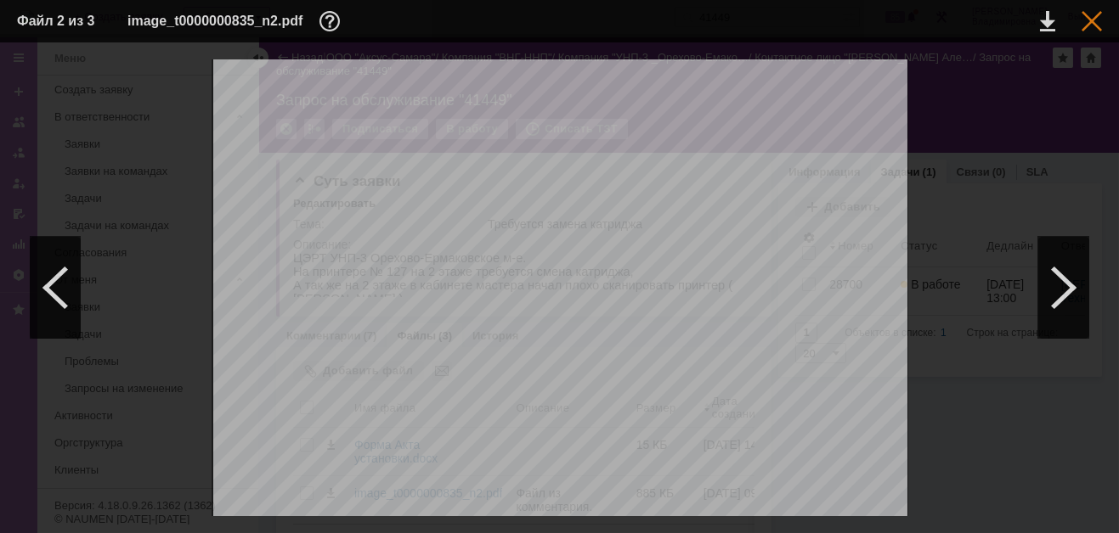
click at [1091, 14] on div at bounding box center [1091, 21] width 20 height 20
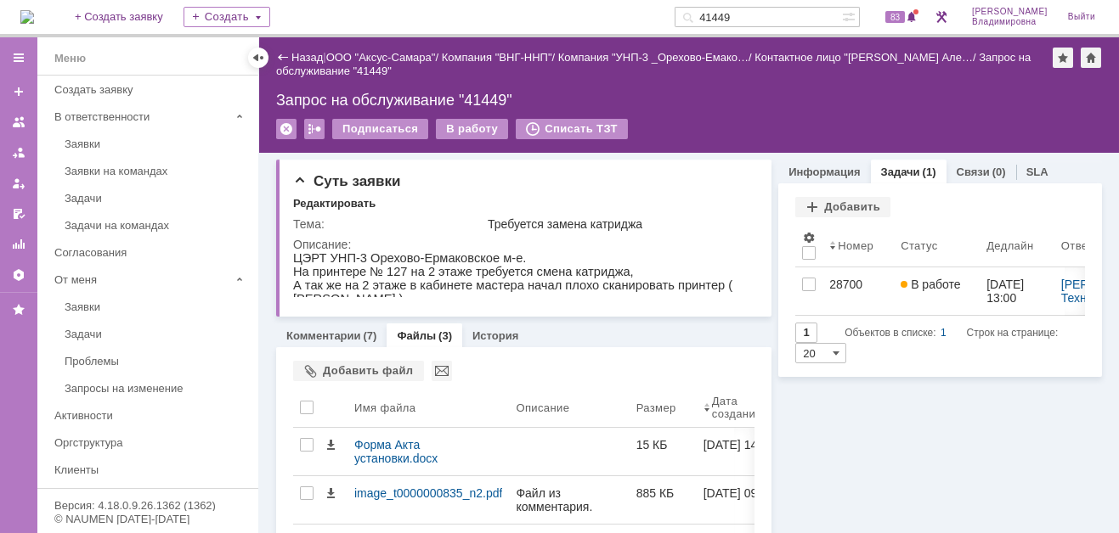
click at [34, 16] on img at bounding box center [27, 17] width 14 height 14
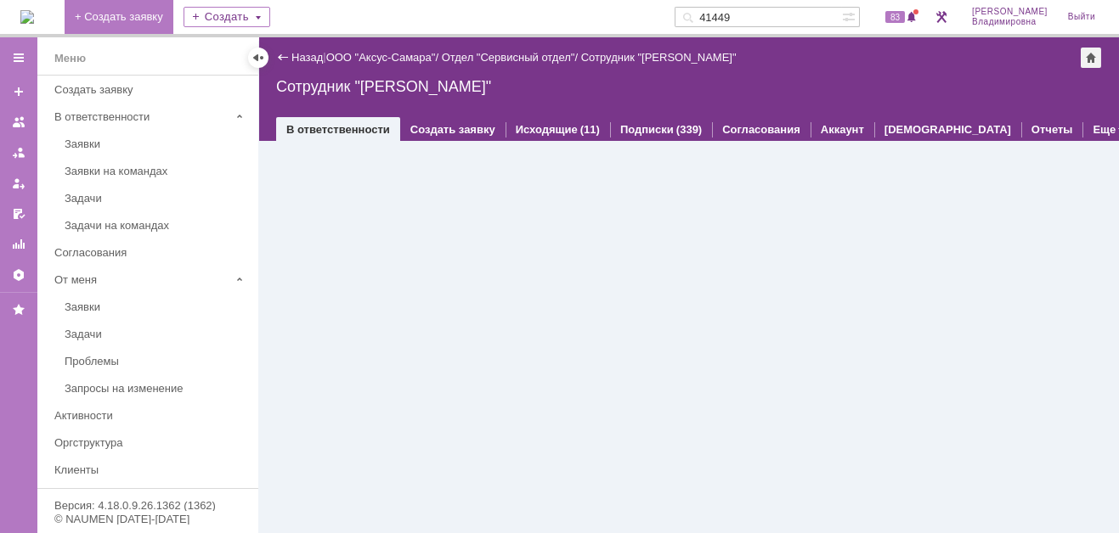
click at [156, 19] on link "+ Создать заявку" at bounding box center [119, 17] width 109 height 34
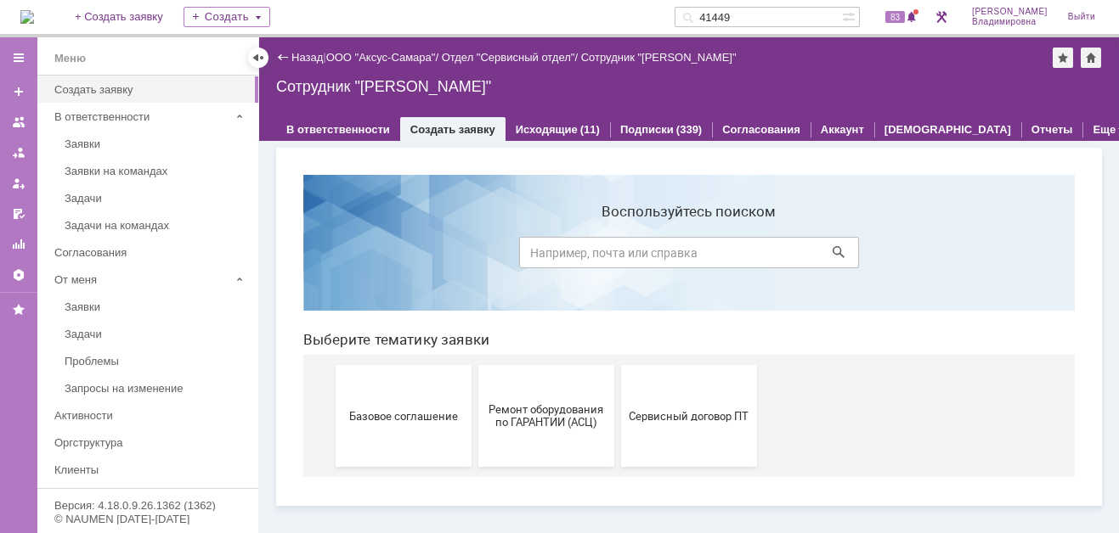
click at [140, 16] on link "+ Создать заявку" at bounding box center [119, 17] width 109 height 34
click at [423, 124] on link "Создать заявку" at bounding box center [452, 129] width 85 height 13
click at [713, 416] on span "Сервисный договор ПТ" at bounding box center [689, 415] width 126 height 13
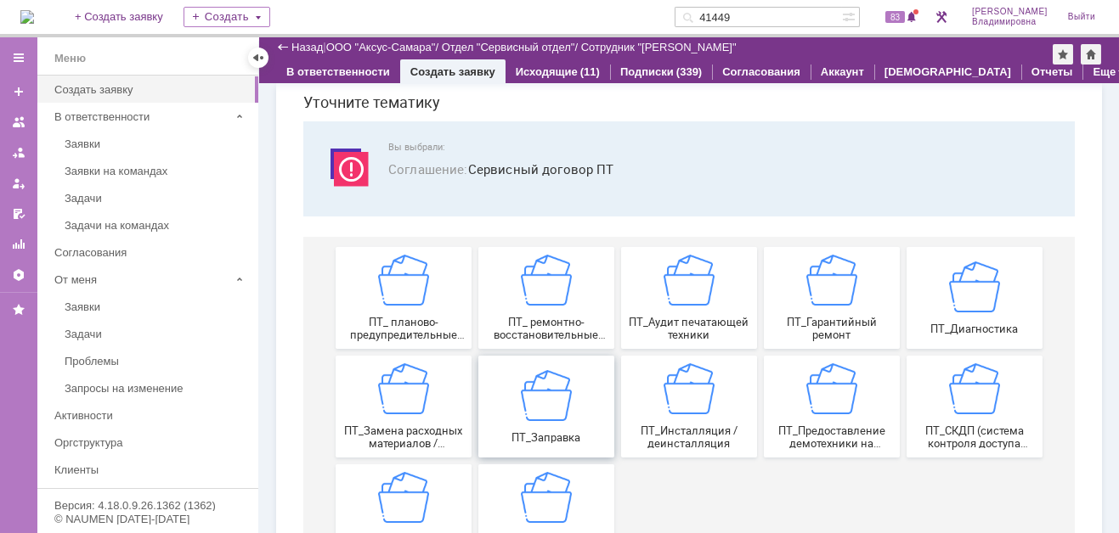
scroll to position [85, 0]
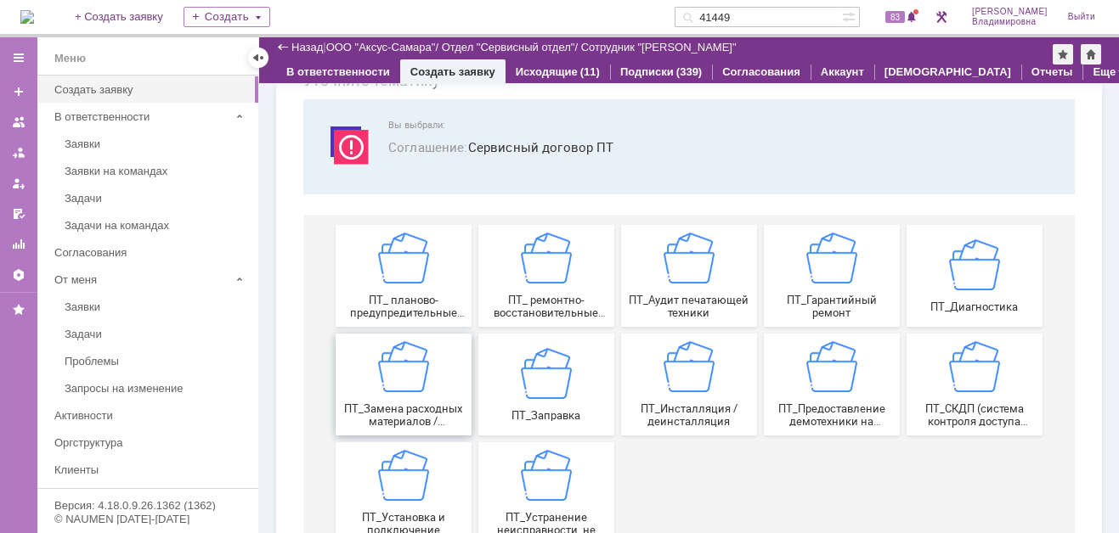
click at [388, 391] on img at bounding box center [403, 366] width 51 height 51
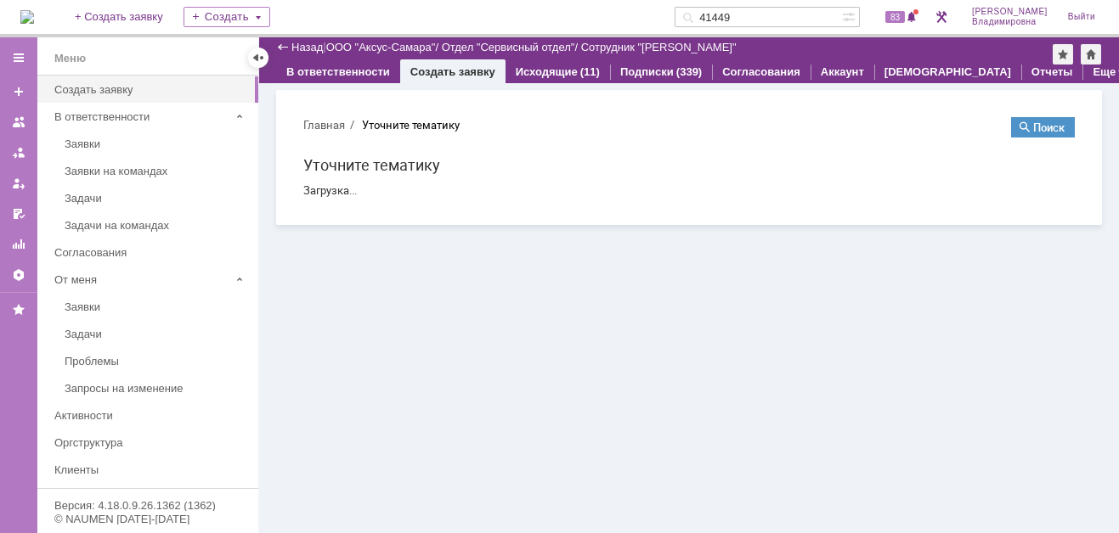
scroll to position [0, 0]
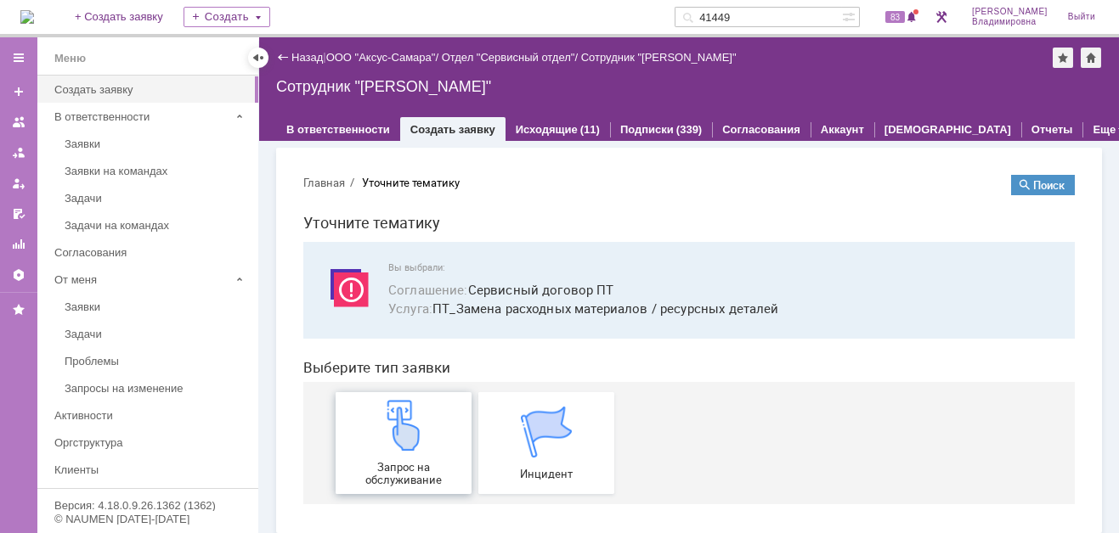
click at [391, 439] on img at bounding box center [403, 425] width 51 height 51
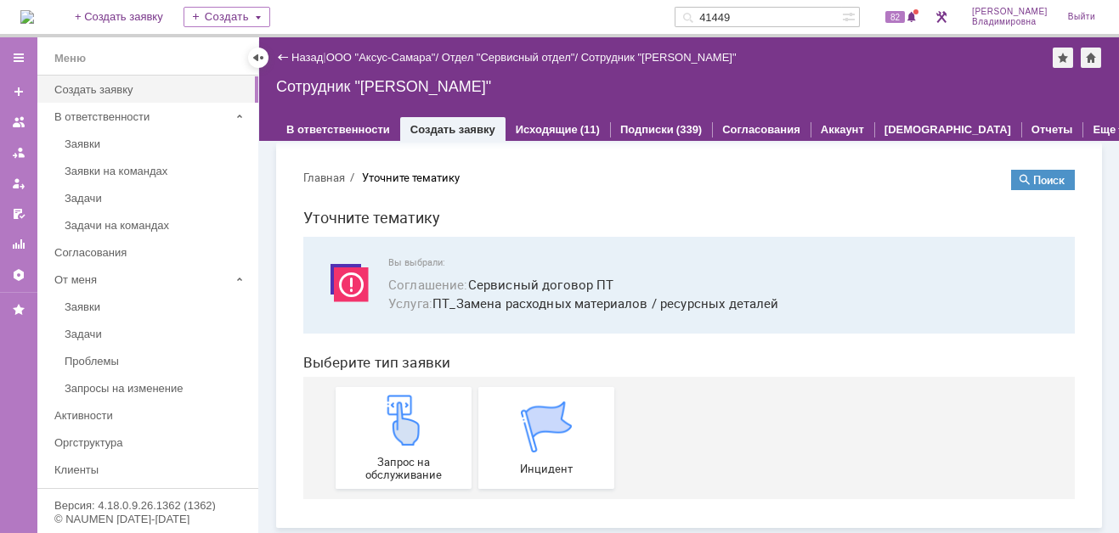
scroll to position [5, 0]
click at [34, 14] on img at bounding box center [27, 17] width 14 height 14
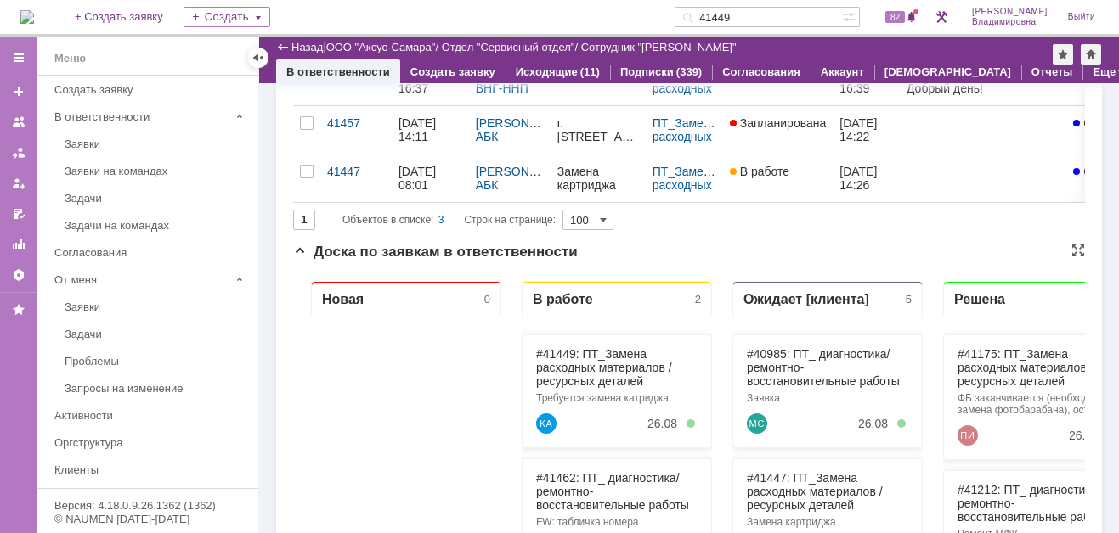
scroll to position [340, 0]
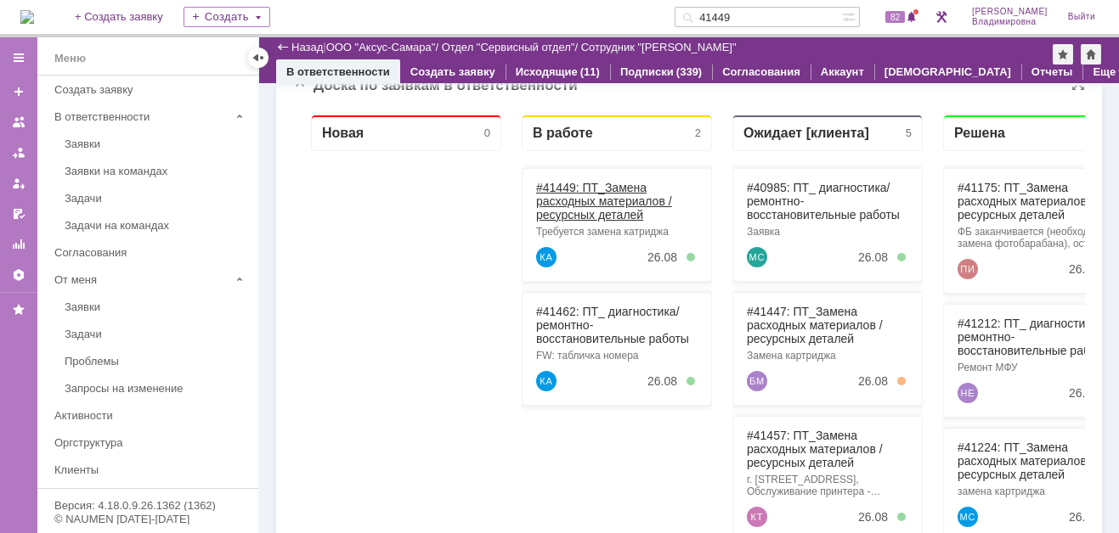
click at [566, 189] on link "#41449: ПТ_Замена расходных материалов / ресурсных деталей" at bounding box center [604, 201] width 136 height 41
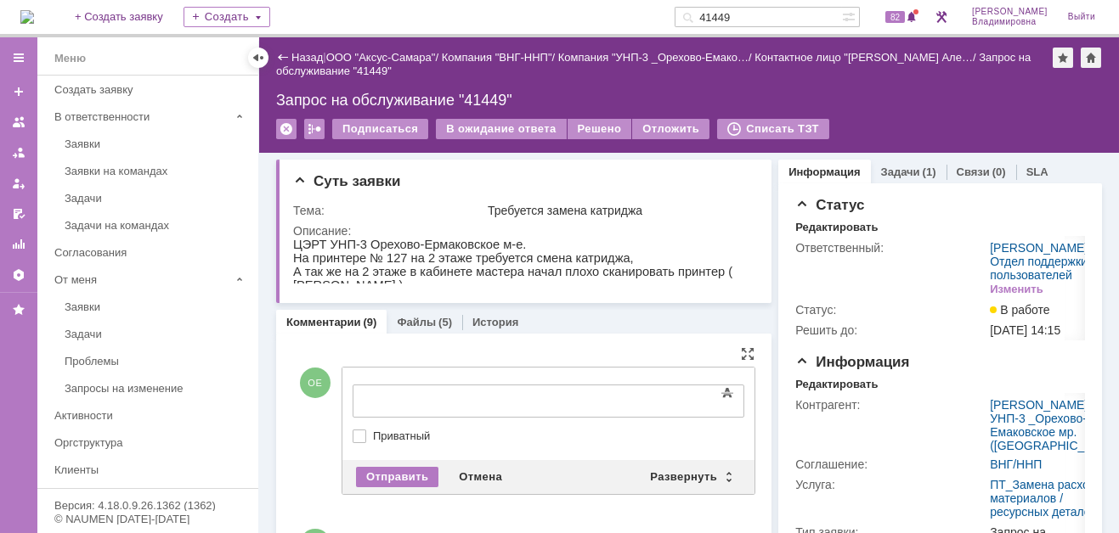
drag, startPoint x: 367, startPoint y: 383, endPoint x: 115, endPoint y: 17, distance: 444.5
click at [665, 468] on div "Развернуть" at bounding box center [690, 477] width 101 height 20
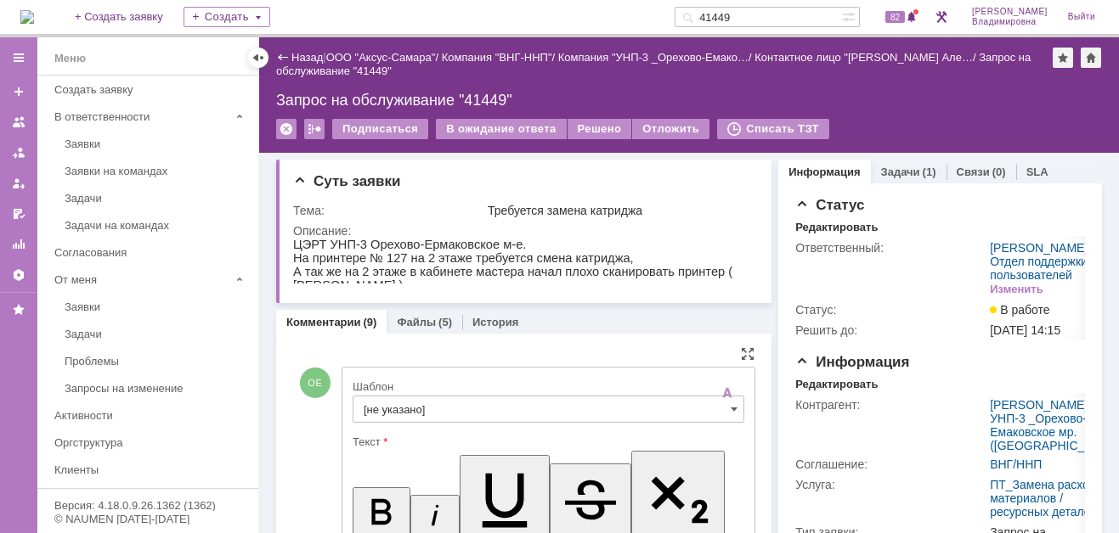
click at [405, 407] on input "[не указано]" at bounding box center [548, 409] width 392 height 27
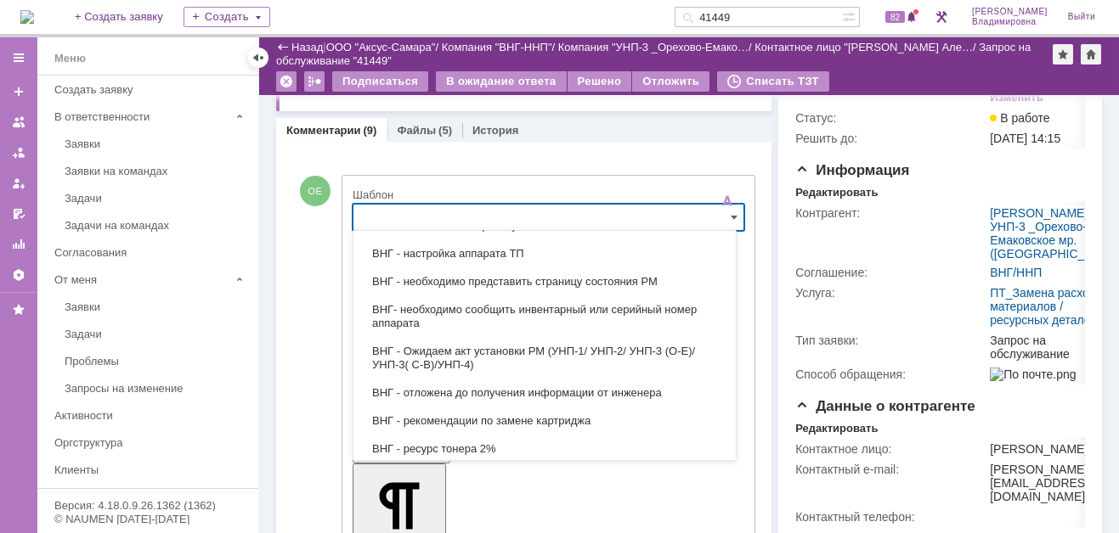
scroll to position [510, 0]
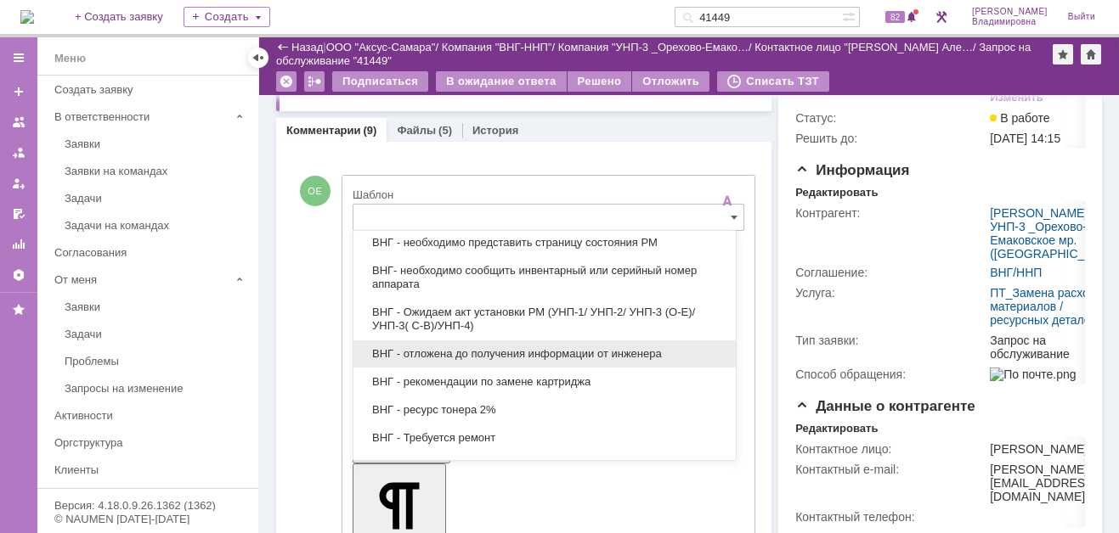
click at [446, 347] on span "ВНГ - отложена до получения информации от инженера" at bounding box center [545, 354] width 362 height 14
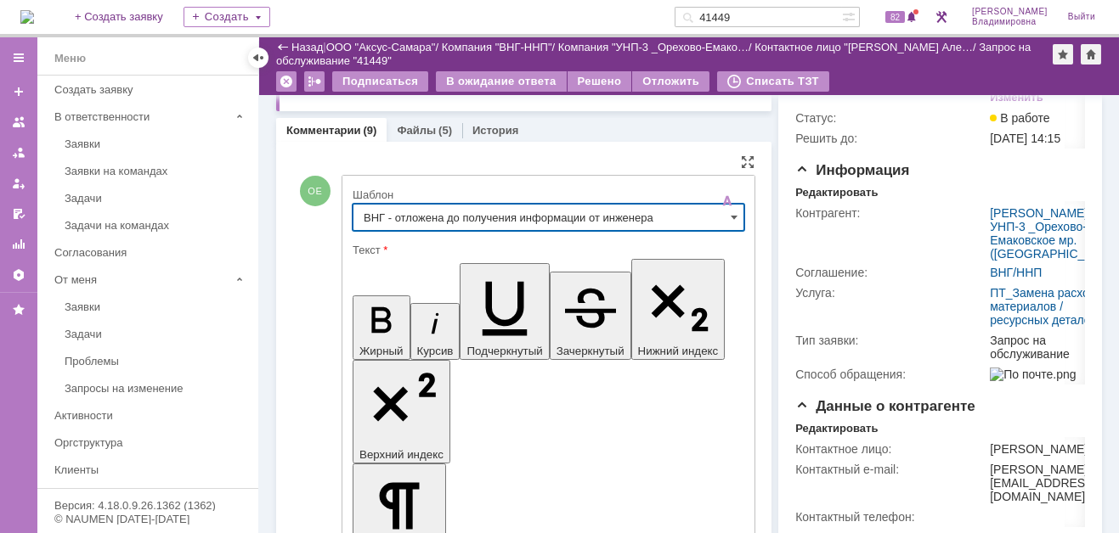
type input "ВНГ - отложена до получения информации от инженера"
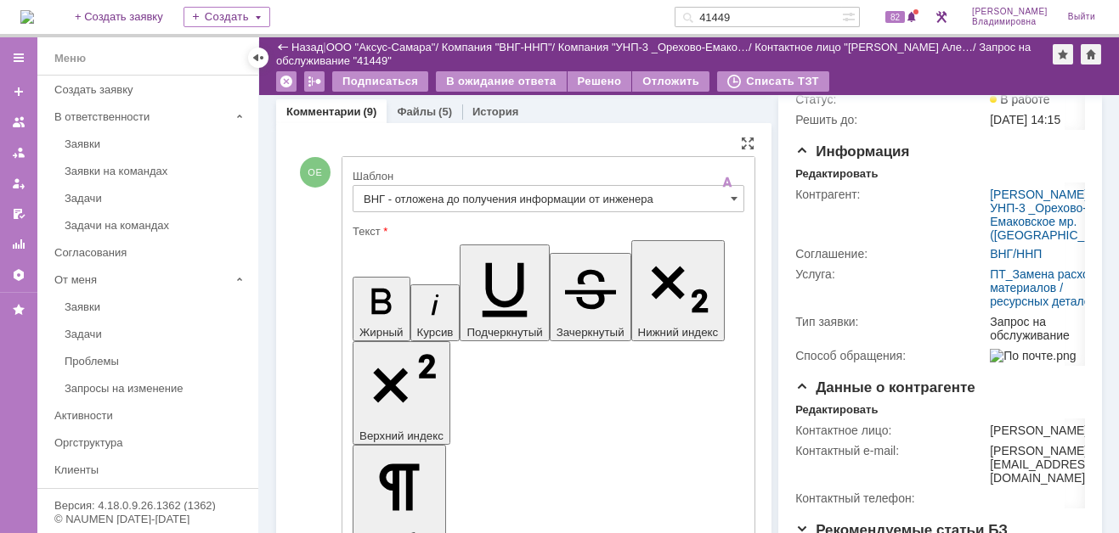
scroll to position [170, 0]
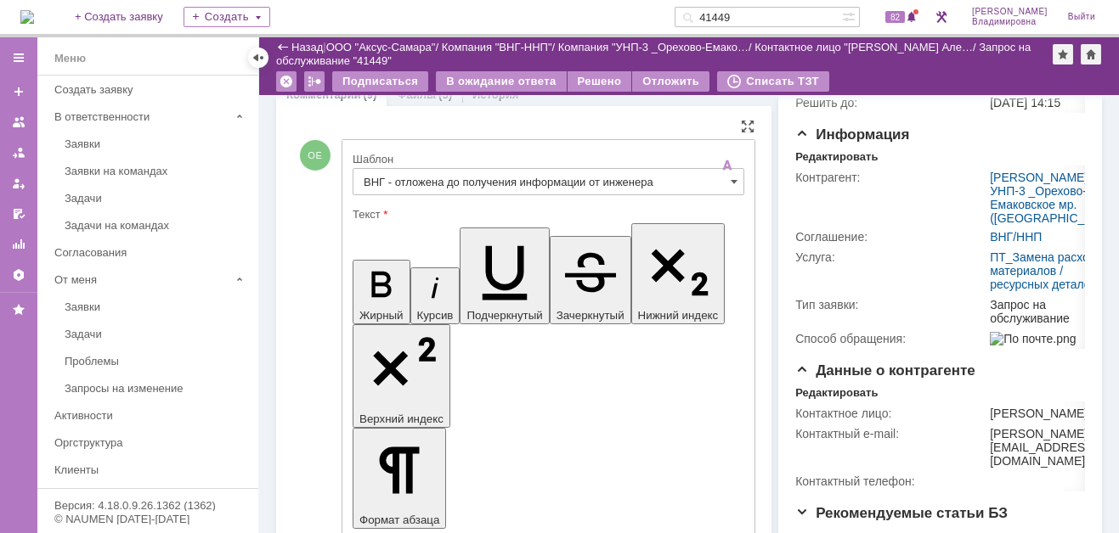
drag, startPoint x: 501, startPoint y: 3743, endPoint x: 545, endPoint y: 3745, distance: 44.2
drag, startPoint x: 419, startPoint y: 3741, endPoint x: 435, endPoint y: 3747, distance: 17.2
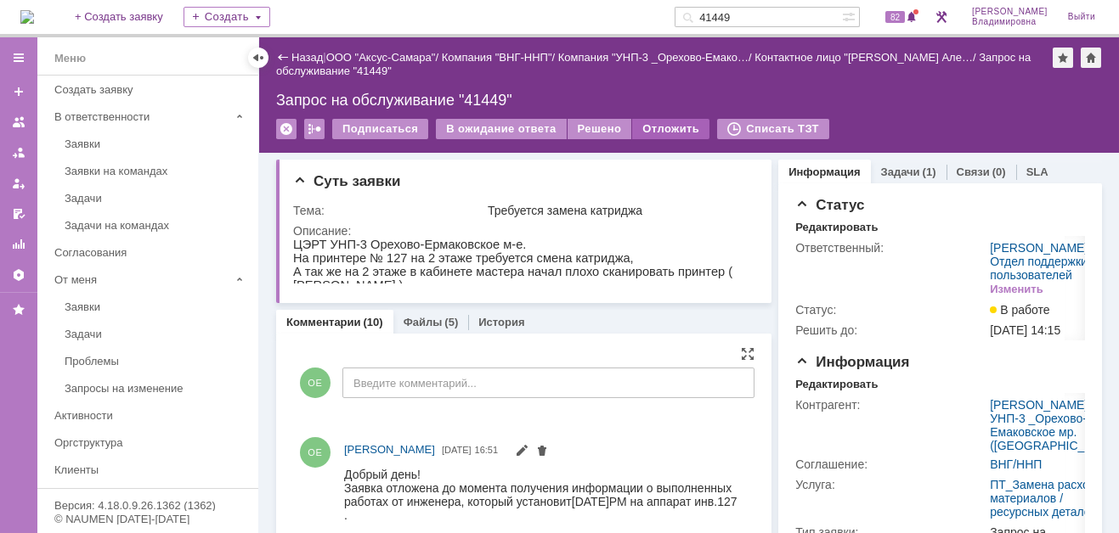
scroll to position [0, 0]
click at [665, 127] on div "Отложить" at bounding box center [670, 129] width 77 height 20
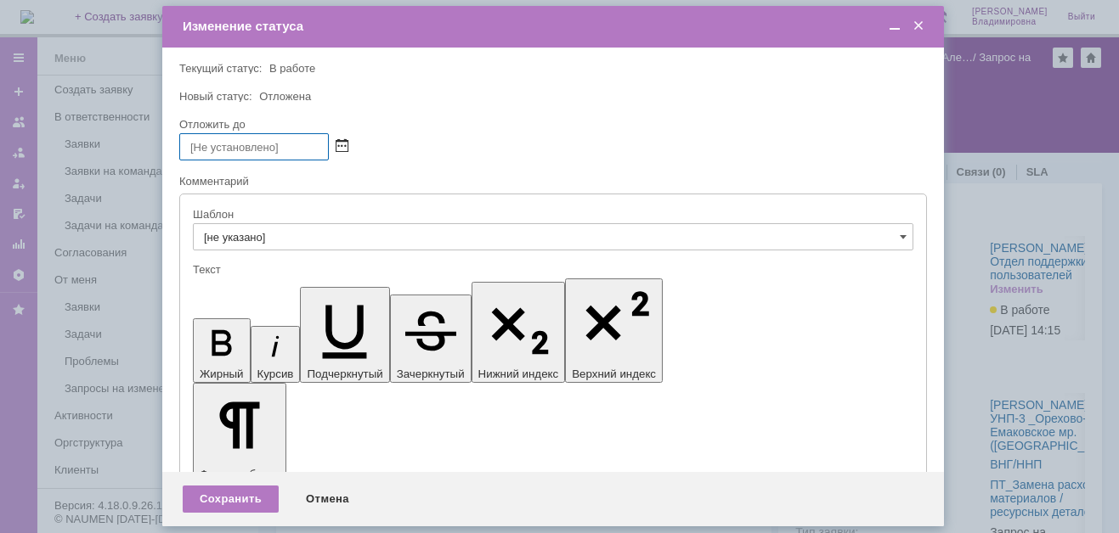
click at [341, 144] on span at bounding box center [341, 147] width 13 height 14
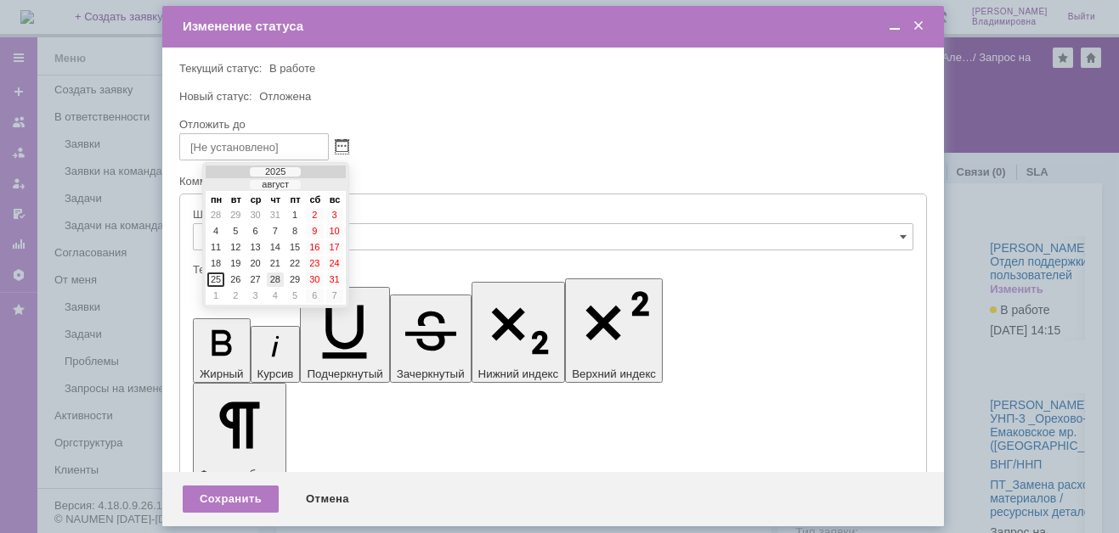
click at [270, 275] on div "28" at bounding box center [275, 280] width 17 height 14
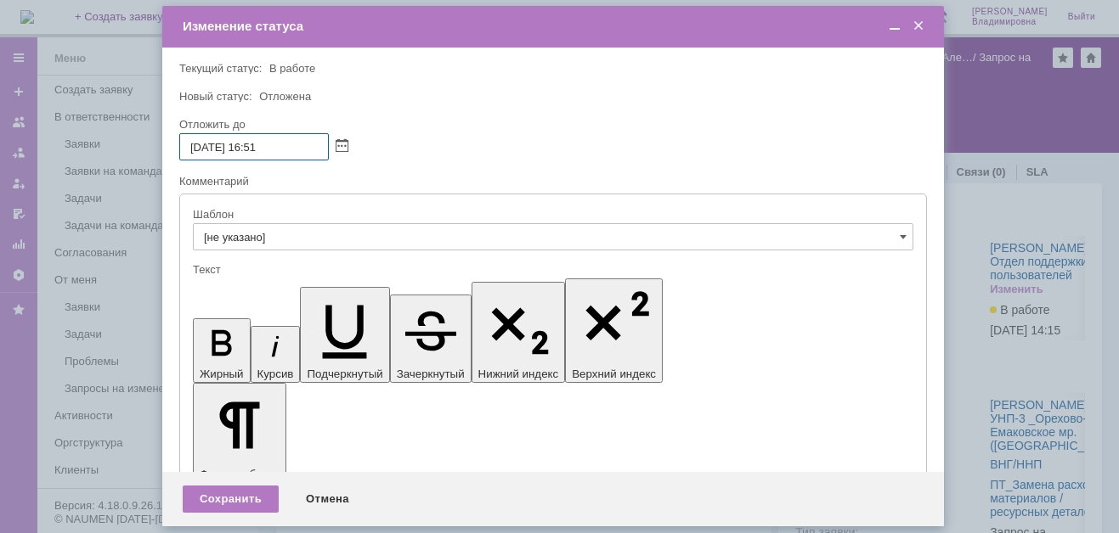
drag, startPoint x: 264, startPoint y: 146, endPoint x: 274, endPoint y: 146, distance: 10.2
click at [274, 146] on input "28.08.2025 16:51" at bounding box center [253, 146] width 149 height 27
type input "[DATE] 16:00"
click at [241, 496] on div "Сохранить" at bounding box center [231, 499] width 96 height 27
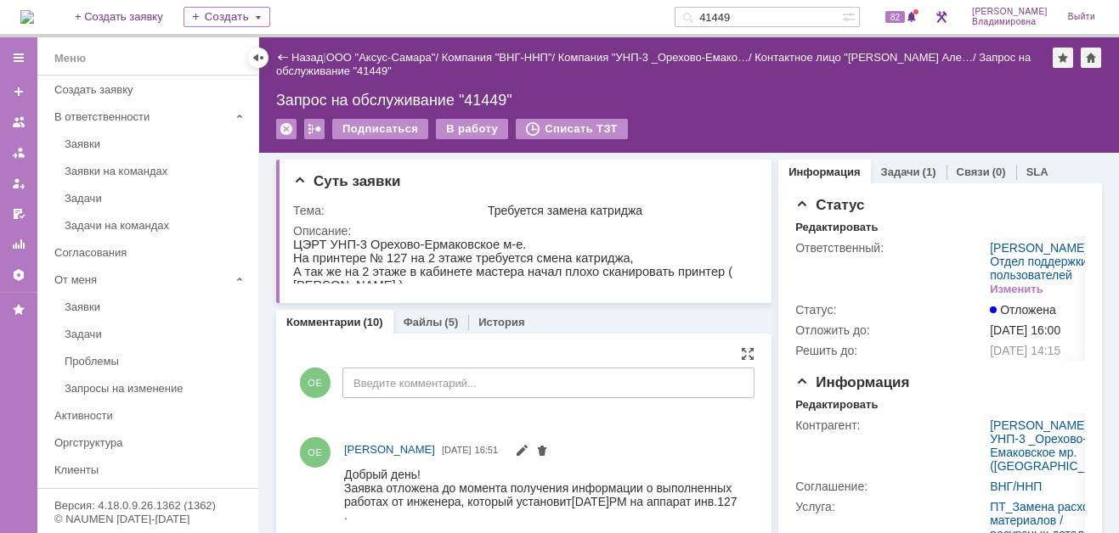
click at [34, 18] on img at bounding box center [27, 17] width 14 height 14
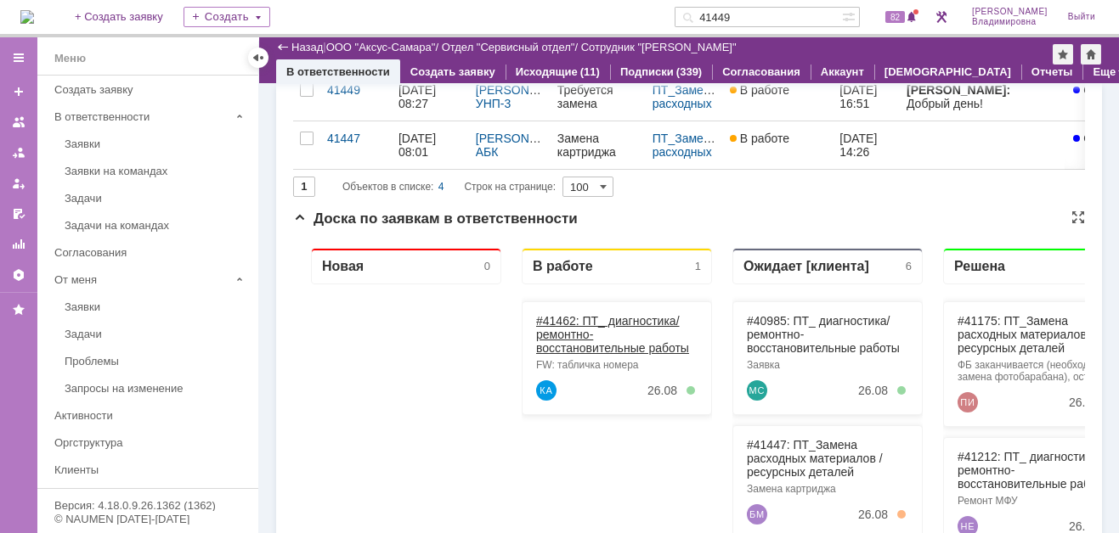
click at [559, 317] on link "#41462: ПТ_ диагностика/ ремонтно-восстановительные работы" at bounding box center [612, 334] width 153 height 41
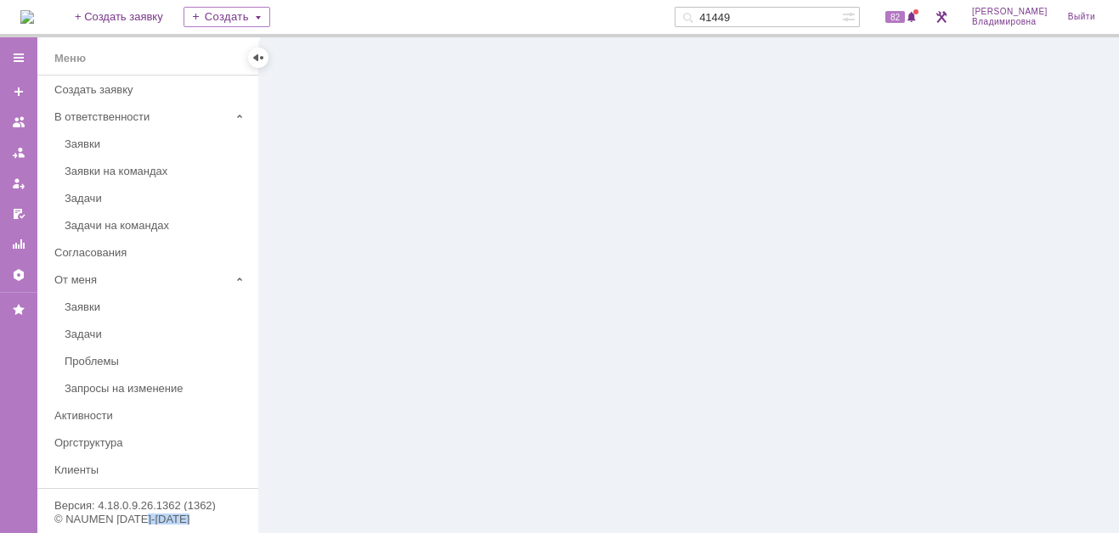
click at [559, 315] on div at bounding box center [688, 285] width 859 height 496
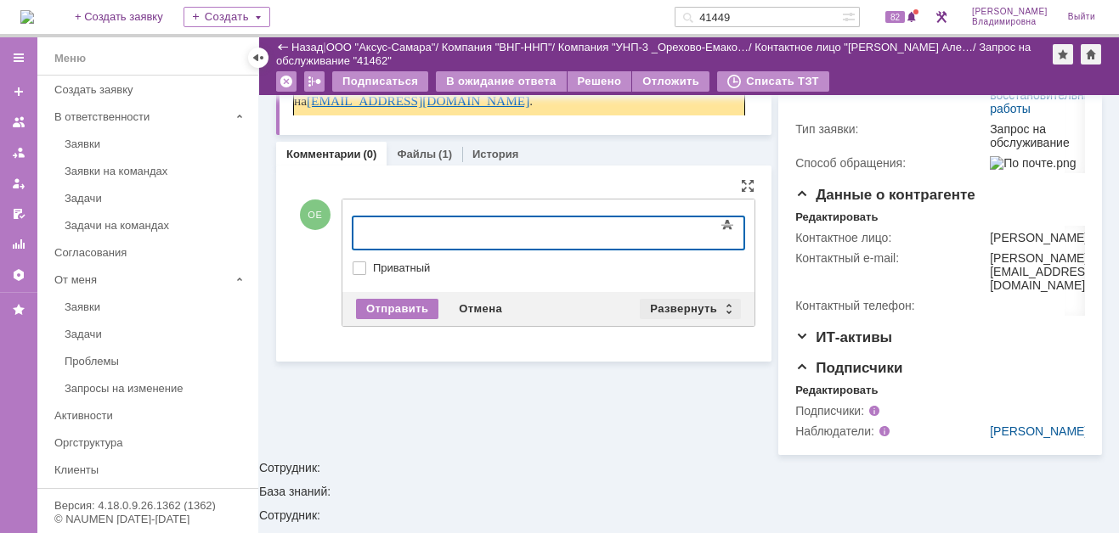
click at [650, 299] on div "Развернуть" at bounding box center [690, 309] width 101 height 20
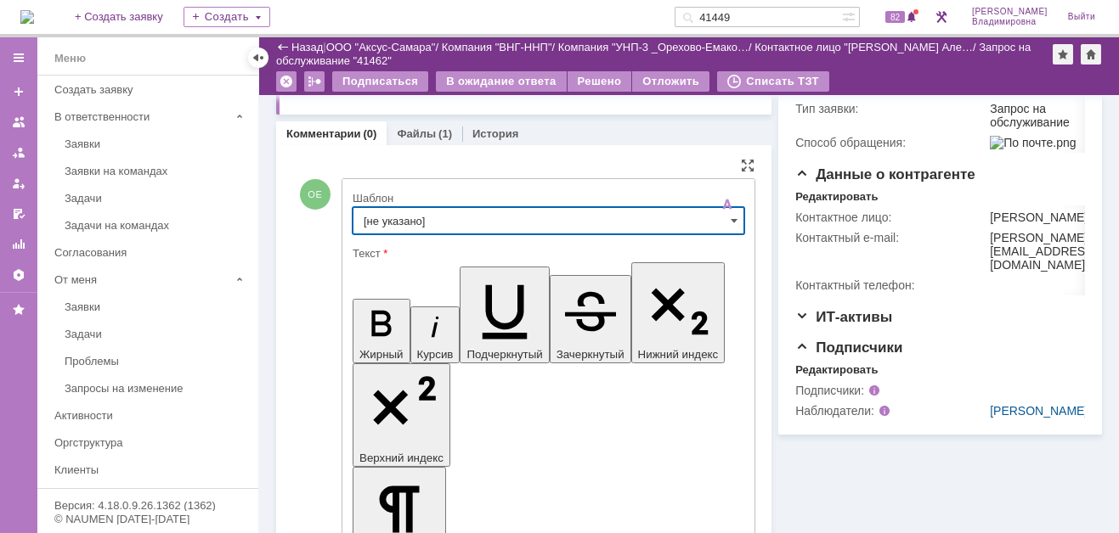
click at [418, 212] on input "[не указано]" at bounding box center [548, 220] width 392 height 27
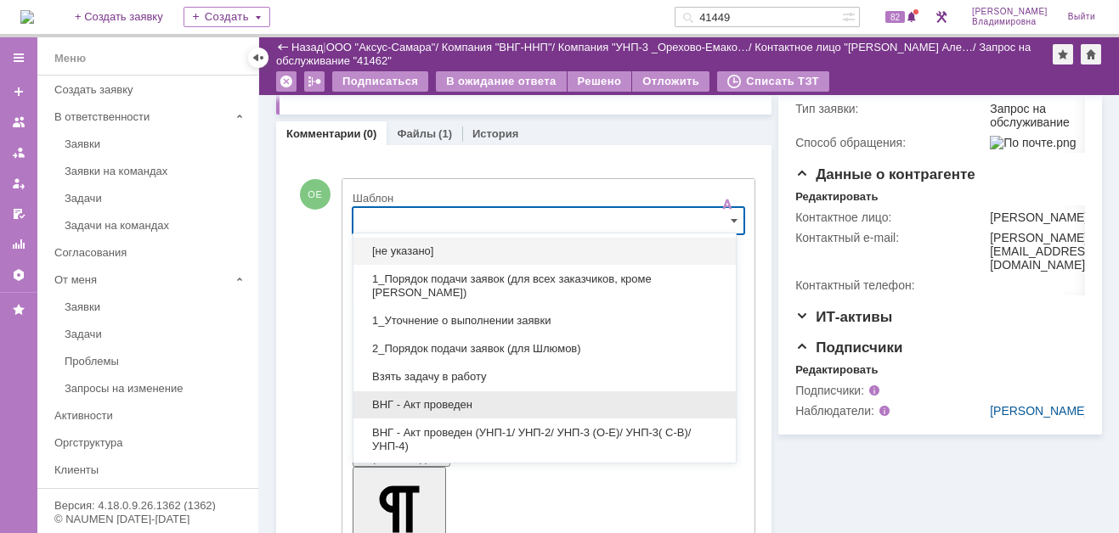
click at [454, 398] on span "ВНГ - Акт проведен" at bounding box center [545, 405] width 362 height 14
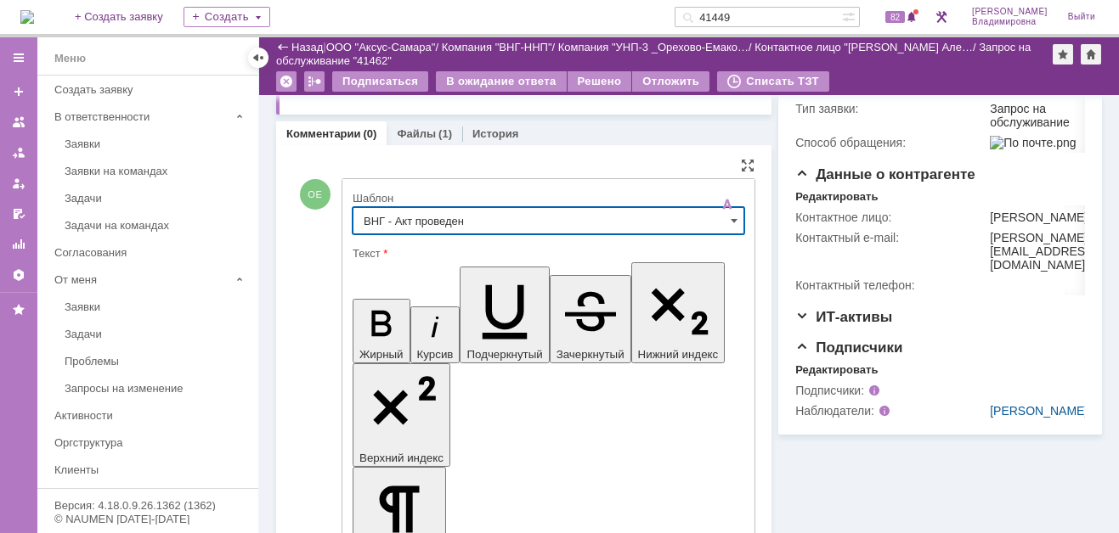
type input "ВНГ - Акт проведен"
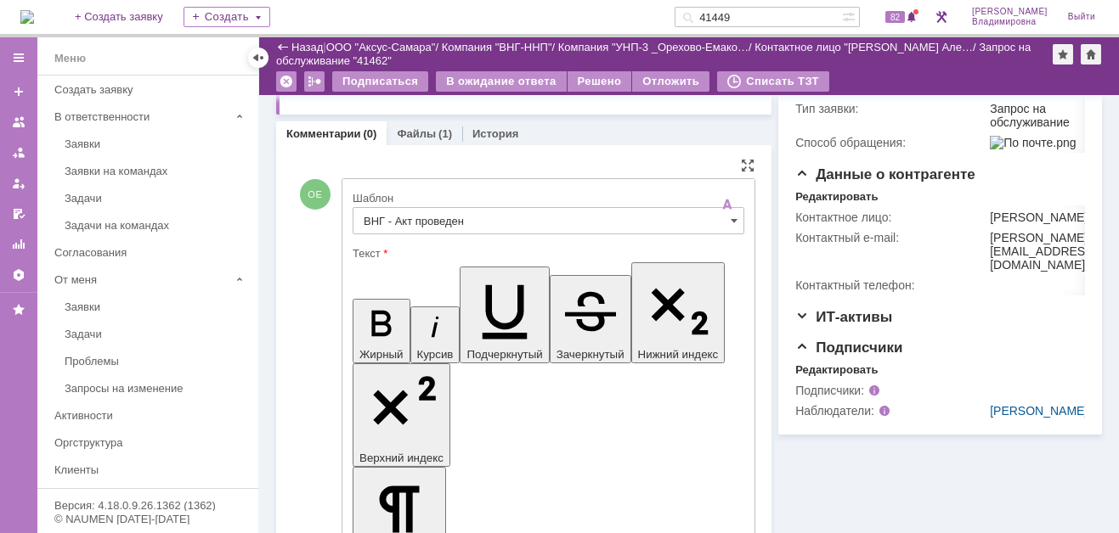
drag, startPoint x: 369, startPoint y: 3762, endPoint x: 428, endPoint y: 3784, distance: 62.3
copy div "Работы по заявке проведены. РМ (РД) списан с остатков"
drag, startPoint x: 371, startPoint y: 3760, endPoint x: 433, endPoint y: 3776, distance: 64.1
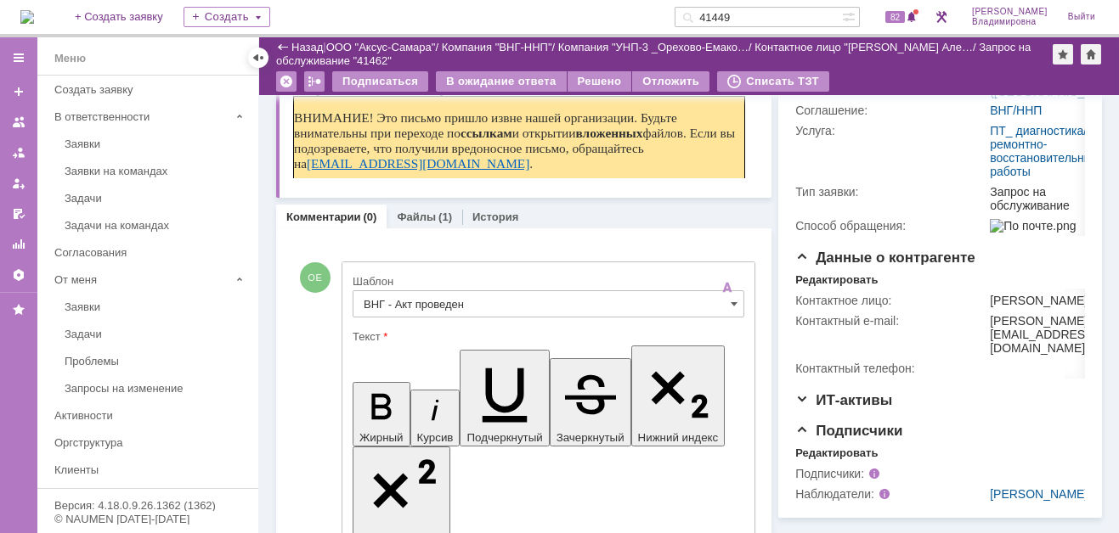
scroll to position [340, 0]
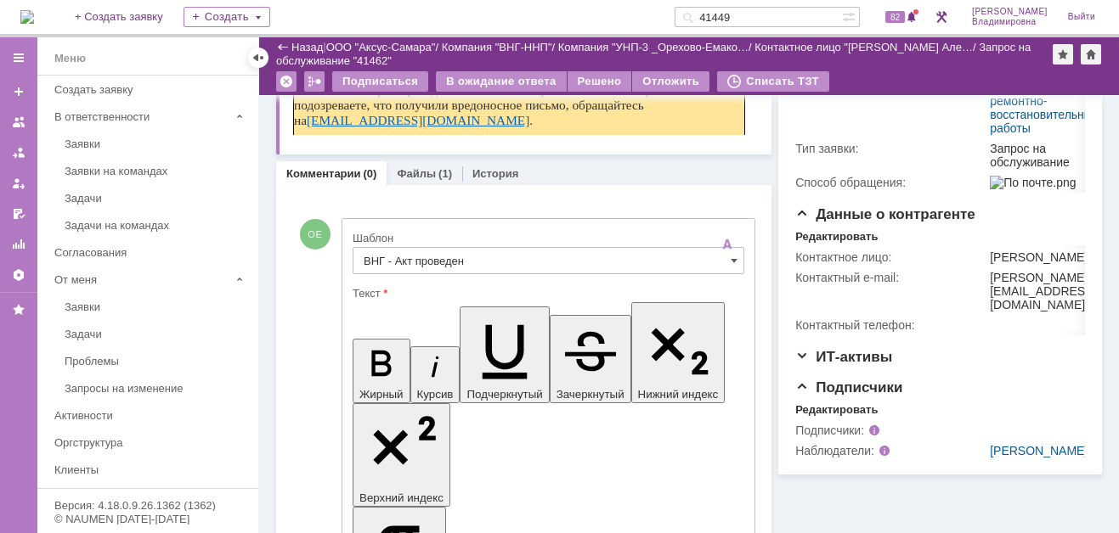
drag, startPoint x: 368, startPoint y: 3802, endPoint x: 427, endPoint y: 3825, distance: 63.7
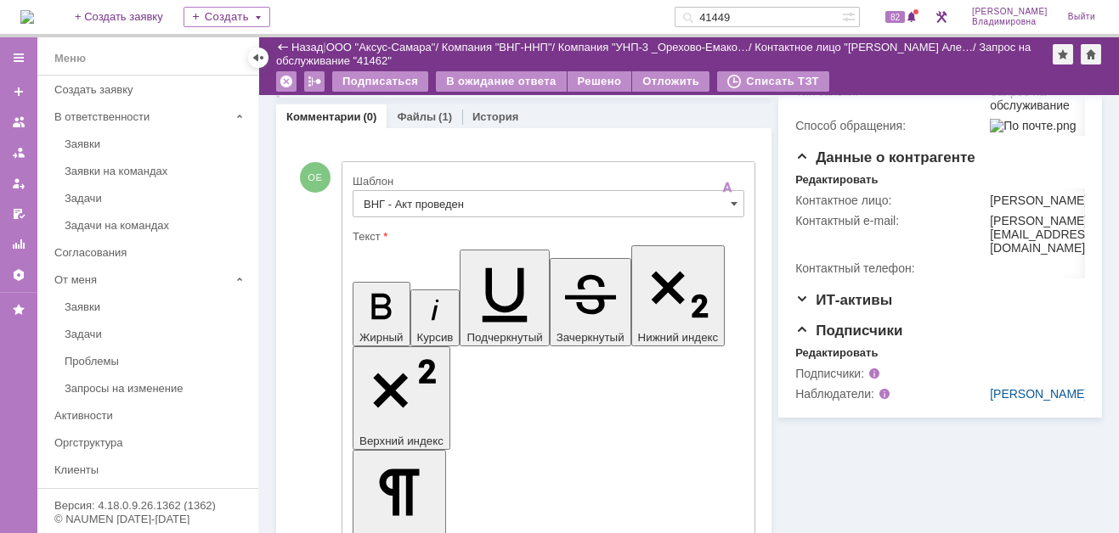
scroll to position [425, 0]
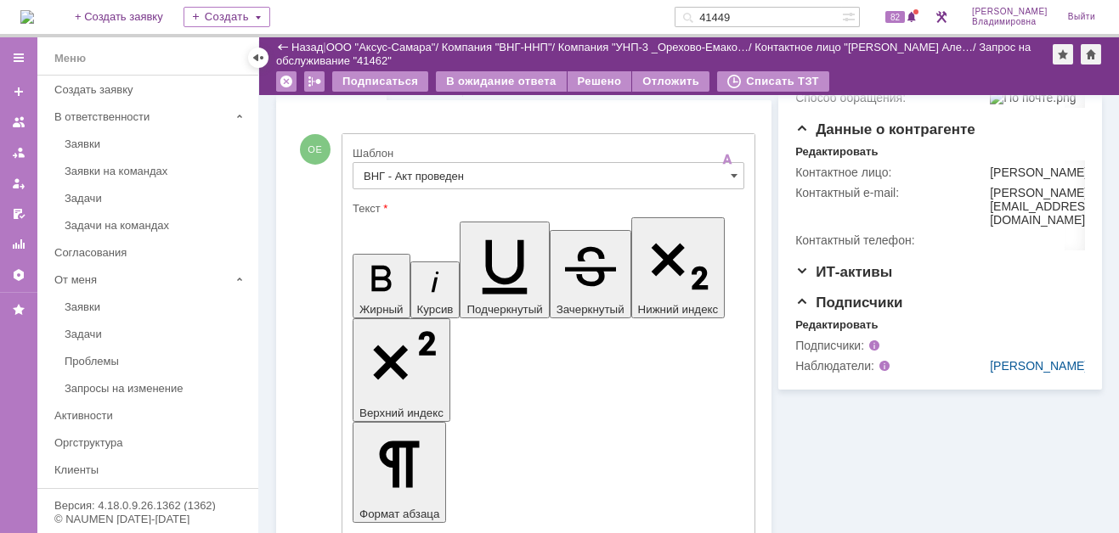
drag, startPoint x: 555, startPoint y: 3722, endPoint x: 586, endPoint y: 3723, distance: 31.4
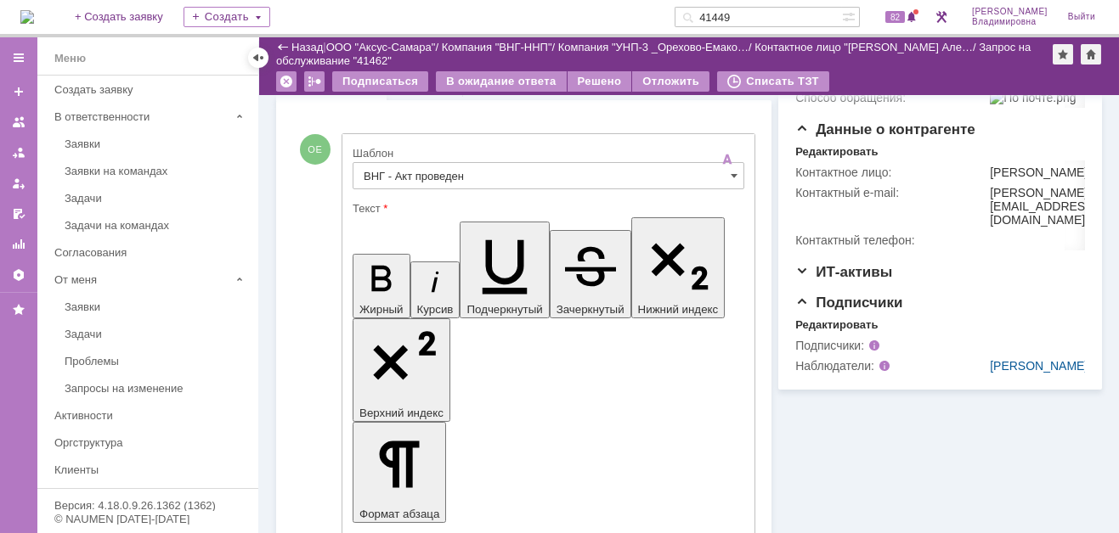
drag, startPoint x: 576, startPoint y: 3723, endPoint x: 541, endPoint y: 3718, distance: 35.1
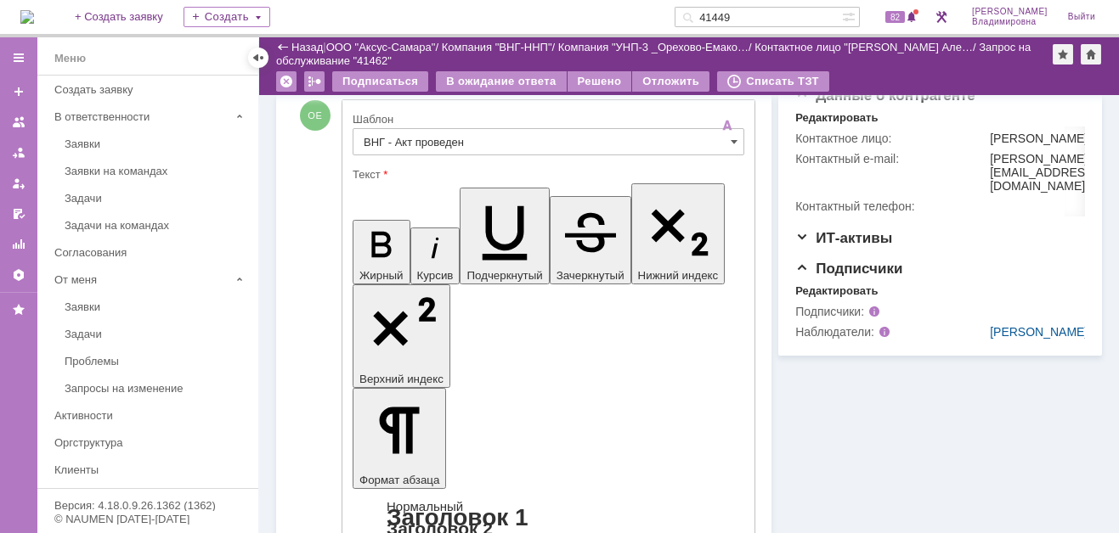
scroll to position [510, 0]
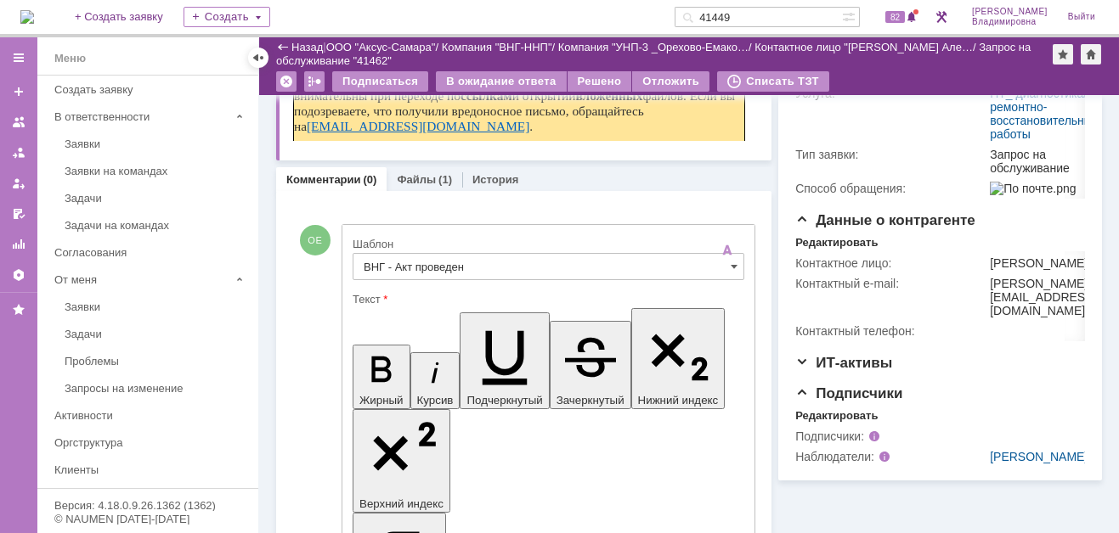
scroll to position [262, 0]
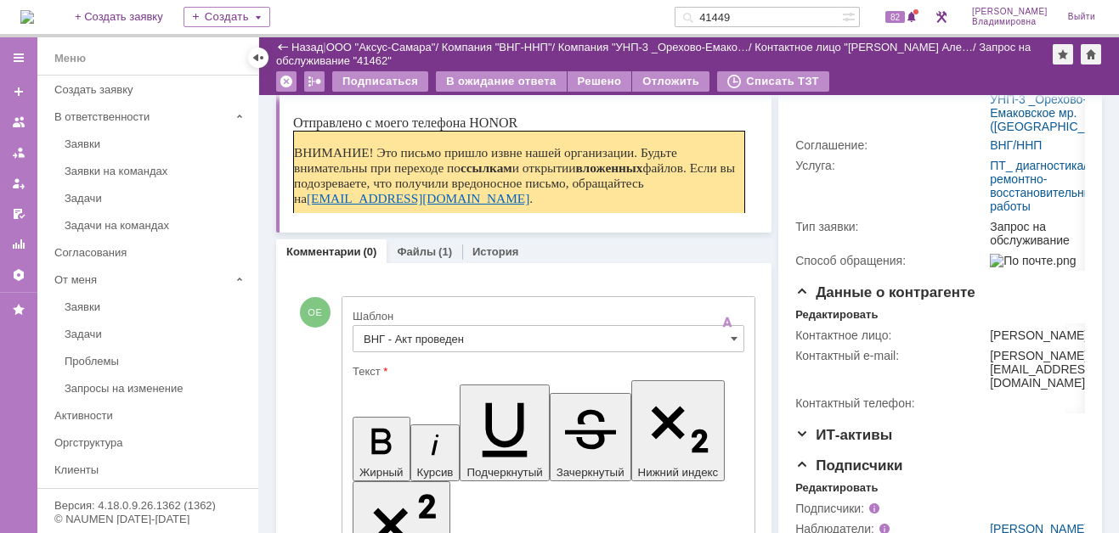
drag, startPoint x: 551, startPoint y: 3884, endPoint x: 577, endPoint y: 3886, distance: 25.5
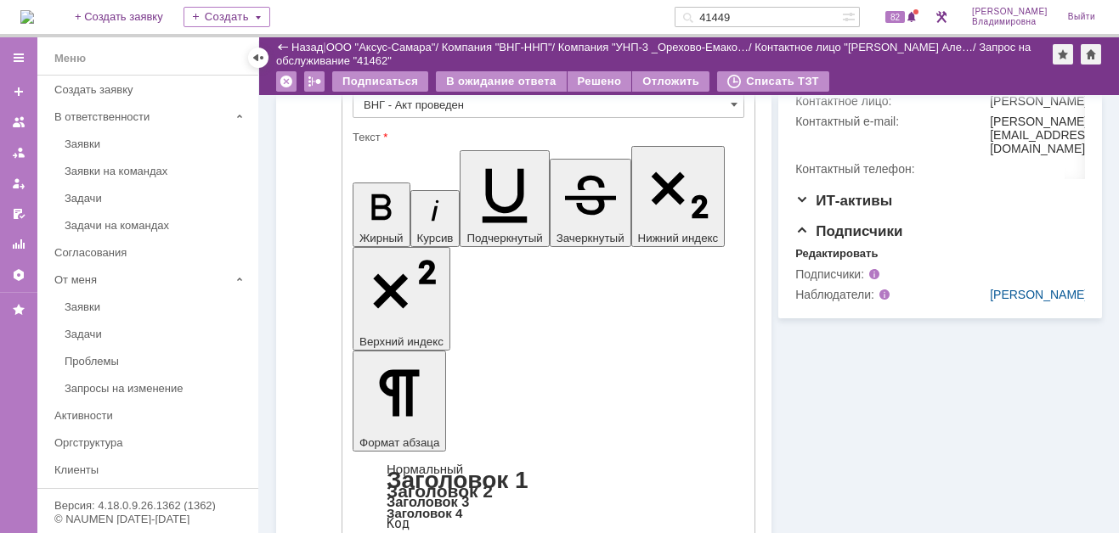
scroll to position [516, 0]
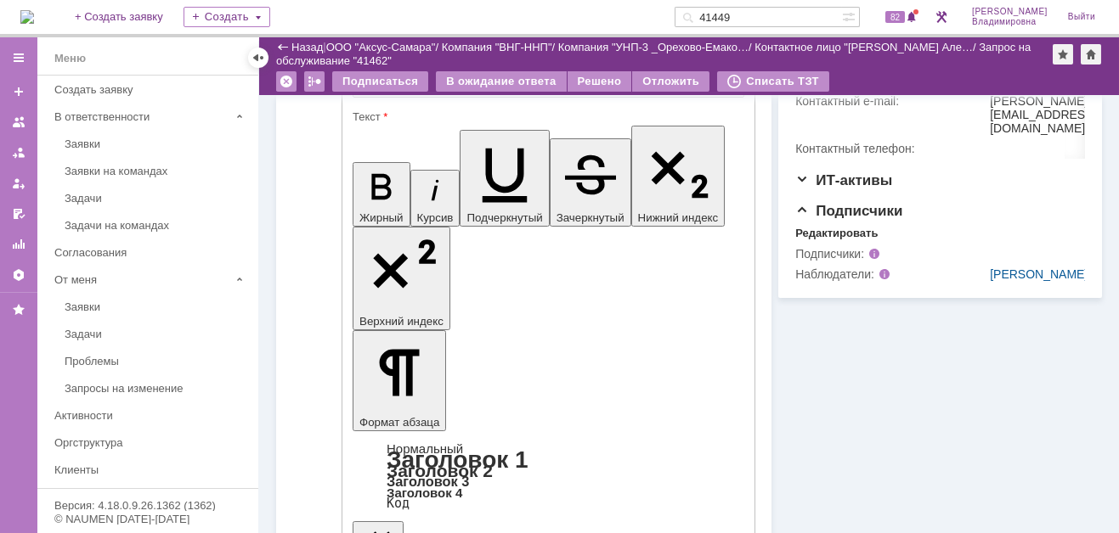
drag, startPoint x: 369, startPoint y: 3623, endPoint x: 502, endPoint y: 3678, distance: 143.5
drag, startPoint x: 373, startPoint y: 3621, endPoint x: 706, endPoint y: 3654, distance: 334.5
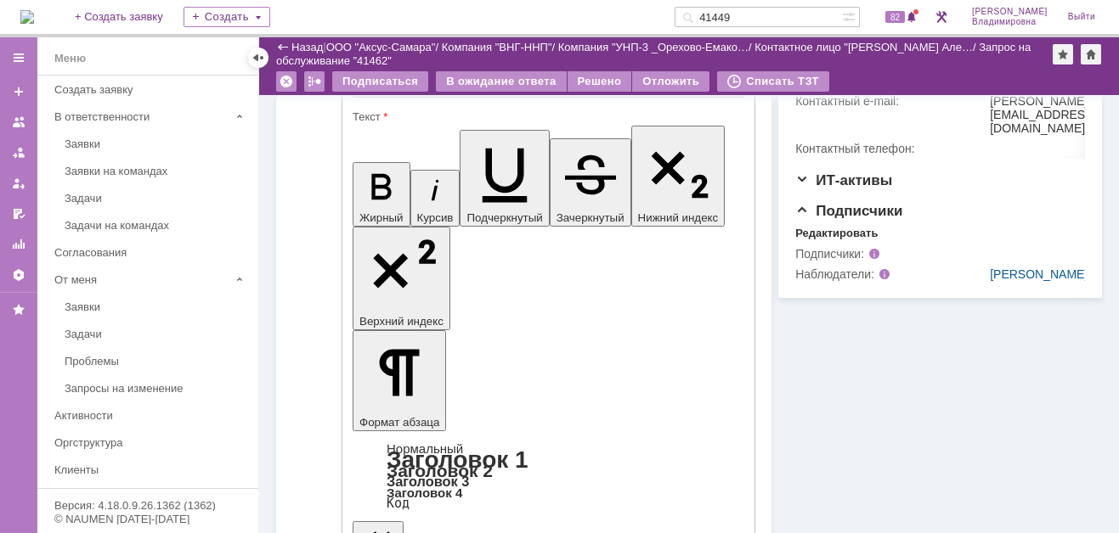
scroll to position [578, 0]
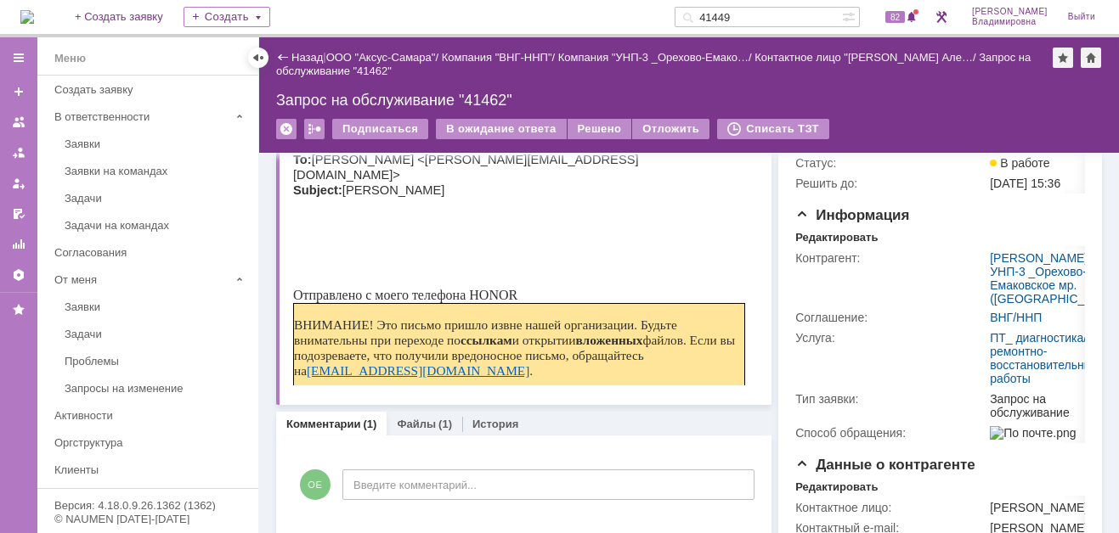
scroll to position [0, 0]
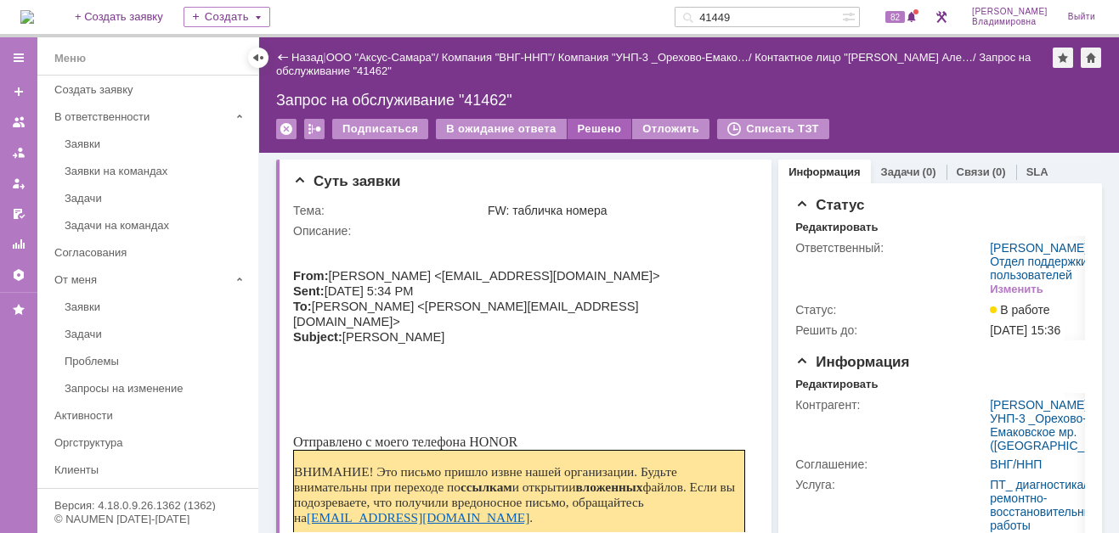
click at [588, 123] on div "Решено" at bounding box center [599, 129] width 65 height 20
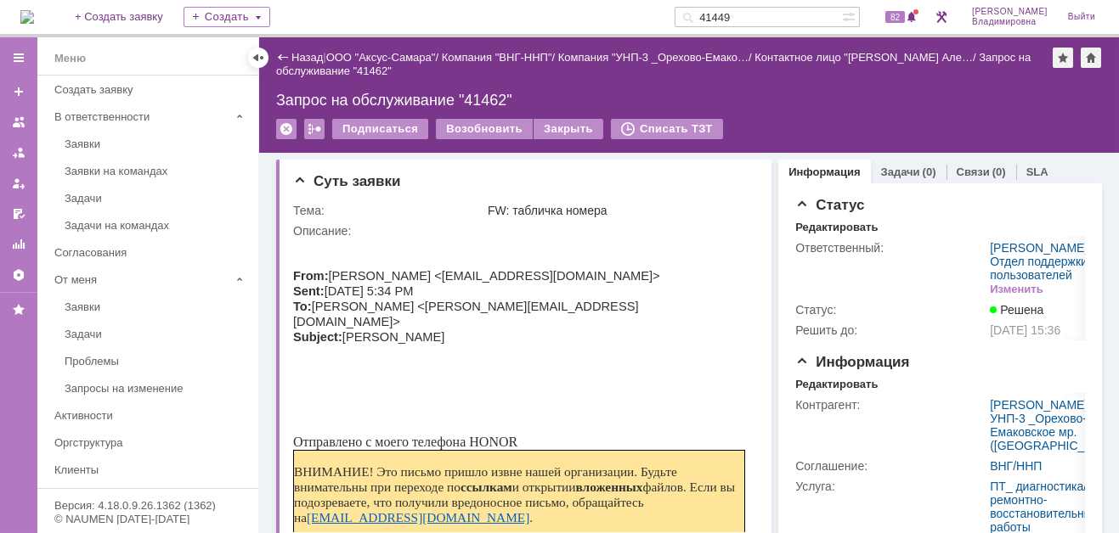
click at [34, 14] on img at bounding box center [27, 17] width 14 height 14
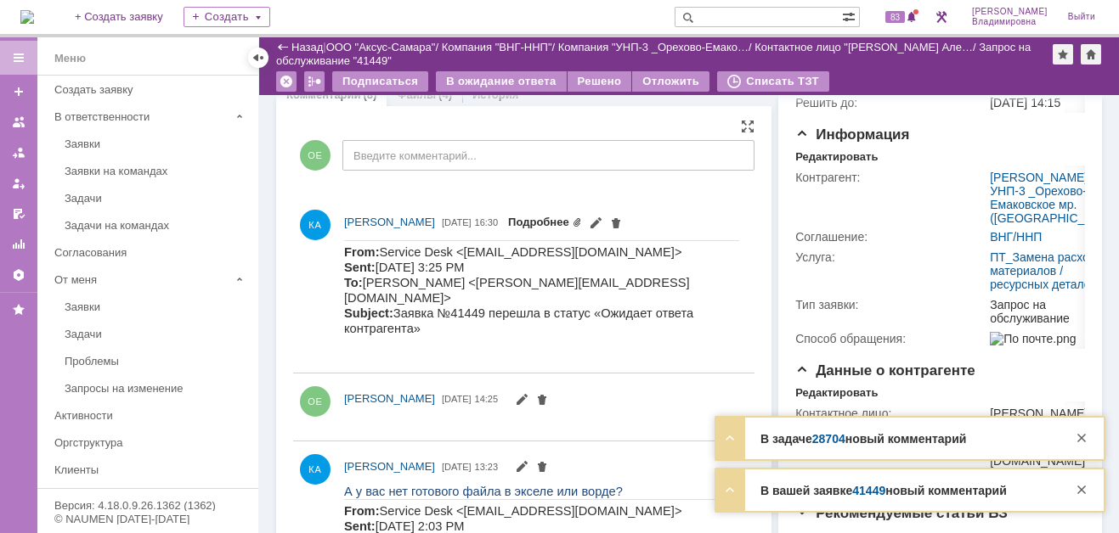
click at [582, 218] on link "Подробнее" at bounding box center [545, 222] width 74 height 13
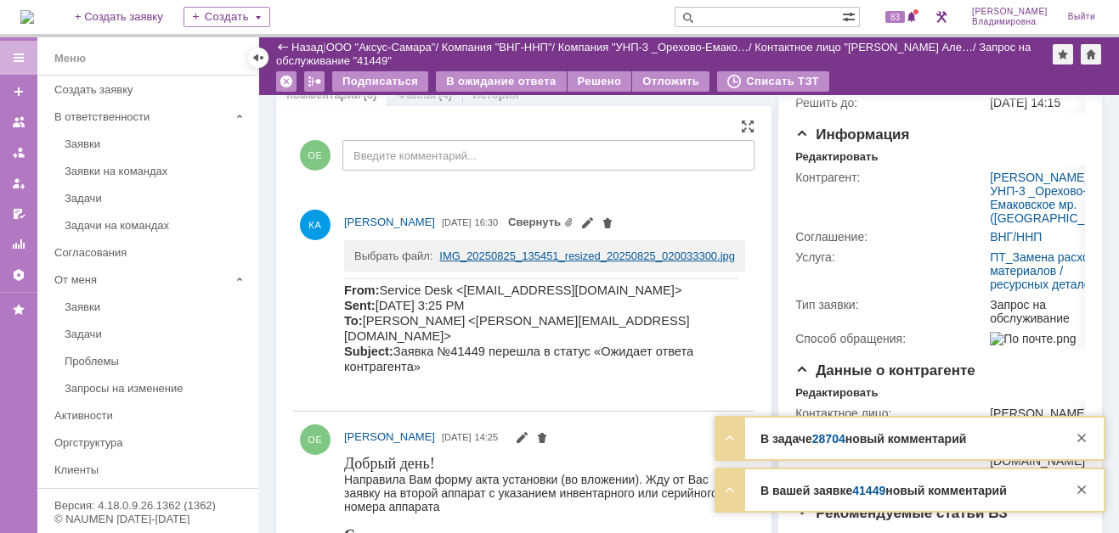
click at [479, 250] on link "IMG_20250825_135451_resized_20250825_020033300.jpg" at bounding box center [587, 256] width 296 height 13
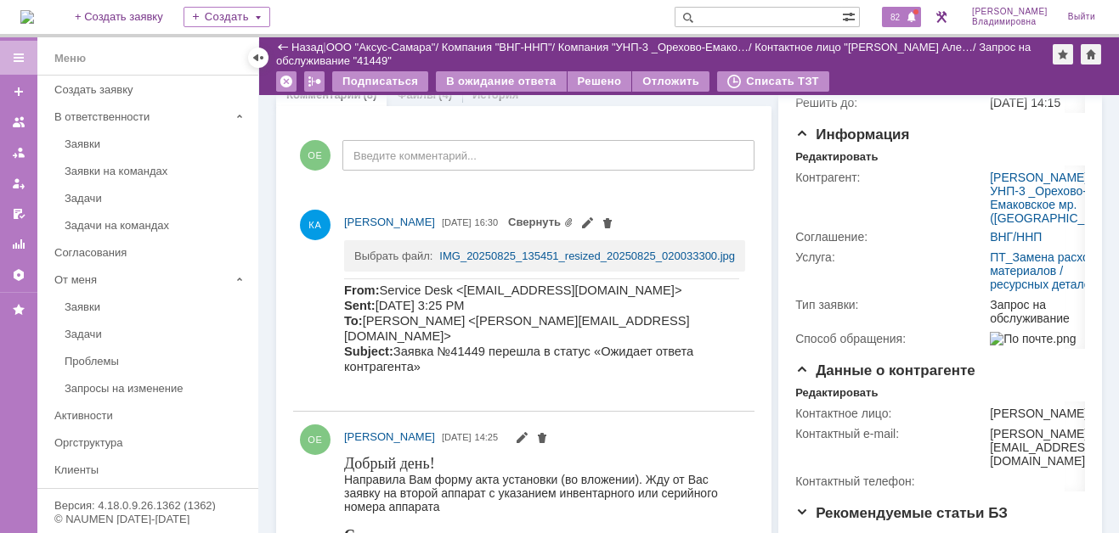
click at [905, 17] on span "82" at bounding box center [895, 17] width 20 height 12
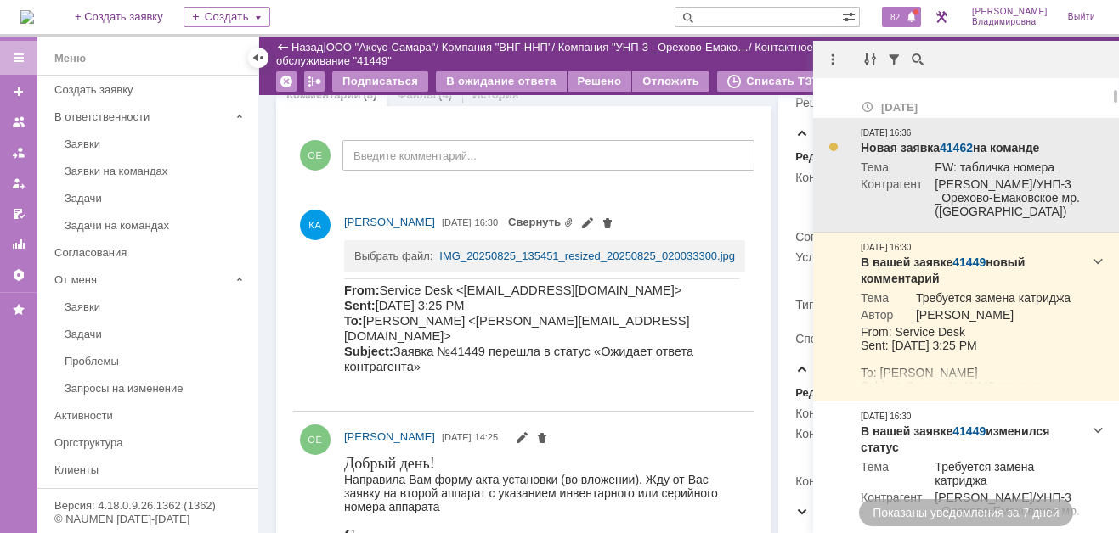
click at [971, 146] on link "41462" at bounding box center [955, 148] width 33 height 14
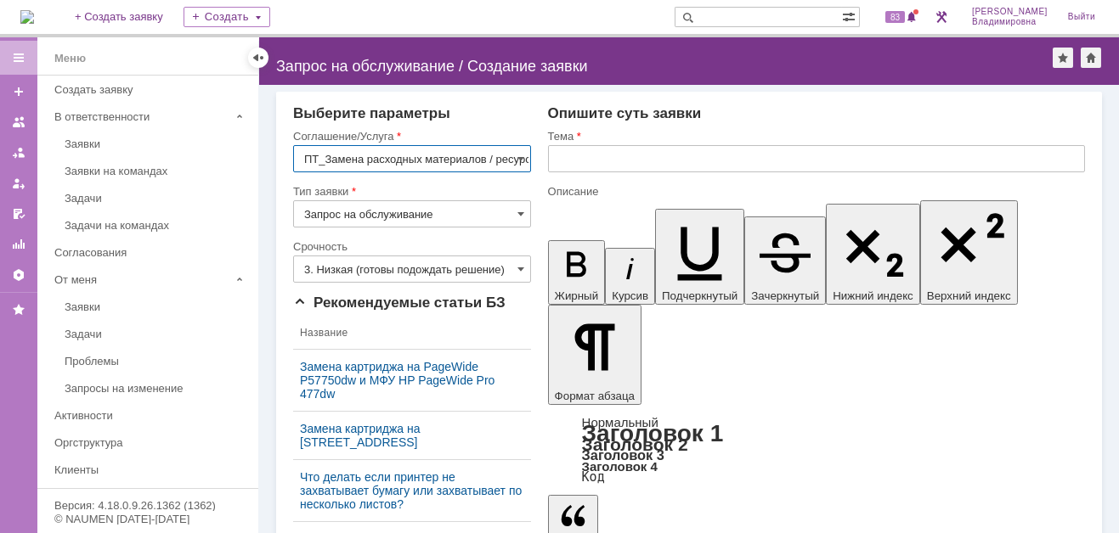
click at [561, 150] on input "text" at bounding box center [816, 158] width 537 height 27
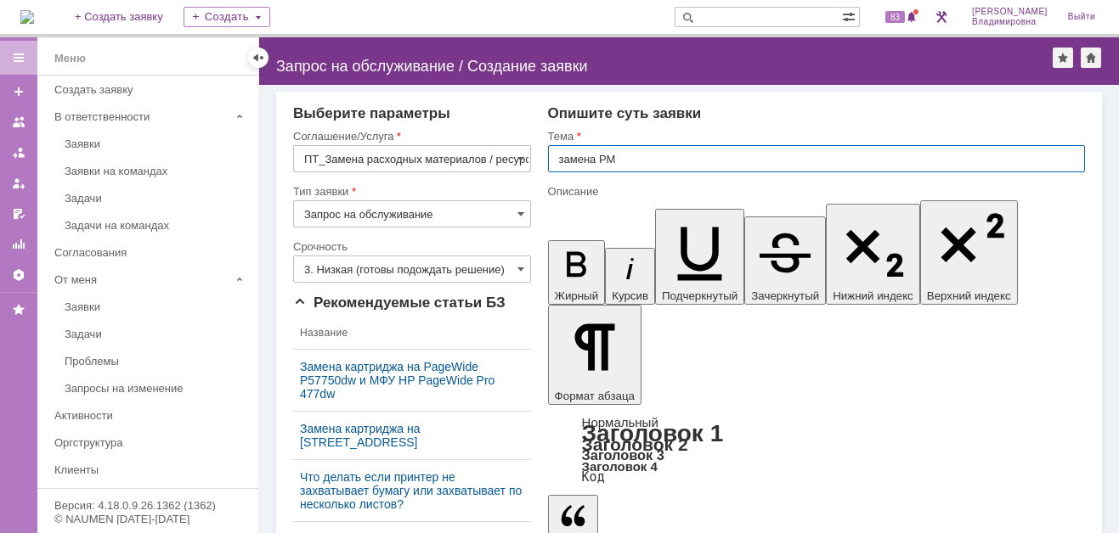
type input "замена РМ"
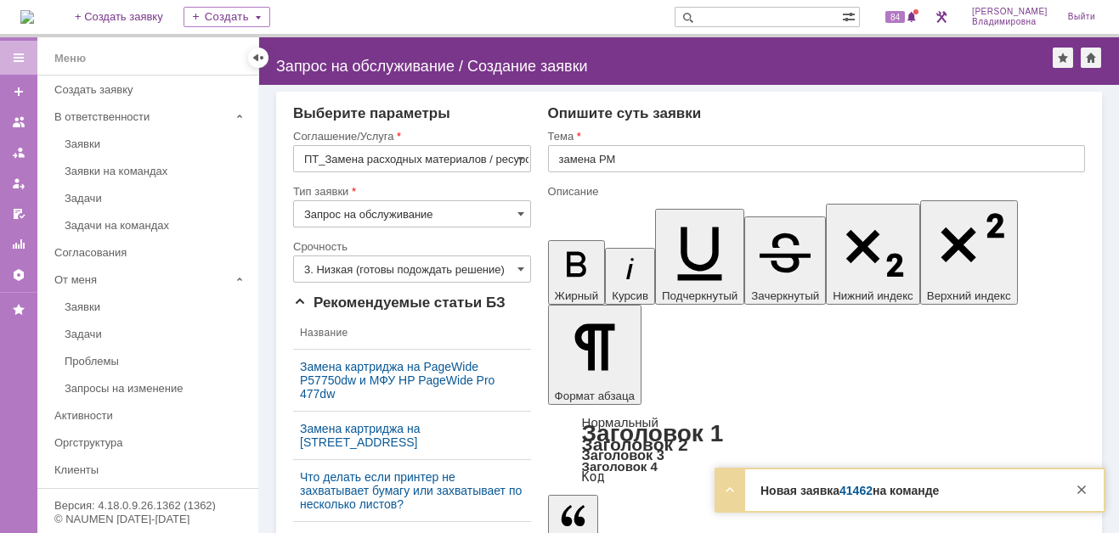
click at [860, 493] on link "41462" at bounding box center [855, 491] width 33 height 14
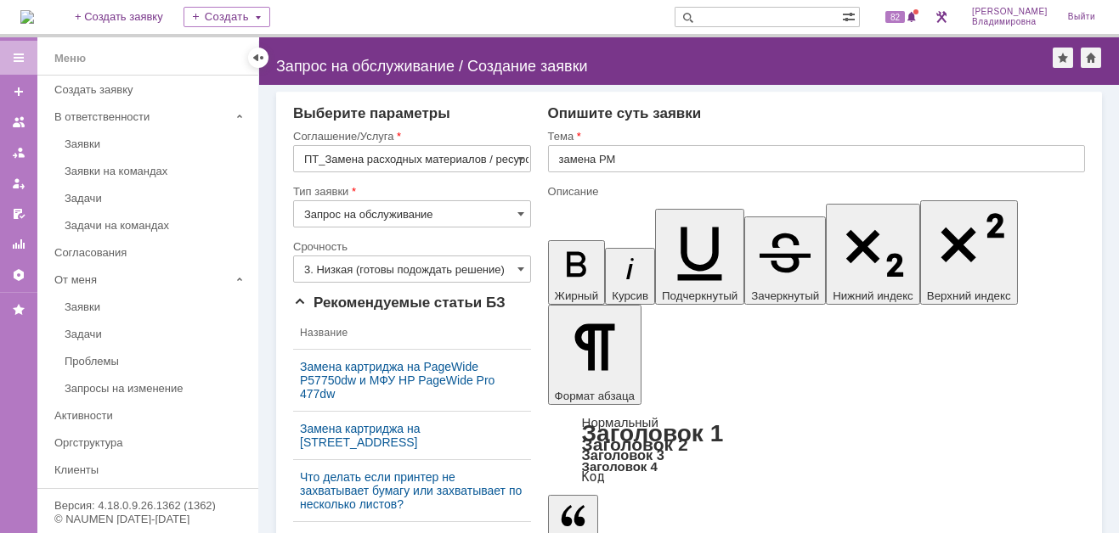
drag, startPoint x: 566, startPoint y: 4068, endPoint x: 602, endPoint y: 4070, distance: 35.7
drag, startPoint x: 698, startPoint y: 4064, endPoint x: 742, endPoint y: 4068, distance: 44.4
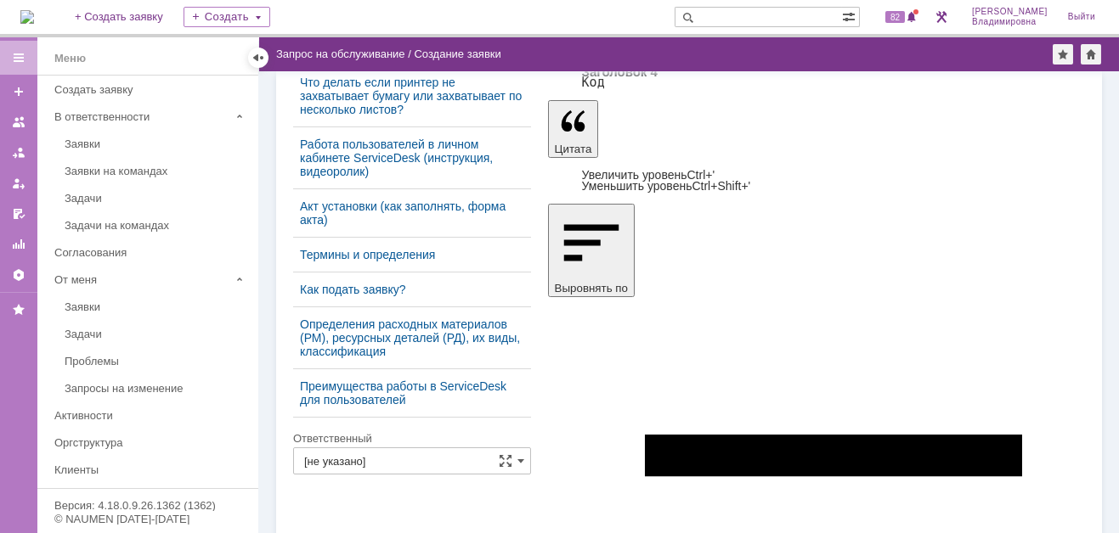
scroll to position [380, 0]
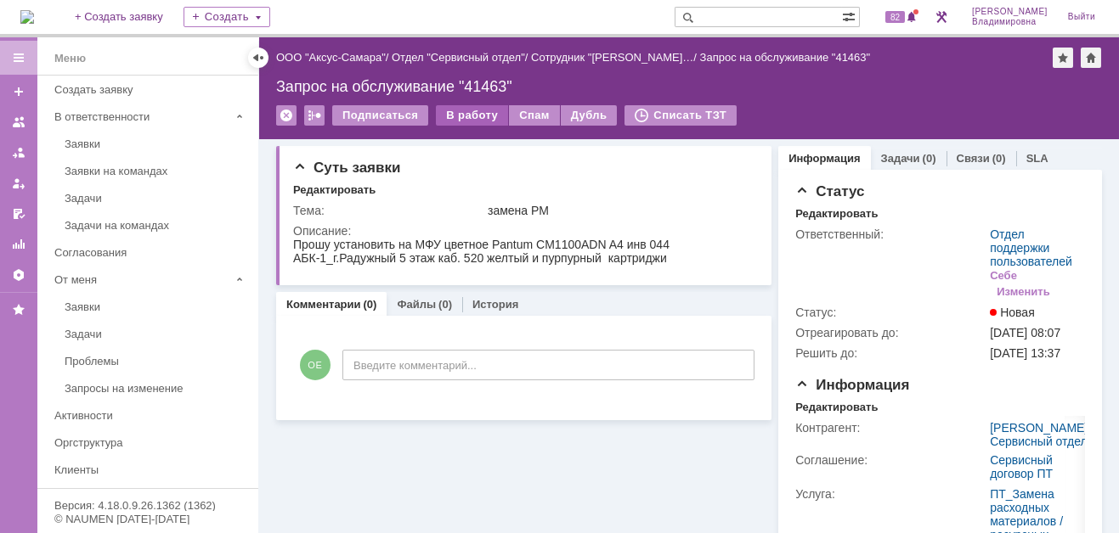
click at [463, 106] on div "В работу" at bounding box center [472, 115] width 72 height 20
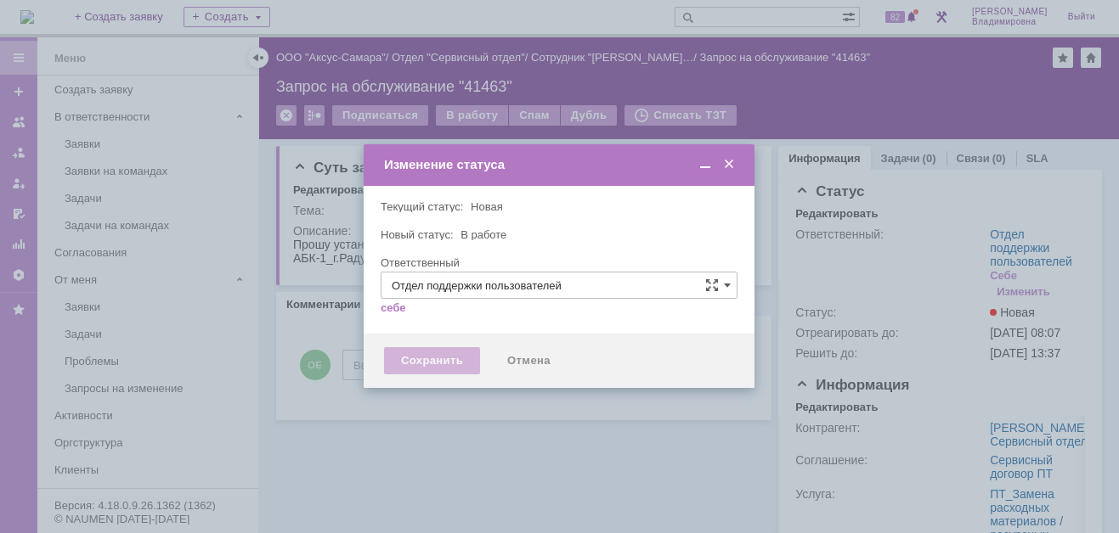
type input "[PERSON_NAME]"
click at [426, 358] on div "Сохранить" at bounding box center [432, 360] width 96 height 27
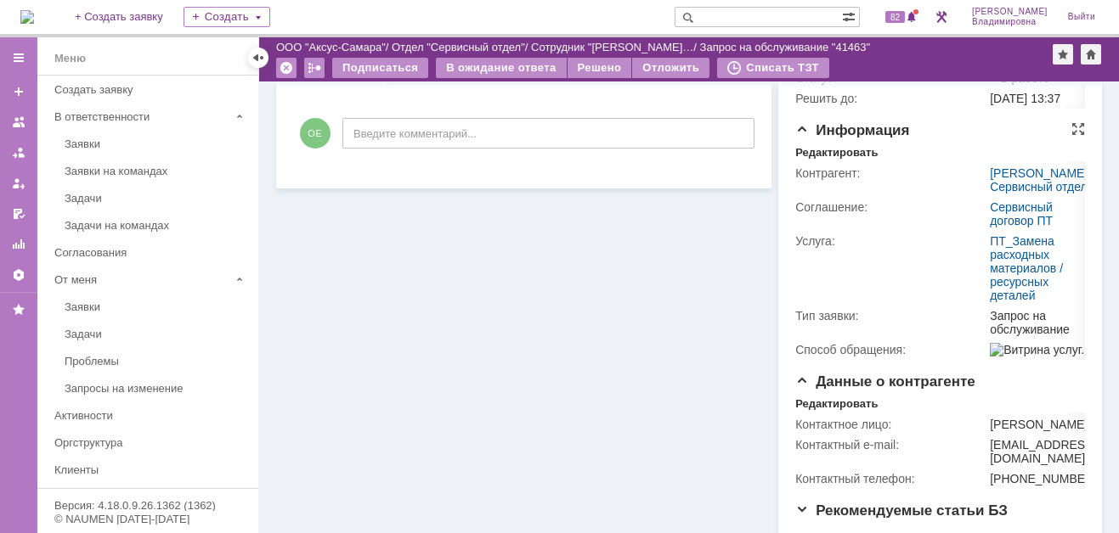
scroll to position [85, 0]
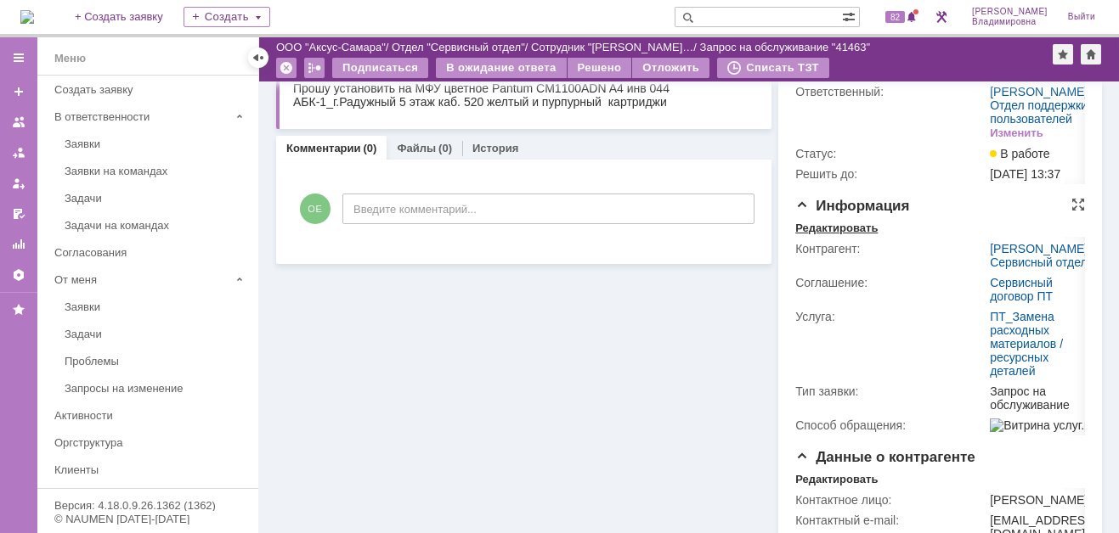
click at [839, 235] on div "Редактировать" at bounding box center [836, 229] width 82 height 14
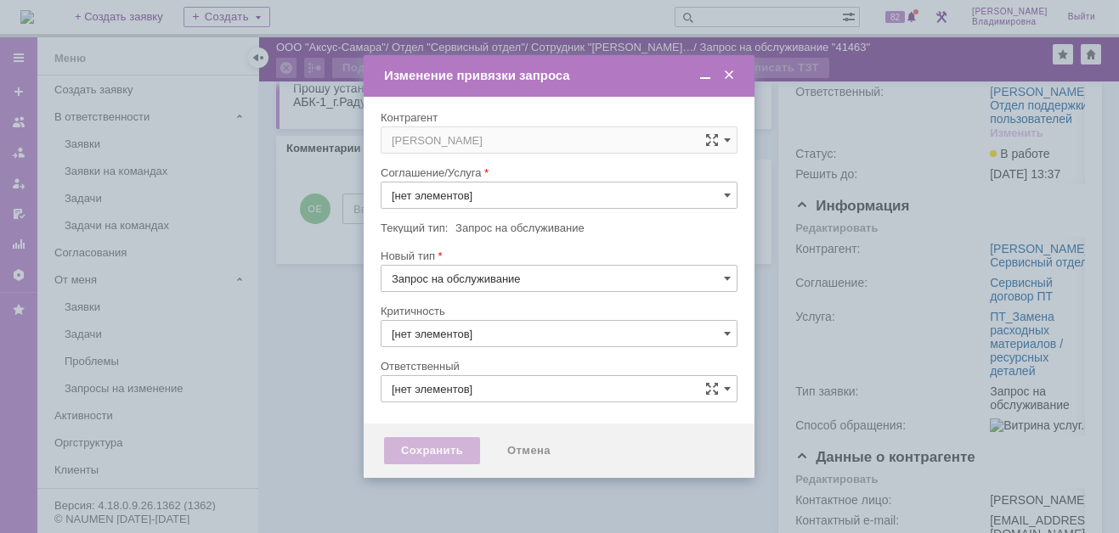
type input "ПТ_Замена расходных материалов / ресурсных деталей"
type input "[PERSON_NAME]"
type input "3. Низкая"
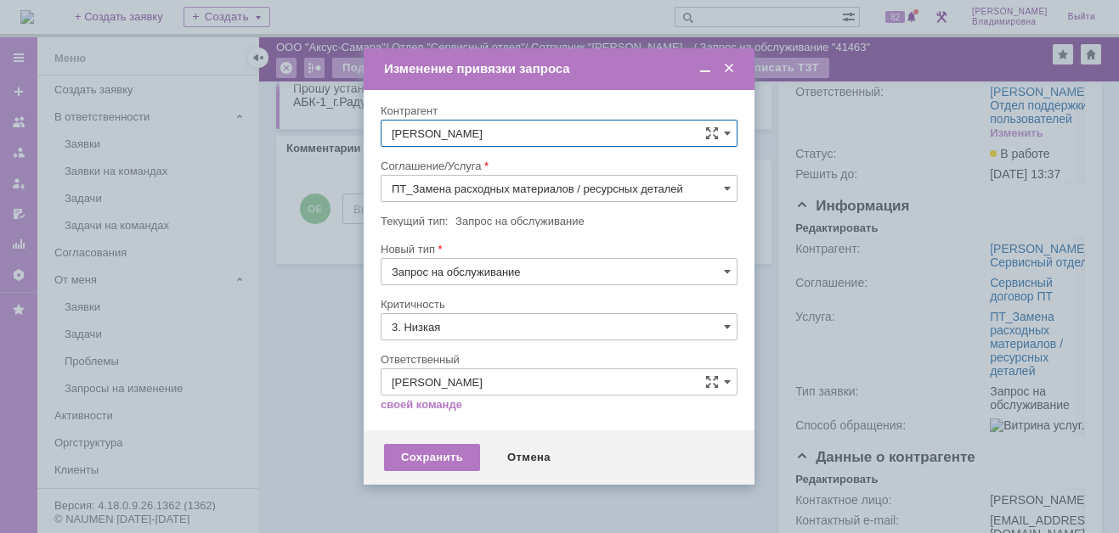
click at [571, 132] on input "[PERSON_NAME]" at bounding box center [558, 133] width 357 height 27
click at [465, 250] on div "[PERSON_NAME]" at bounding box center [558, 260] width 355 height 28
type input "[PERSON_NAME]"
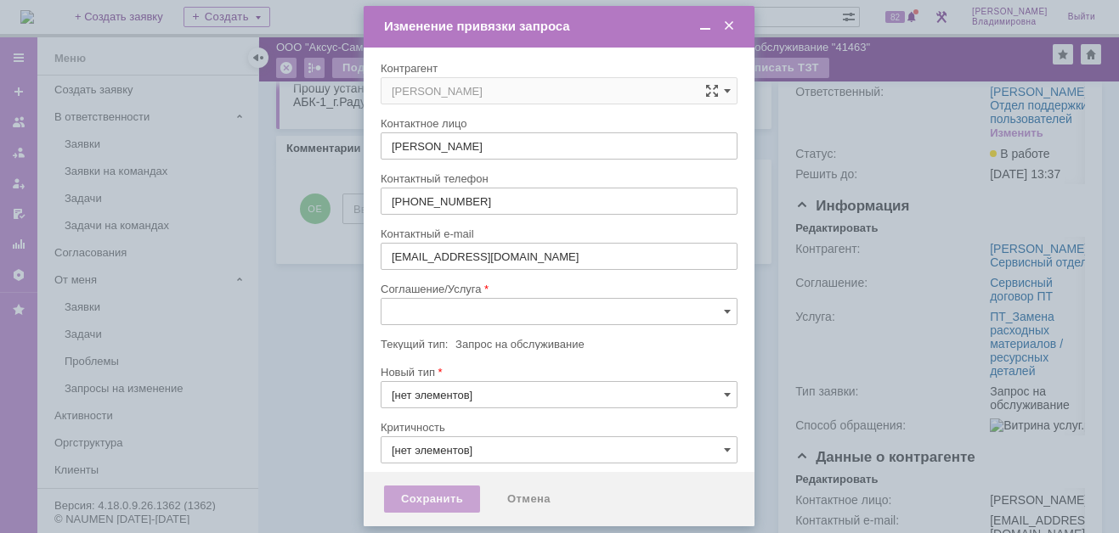
type input "3. Низкая"
type input "[не указано]"
type input "3. Низкая"
type input "[PERSON_NAME]"
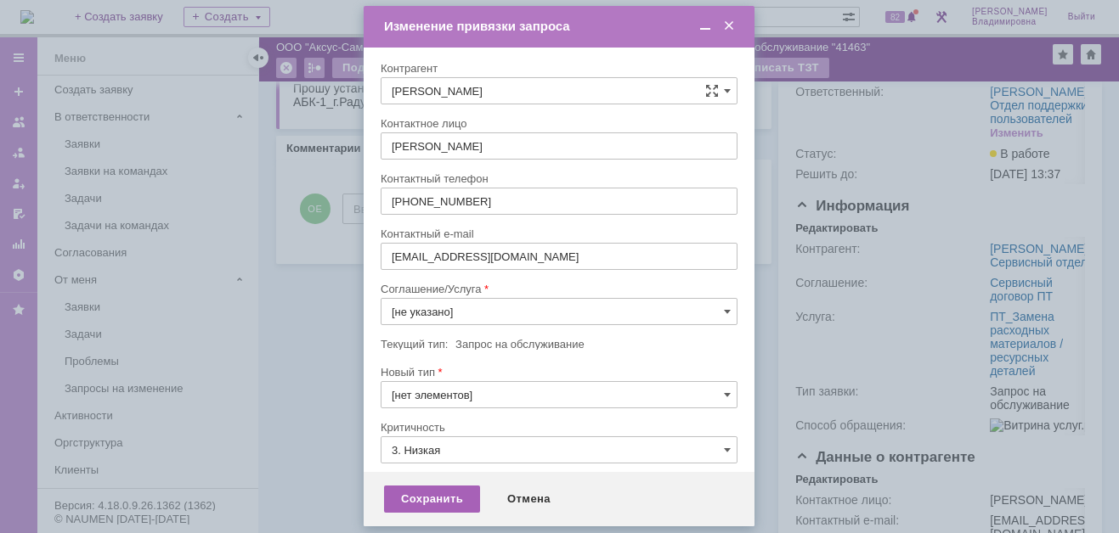
click at [420, 499] on div "Сохранить" at bounding box center [432, 499] width 96 height 27
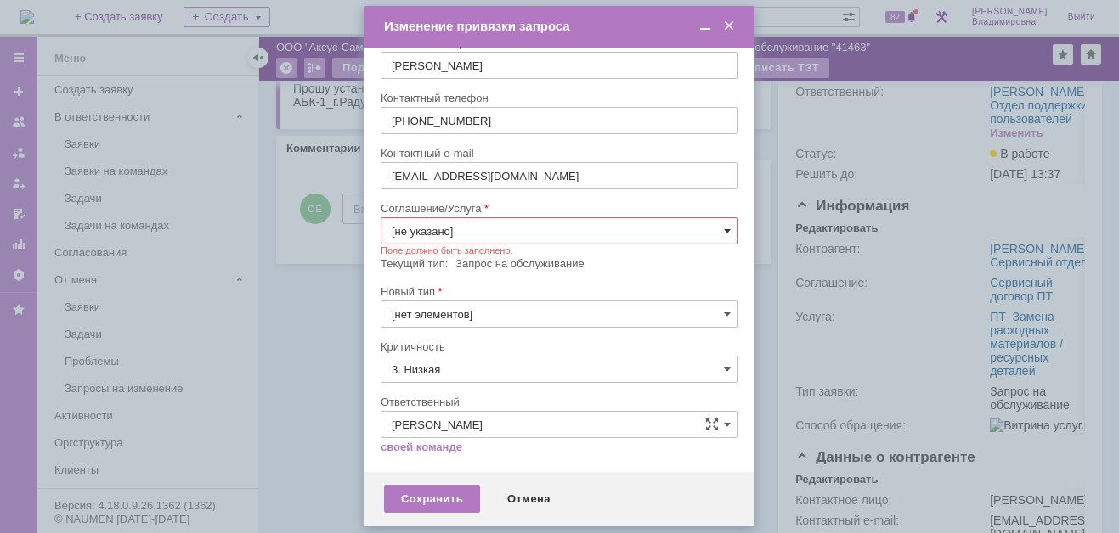
click at [724, 225] on span at bounding box center [727, 231] width 7 height 14
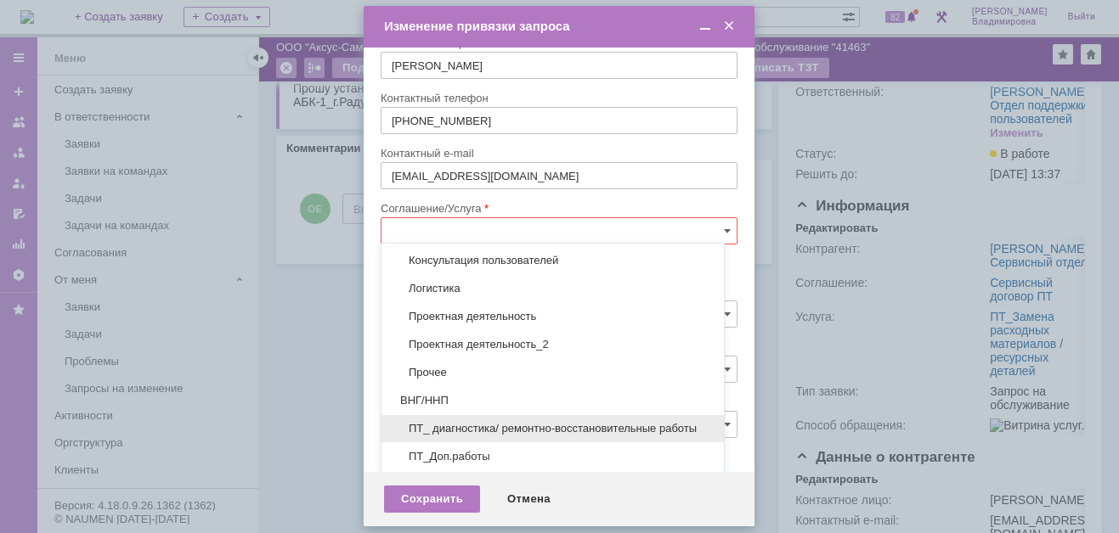
scroll to position [158, 0]
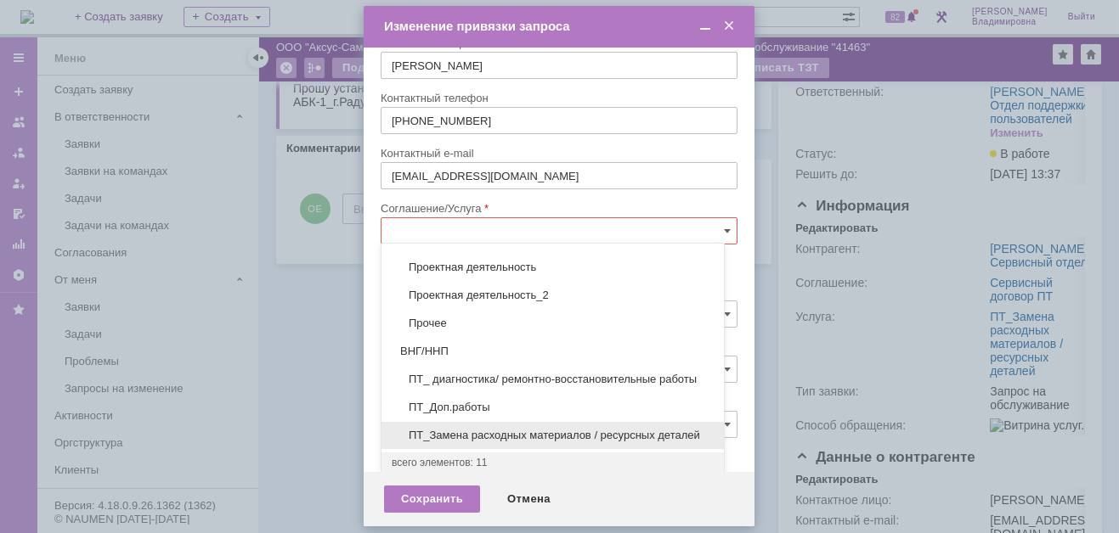
click at [462, 429] on span "ПТ_Замена расходных материалов / ресурсных деталей" at bounding box center [553, 436] width 322 height 14
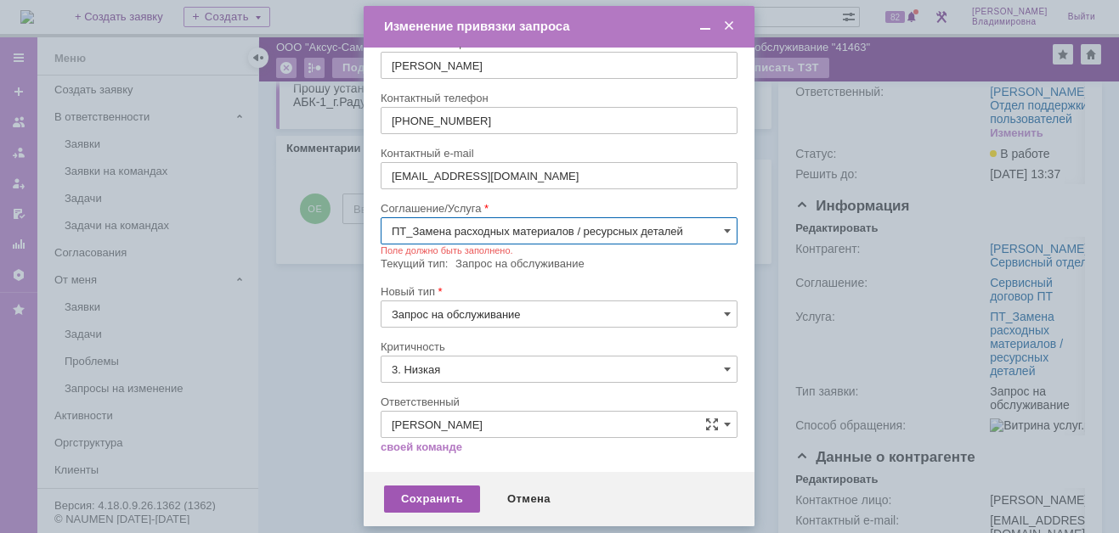
type input "ПТ_Замена расходных материалов / ресурсных деталей"
click at [426, 499] on div "Сохранить" at bounding box center [432, 499] width 96 height 27
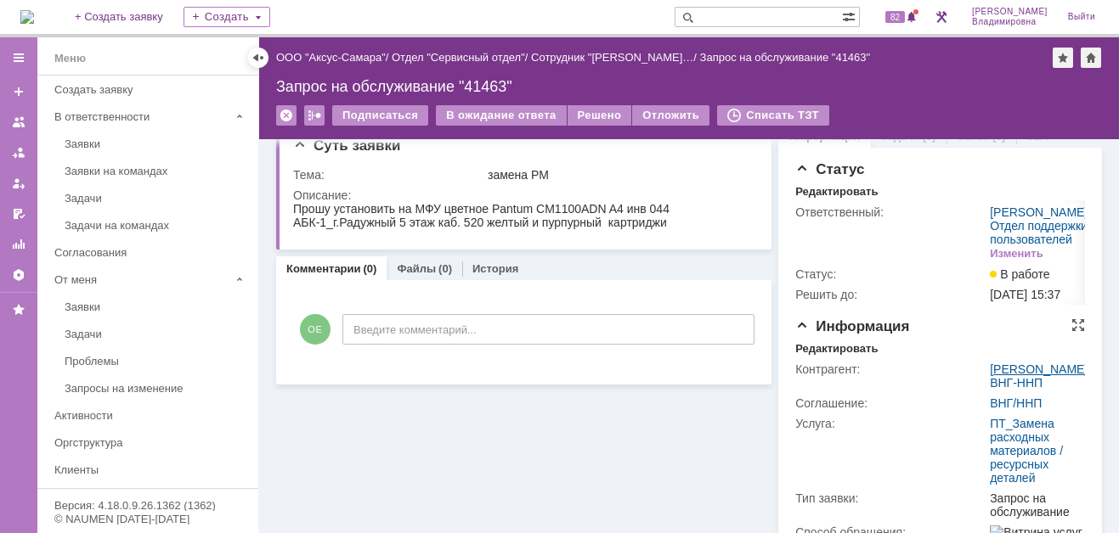
scroll to position [0, 0]
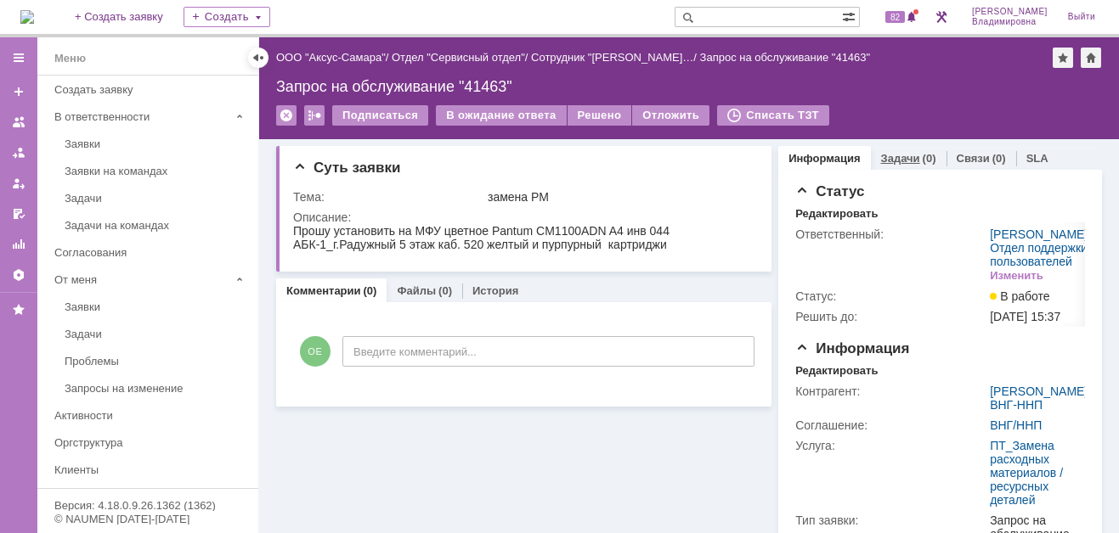
click at [881, 155] on link "Задачи" at bounding box center [900, 158] width 39 height 13
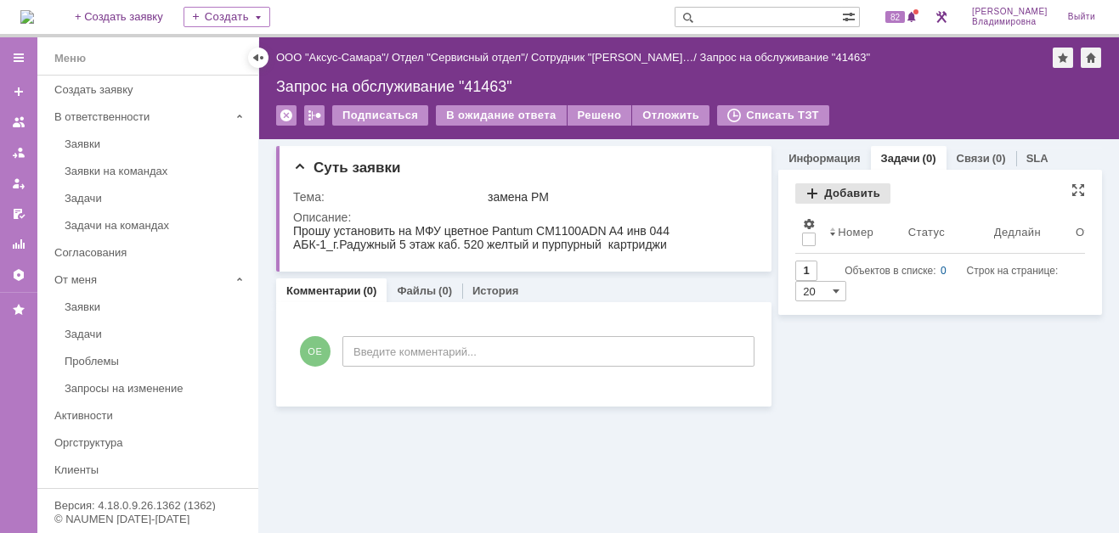
click at [835, 186] on div "Добавить" at bounding box center [842, 193] width 95 height 20
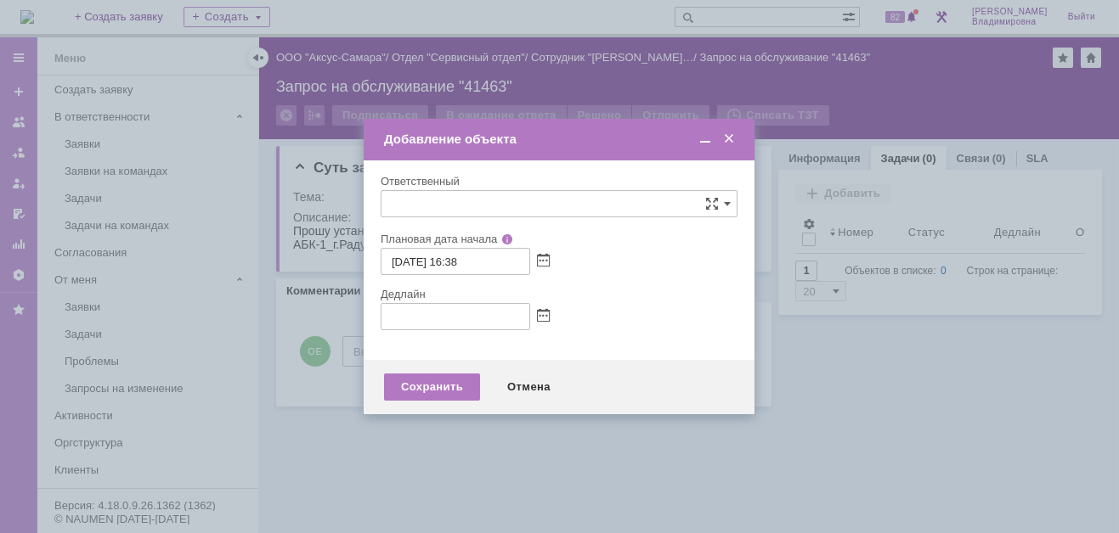
type input "[не указано]"
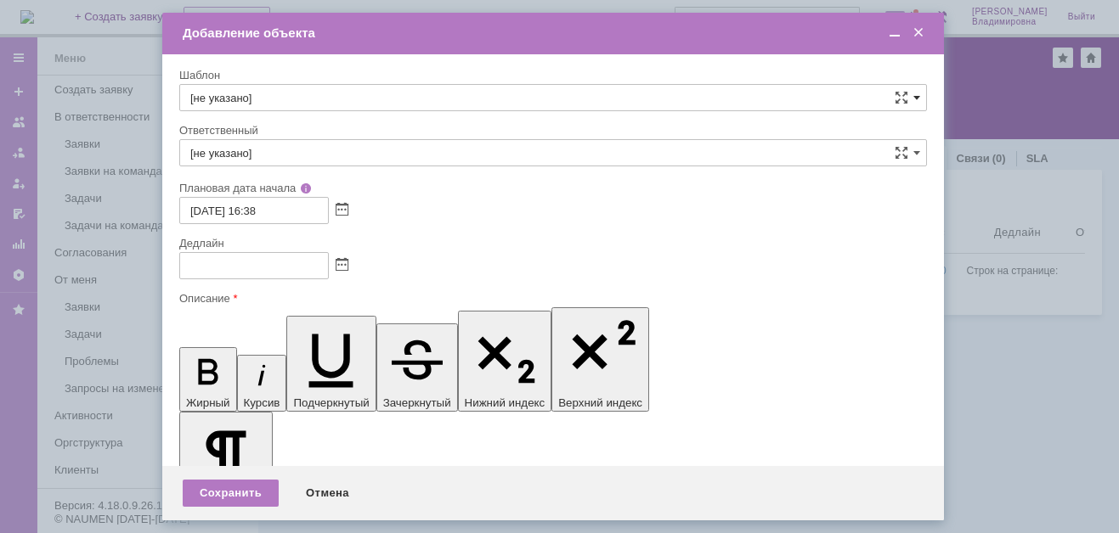
click at [913, 93] on span at bounding box center [916, 98] width 7 height 14
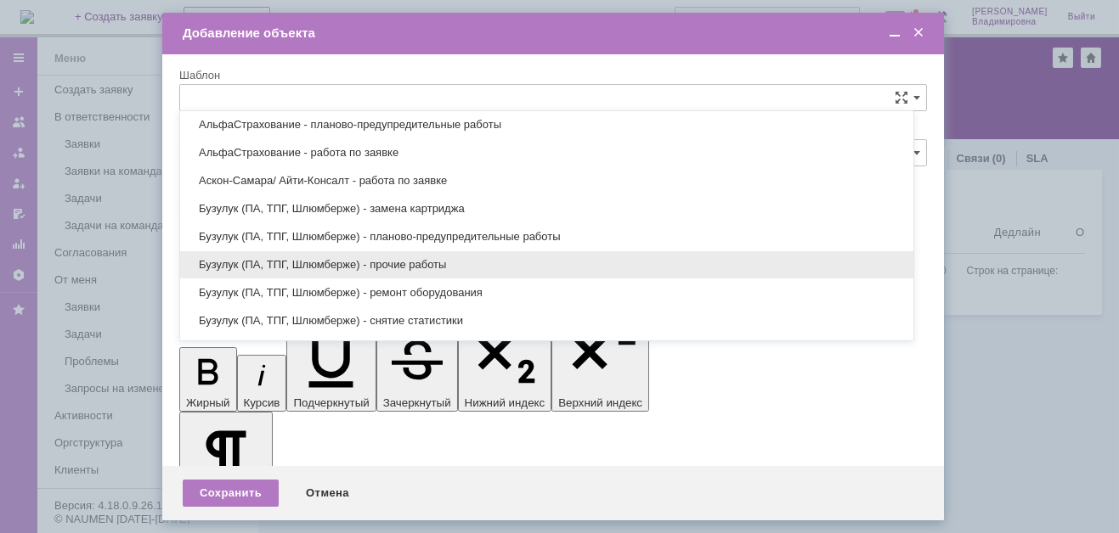
scroll to position [492, 0]
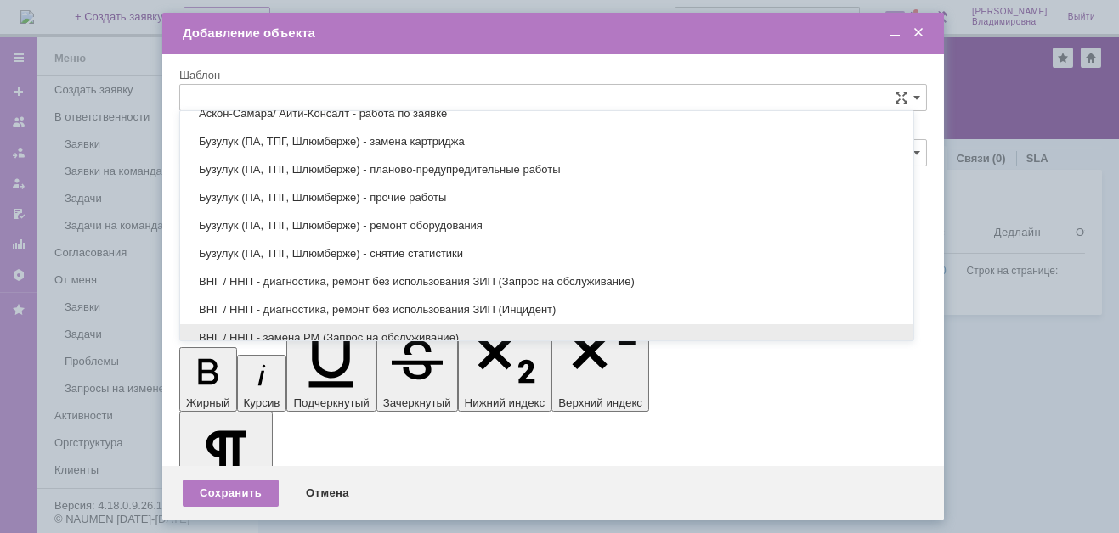
click at [268, 331] on span "ВНГ / ННП - замена РМ (Запрос на обслуживание)" at bounding box center [546, 338] width 713 height 14
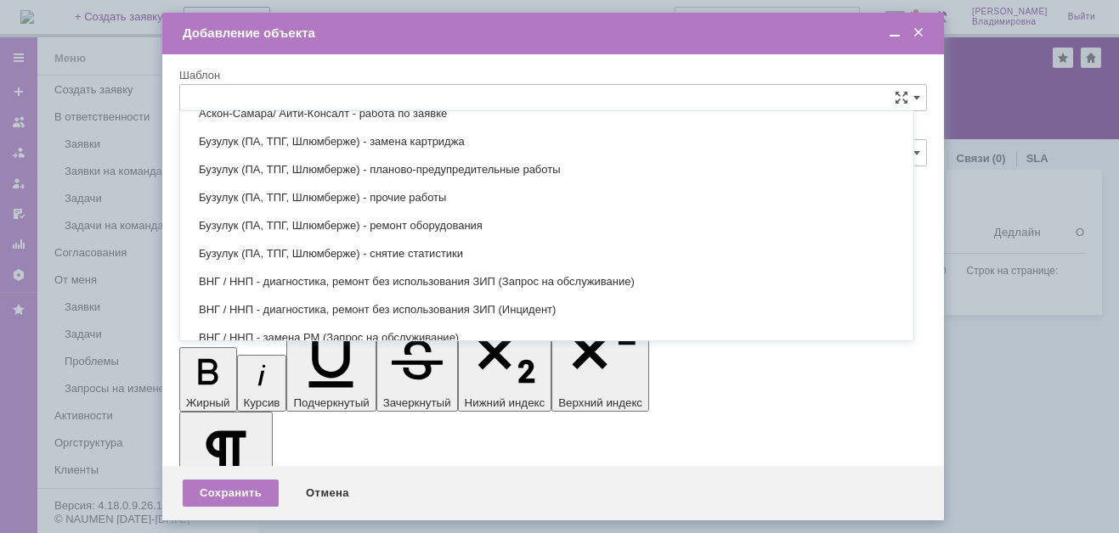
type input "ВНГ / ННП - замена РМ (Запрос на обслуживание)"
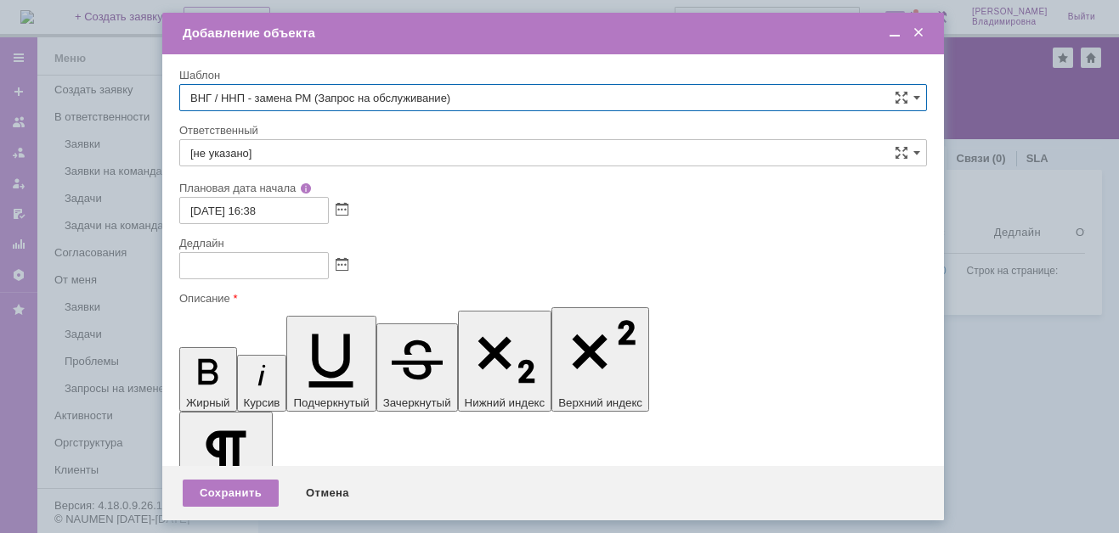
type input "[PERSON_NAME]"
type input "[DATE] 00:38"
type input "ВНГ / ННП - замена РМ (Запрос на обслуживание)"
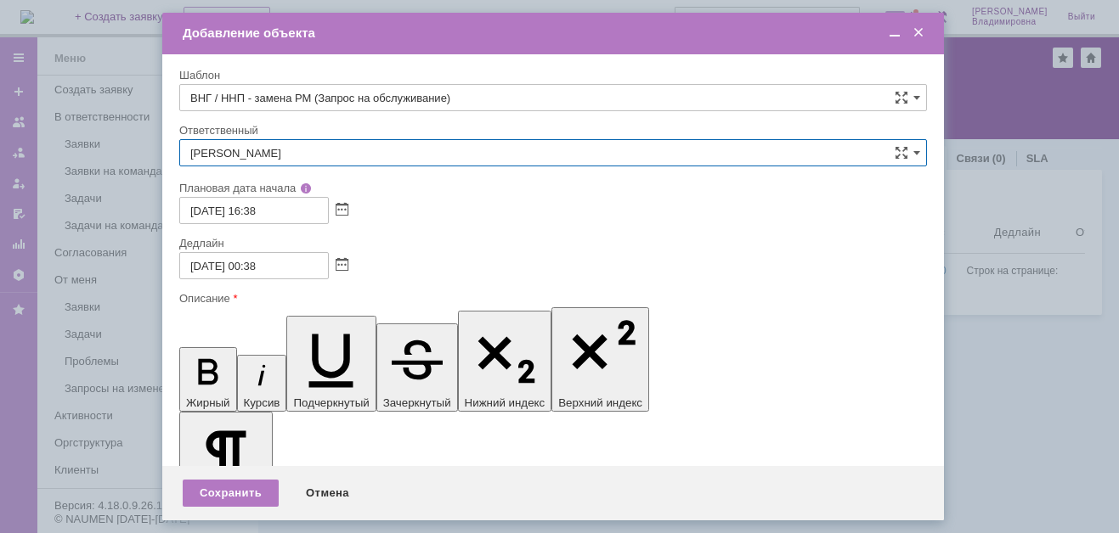
click at [287, 149] on input "[PERSON_NAME]" at bounding box center [552, 152] width 747 height 27
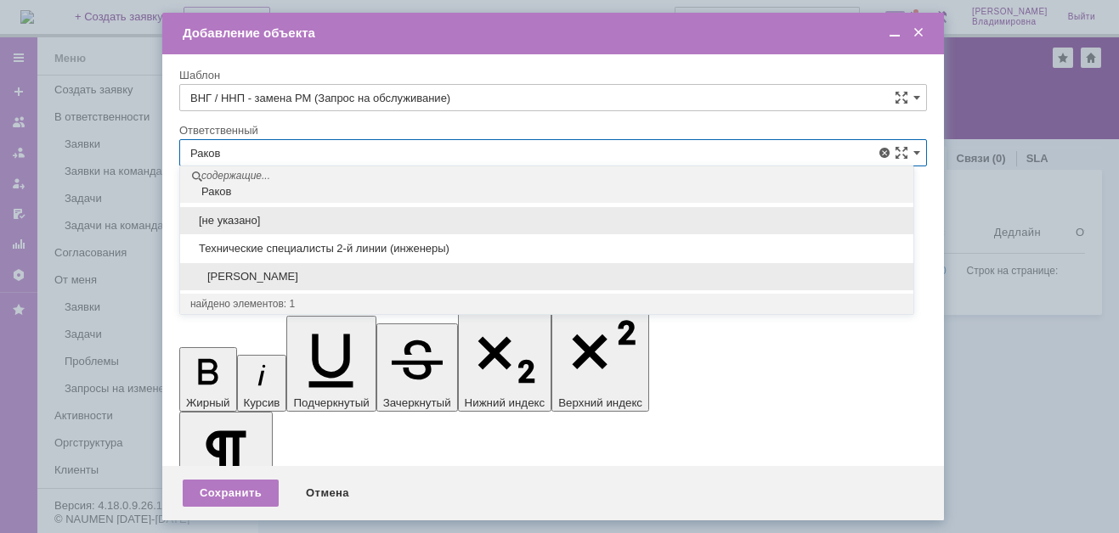
click at [230, 273] on span "[PERSON_NAME]" at bounding box center [546, 277] width 713 height 14
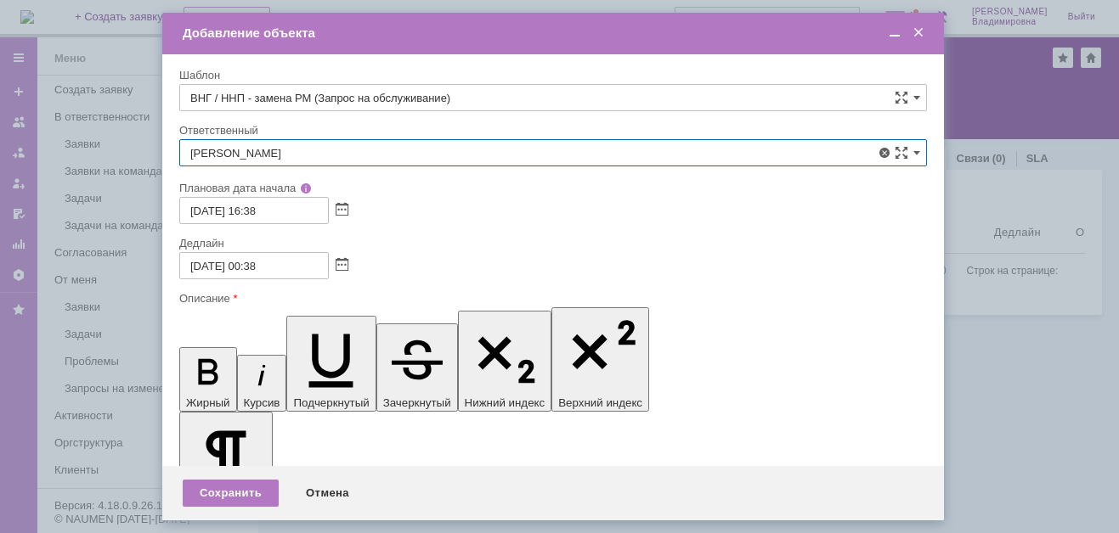
type input "[PERSON_NAME]"
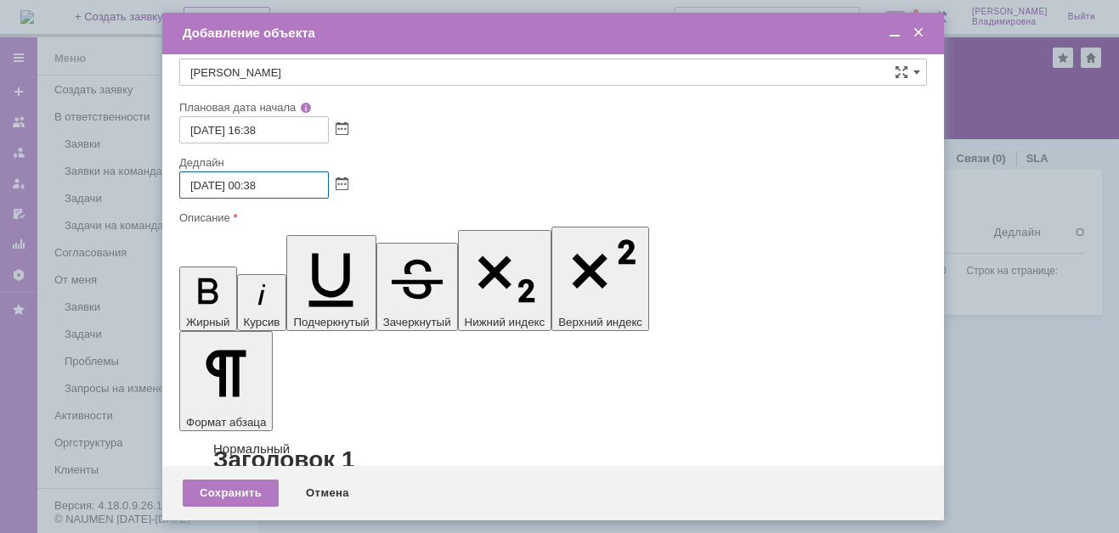
drag, startPoint x: 249, startPoint y: 183, endPoint x: 257, endPoint y: 185, distance: 8.9
click at [257, 185] on input "[DATE] 00:38" at bounding box center [253, 185] width 149 height 27
click at [338, 181] on span at bounding box center [341, 185] width 13 height 14
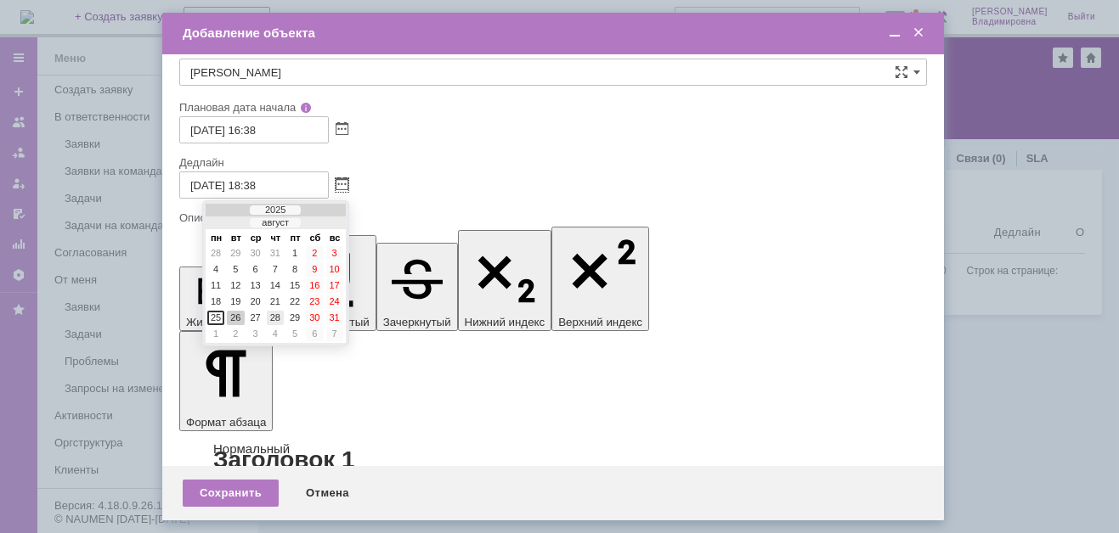
click at [276, 312] on div "28" at bounding box center [275, 318] width 17 height 14
type input "[DATE] 18:38"
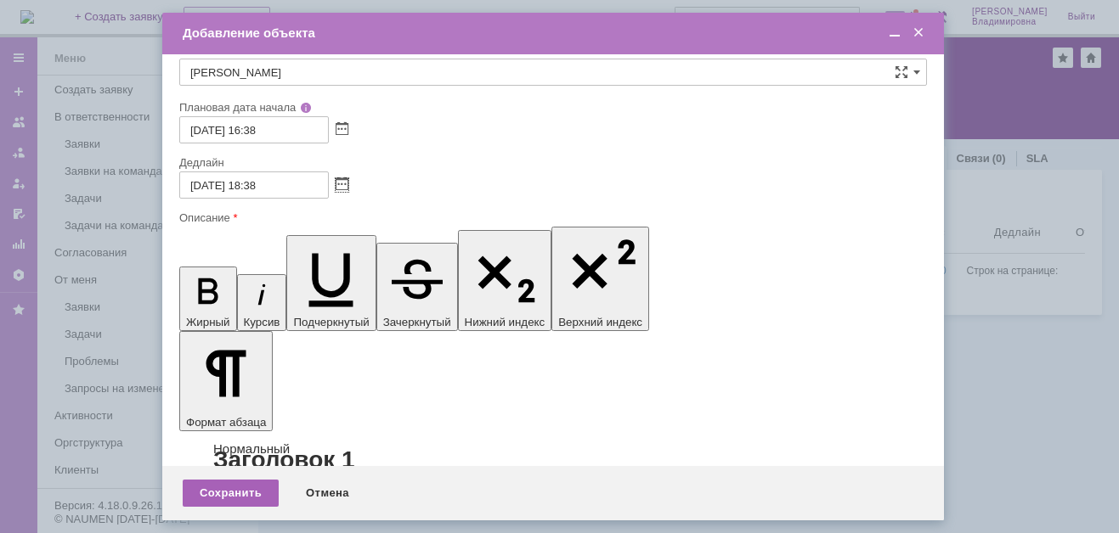
click at [243, 492] on div "Сохранить" at bounding box center [231, 493] width 96 height 27
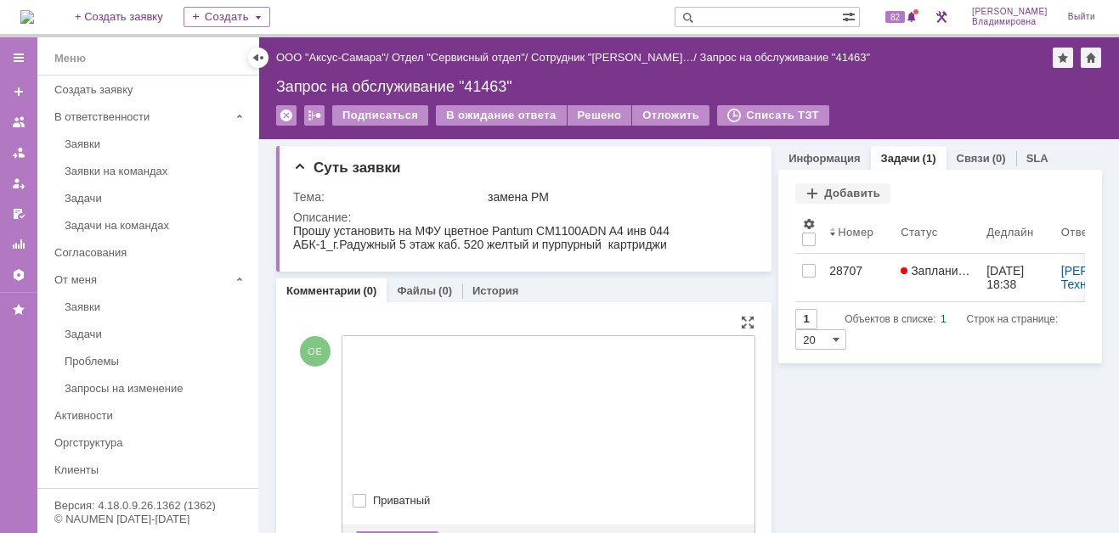
scroll to position [0, 0]
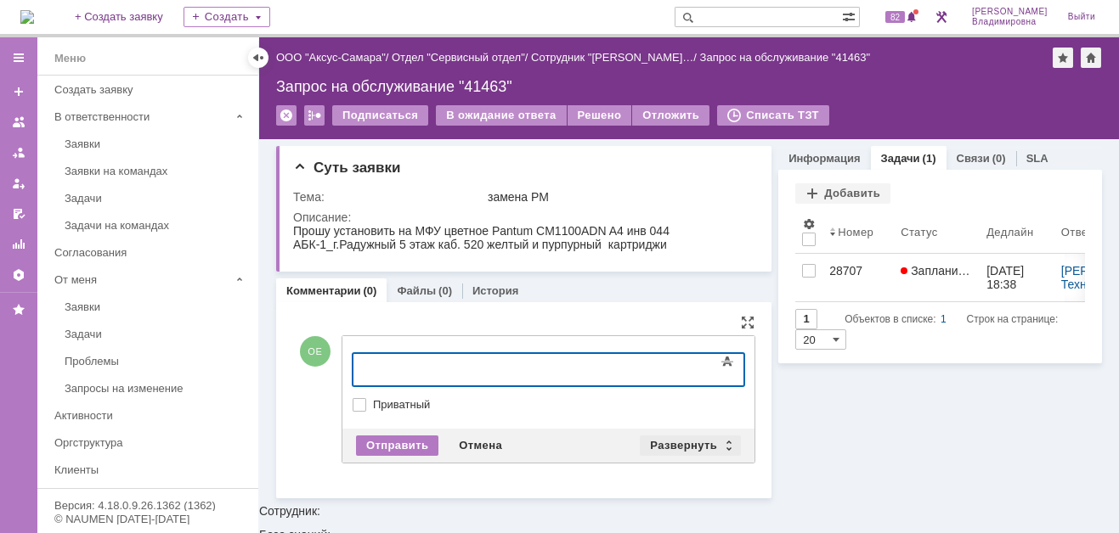
click at [680, 441] on div "Развернуть" at bounding box center [690, 446] width 101 height 20
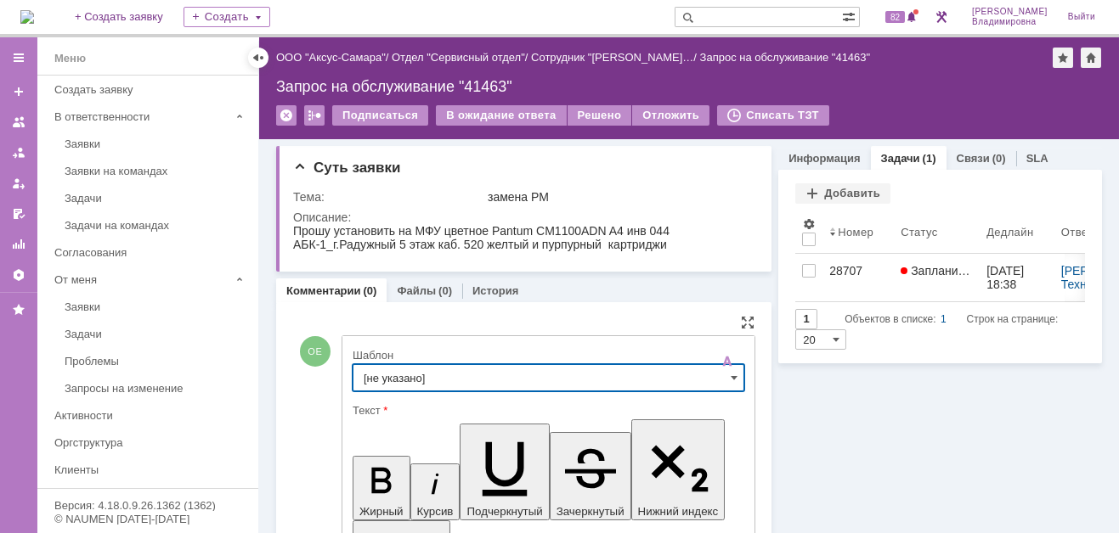
click at [398, 380] on input "[не указано]" at bounding box center [548, 377] width 392 height 27
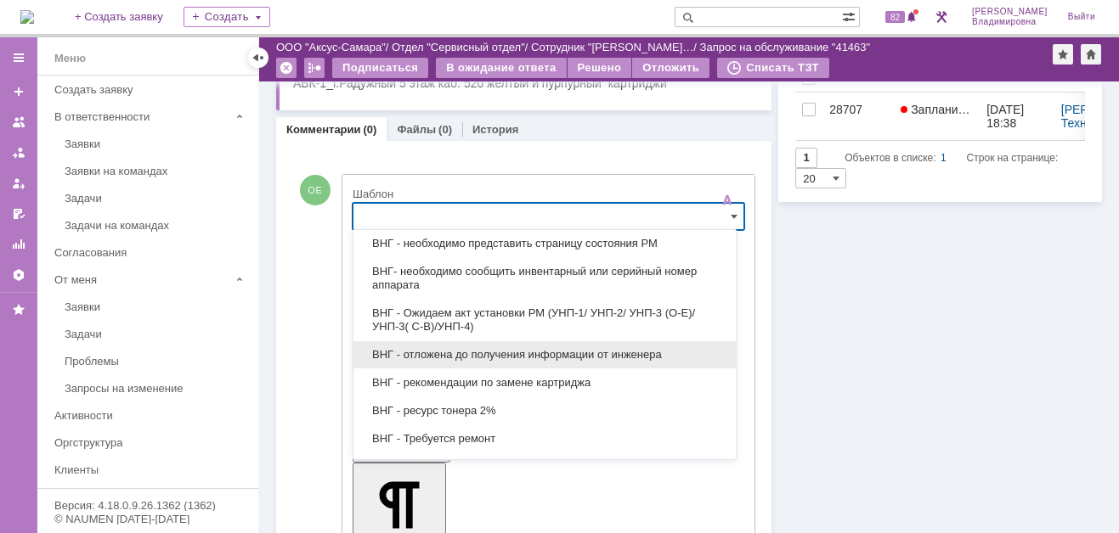
scroll to position [510, 0]
click at [452, 347] on span "ВНГ - отложена до получения информации от инженера" at bounding box center [545, 354] width 362 height 14
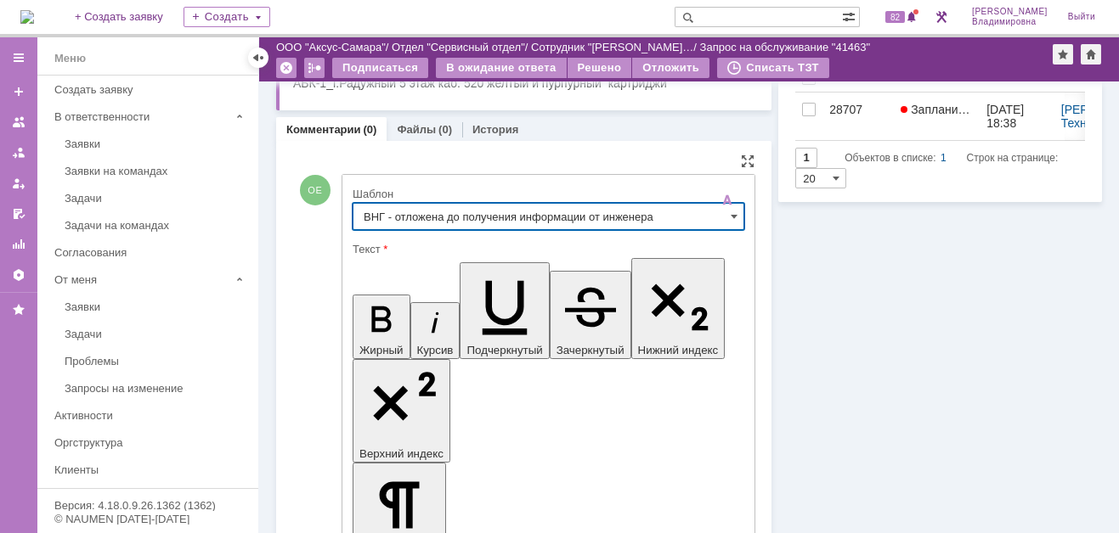
type input "ВНГ - отложена до получения информации от инженера"
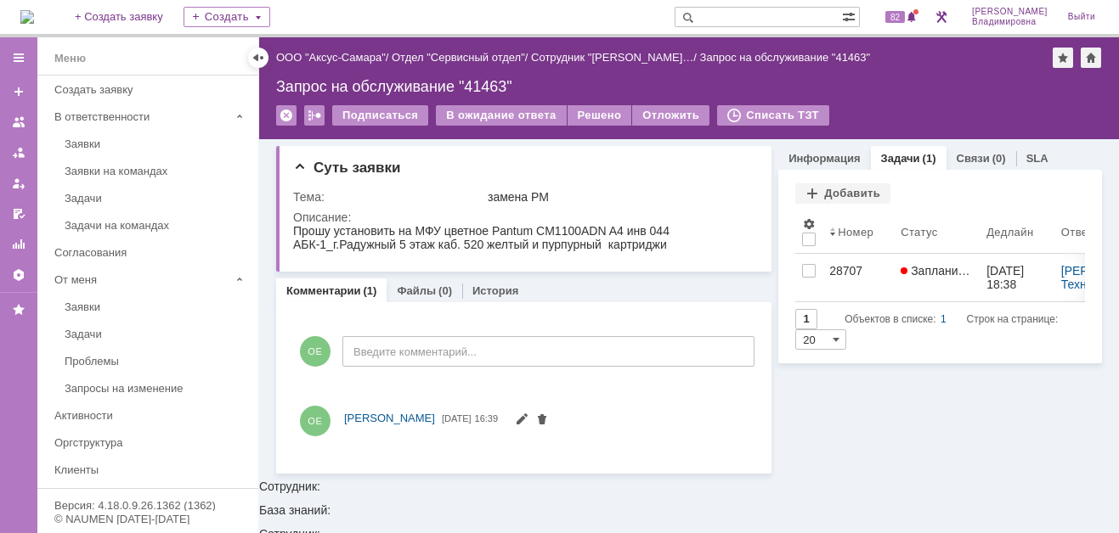
scroll to position [0, 0]
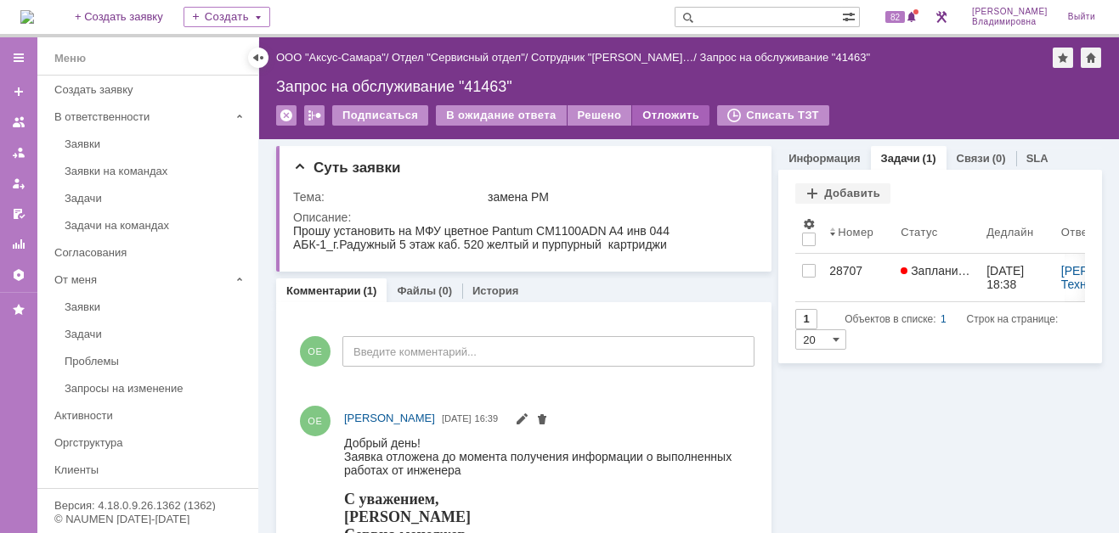
click at [665, 109] on div "Отложить" at bounding box center [670, 115] width 77 height 20
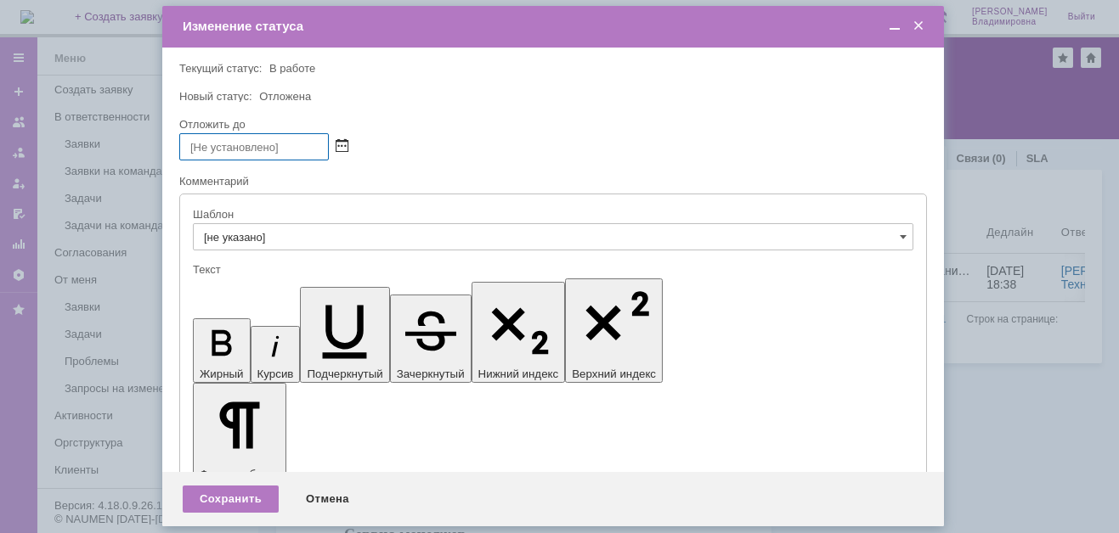
click at [342, 141] on span at bounding box center [341, 147] width 13 height 14
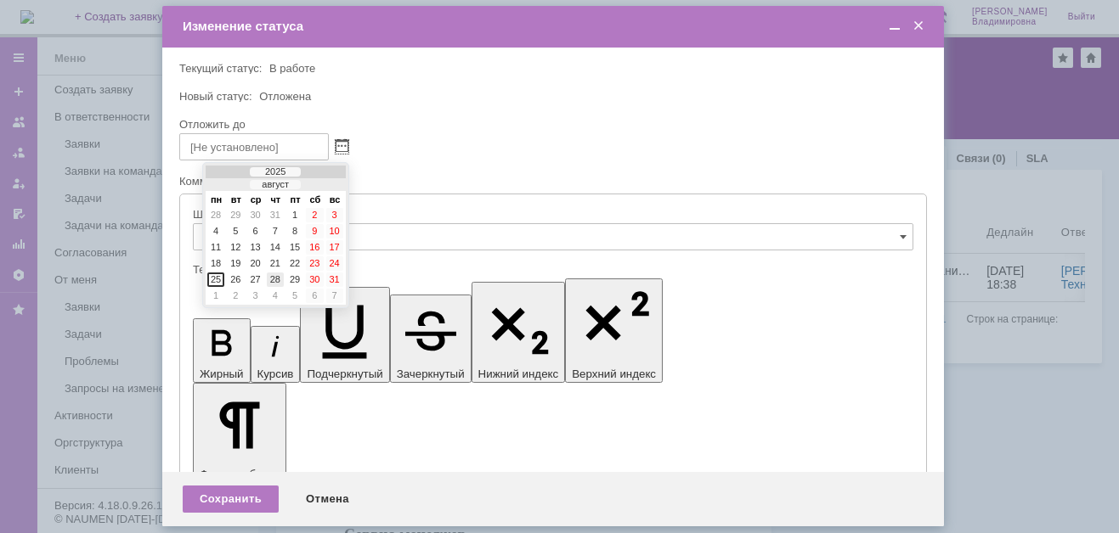
click at [279, 273] on div "28" at bounding box center [275, 280] width 17 height 14
type input "[DATE] 16:39"
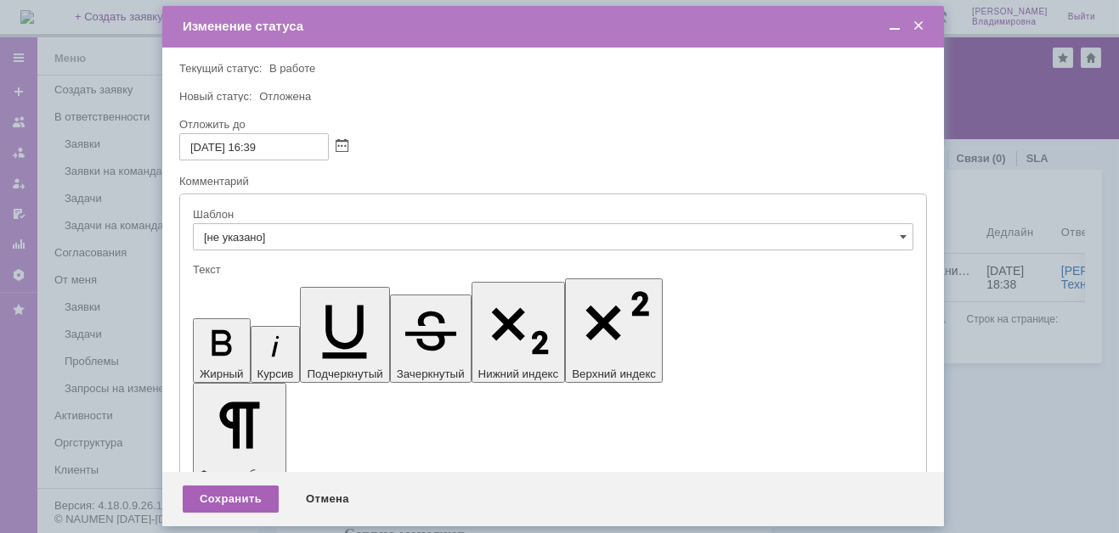
click at [234, 499] on div "Сохранить" at bounding box center [231, 499] width 96 height 27
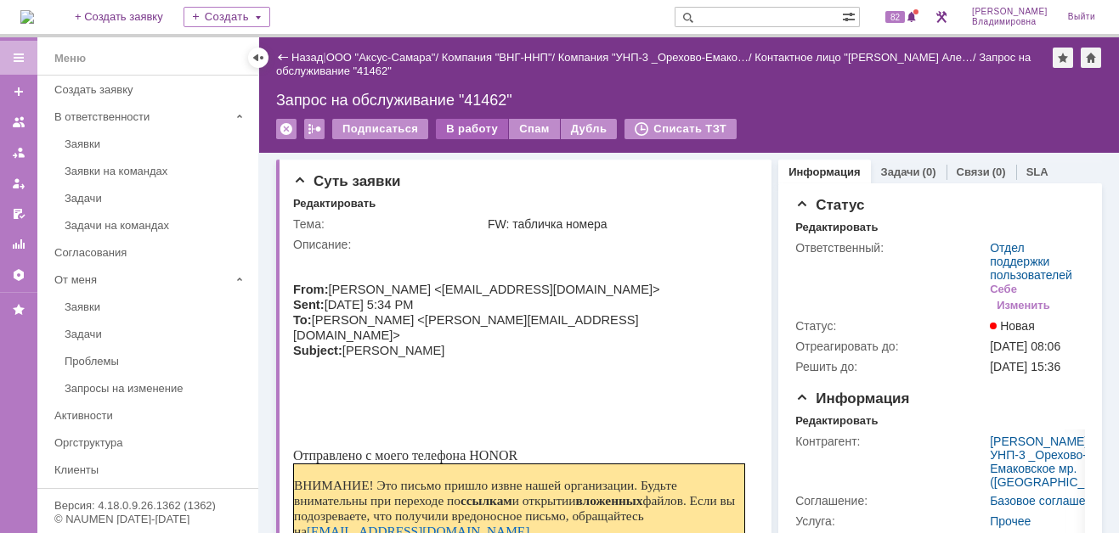
click at [465, 127] on div "В работу" at bounding box center [472, 129] width 72 height 20
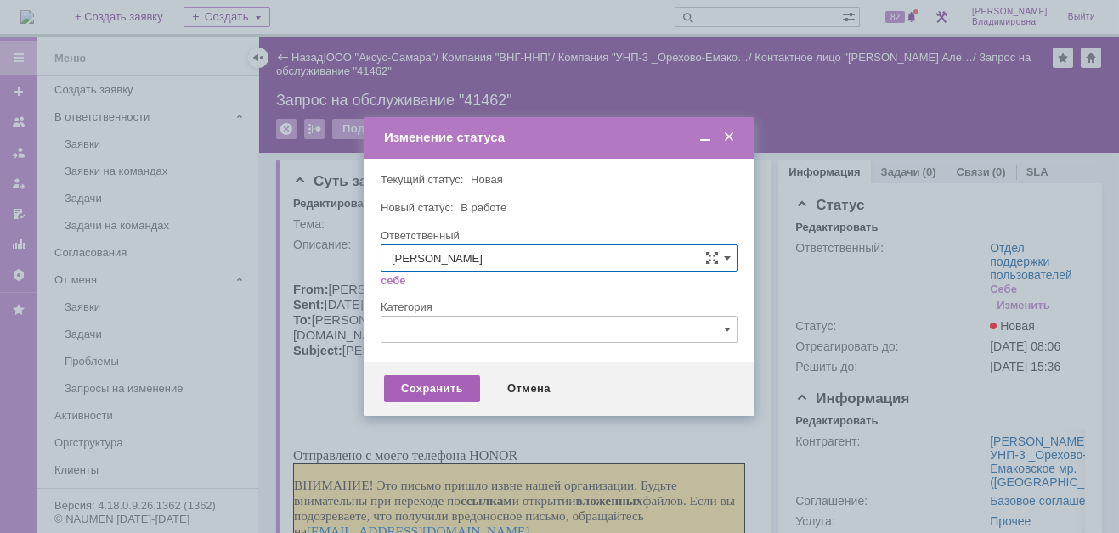
click at [443, 382] on div "Сохранить" at bounding box center [432, 388] width 96 height 27
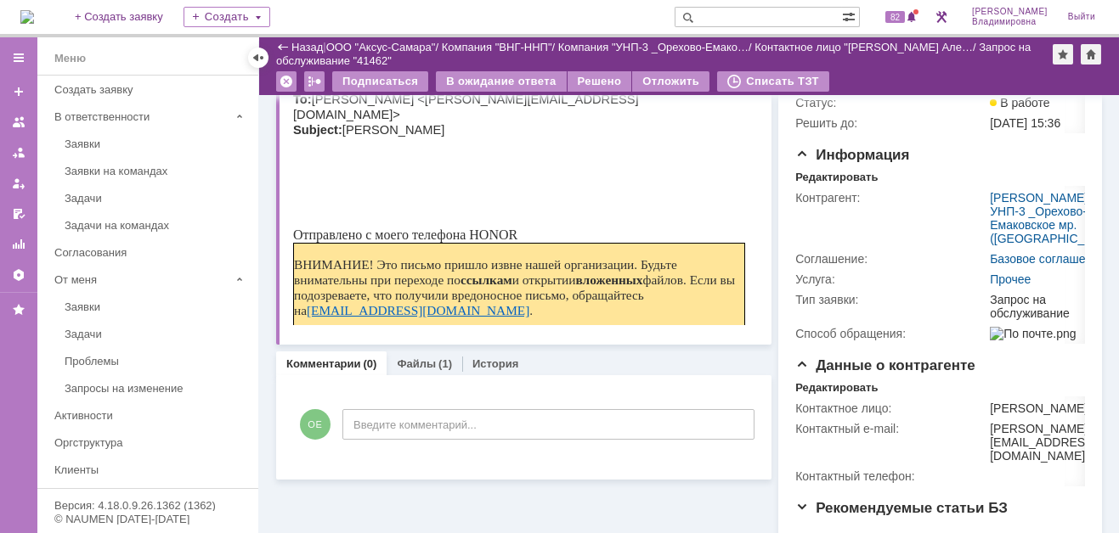
scroll to position [255, 0]
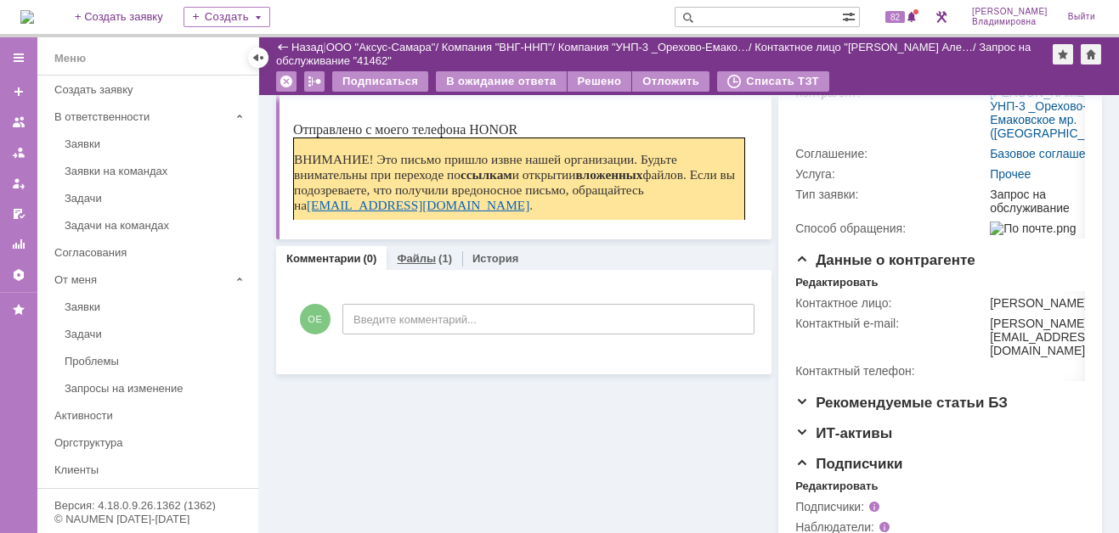
click at [415, 256] on link "Файлы" at bounding box center [416, 258] width 39 height 13
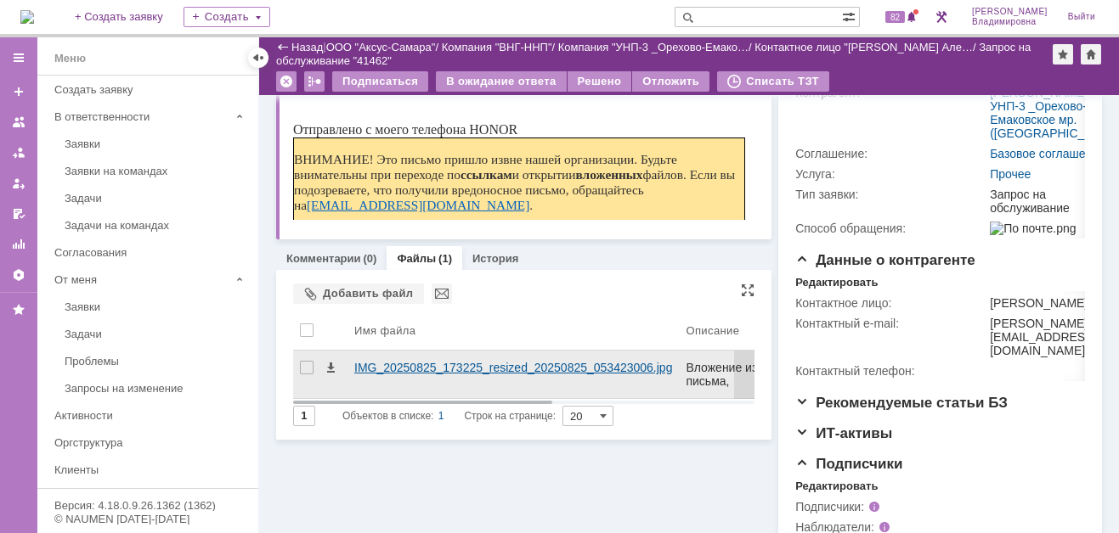
click at [370, 367] on div "IMG_20250825_173225_resized_20250825_053423006.jpg" at bounding box center [513, 368] width 318 height 14
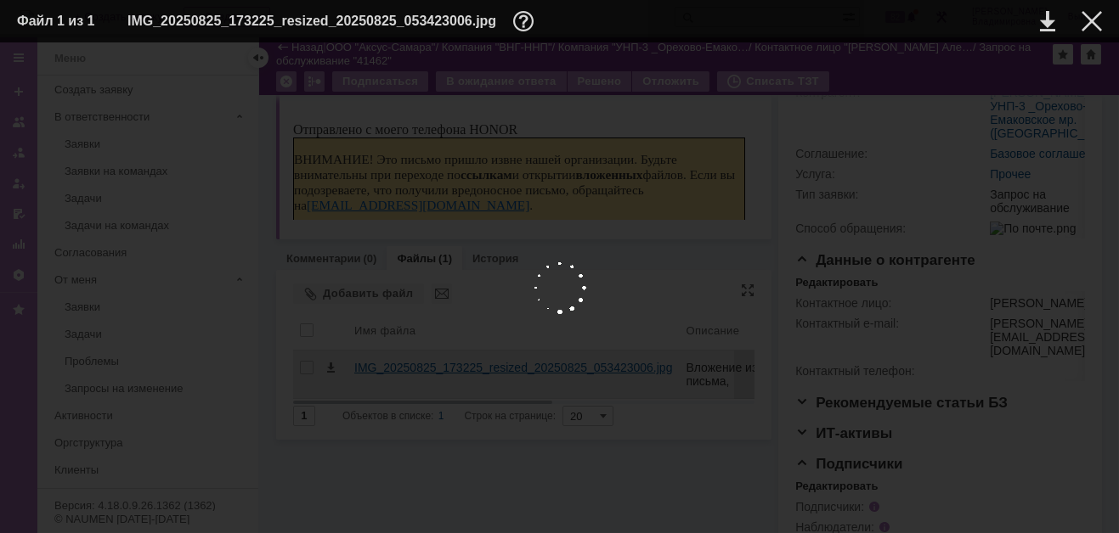
click at [370, 367] on div at bounding box center [559, 287] width 1085 height 457
click at [1052, 16] on link at bounding box center [1047, 21] width 15 height 20
click at [1043, 20] on link at bounding box center [1047, 21] width 15 height 20
click at [591, 95] on img at bounding box center [559, 287] width 1085 height 457
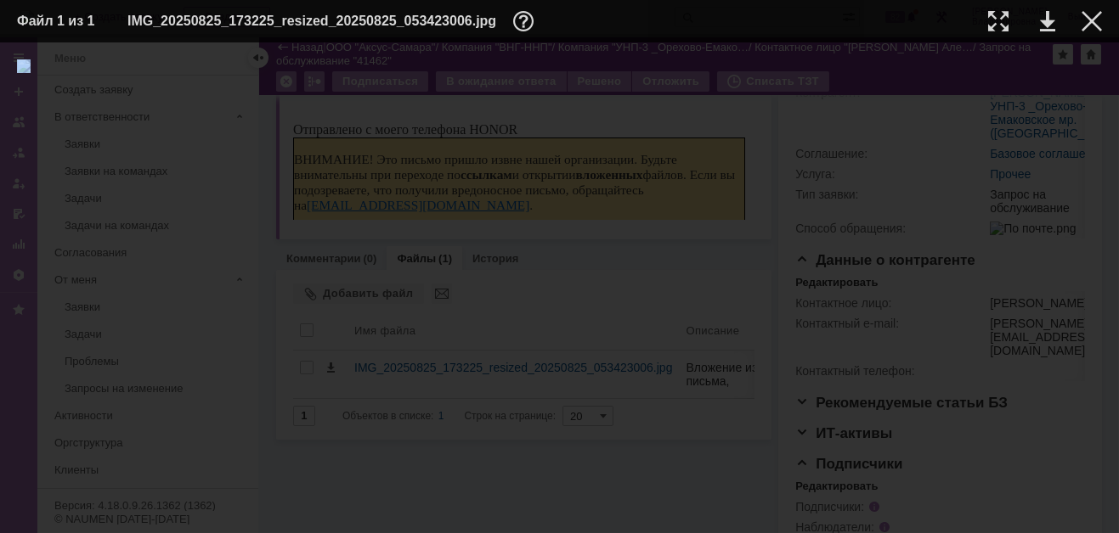
click at [663, 115] on img at bounding box center [559, 287] width 1085 height 457
click at [1094, 16] on div at bounding box center [1091, 21] width 20 height 20
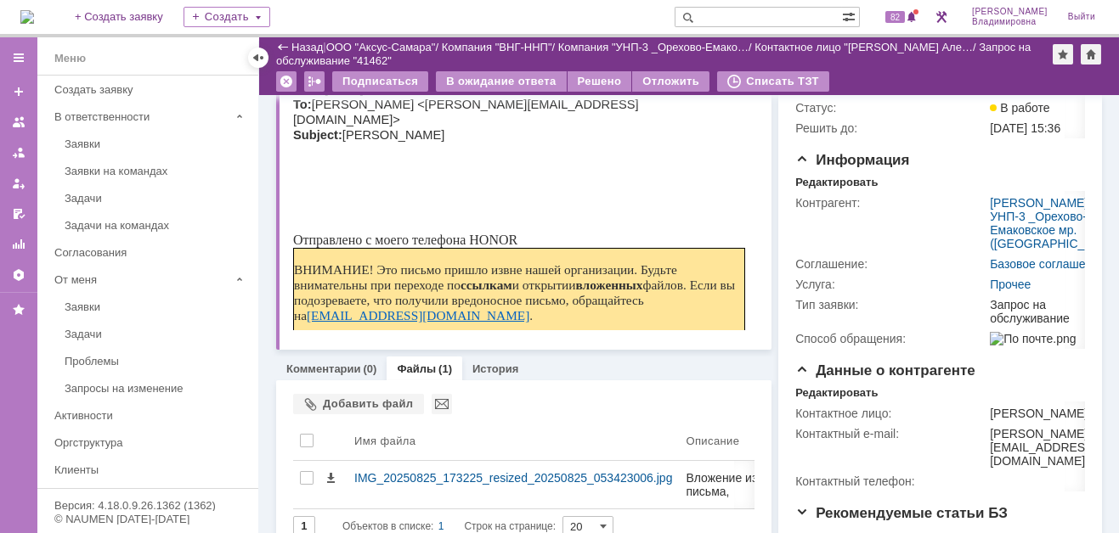
scroll to position [170, 0]
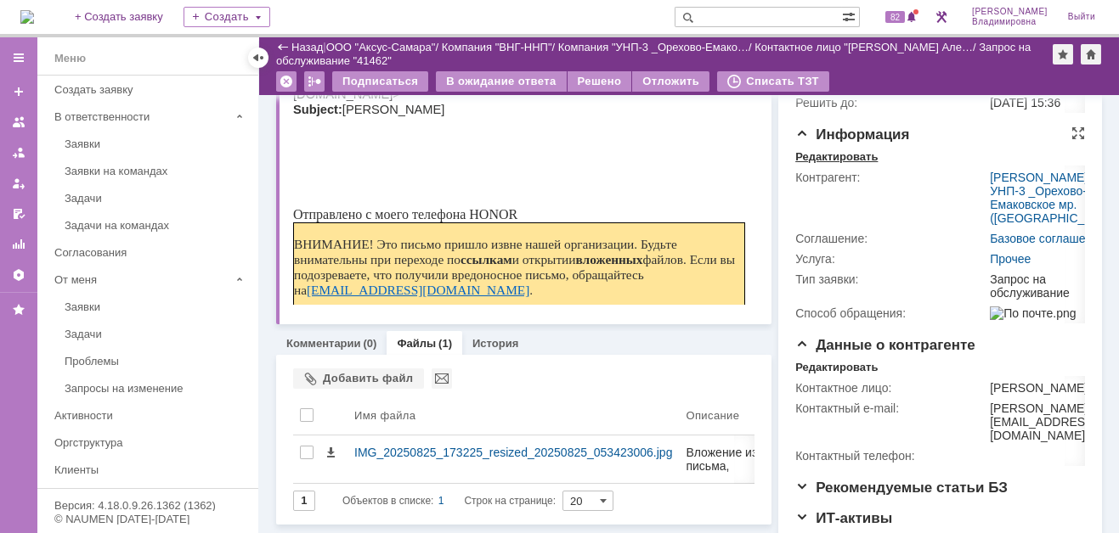
click at [831, 164] on div "Редактировать" at bounding box center [836, 157] width 82 height 14
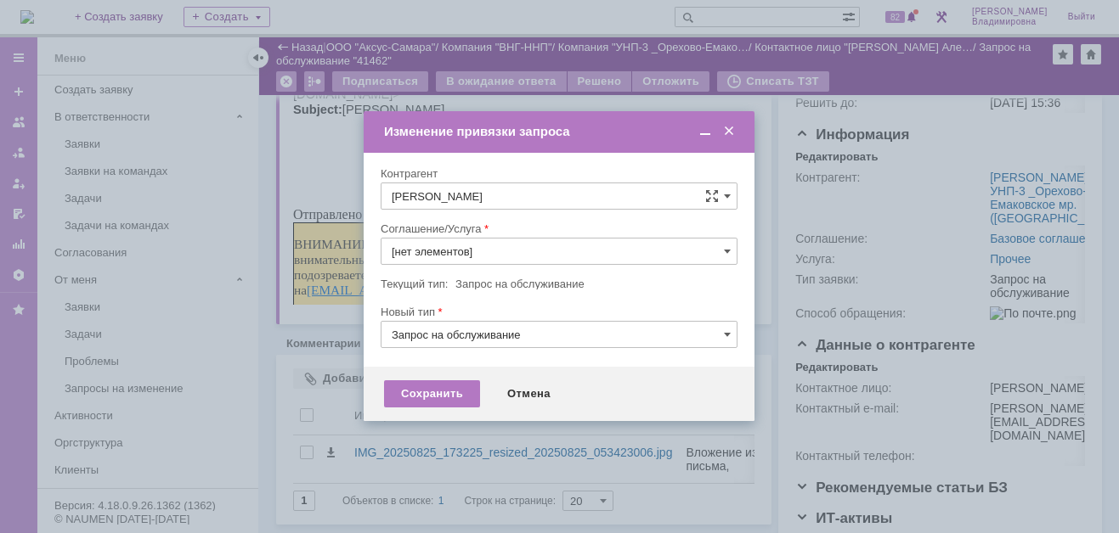
type input "Прочее"
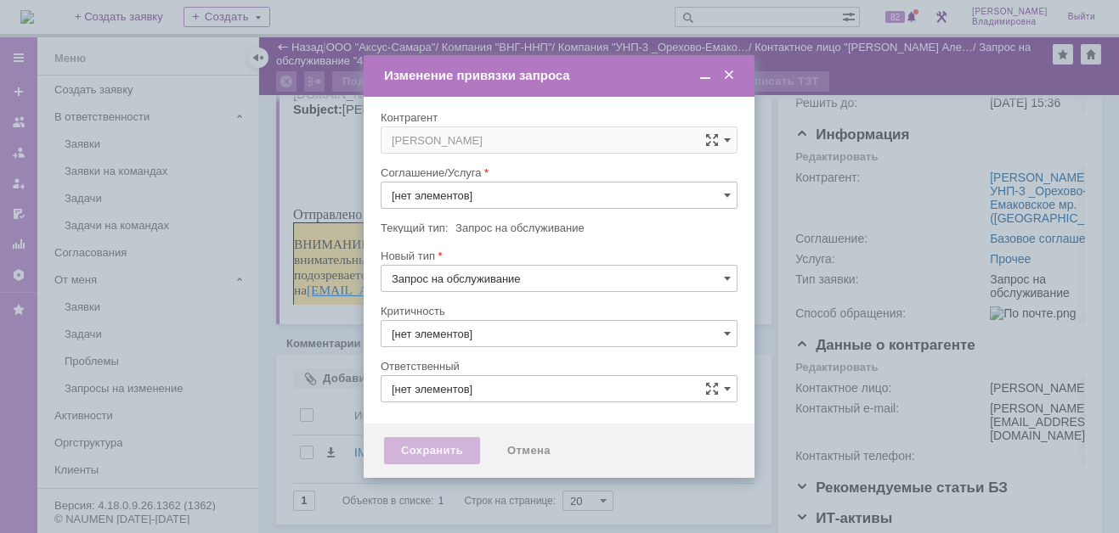
type input "3. Низкая"
type input "[PERSON_NAME]"
type input "Прочее"
type input "[не указано]"
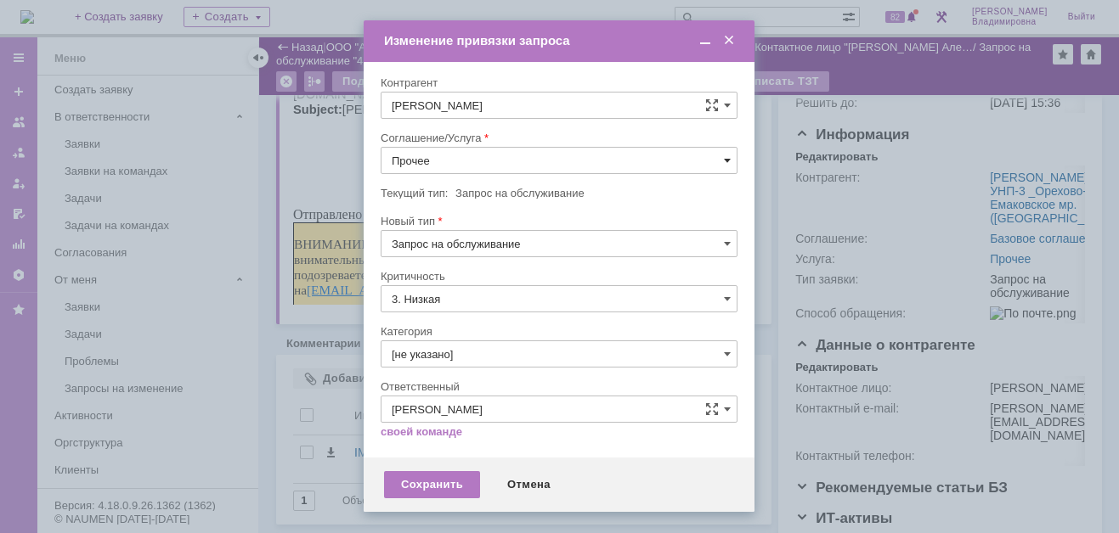
click at [728, 160] on span at bounding box center [727, 161] width 7 height 14
click at [461, 310] on span "ПТ_ диагностика/ ремонтно-восстановительные работы" at bounding box center [559, 314] width 335 height 14
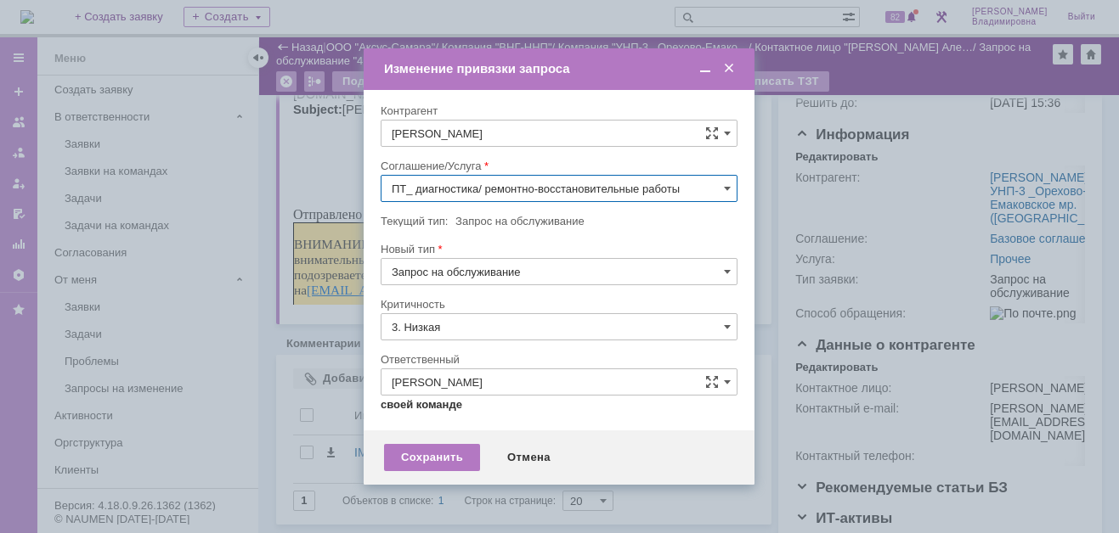
type input "ПТ_ диагностика/ ремонтно-восстановительные работы"
click at [415, 451] on div "Сохранить" at bounding box center [432, 457] width 96 height 27
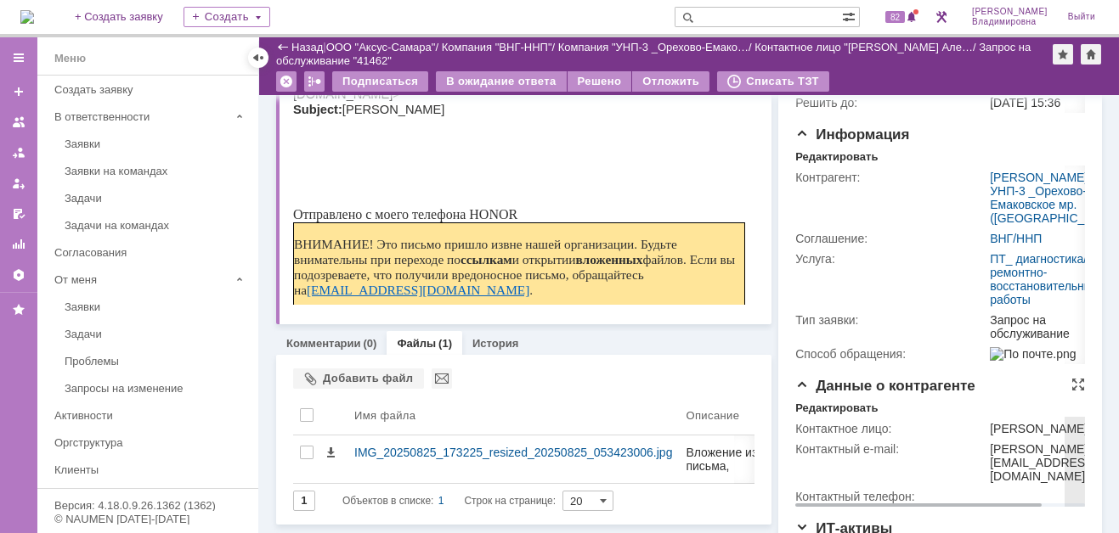
scroll to position [367, 0]
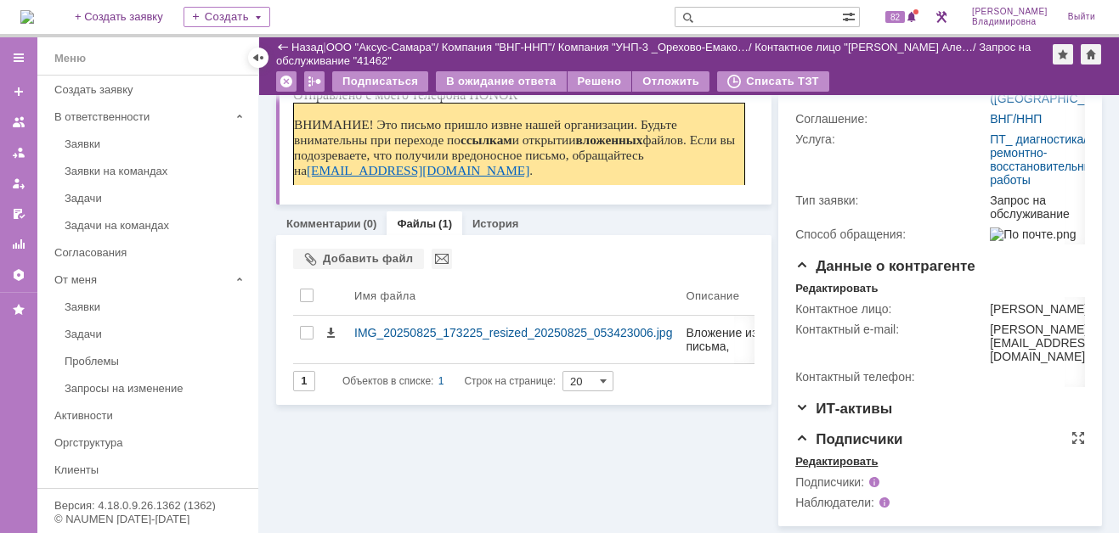
click at [806, 459] on div "Редактировать" at bounding box center [836, 462] width 82 height 14
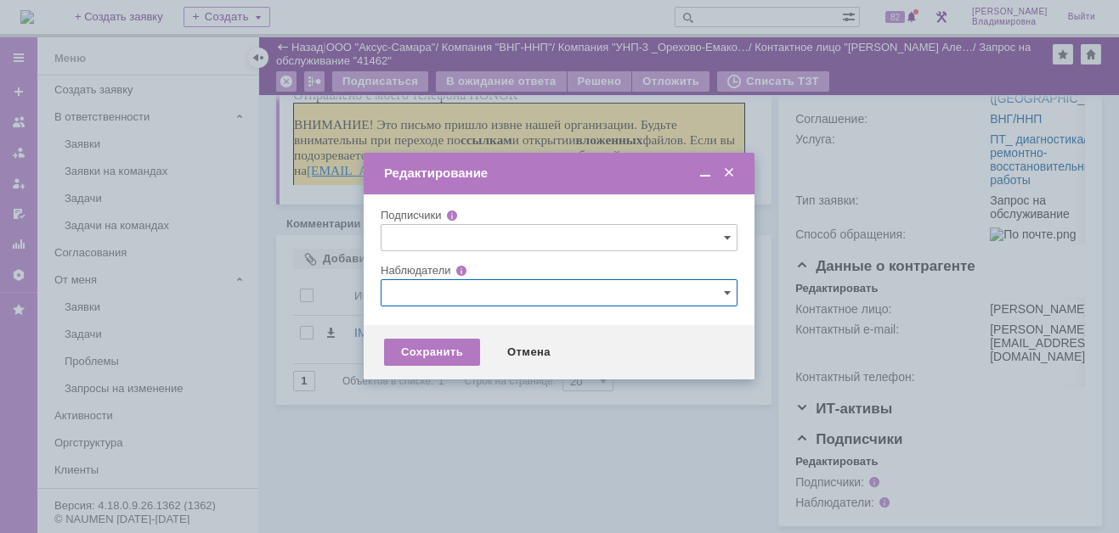
click at [404, 289] on input "text" at bounding box center [558, 292] width 357 height 27
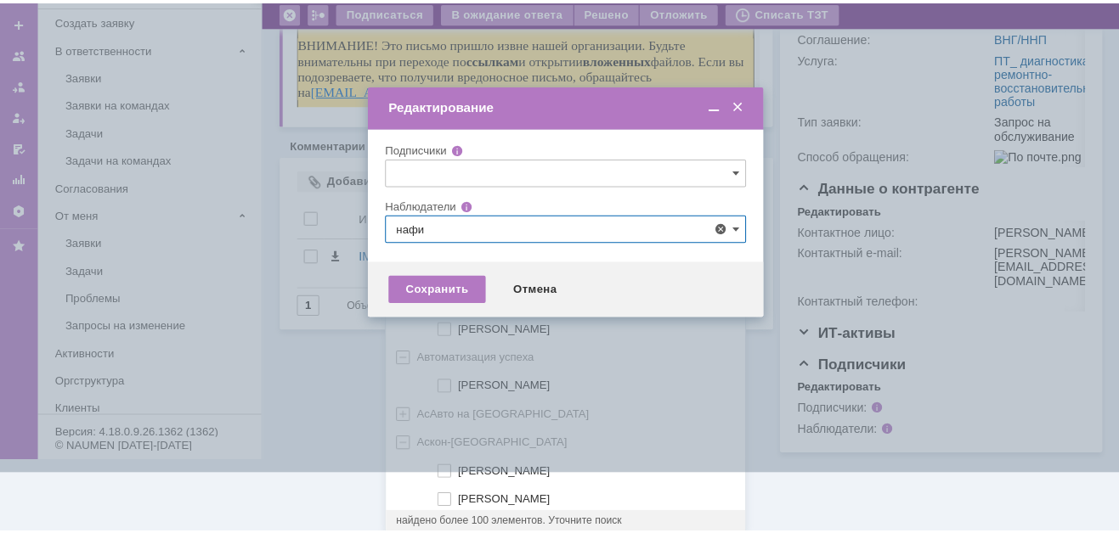
scroll to position [0, 0]
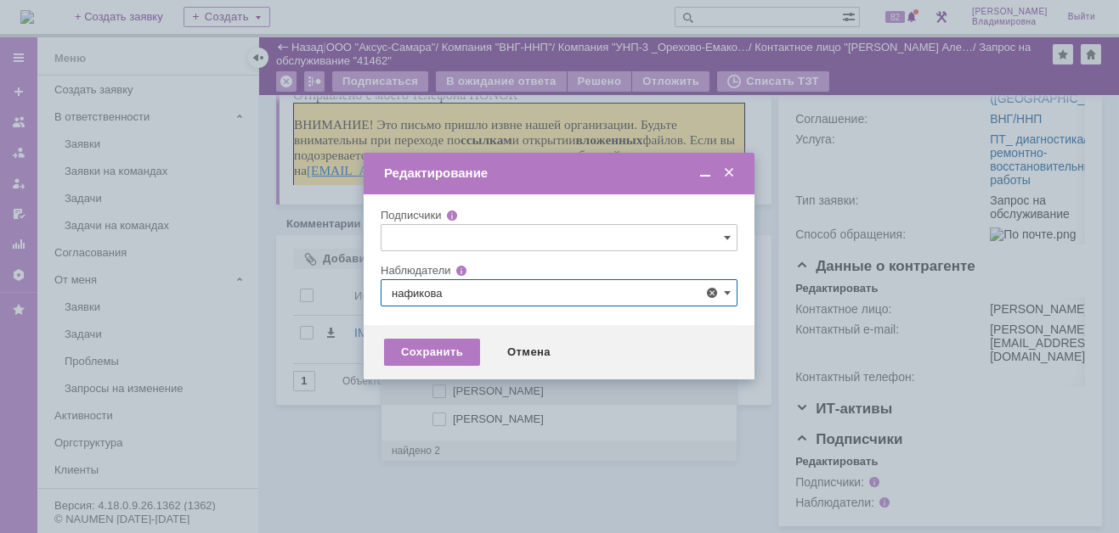
click at [453, 388] on span at bounding box center [453, 389] width 0 height 8
click at [440, 388] on input "[PERSON_NAME]" at bounding box center [440, 391] width 11 height 11
type input "[PERSON_NAME]"
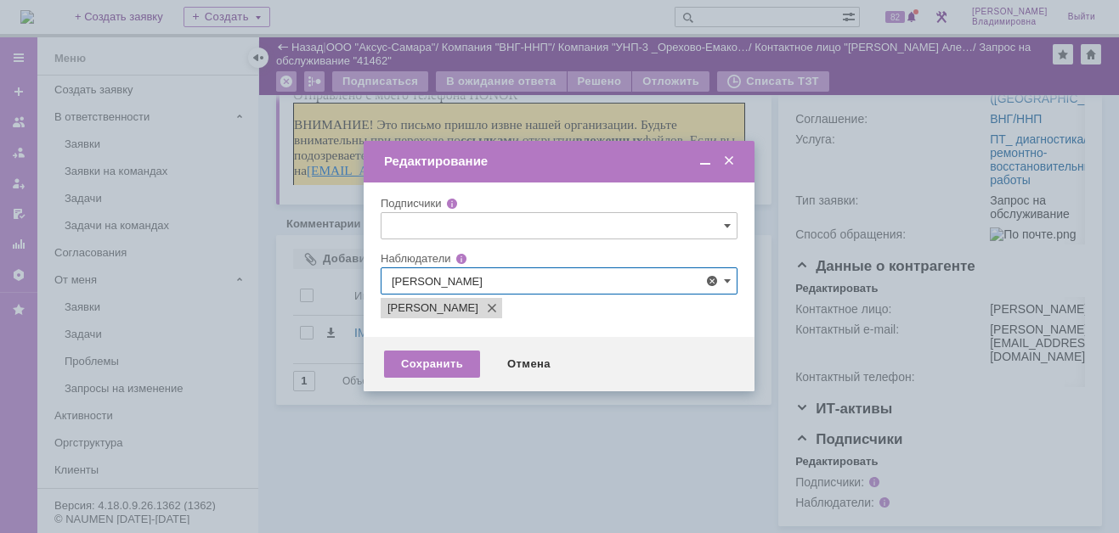
click at [352, 420] on div at bounding box center [559, 266] width 1119 height 533
click at [456, 364] on div "Сохранить" at bounding box center [432, 364] width 96 height 27
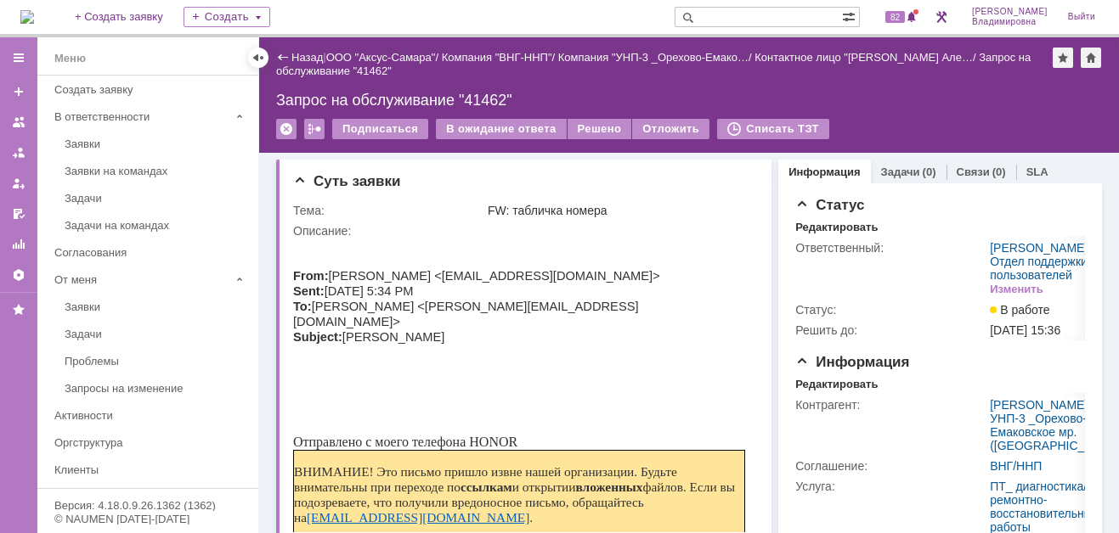
click at [737, 14] on input "text" at bounding box center [757, 17] width 167 height 20
type input "41449"
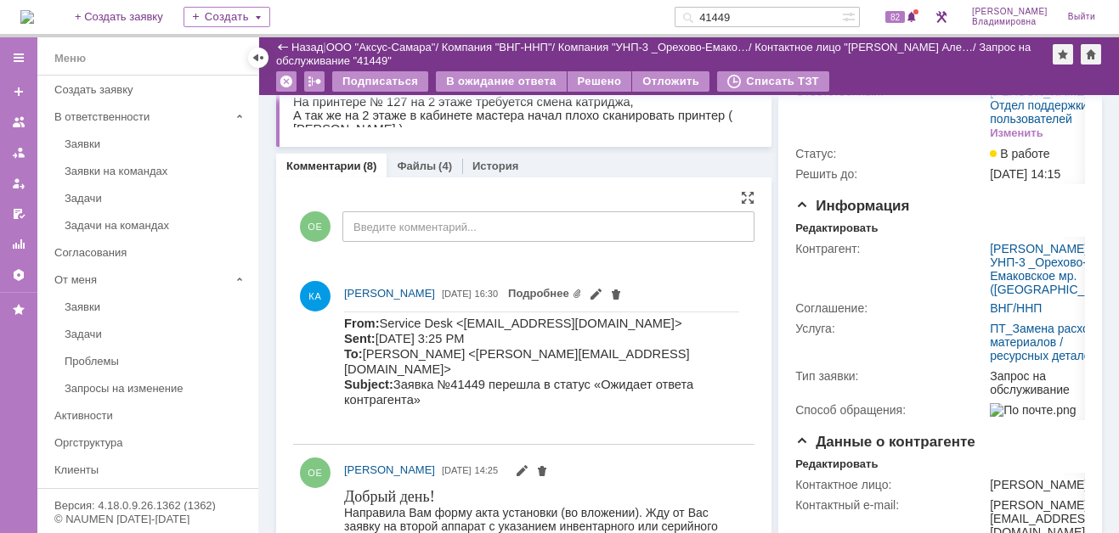
scroll to position [85, 0]
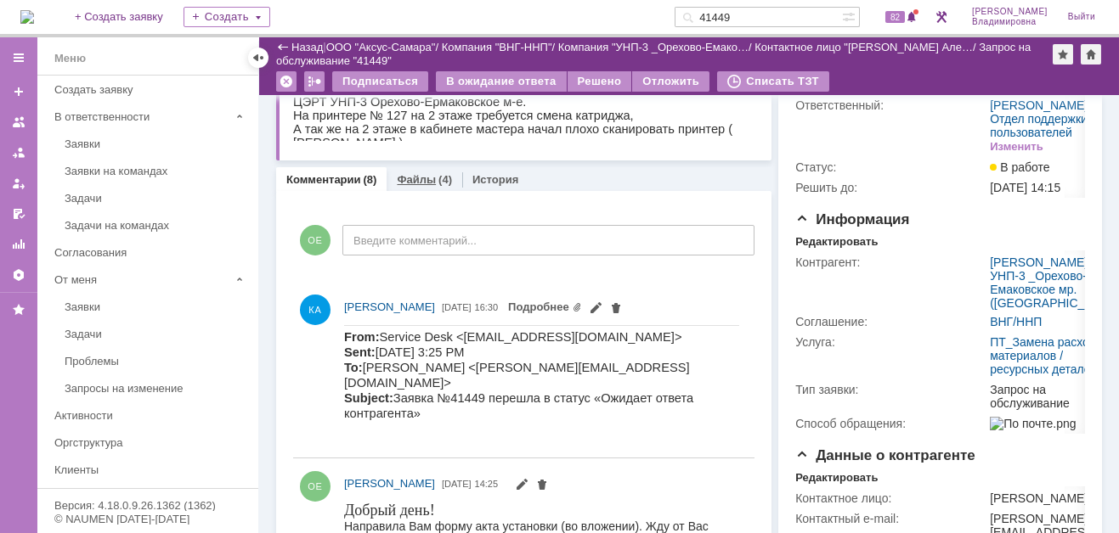
click at [413, 175] on link "Файлы" at bounding box center [416, 179] width 39 height 13
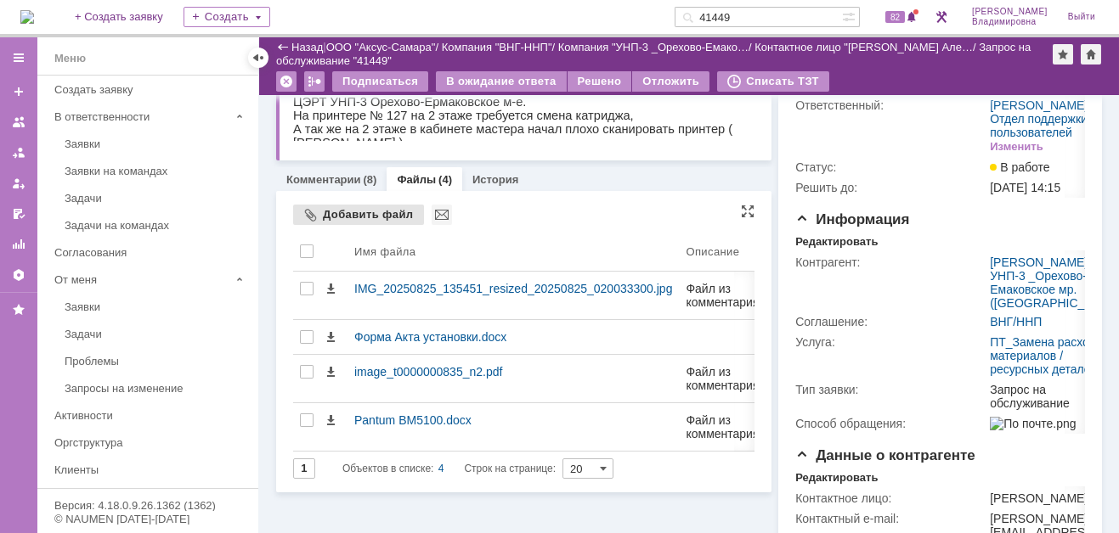
click at [334, 213] on div "Добавить файл" at bounding box center [358, 215] width 131 height 20
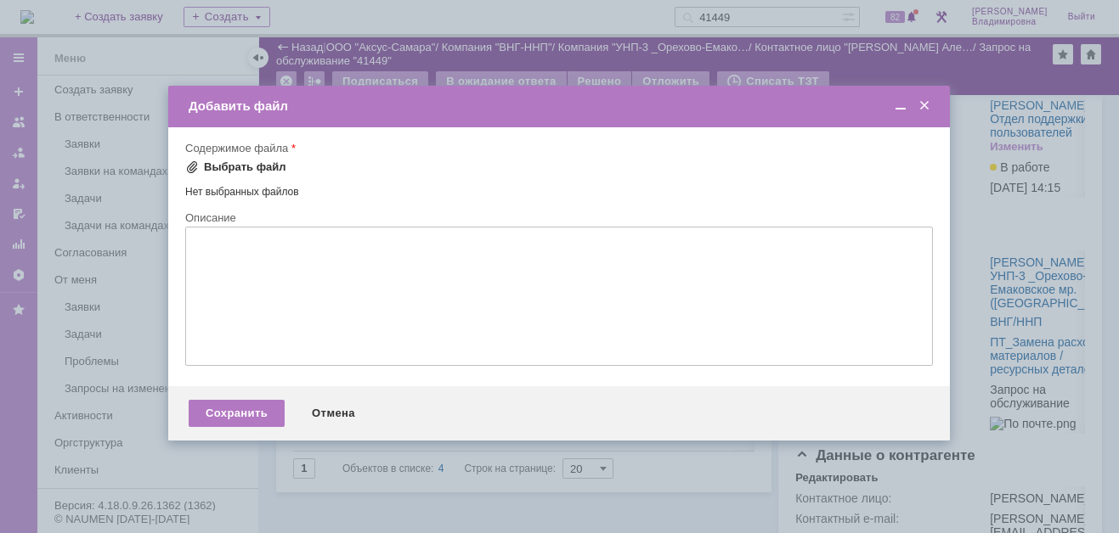
click at [219, 166] on div "Выбрать файл" at bounding box center [245, 168] width 82 height 14
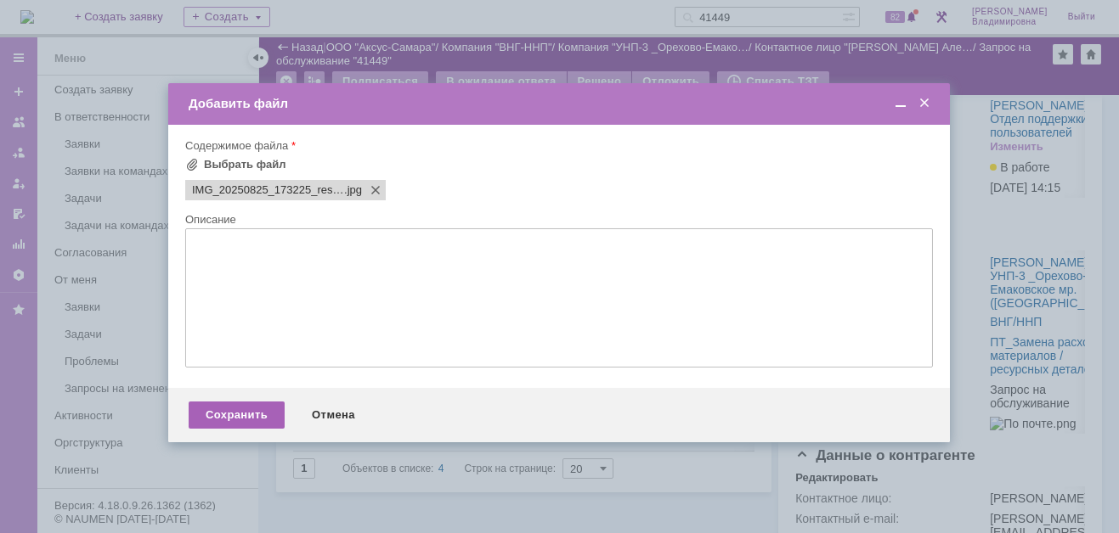
click at [220, 414] on div "Сохранить" at bounding box center [237, 415] width 96 height 27
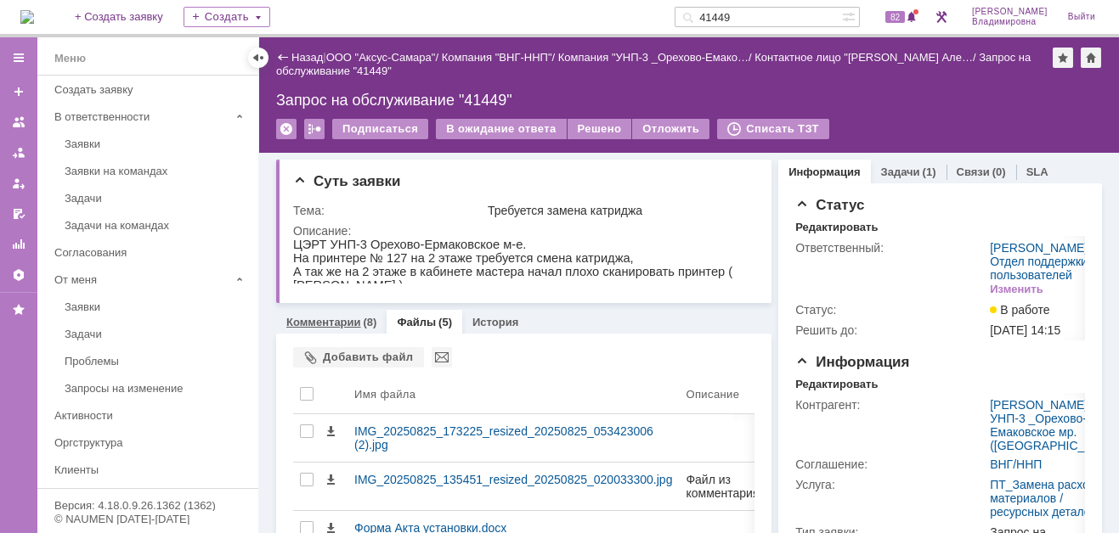
click at [336, 318] on link "Комментарии" at bounding box center [323, 322] width 75 height 13
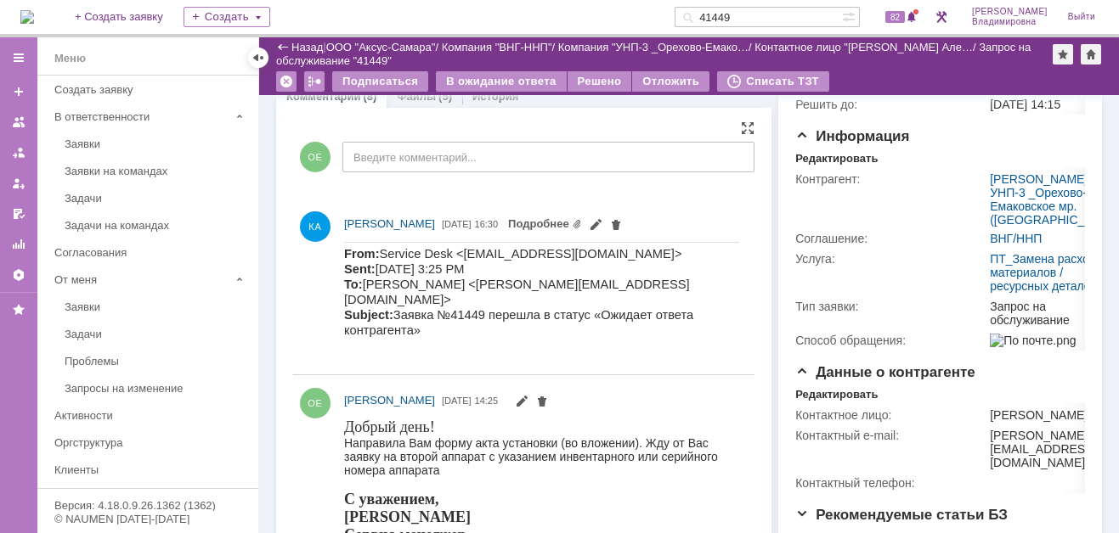
scroll to position [170, 0]
click at [582, 221] on link "Подробнее" at bounding box center [545, 222] width 74 height 13
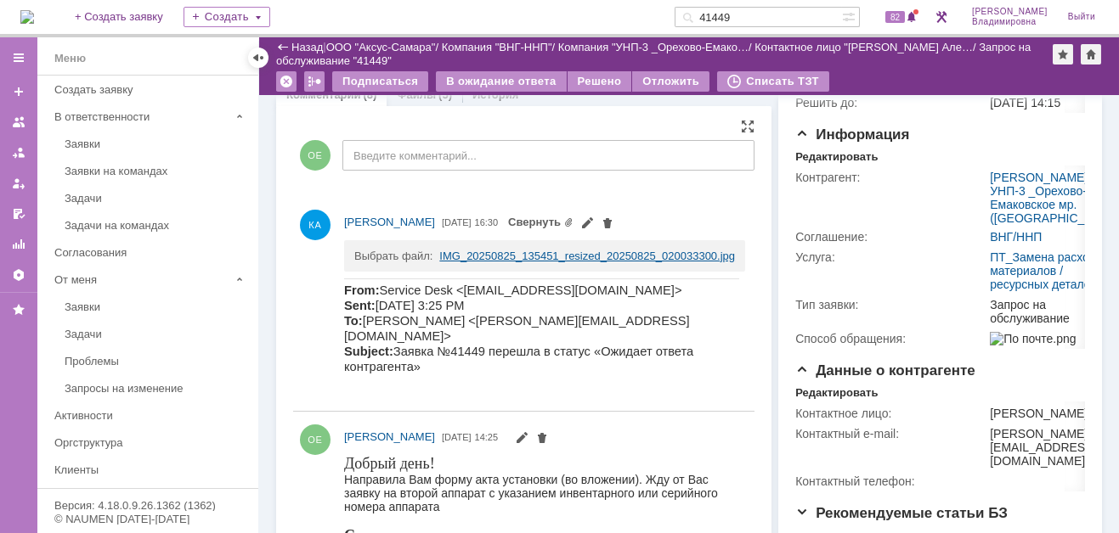
click at [589, 252] on link "IMG_20250825_135451_resized_20250825_020033300.jpg" at bounding box center [587, 256] width 296 height 13
click at [582, 186] on div "ОЕ Введите комментарий..." at bounding box center [523, 157] width 461 height 79
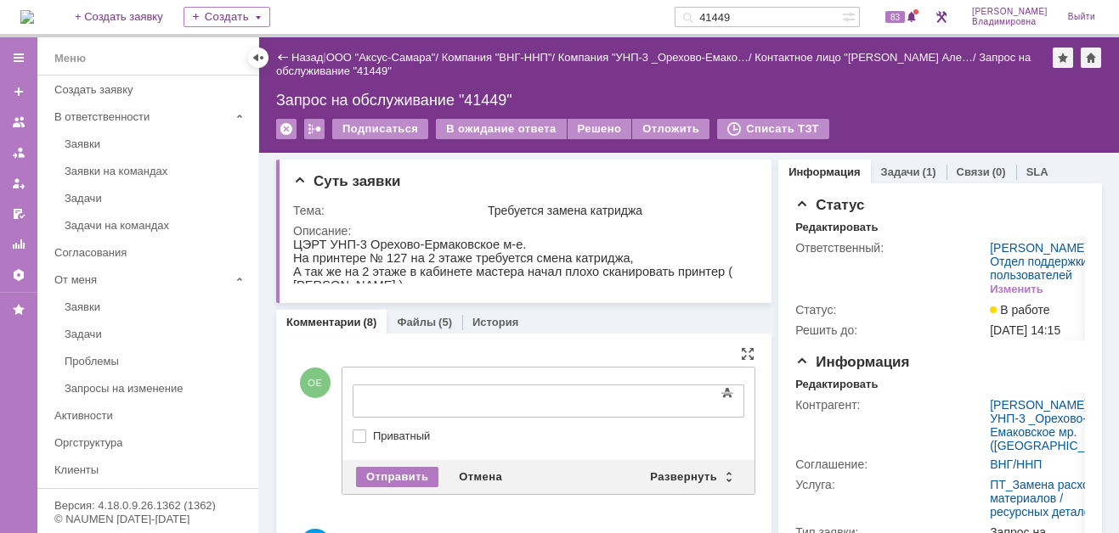
scroll to position [0, 0]
click at [676, 468] on div "Развернуть" at bounding box center [690, 477] width 101 height 20
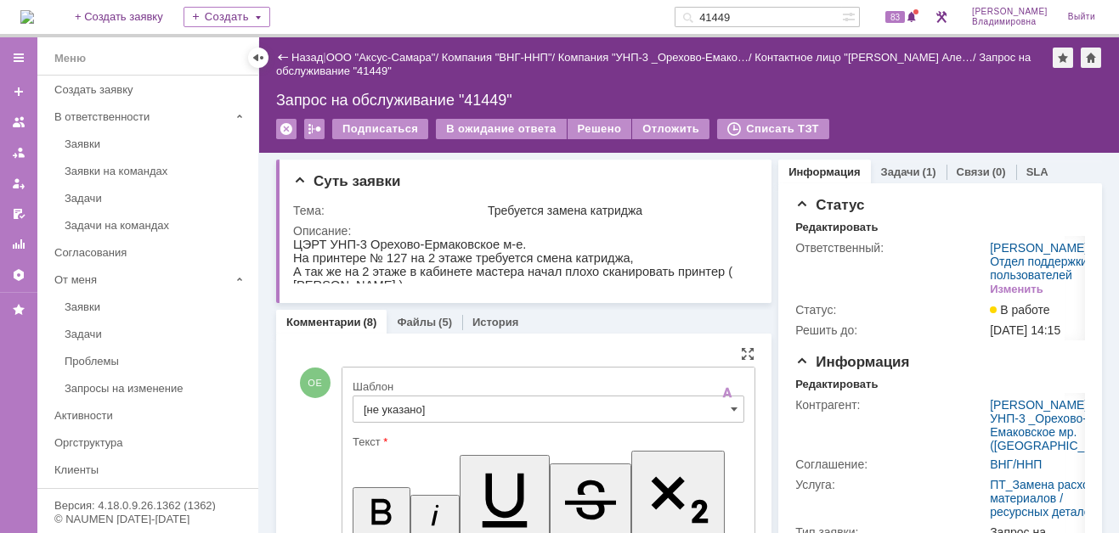
click at [414, 407] on input "[не указано]" at bounding box center [548, 409] width 392 height 27
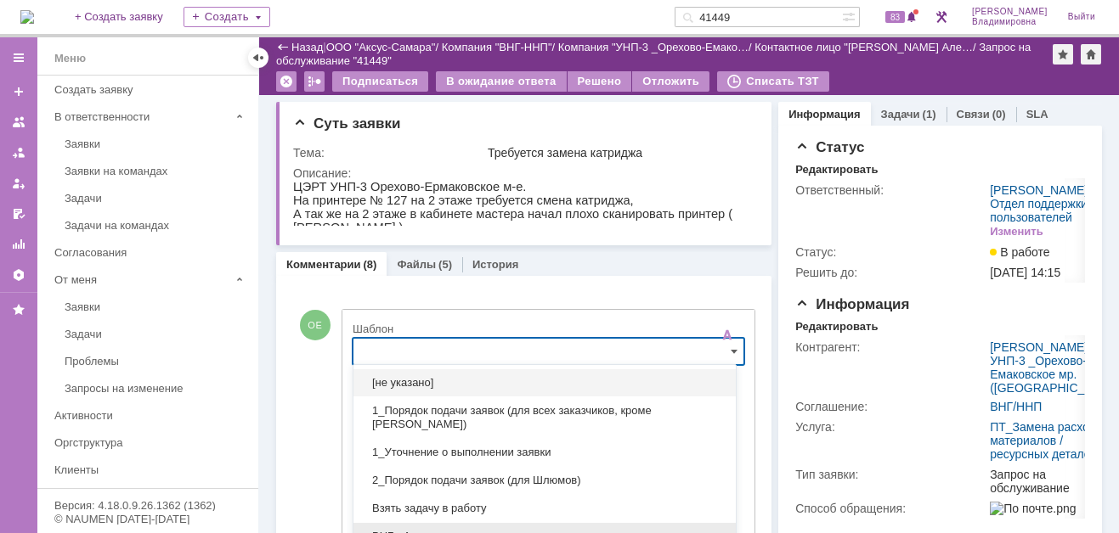
scroll to position [134, 0]
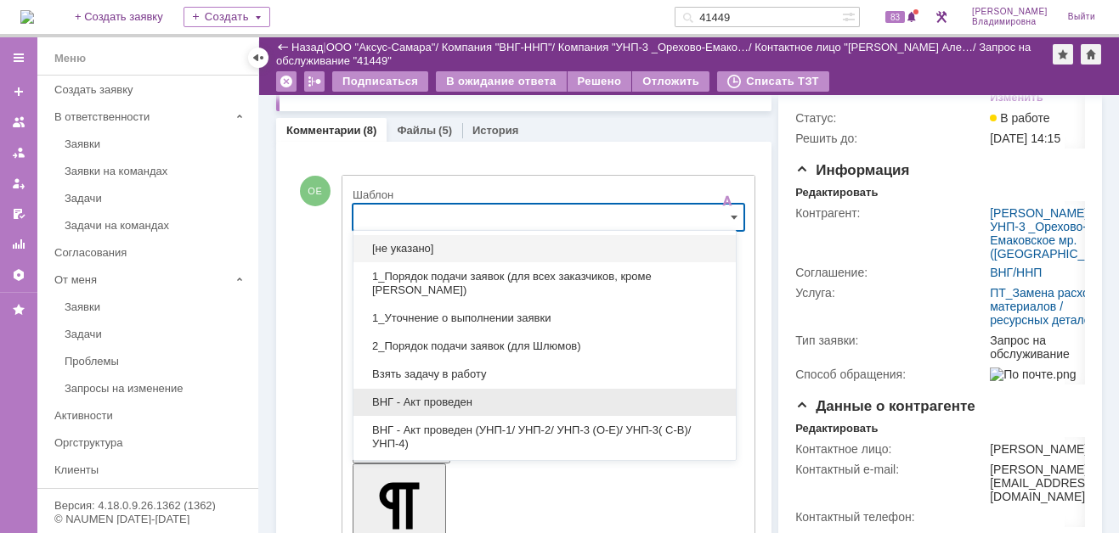
click at [426, 402] on span "ВНГ - Акт проведен" at bounding box center [545, 403] width 362 height 14
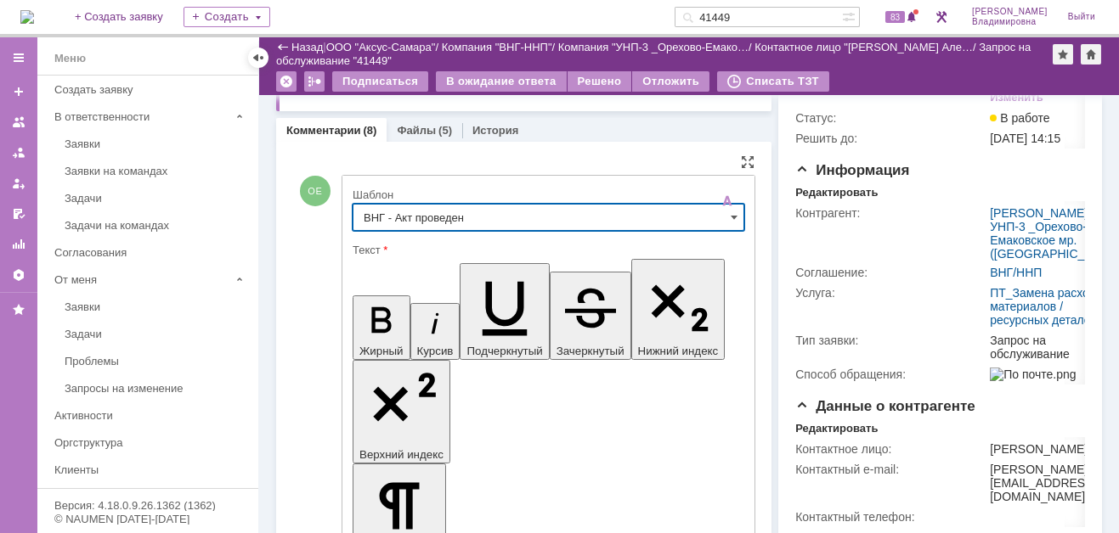
type input "ВНГ - Акт проведен"
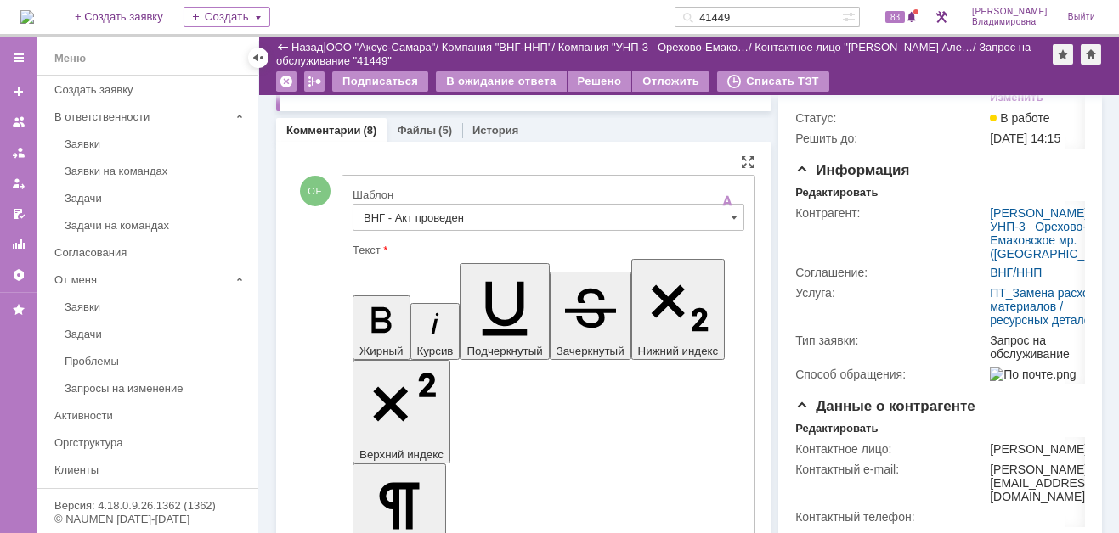
drag, startPoint x: 371, startPoint y: 3761, endPoint x: 460, endPoint y: 3782, distance: 91.7
drag, startPoint x: 372, startPoint y: 3771, endPoint x: 641, endPoint y: 3766, distance: 269.3
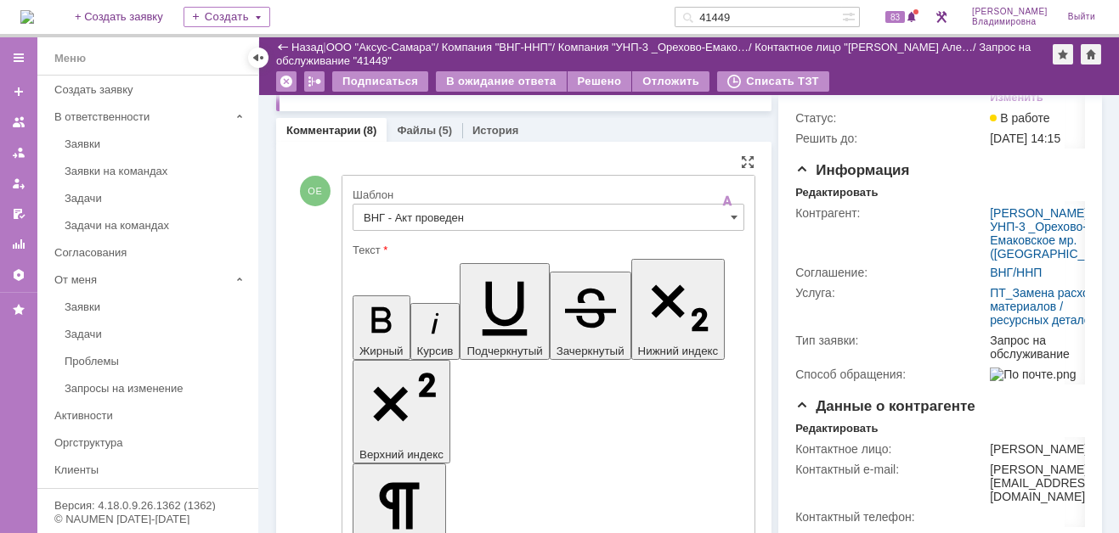
drag, startPoint x: 589, startPoint y: 3794, endPoint x: 624, endPoint y: 3796, distance: 35.7
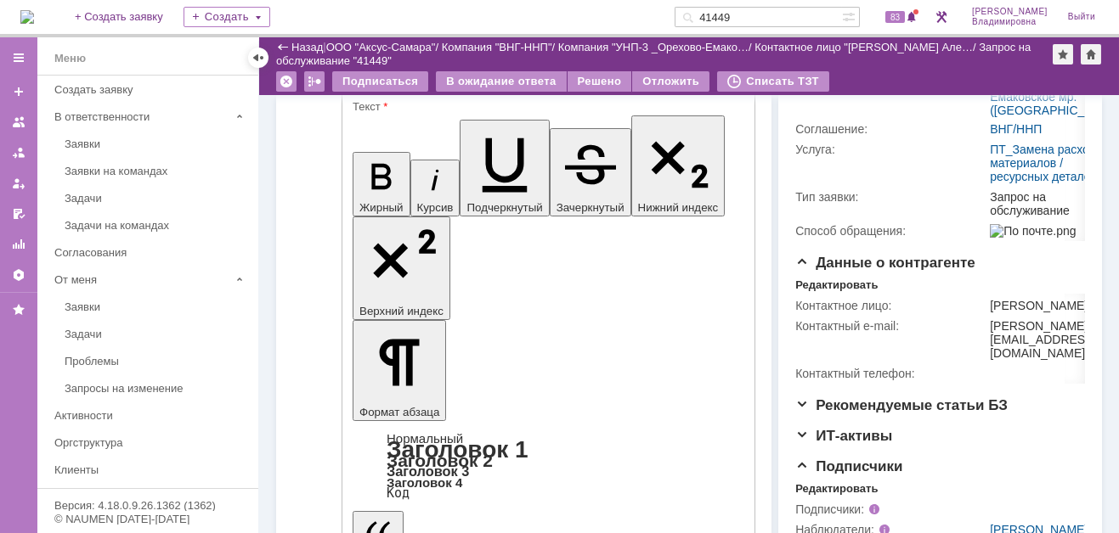
scroll to position [304, 0]
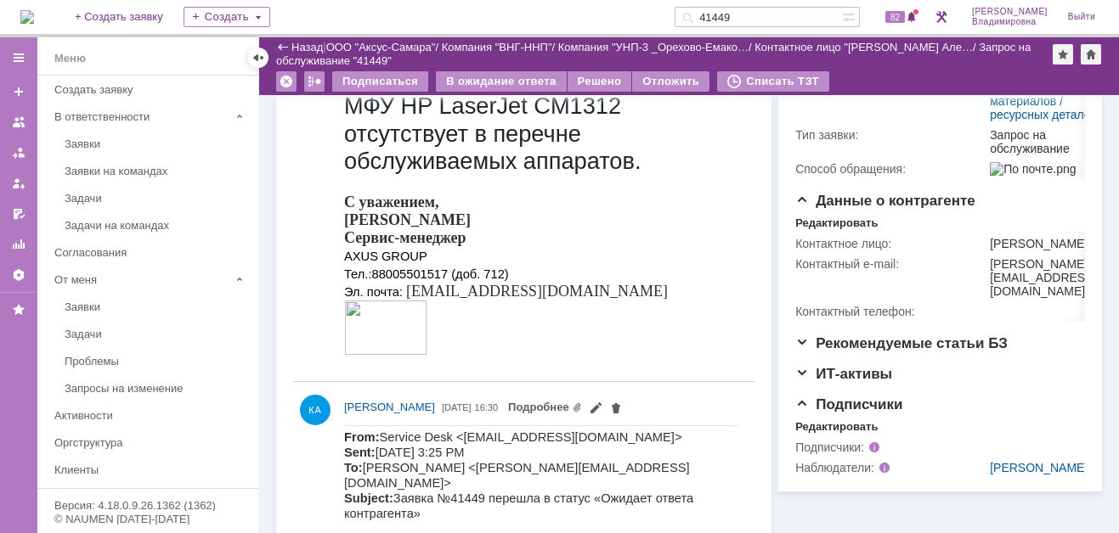
scroll to position [0, 0]
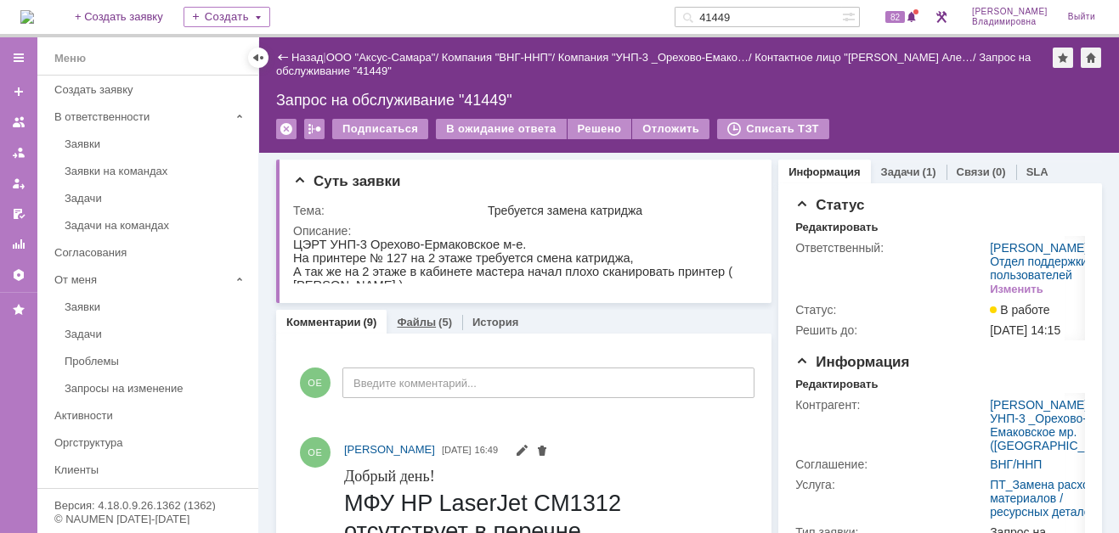
click at [418, 318] on link "Файлы" at bounding box center [416, 322] width 39 height 13
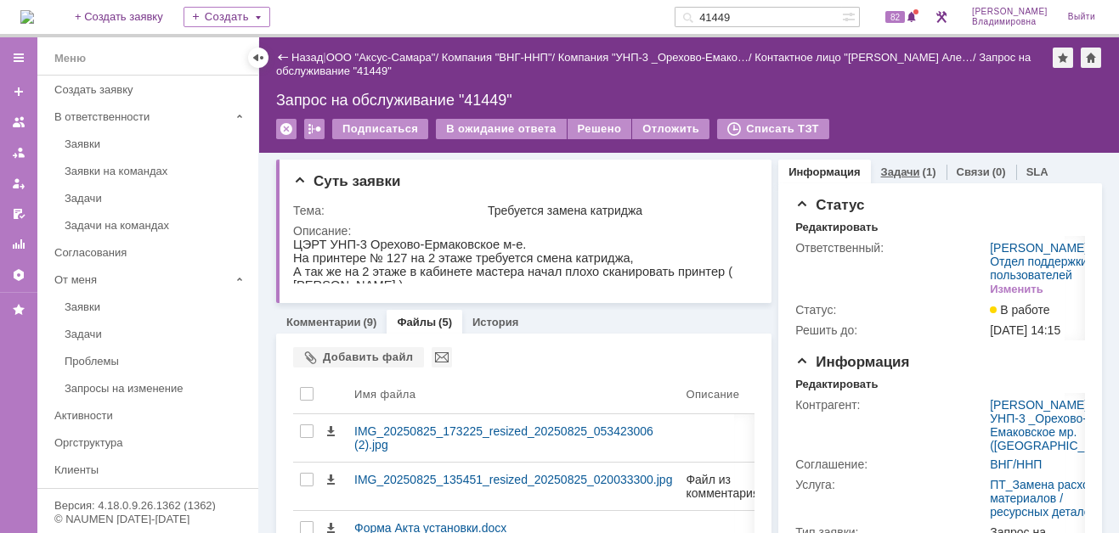
click at [887, 166] on link "Задачи" at bounding box center [900, 172] width 39 height 13
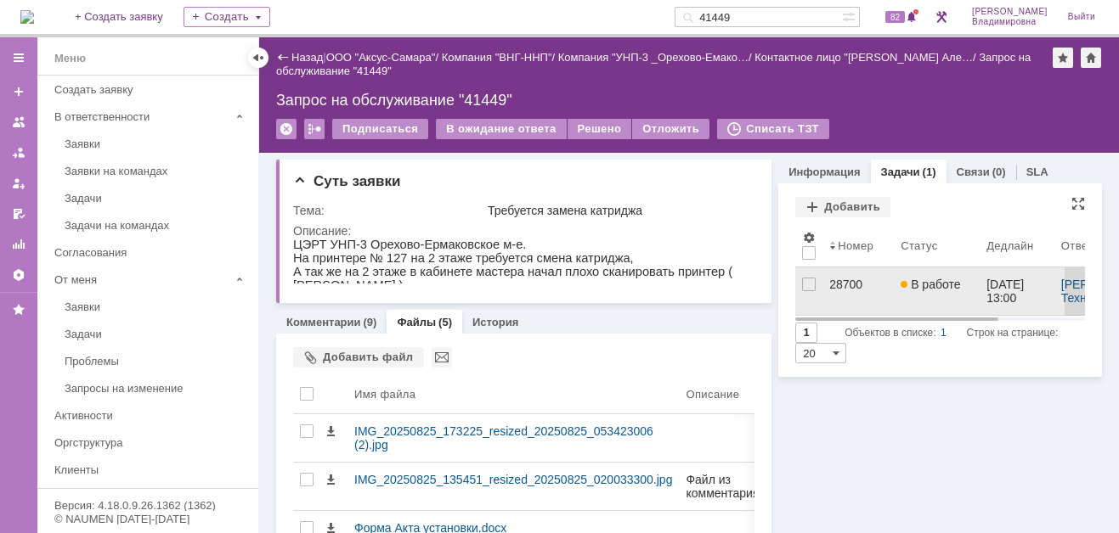
click at [829, 284] on div "28700" at bounding box center [858, 285] width 58 height 14
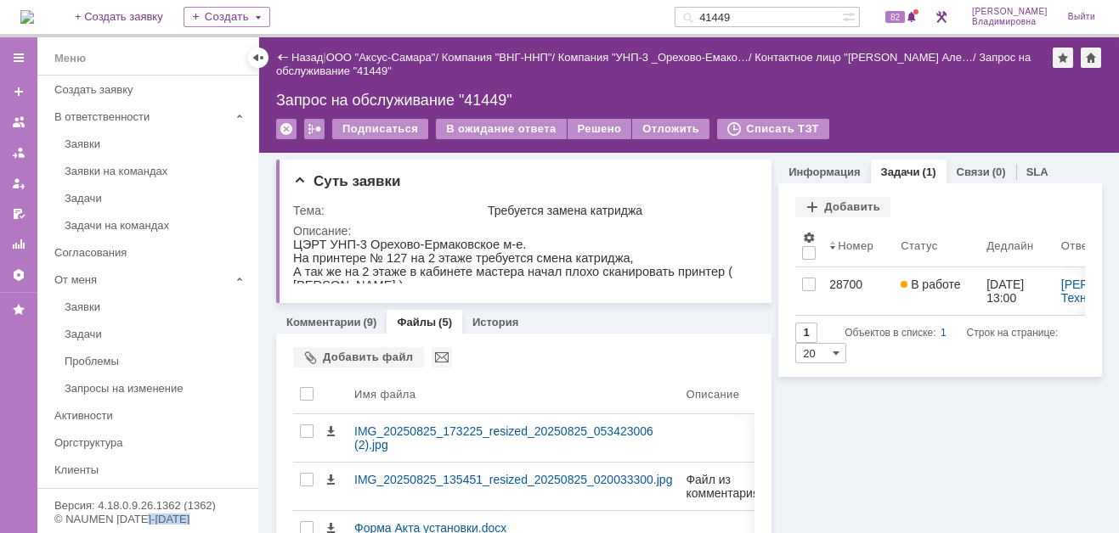
click at [820, 284] on div "Назад | ООО "Аксус-Самара" / Компания "ВНГ-ННП" / Компания "УНП-3 _Орехово-Емак…" at bounding box center [688, 285] width 859 height 496
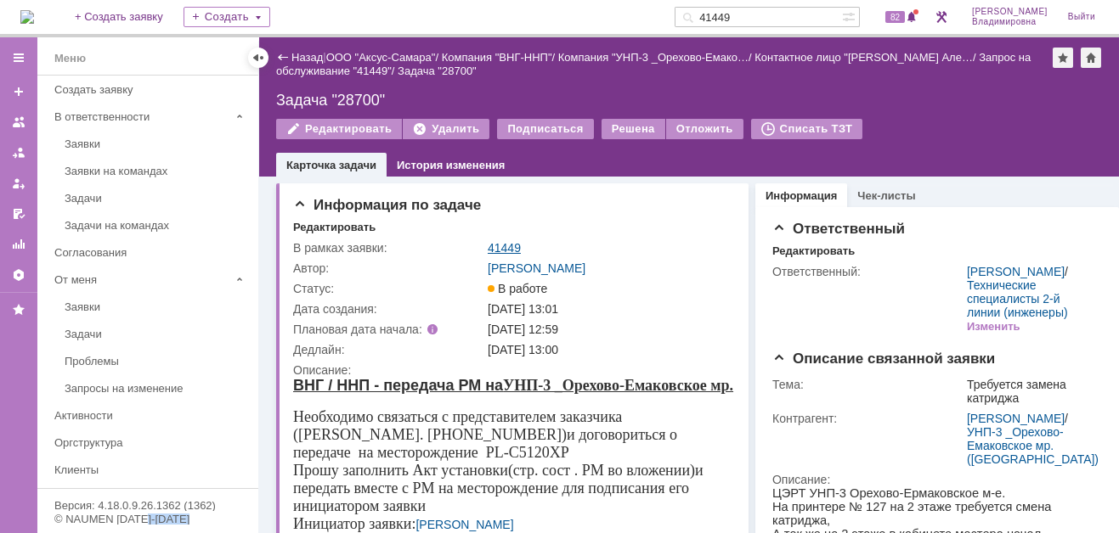
click at [512, 244] on link "41449" at bounding box center [504, 248] width 33 height 14
